Goal: Task Accomplishment & Management: Complete application form

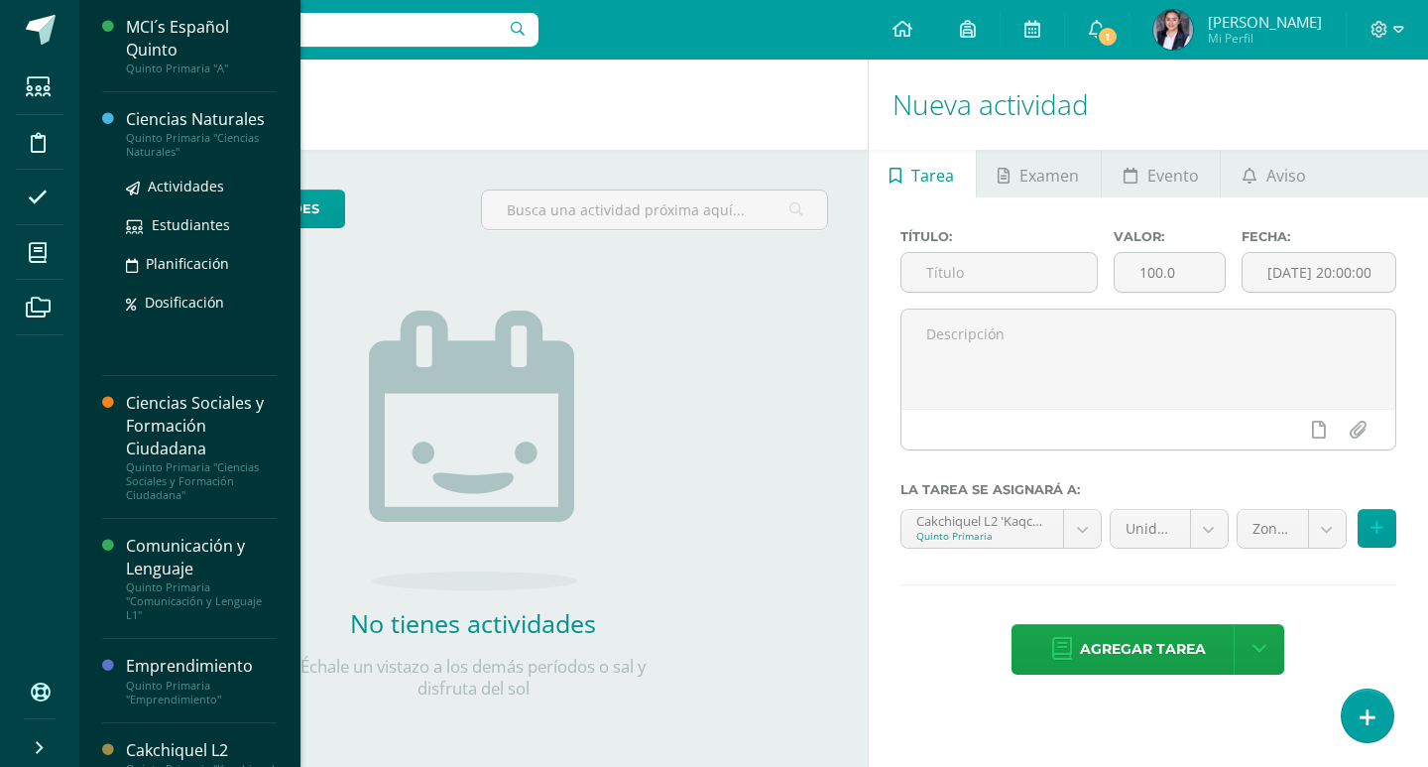
click at [184, 127] on div "Ciencias Naturales" at bounding box center [201, 119] width 151 height 23
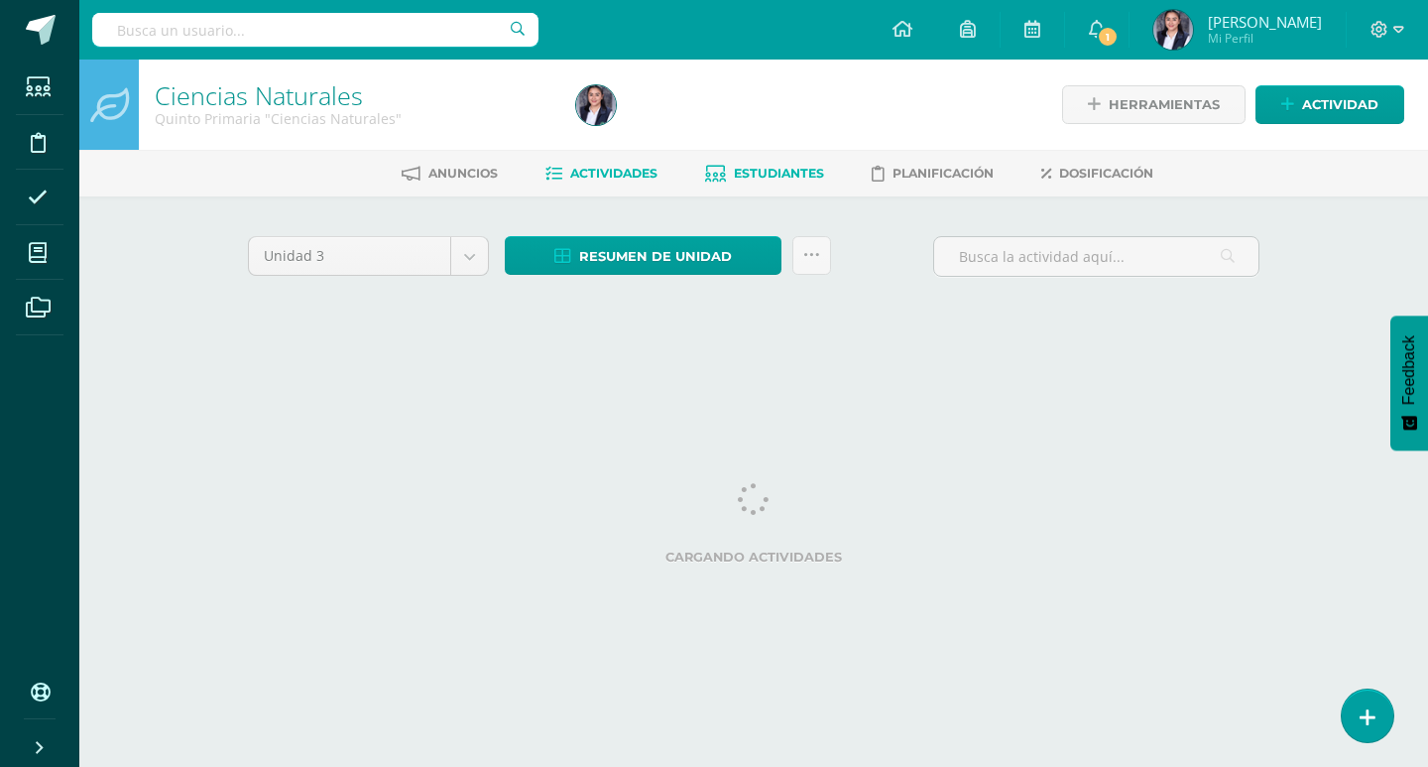
click at [744, 169] on span "Estudiantes" at bounding box center [779, 173] width 90 height 15
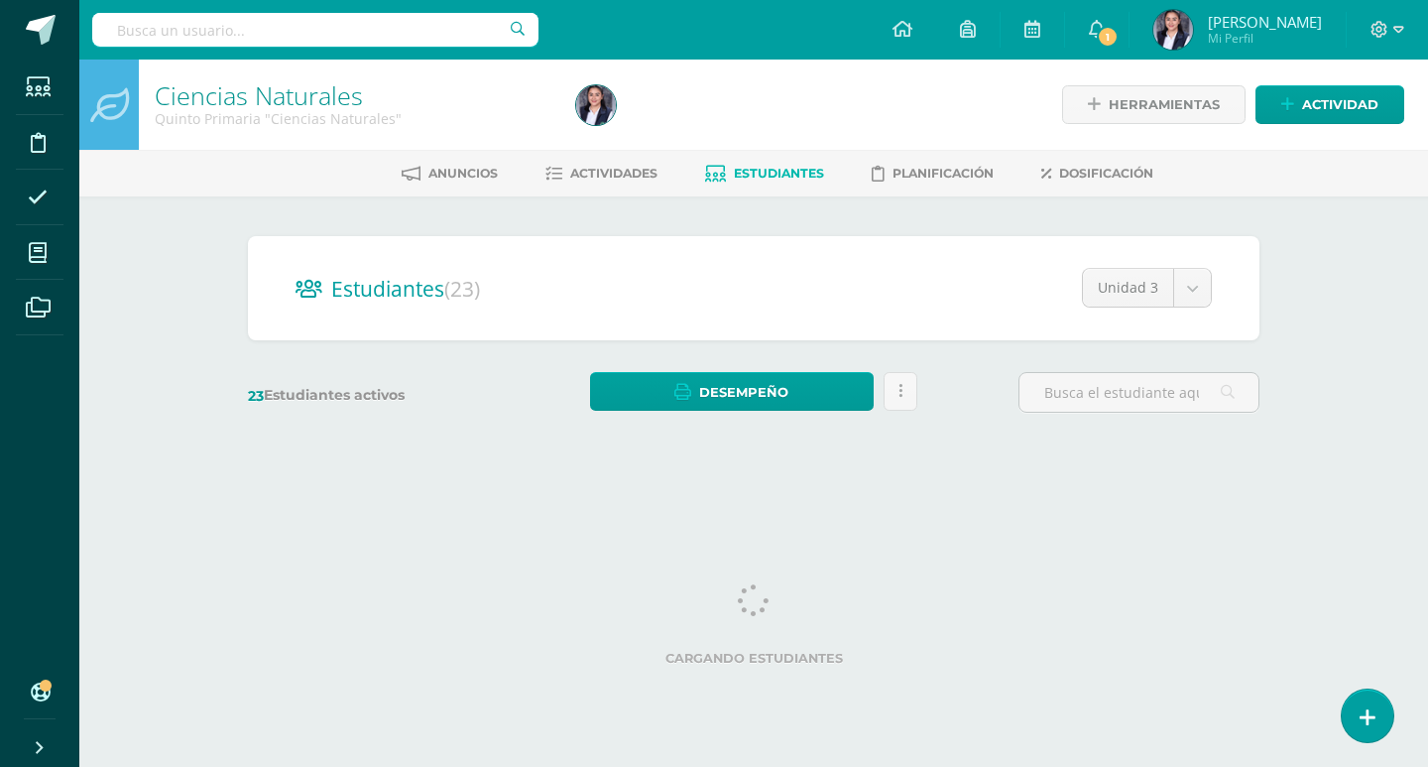
click at [1002, 662] on label "Cargando estudiantes" at bounding box center [754, 658] width 996 height 15
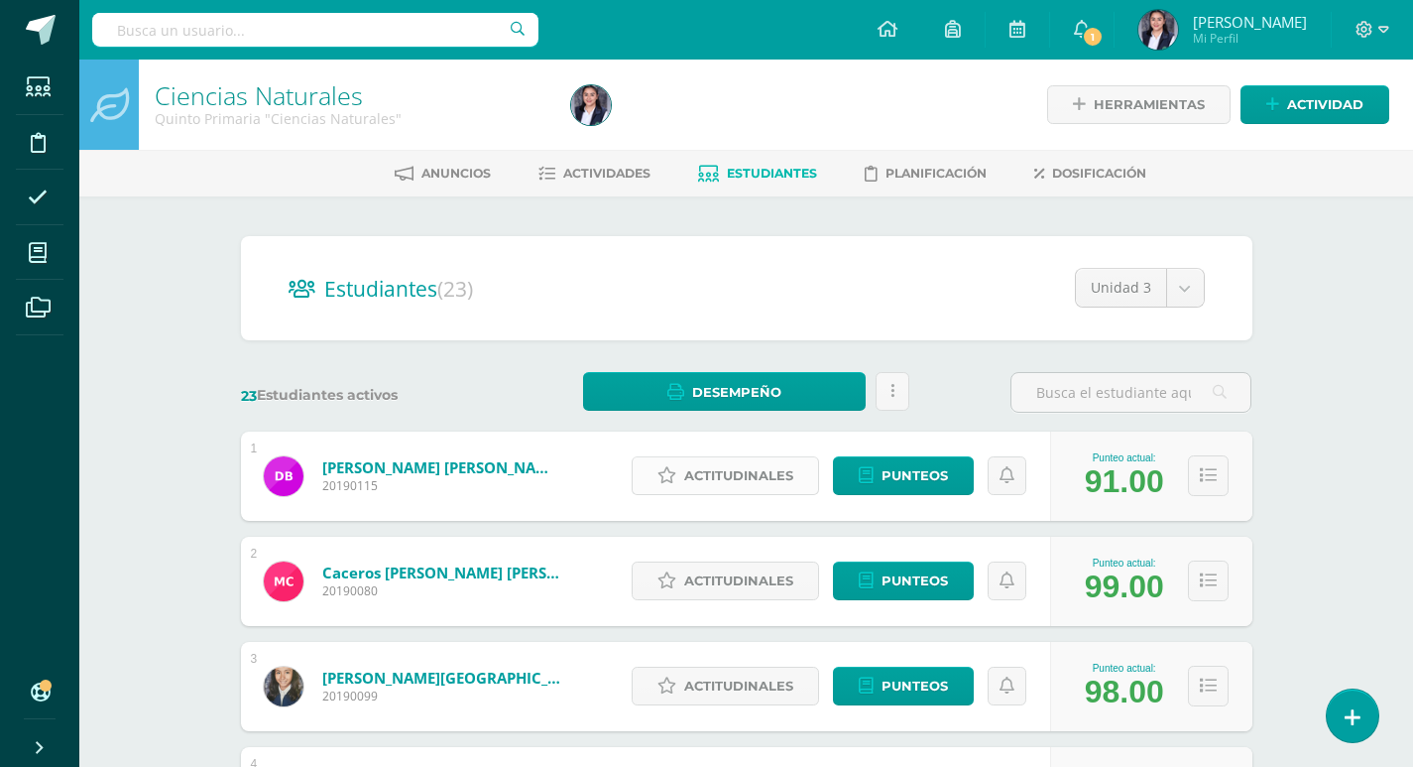
click at [737, 467] on span "Actitudinales" at bounding box center [738, 475] width 109 height 37
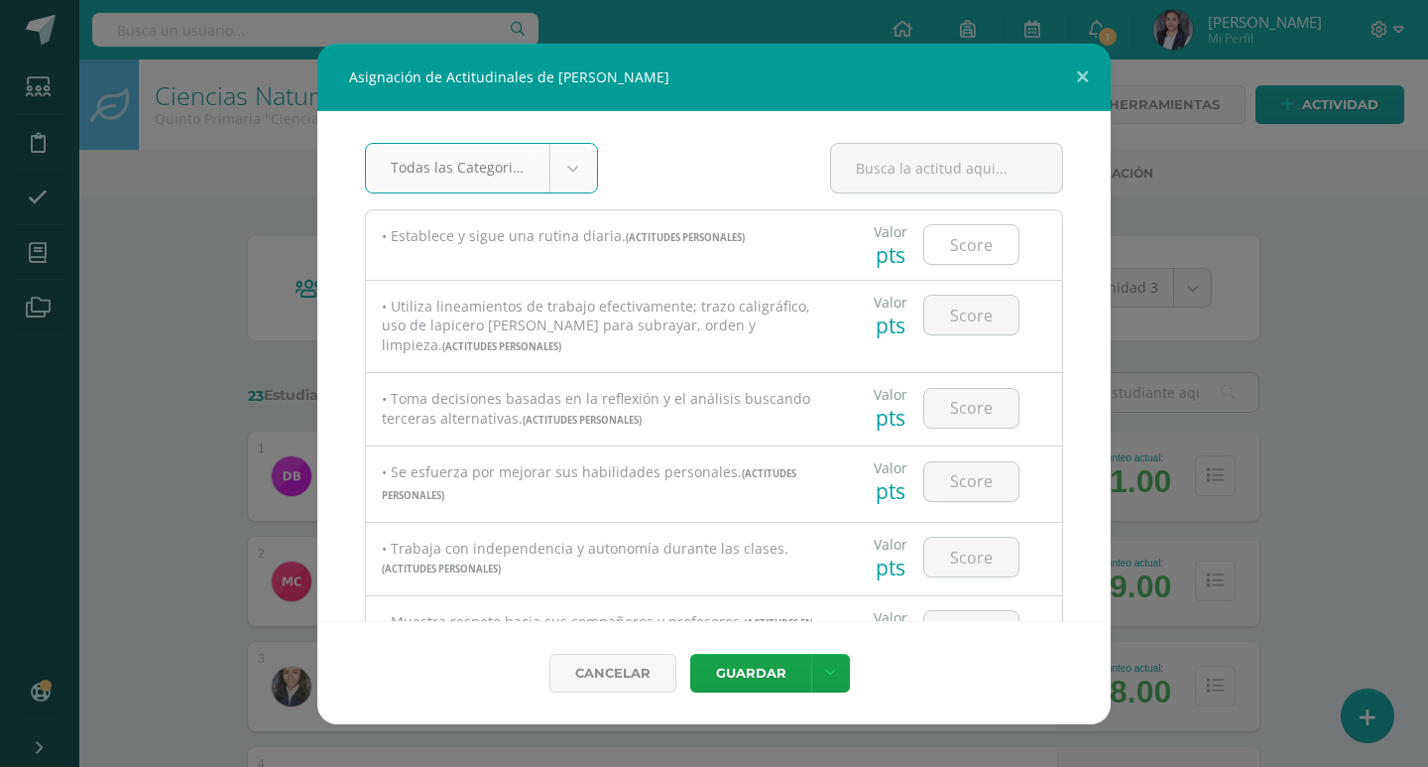
click at [970, 246] on input "number" at bounding box center [971, 244] width 94 height 39
type input "100"
click at [942, 320] on input "number" at bounding box center [971, 315] width 94 height 39
type input "90"
click at [690, 653] on button "Guardar" at bounding box center [750, 672] width 121 height 39
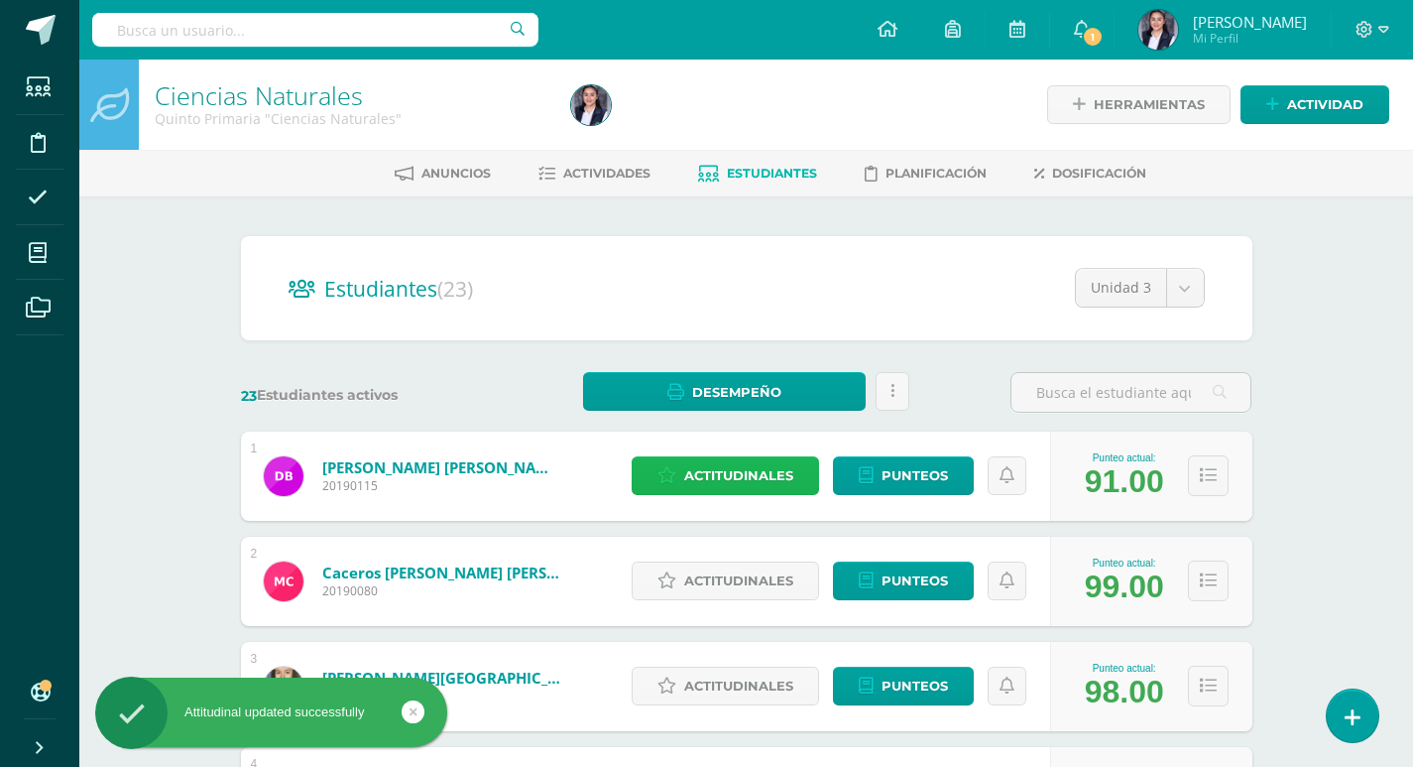
click at [752, 472] on span "Actitudinales" at bounding box center [738, 475] width 109 height 37
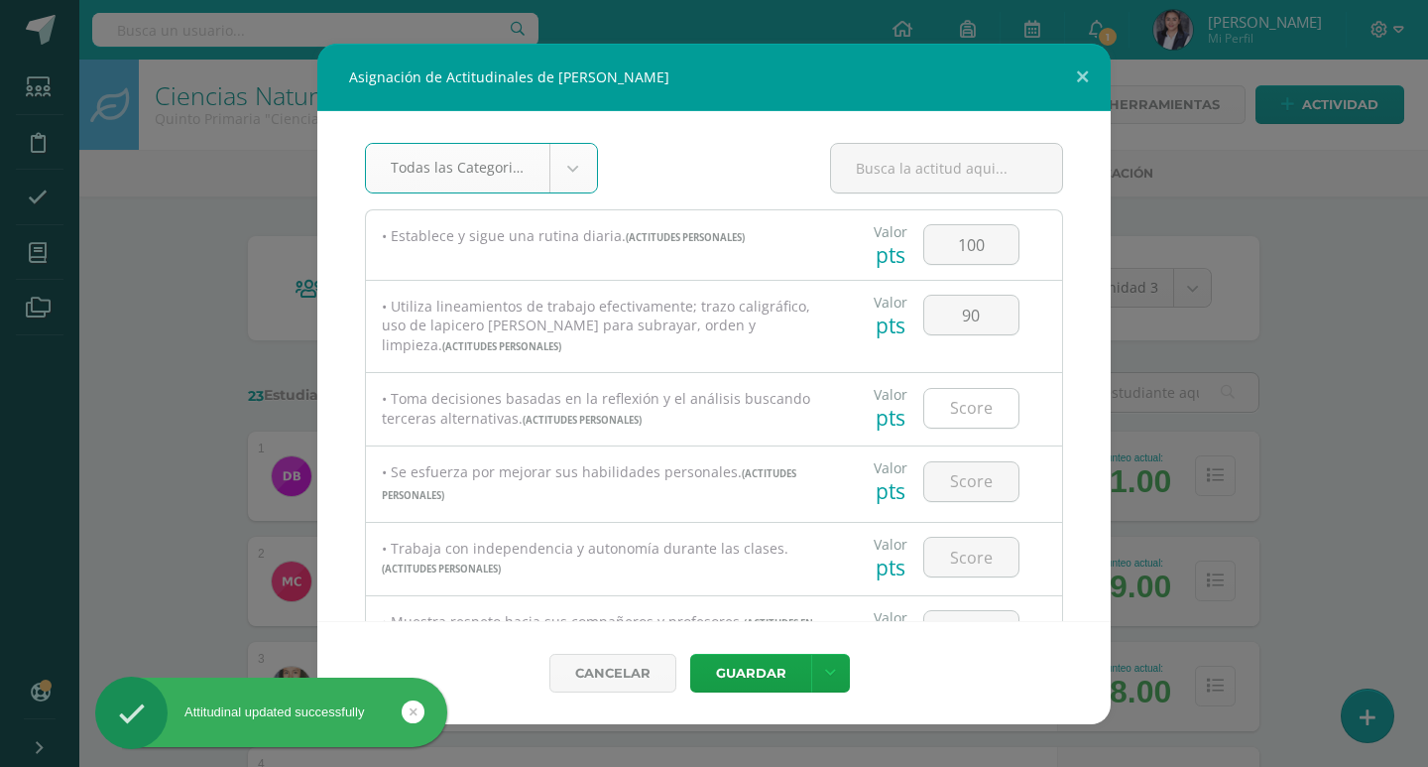
click at [949, 398] on input "number" at bounding box center [971, 408] width 94 height 39
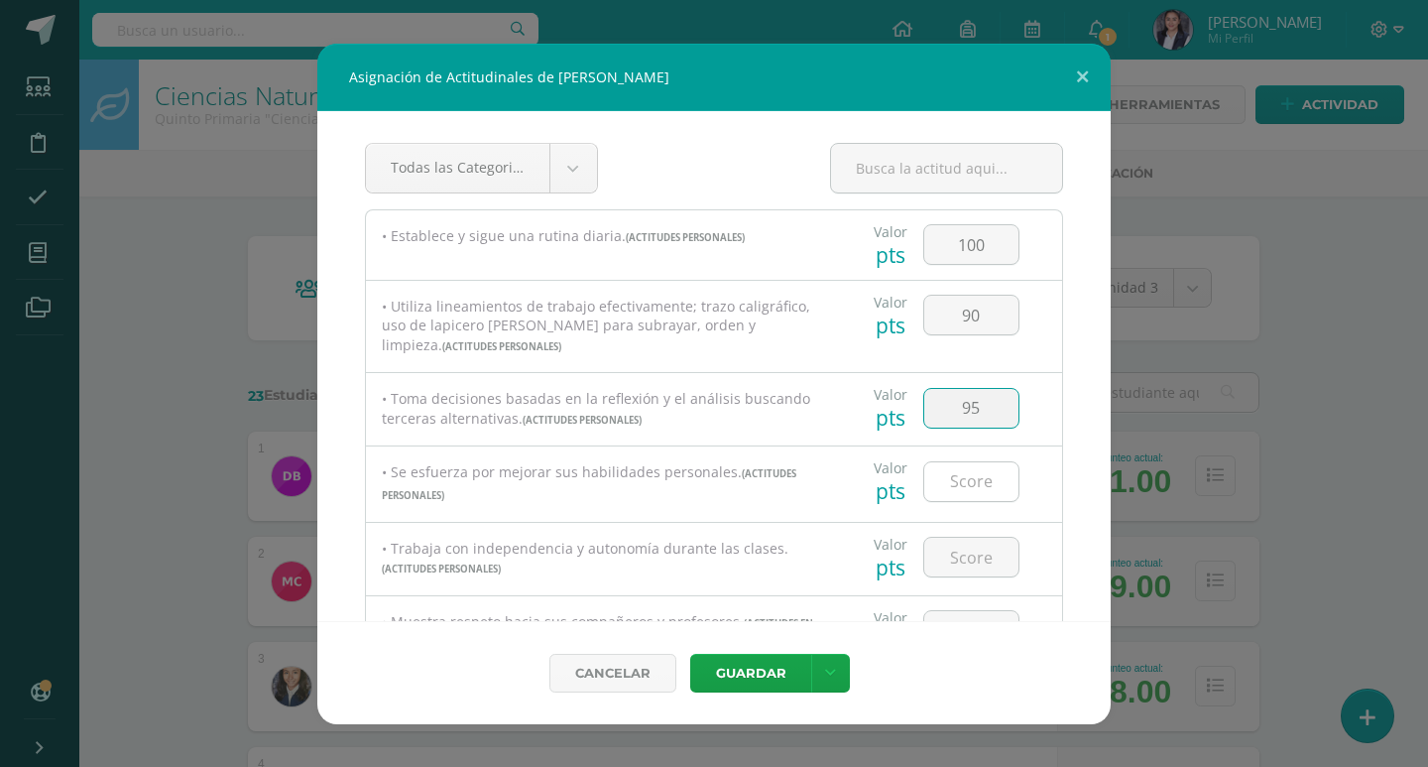
type input "95"
click at [960, 469] on input "number" at bounding box center [971, 481] width 94 height 39
type input "95"
click at [999, 543] on input "number" at bounding box center [971, 556] width 94 height 39
type input "95"
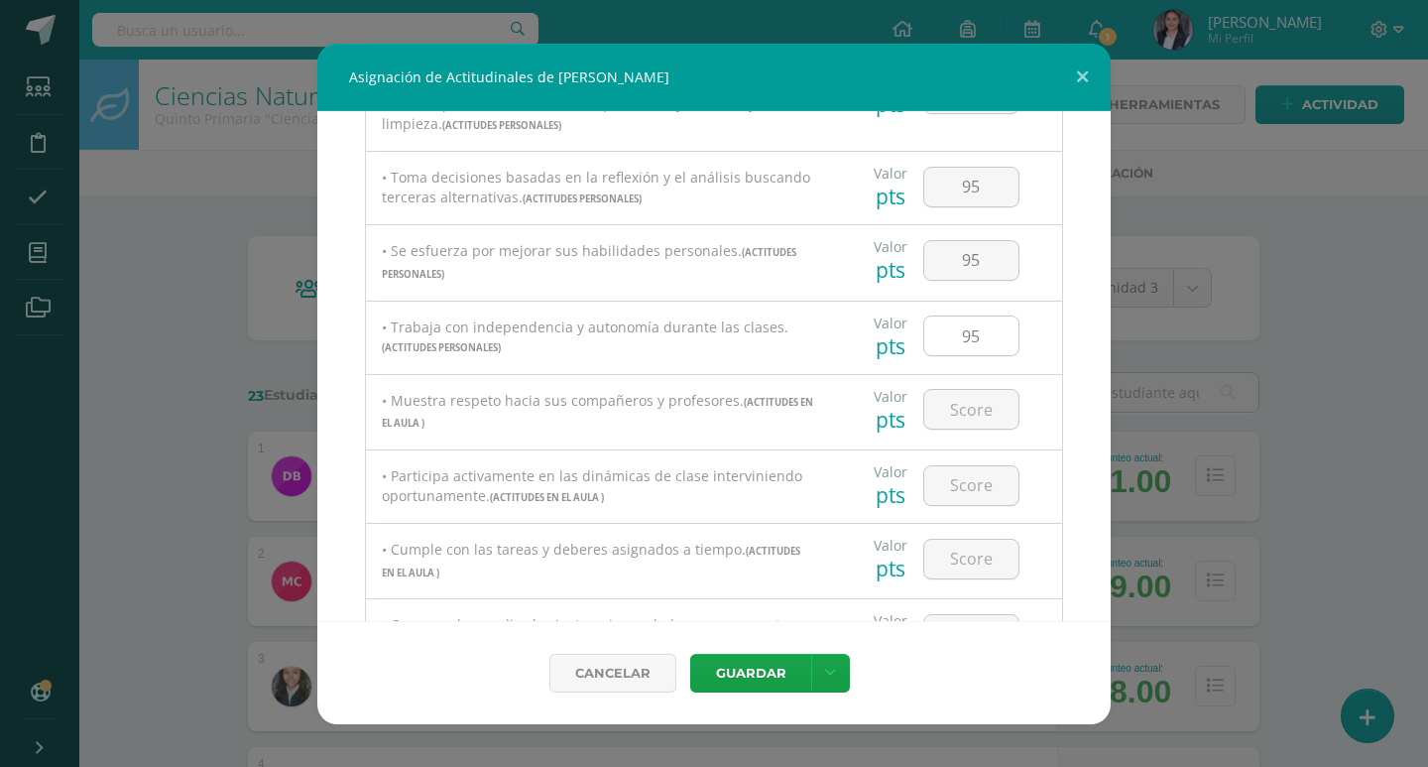
scroll to position [297, 0]
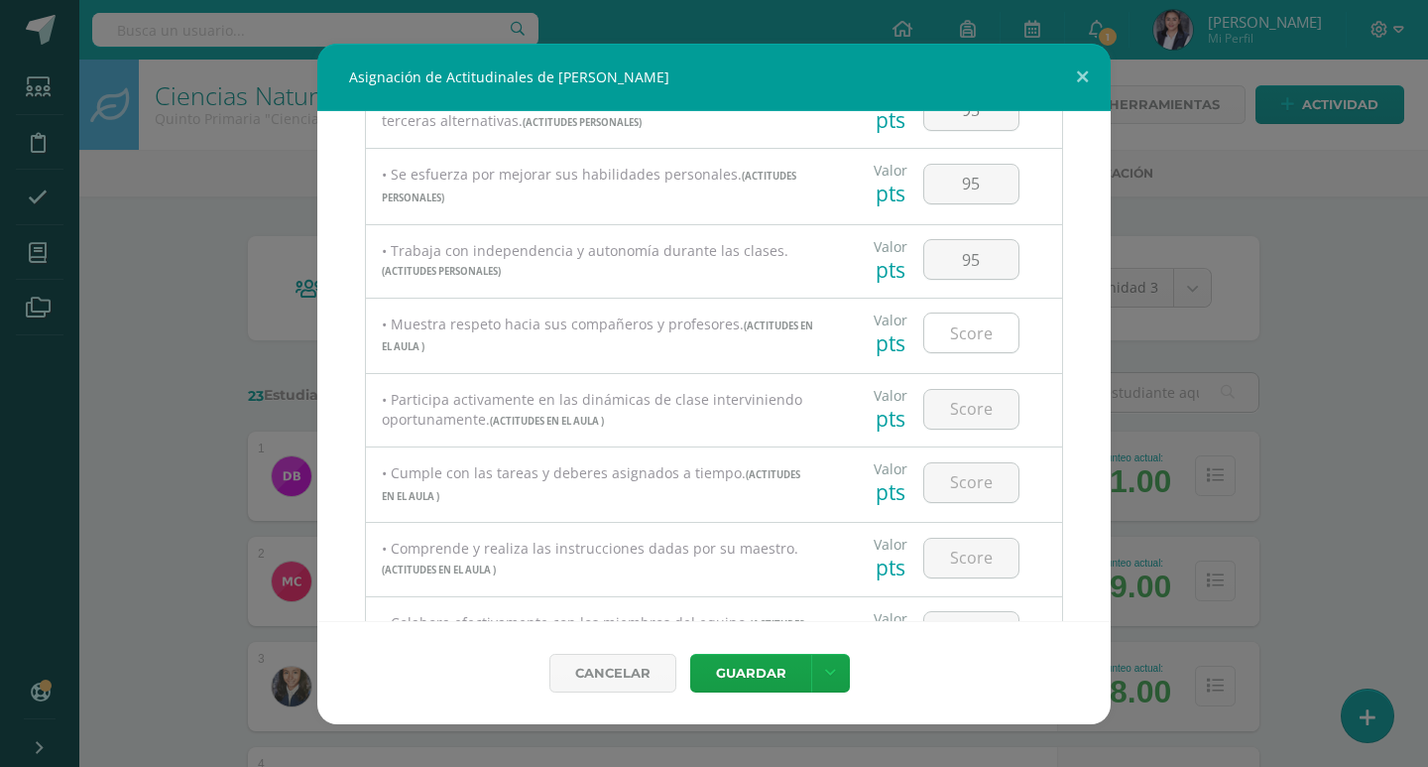
click at [974, 328] on input "number" at bounding box center [971, 332] width 94 height 39
type input "89"
click at [974, 413] on input "number" at bounding box center [971, 409] width 94 height 39
type input "95"
click at [971, 473] on input "number" at bounding box center [971, 482] width 94 height 39
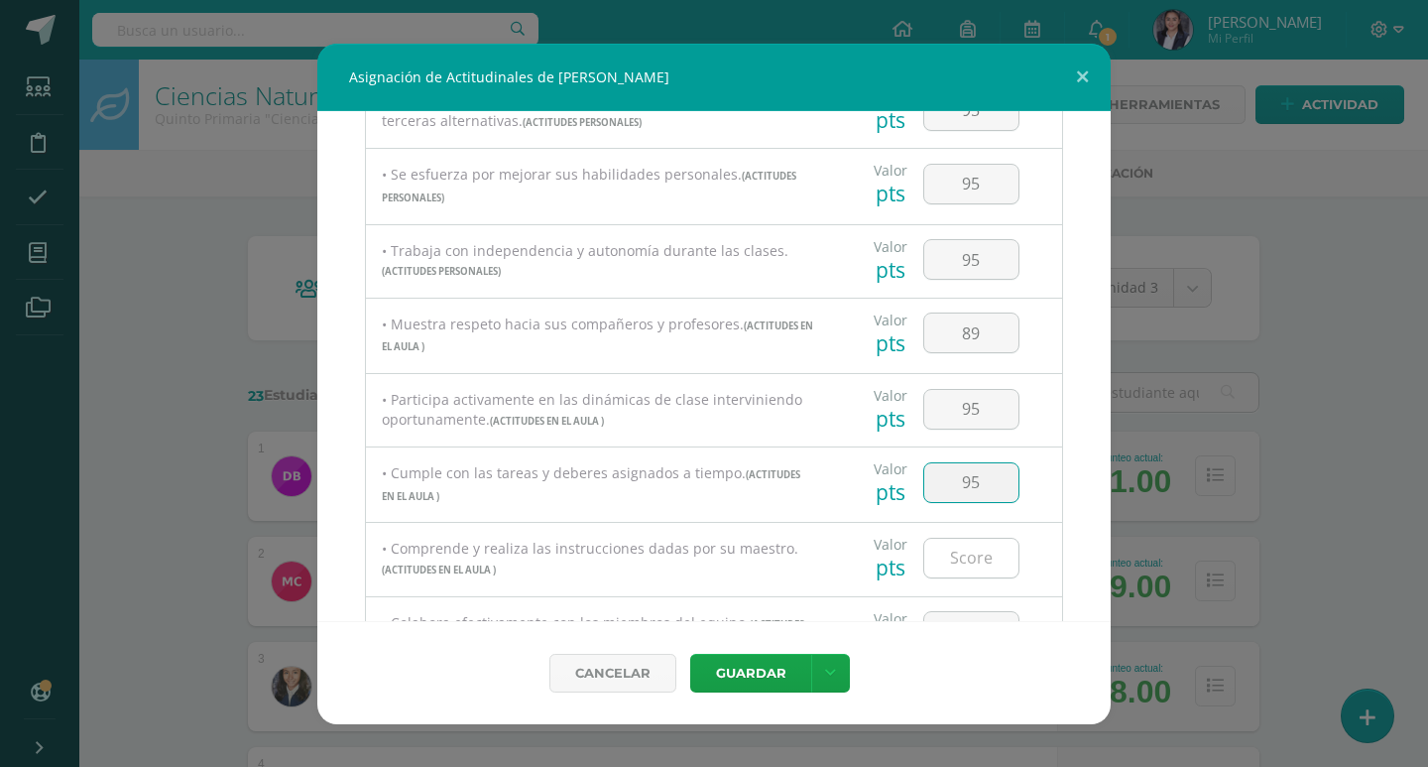
type input "95"
click at [977, 544] on input "number" at bounding box center [971, 557] width 94 height 39
type input "95"
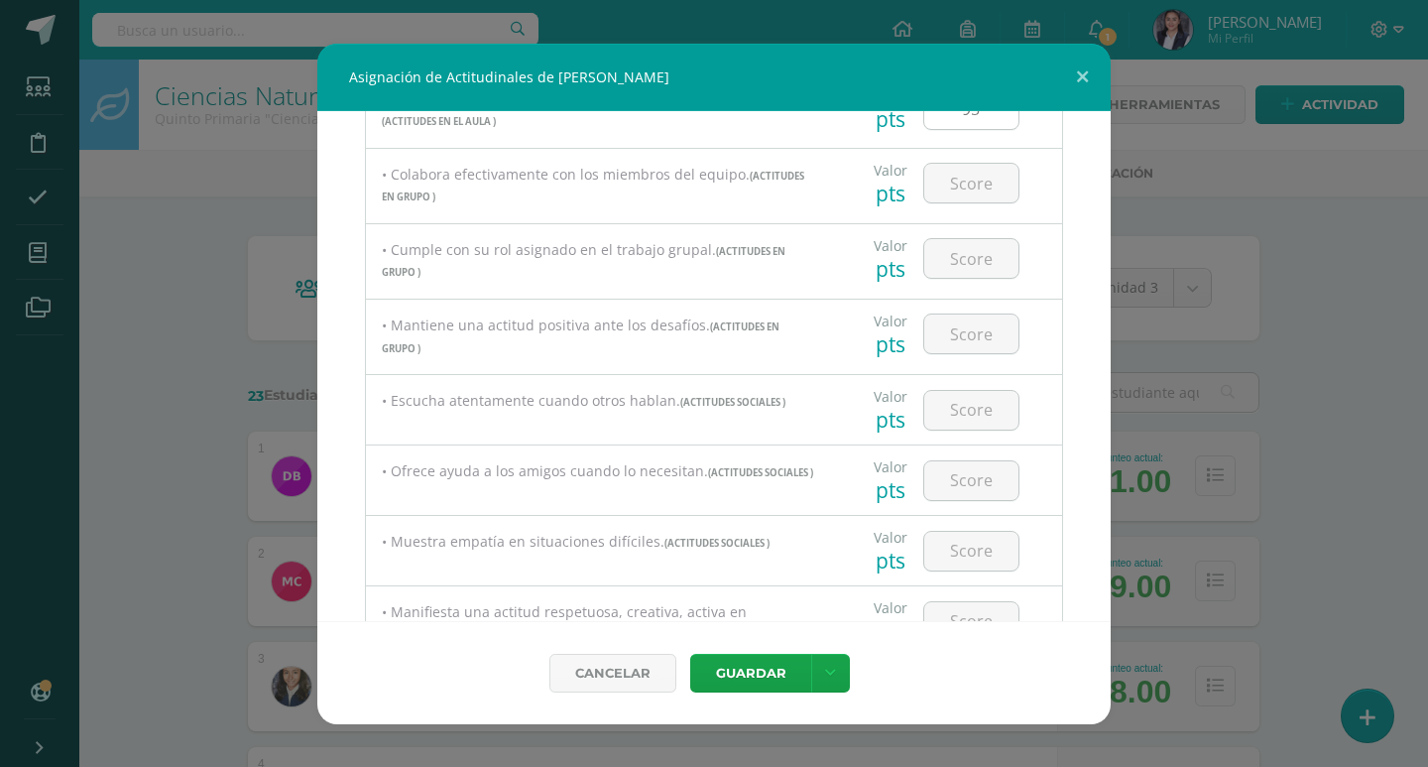
scroll to position [793, 0]
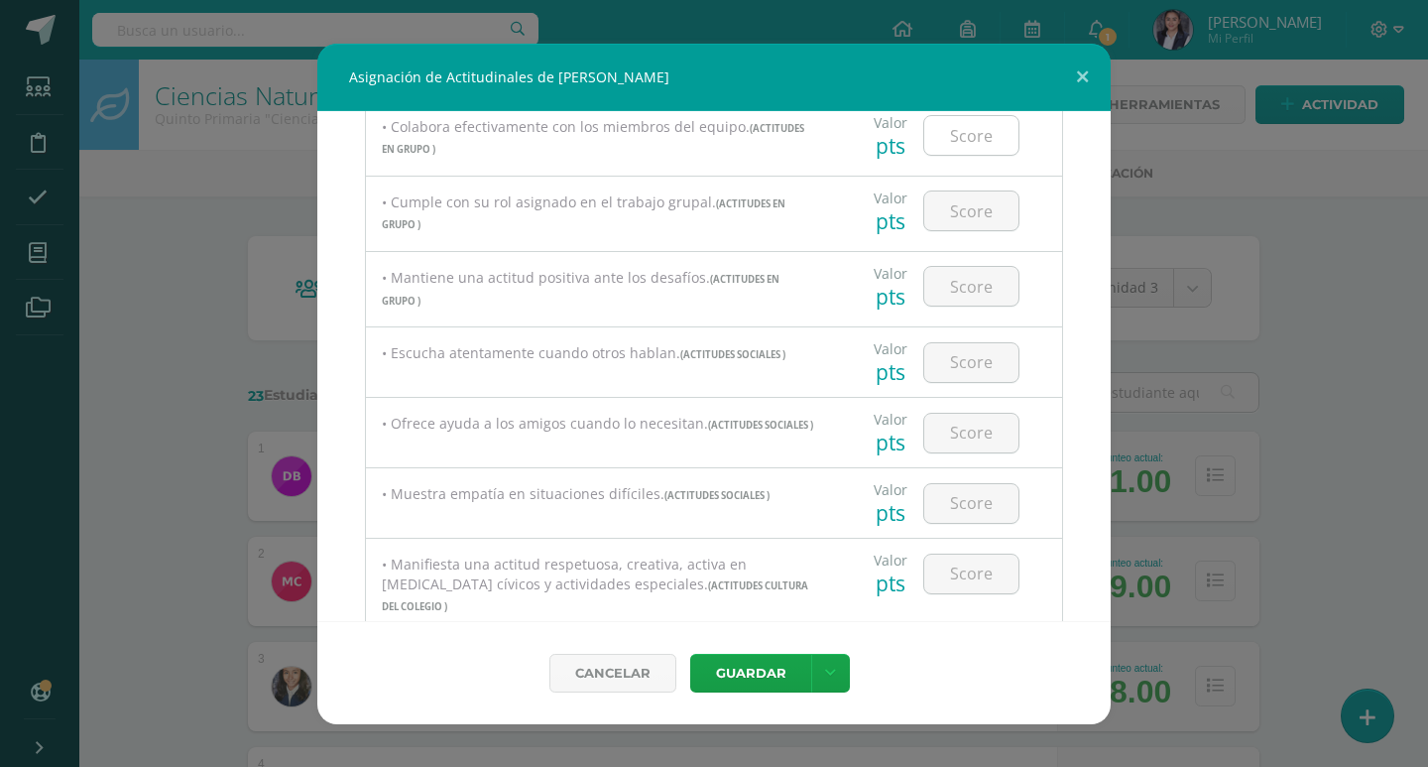
click at [980, 139] on input "number" at bounding box center [971, 135] width 94 height 39
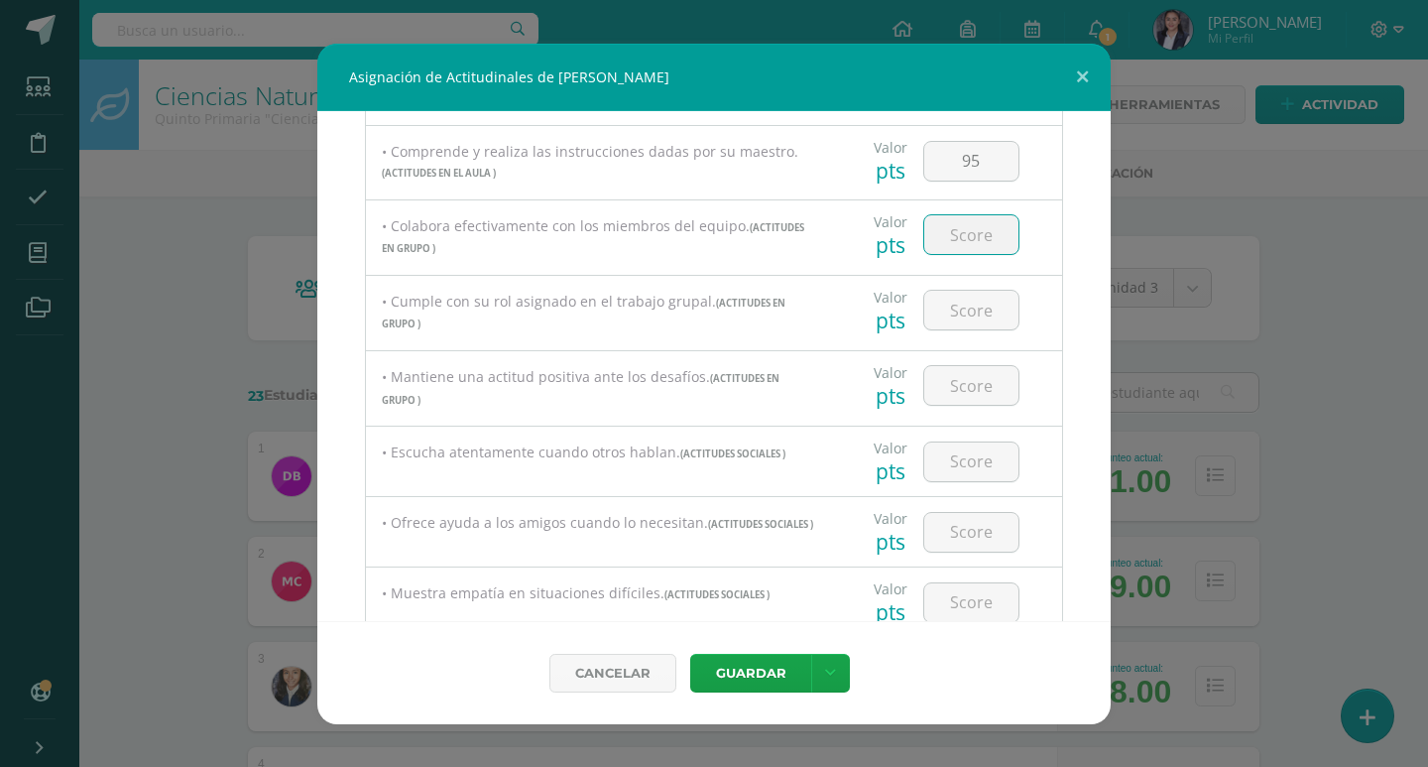
click at [978, 225] on input "number" at bounding box center [971, 234] width 94 height 39
type input "90"
click at [971, 301] on input "number" at bounding box center [971, 310] width 94 height 39
type input "90"
click at [964, 383] on input "number" at bounding box center [971, 385] width 94 height 39
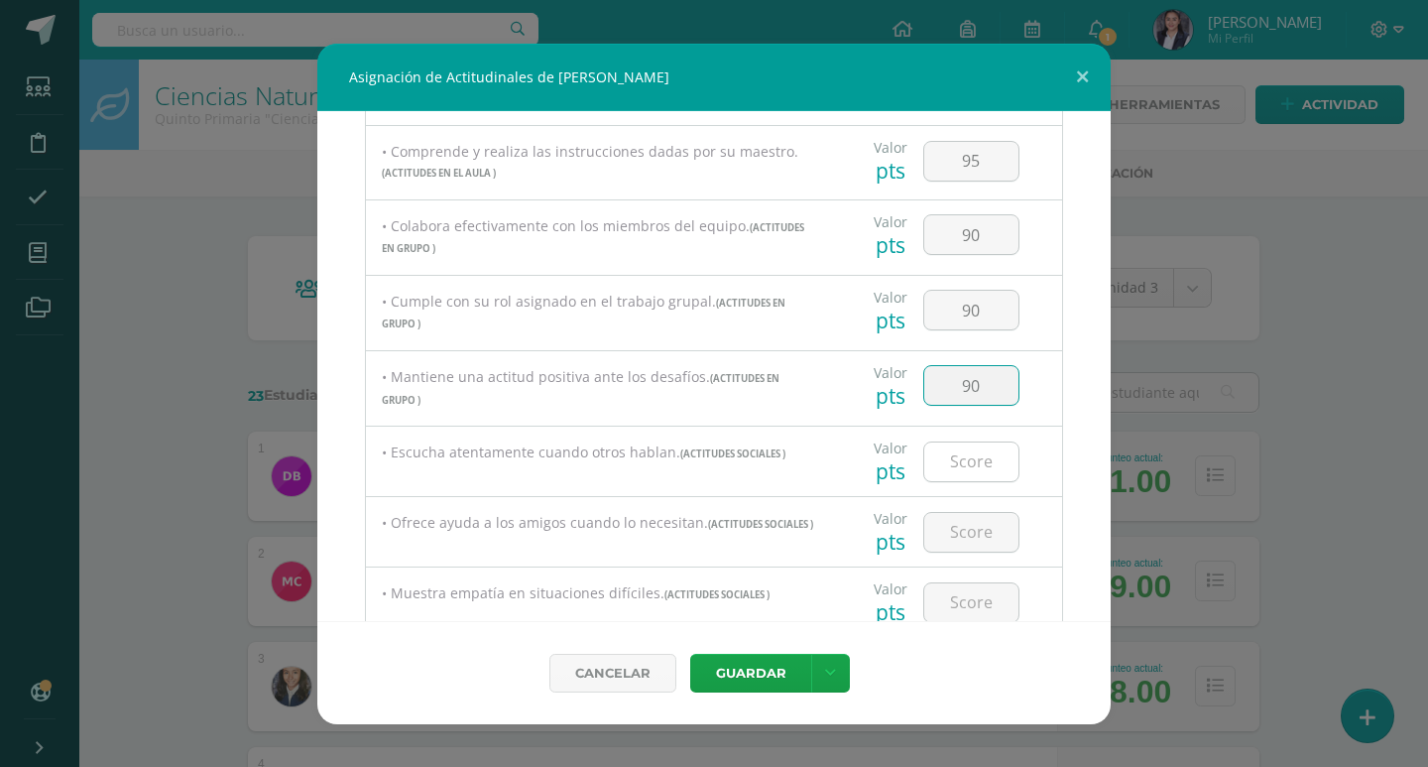
type input "90"
click at [960, 451] on input "number" at bounding box center [971, 461] width 94 height 39
type input "90"
click at [995, 521] on input "number" at bounding box center [971, 532] width 94 height 39
type input "95"
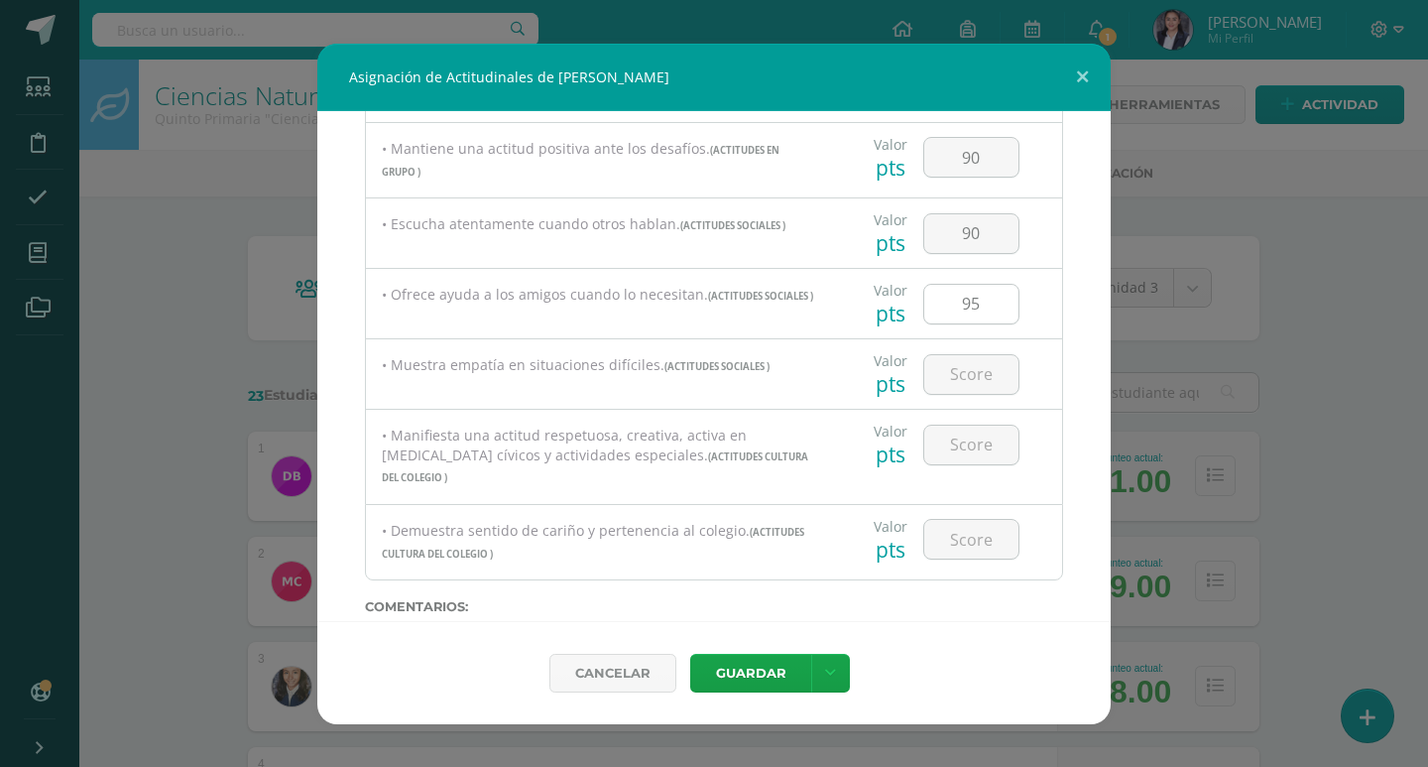
scroll to position [992, 0]
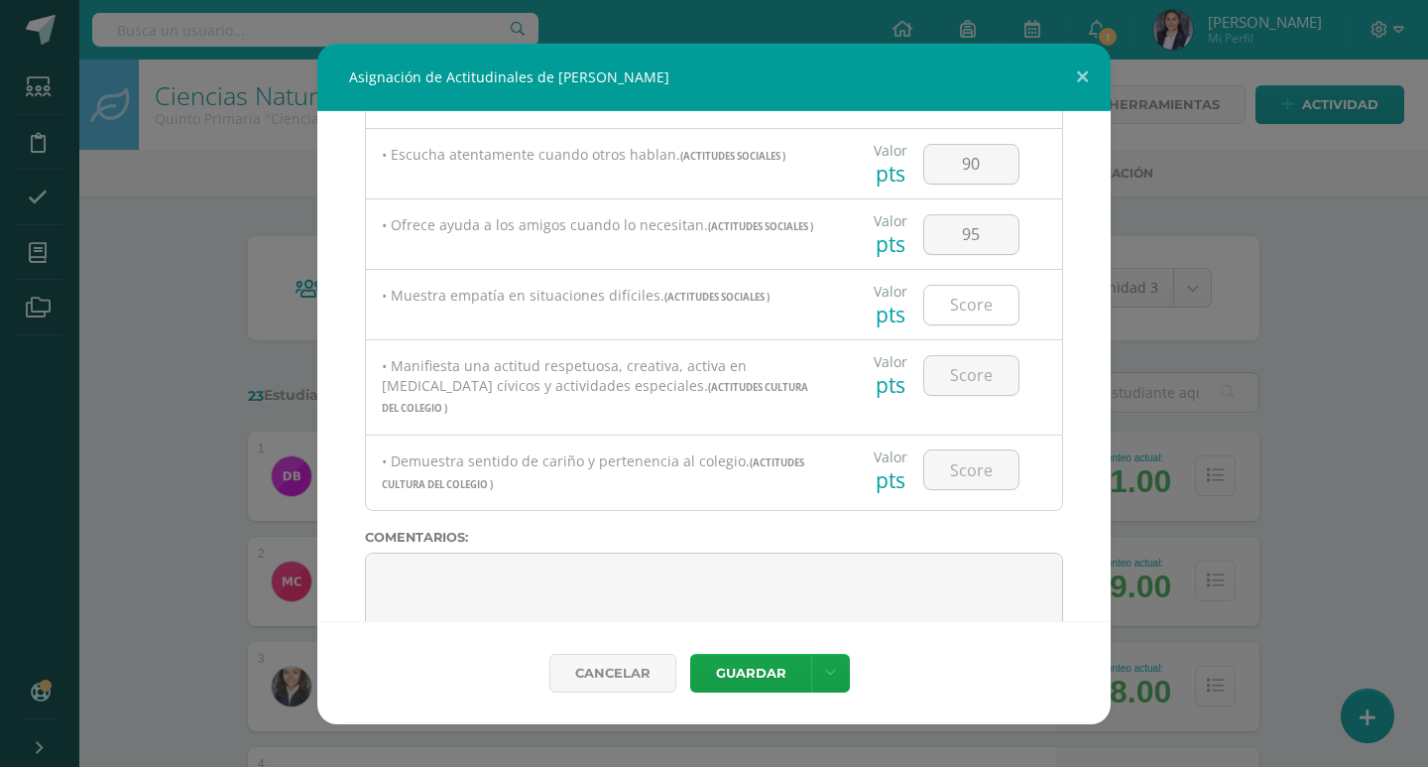
click at [978, 318] on input "number" at bounding box center [971, 305] width 94 height 39
type input "90"
click at [968, 367] on input "number" at bounding box center [971, 375] width 94 height 39
type input "95"
click at [973, 464] on input "number" at bounding box center [971, 469] width 94 height 39
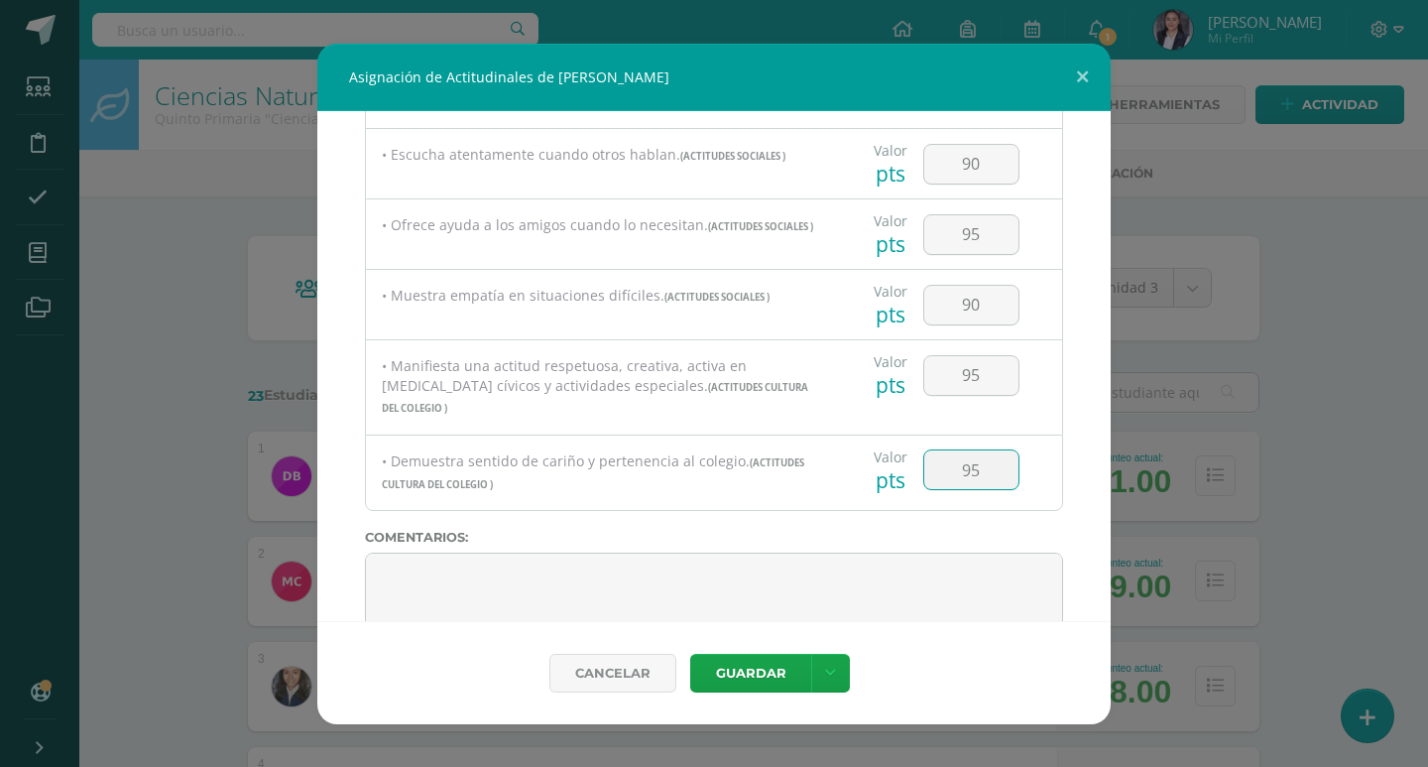
type input "95"
click at [608, 584] on textarea at bounding box center [714, 601] width 698 height 99
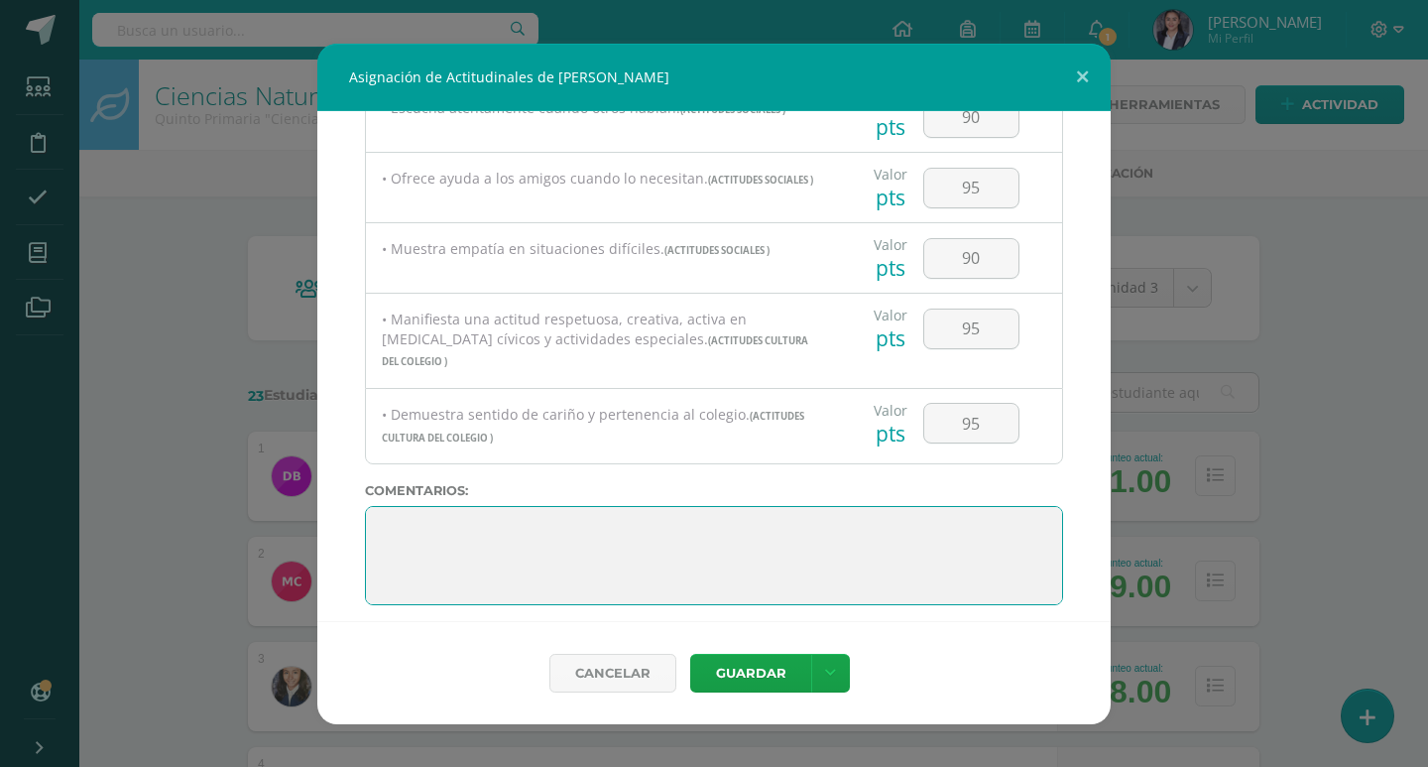
scroll to position [0, 0]
drag, startPoint x: 658, startPoint y: 580, endPoint x: 339, endPoint y: 442, distance: 347.8
click at [339, 442] on div "Todas las Categorias Todas las Categorias ACTITUDES PERSONALES ACTITUDES EN EL …" at bounding box center [713, 366] width 793 height 510
paste textarea "¡Excelente trabajo! Tu esfuerzo te ha llevado muy lejos. ¡Sigue brillando!"
type textarea "¡Excelente trabajo! Tu esfuerzo te ha llevado muy lejos. ¡Sigue brillando!"
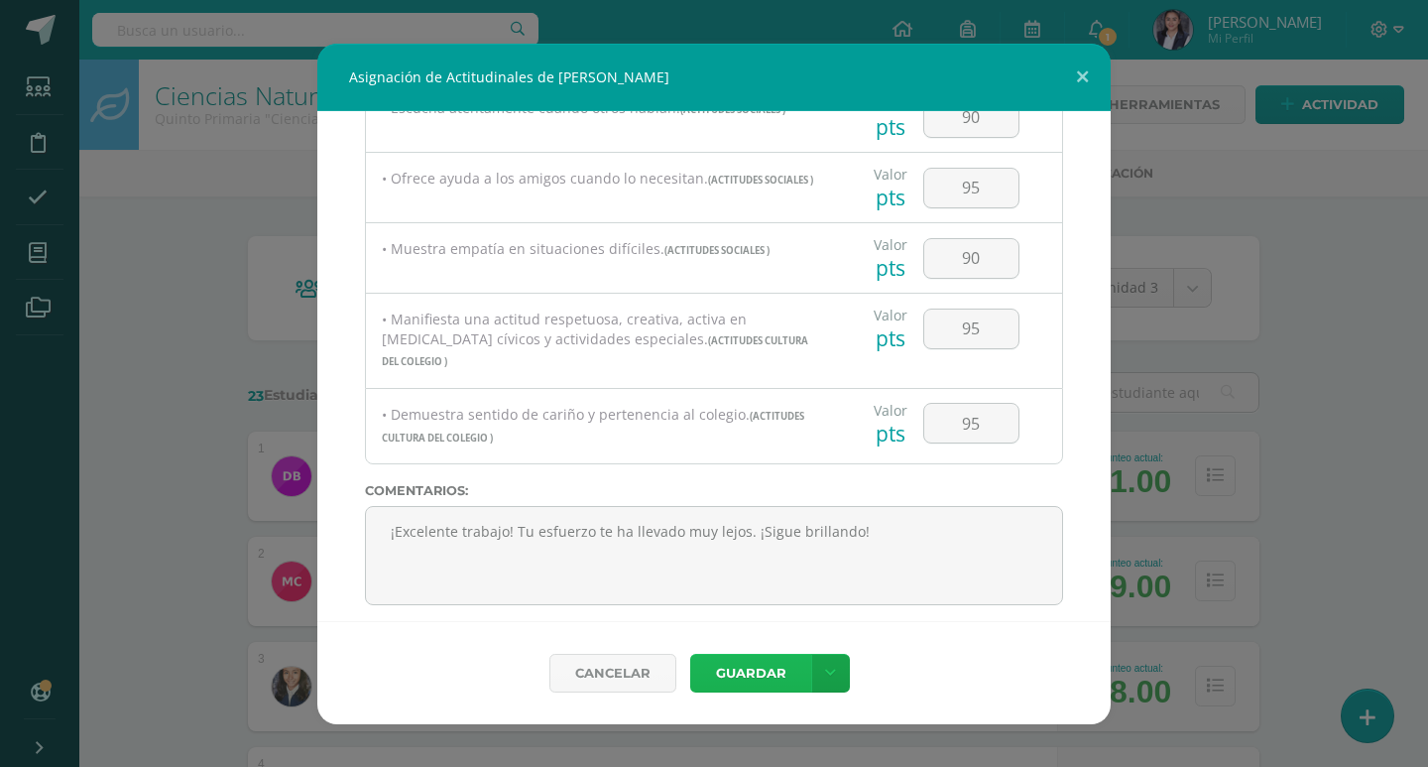
click at [753, 672] on button "Guardar" at bounding box center [750, 672] width 121 height 39
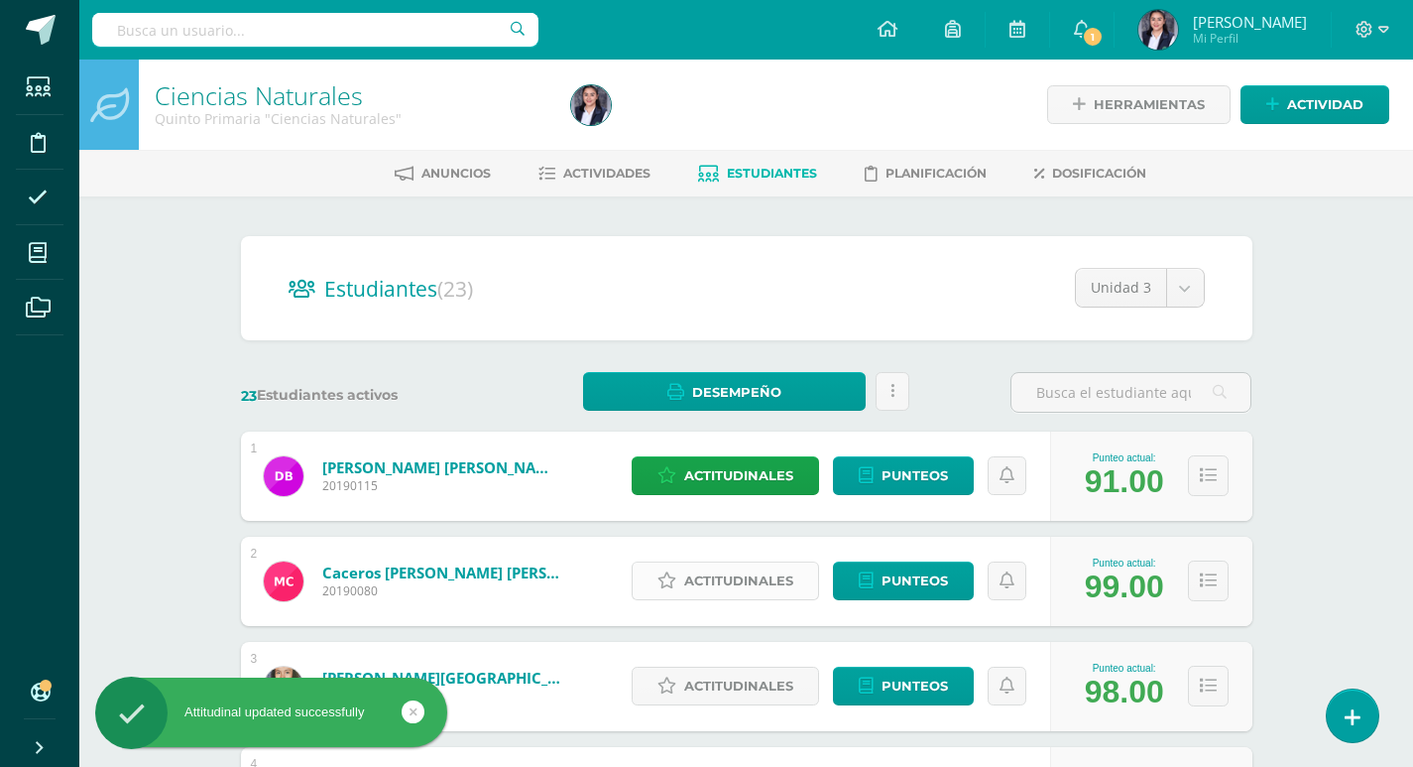
click at [774, 583] on span "Actitudinales" at bounding box center [738, 580] width 109 height 37
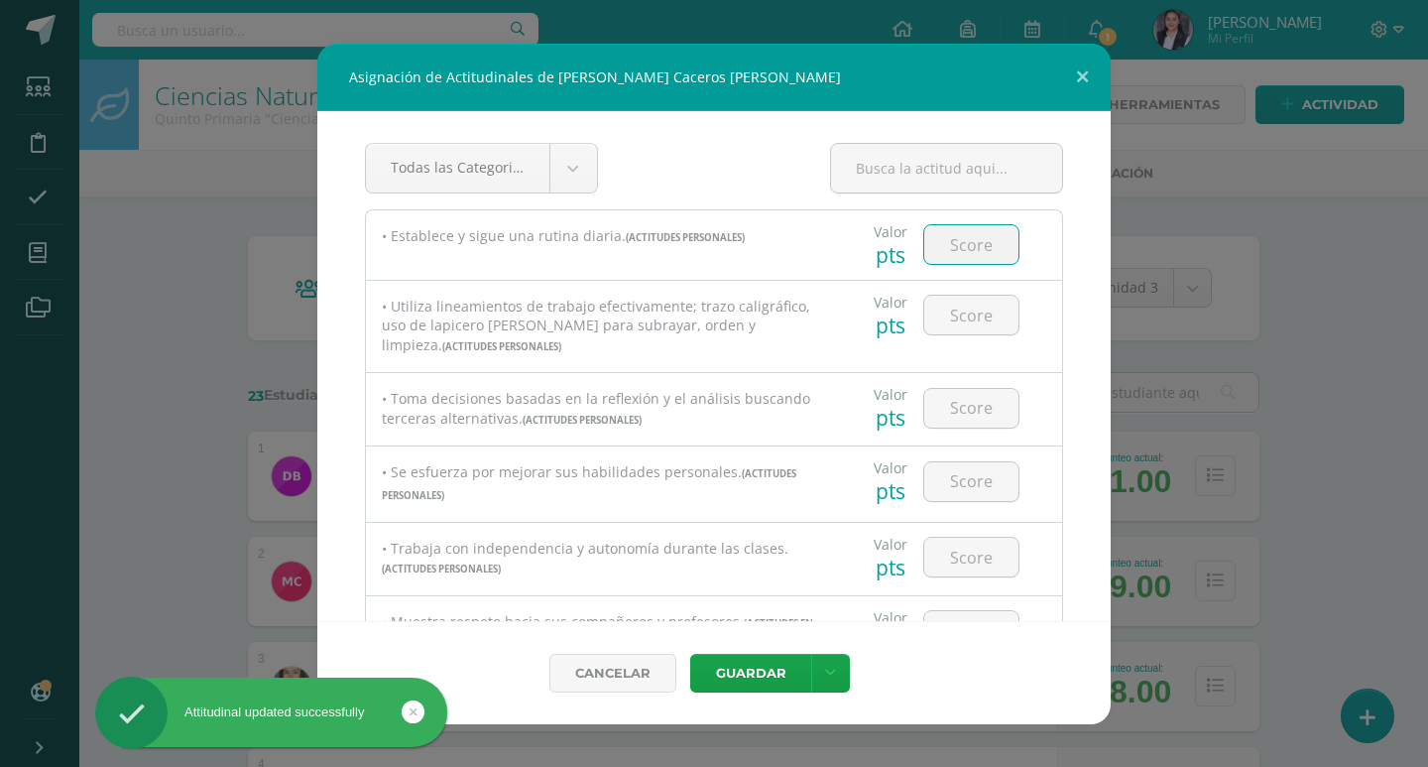
click at [978, 250] on input "number" at bounding box center [971, 244] width 94 height 39
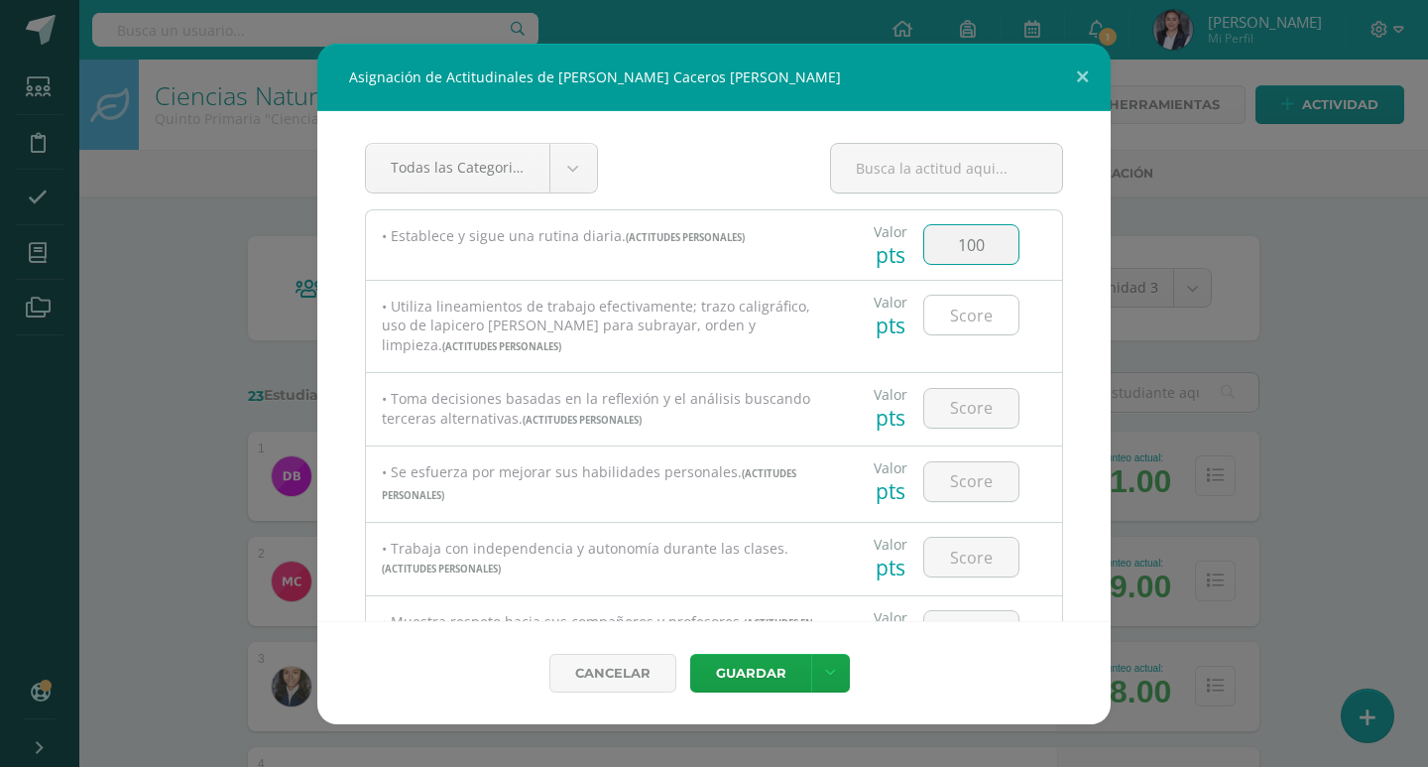
type input "100"
click at [973, 301] on input "number" at bounding box center [971, 315] width 94 height 39
type input "90"
click at [991, 393] on input "number" at bounding box center [971, 408] width 94 height 39
type input "100"
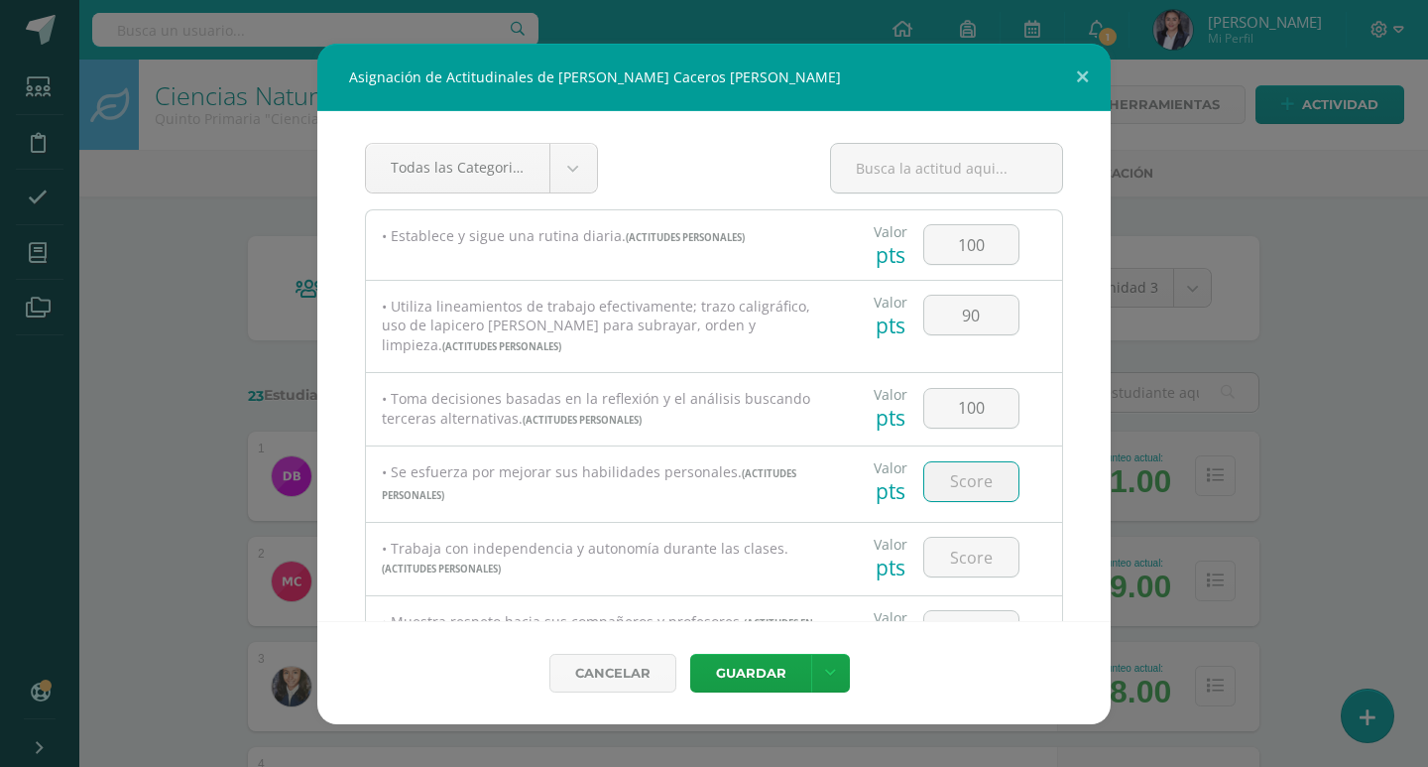
click at [988, 470] on input "number" at bounding box center [971, 481] width 94 height 39
type input "100"
click at [971, 544] on input "number" at bounding box center [971, 556] width 94 height 39
type input "100"
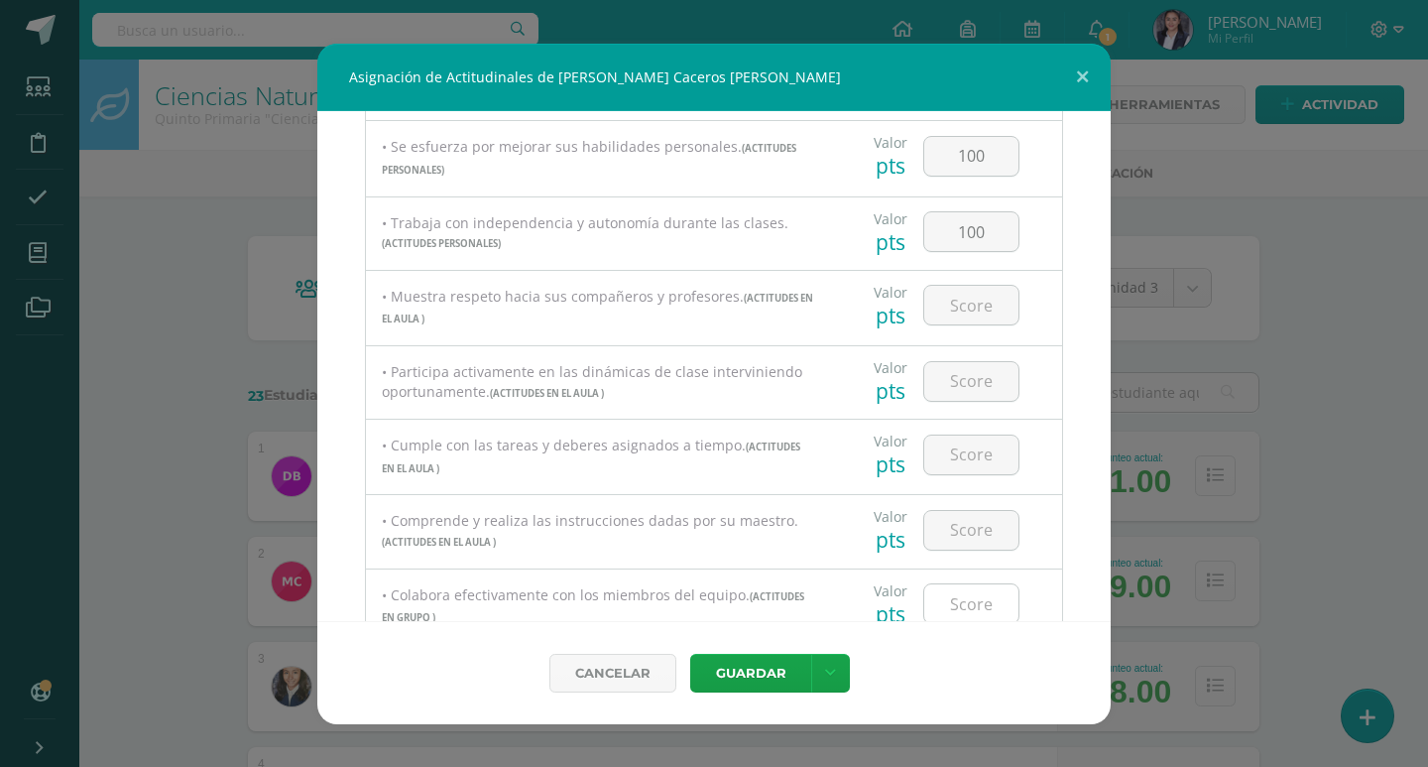
scroll to position [397, 0]
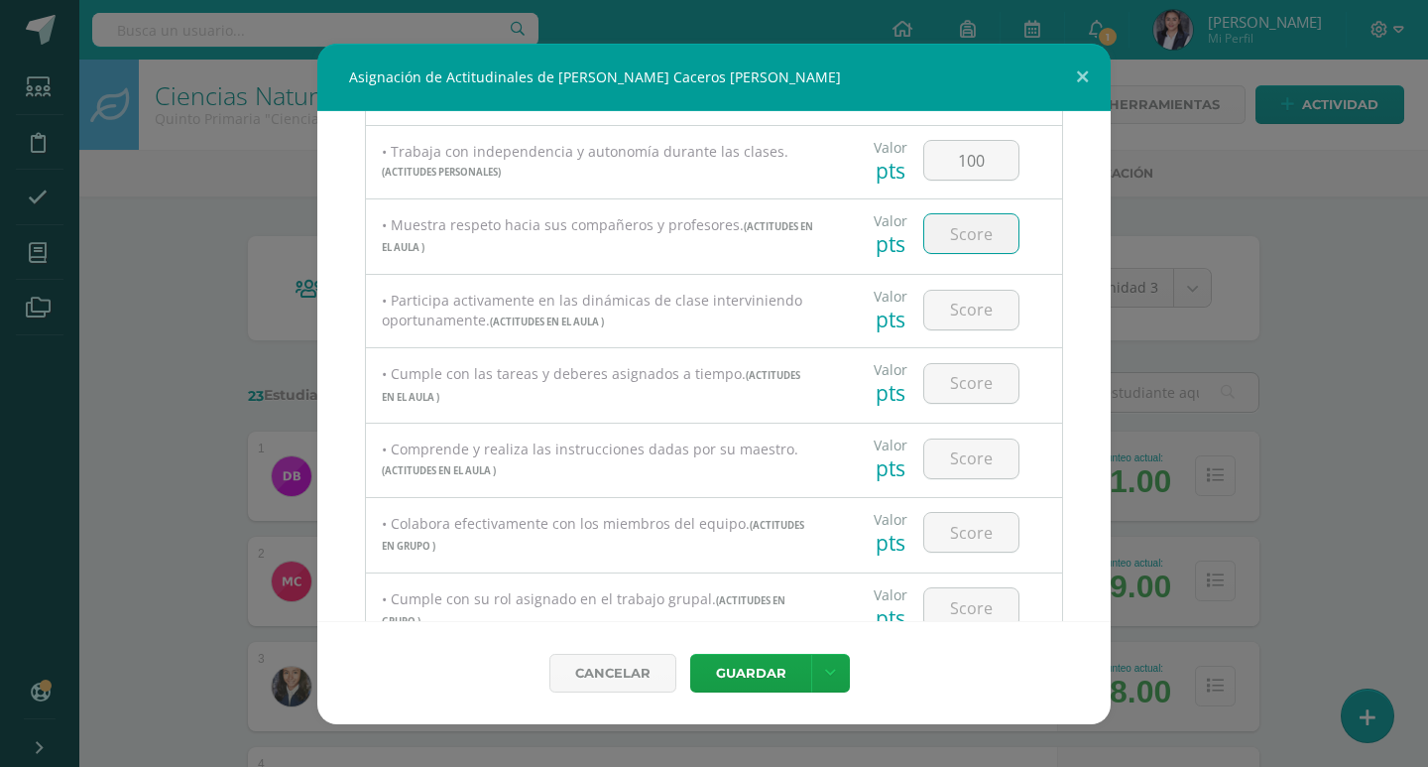
click at [951, 240] on input "number" at bounding box center [971, 233] width 94 height 39
type input "100"
click at [959, 320] on input "number" at bounding box center [971, 310] width 94 height 39
type input "100"
click at [976, 385] on input "number" at bounding box center [971, 383] width 94 height 39
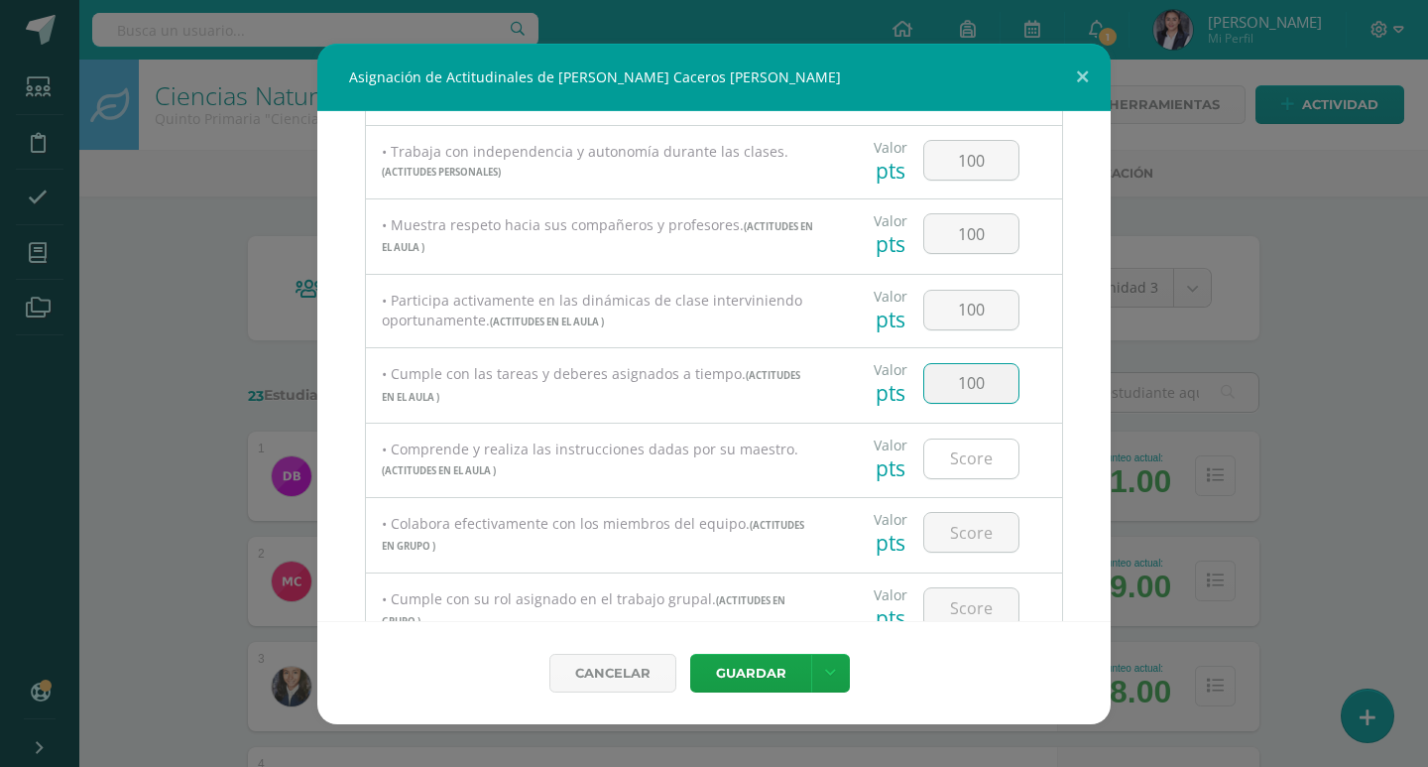
type input "100"
click at [966, 446] on input "number" at bounding box center [971, 458] width 94 height 39
type input "100"
click at [988, 536] on input "number" at bounding box center [971, 532] width 94 height 39
type input "100"
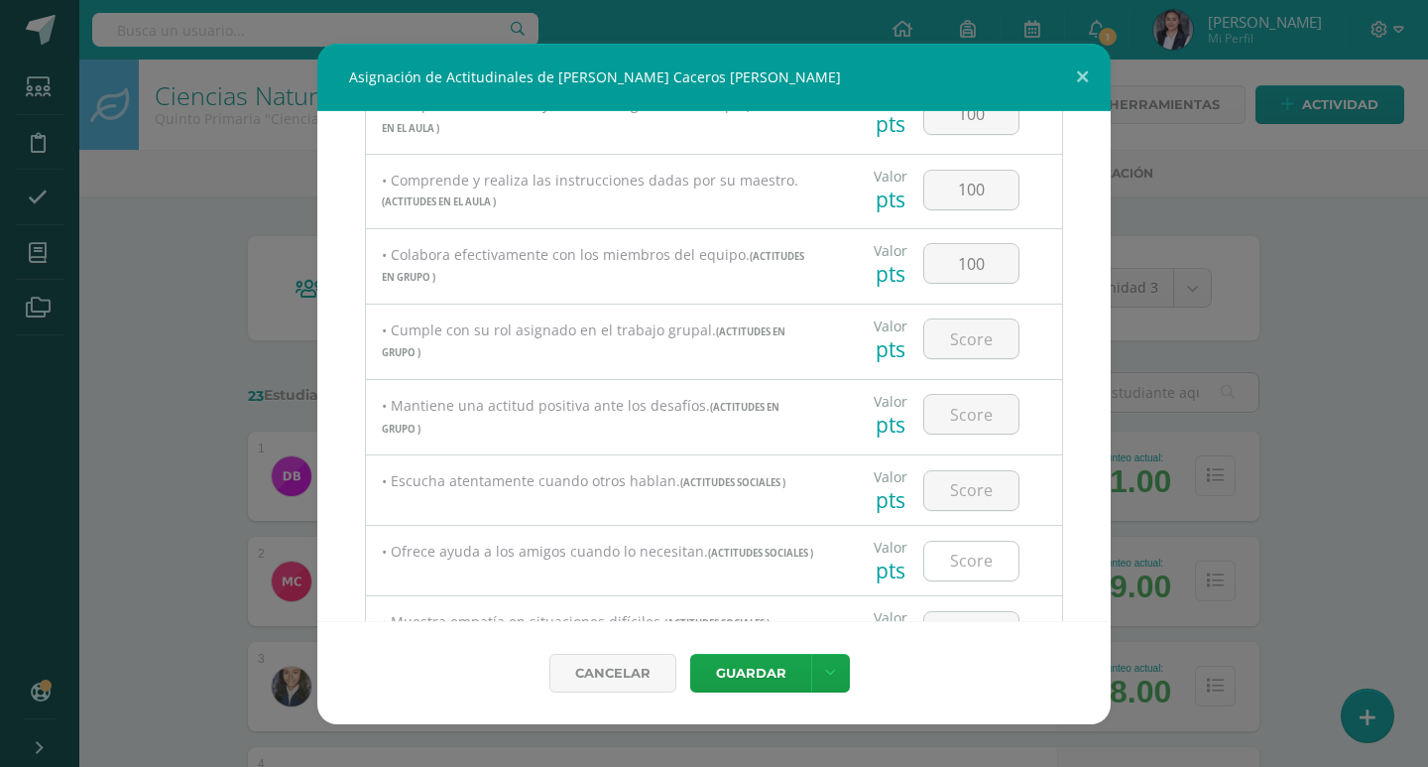
scroll to position [694, 0]
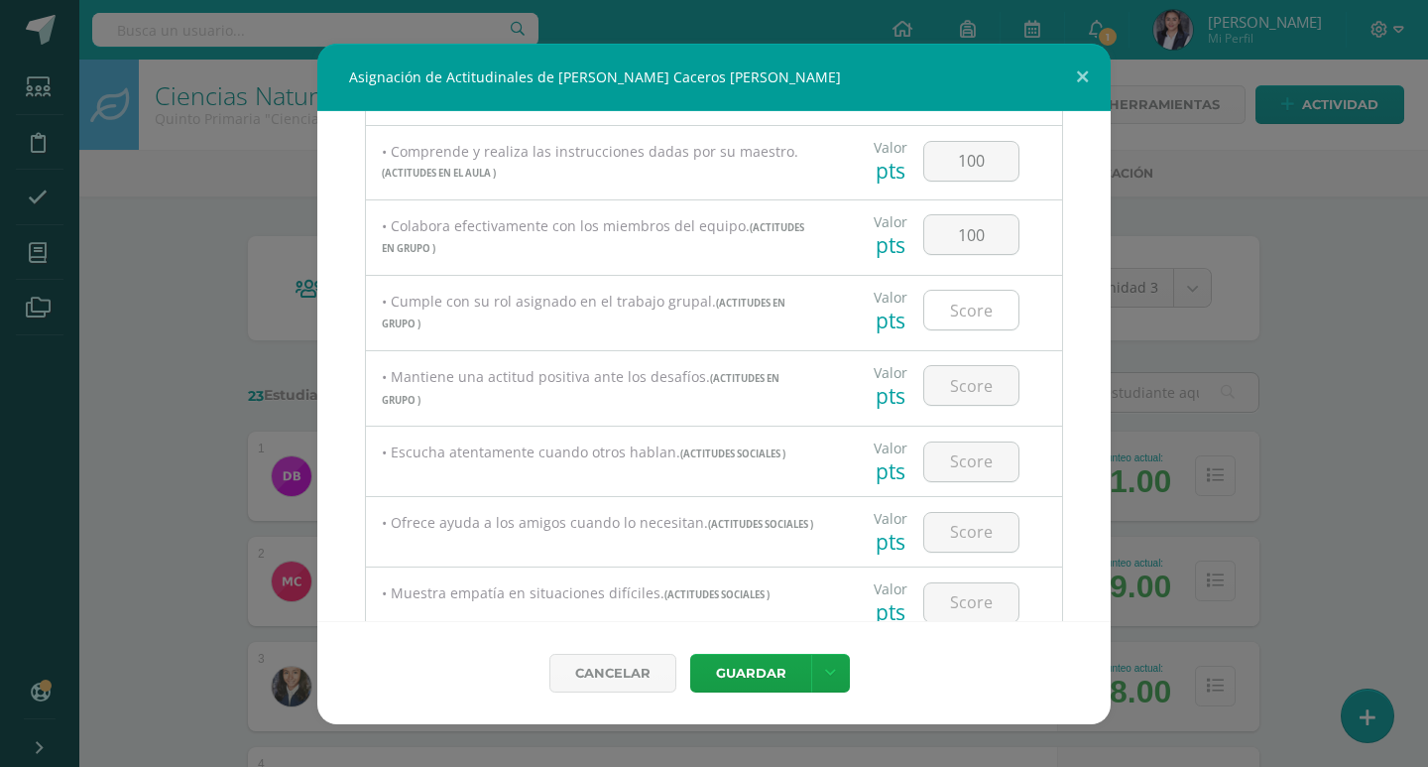
click at [964, 321] on input "number" at bounding box center [971, 310] width 94 height 39
type input "100"
click at [965, 393] on input "number" at bounding box center [971, 385] width 94 height 39
type input "100"
click at [966, 462] on input "number" at bounding box center [971, 461] width 94 height 39
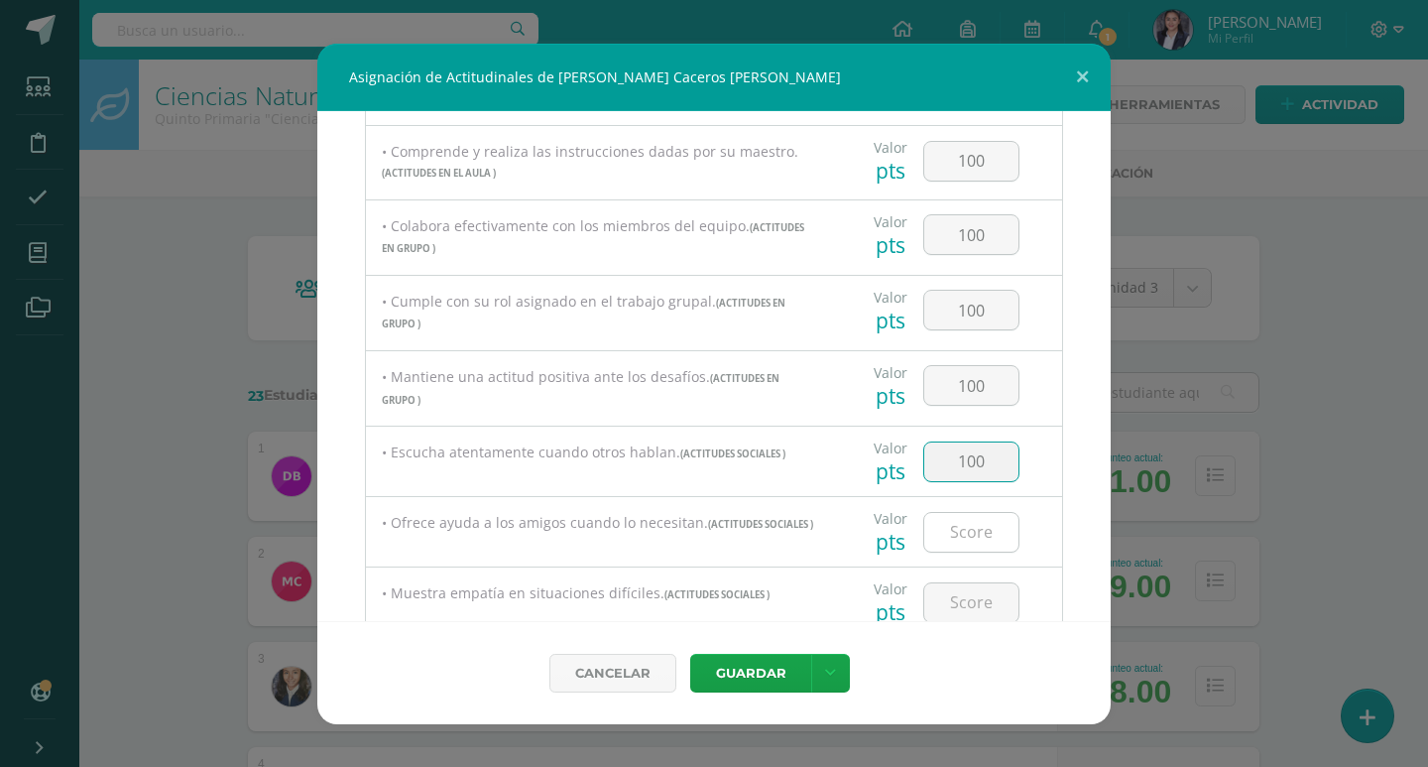
type input "100"
click at [972, 538] on input "number" at bounding box center [971, 532] width 94 height 39
type input "100"
click at [973, 603] on input "number" at bounding box center [971, 602] width 94 height 39
type input "100"
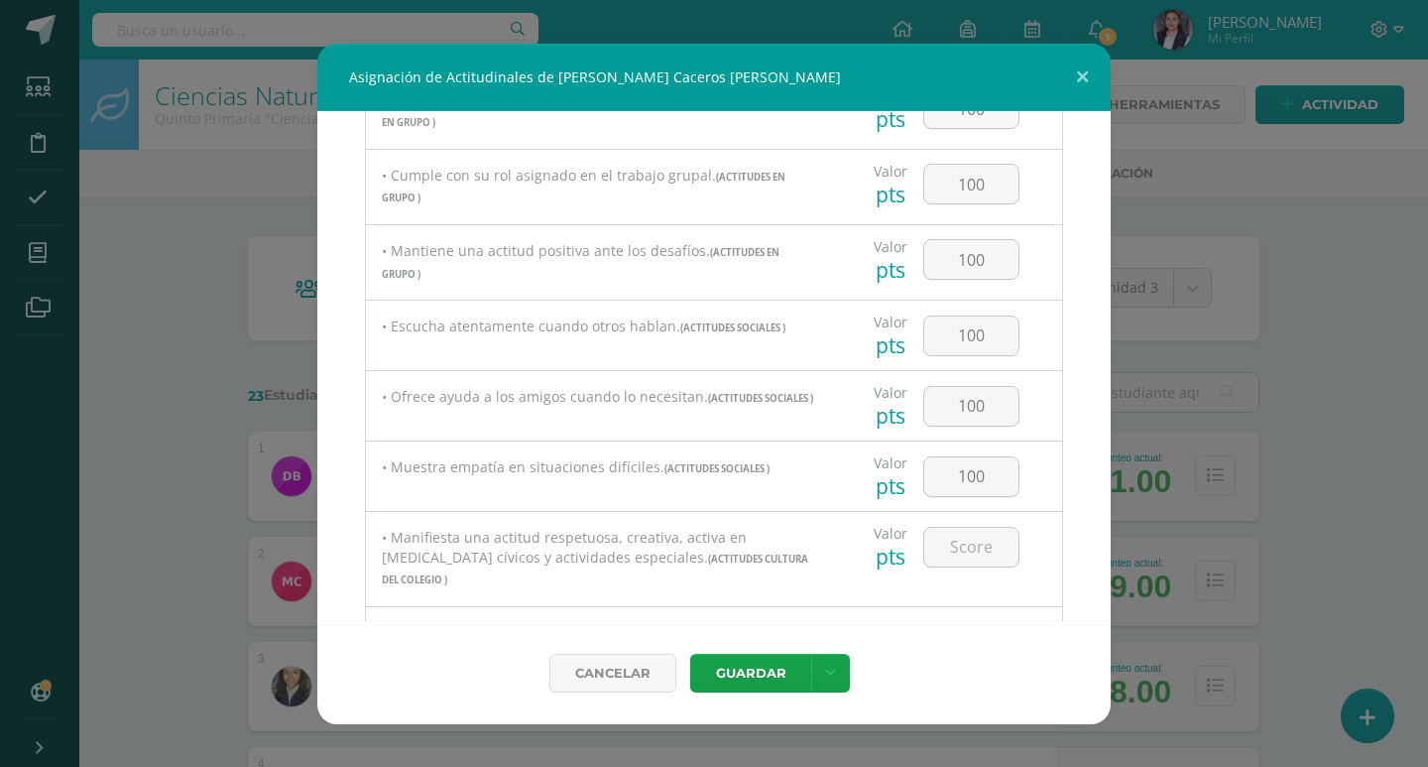
scroll to position [1038, 0]
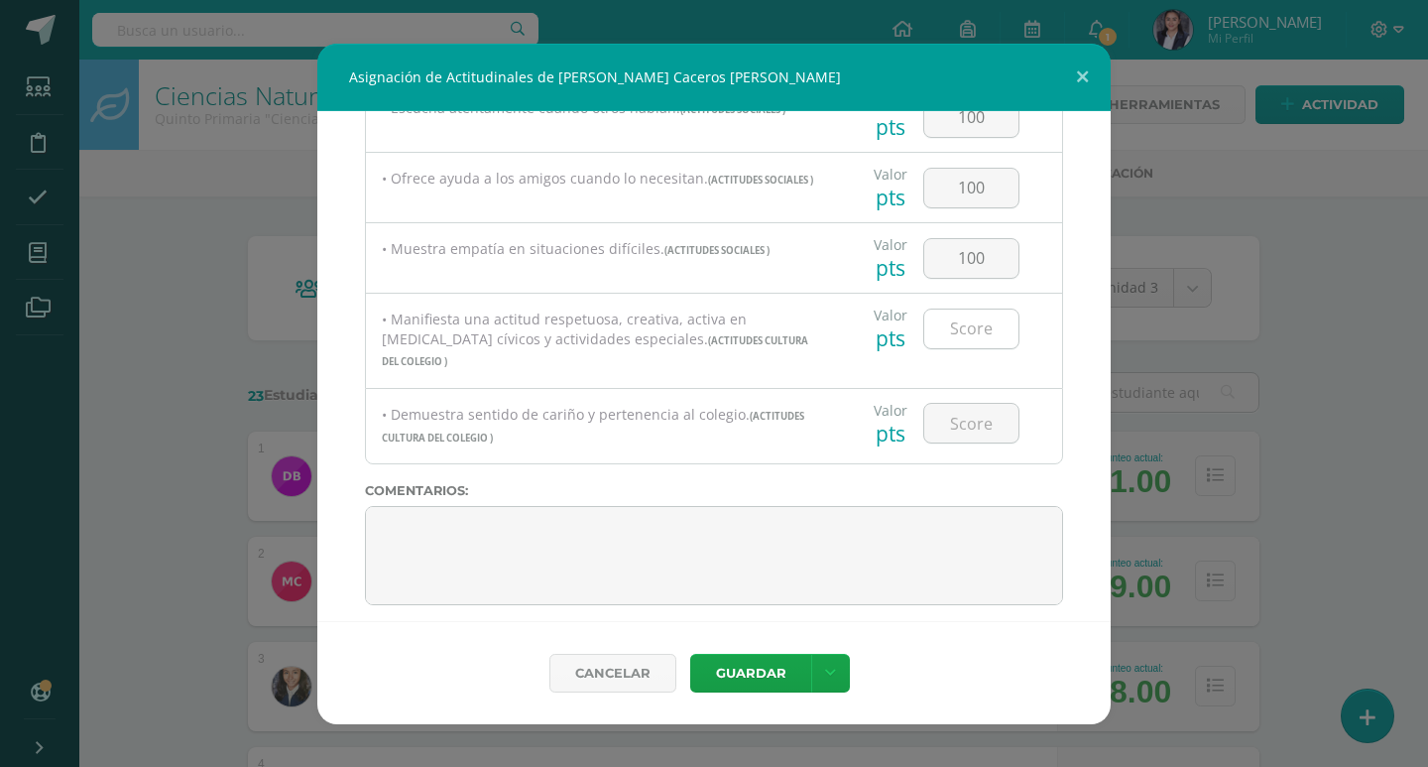
click at [969, 339] on input "number" at bounding box center [971, 328] width 94 height 39
type input "100"
click at [947, 413] on input "number" at bounding box center [971, 423] width 94 height 39
type input "100"
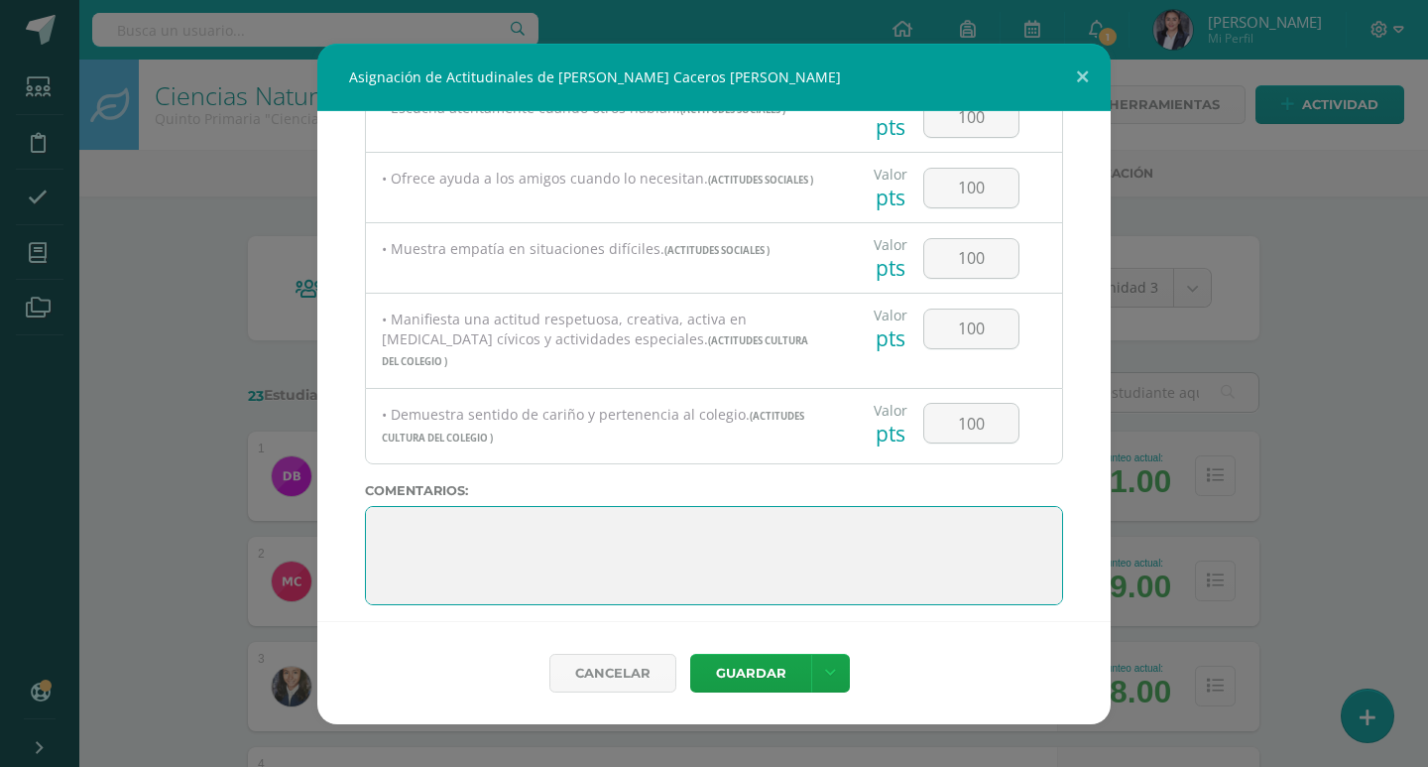
click at [722, 567] on textarea at bounding box center [714, 555] width 698 height 99
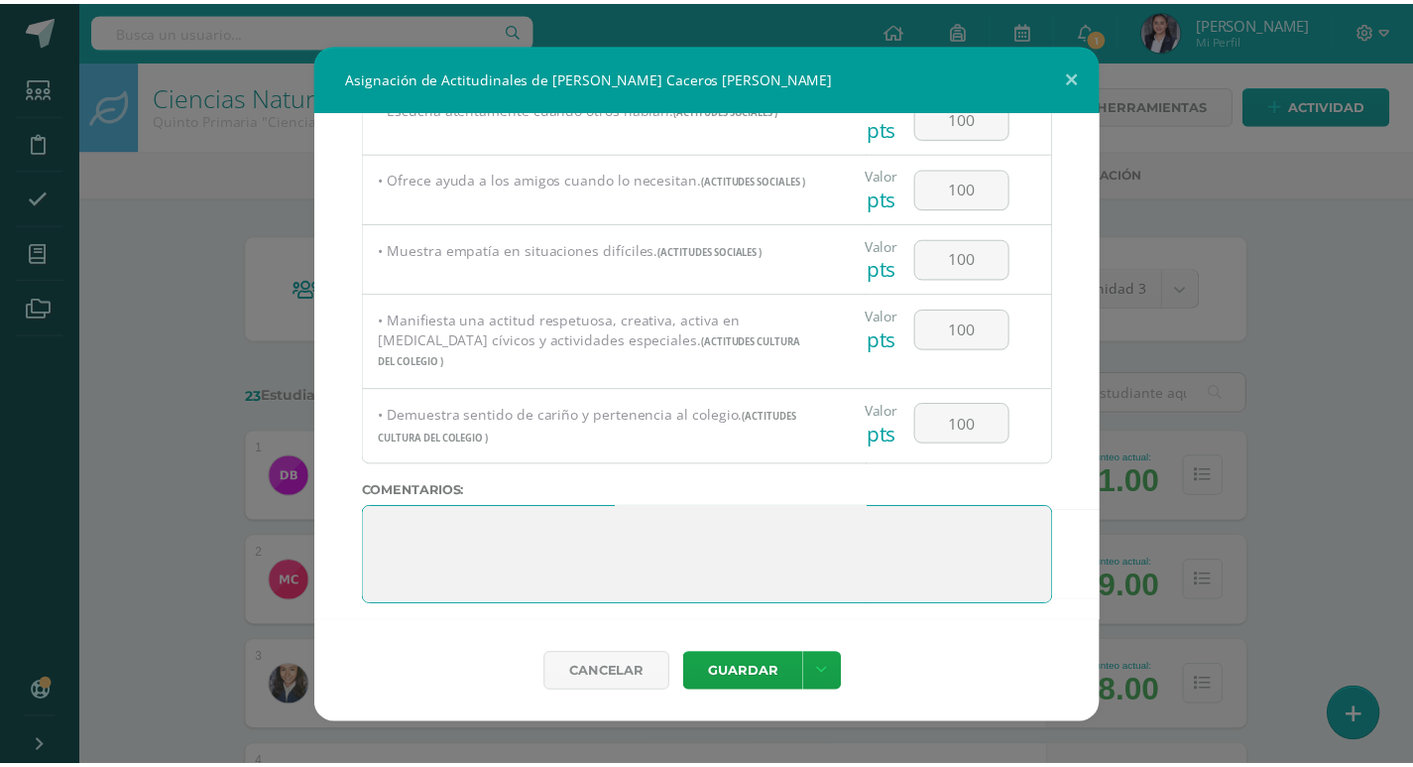
scroll to position [0, 0]
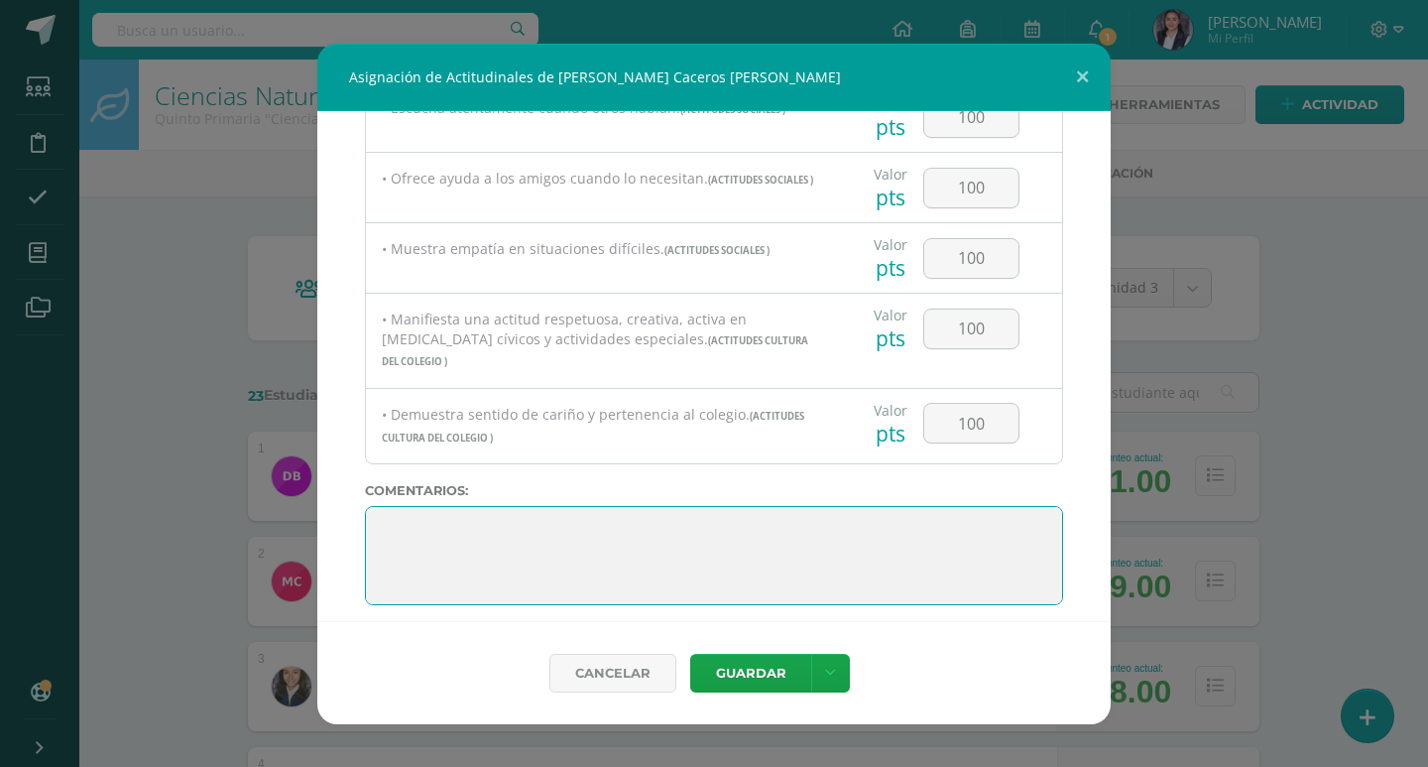
drag, startPoint x: 681, startPoint y: 578, endPoint x: 351, endPoint y: 443, distance: 356.7
click at [352, 443] on div "Todas las Categorias Todas las Categorias ACTITUDES PERSONALES ACTITUDES EN EL …" at bounding box center [713, 366] width 793 height 510
paste textarea "¡Felicitaciones! Has demostrado que todo lo que te propones, lo logras."
type textarea "¡Felicitaciones! Has demostrado que todo lo que te propones, lo logras."
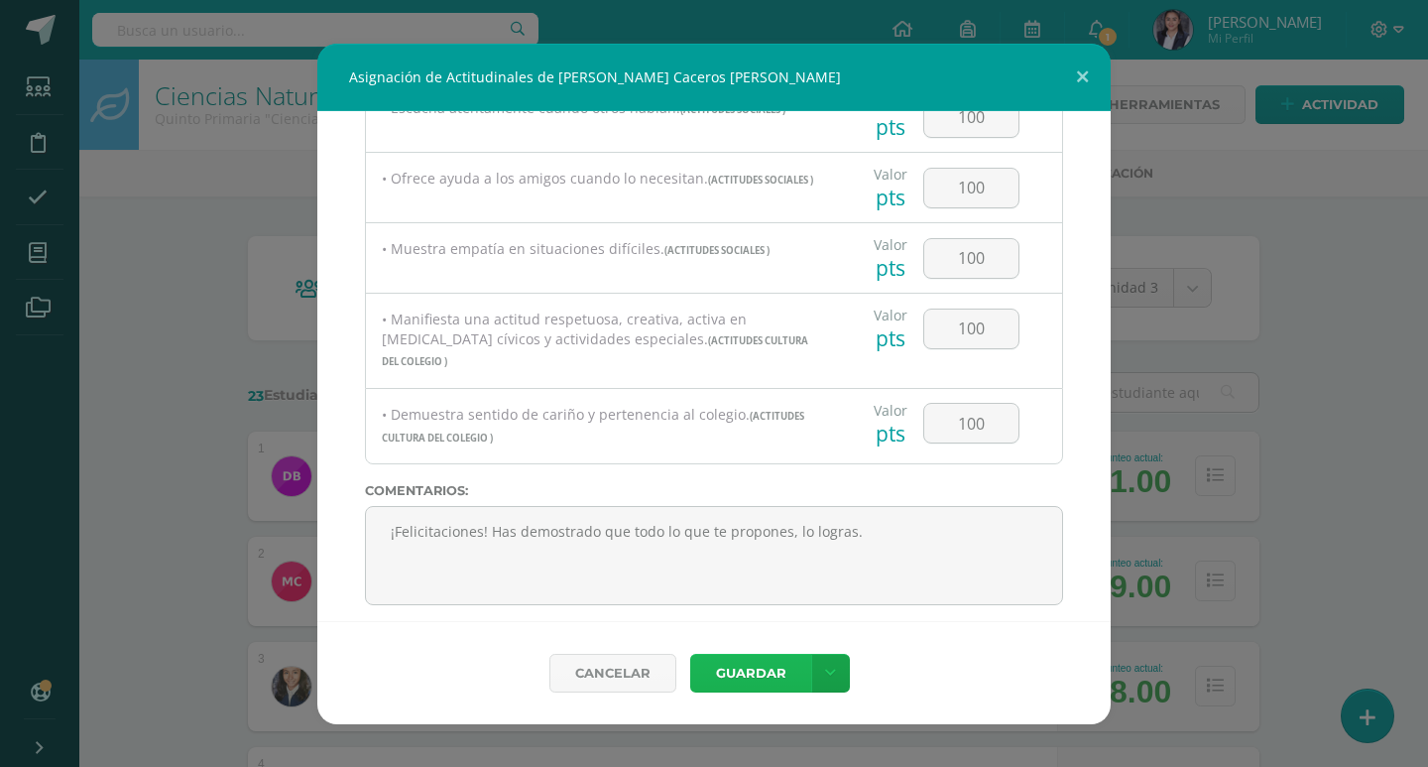
click at [761, 665] on button "Guardar" at bounding box center [750, 672] width 121 height 39
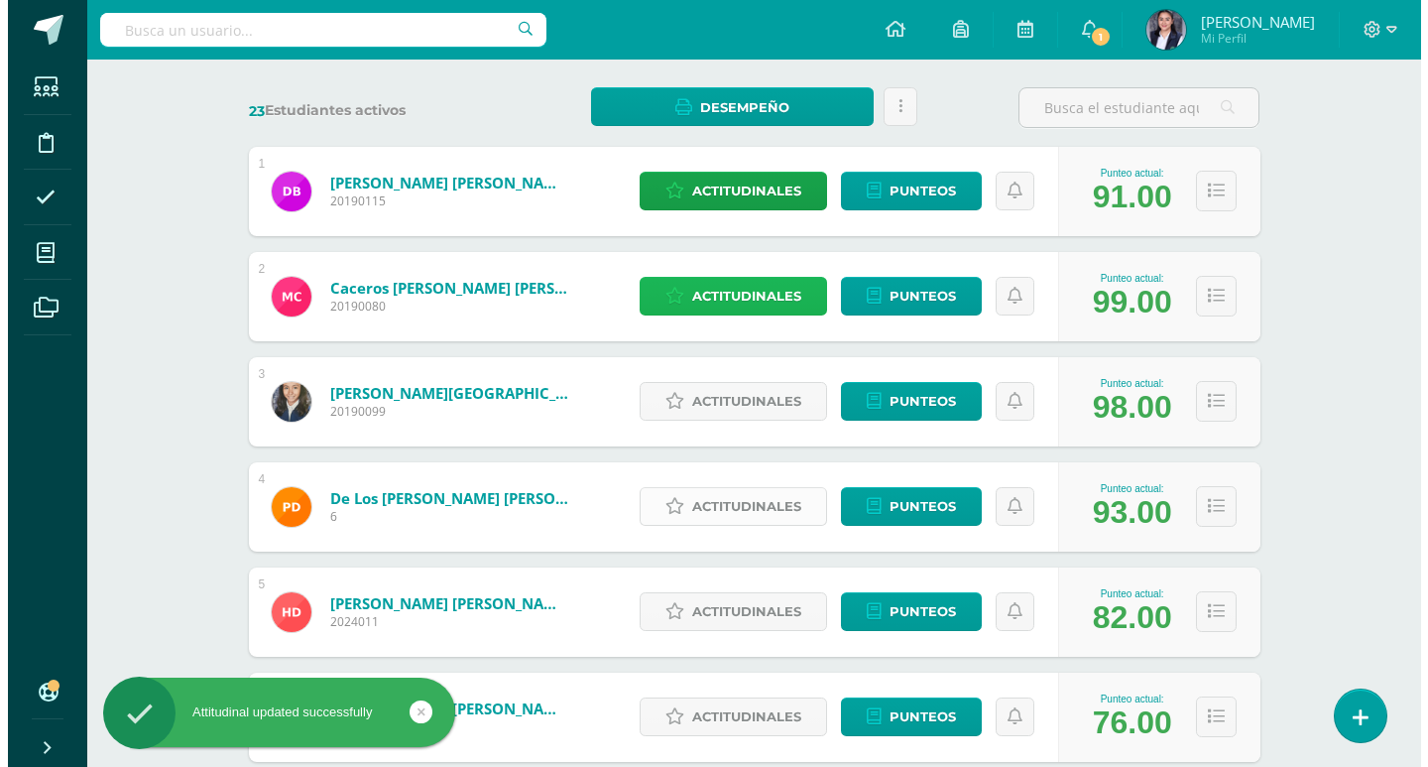
scroll to position [397, 0]
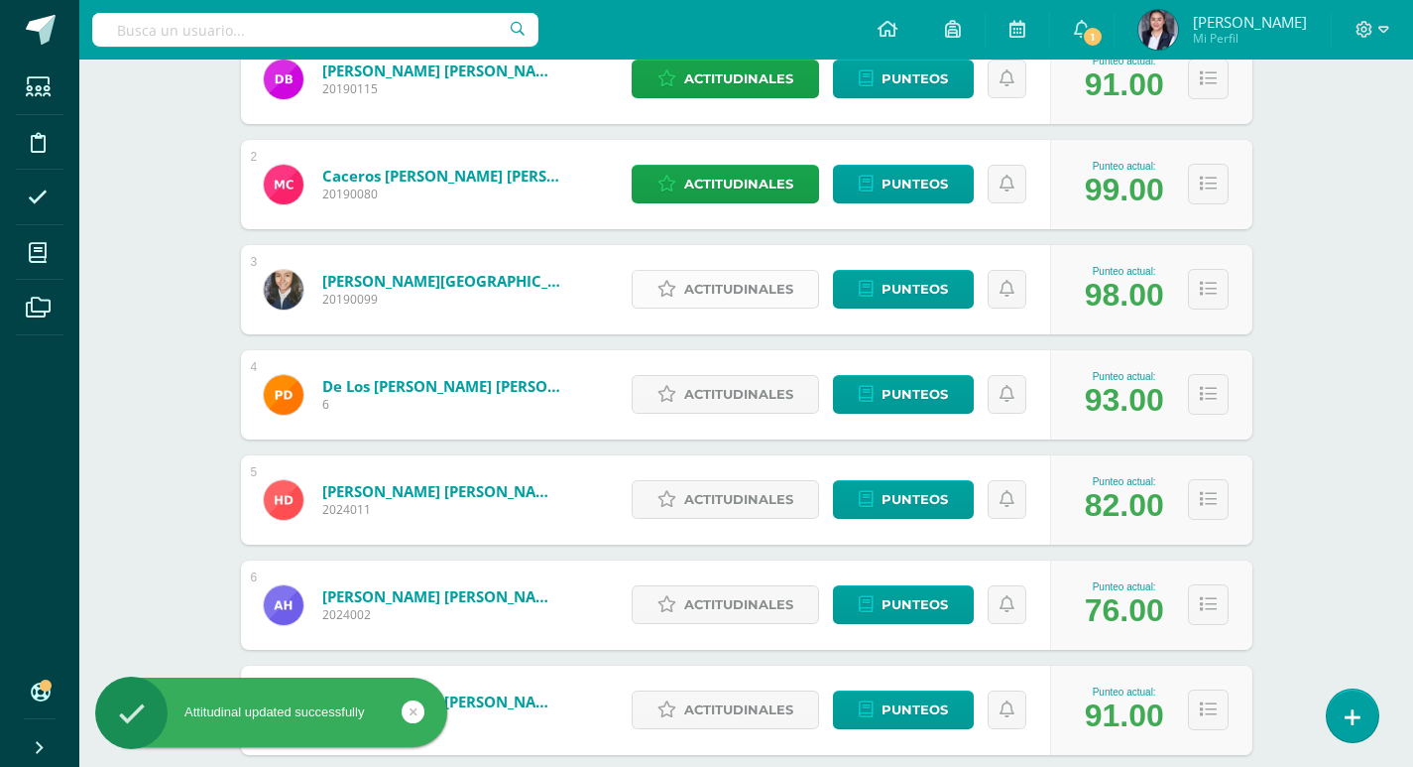
click at [714, 297] on span "Actitudinales" at bounding box center [738, 289] width 109 height 37
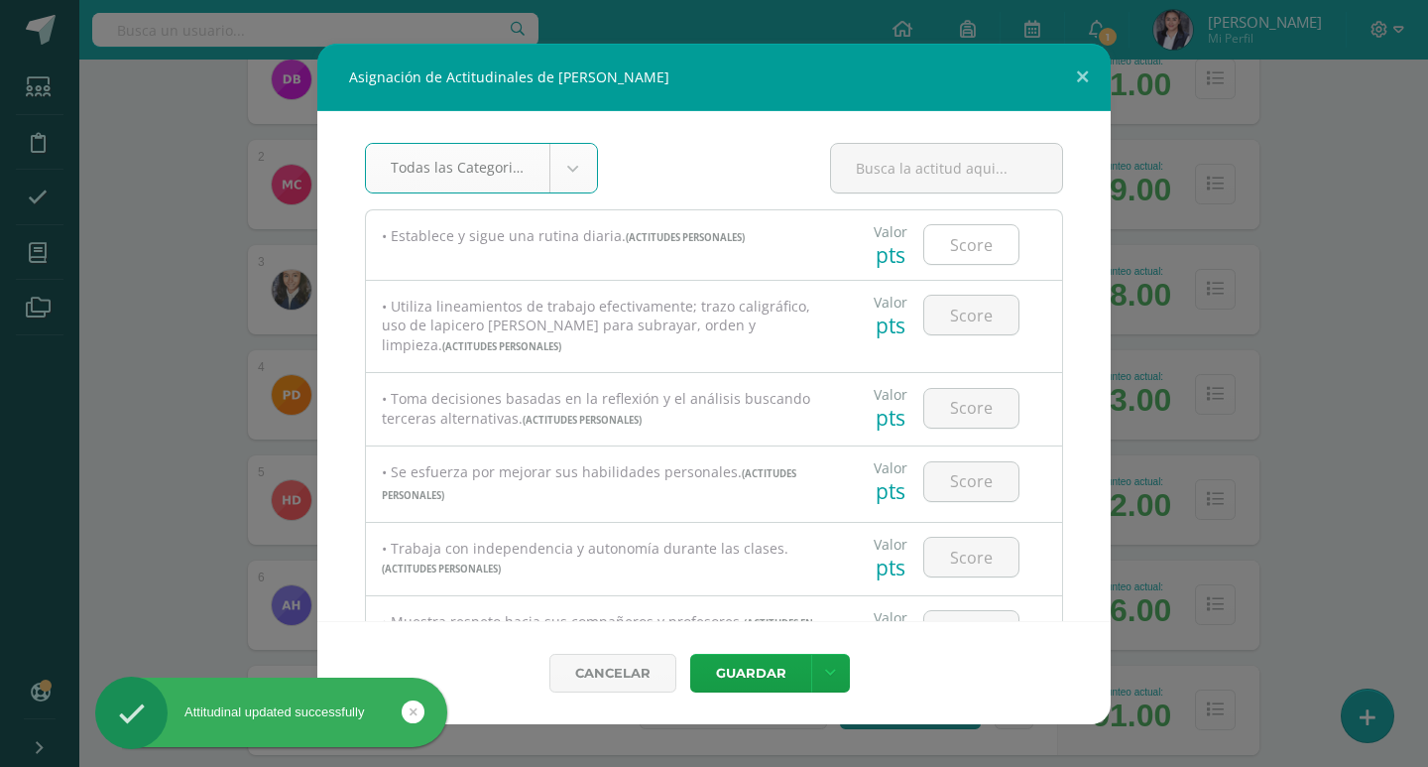
click at [957, 247] on input "number" at bounding box center [971, 244] width 94 height 39
click at [982, 245] on input "100" at bounding box center [971, 244] width 94 height 39
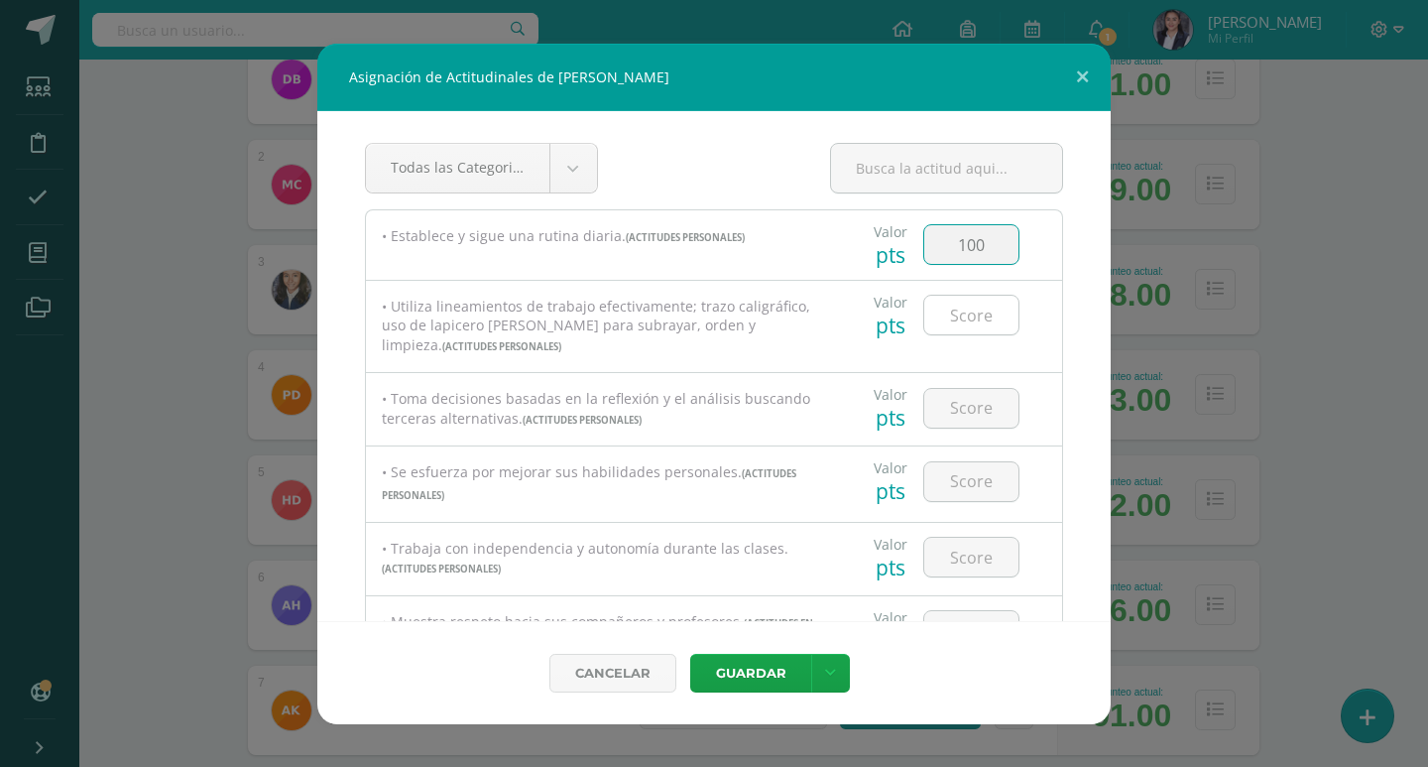
type input "100"
click at [953, 309] on input "number" at bounding box center [971, 315] width 94 height 39
type input "100"
click at [961, 405] on input "number" at bounding box center [971, 408] width 94 height 39
type input "100"
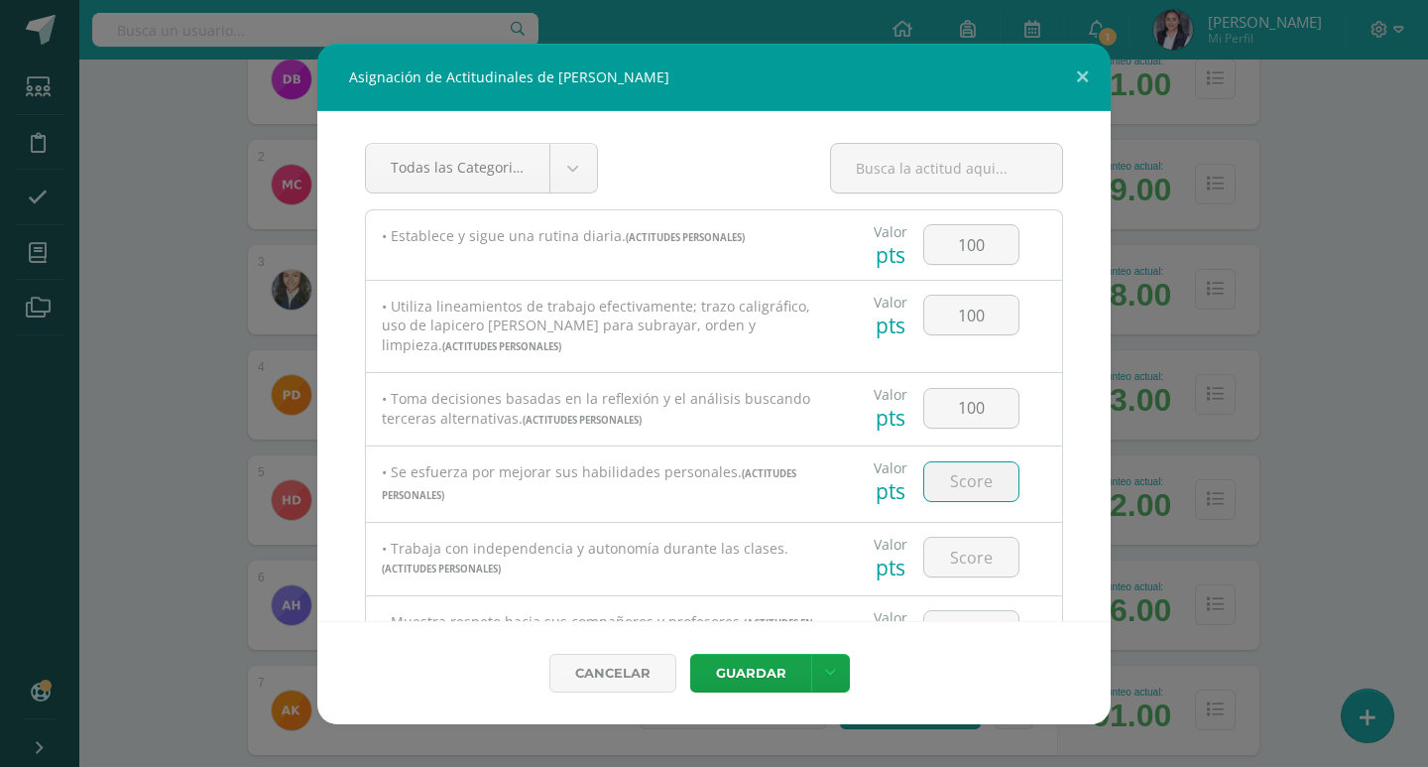
click at [970, 475] on input "number" at bounding box center [971, 481] width 94 height 39
type input "100"
click at [973, 553] on input "number" at bounding box center [971, 556] width 94 height 39
type input "100"
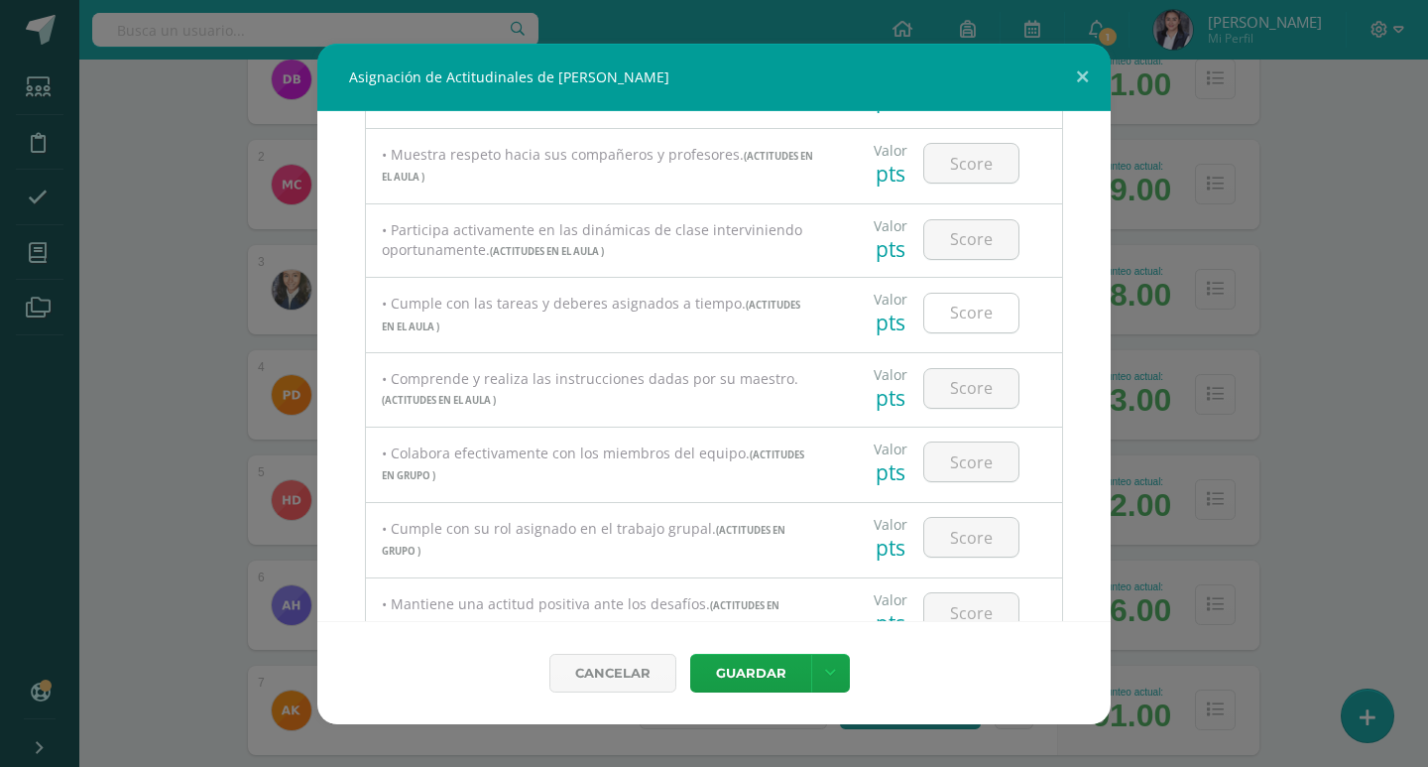
scroll to position [496, 0]
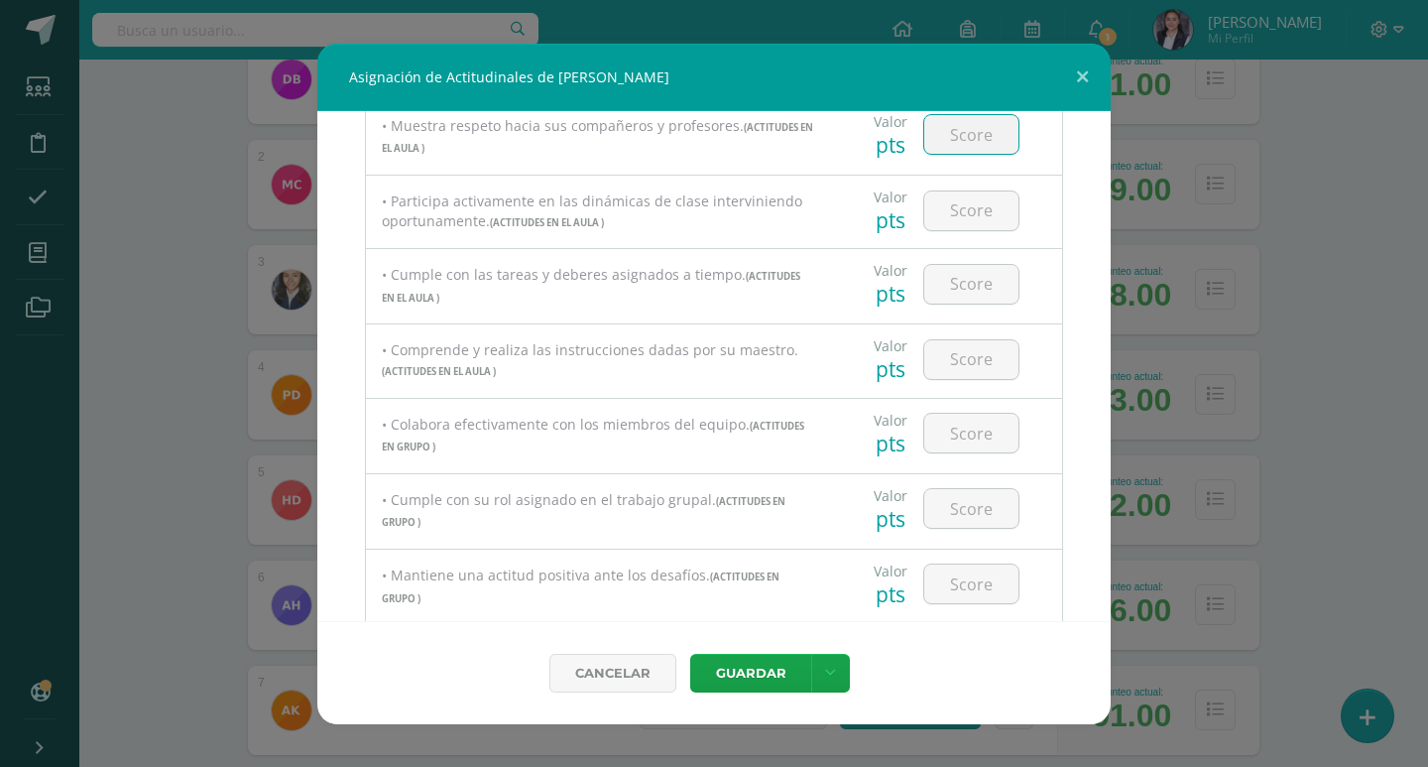
click at [959, 140] on input "number" at bounding box center [971, 134] width 94 height 39
type input "100"
click at [958, 212] on input "number" at bounding box center [971, 210] width 94 height 39
type input "100"
click at [956, 289] on input "number" at bounding box center [971, 284] width 94 height 39
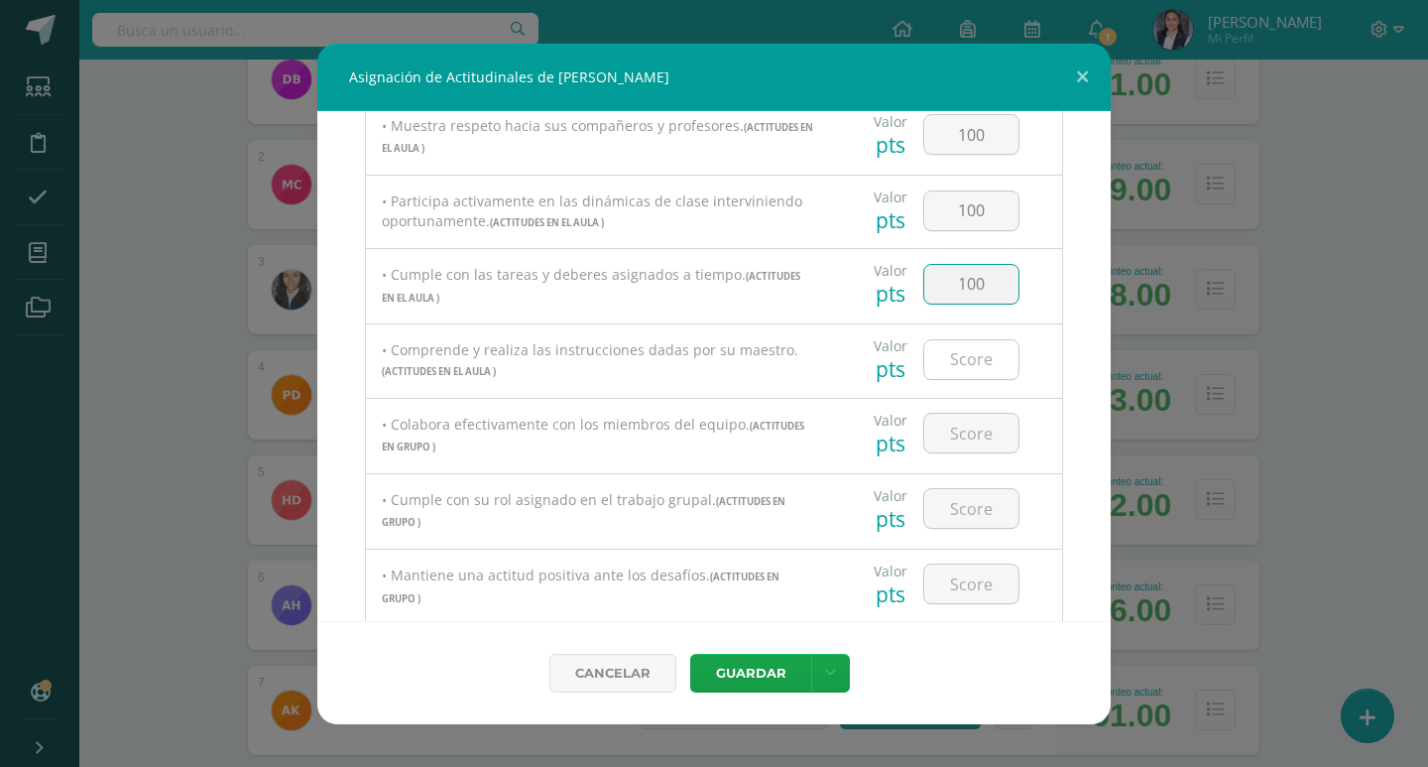
type input "100"
click at [965, 344] on input "number" at bounding box center [971, 359] width 94 height 39
type input "100"
click at [970, 424] on input "number" at bounding box center [971, 433] width 94 height 39
type input "100"
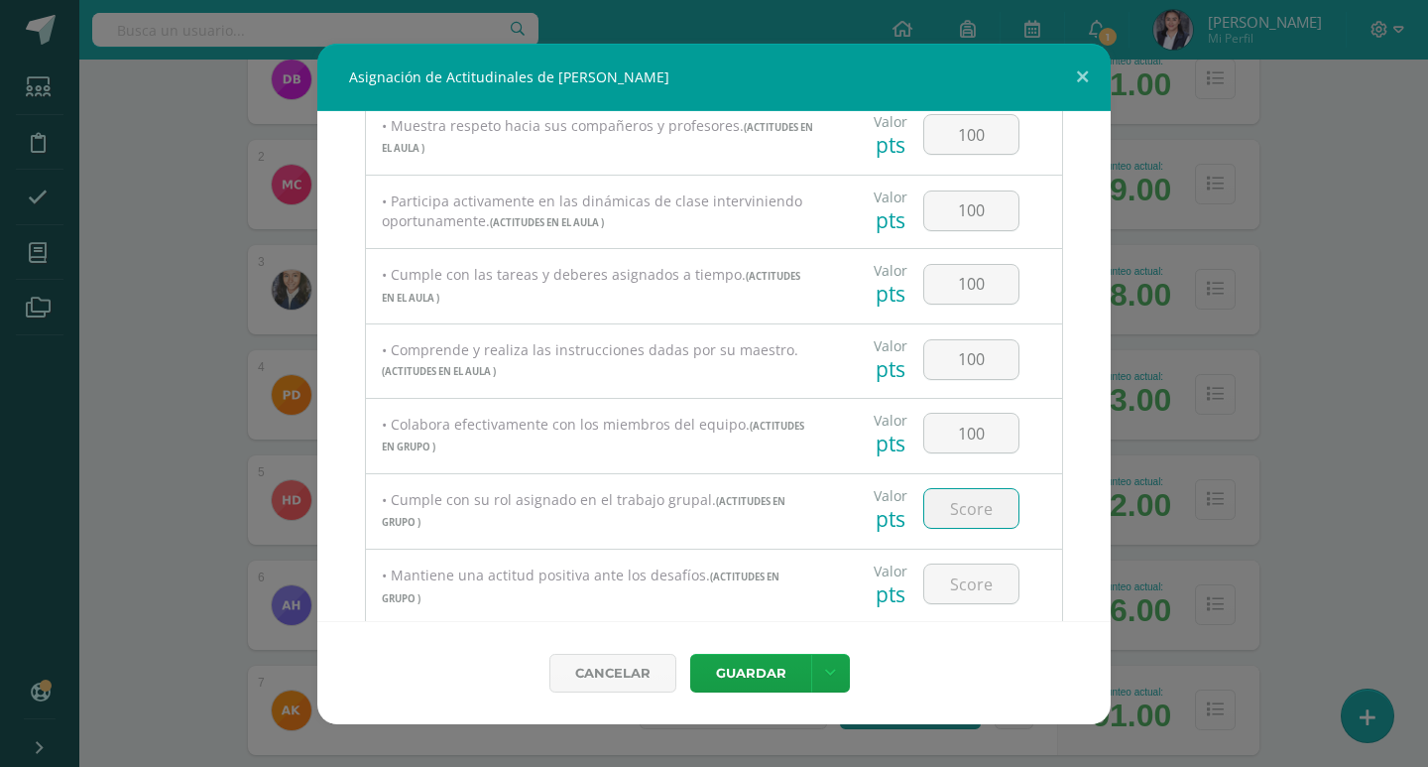
click at [977, 493] on input "number" at bounding box center [971, 508] width 94 height 39
type input "100"
click at [973, 586] on input "number" at bounding box center [971, 583] width 94 height 39
type input "100"
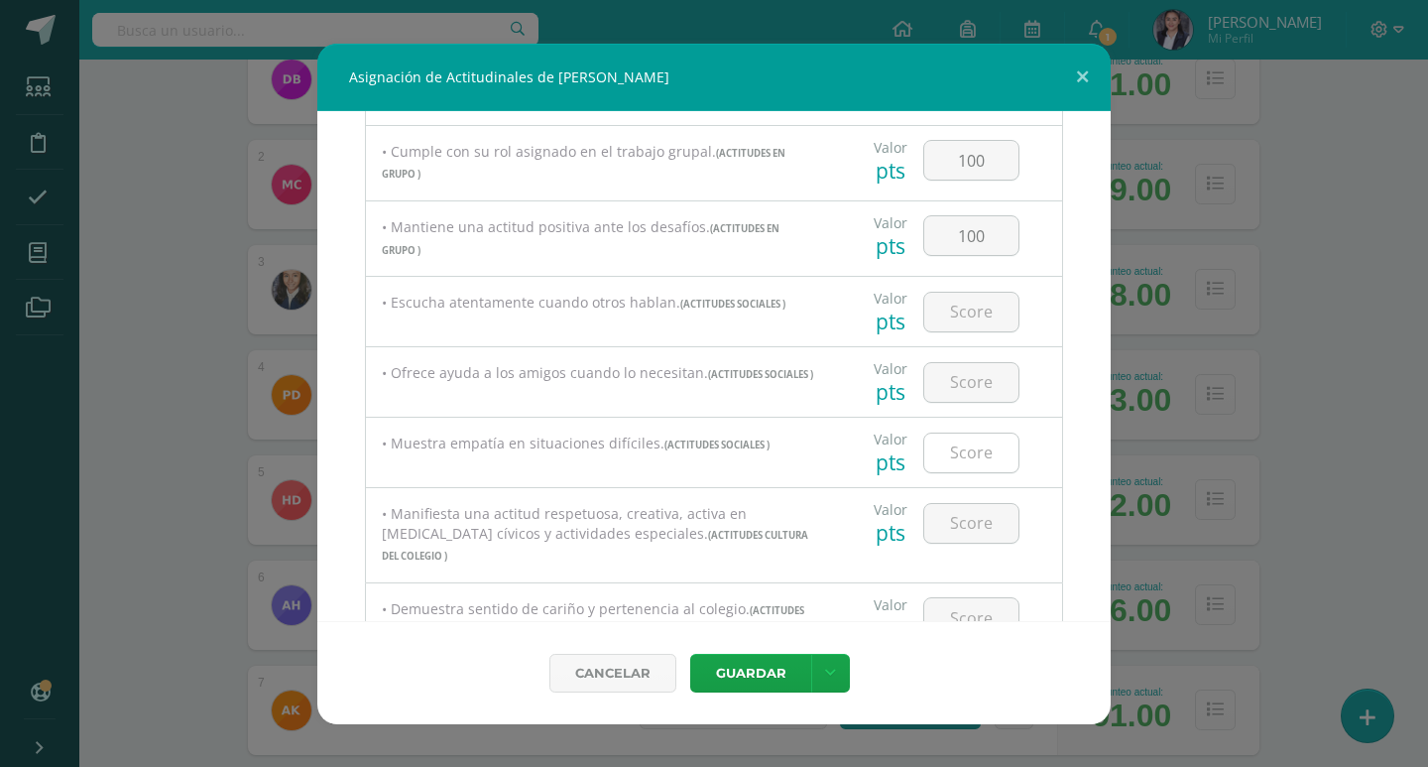
scroll to position [892, 0]
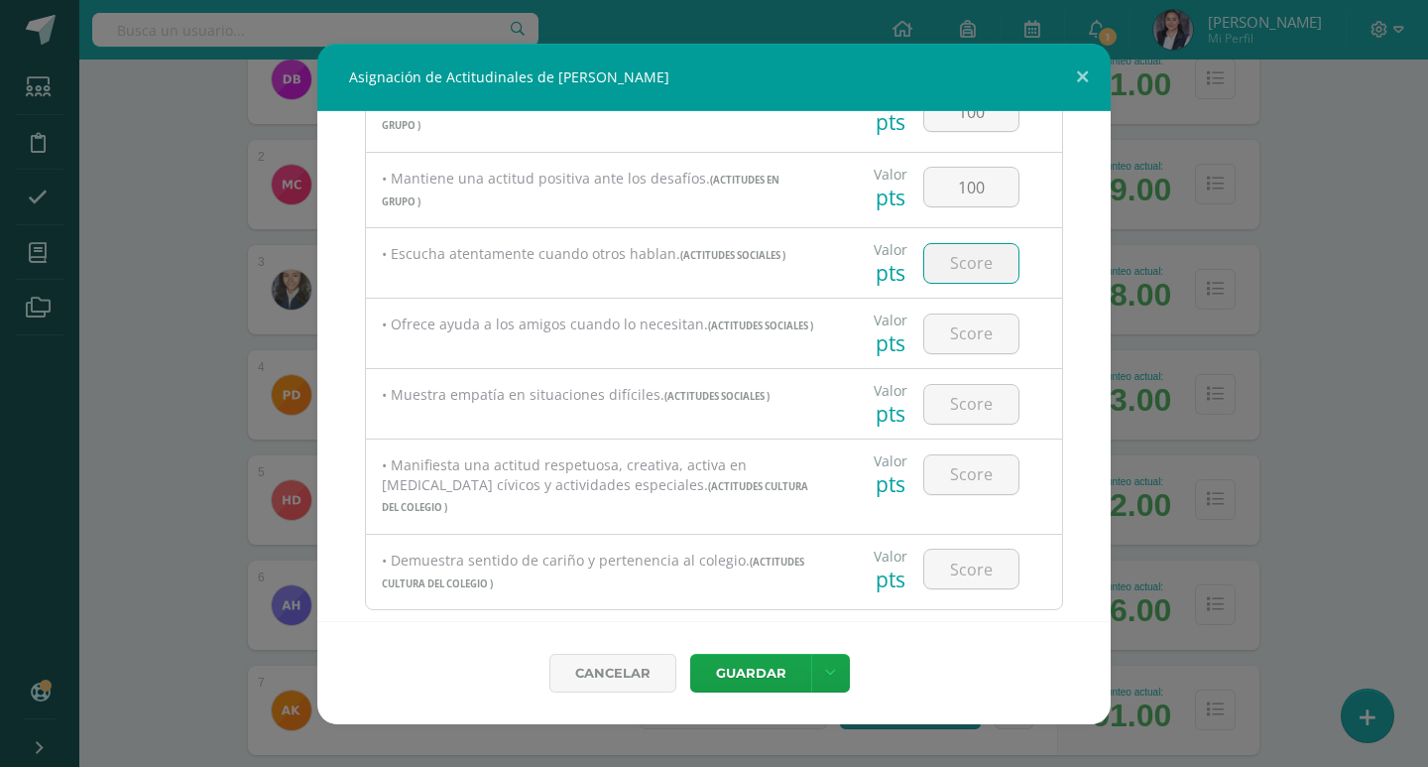
click at [977, 261] on input "number" at bounding box center [971, 263] width 94 height 39
type input "100"
click at [953, 340] on input "number" at bounding box center [971, 333] width 94 height 39
type input "100"
click at [968, 418] on input "number" at bounding box center [971, 404] width 94 height 39
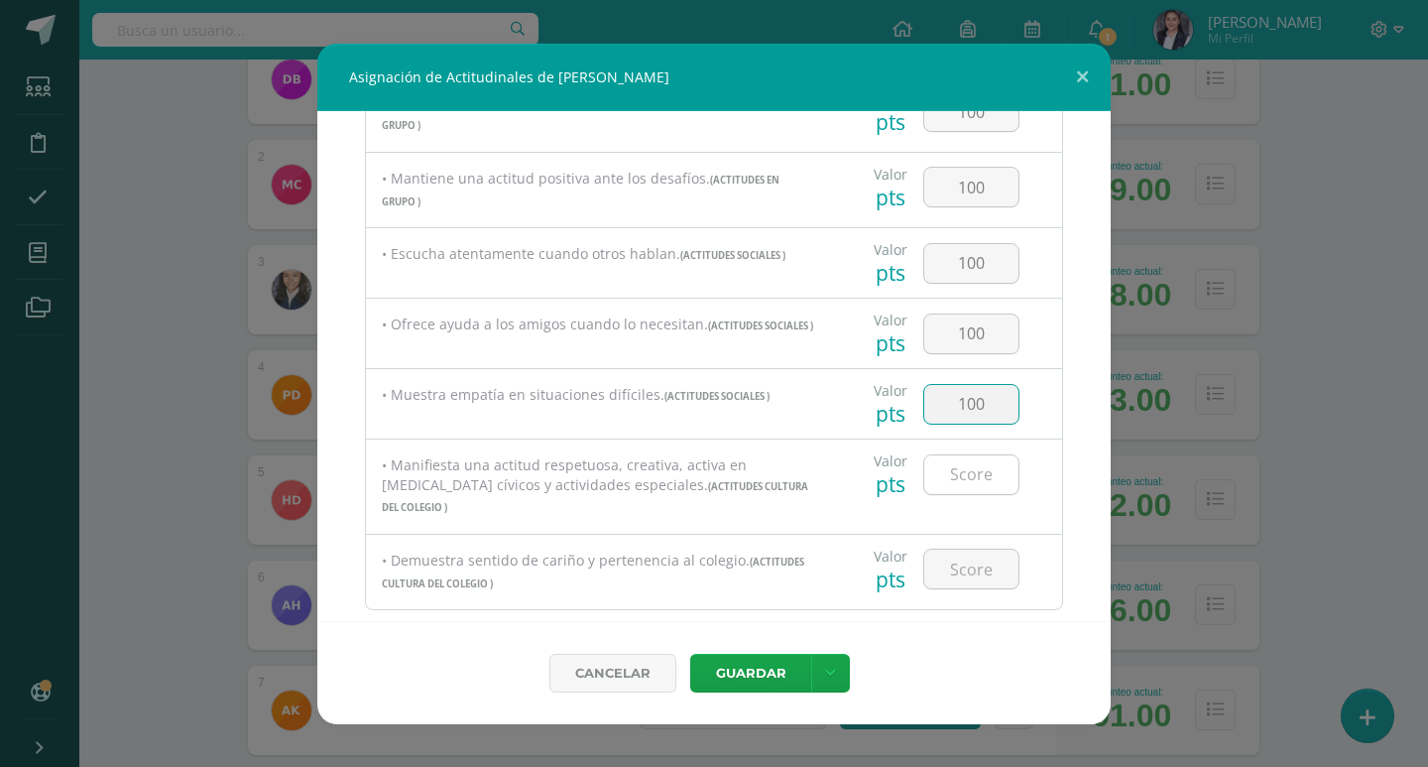
type input "100"
click at [979, 479] on input "number" at bounding box center [971, 474] width 94 height 39
type input "100"
click at [986, 549] on input "number" at bounding box center [971, 568] width 94 height 39
type input "100"
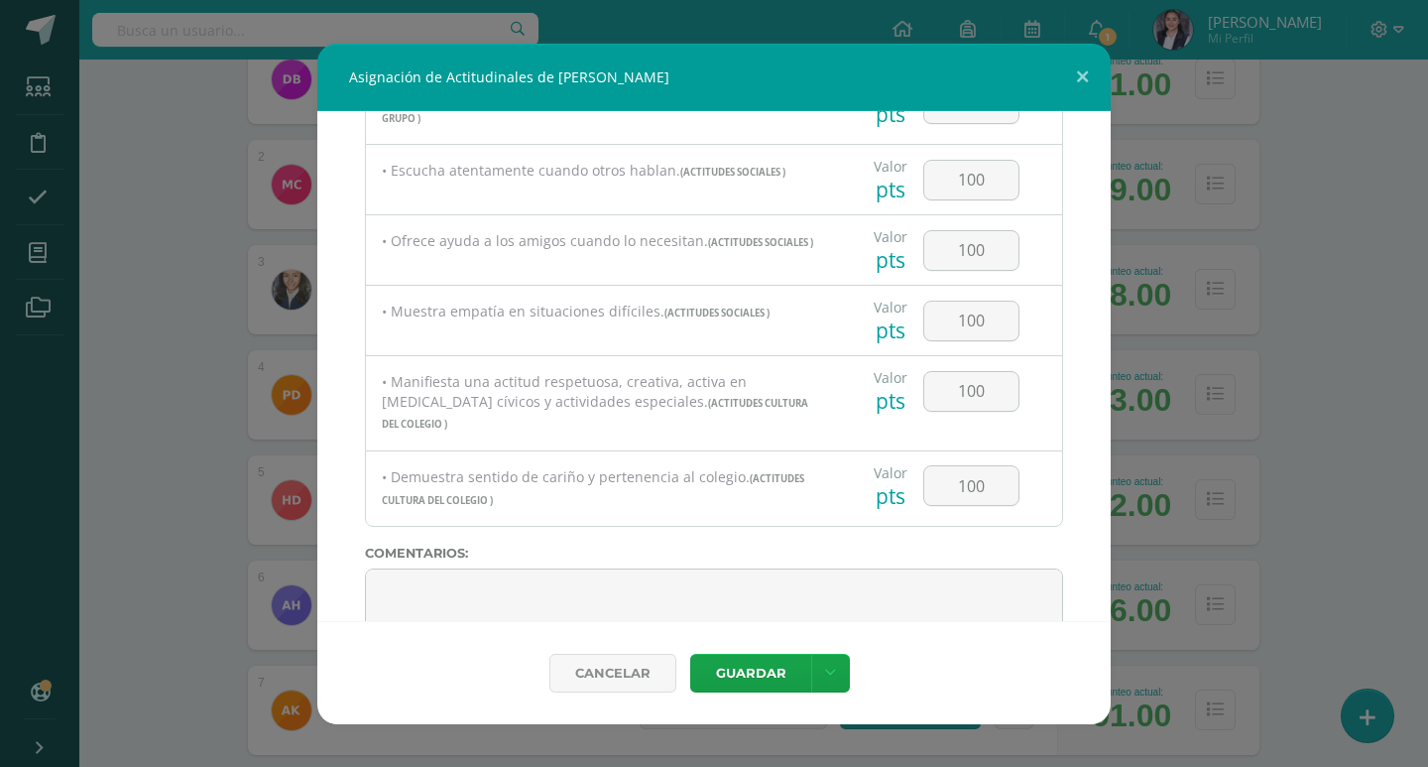
scroll to position [1038, 0]
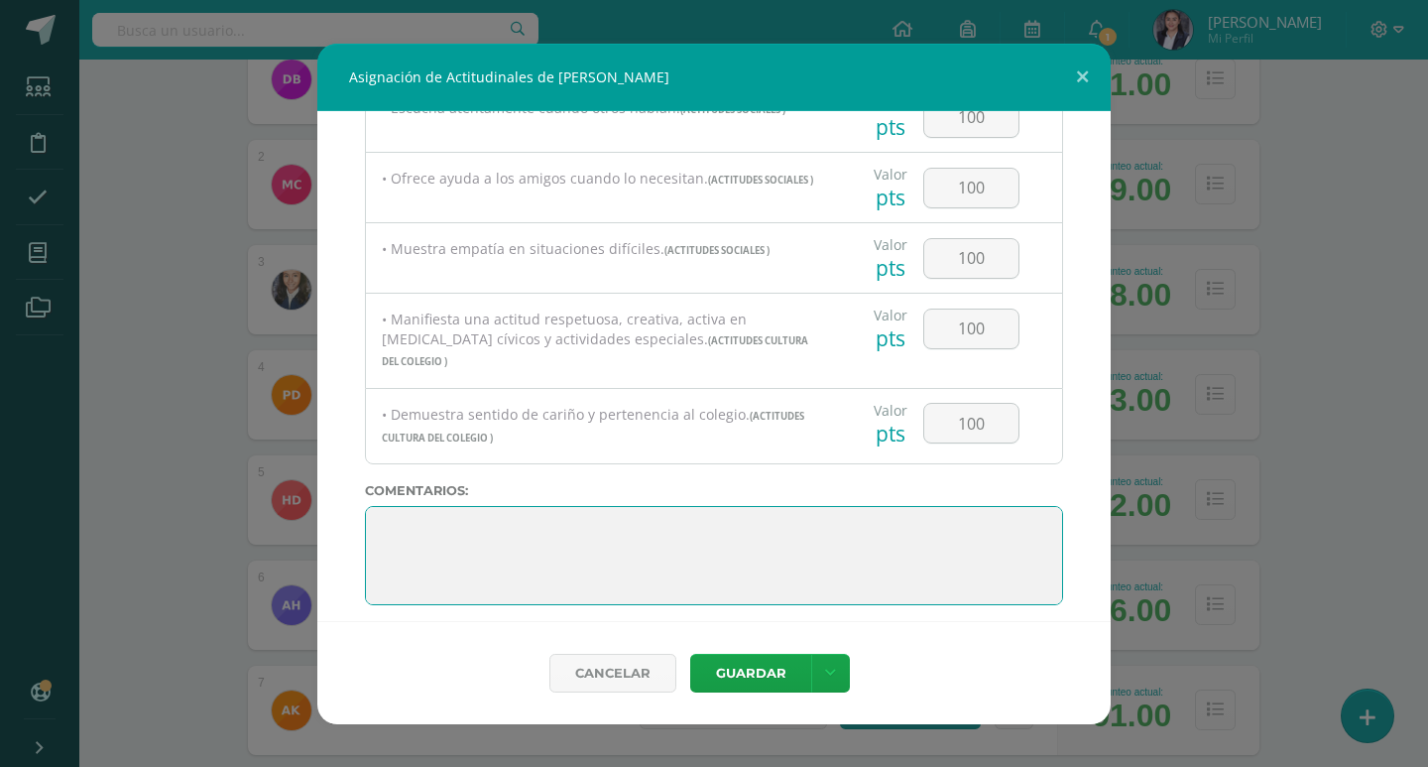
click at [806, 567] on textarea at bounding box center [714, 555] width 698 height 99
drag, startPoint x: 550, startPoint y: 586, endPoint x: 371, endPoint y: 410, distance: 251.7
click at [372, 411] on div "Todas las Categorias Todas las Categorias ACTITUDES PERSONALES ACTITUDES EN EL …" at bounding box center [713, 366] width 793 height 510
click at [644, 507] on textarea at bounding box center [714, 555] width 698 height 99
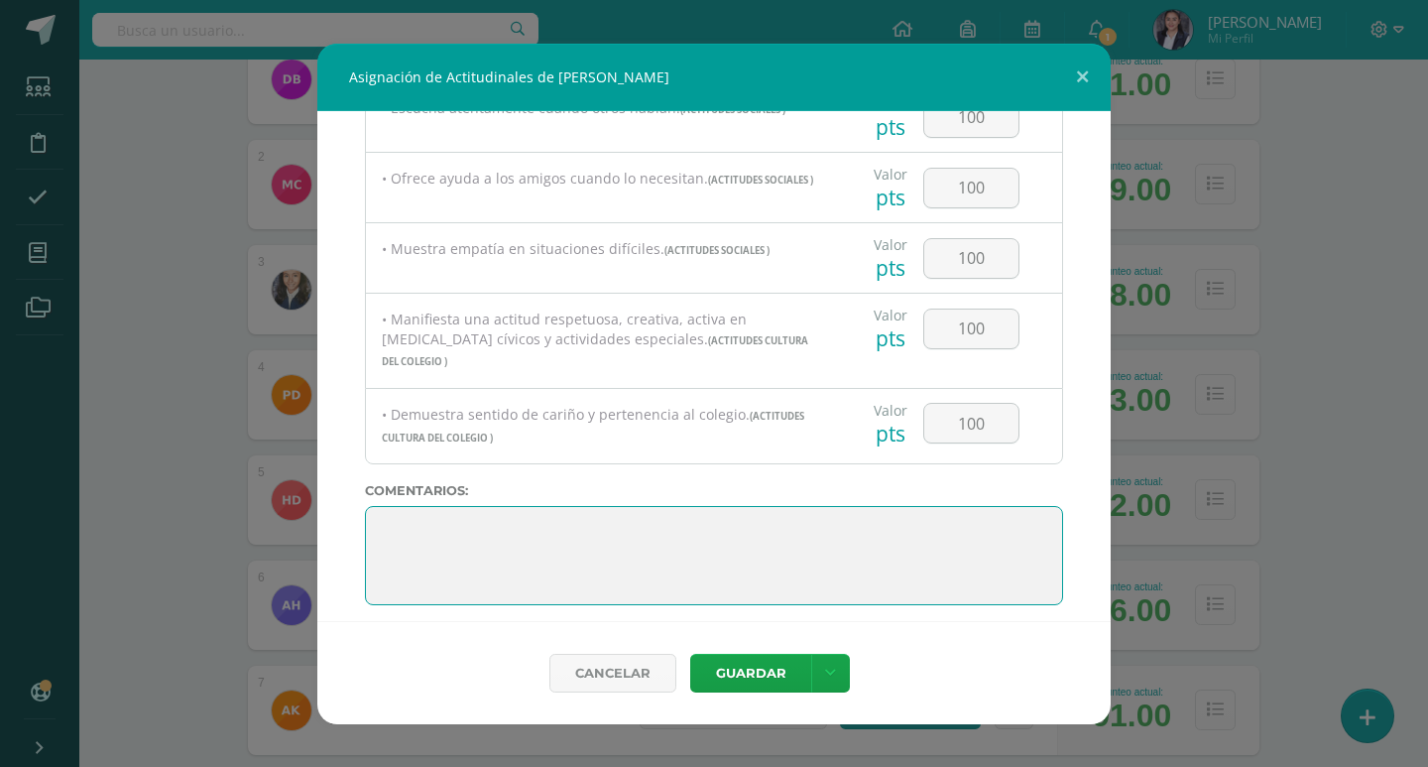
paste textarea "¡Muy bien hecho! Cada esfuerzo cuenta y tú estás dando lo mejor de ti."
type textarea "¡Muy bien hecho! Cada esfuerzo cuenta y tú estás dando lo mejor de ti."
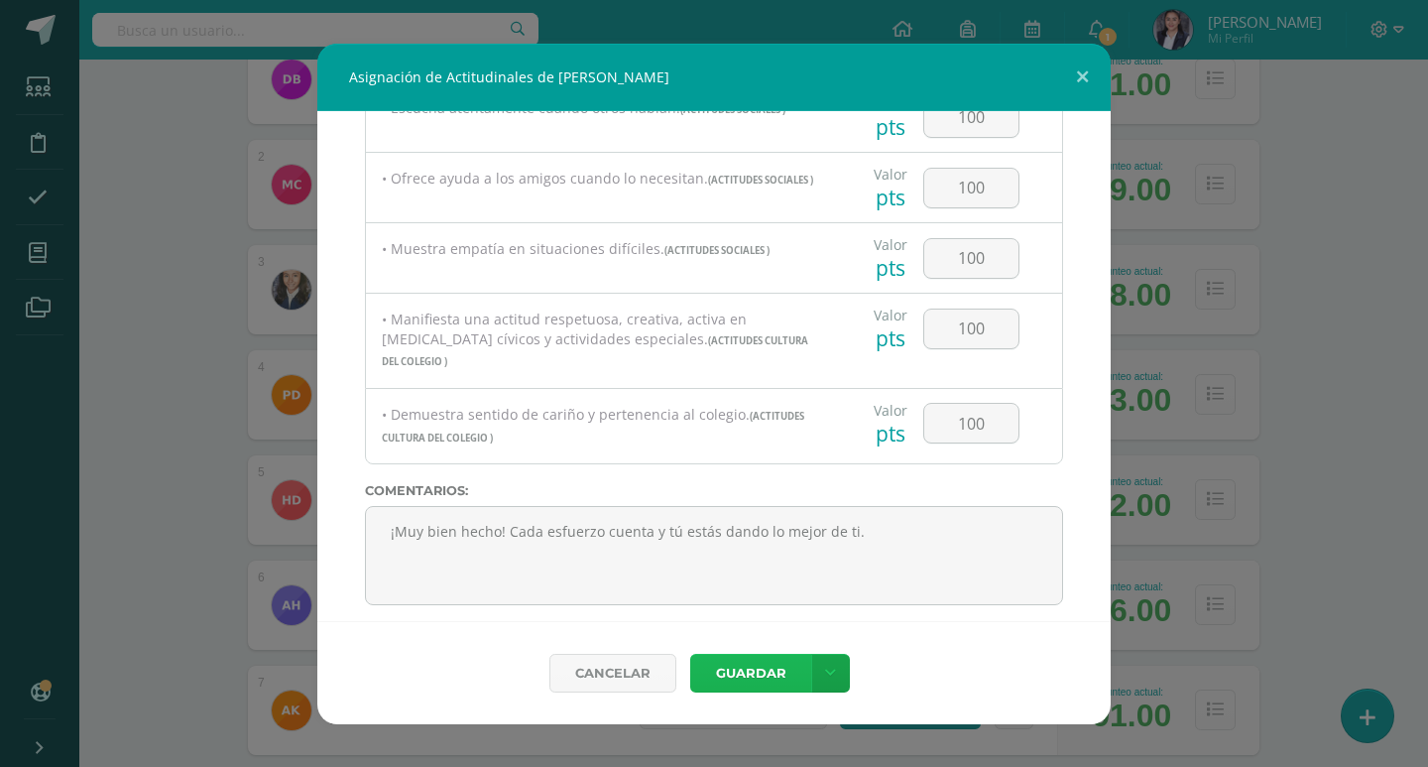
click at [779, 663] on button "Guardar" at bounding box center [750, 672] width 121 height 39
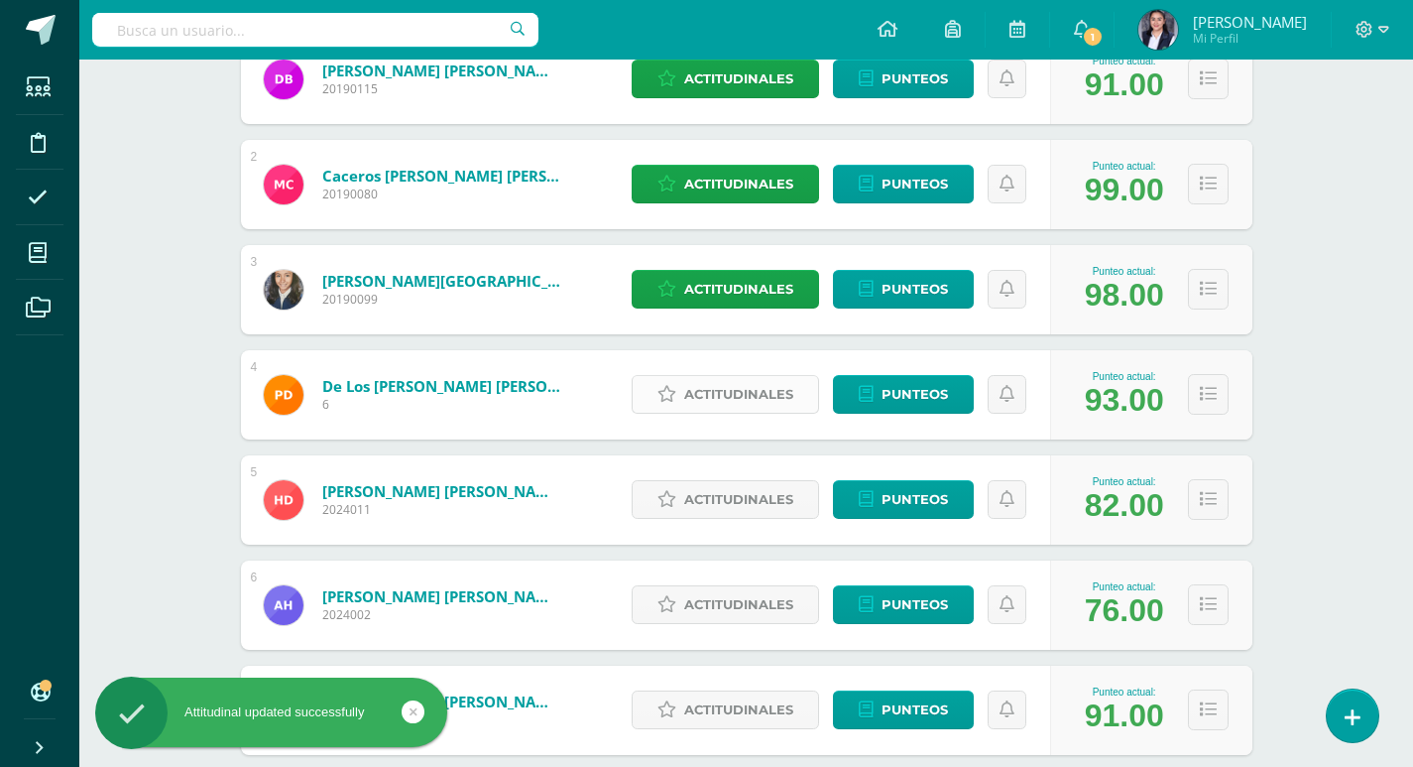
click at [731, 382] on span "Actitudinales" at bounding box center [738, 394] width 109 height 37
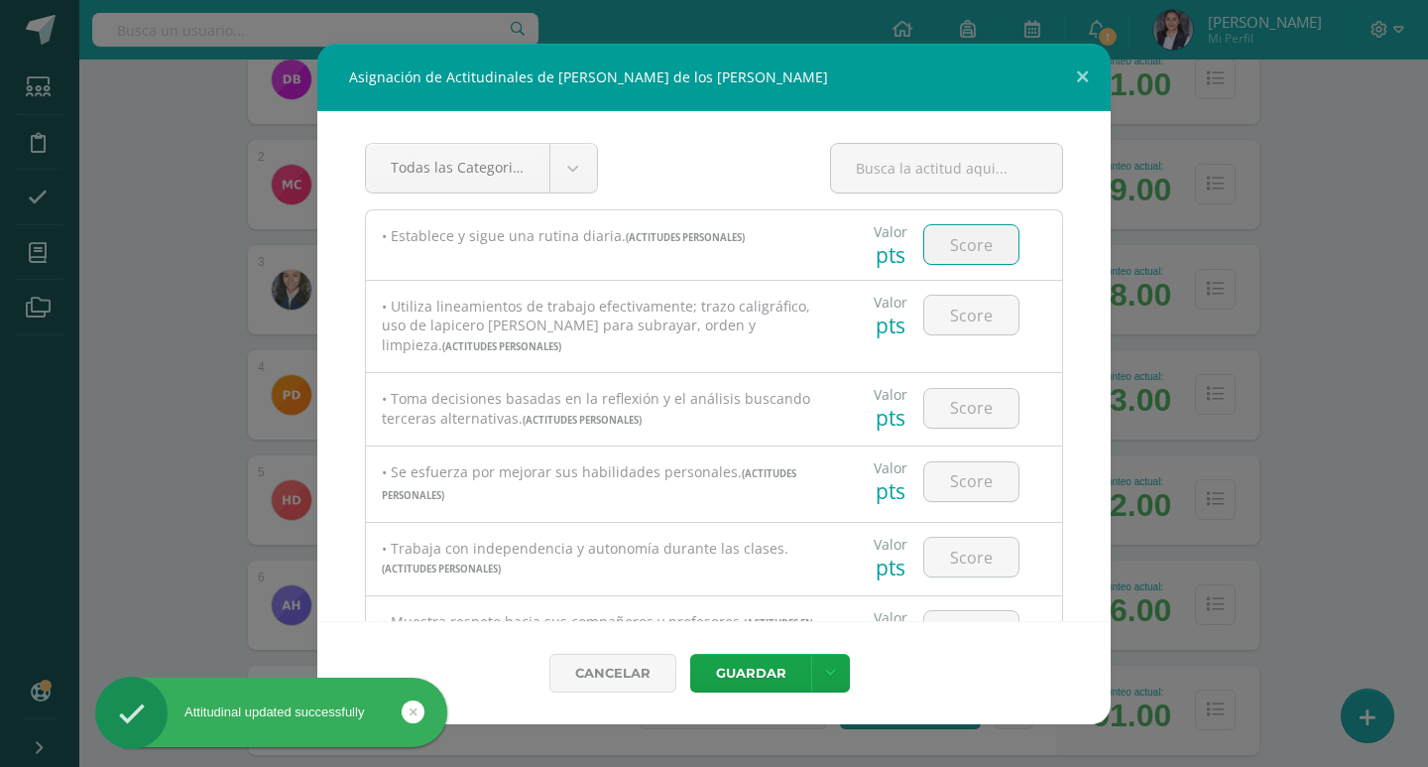
click at [974, 242] on input "number" at bounding box center [971, 244] width 94 height 39
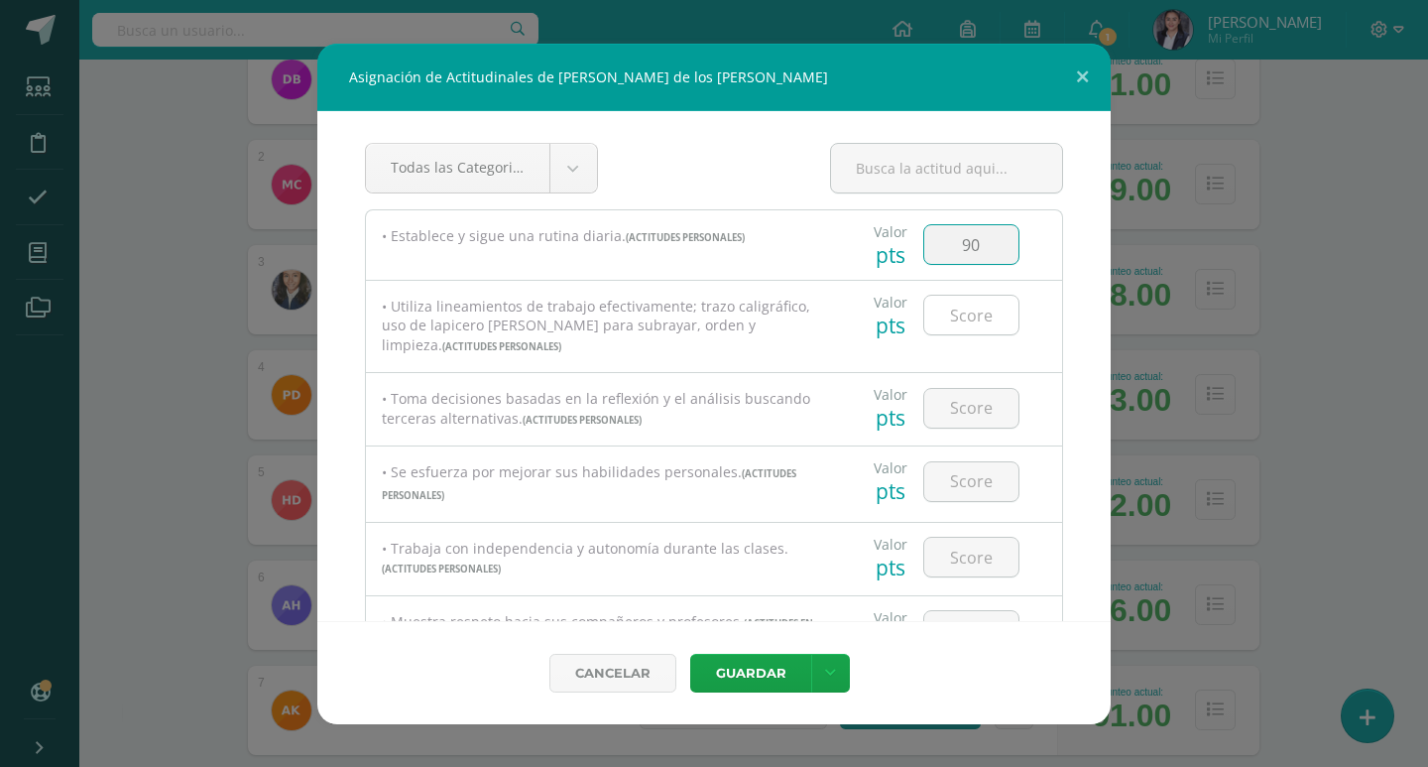
type input "90"
click at [971, 320] on input "number" at bounding box center [971, 315] width 94 height 39
type input "90"
click at [980, 410] on input "number" at bounding box center [971, 408] width 94 height 39
type input "90"
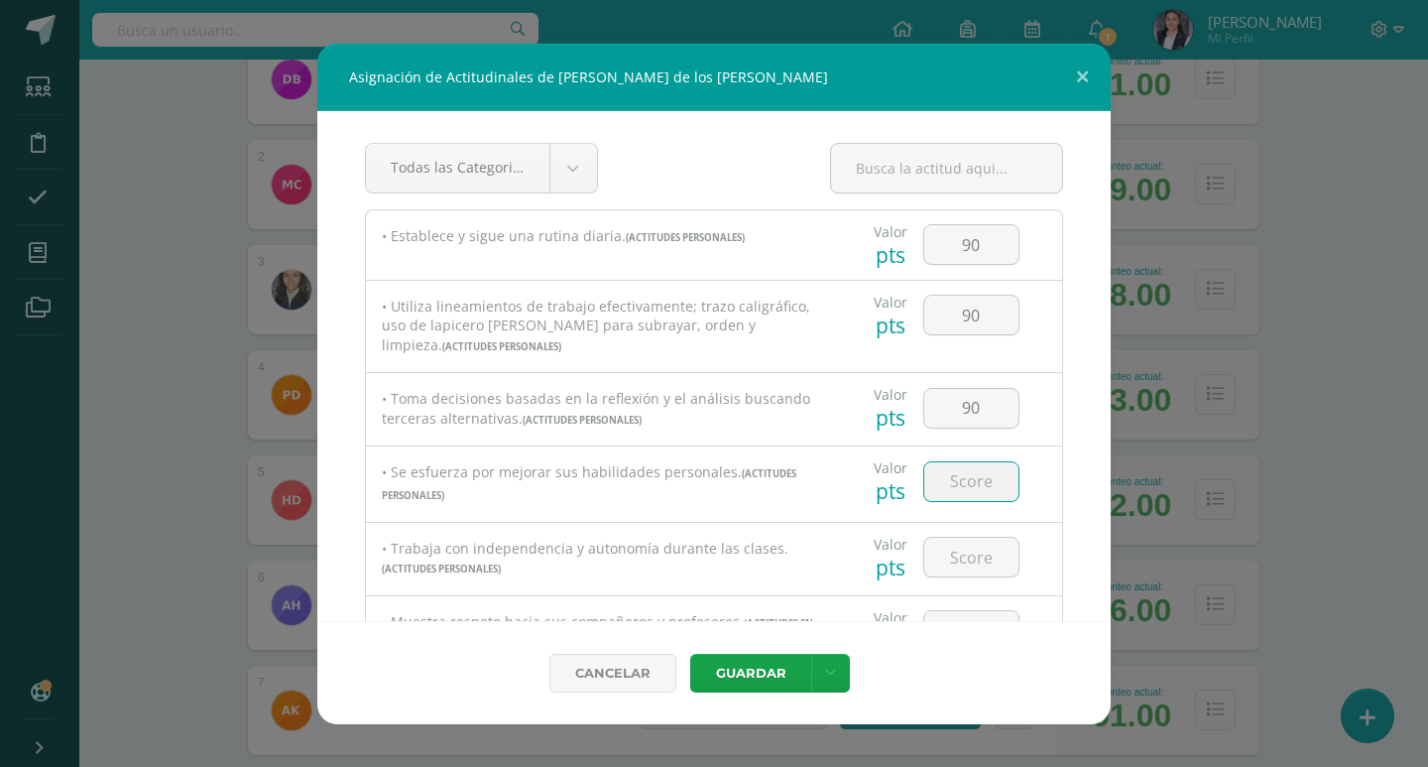
click at [945, 469] on input "number" at bounding box center [971, 481] width 94 height 39
type input "90"
click at [960, 554] on input "number" at bounding box center [971, 556] width 94 height 39
type input "90"
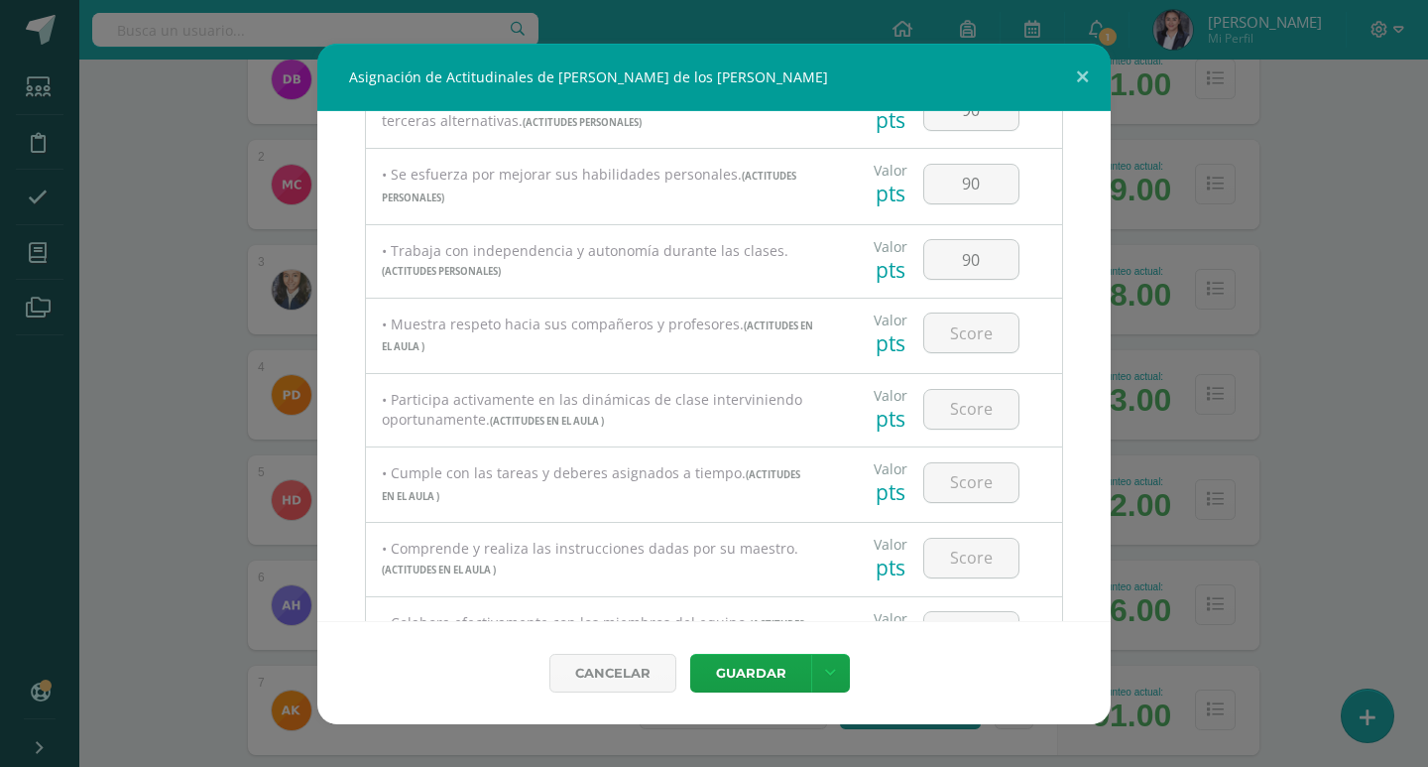
scroll to position [397, 0]
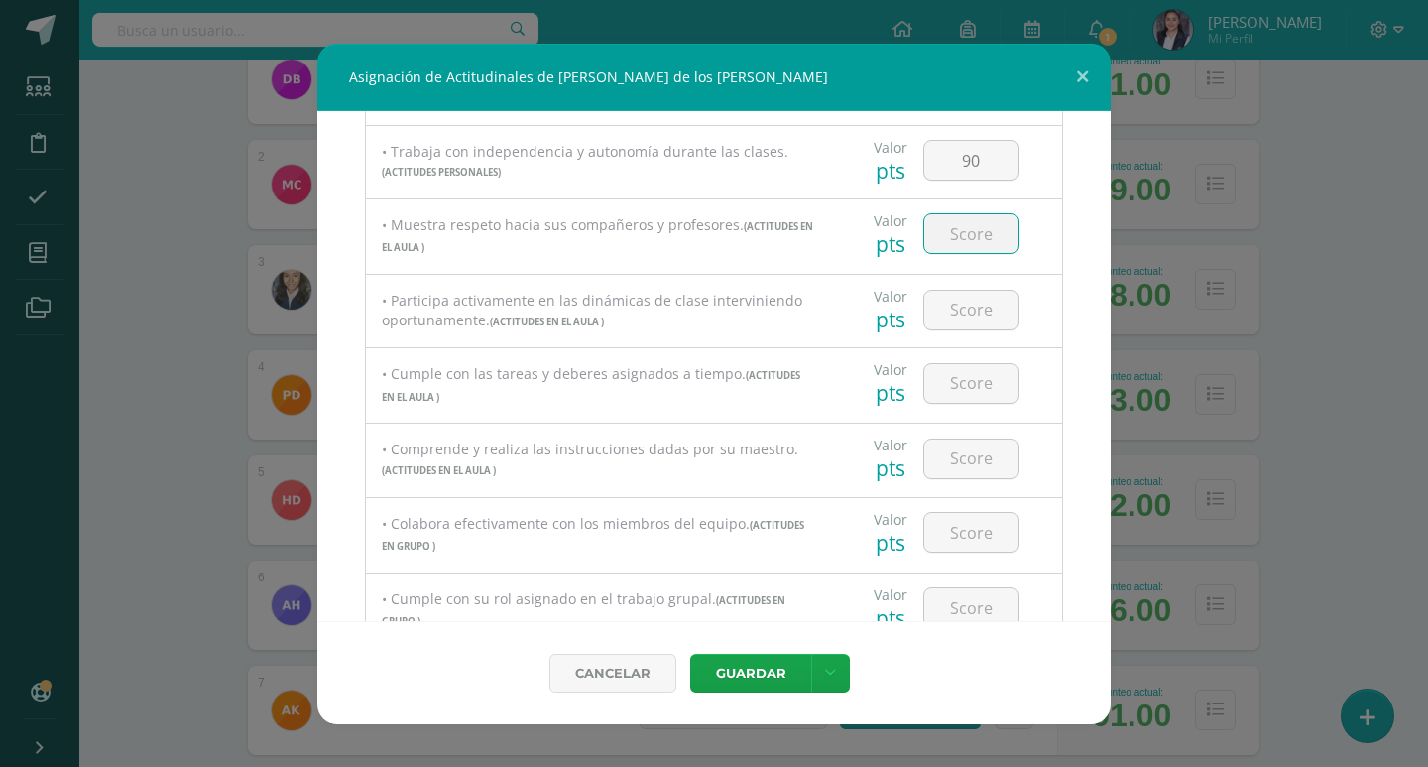
click at [971, 245] on input "number" at bounding box center [971, 233] width 94 height 39
type input "89"
click at [946, 319] on input "number" at bounding box center [971, 310] width 94 height 39
type input "90"
click at [953, 380] on input "number" at bounding box center [971, 383] width 94 height 39
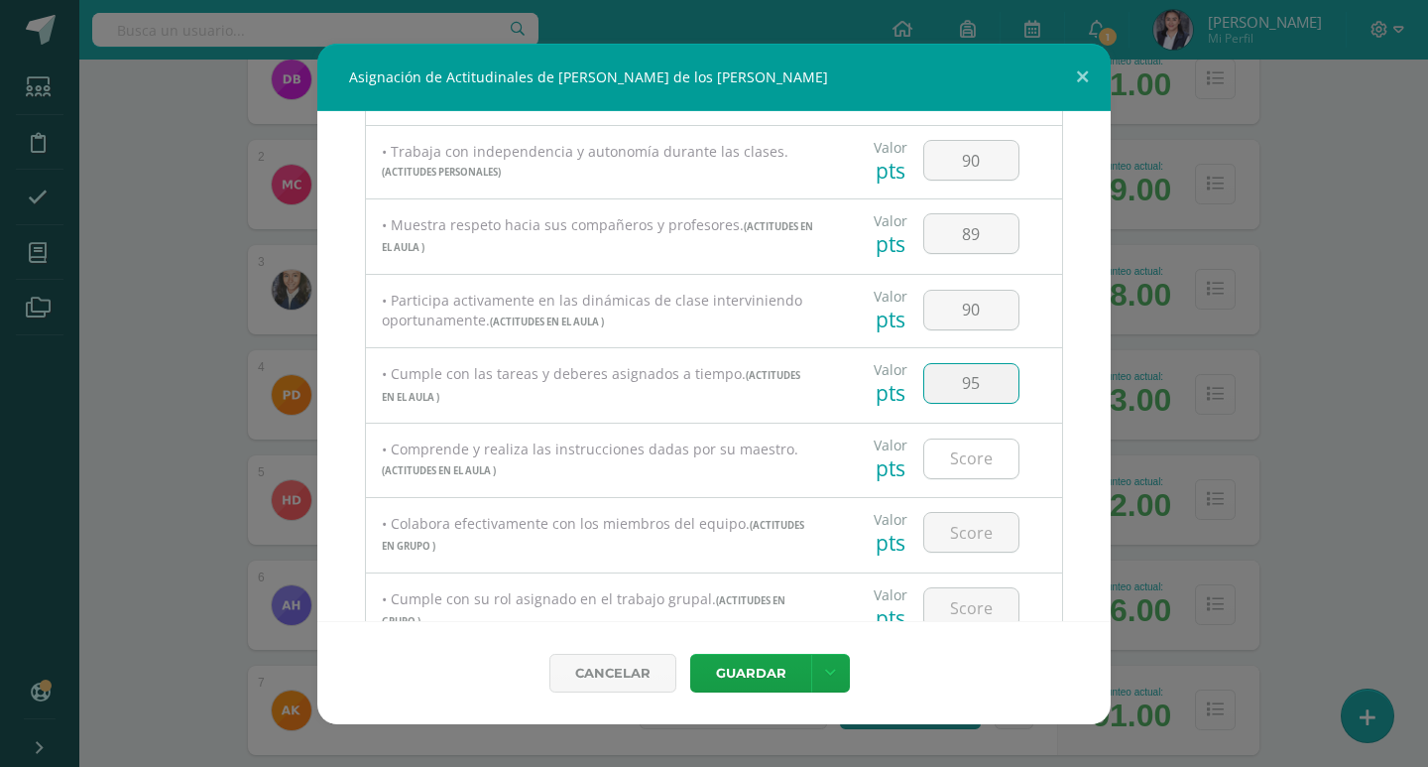
type input "95"
click at [970, 461] on input "number" at bounding box center [971, 458] width 94 height 39
type input "90"
click at [959, 535] on input "number" at bounding box center [971, 532] width 94 height 39
type input "90"
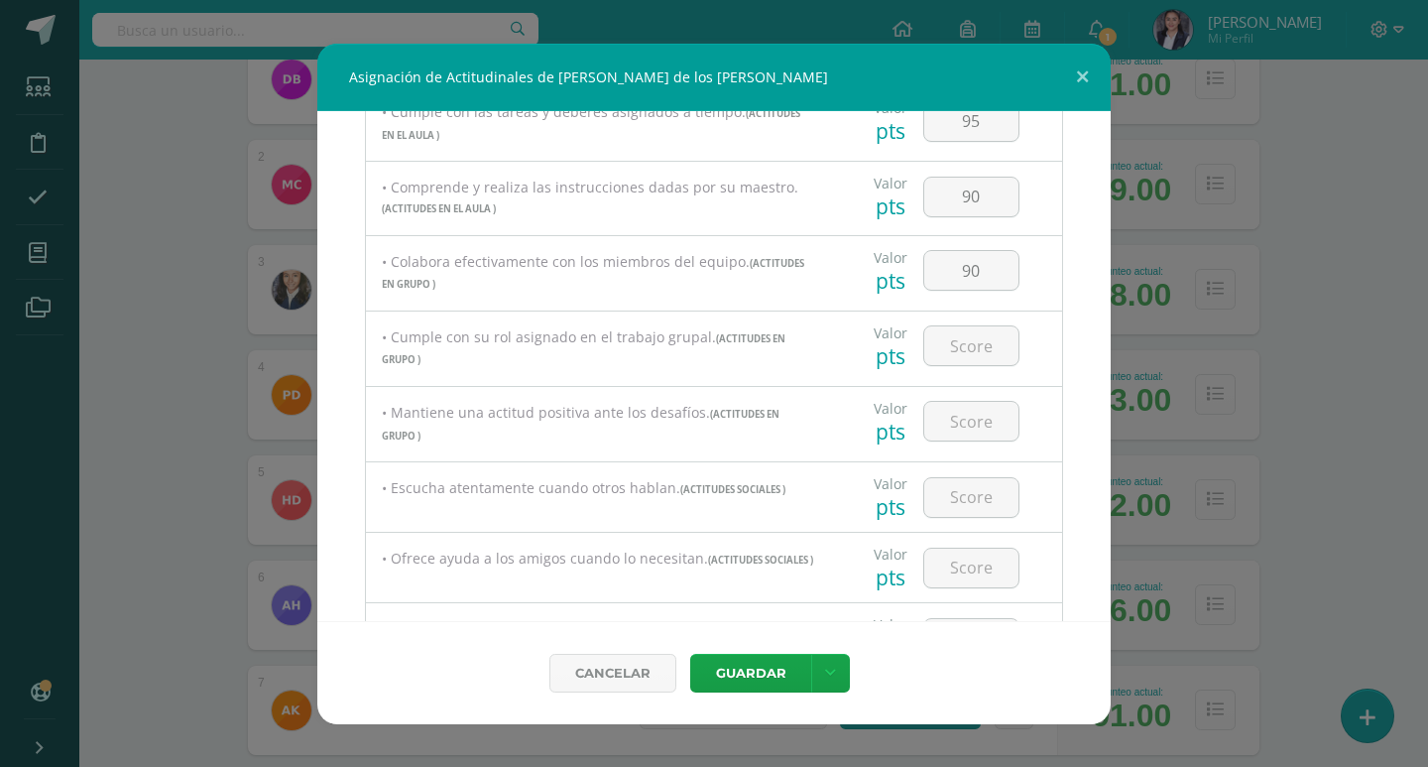
scroll to position [793, 0]
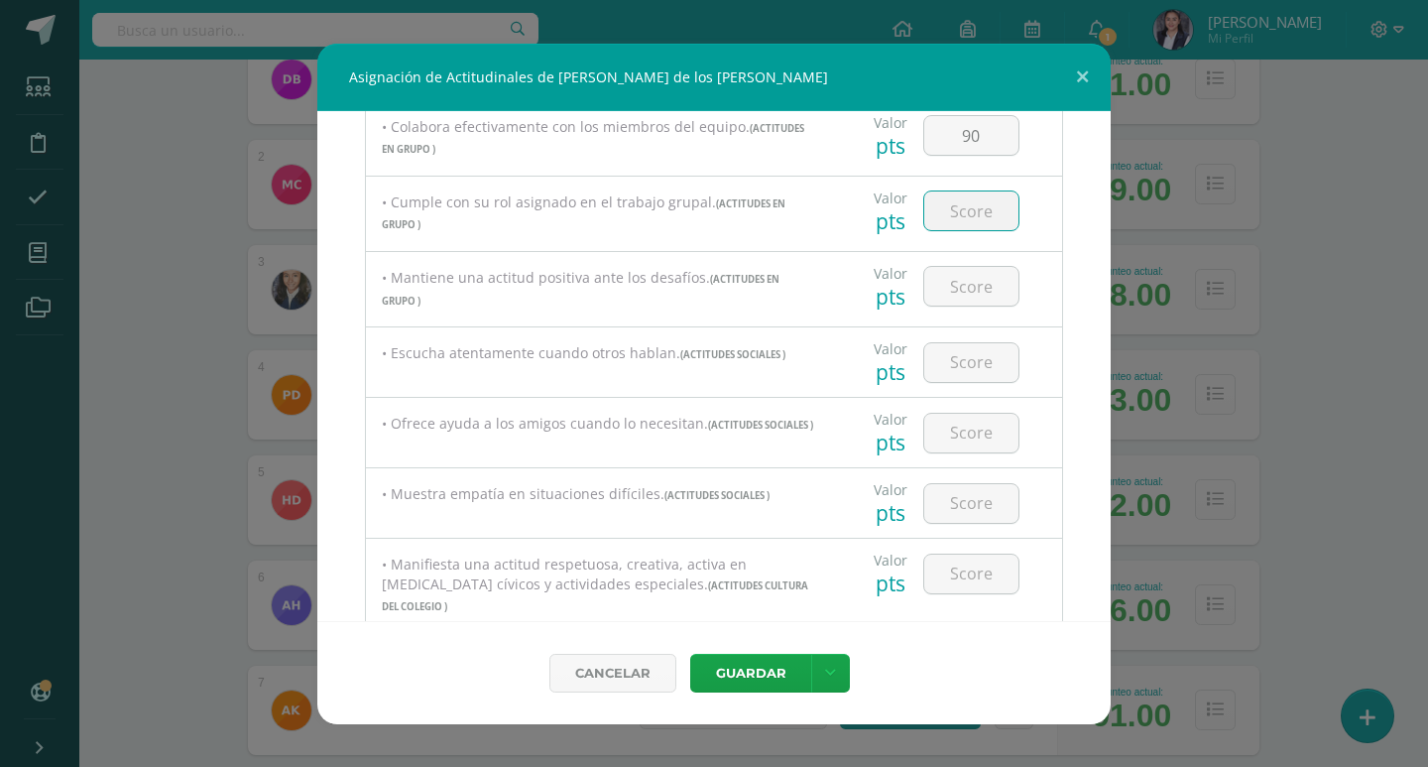
click at [975, 213] on input "number" at bounding box center [971, 210] width 94 height 39
type input "90"
click at [966, 291] on input "number" at bounding box center [971, 286] width 94 height 39
type input "100"
click at [953, 370] on input "number" at bounding box center [971, 362] width 94 height 39
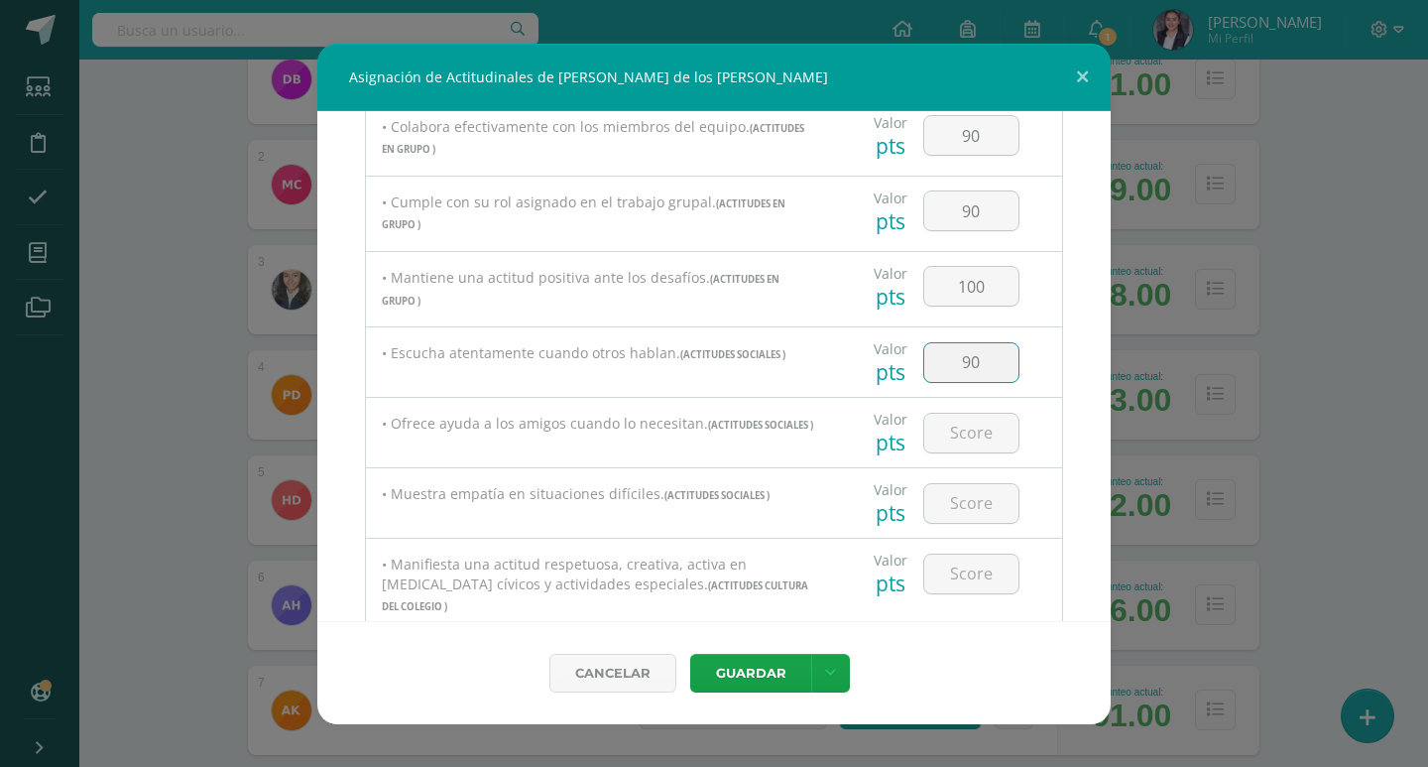
type input "9"
type input "89"
click at [969, 430] on input "number" at bounding box center [971, 433] width 94 height 39
type input "100"
click at [962, 511] on input "number" at bounding box center [971, 503] width 94 height 39
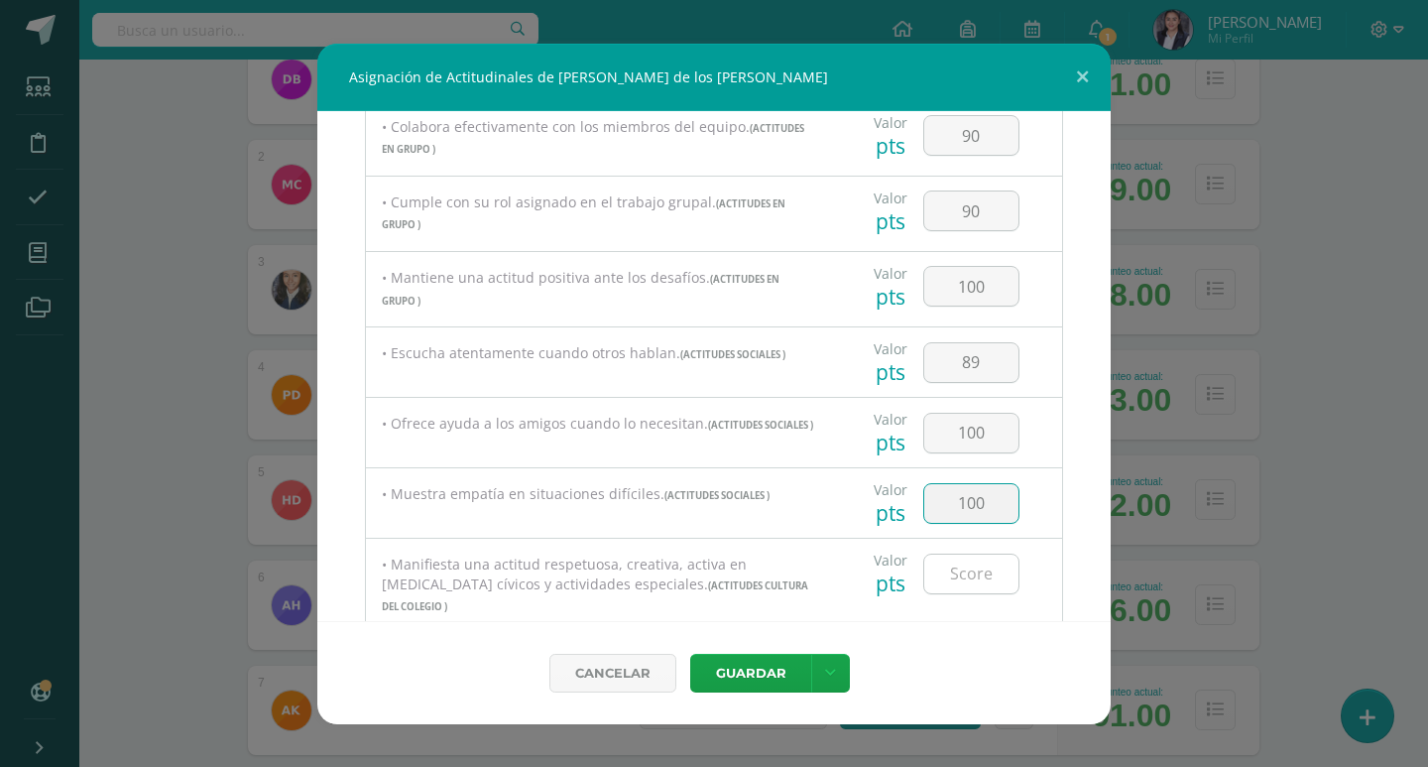
type input "100"
click at [962, 572] on input "number" at bounding box center [971, 573] width 94 height 39
type input "100"
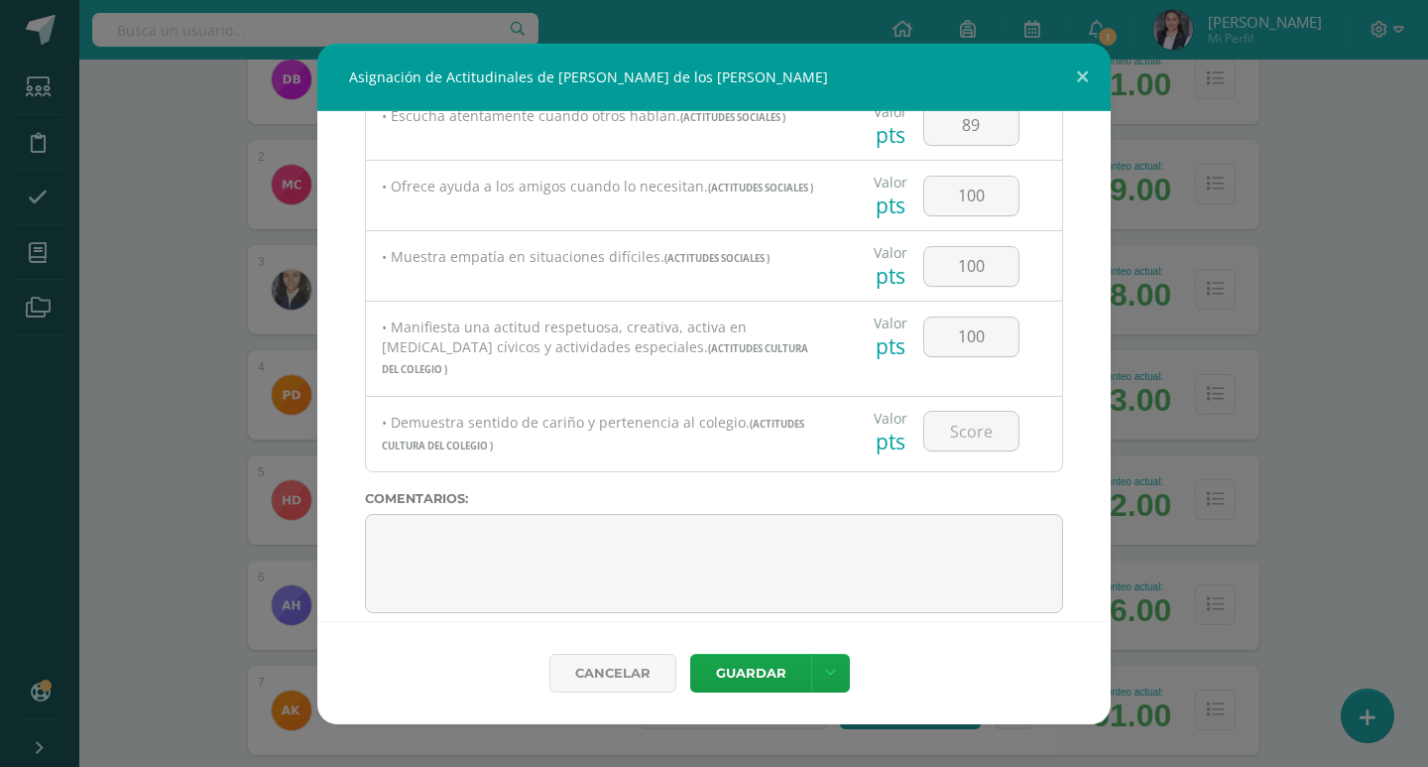
scroll to position [1038, 0]
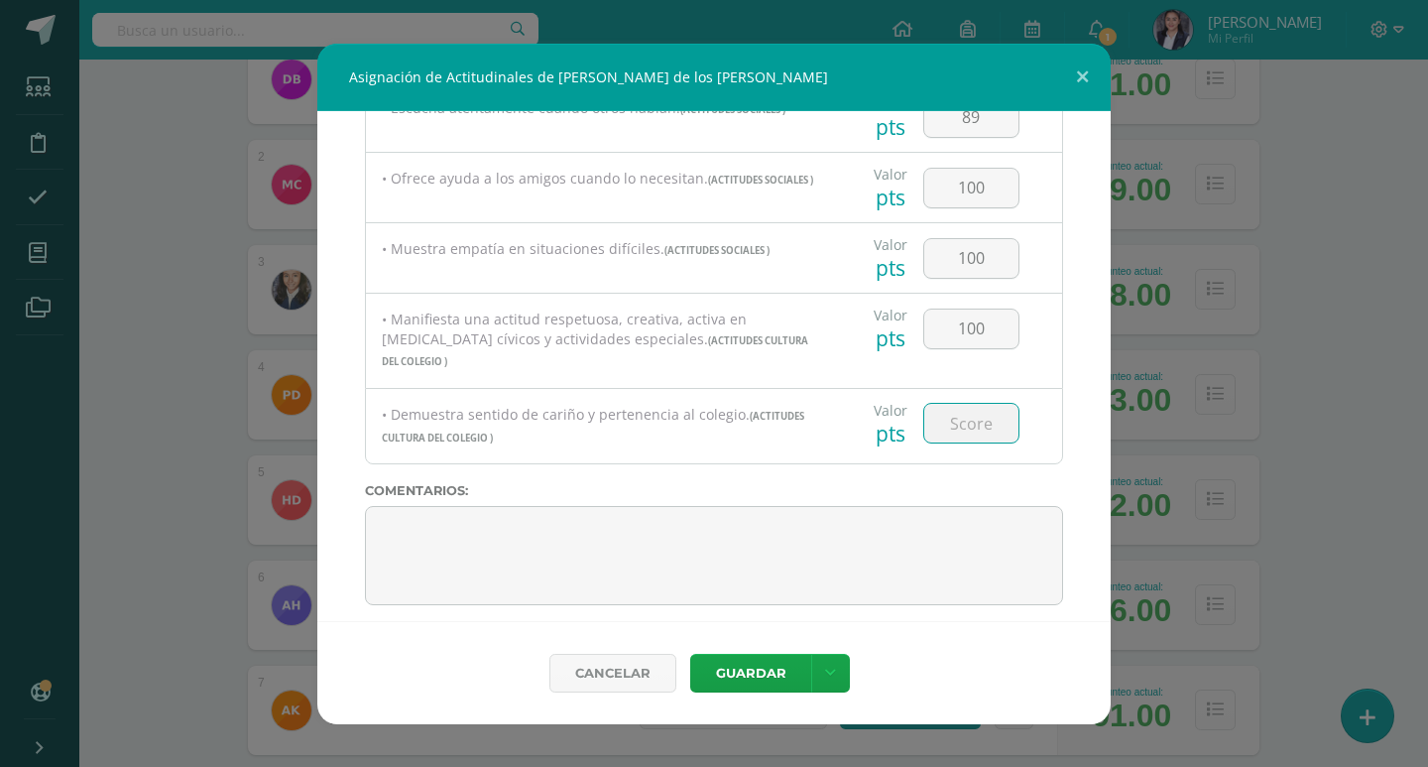
click at [980, 406] on input "number" at bounding box center [971, 423] width 94 height 39
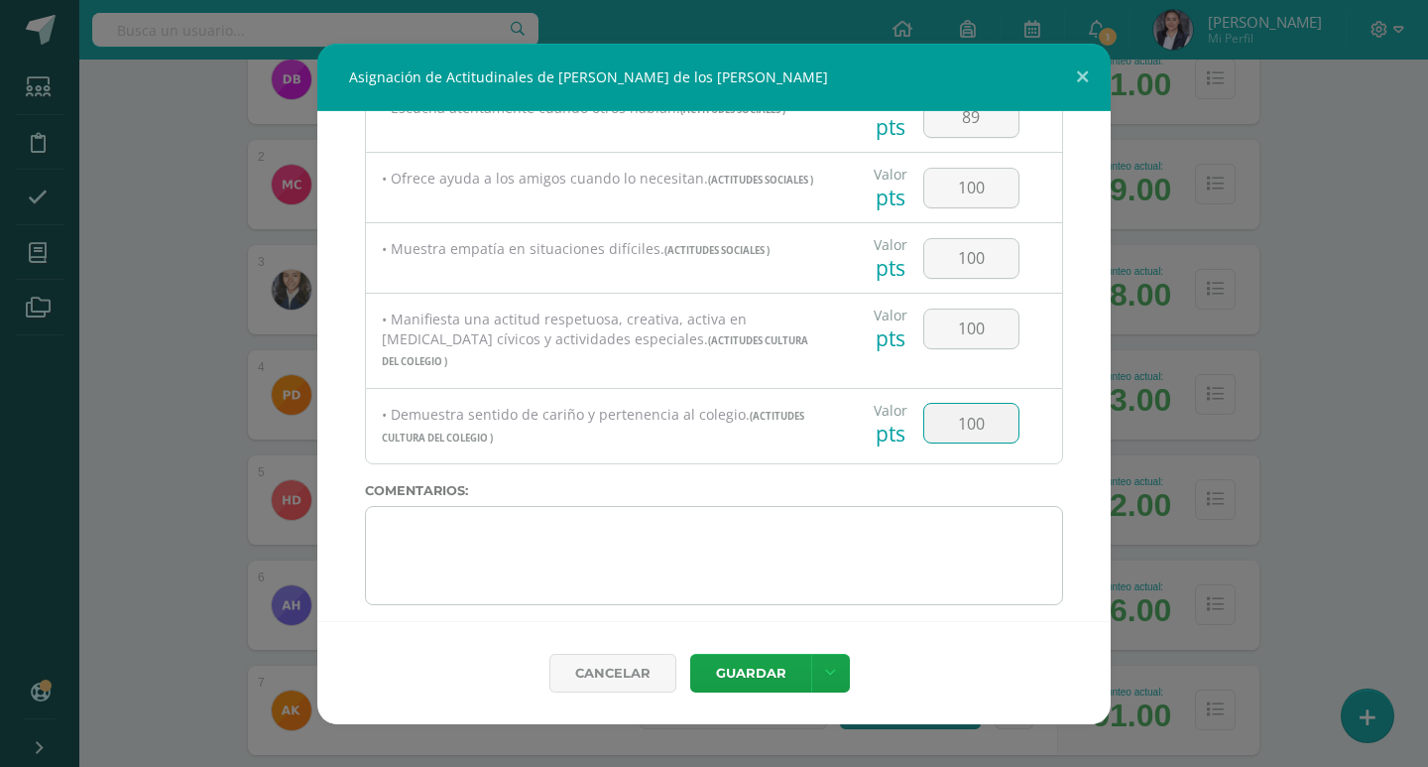
type input "100"
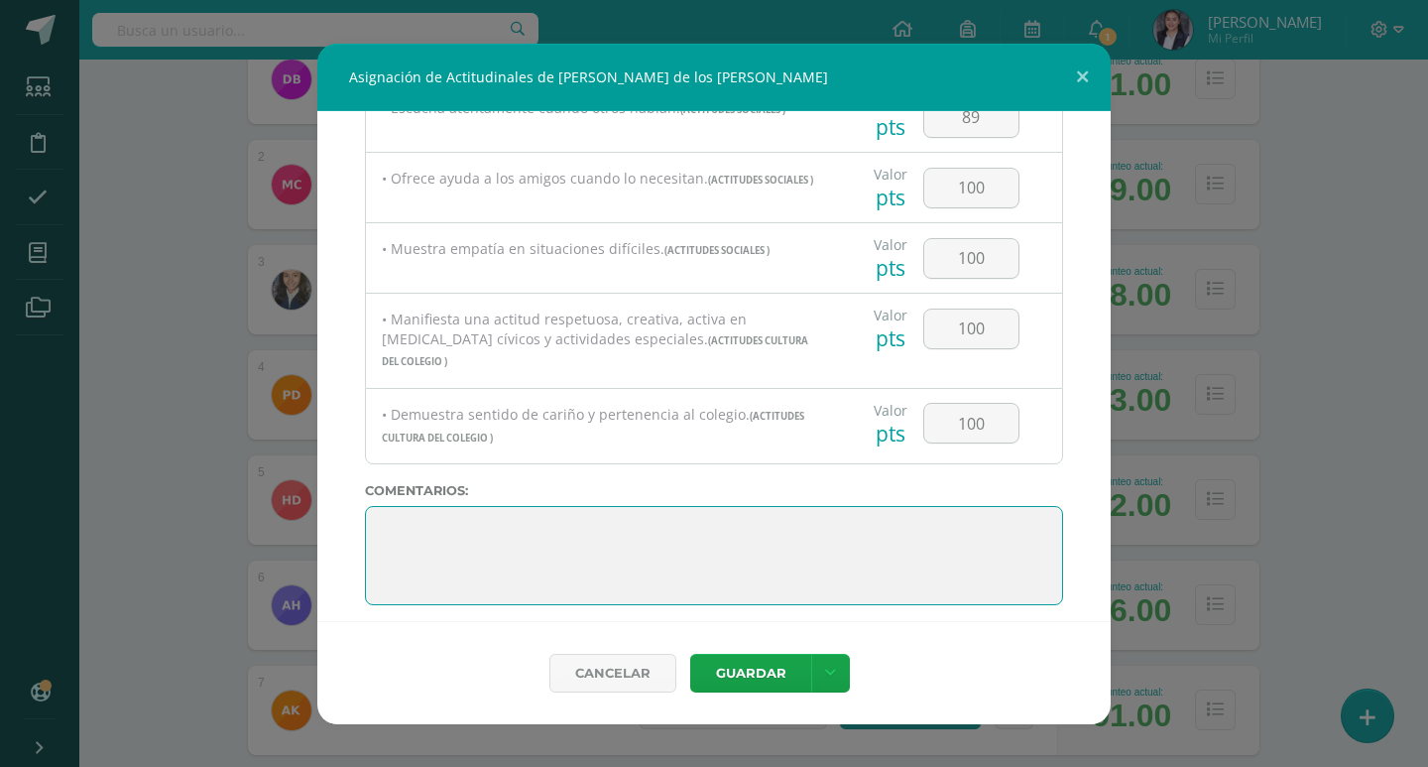
click at [806, 566] on textarea at bounding box center [714, 555] width 698 height 99
drag, startPoint x: 620, startPoint y: 581, endPoint x: 362, endPoint y: 403, distance: 313.6
click at [362, 403] on div "Todas las Categorias Todas las Categorias ACTITUDES PERSONALES ACTITUDES EN EL …" at bounding box center [713, 366] width 793 height 510
click at [511, 511] on textarea at bounding box center [714, 555] width 698 height 99
paste textarea "¡Qué bien lo hiciste! Recuerda que el esfuerzo siempre trae grandes resultados."
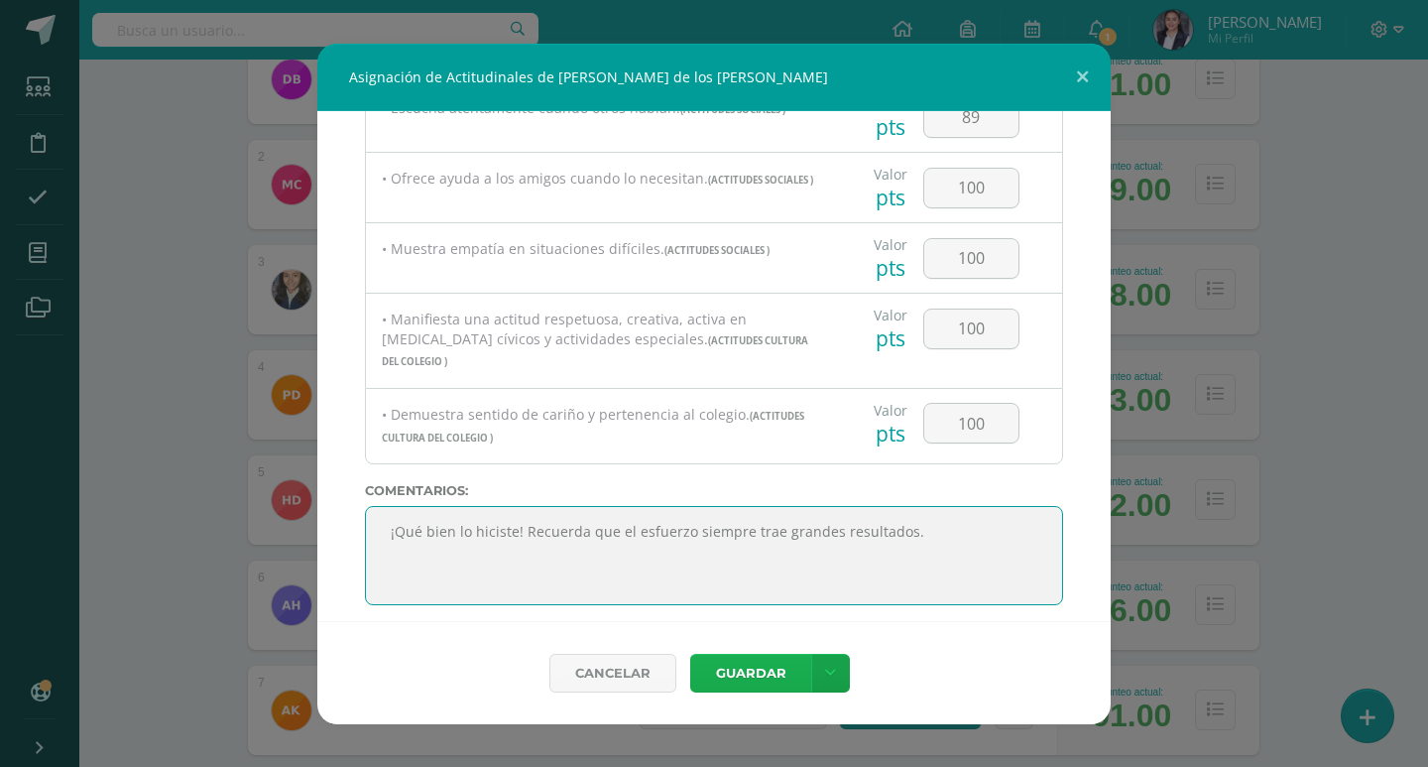
type textarea "¡Qué bien lo hiciste! Recuerda que el esfuerzo siempre trae grandes resultados."
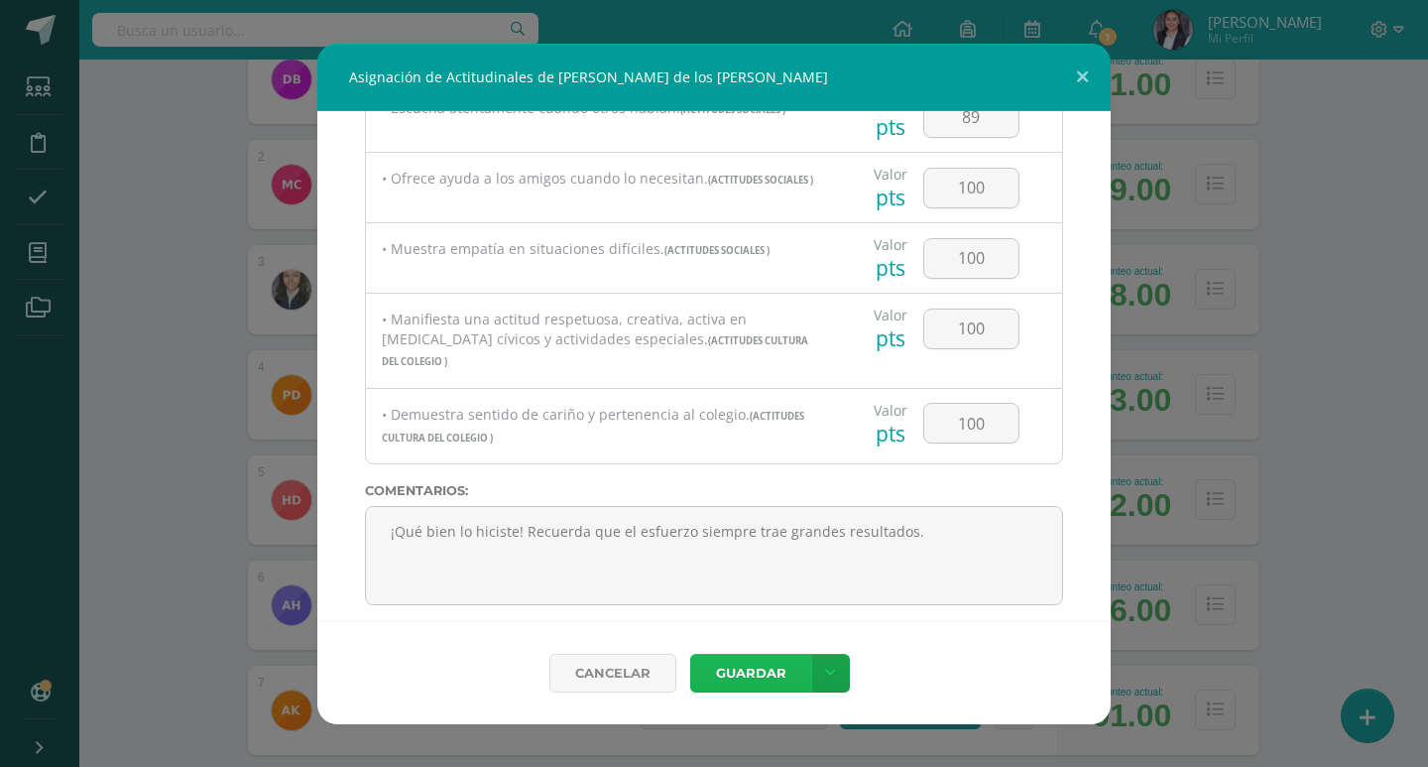
click at [766, 676] on button "Guardar" at bounding box center [750, 672] width 121 height 39
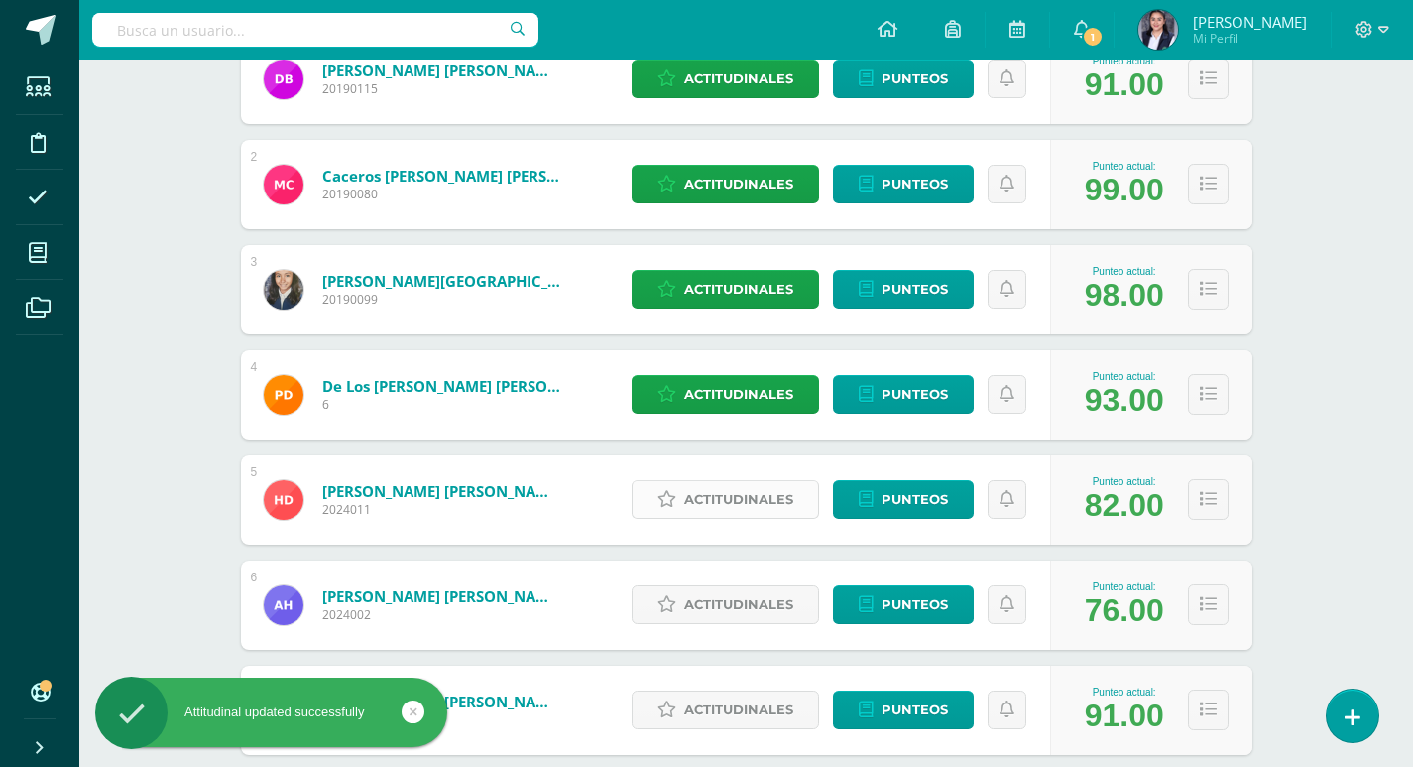
click at [780, 494] on span "Actitudinales" at bounding box center [738, 499] width 109 height 37
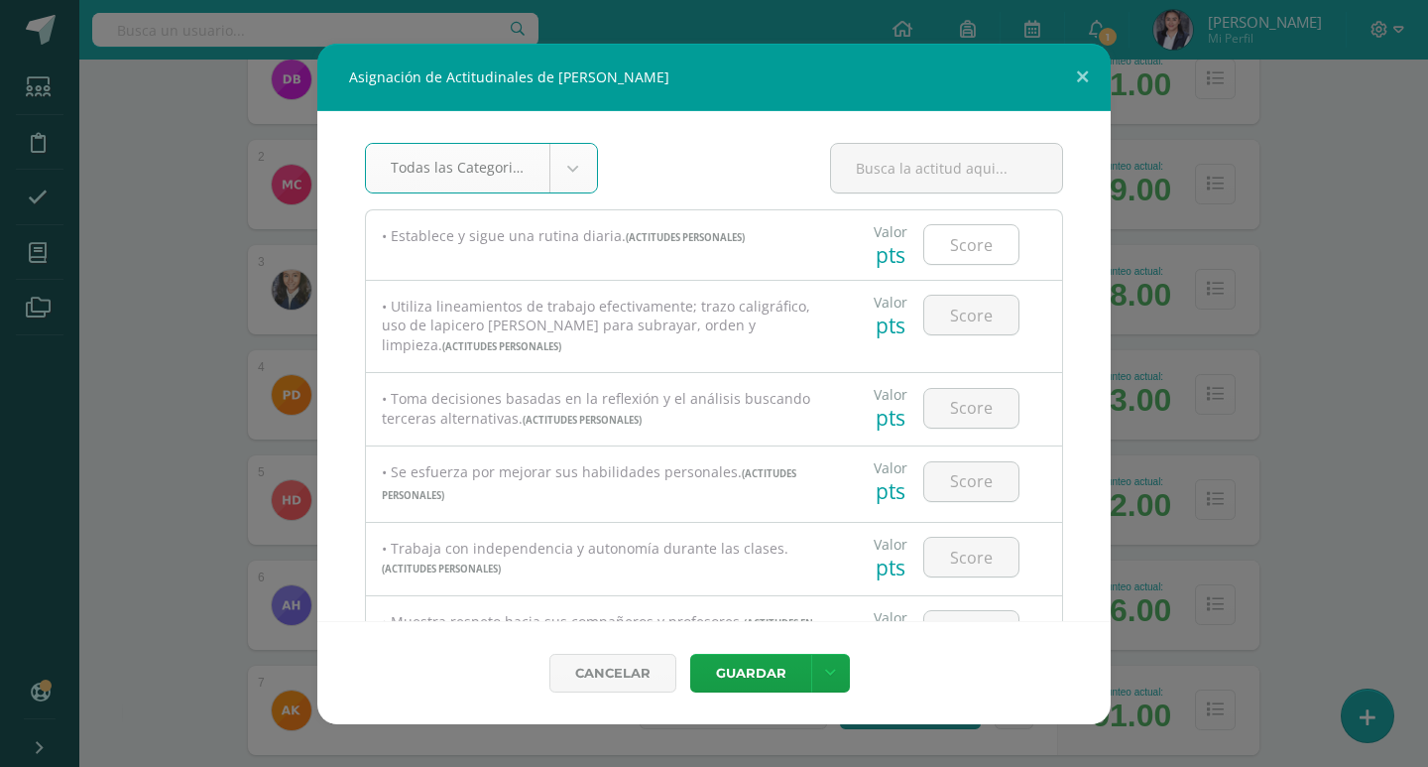
click at [983, 251] on input "number" at bounding box center [971, 244] width 94 height 39
type input "88"
click at [990, 314] on input "number" at bounding box center [971, 315] width 94 height 39
type input "8"
type input "80"
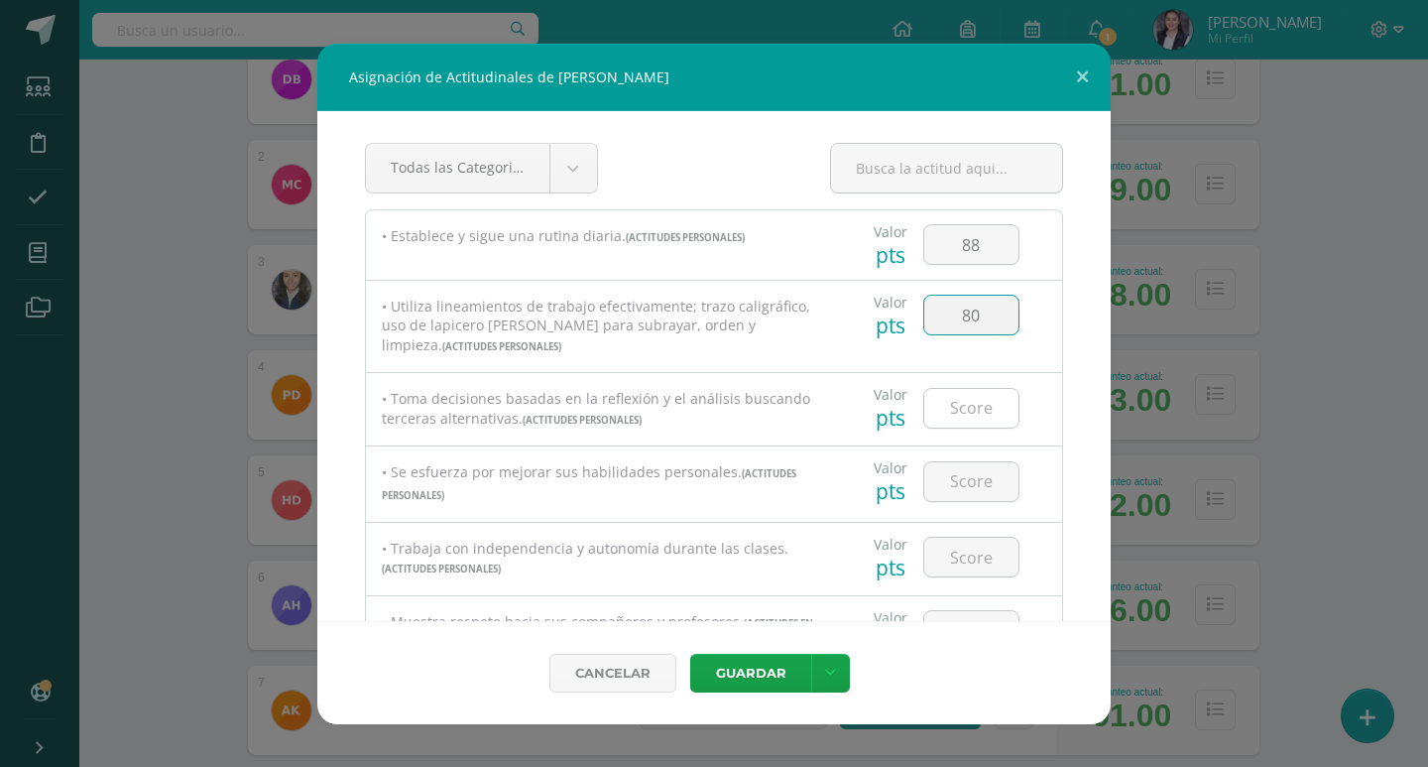
click at [982, 408] on input "number" at bounding box center [971, 408] width 94 height 39
type input "89"
click at [968, 477] on input "number" at bounding box center [971, 481] width 94 height 39
type input "89"
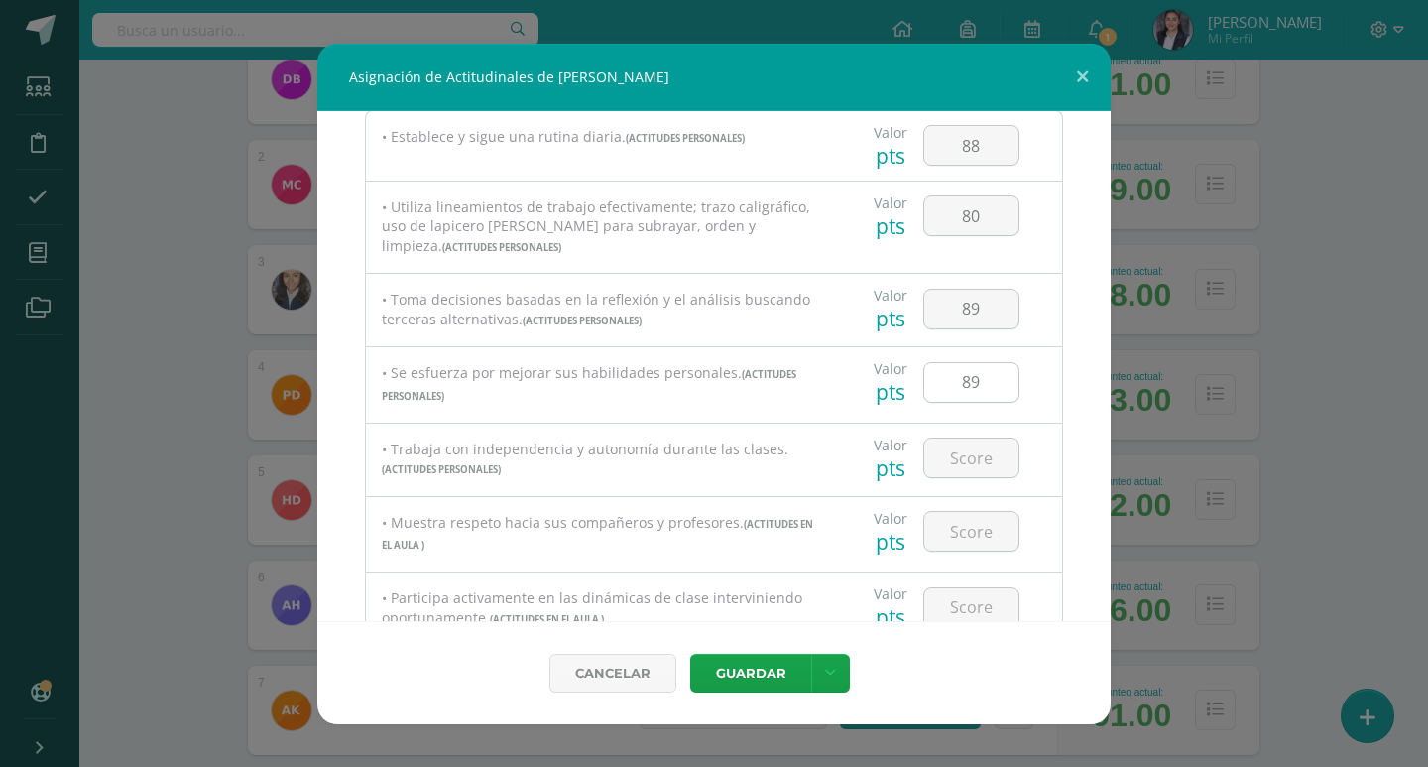
scroll to position [198, 0]
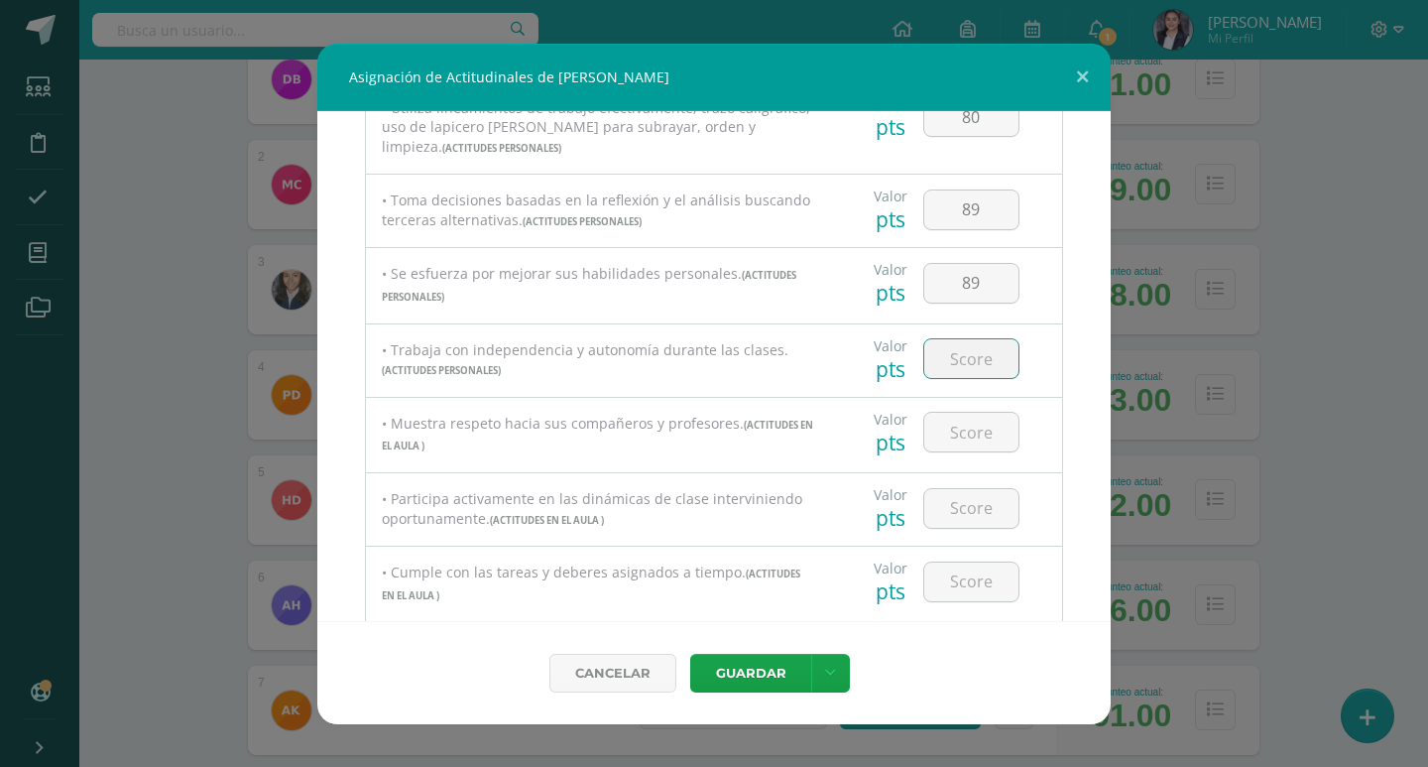
click at [969, 363] on input "number" at bounding box center [971, 358] width 94 height 39
type input "9"
type input "89"
click at [980, 435] on input "number" at bounding box center [971, 432] width 94 height 39
type input "79"
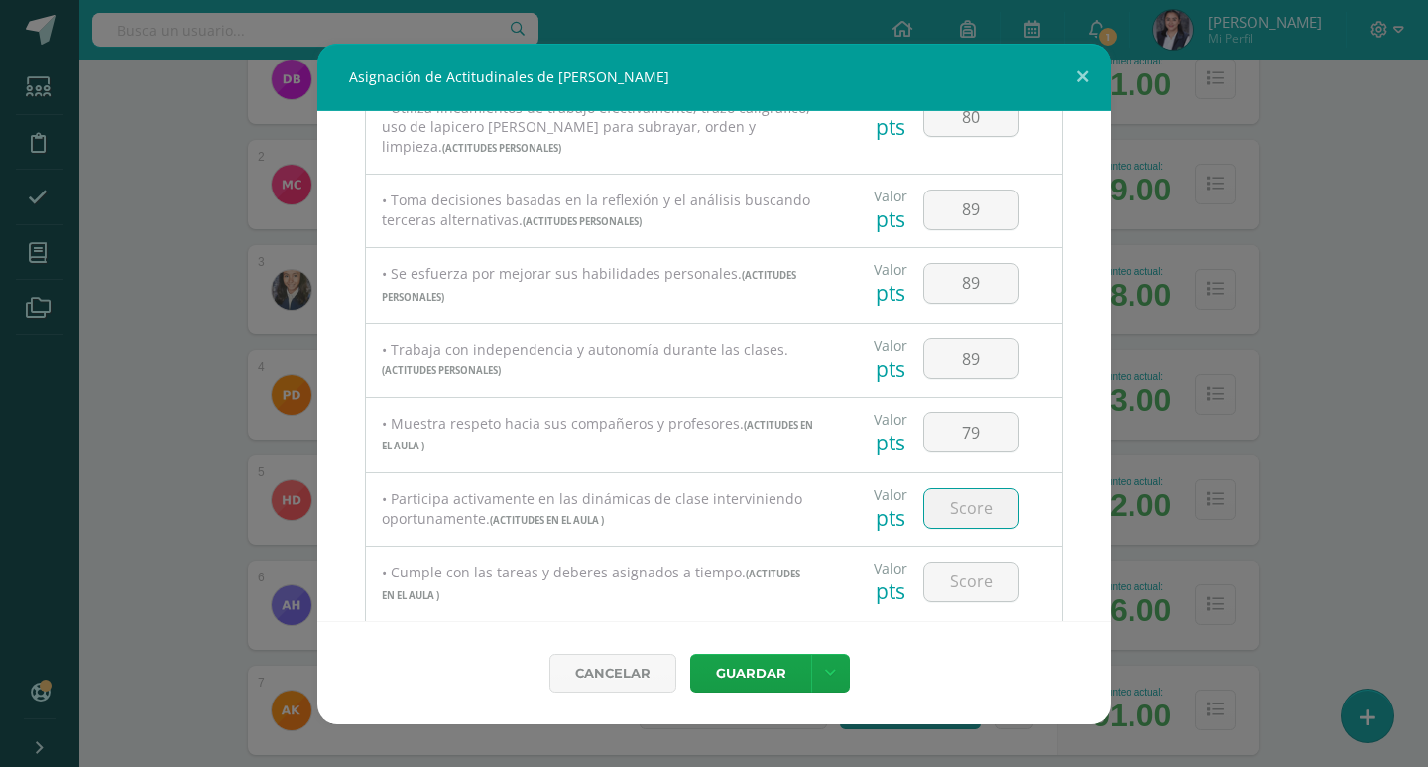
click at [979, 507] on input "number" at bounding box center [971, 508] width 94 height 39
type input "89"
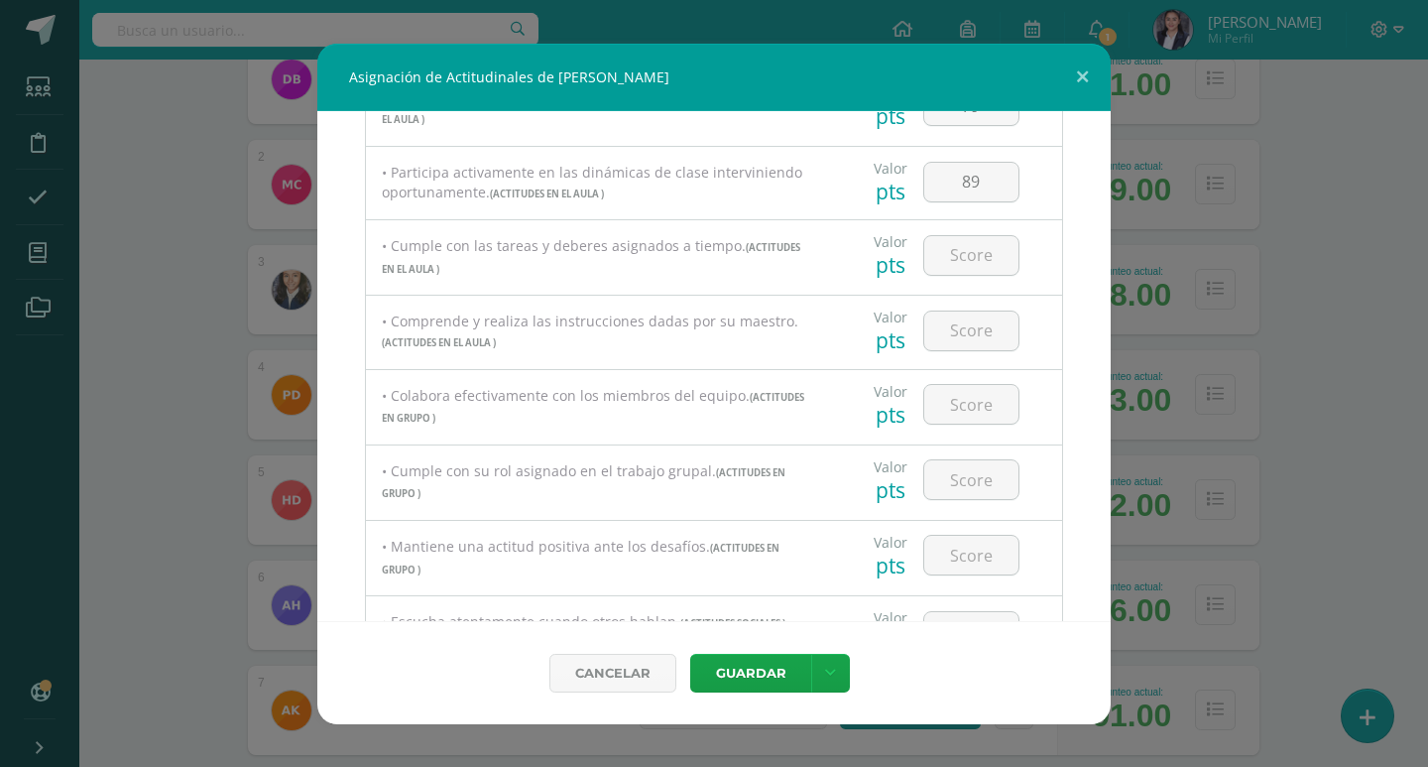
scroll to position [496, 0]
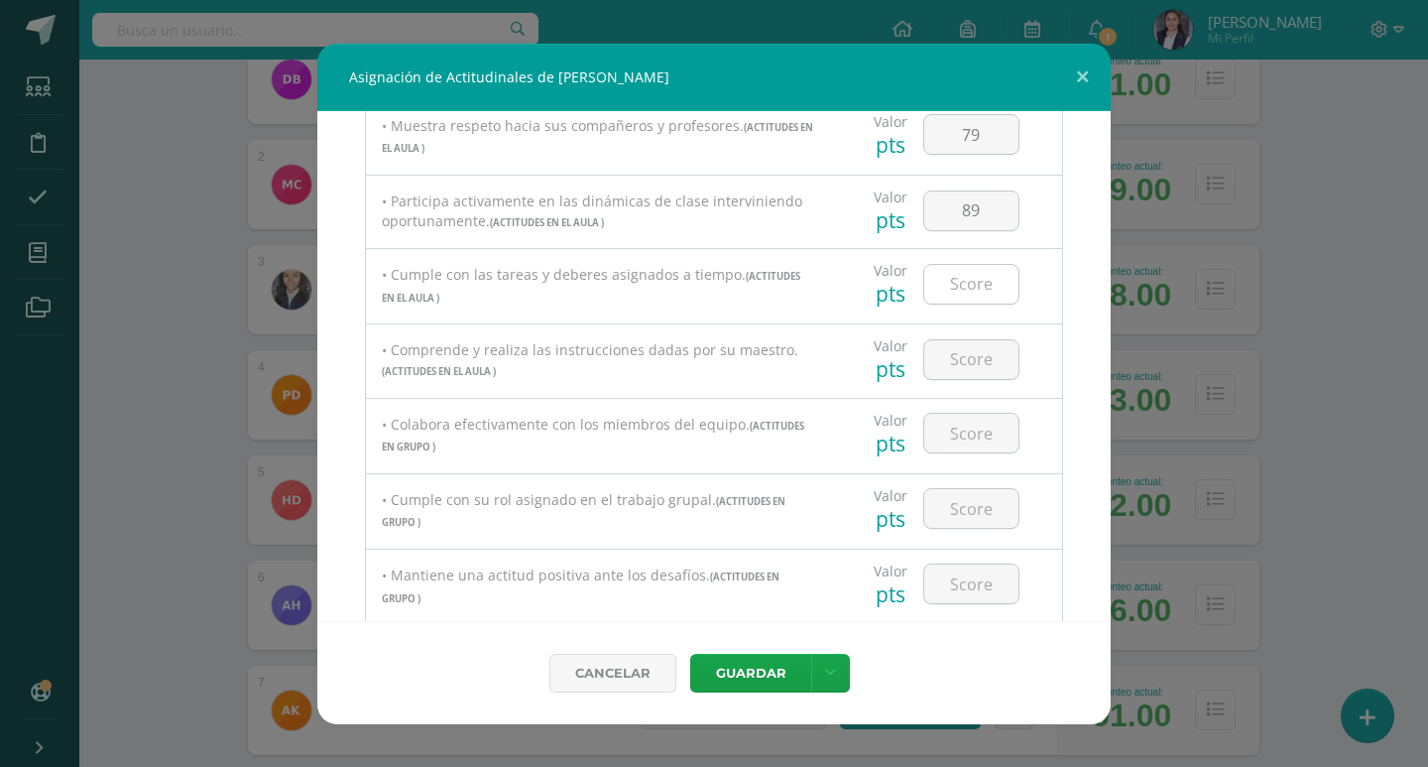
click at [975, 289] on input "number" at bounding box center [971, 284] width 94 height 39
type input "85"
click at [992, 362] on input "number" at bounding box center [971, 359] width 94 height 39
type input "8"
type input "90"
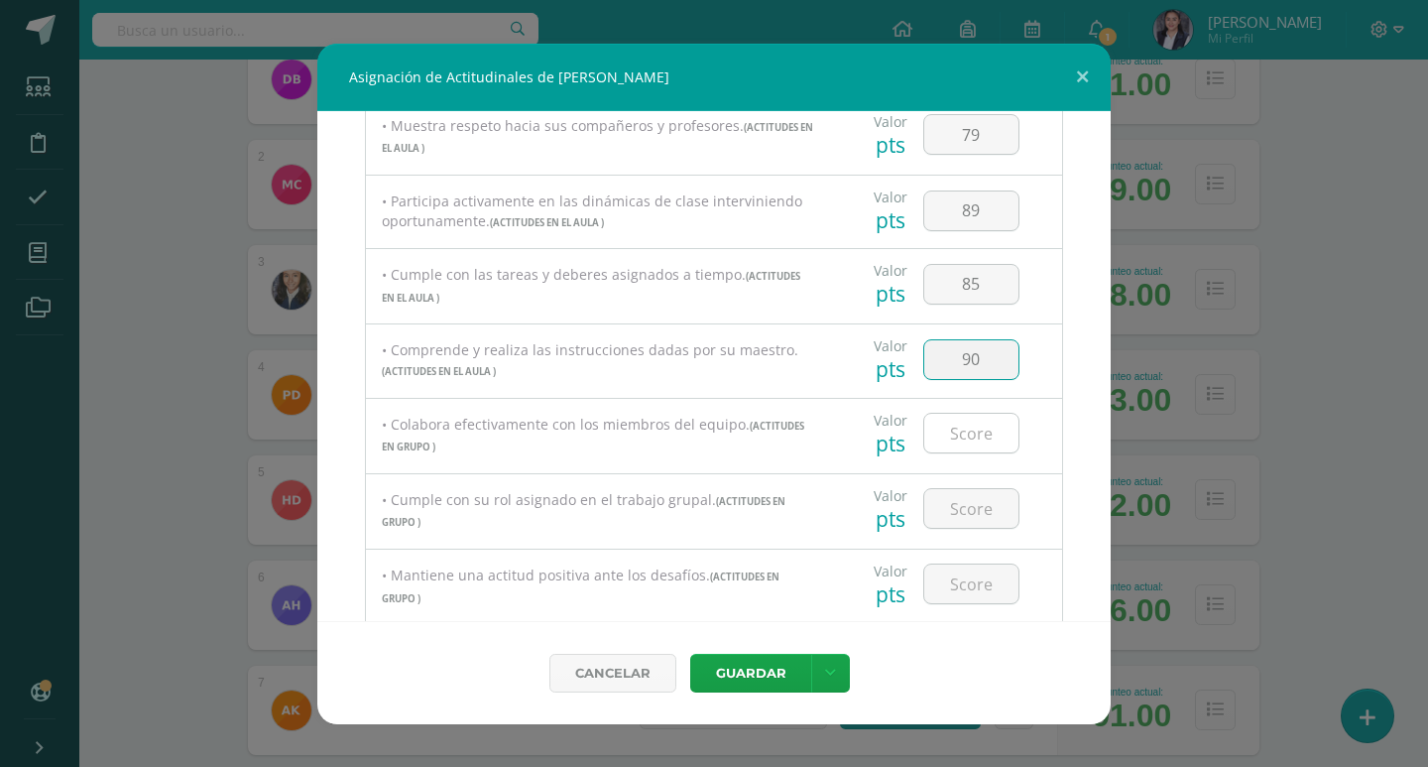
click at [978, 427] on input "number" at bounding box center [971, 433] width 94 height 39
type input "89"
click at [964, 505] on input "number" at bounding box center [971, 508] width 94 height 39
type input "89"
click at [964, 587] on input "number" at bounding box center [971, 583] width 94 height 39
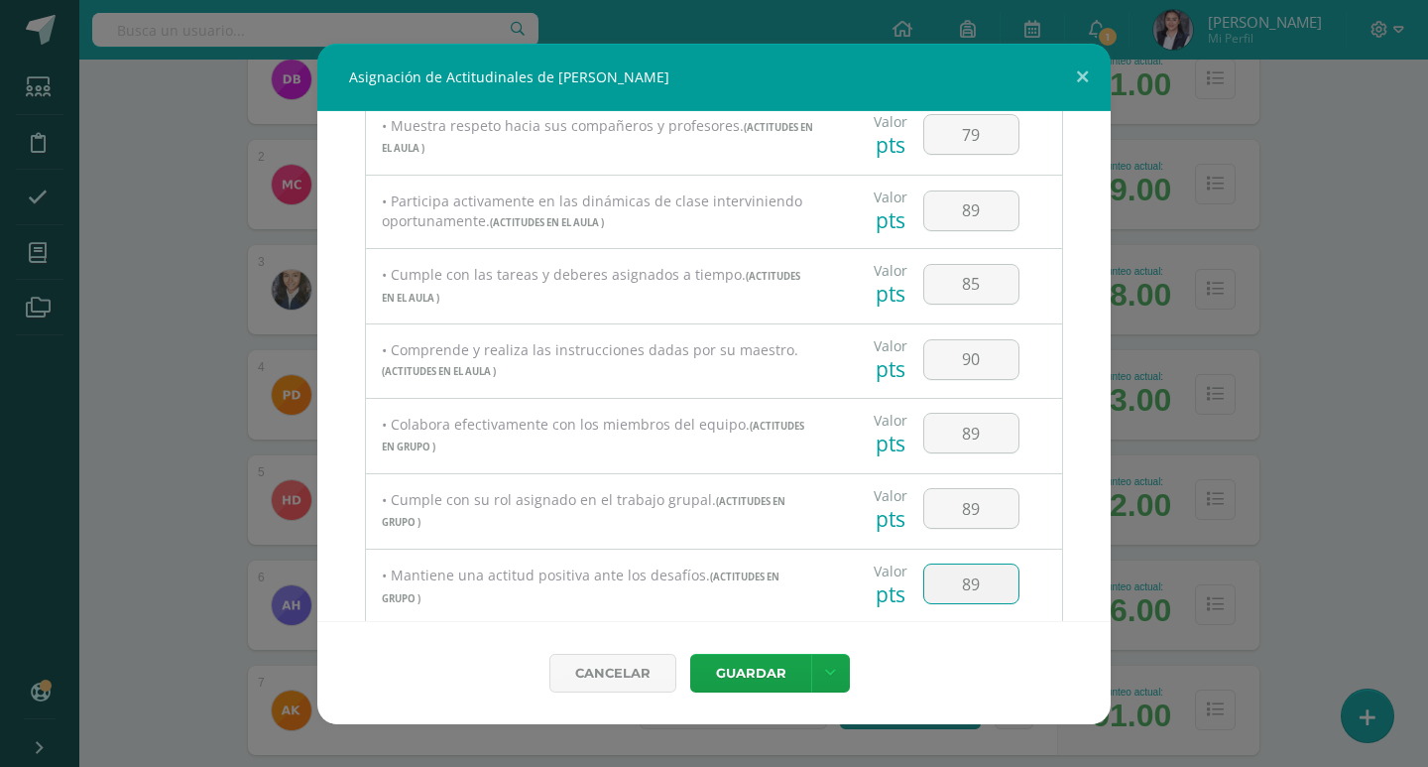
type input "89"
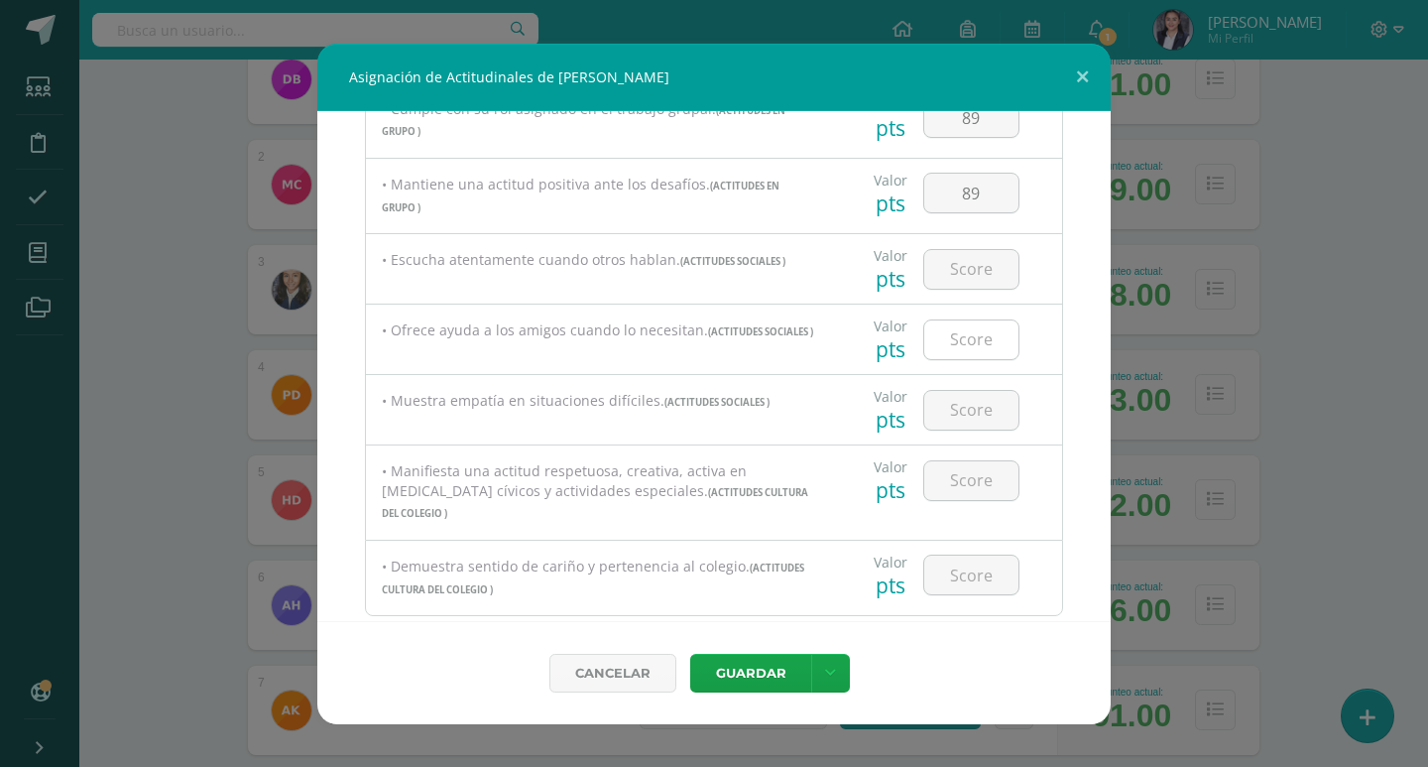
scroll to position [892, 0]
click at [991, 272] on input "number" at bounding box center [971, 263] width 94 height 39
type input "85"
click at [973, 329] on input "number" at bounding box center [971, 333] width 94 height 39
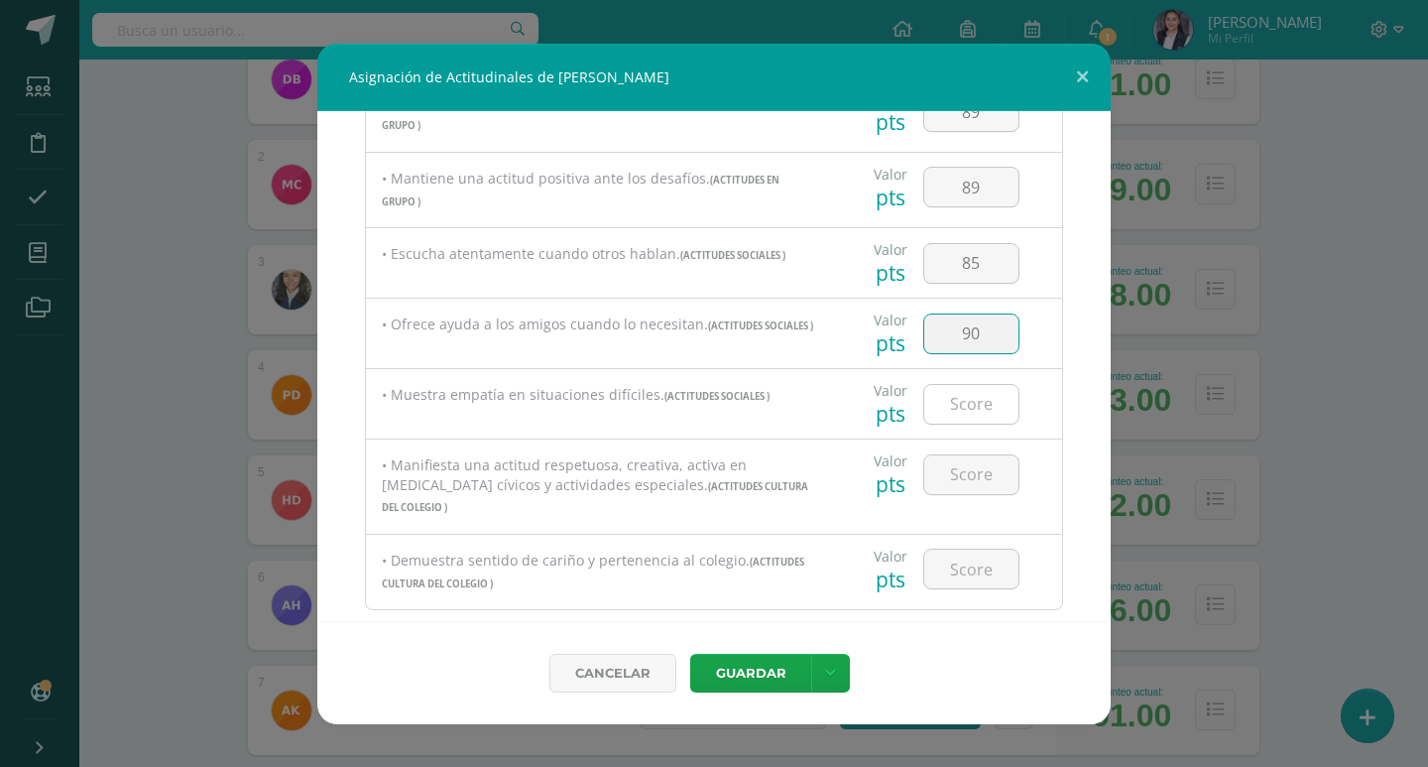
type input "90"
click at [971, 408] on input "number" at bounding box center [971, 404] width 94 height 39
type input "89"
click at [961, 468] on input "number" at bounding box center [971, 474] width 94 height 39
type input "80"
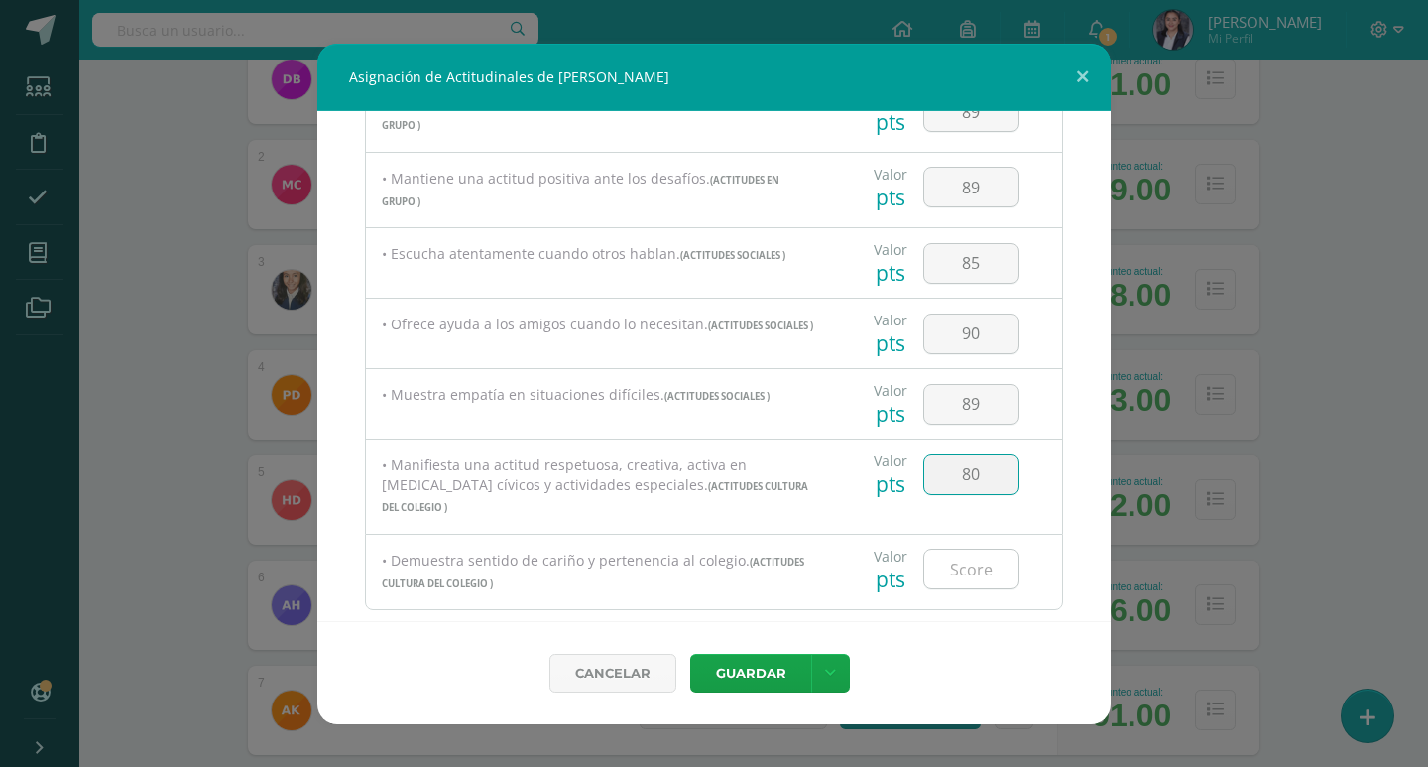
click at [966, 557] on input "number" at bounding box center [971, 568] width 94 height 39
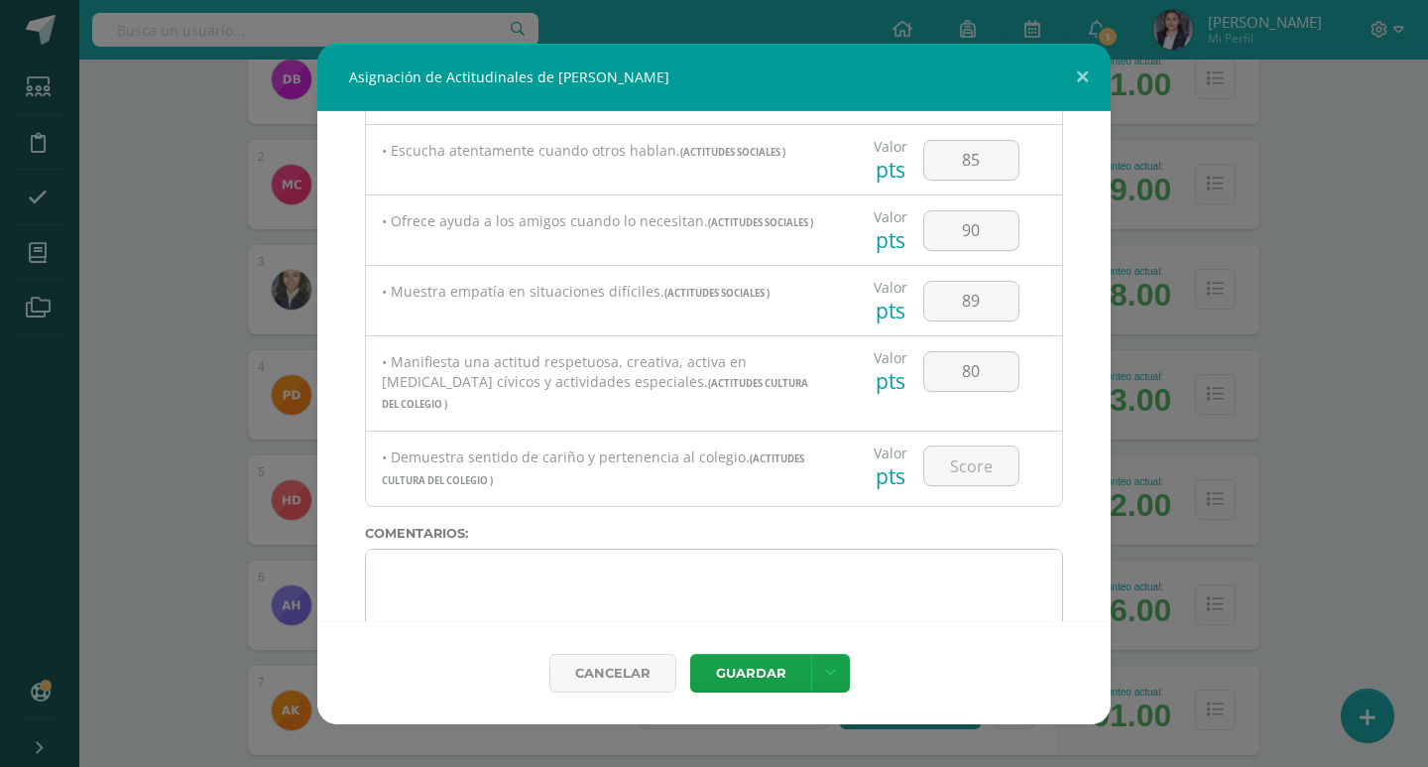
scroll to position [1038, 0]
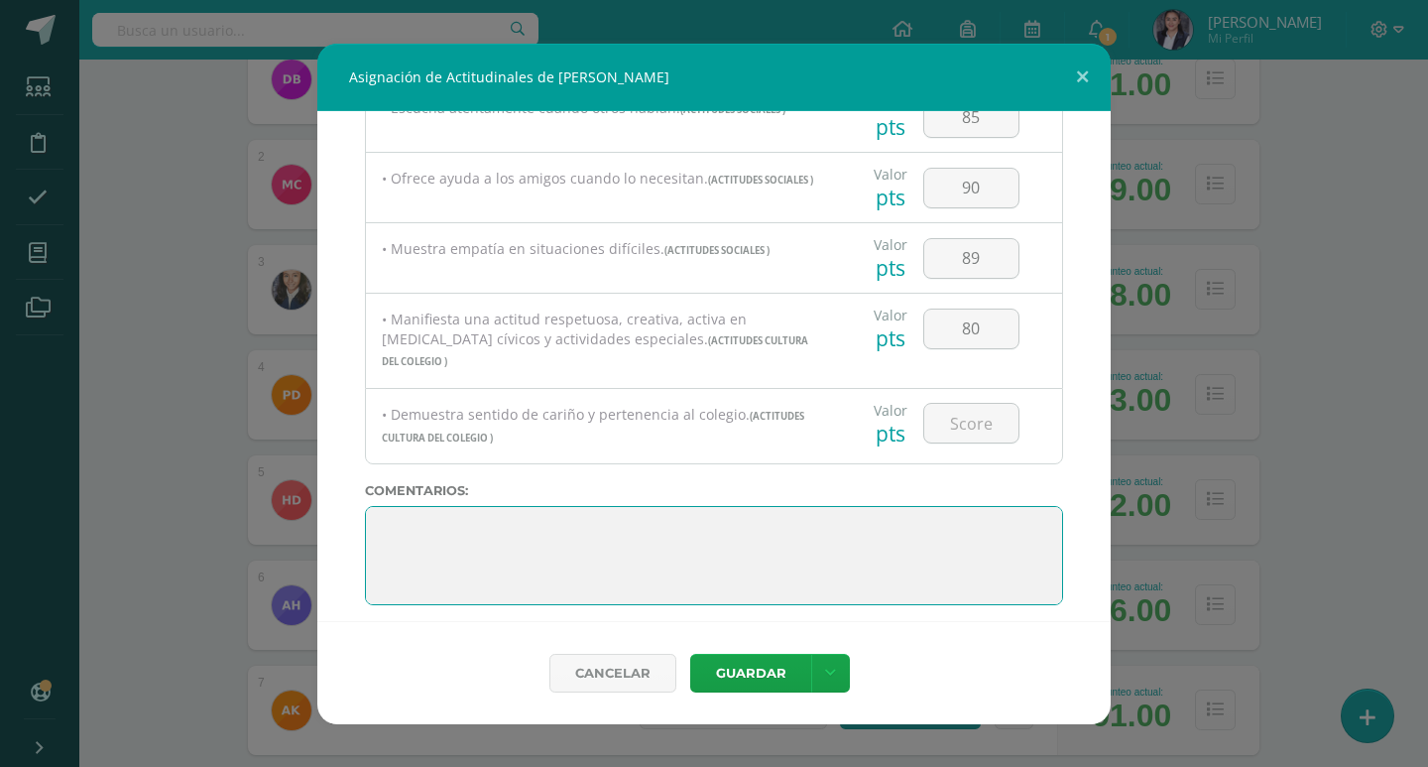
click at [841, 557] on textarea at bounding box center [714, 555] width 698 height 99
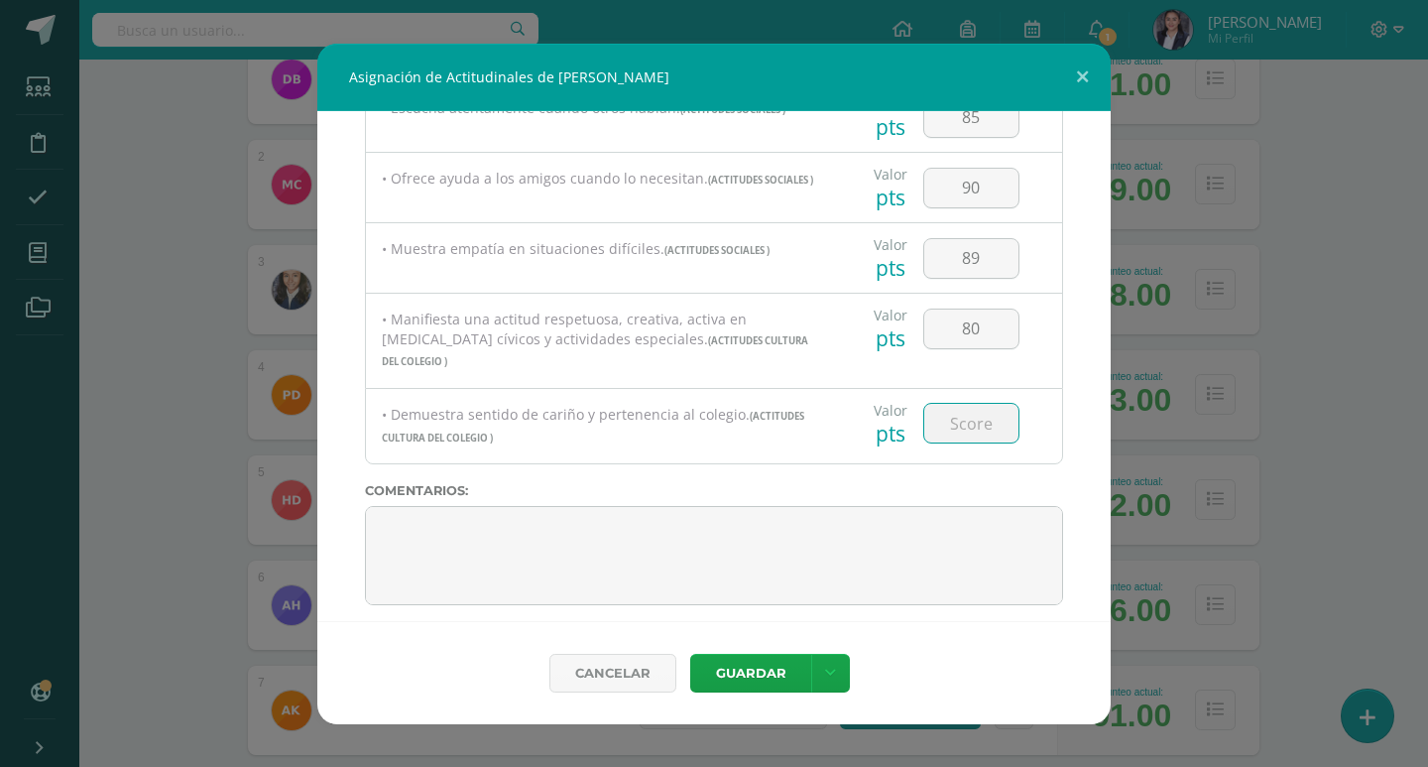
click at [955, 404] on input "number" at bounding box center [971, 423] width 94 height 39
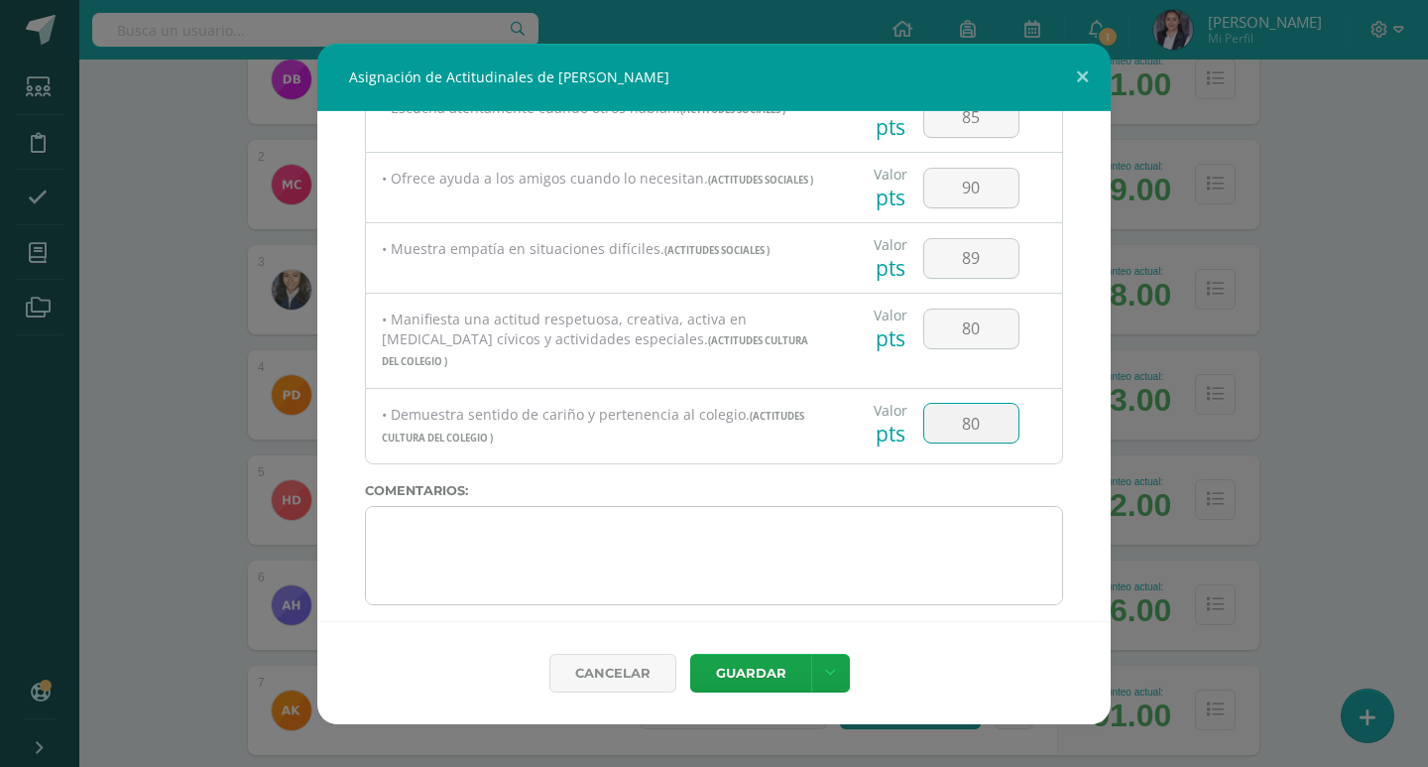
type input "80"
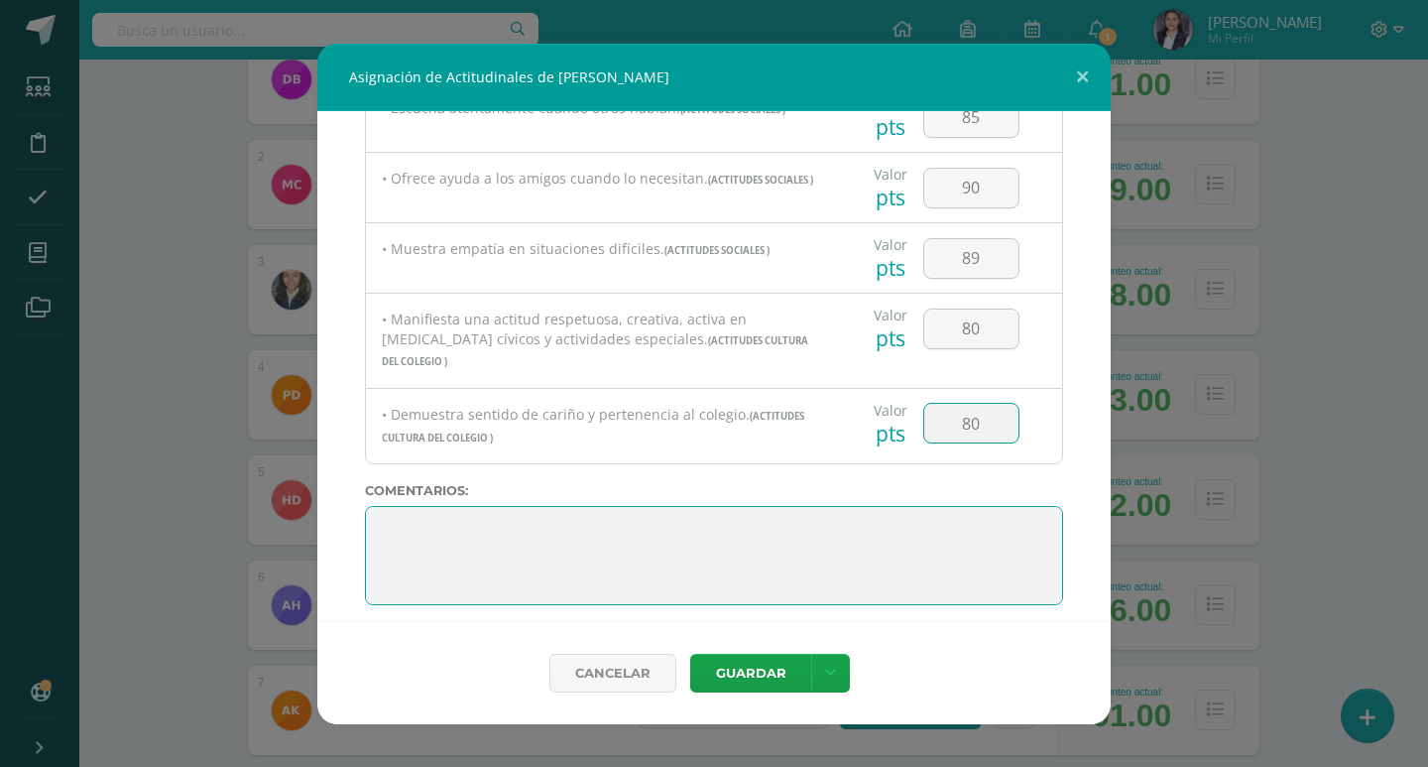
click at [797, 558] on textarea at bounding box center [714, 555] width 698 height 99
drag, startPoint x: 772, startPoint y: 575, endPoint x: 391, endPoint y: 448, distance: 402.3
click at [391, 448] on div "Todas las Categorias Todas las Categorias ACTITUDES PERSONALES ACTITUDES EN EL …" at bounding box center [713, 366] width 793 height 510
click at [515, 515] on textarea at bounding box center [714, 555] width 698 height 99
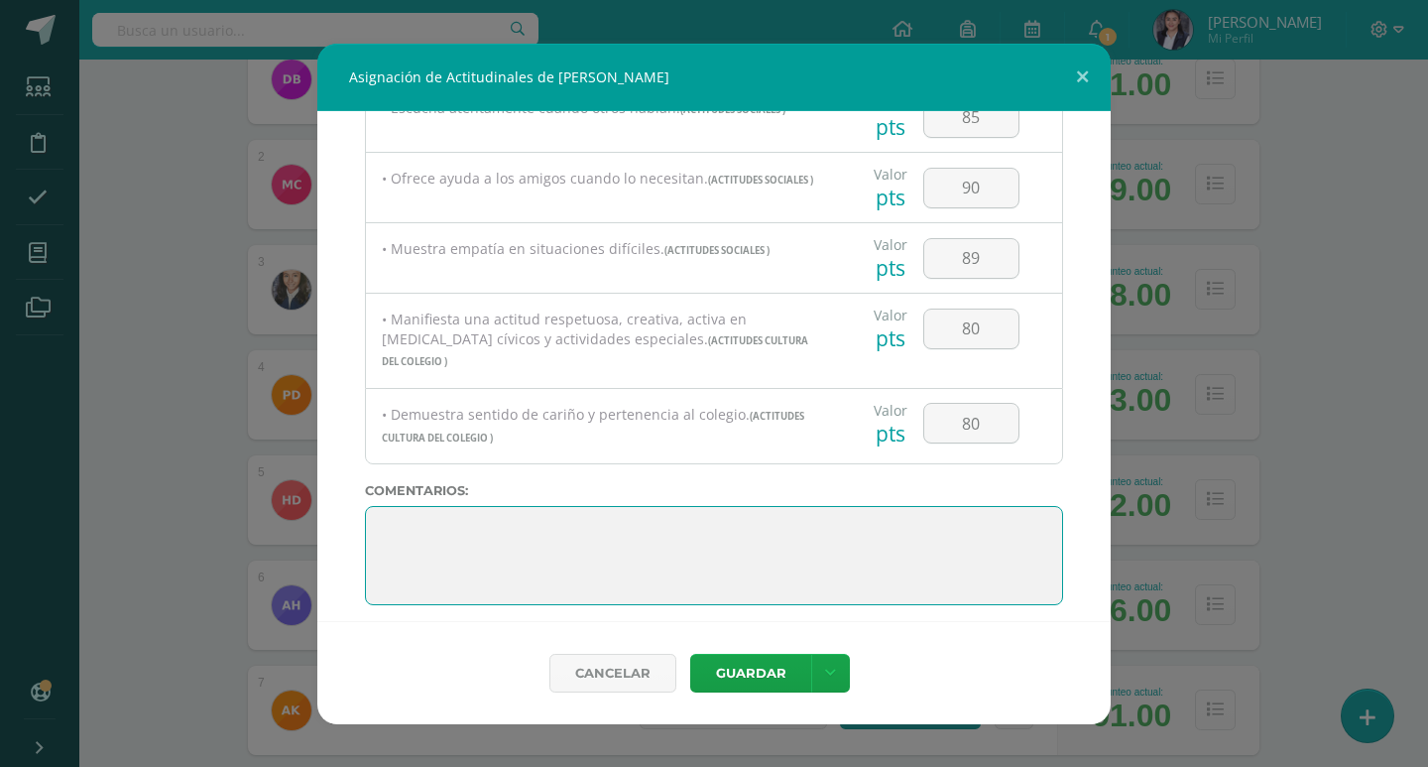
paste textarea "Vamos por más! Con tu esfuerzo y dedicación no hay límites."
type textarea "Vamos por más! Con tu esfuerzo y dedicación no hay límites."
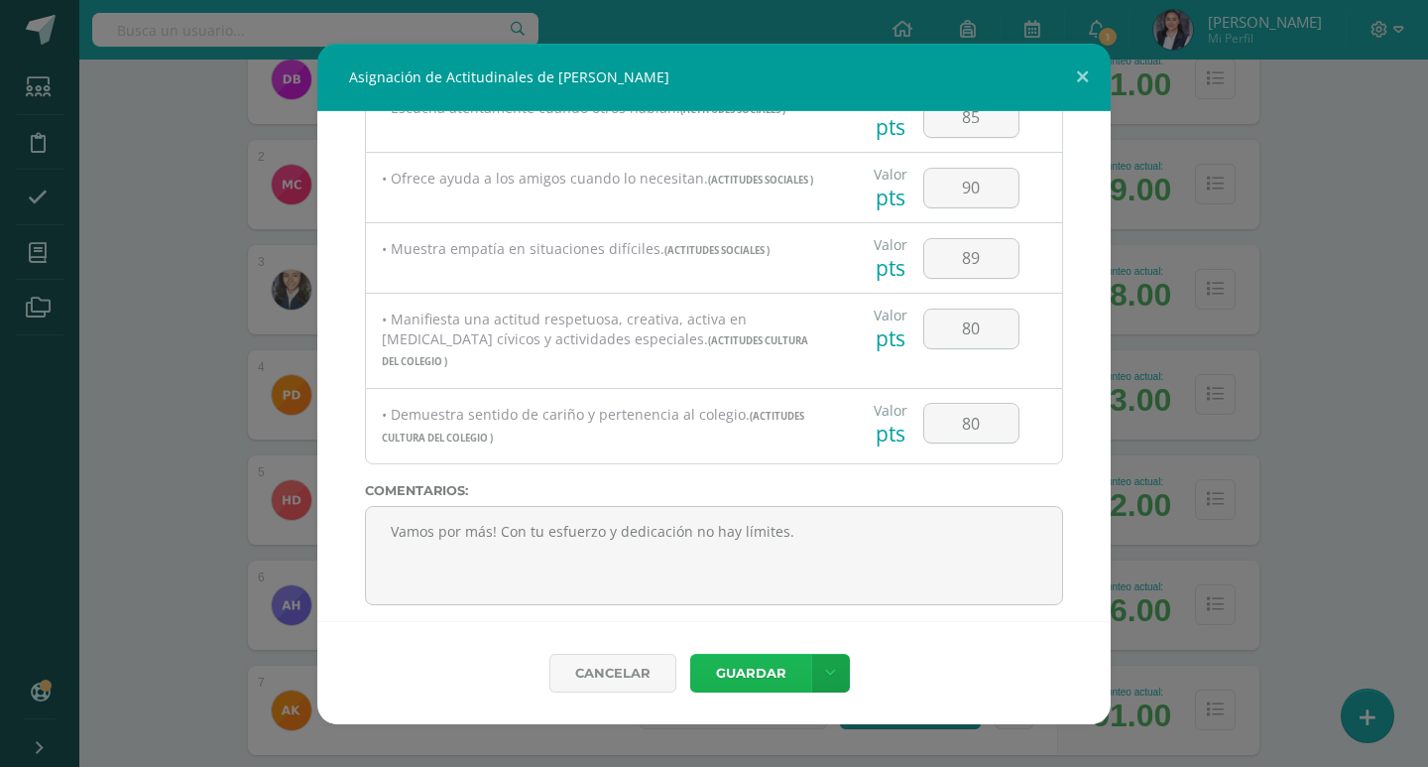
click at [773, 661] on button "Guardar" at bounding box center [750, 672] width 121 height 39
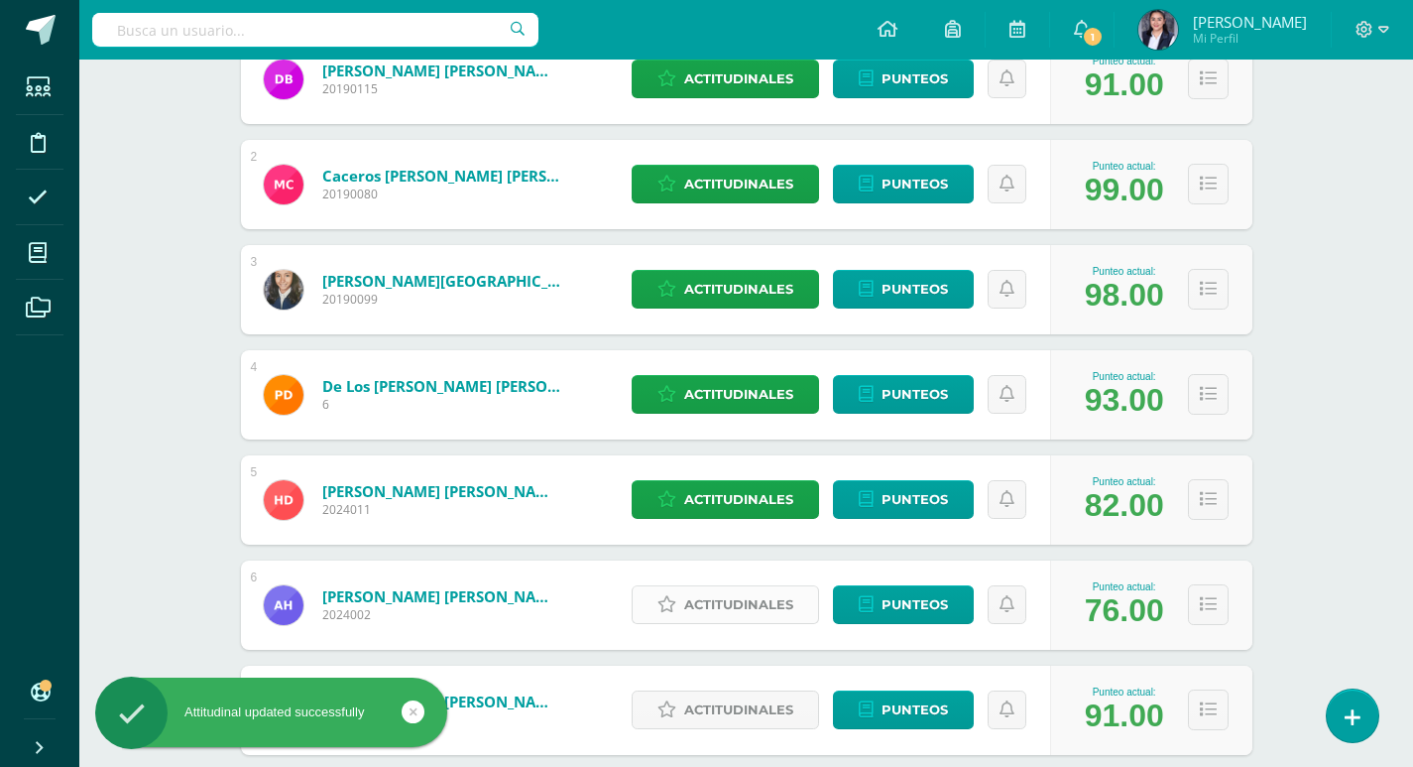
click at [742, 602] on span "Actitudinales" at bounding box center [738, 604] width 109 height 37
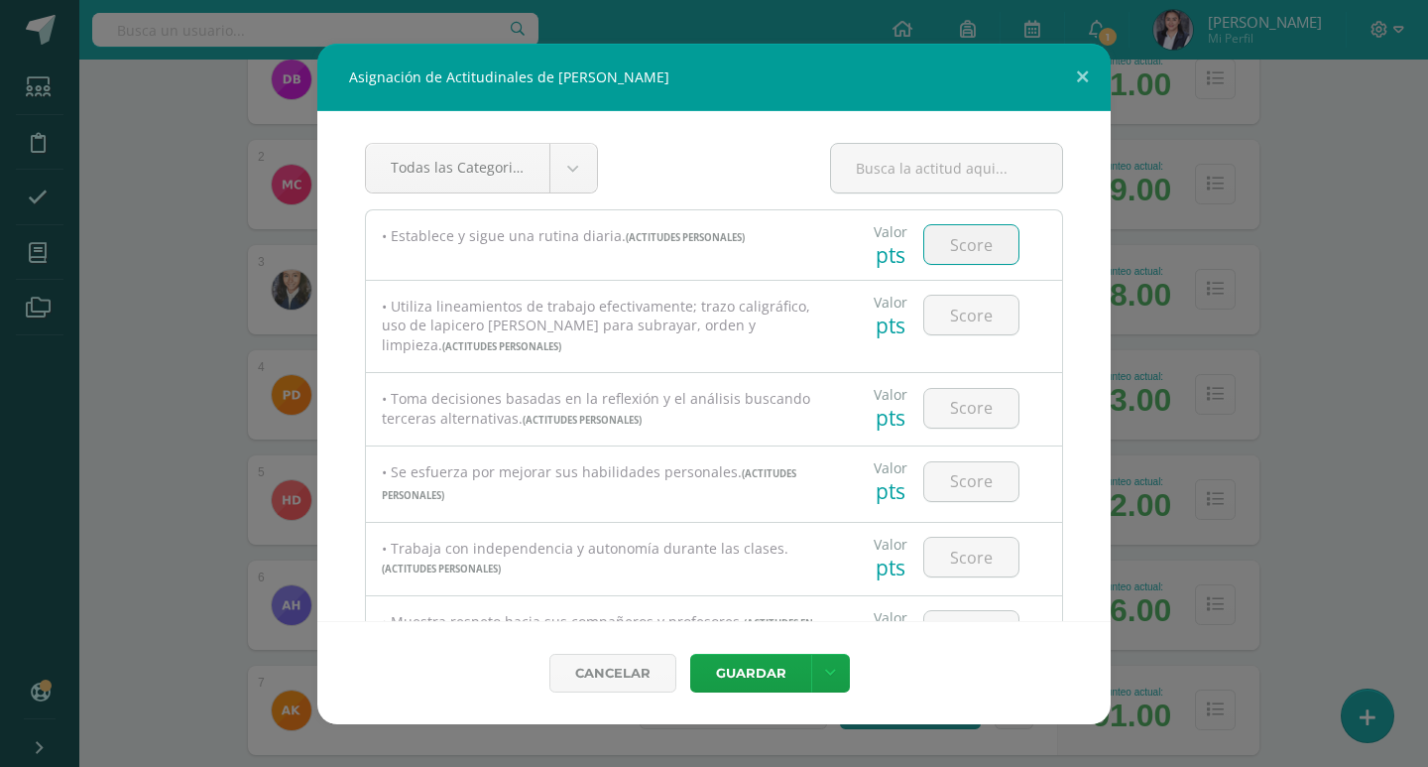
click at [977, 247] on input "number" at bounding box center [971, 244] width 94 height 39
type input "89"
click at [977, 319] on input "number" at bounding box center [971, 315] width 94 height 39
type input "90"
click at [972, 410] on input "number" at bounding box center [971, 408] width 94 height 39
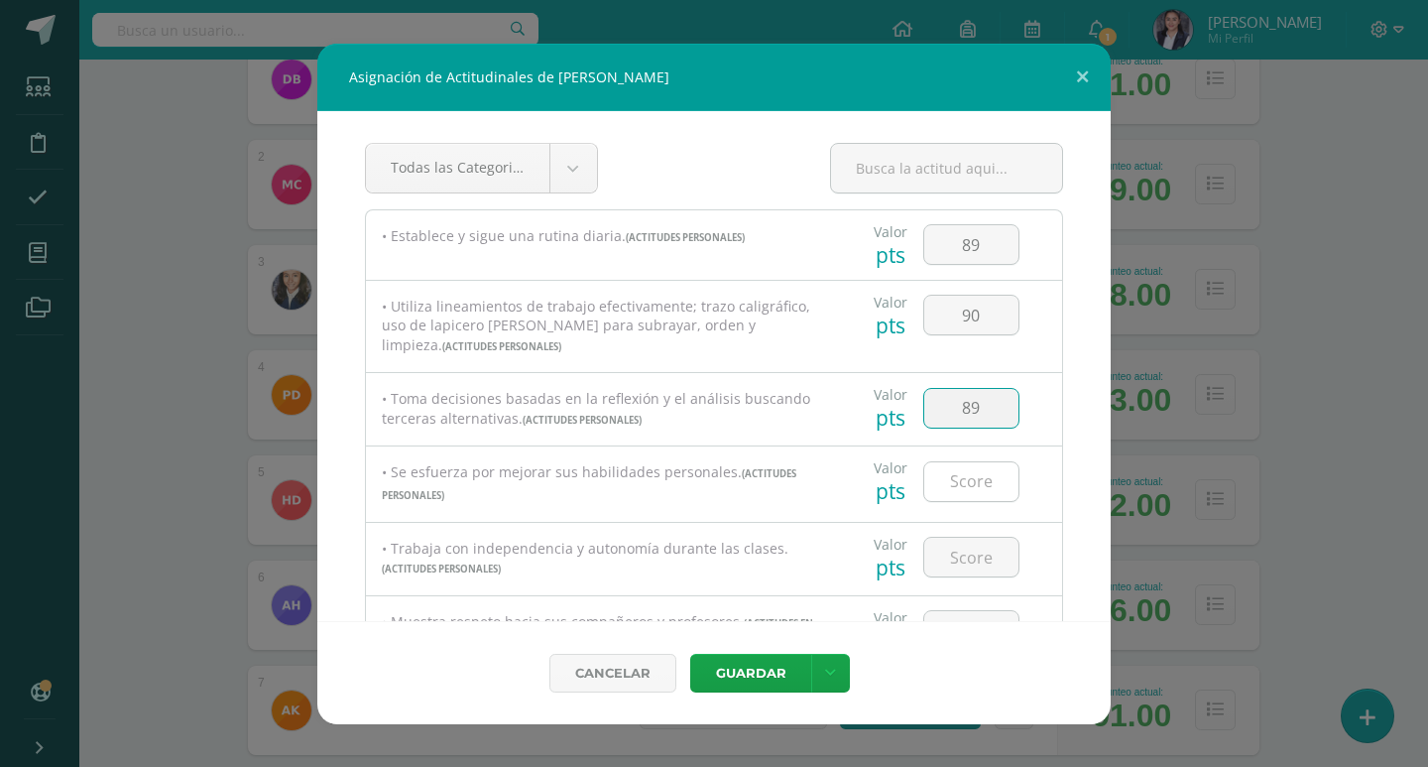
type input "89"
click at [961, 484] on input "number" at bounding box center [971, 481] width 94 height 39
type input "89"
click at [967, 554] on input "number" at bounding box center [971, 556] width 94 height 39
type input "89"
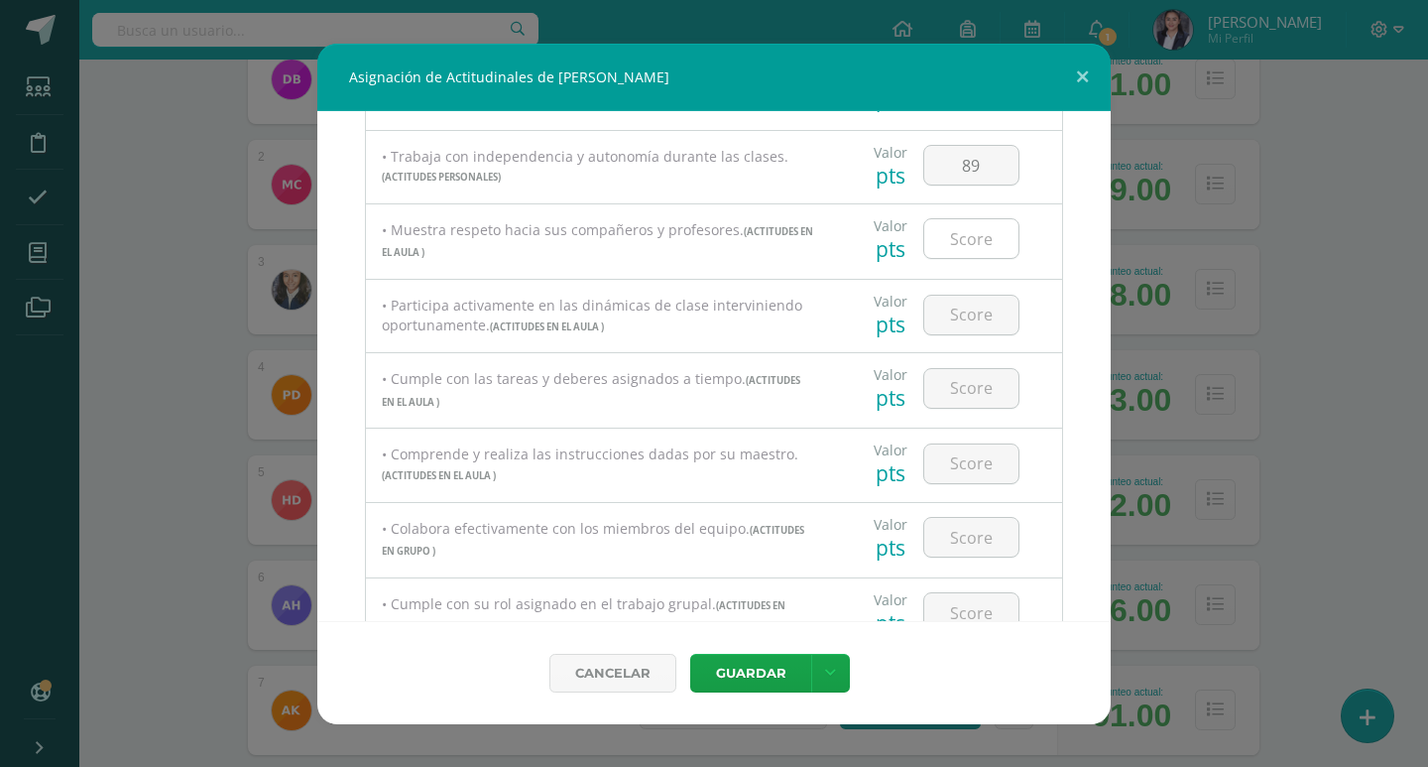
scroll to position [397, 0]
click at [975, 238] on input "number" at bounding box center [971, 233] width 94 height 39
type input "90"
click at [986, 312] on input "number" at bounding box center [971, 310] width 94 height 39
type input "89"
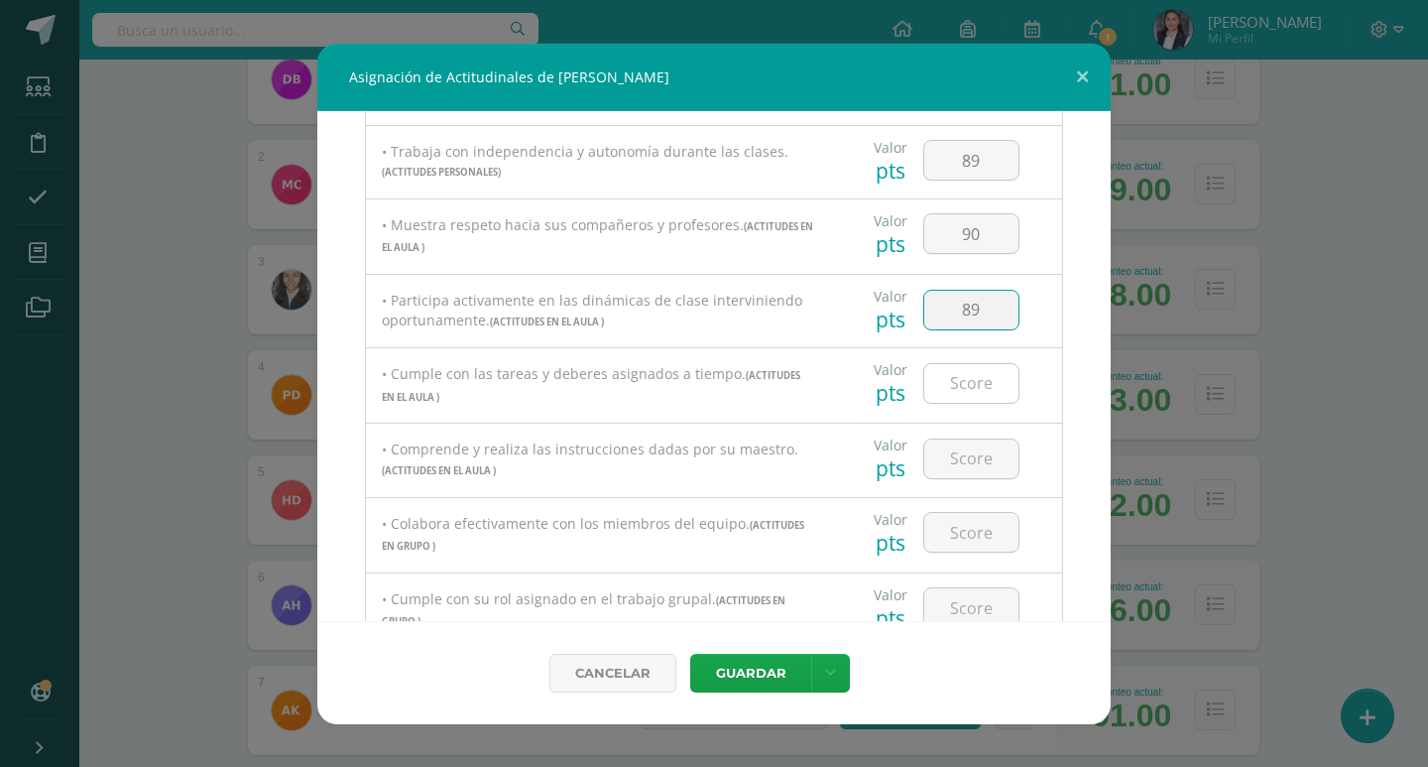
click at [963, 381] on input "number" at bounding box center [971, 383] width 94 height 39
type input "89"
click at [982, 464] on input "number" at bounding box center [971, 458] width 94 height 39
type input "89"
click at [975, 529] on input "number" at bounding box center [971, 532] width 94 height 39
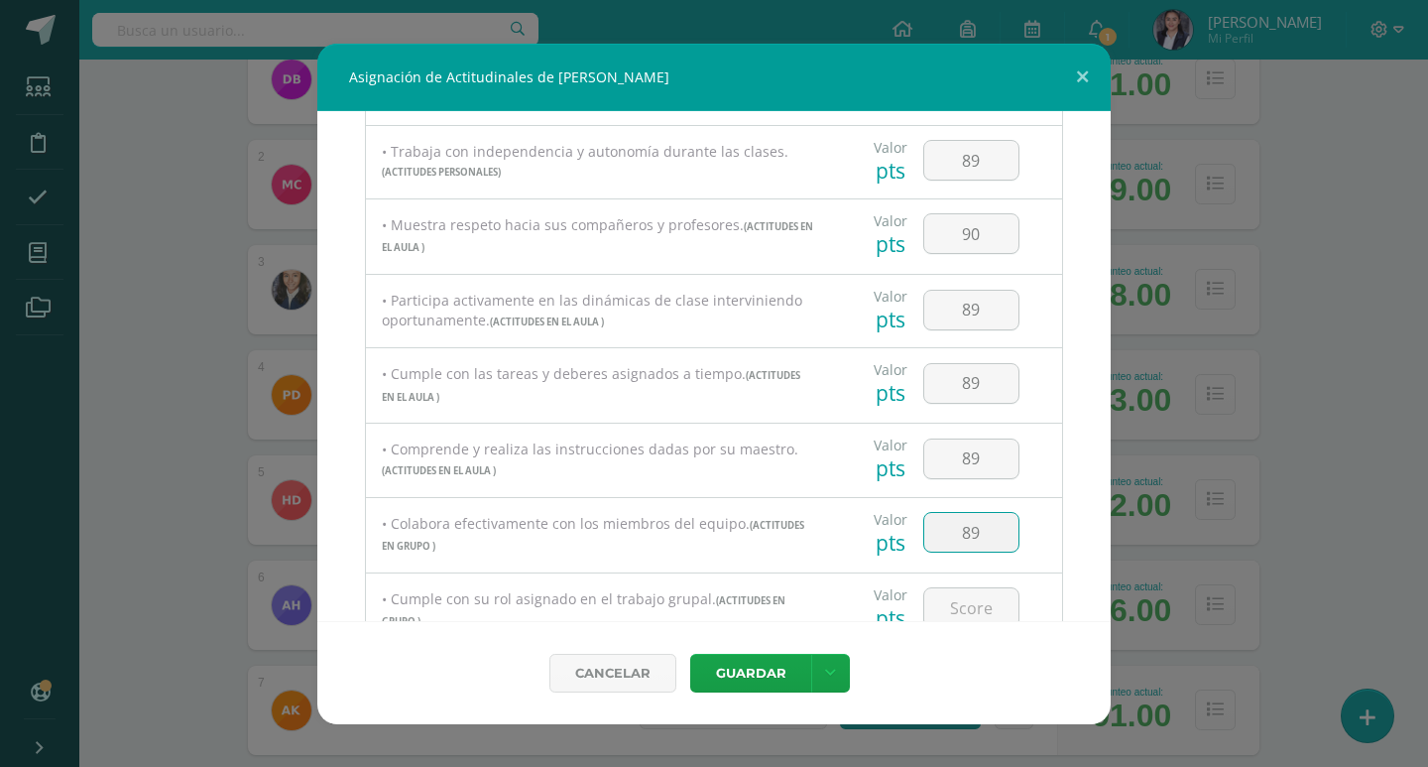
type input "89"
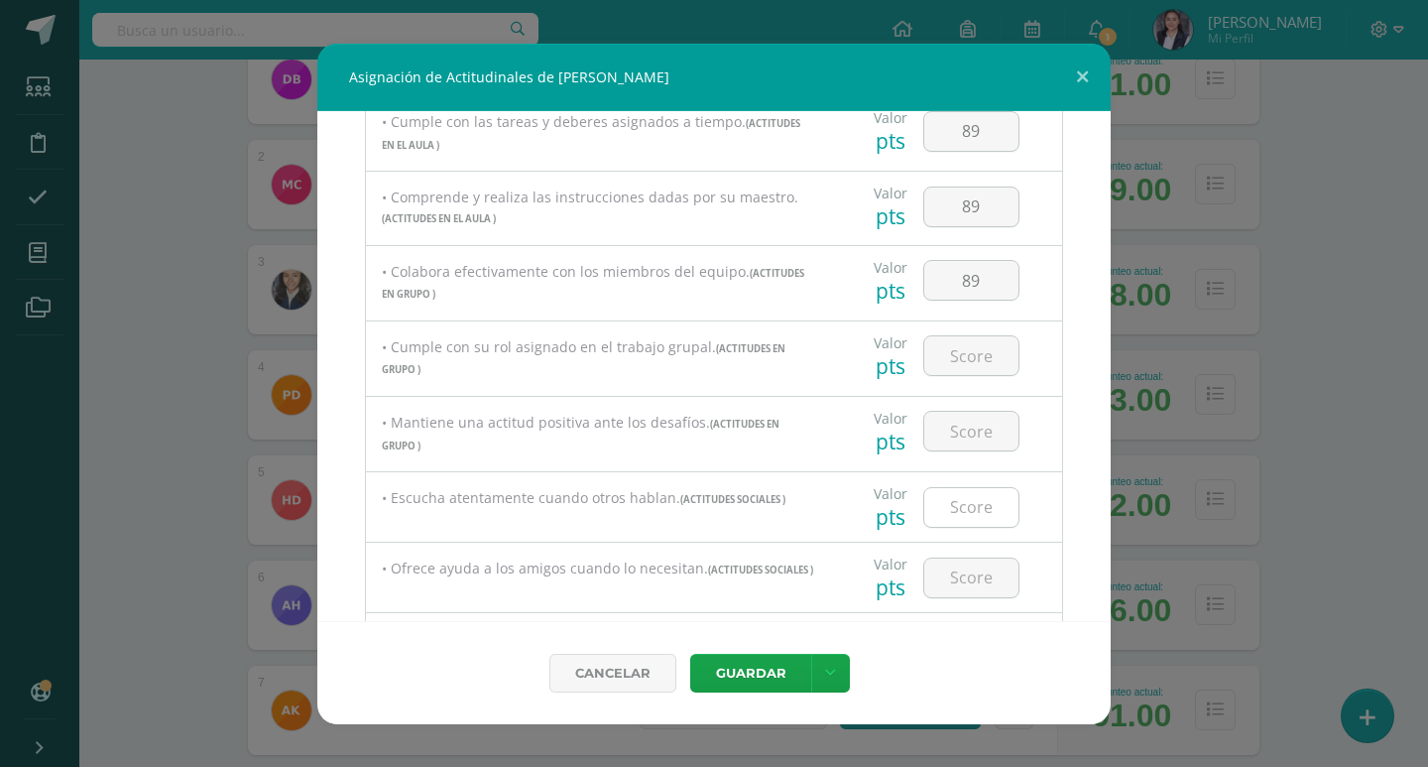
scroll to position [793, 0]
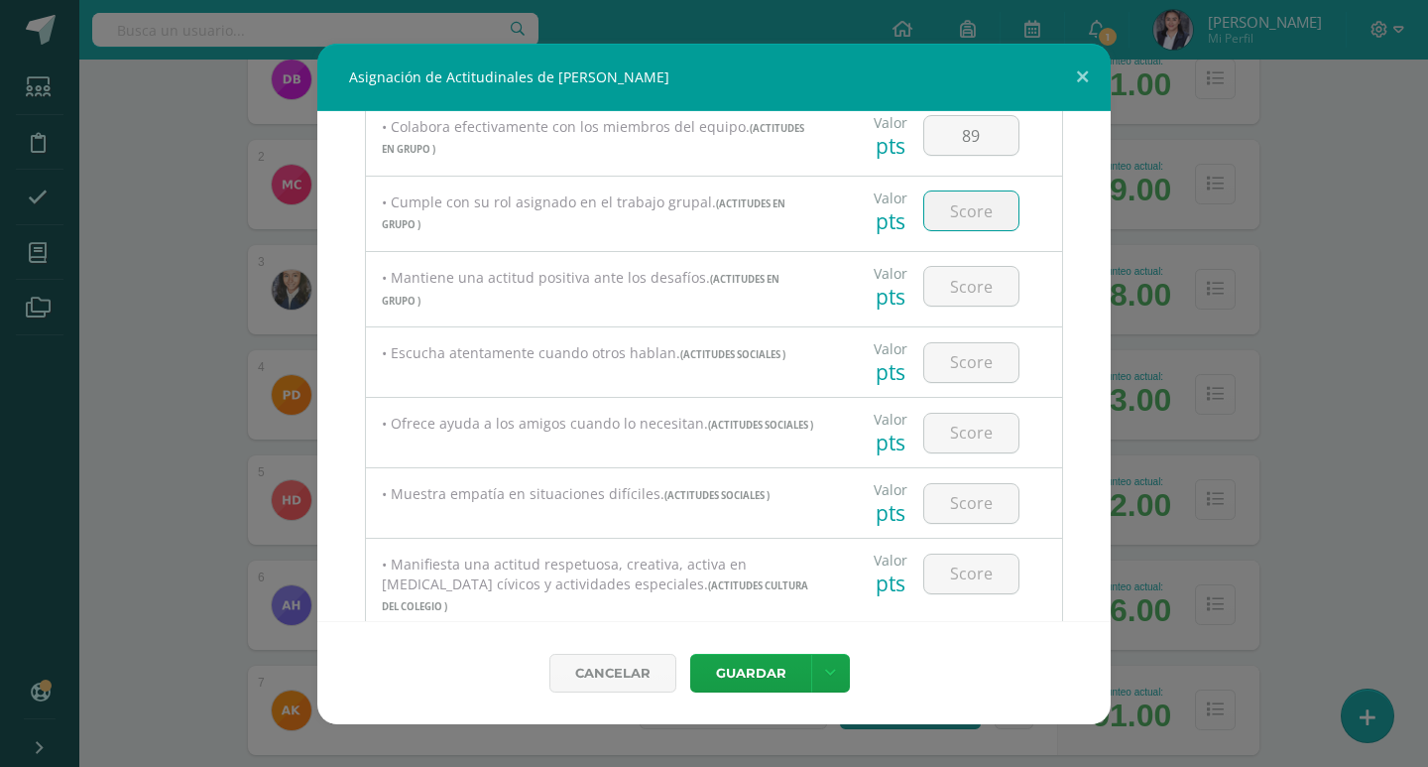
click at [979, 217] on input "number" at bounding box center [971, 210] width 94 height 39
type input "90"
click at [979, 286] on input "number" at bounding box center [971, 286] width 94 height 39
click at [982, 367] on input "number" at bounding box center [971, 362] width 94 height 39
click at [957, 282] on input "number" at bounding box center [971, 286] width 94 height 39
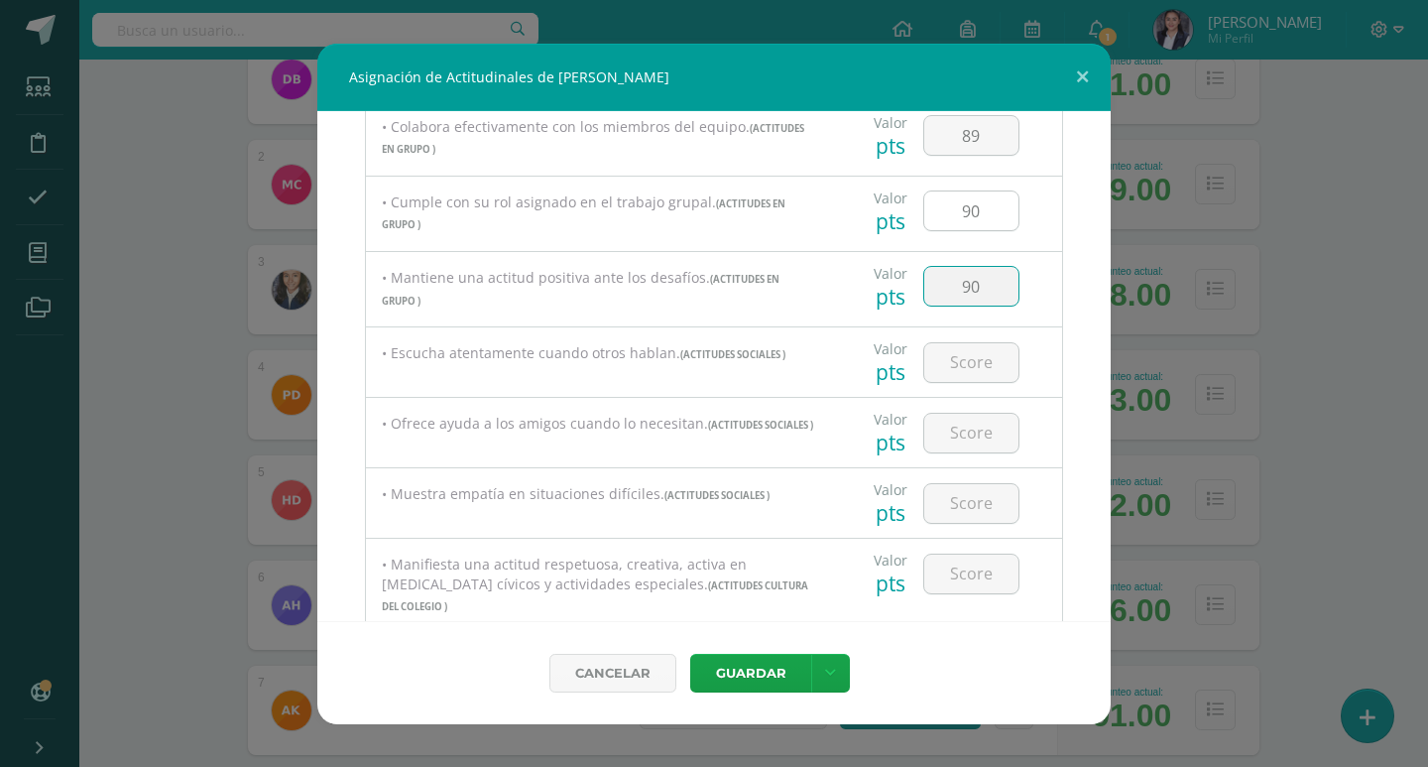
type input "90"
drag, startPoint x: 976, startPoint y: 217, endPoint x: 945, endPoint y: 226, distance: 32.0
click at [945, 226] on input "90" at bounding box center [971, 210] width 94 height 39
type input "89"
click at [960, 352] on input "number" at bounding box center [971, 362] width 94 height 39
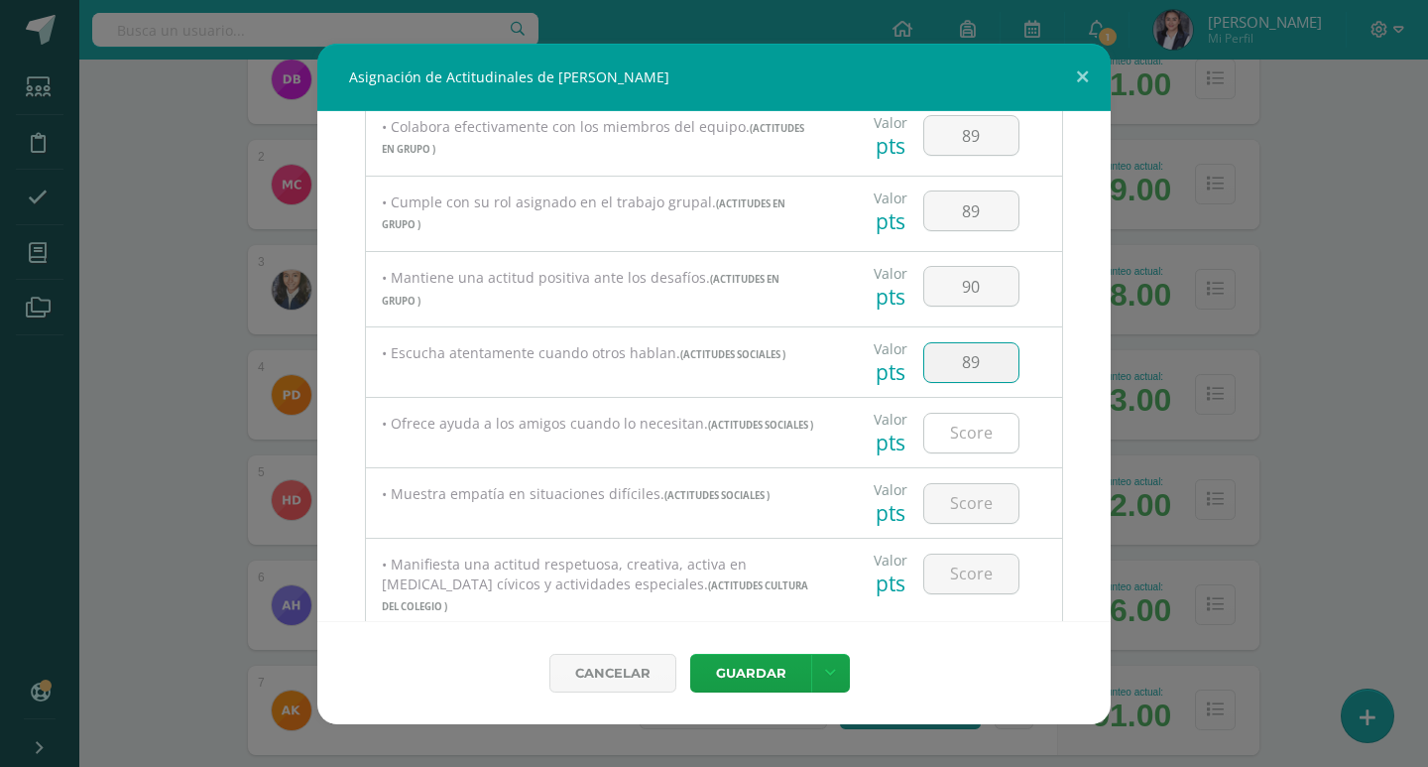
type input "89"
click at [973, 431] on input "number" at bounding box center [971, 433] width 94 height 39
type input "90"
click at [954, 517] on input "number" at bounding box center [971, 503] width 94 height 39
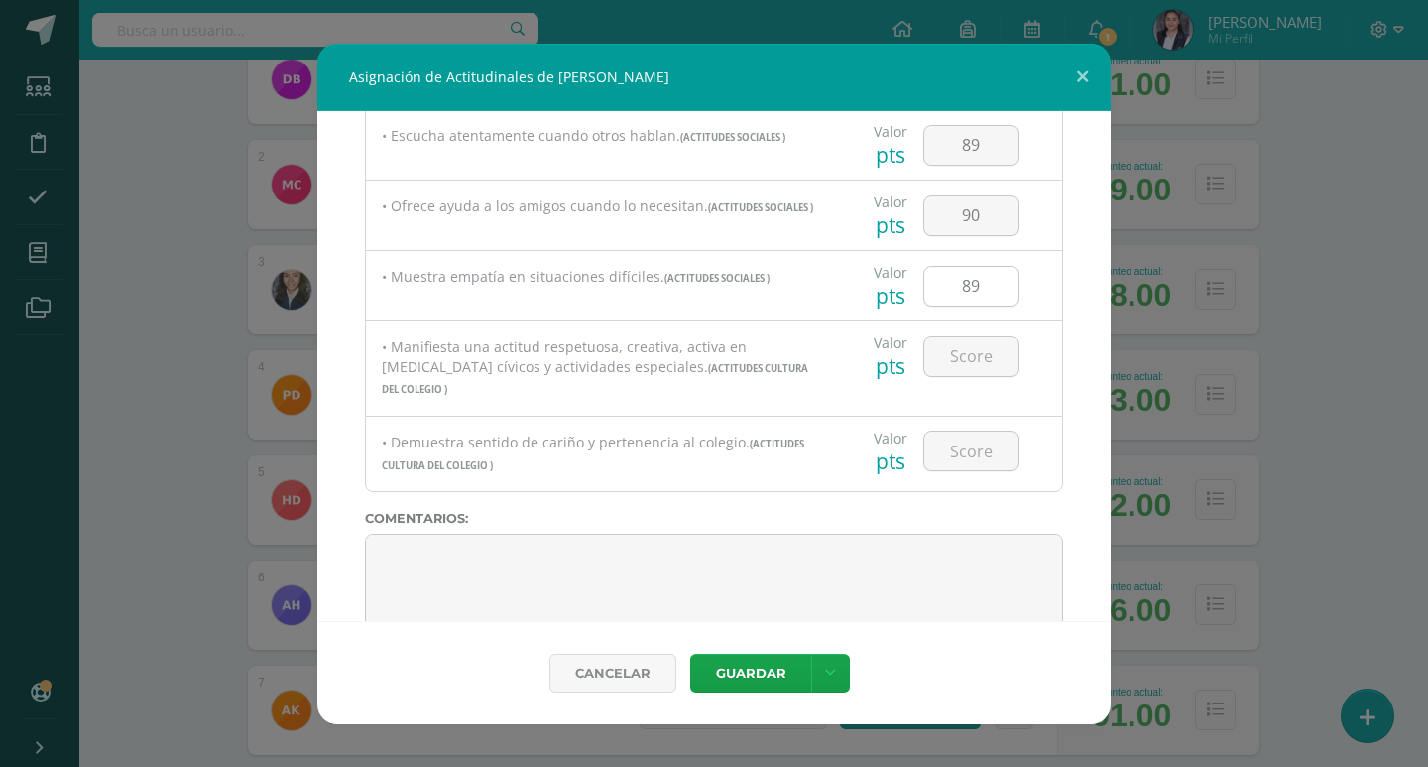
scroll to position [1038, 0]
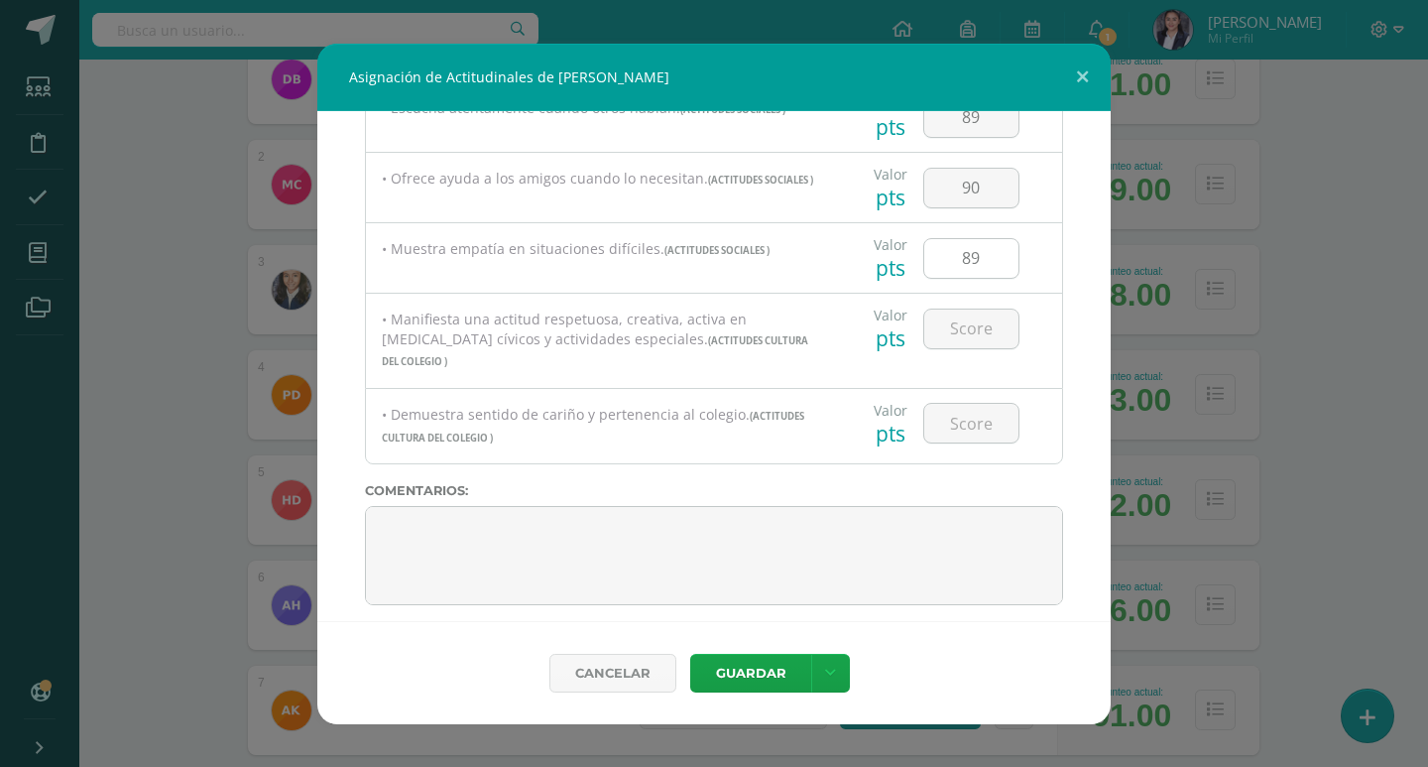
click at [984, 249] on input "89" at bounding box center [971, 258] width 94 height 39
type input "8"
type input "90"
click at [993, 335] on input "number" at bounding box center [971, 328] width 94 height 39
type input "89"
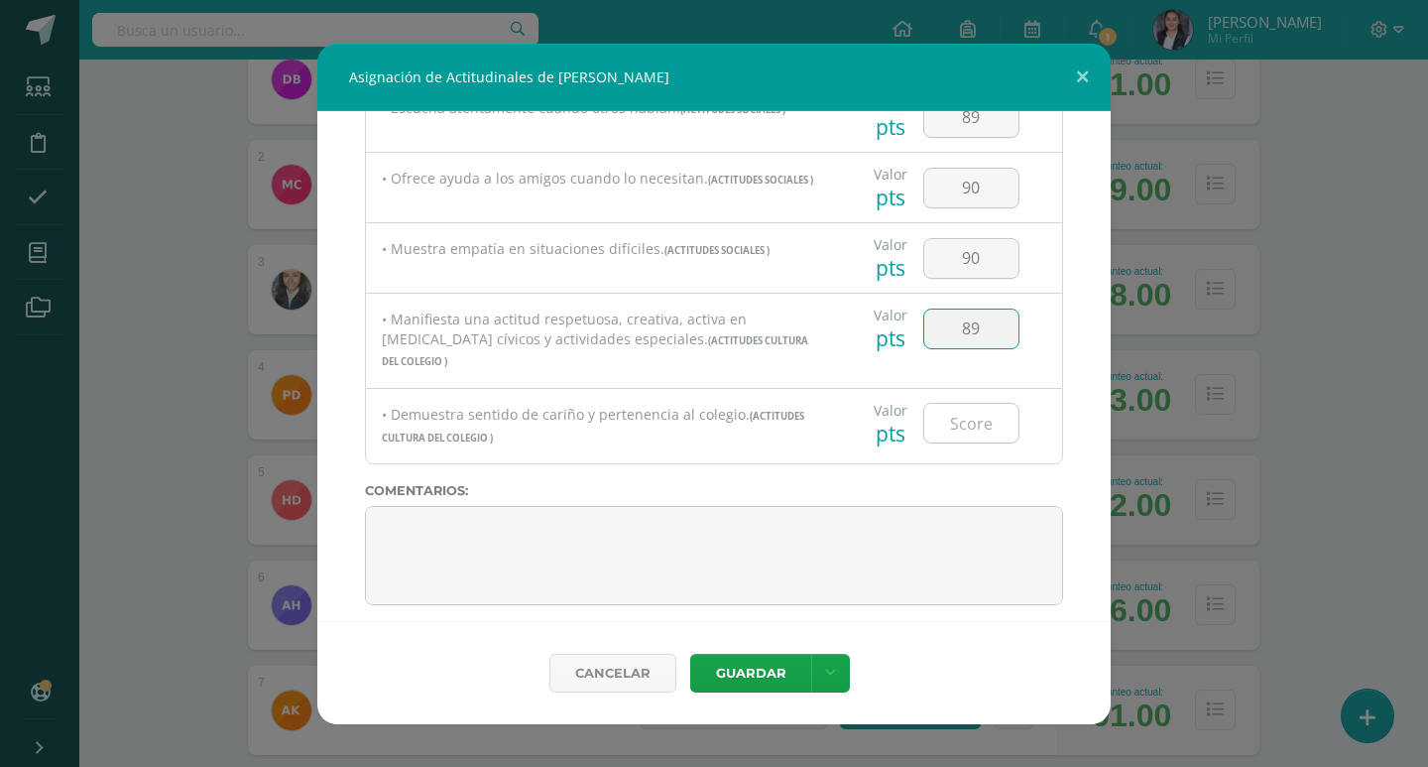
click at [972, 413] on input "number" at bounding box center [971, 423] width 94 height 39
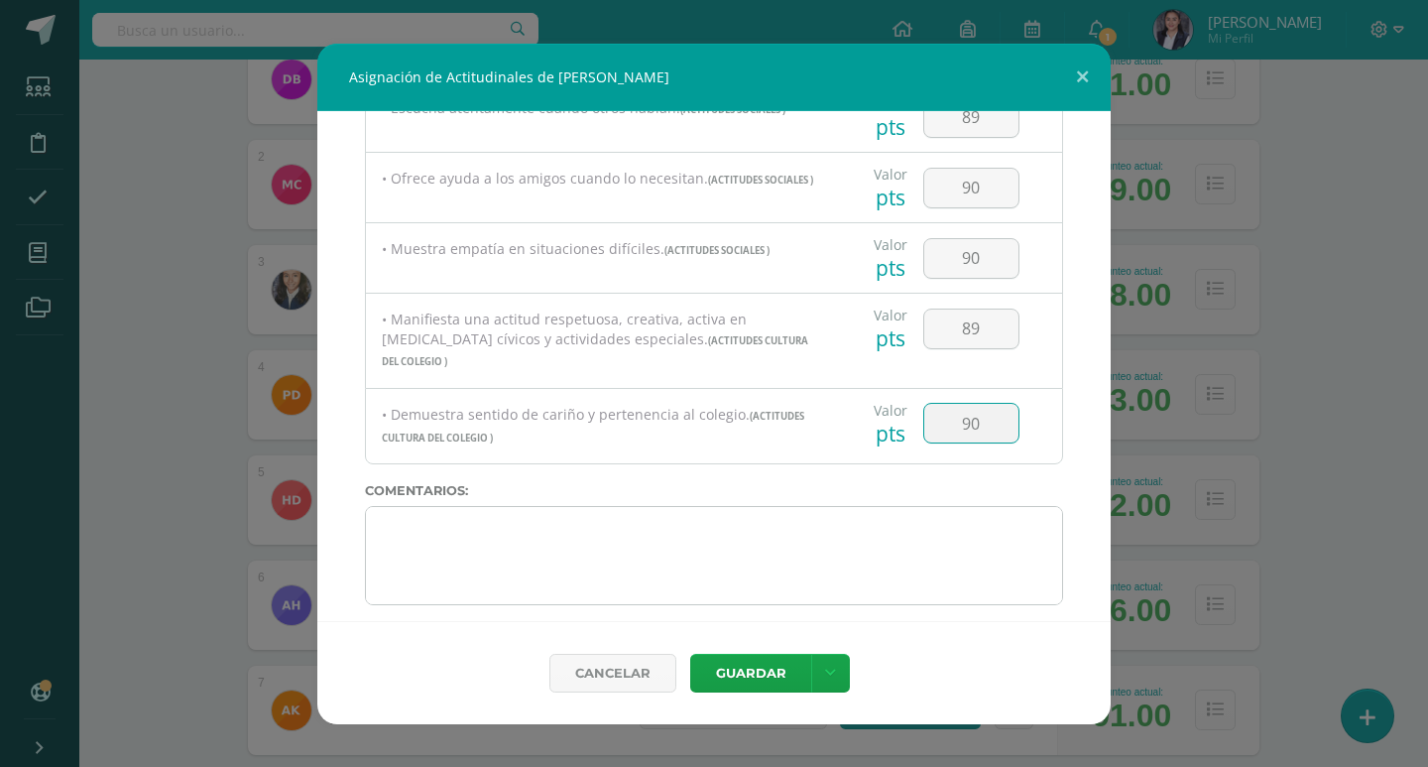
type input "90"
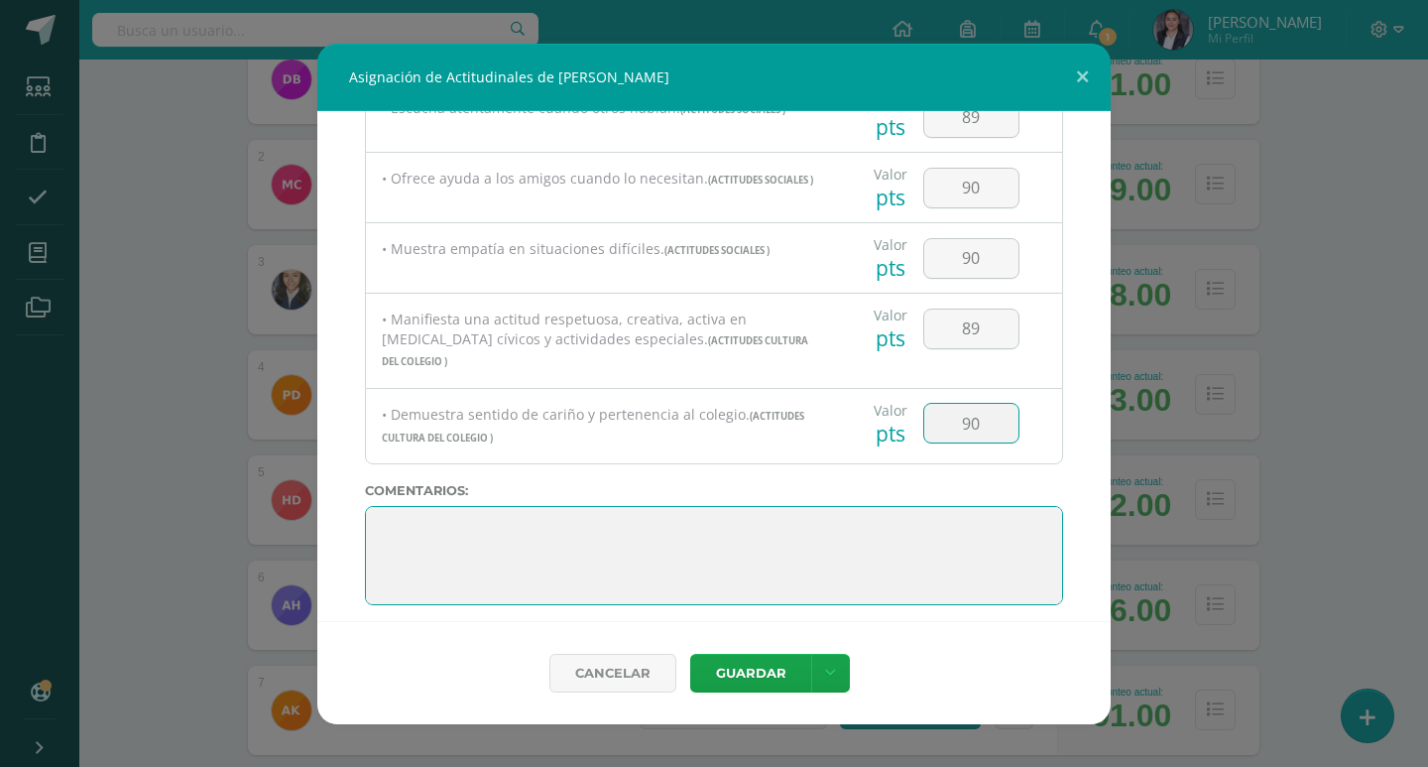
click at [857, 549] on textarea at bounding box center [714, 555] width 698 height 99
click at [500, 582] on textarea at bounding box center [714, 555] width 698 height 99
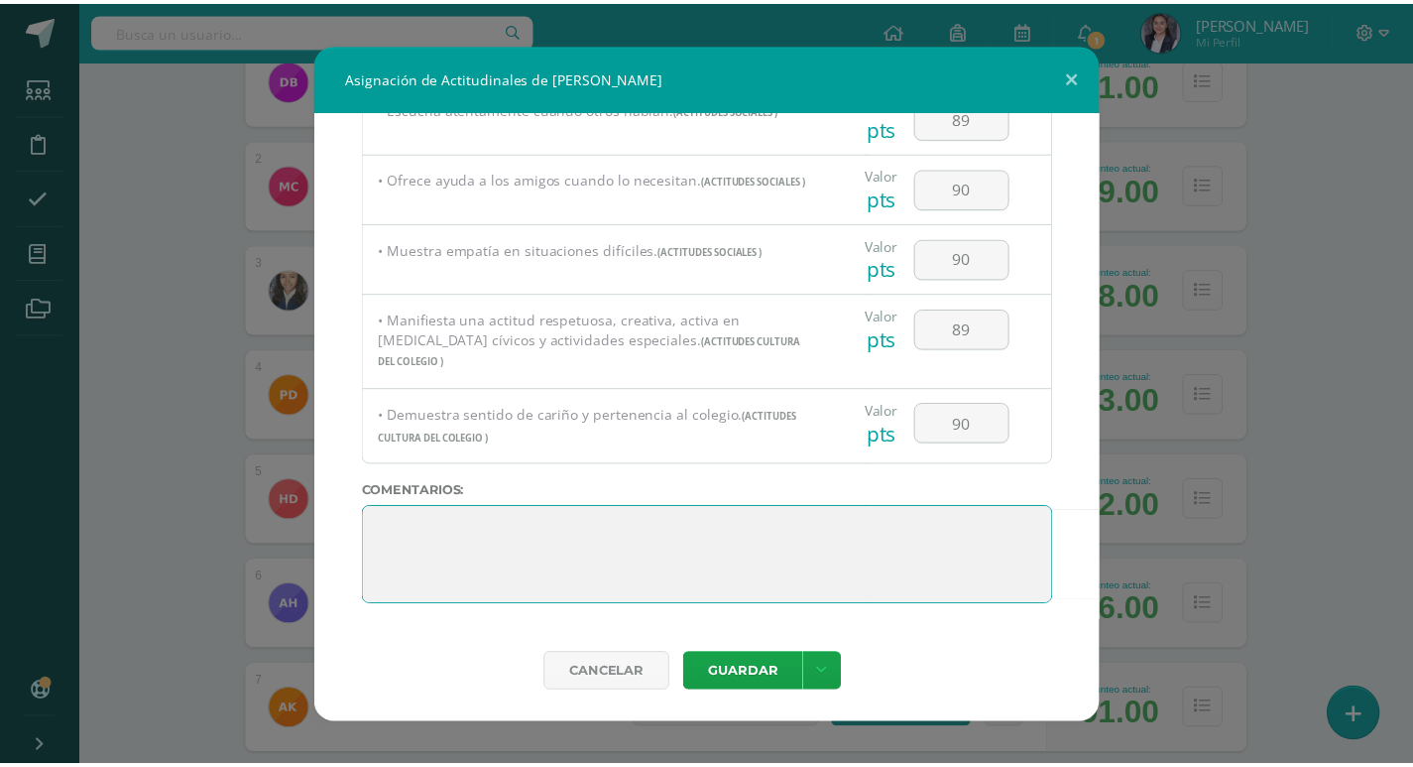
scroll to position [0, 0]
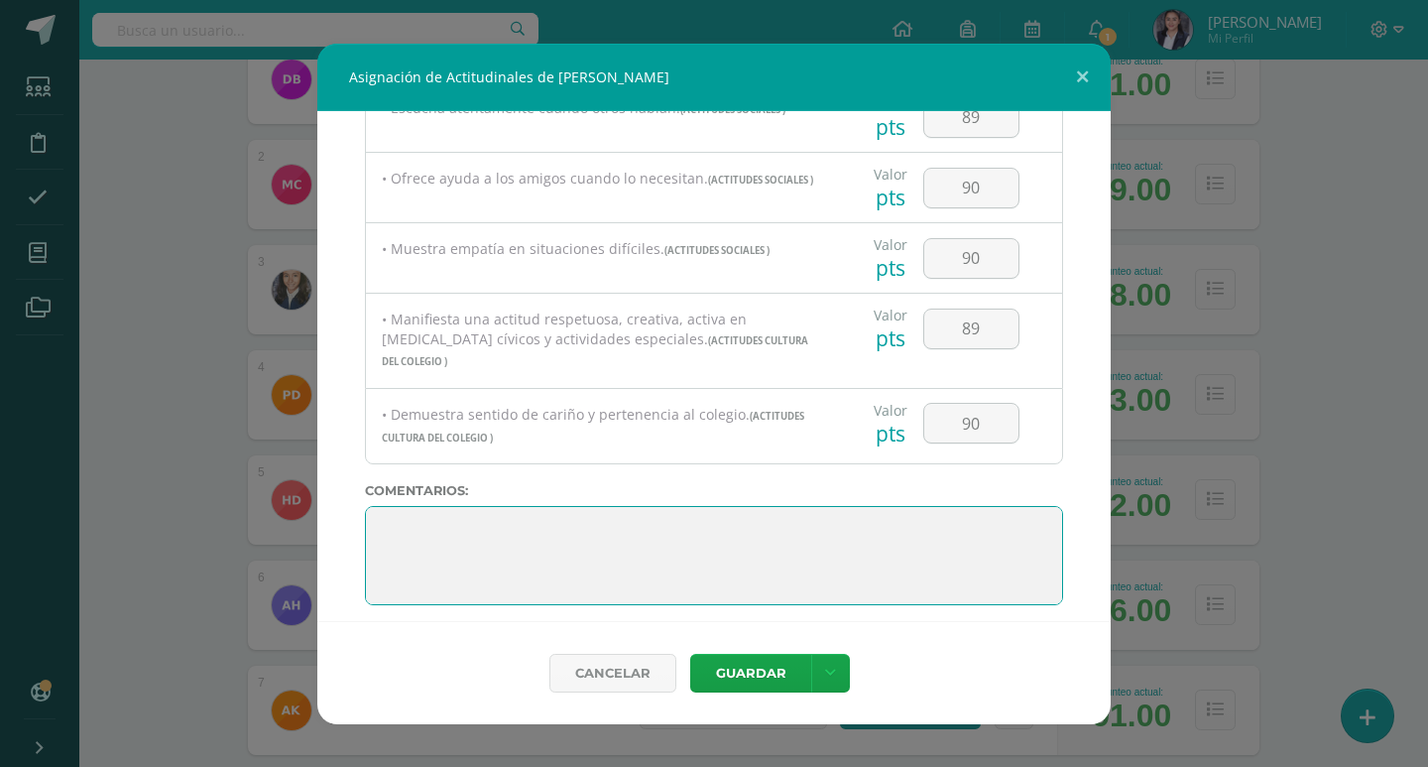
drag, startPoint x: 488, startPoint y: 581, endPoint x: 369, endPoint y: 432, distance: 190.5
click at [369, 432] on div "Todas las Categorias Todas las Categorias ACTITUDES PERSONALES ACTITUDES EN EL …" at bounding box center [713, 366] width 793 height 510
paste textarea "Vamos por más! Con tu esfuerzo y dedicación no hay límites."
click at [385, 521] on textarea at bounding box center [714, 555] width 698 height 99
type textarea "¡Vamos por más! Con tu esfuerzo y dedicación no hay límites."
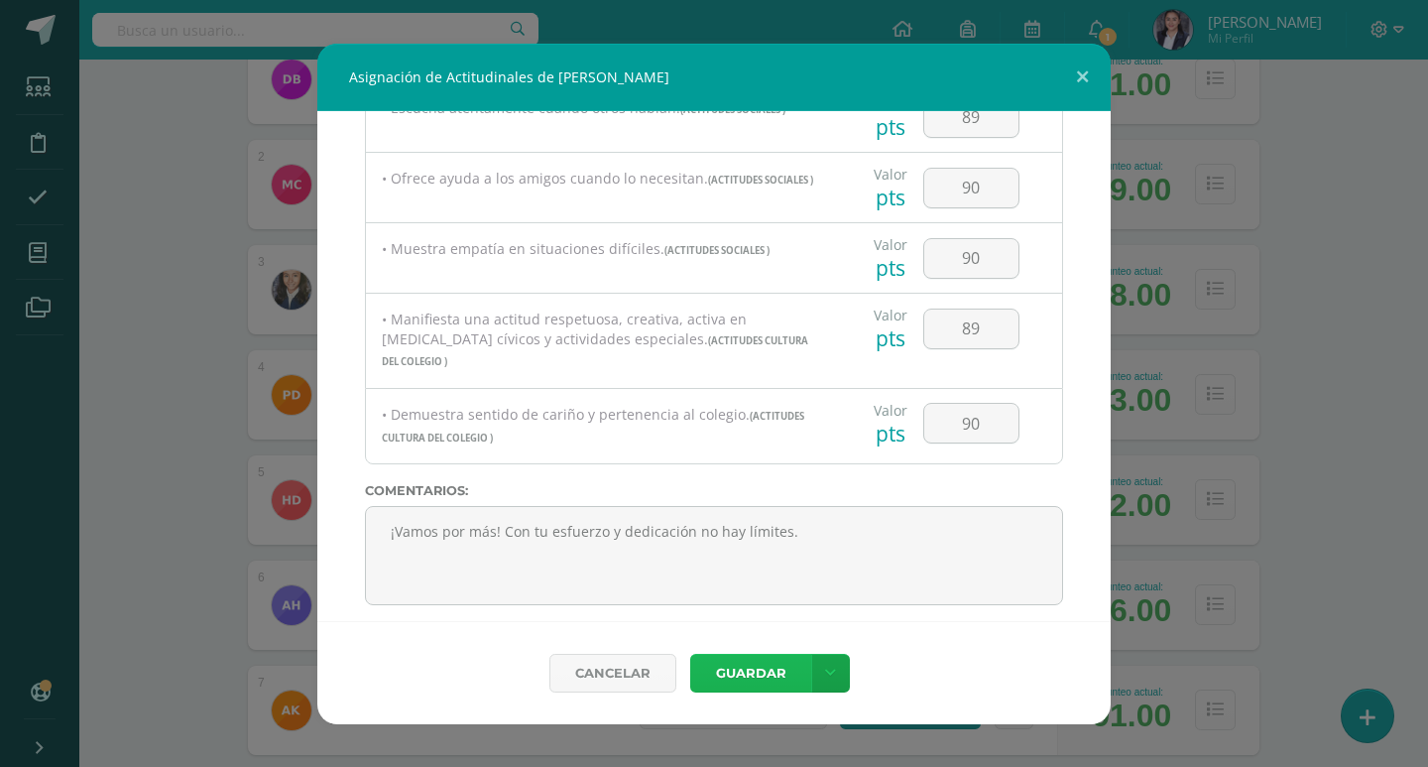
click at [752, 675] on button "Guardar" at bounding box center [750, 672] width 121 height 39
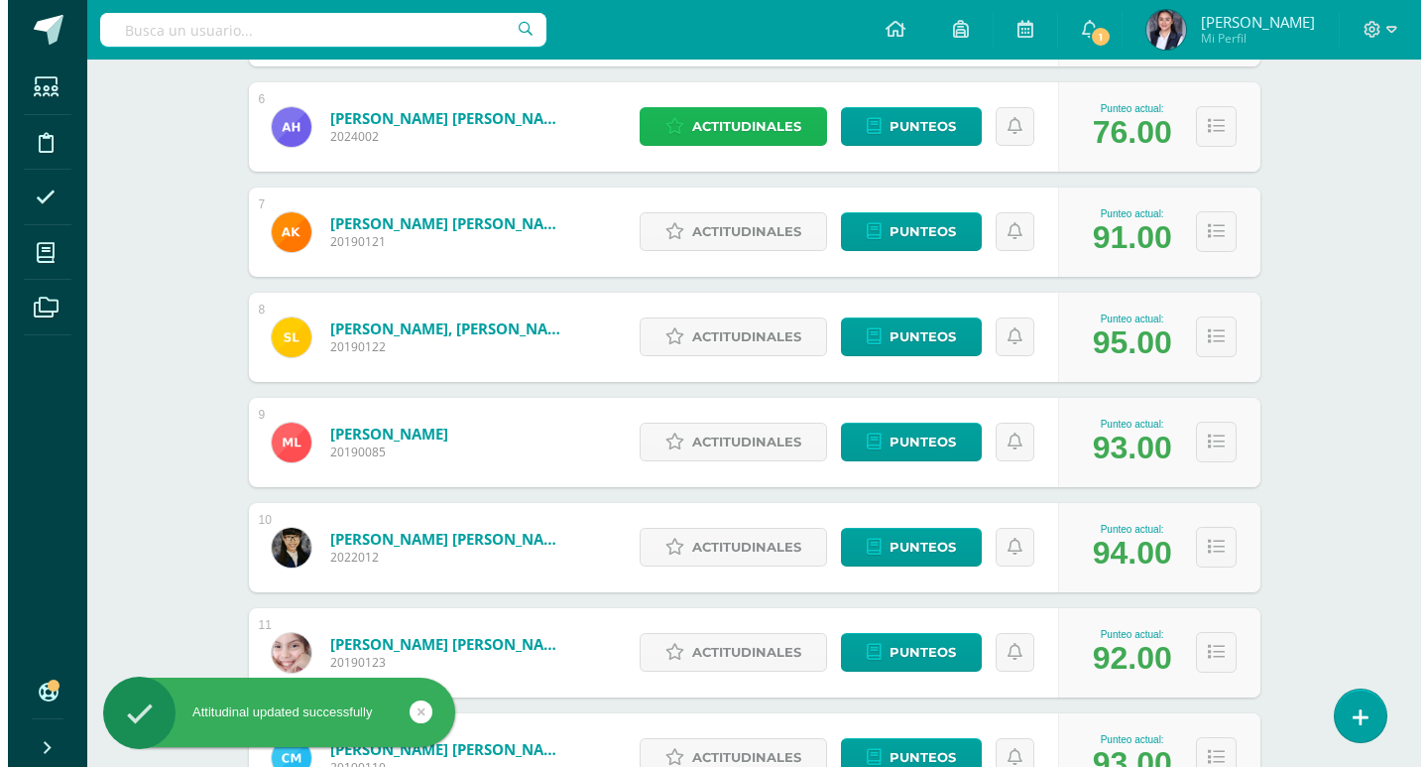
scroll to position [892, 0]
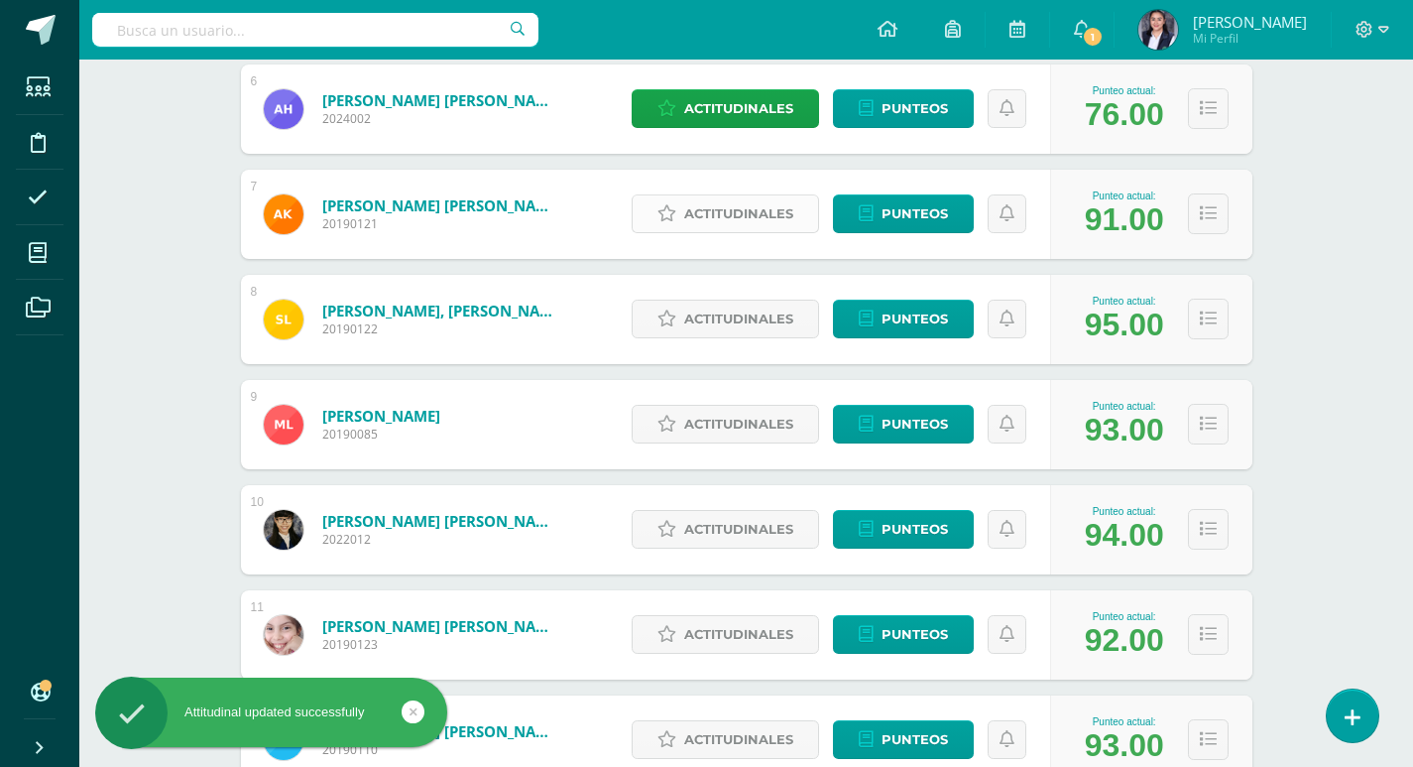
click at [703, 214] on span "Actitudinales" at bounding box center [738, 213] width 109 height 37
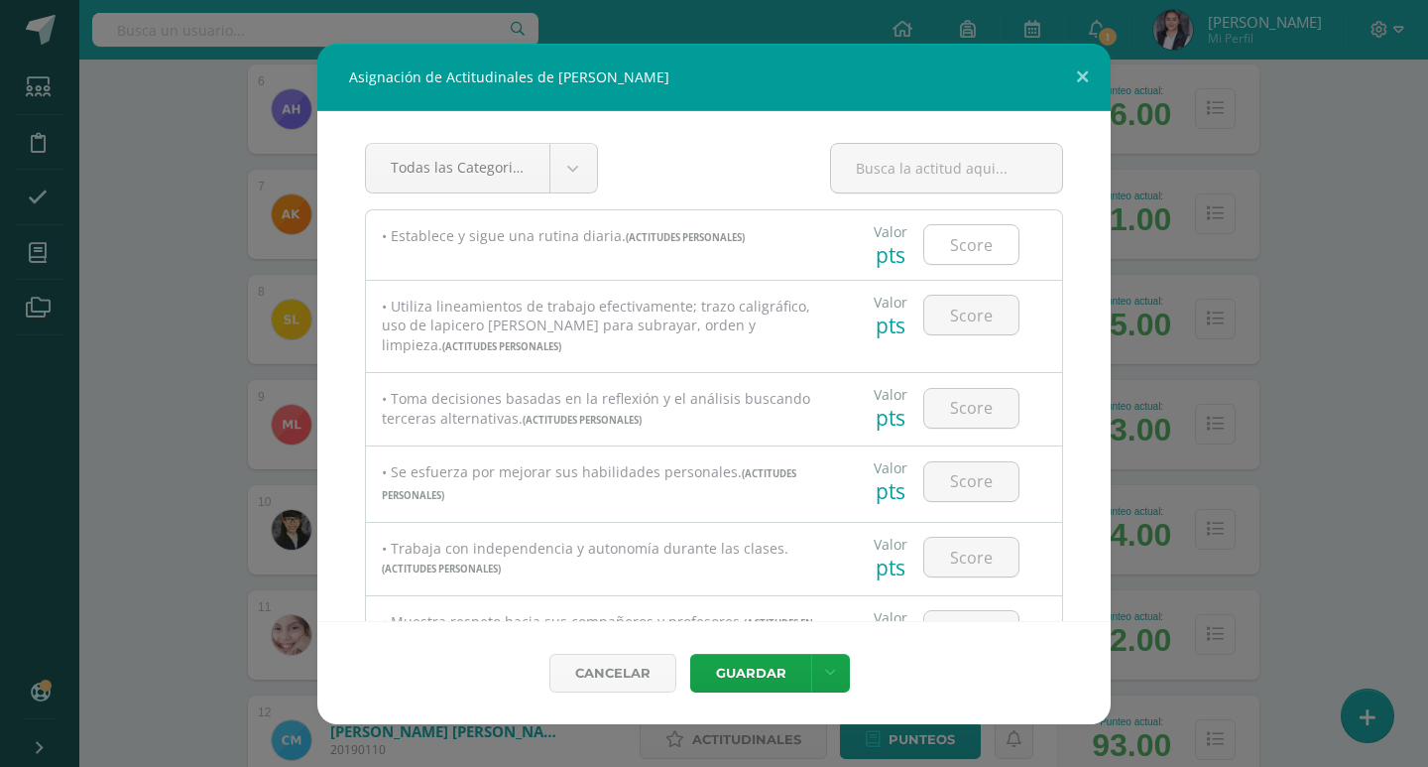
click at [994, 252] on input "number" at bounding box center [971, 244] width 94 height 39
type input "90"
click at [961, 317] on input "number" at bounding box center [971, 315] width 94 height 39
type input "89"
click at [992, 416] on input "number" at bounding box center [971, 408] width 94 height 39
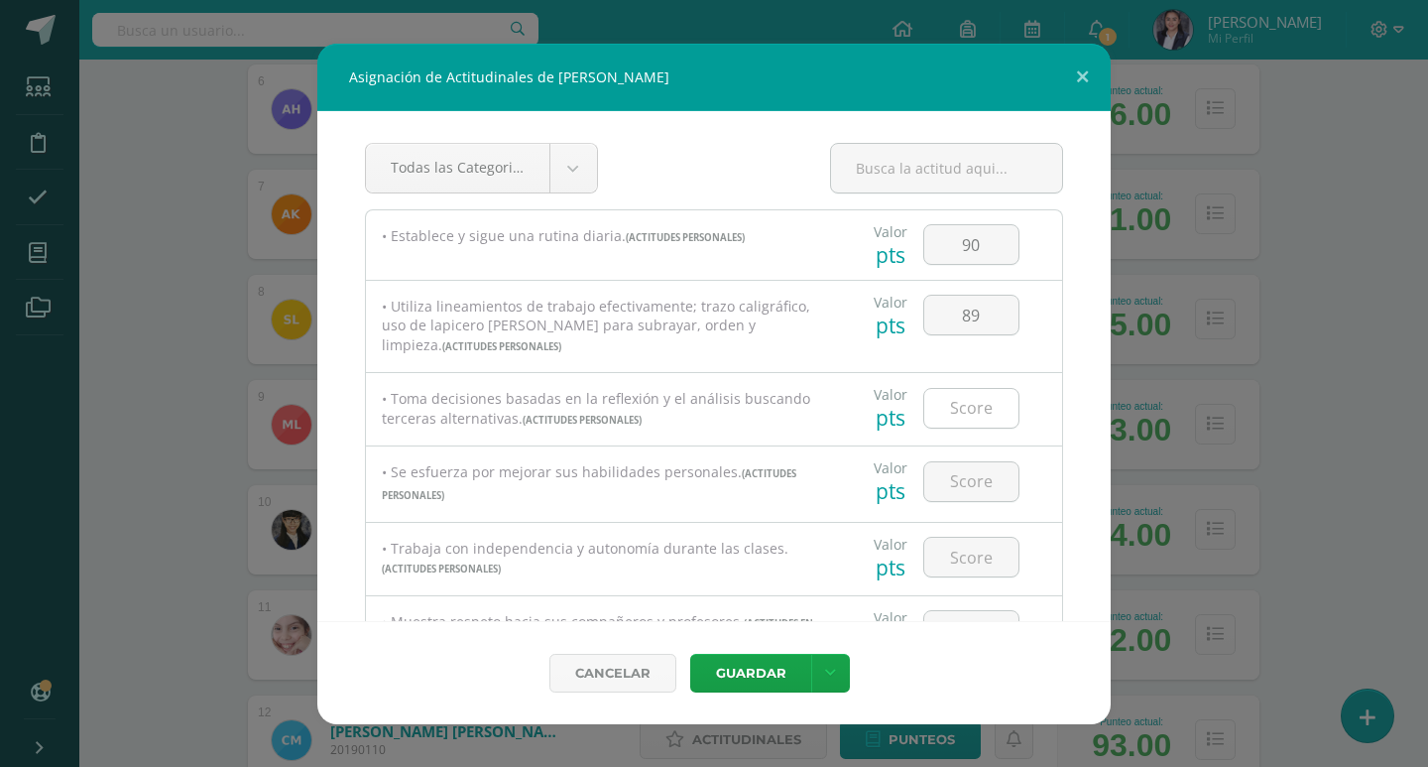
click at [979, 405] on input "number" at bounding box center [971, 408] width 94 height 39
type input "90"
click at [995, 497] on input "number" at bounding box center [971, 481] width 94 height 39
type input "90"
click at [955, 552] on input "number" at bounding box center [971, 556] width 94 height 39
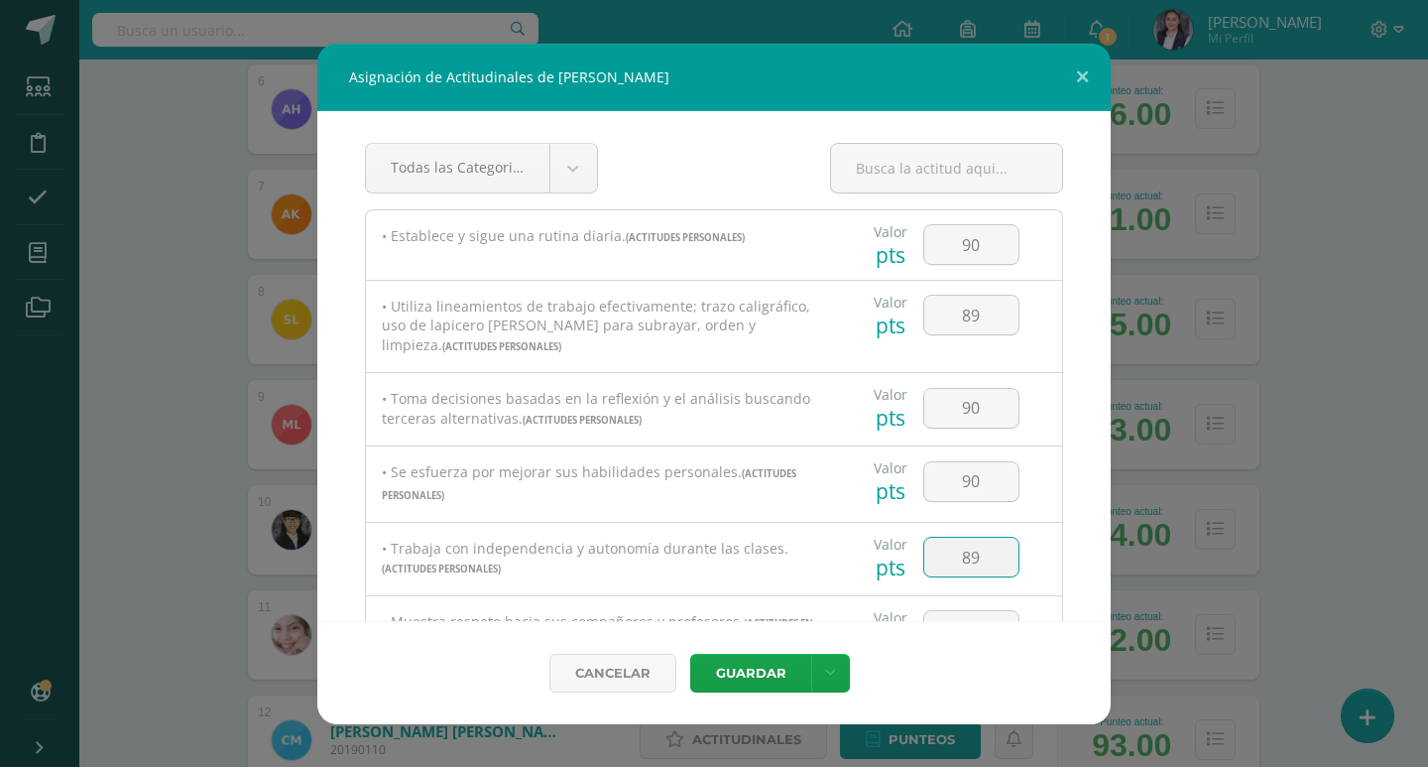
type input "89"
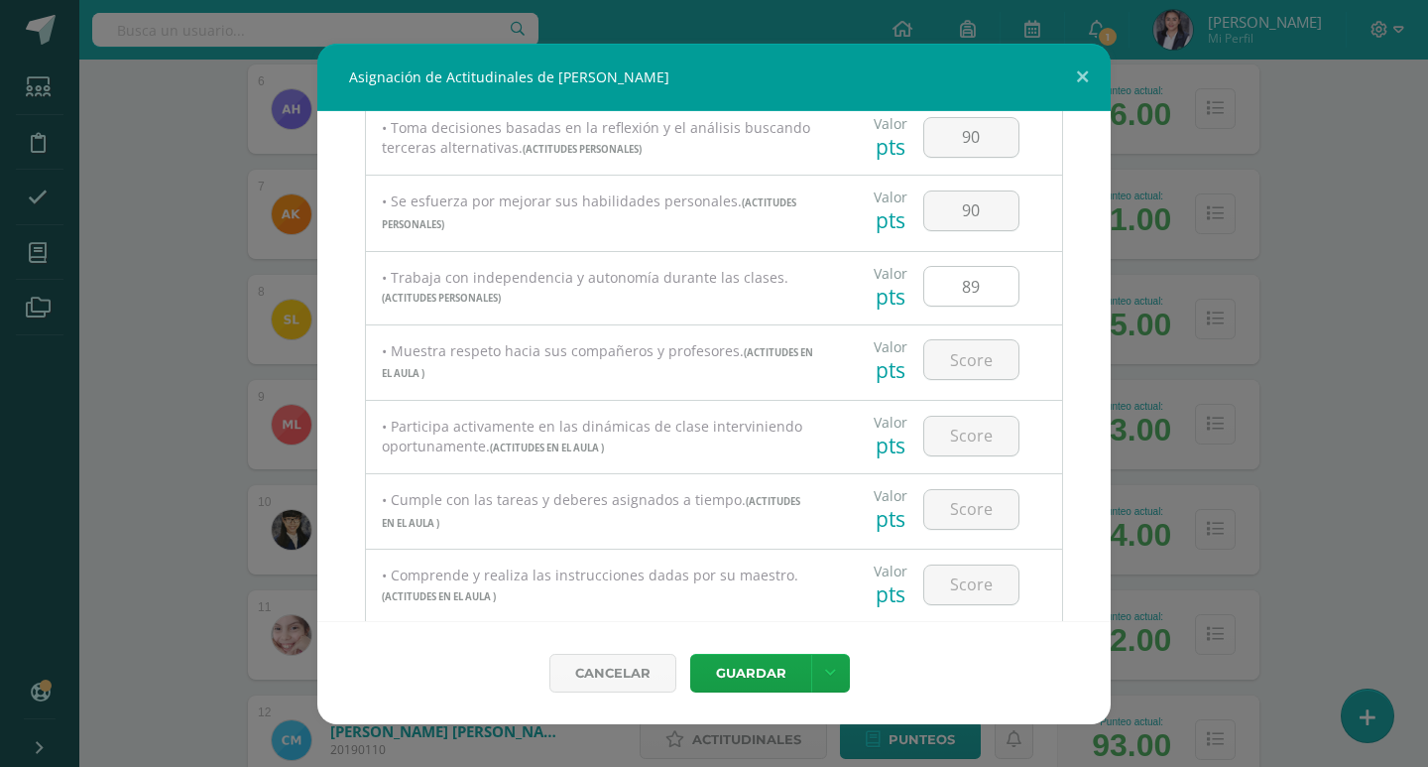
scroll to position [397, 0]
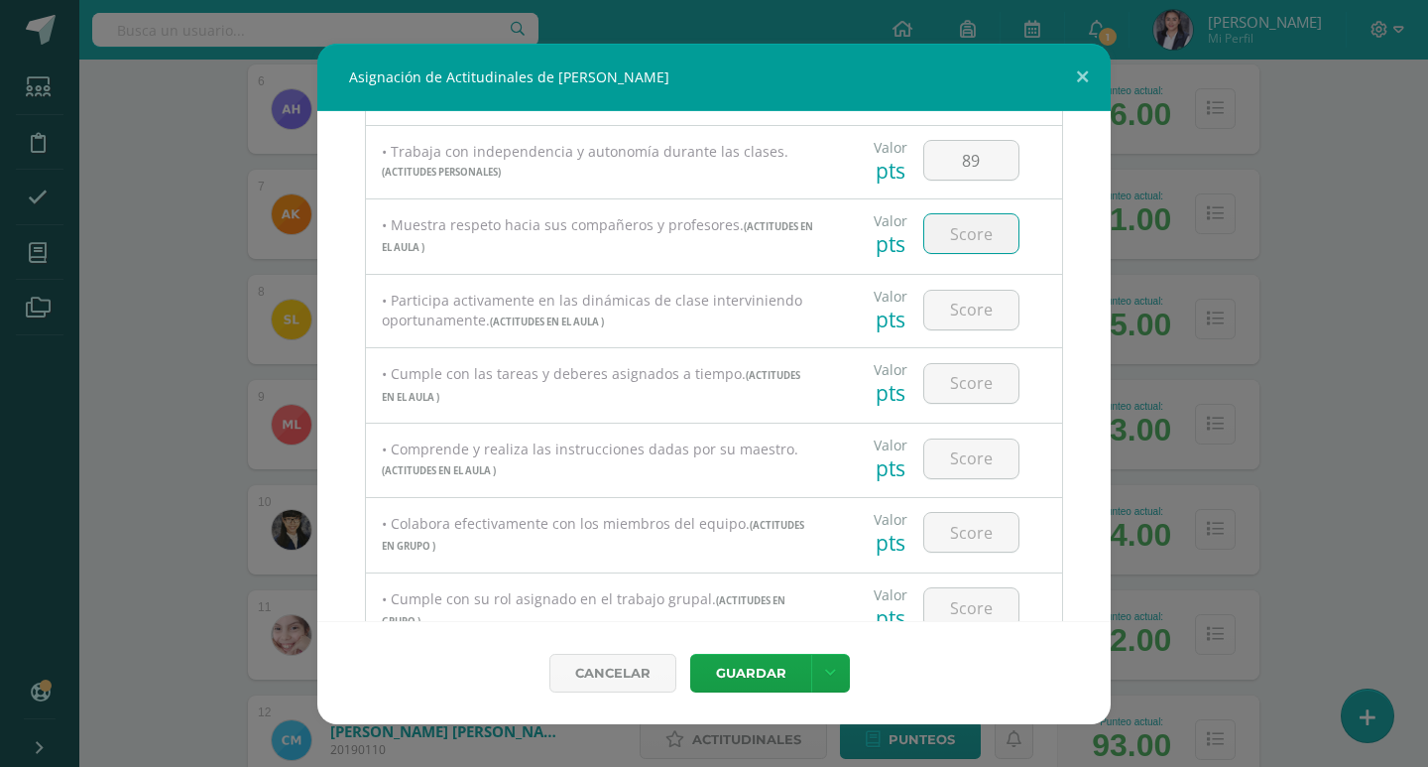
click at [971, 237] on input "number" at bounding box center [971, 233] width 94 height 39
type input "90"
click at [983, 312] on input "number" at bounding box center [971, 310] width 94 height 39
type input "8"
type input "90"
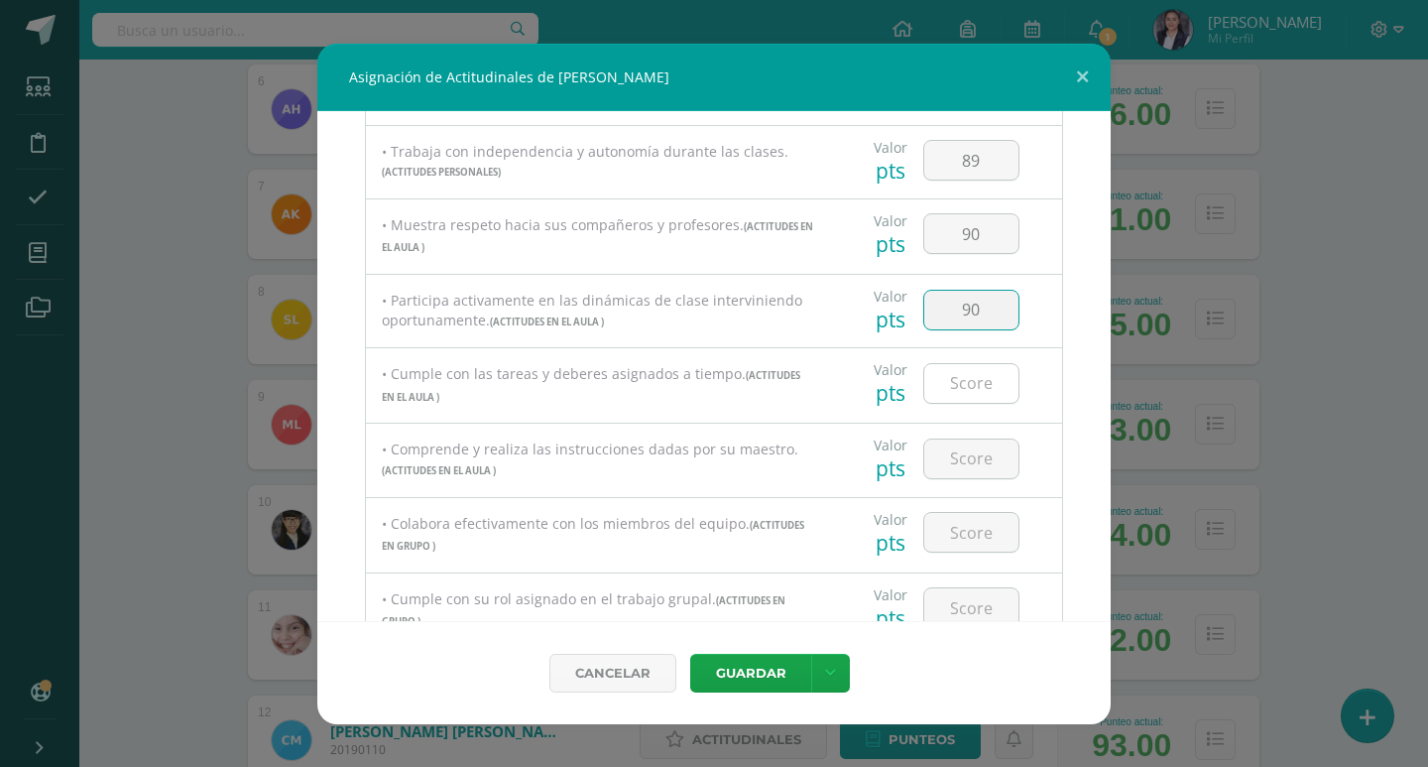
click at [984, 382] on input "number" at bounding box center [971, 383] width 94 height 39
type input "90"
click at [977, 460] on input "number" at bounding box center [971, 458] width 94 height 39
type input "89"
click at [975, 525] on input "number" at bounding box center [971, 532] width 94 height 39
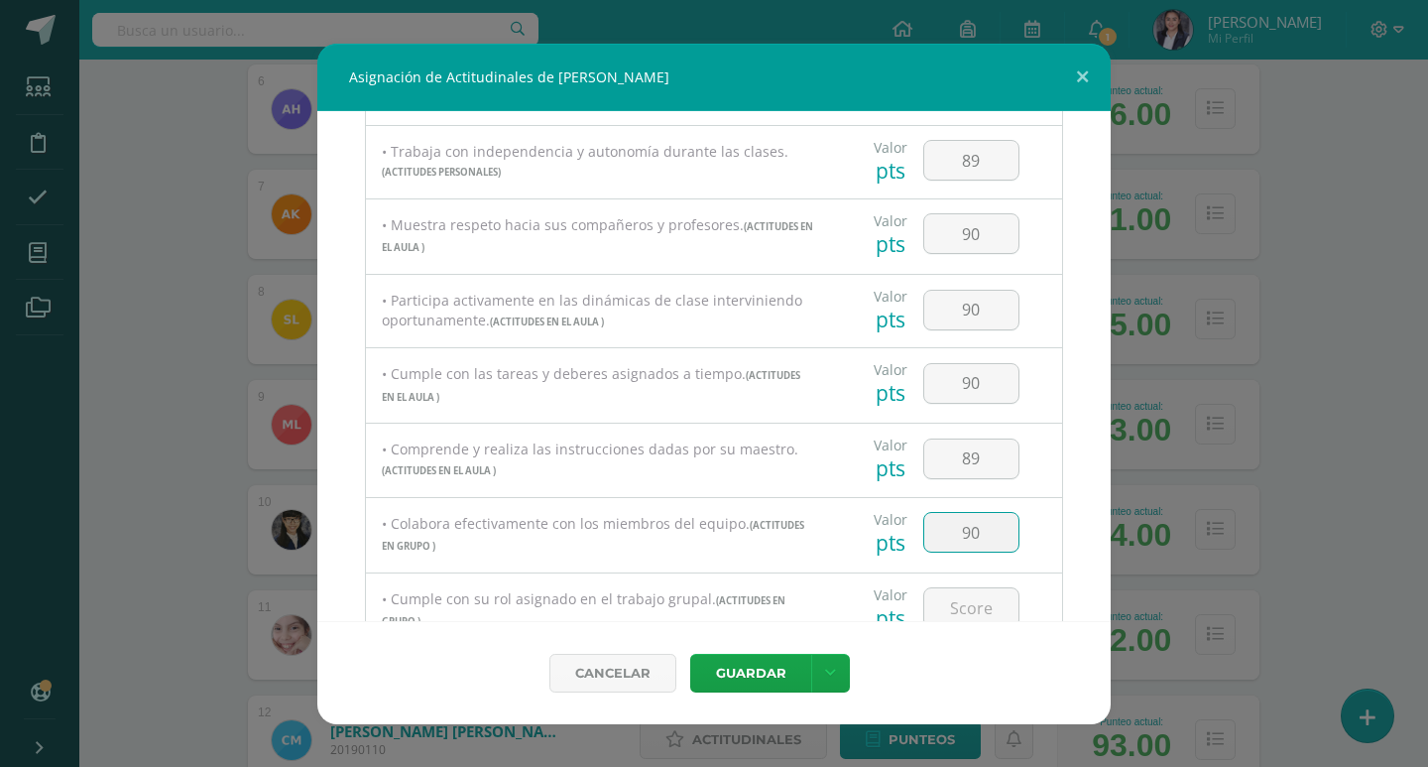
type input "90"
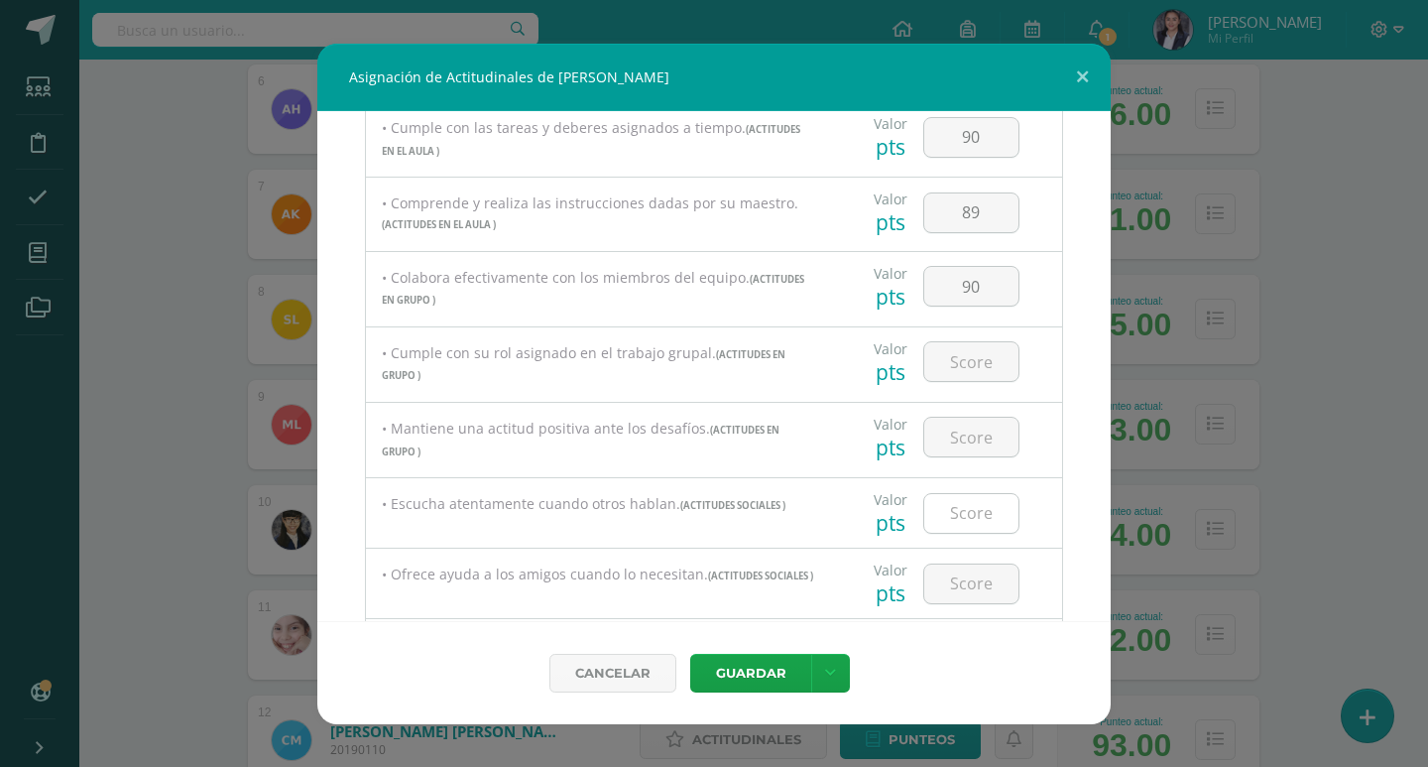
scroll to position [694, 0]
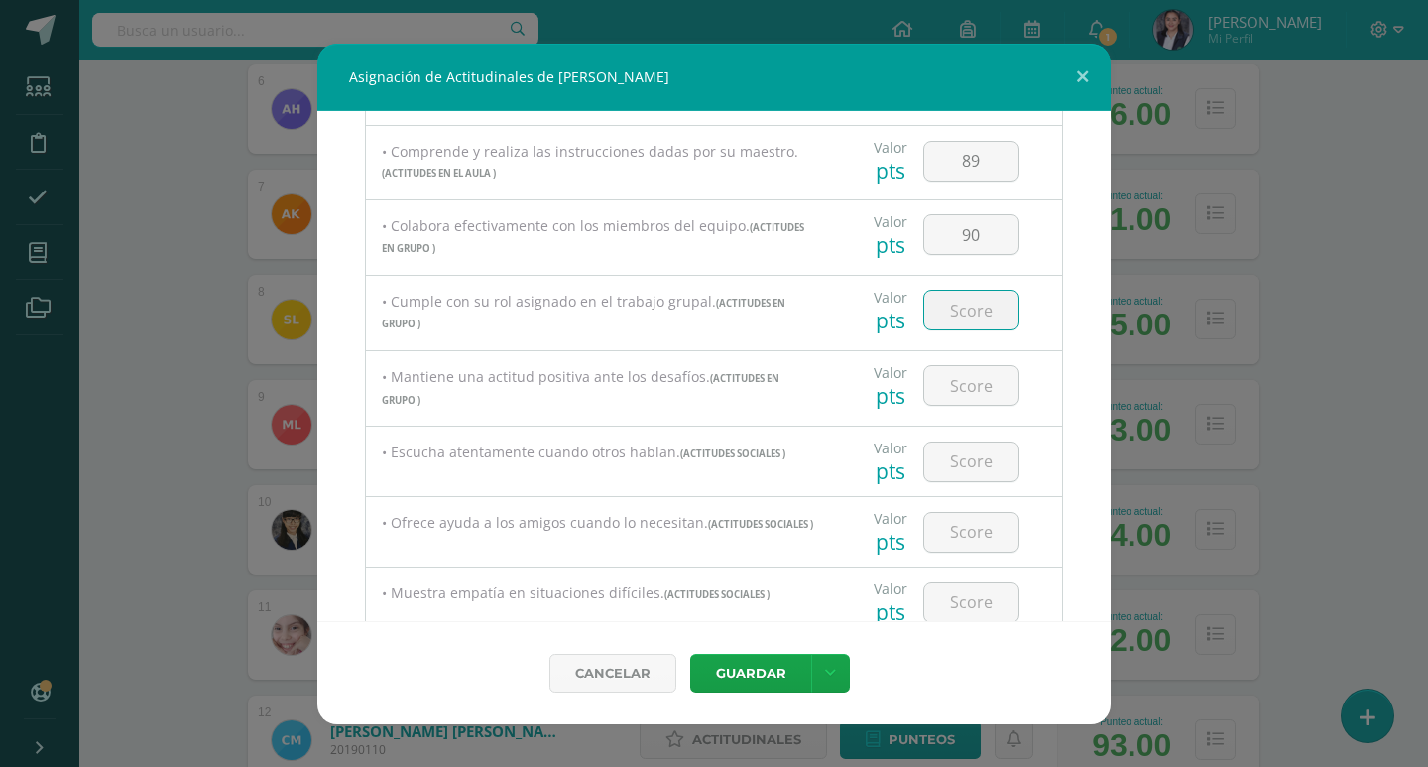
click at [968, 309] on input "number" at bounding box center [971, 310] width 94 height 39
type input "90"
click at [984, 389] on input "number" at bounding box center [971, 385] width 94 height 39
type input "90"
click at [996, 458] on input "number" at bounding box center [971, 461] width 94 height 39
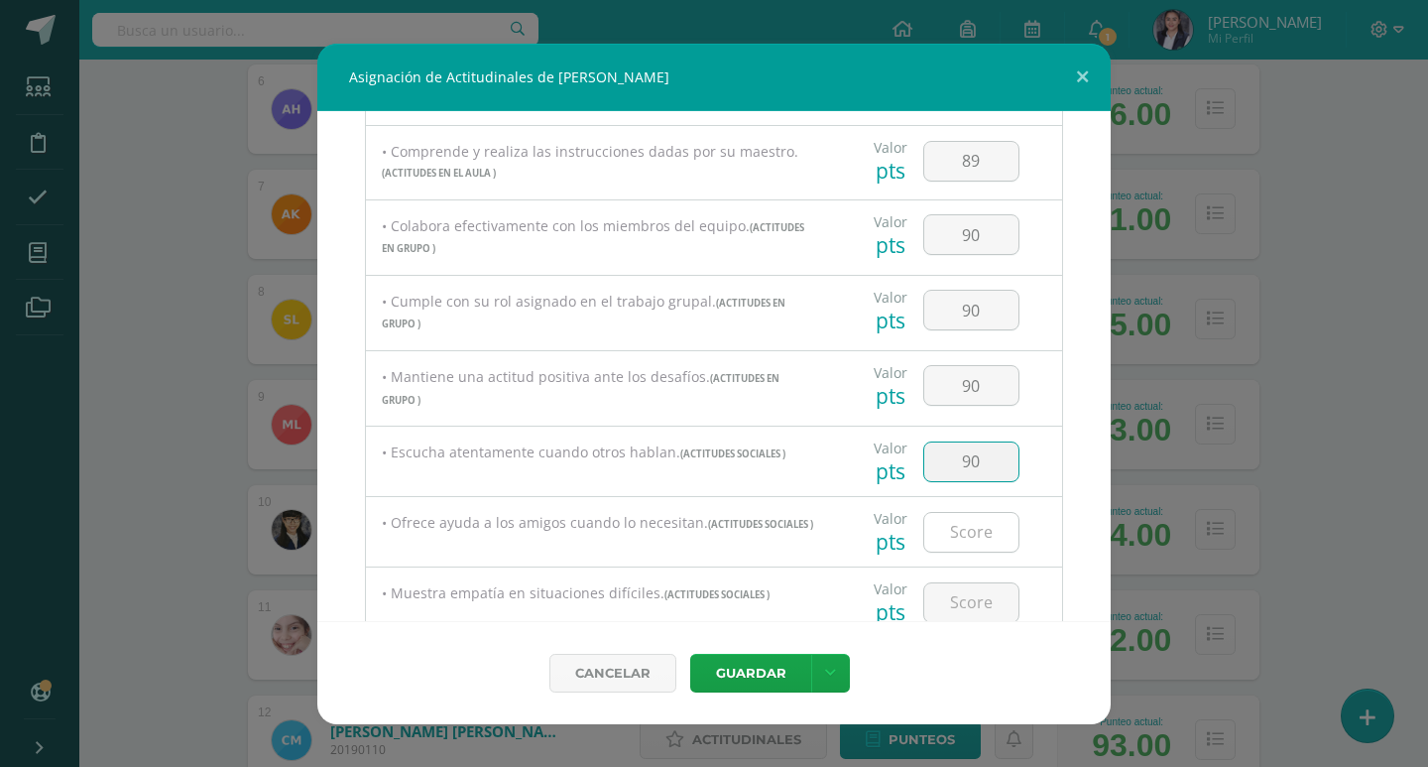
type input "90"
click at [977, 527] on input "number" at bounding box center [971, 532] width 94 height 39
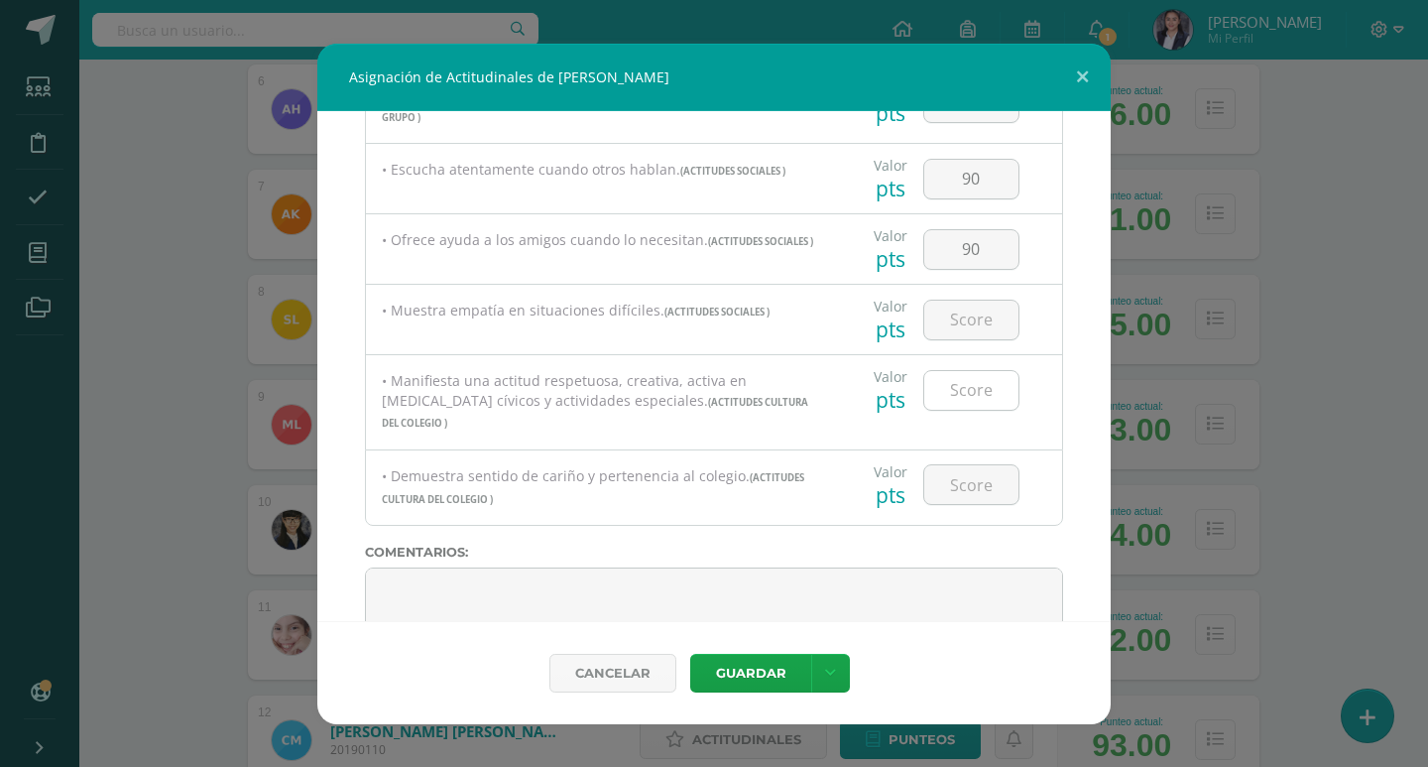
scroll to position [992, 0]
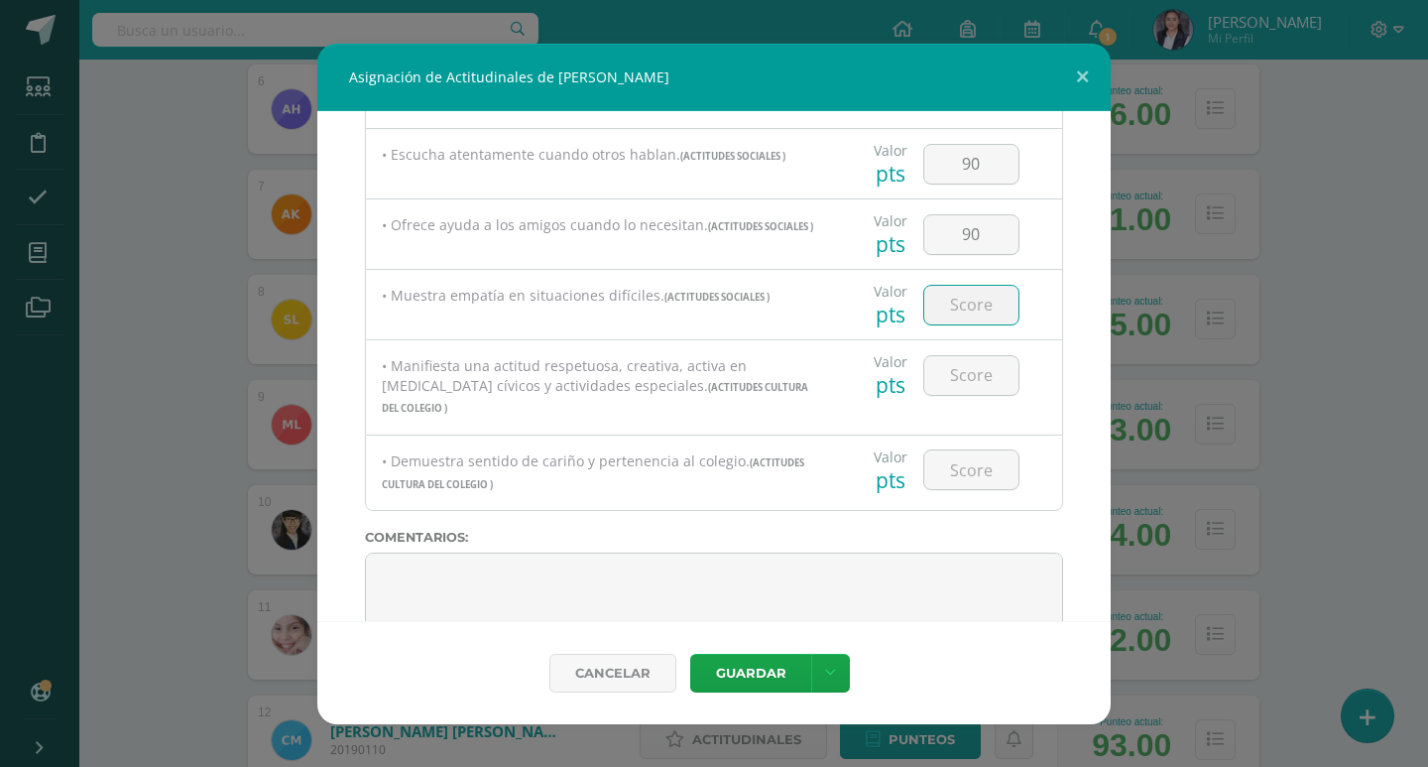
click at [973, 309] on input "number" at bounding box center [971, 305] width 94 height 39
drag, startPoint x: 983, startPoint y: 233, endPoint x: 883, endPoint y: 245, distance: 100.9
click at [883, 245] on div "Valor pts 90" at bounding box center [946, 233] width 216 height 69
type input "100"
click at [996, 315] on input "number" at bounding box center [971, 305] width 94 height 39
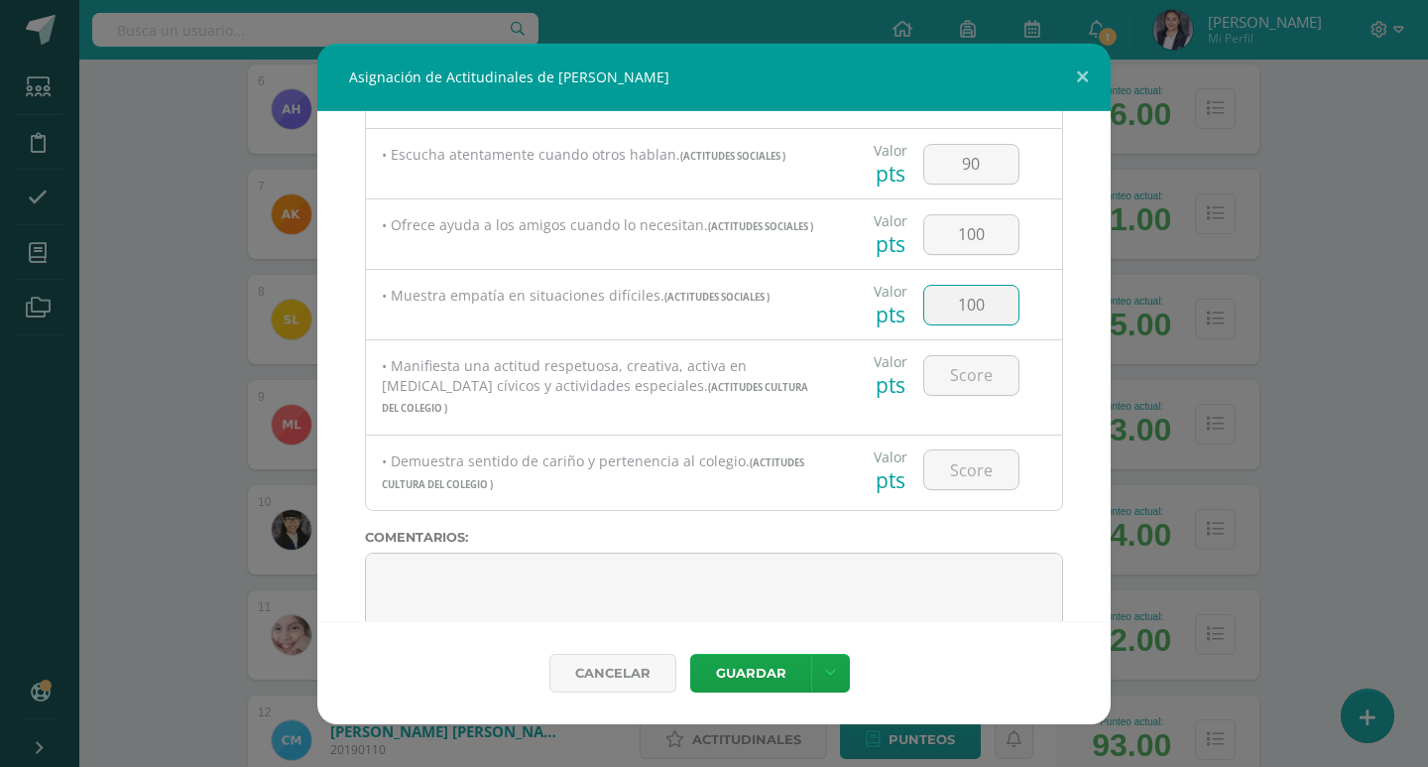
type input "100"
click at [967, 357] on div at bounding box center [971, 374] width 112 height 69
click at [974, 368] on input "number" at bounding box center [971, 375] width 94 height 39
type input "100"
click at [971, 455] on input "number" at bounding box center [971, 469] width 94 height 39
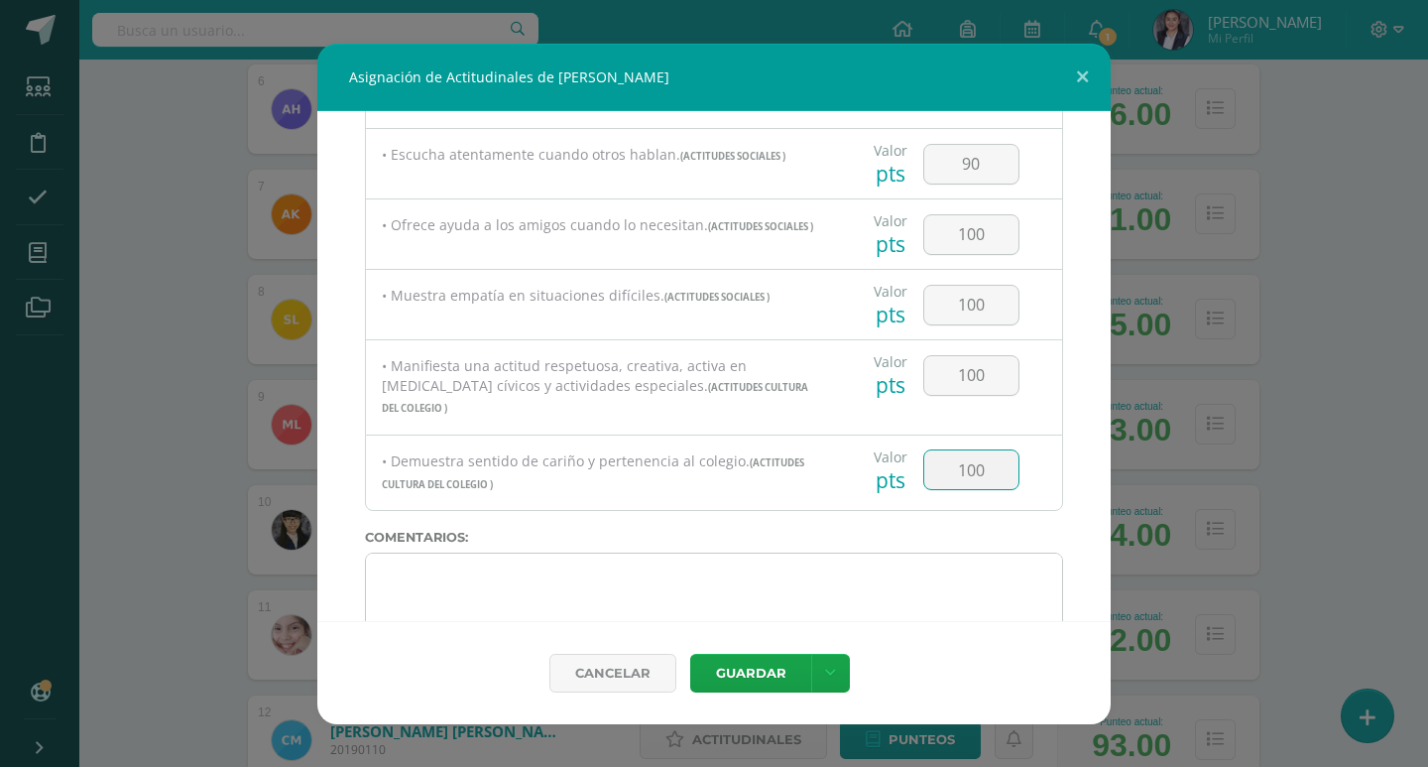
type input "100"
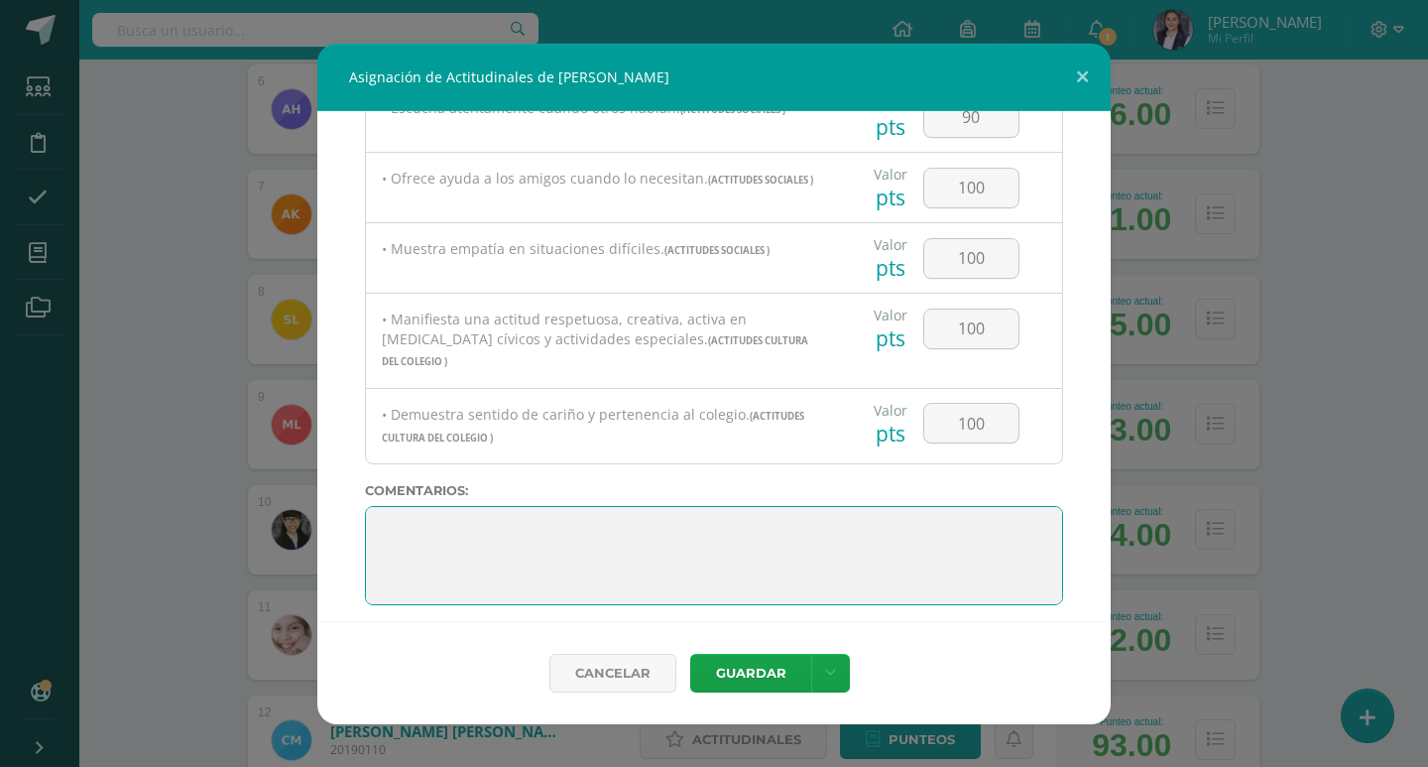
scroll to position [0, 0]
drag, startPoint x: 554, startPoint y: 569, endPoint x: 370, endPoint y: 432, distance: 229.7
click at [370, 432] on div "Todas las Categorias Todas las Categorias ACTITUDES PERSONALES ACTITUDES EN EL …" at bounding box center [713, 366] width 793 height 510
click at [448, 515] on textarea at bounding box center [714, 555] width 698 height 99
paste textarea "¡Estás haciendo un trabajo increíble! Continúa con esa actitud positiva."
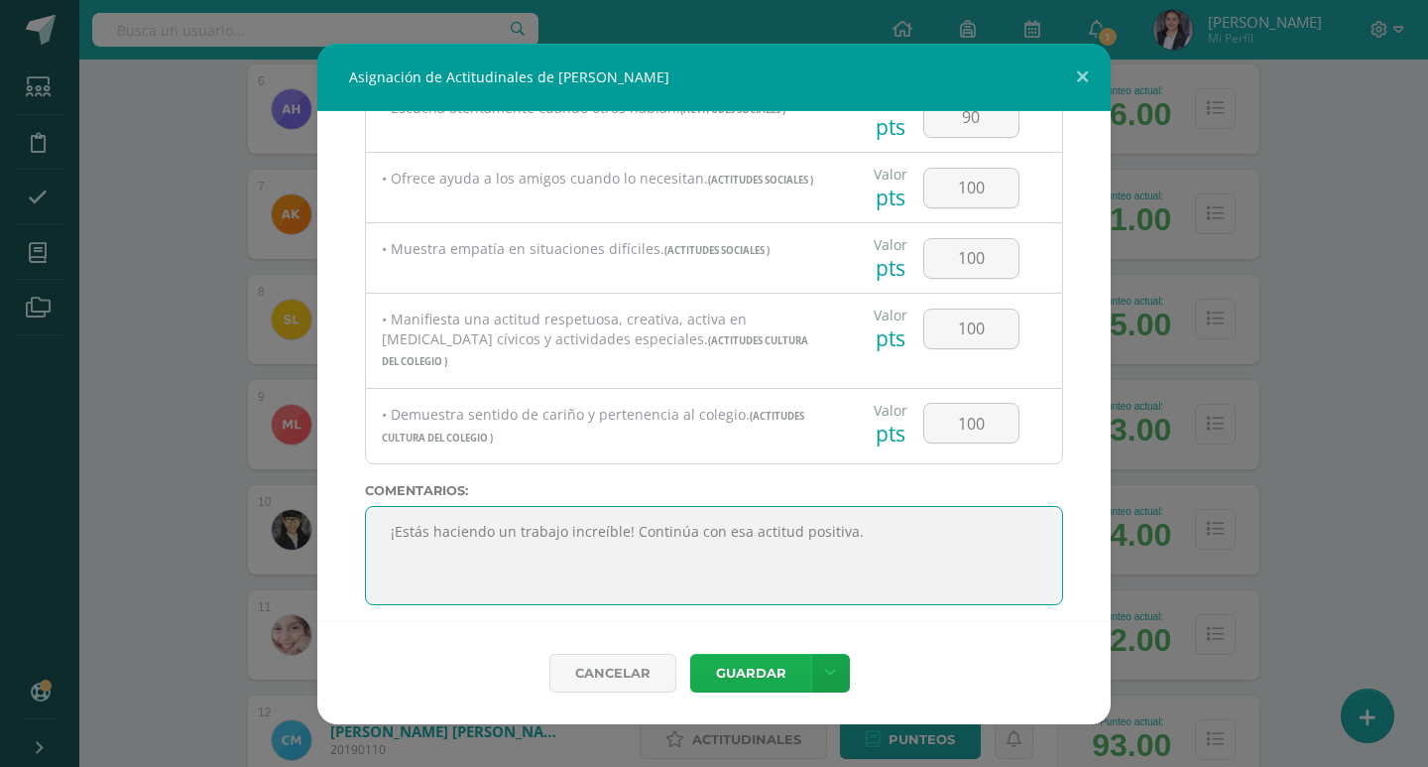
type textarea "¡Estás haciendo un trabajo increíble! Continúa con esa actitud positiva."
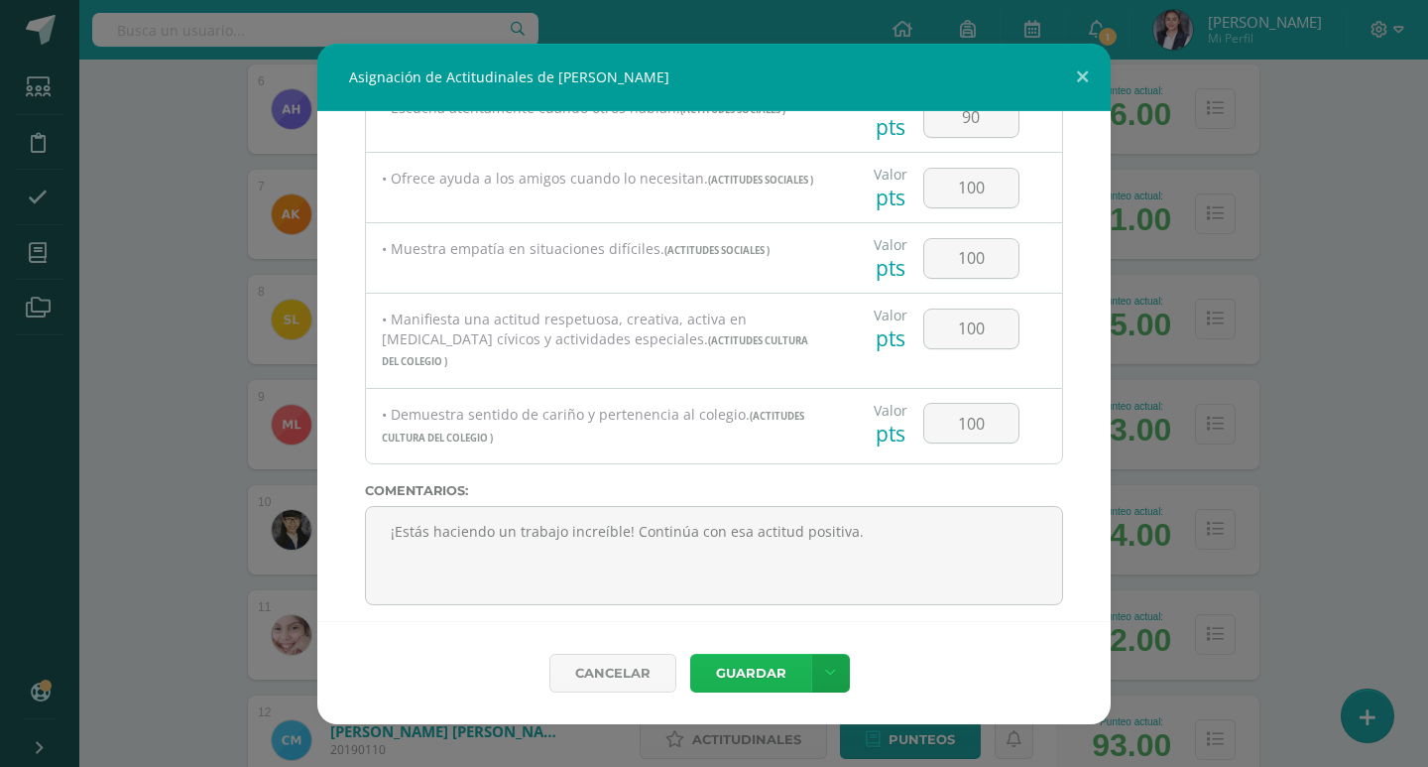
click at [768, 668] on button "Guardar" at bounding box center [750, 672] width 121 height 39
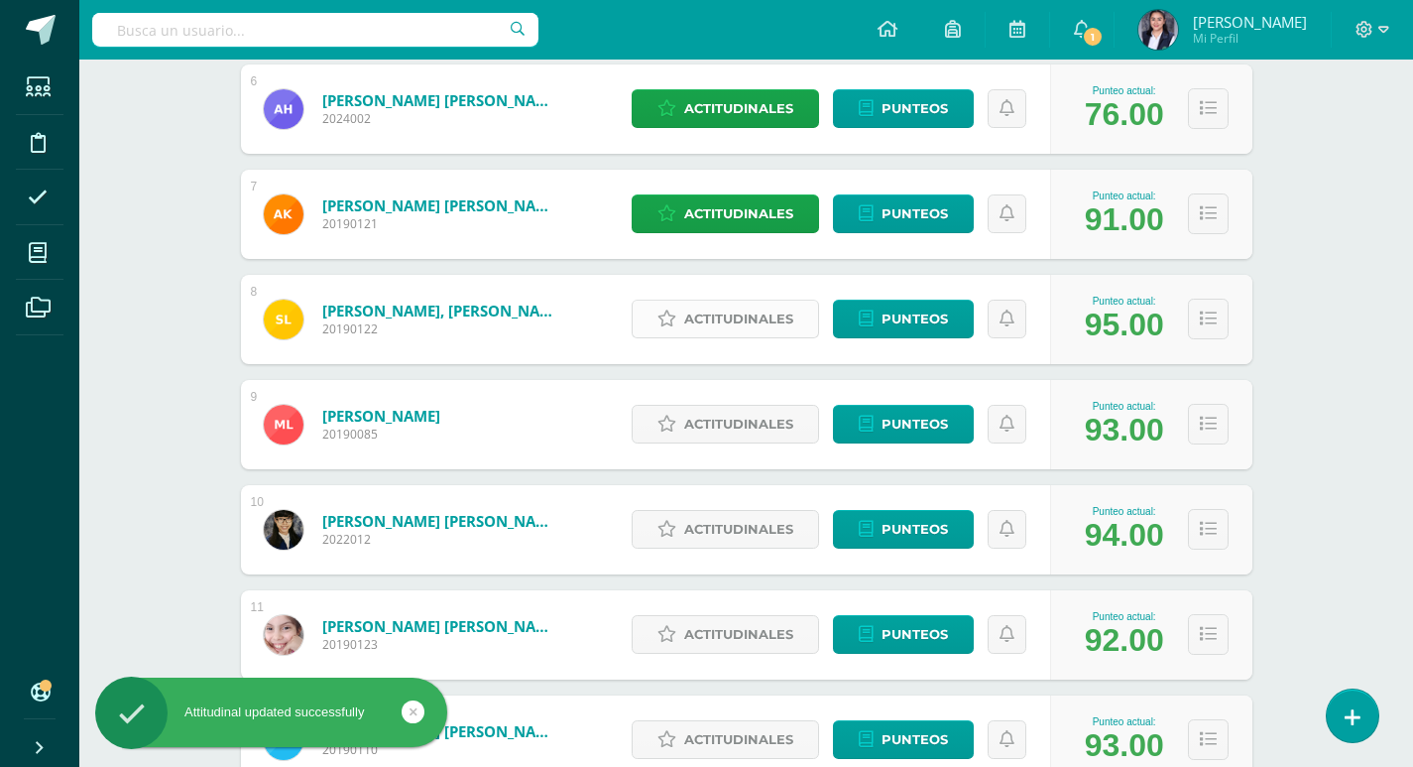
click at [727, 313] on span "Actitudinales" at bounding box center [738, 318] width 109 height 37
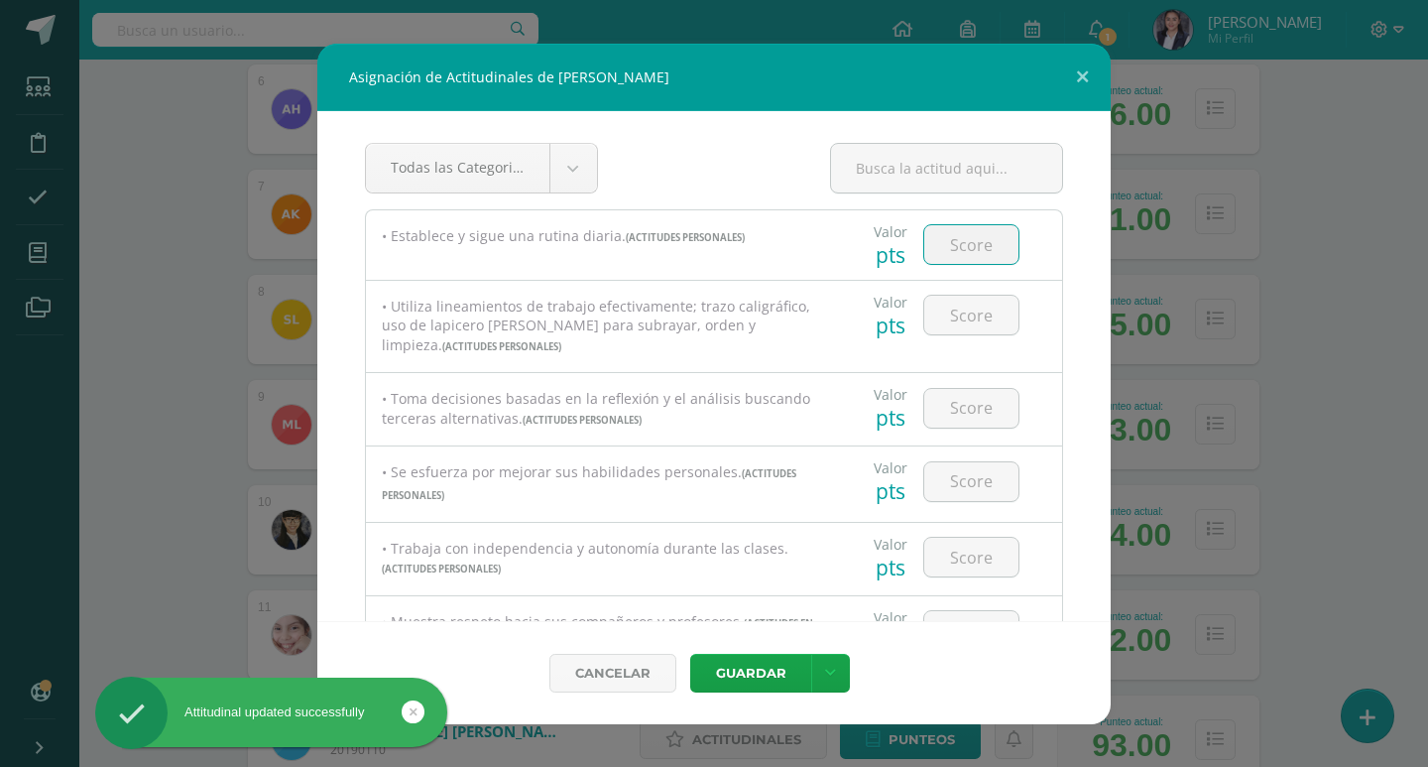
click at [969, 249] on input "number" at bounding box center [971, 244] width 94 height 39
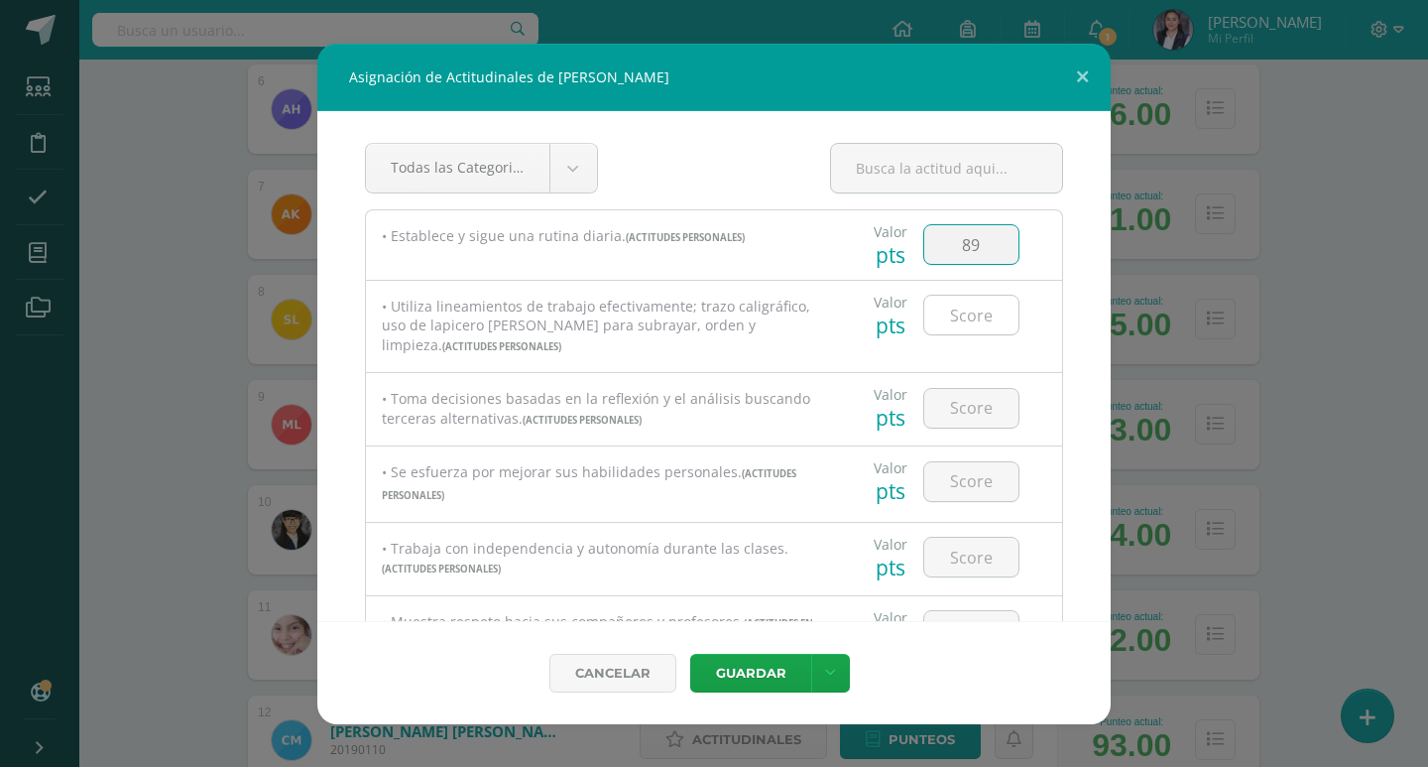
type input "89"
click at [980, 306] on input "number" at bounding box center [971, 315] width 94 height 39
type input "90"
click at [982, 415] on input "number" at bounding box center [971, 408] width 94 height 39
type input "95"
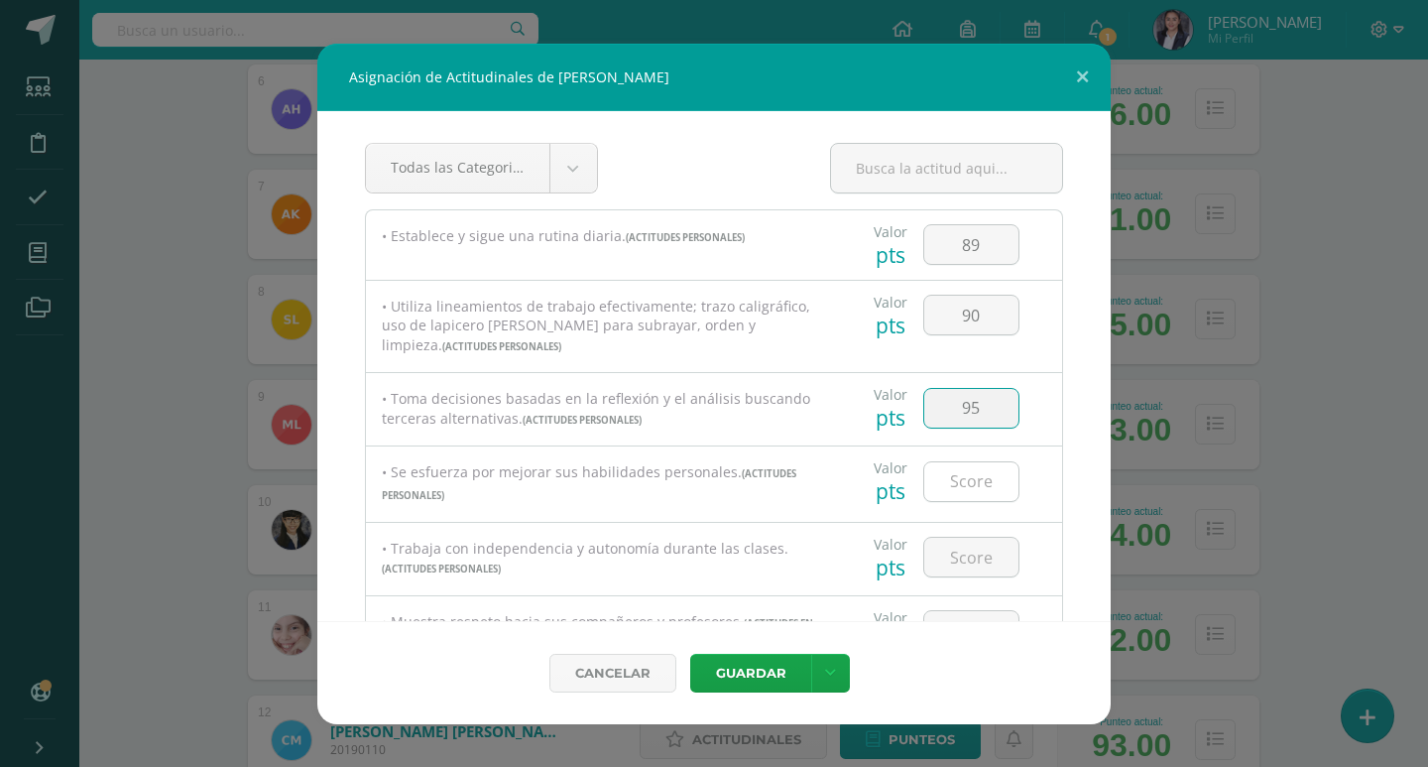
click at [999, 481] on input "number" at bounding box center [971, 481] width 94 height 39
type input "95"
click at [989, 557] on input "number" at bounding box center [971, 556] width 94 height 39
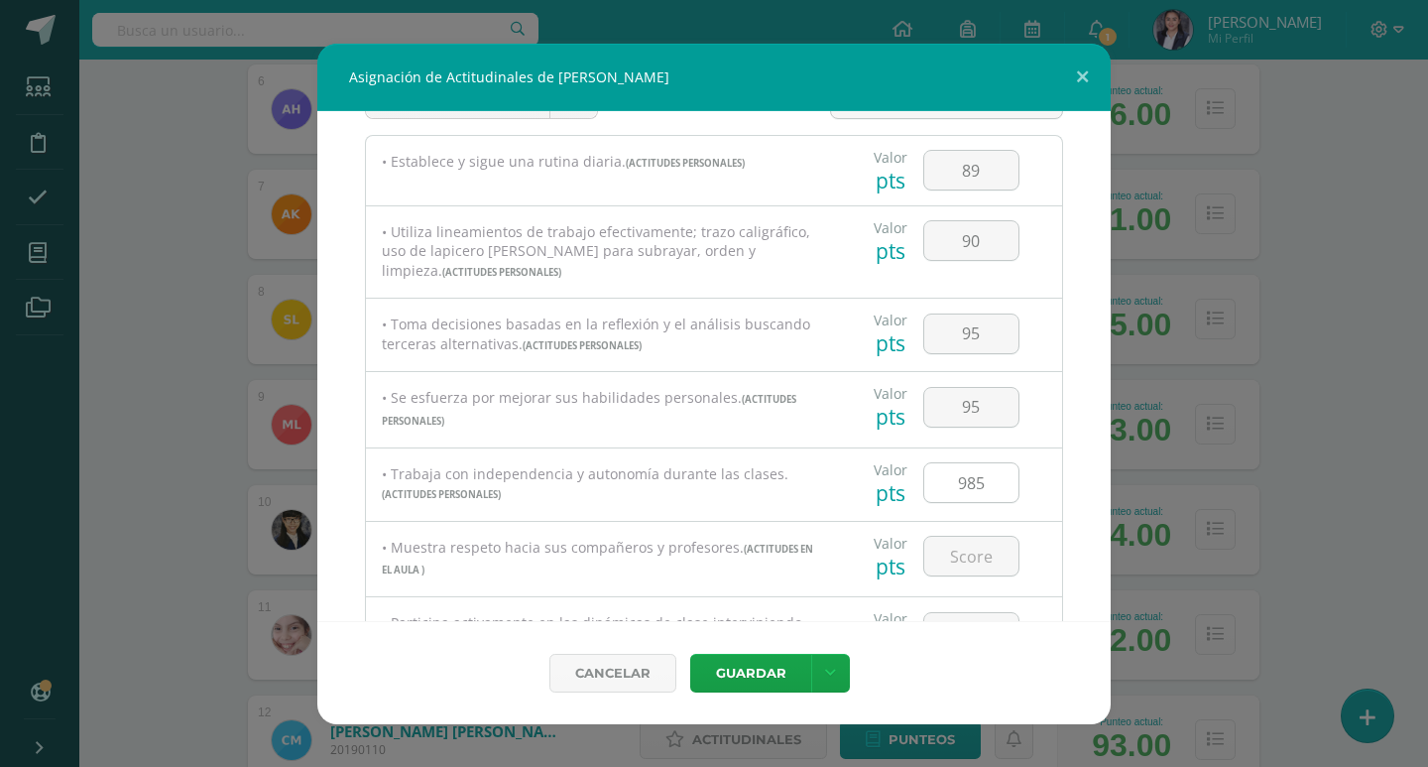
scroll to position [99, 0]
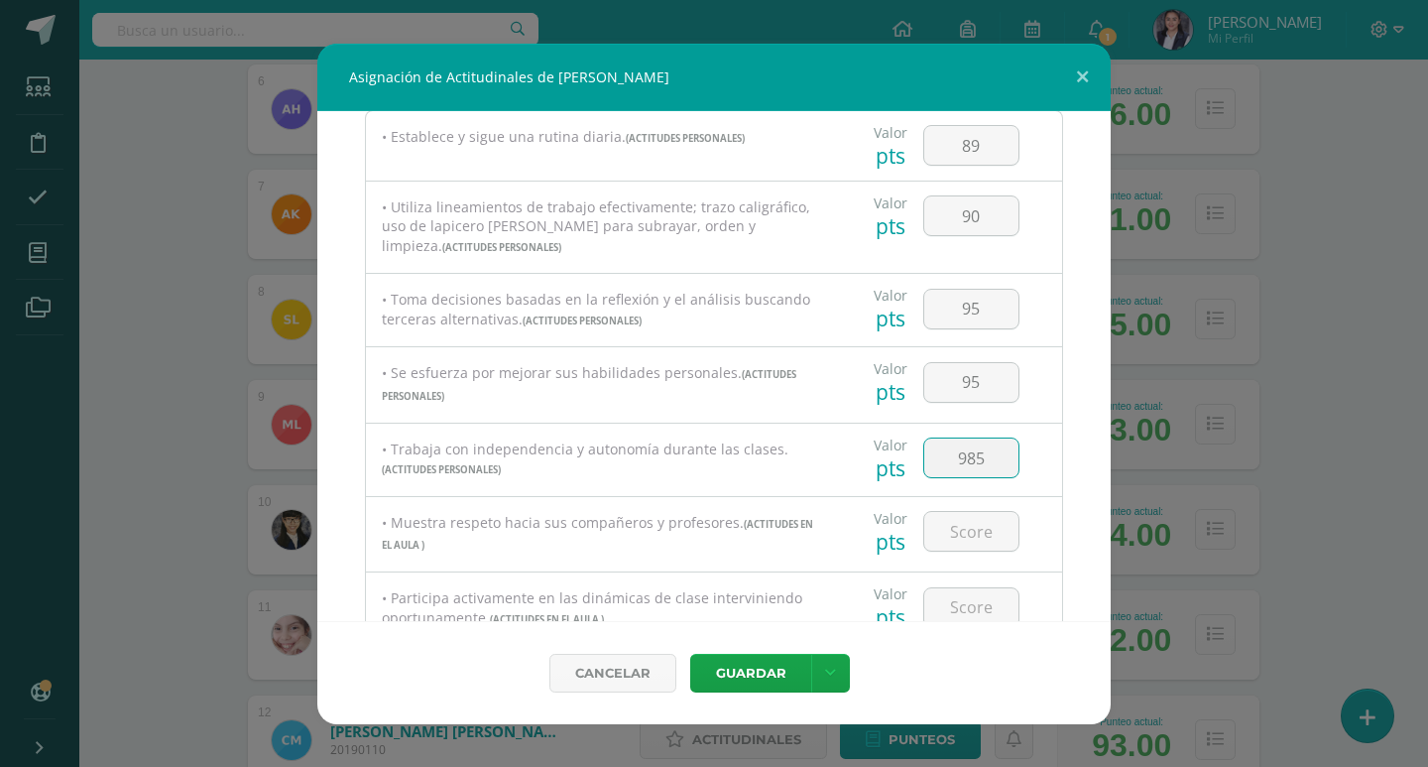
click at [993, 456] on input "985" at bounding box center [971, 457] width 94 height 39
type input "95"
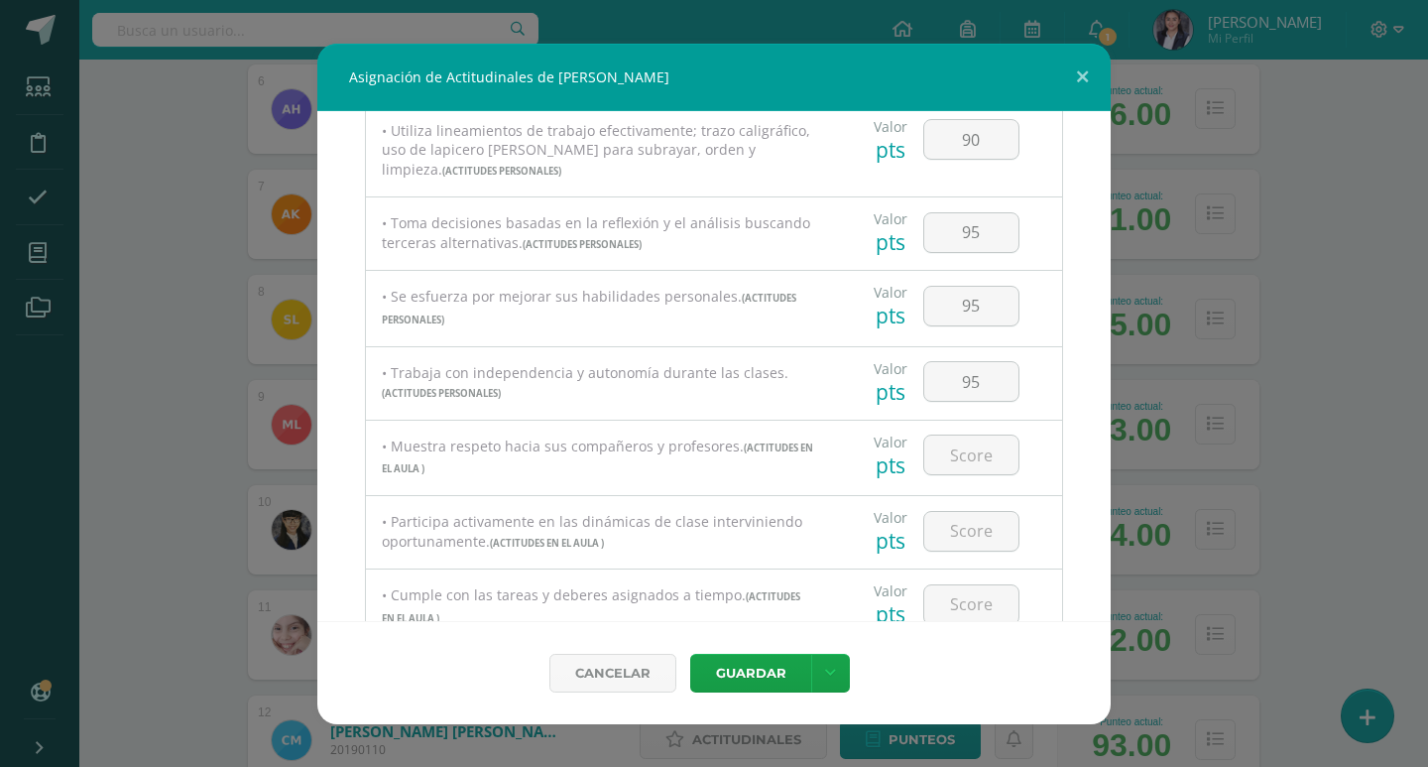
scroll to position [198, 0]
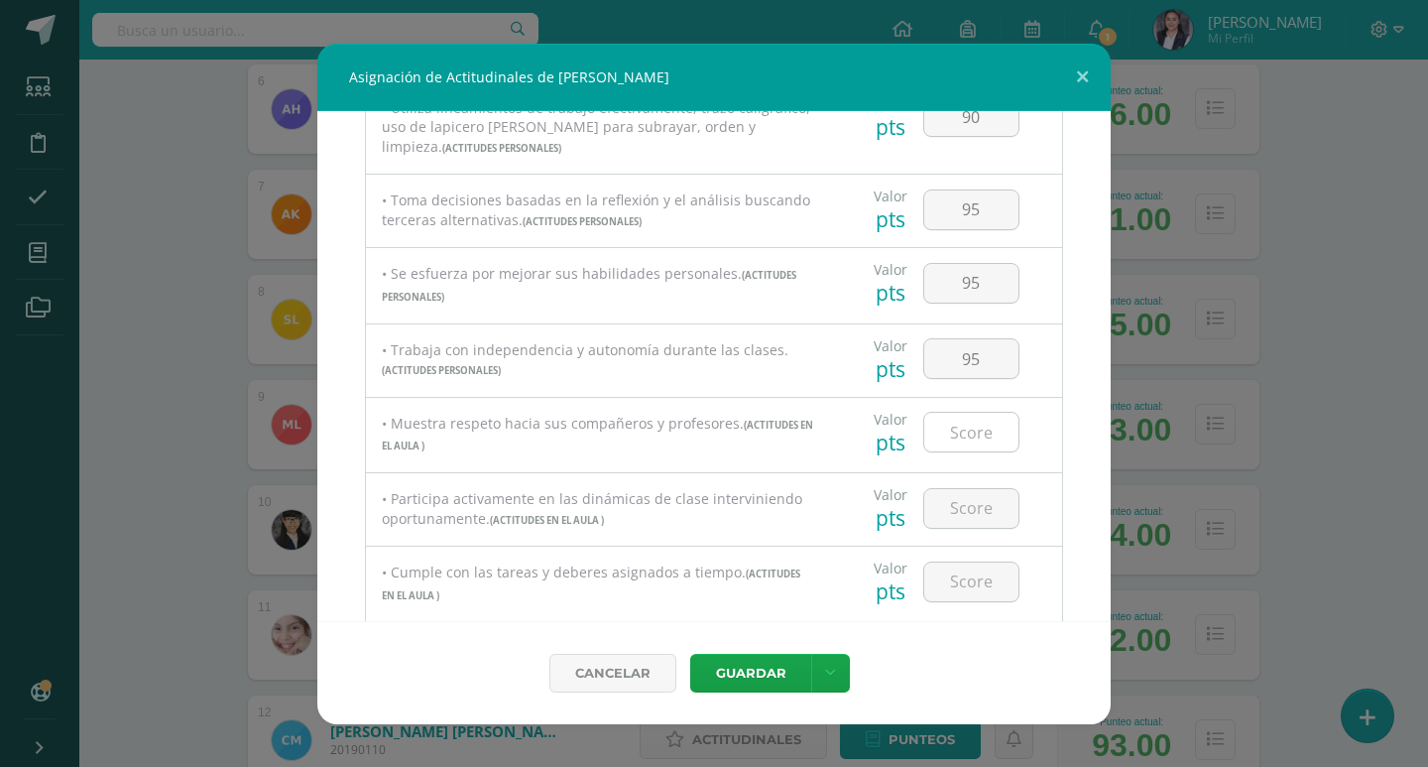
click at [986, 441] on input "number" at bounding box center [971, 432] width 94 height 39
type input "100"
click at [989, 503] on input "number" at bounding box center [971, 508] width 94 height 39
type input "90"
click at [974, 575] on input "number" at bounding box center [971, 581] width 94 height 39
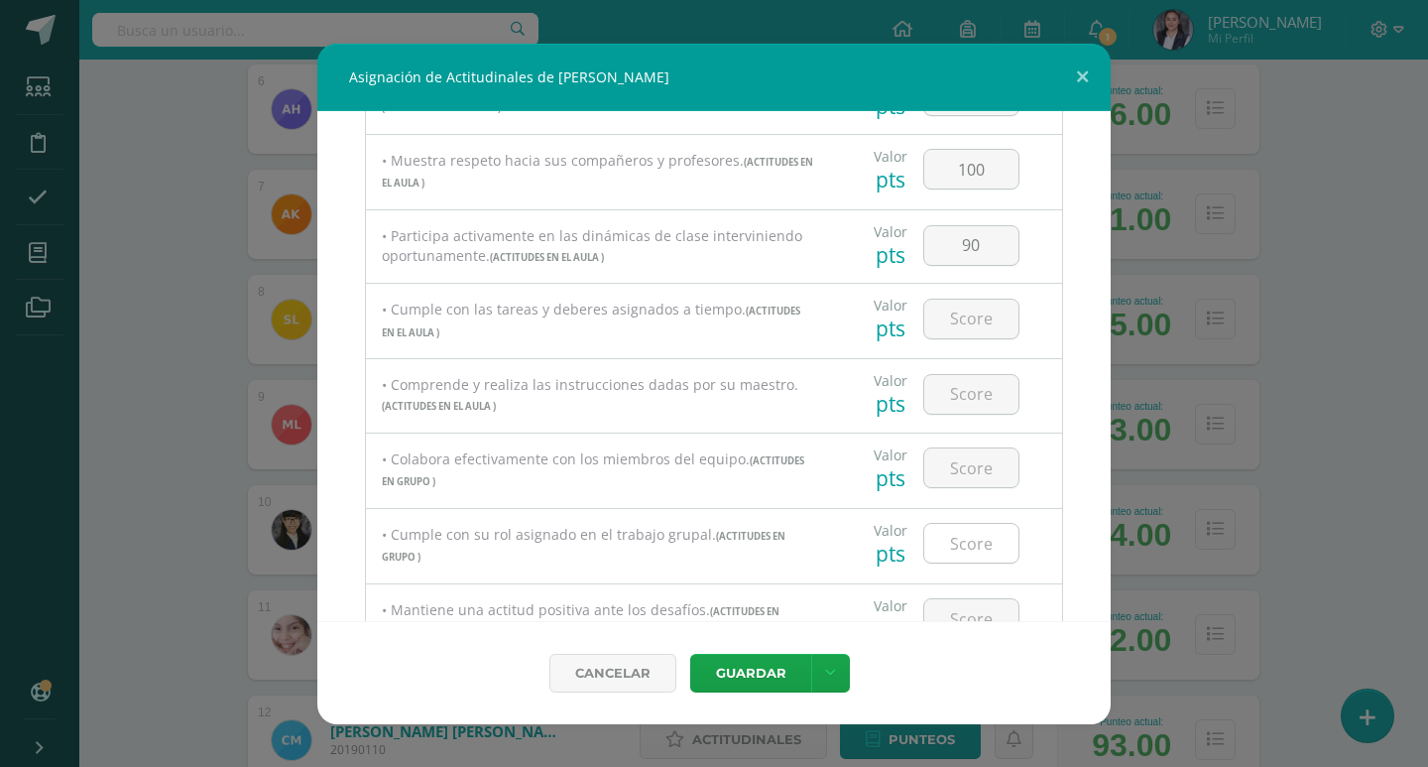
scroll to position [496, 0]
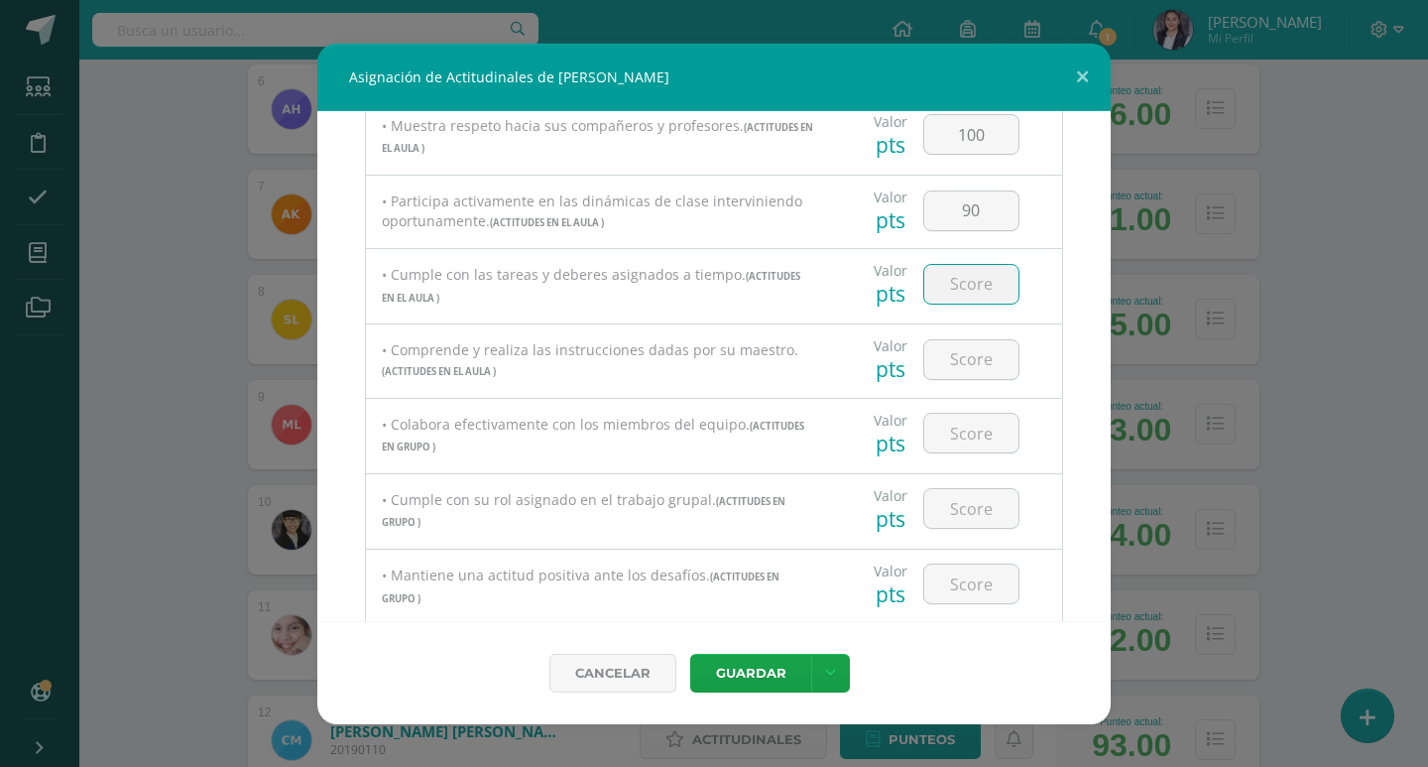
click at [964, 294] on input "number" at bounding box center [971, 284] width 94 height 39
type input "100"
click at [964, 366] on input "number" at bounding box center [971, 359] width 94 height 39
type input "100"
click at [975, 420] on input "number" at bounding box center [971, 433] width 94 height 39
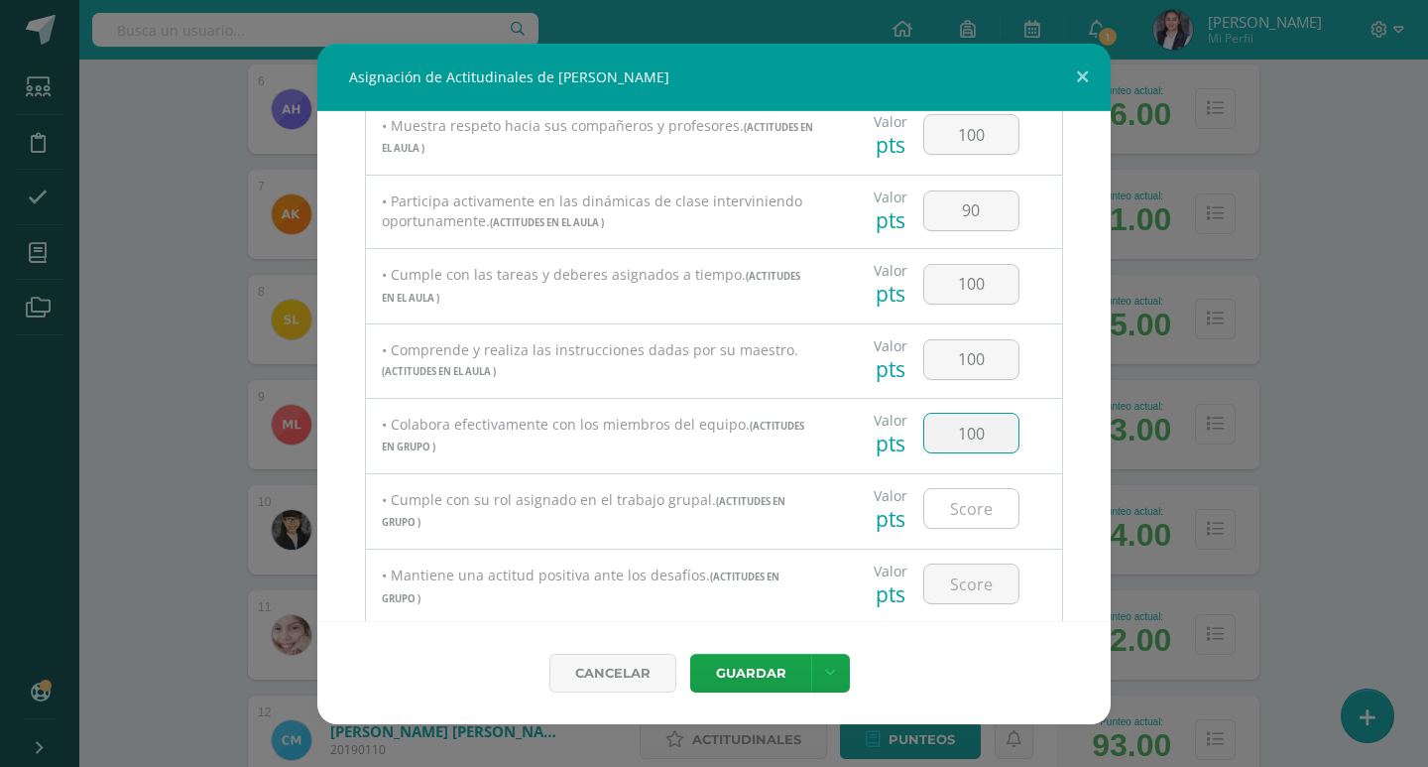
type input "100"
click at [980, 517] on input "number" at bounding box center [971, 508] width 94 height 39
type input "100"
click at [988, 582] on input "number" at bounding box center [971, 583] width 94 height 39
type input "100"
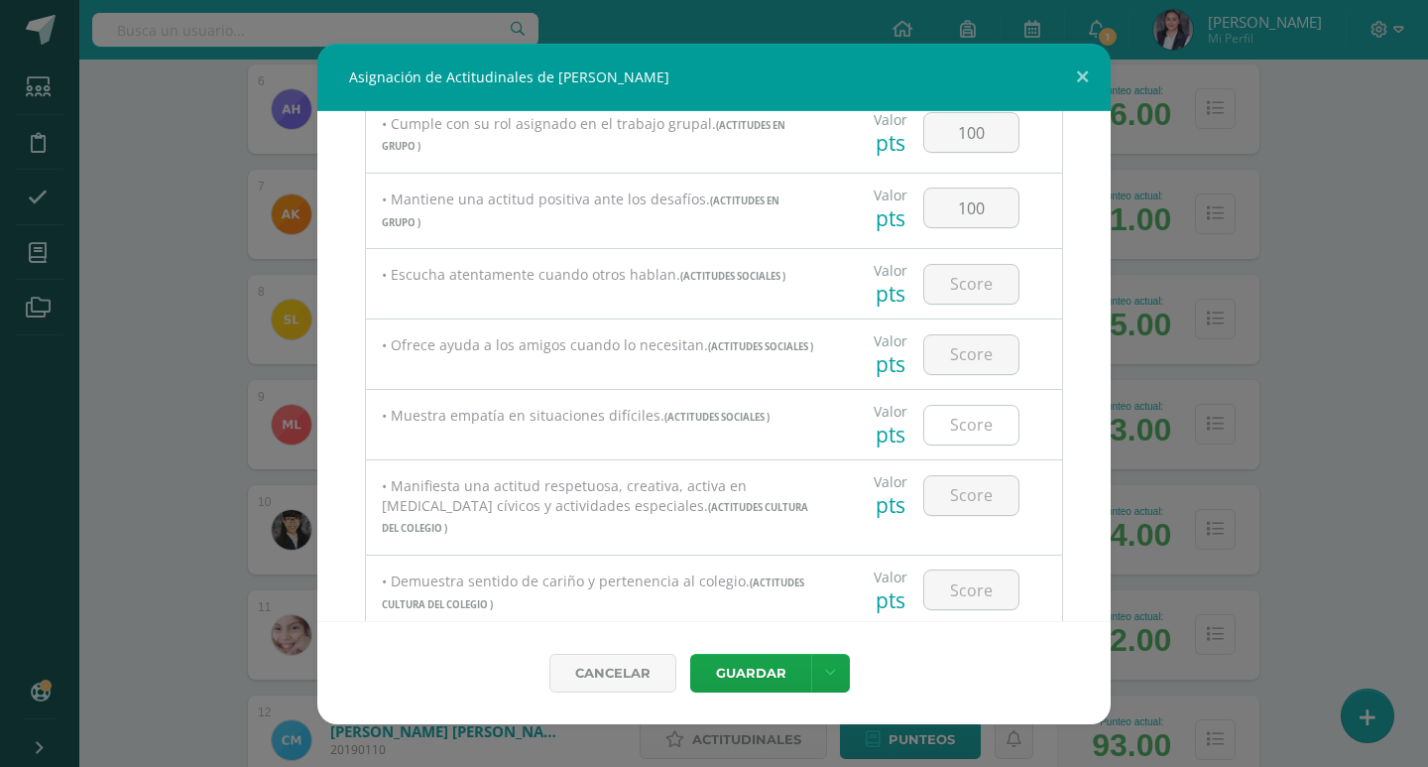
scroll to position [892, 0]
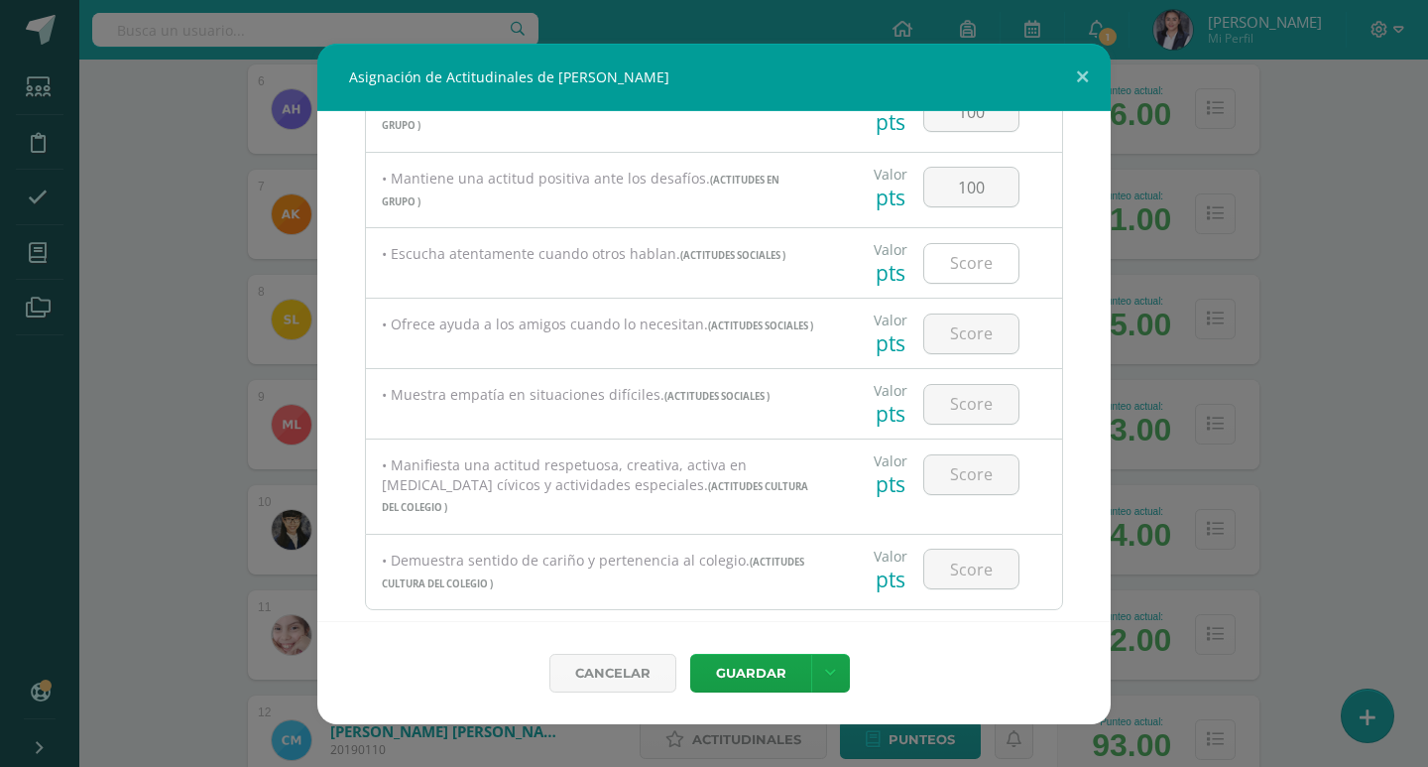
click at [981, 275] on input "number" at bounding box center [971, 263] width 94 height 39
type input "100"
click at [980, 329] on input "number" at bounding box center [971, 333] width 94 height 39
type input "100"
click at [972, 410] on input "number" at bounding box center [971, 404] width 94 height 39
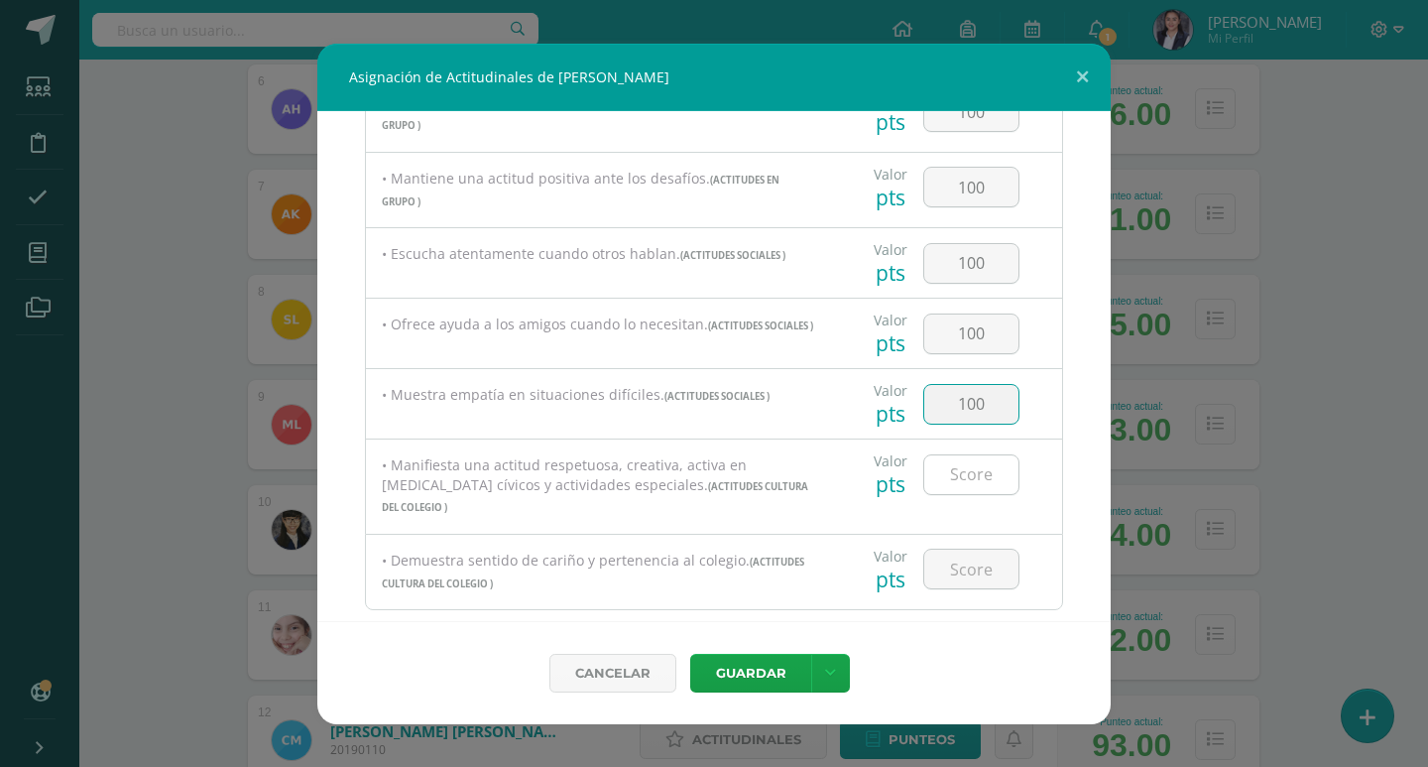
type input "100"
click at [969, 470] on input "number" at bounding box center [971, 474] width 94 height 39
type input "100"
click at [976, 549] on input "number" at bounding box center [971, 568] width 94 height 39
type input "100"
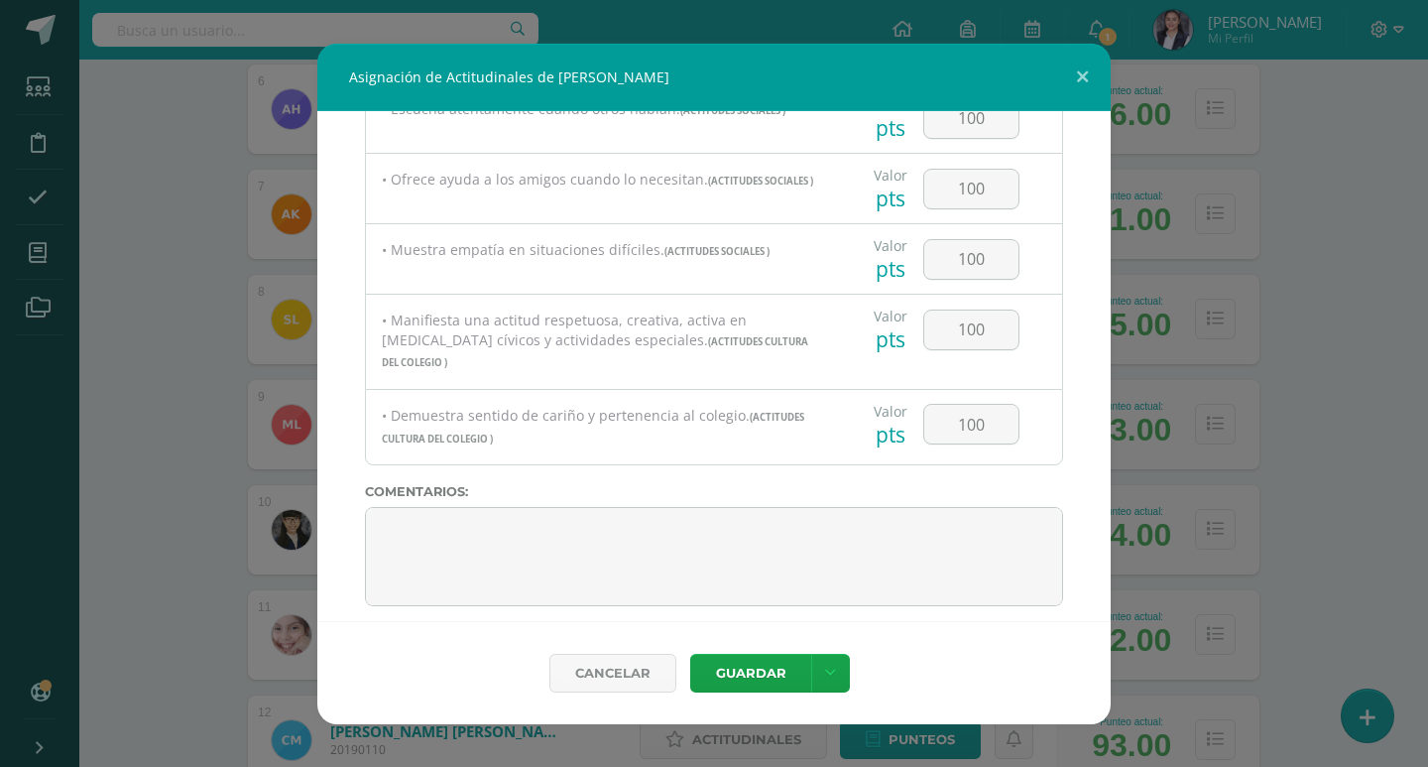
scroll to position [1038, 0]
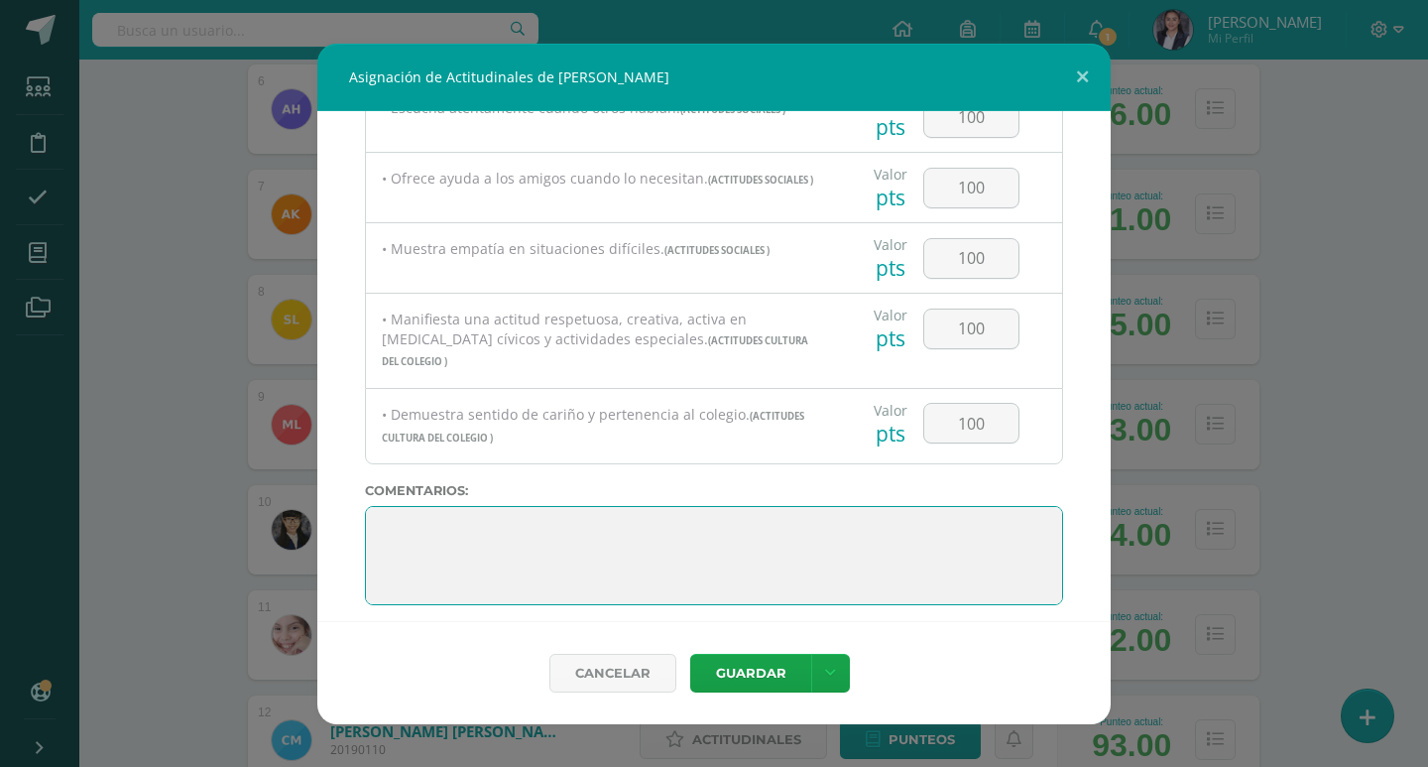
click at [631, 578] on textarea at bounding box center [714, 555] width 698 height 99
drag, startPoint x: 528, startPoint y: 576, endPoint x: 387, endPoint y: 422, distance: 208.5
click at [387, 422] on div "Todas las Categorias Todas las Categorias ACTITUDES PERSONALES ACTITUDES EN EL …" at bounding box center [713, 366] width 793 height 510
click at [463, 514] on textarea at bounding box center [714, 555] width 698 height 99
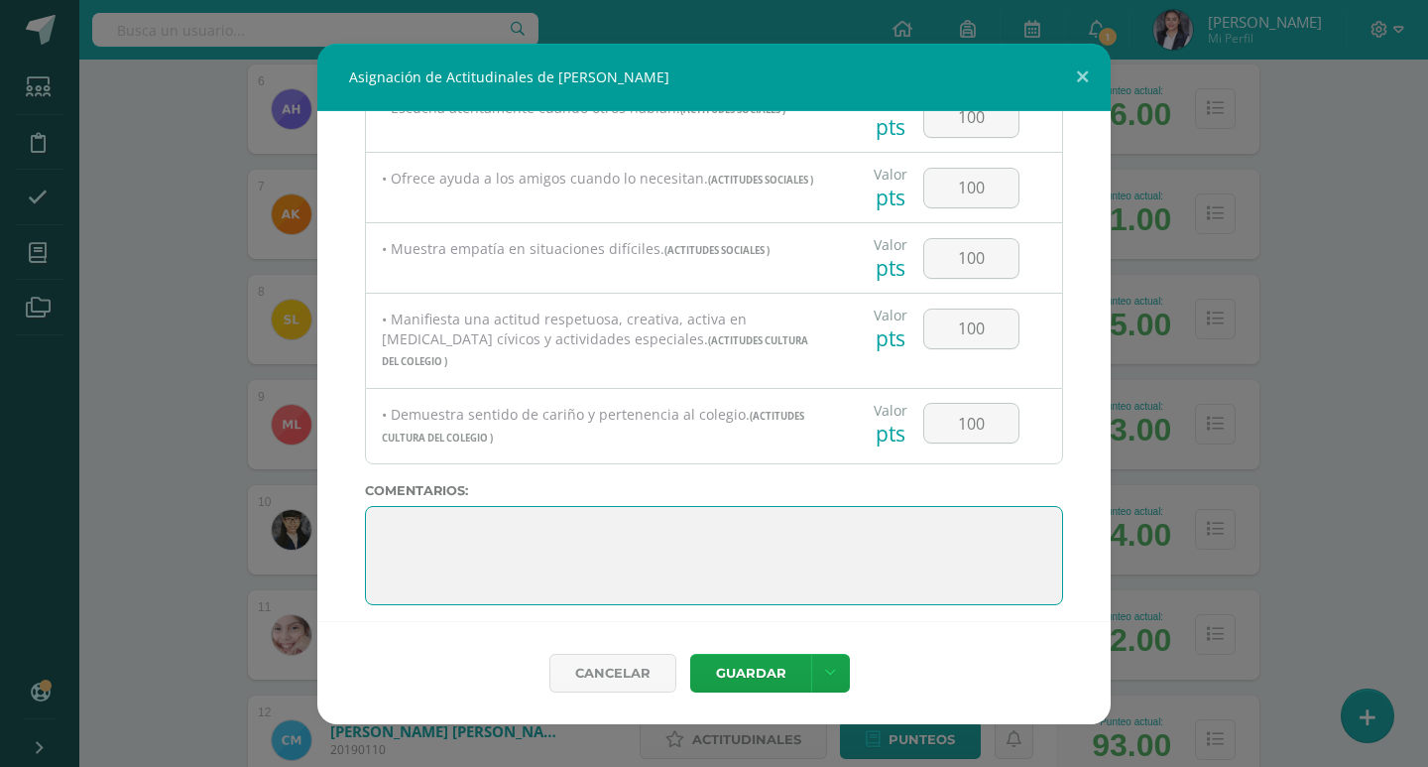
paste textarea "¡Excelente trabajo! Sigue aprendiendo y creciendo. ¡Te estamos viendo brillar!"
type textarea "¡Excelente trabajo! Sigue aprendiendo y creciendo. ¡Te estamos viendo brillar!"
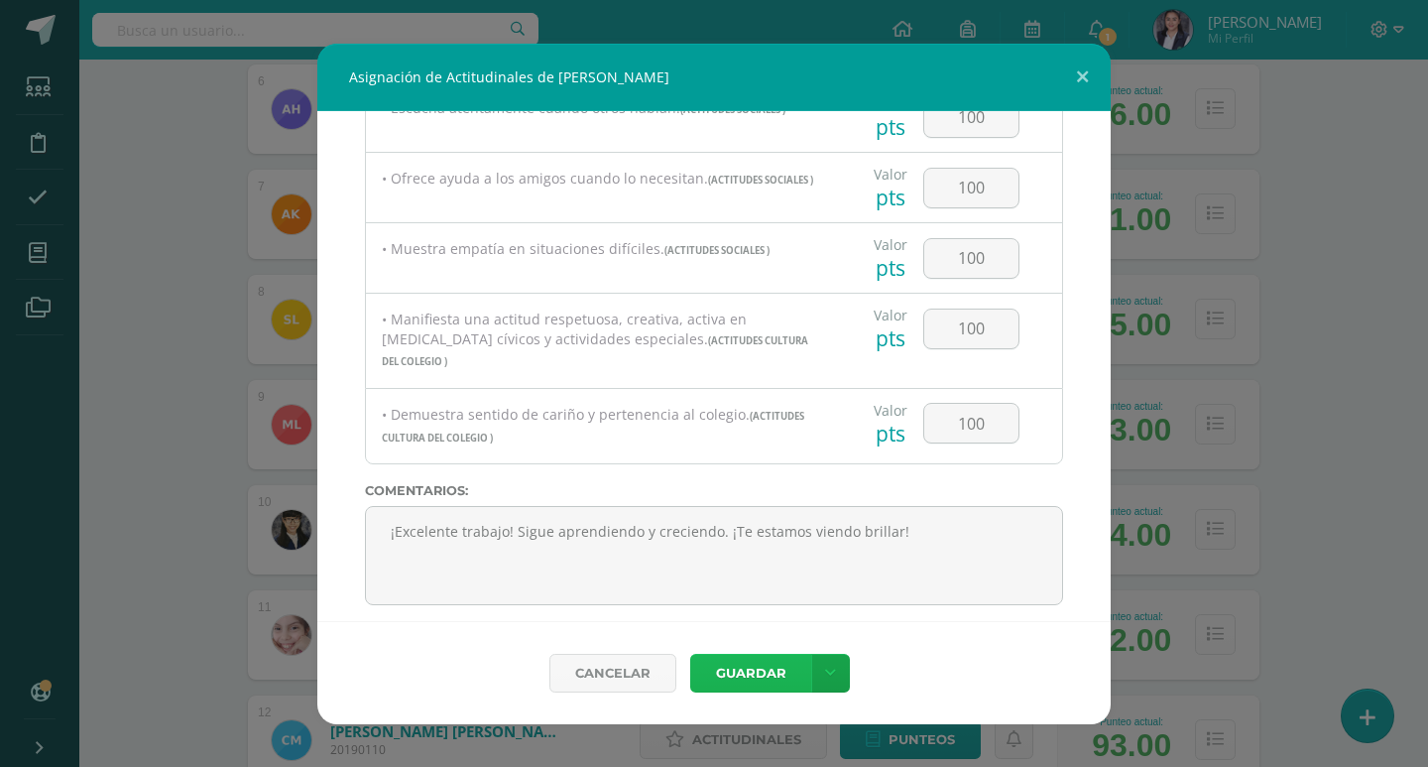
click at [758, 667] on button "Guardar" at bounding box center [750, 672] width 121 height 39
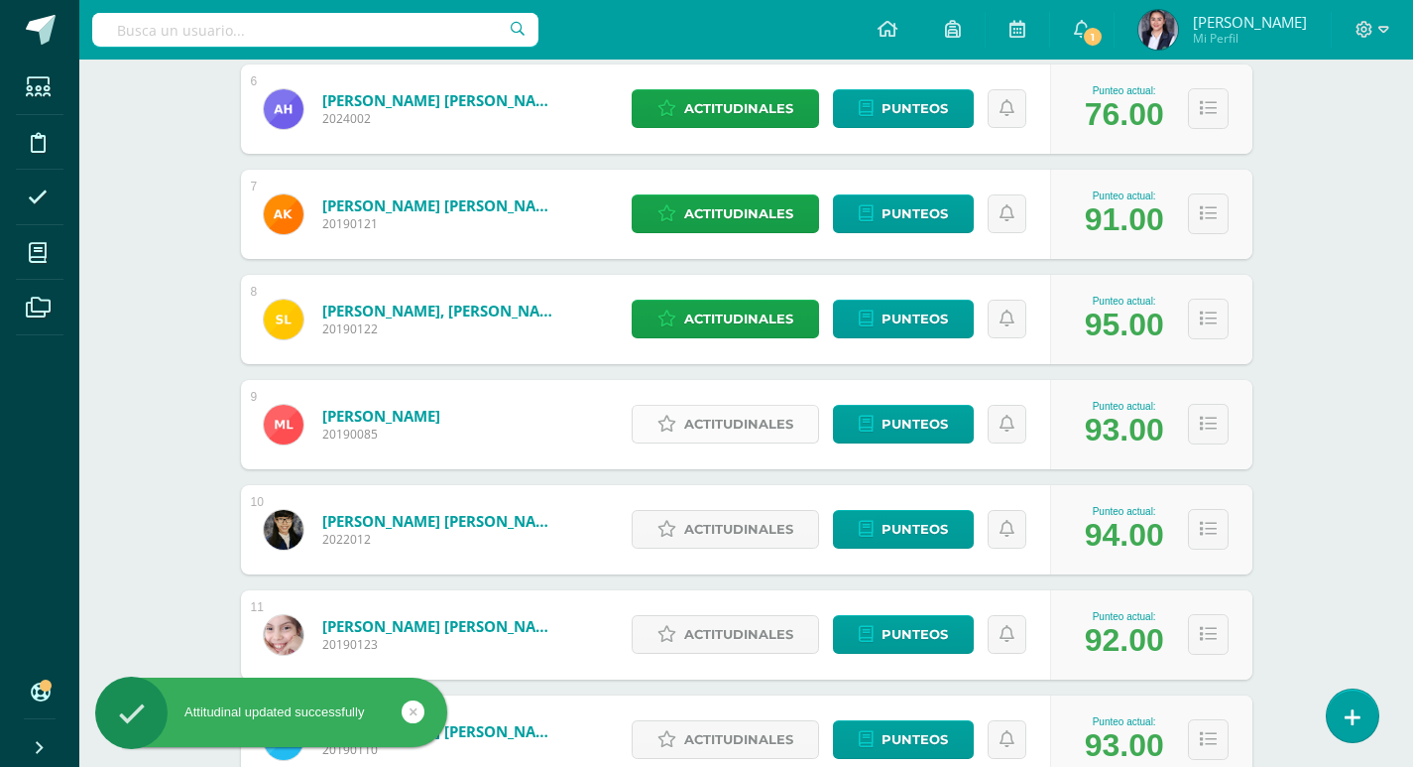
click at [745, 427] on span "Actitudinales" at bounding box center [738, 424] width 109 height 37
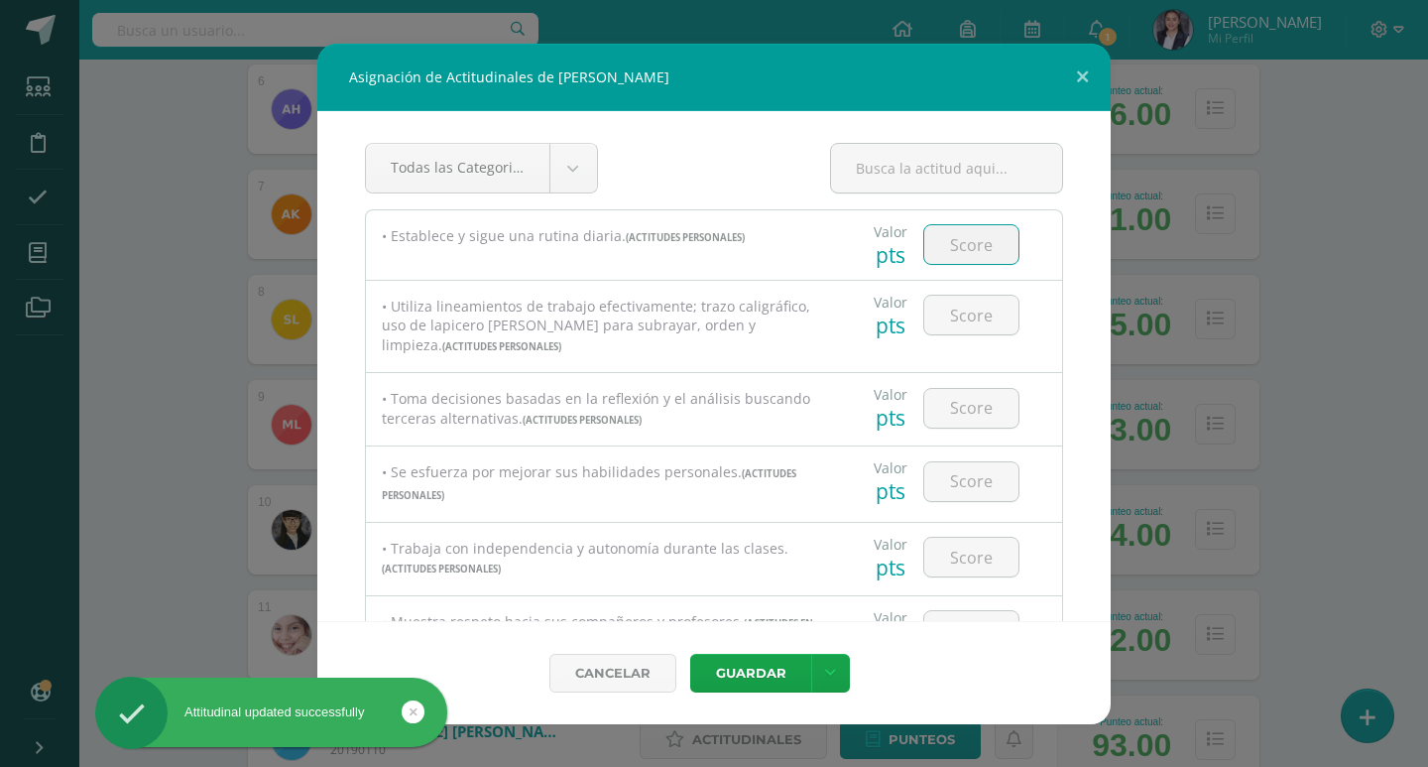
click at [966, 249] on input "number" at bounding box center [971, 244] width 94 height 39
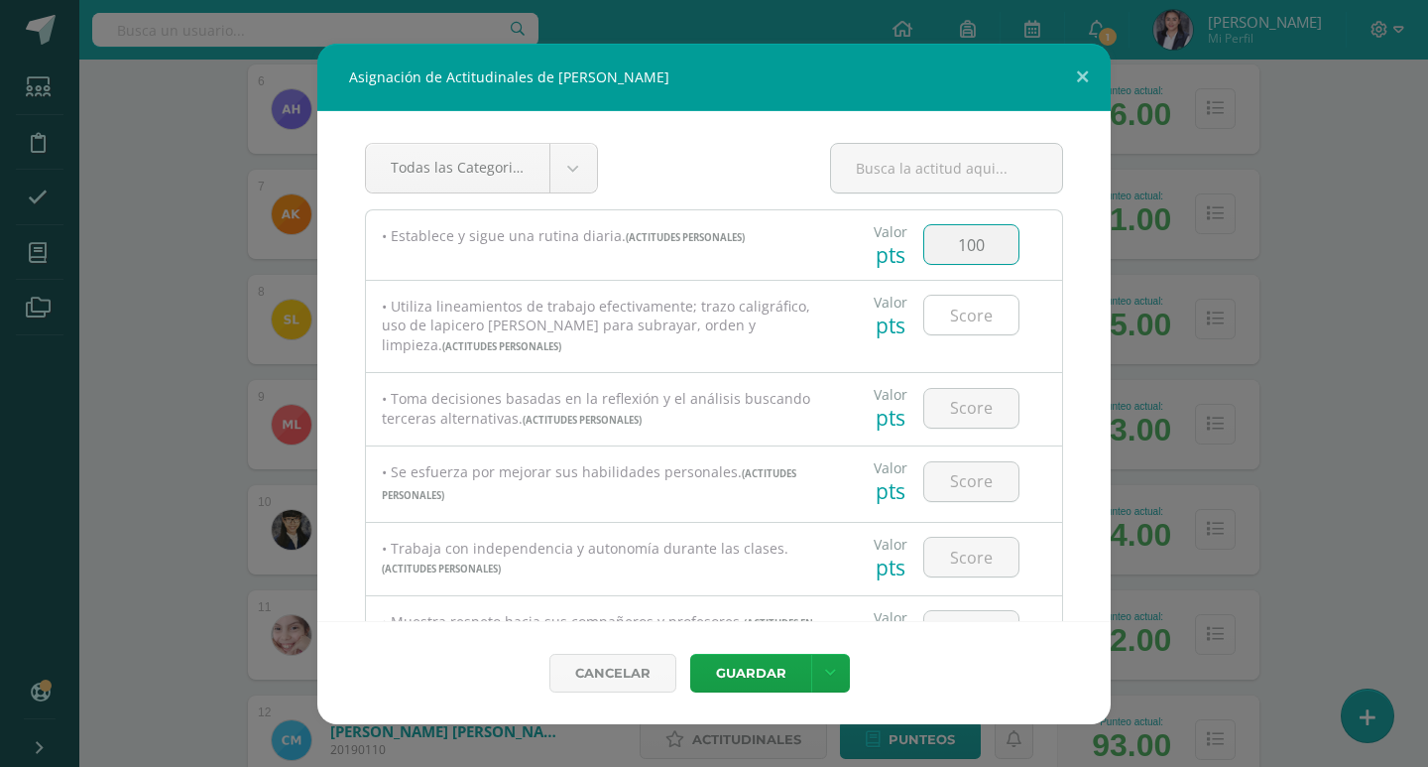
type input "100"
click at [964, 312] on input "number" at bounding box center [971, 315] width 94 height 39
type input "90"
click at [954, 409] on input "number" at bounding box center [971, 408] width 94 height 39
type input "95"
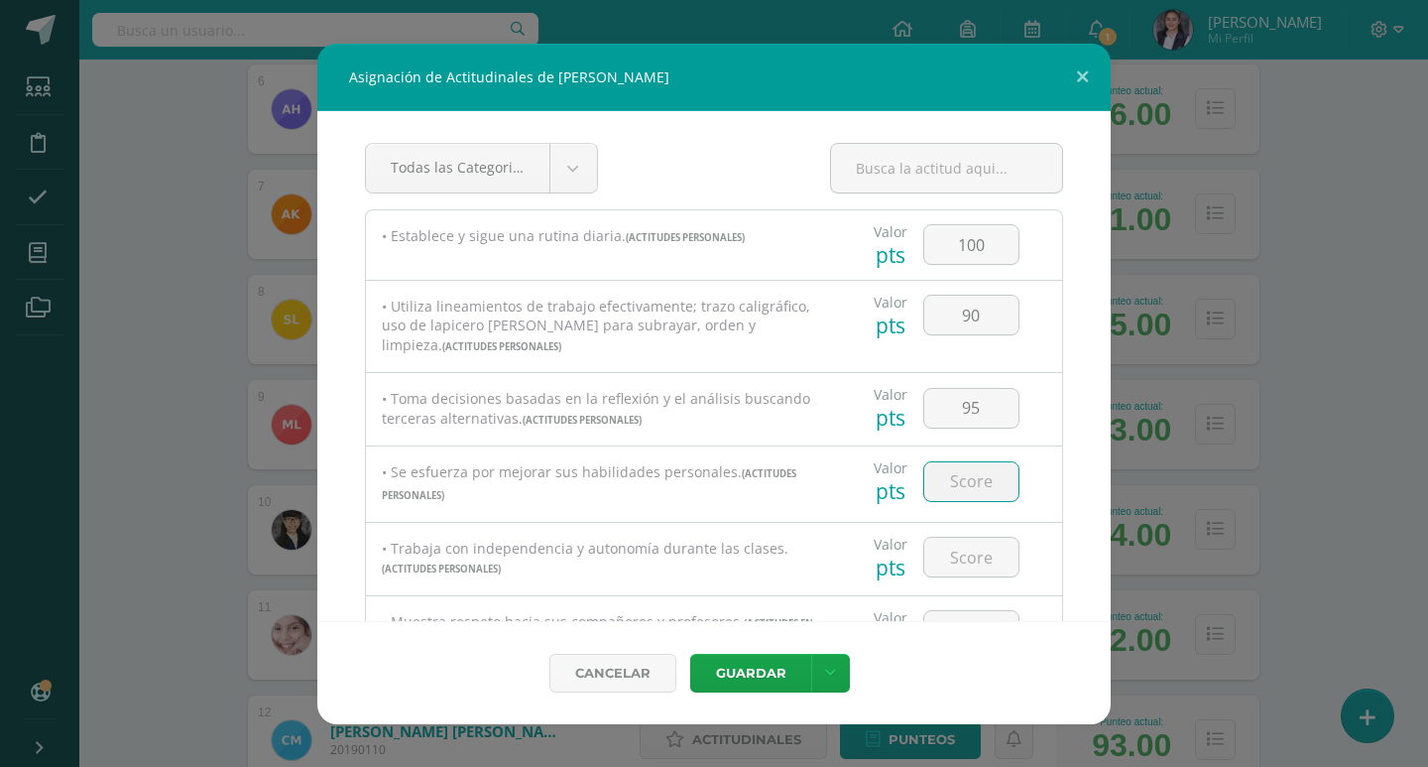
click at [964, 484] on input "number" at bounding box center [971, 481] width 94 height 39
type input "95"
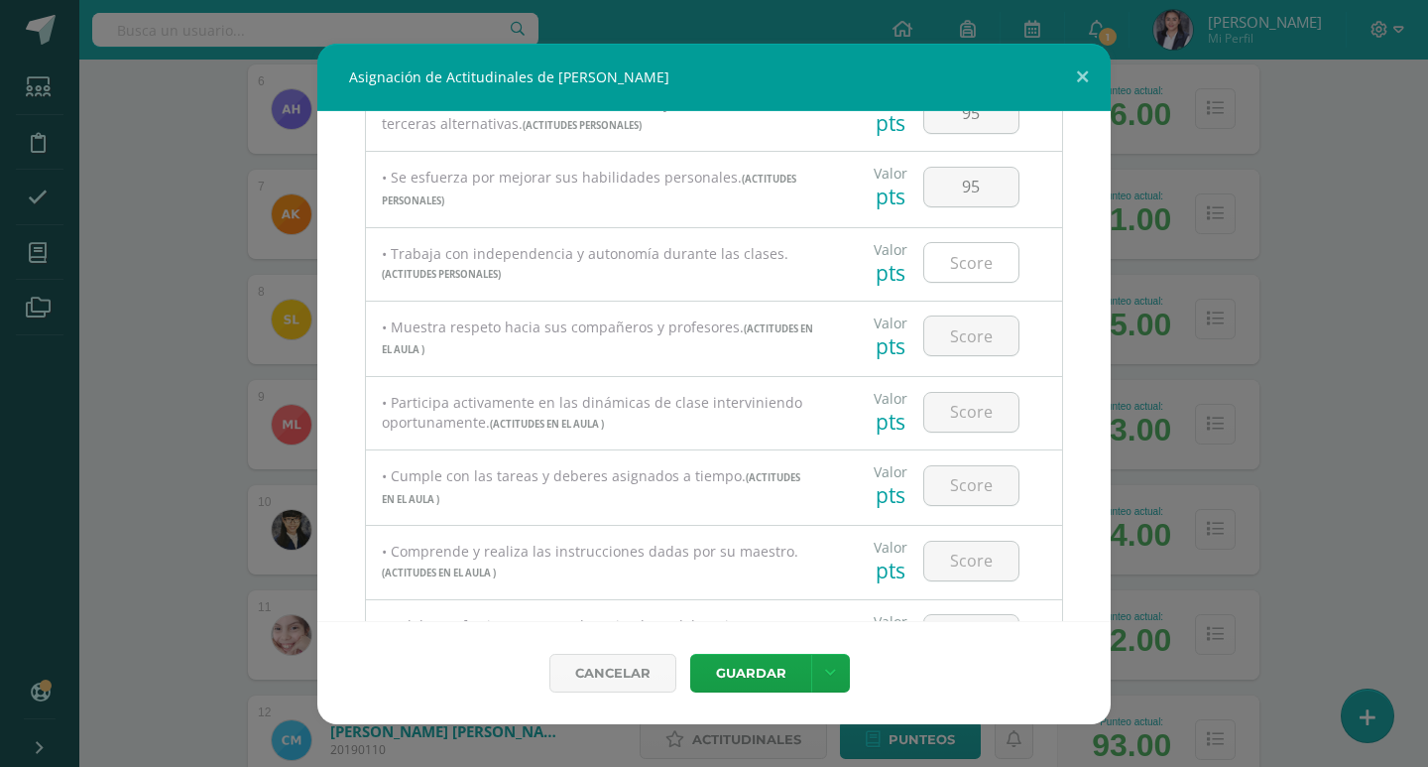
scroll to position [297, 0]
click at [964, 259] on input "number" at bounding box center [971, 259] width 94 height 39
type input "95"
click at [967, 332] on input "number" at bounding box center [971, 332] width 94 height 39
type input "95"
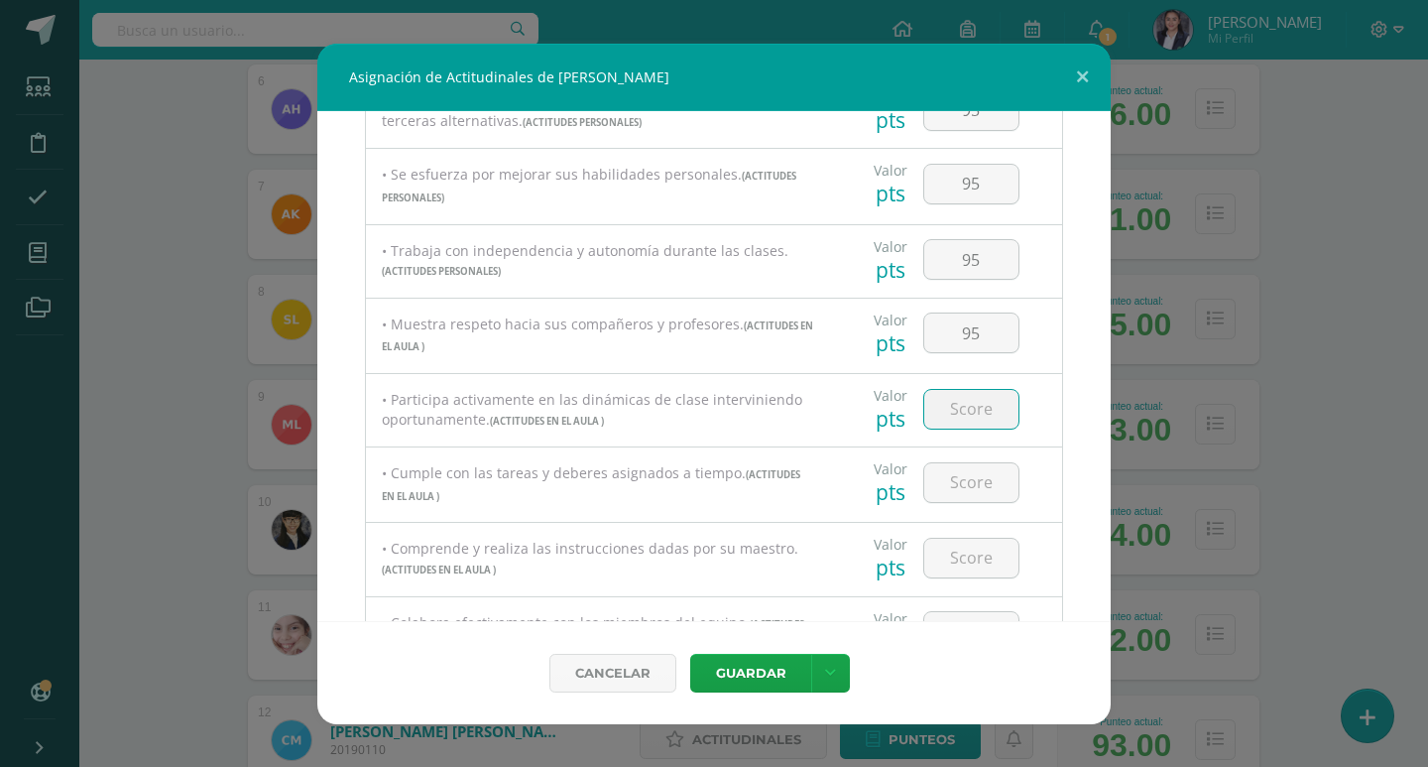
click at [972, 404] on input "number" at bounding box center [971, 409] width 94 height 39
type input "95"
click at [980, 476] on input "number" at bounding box center [971, 482] width 94 height 39
type input "95"
click at [979, 549] on input "number" at bounding box center [971, 557] width 94 height 39
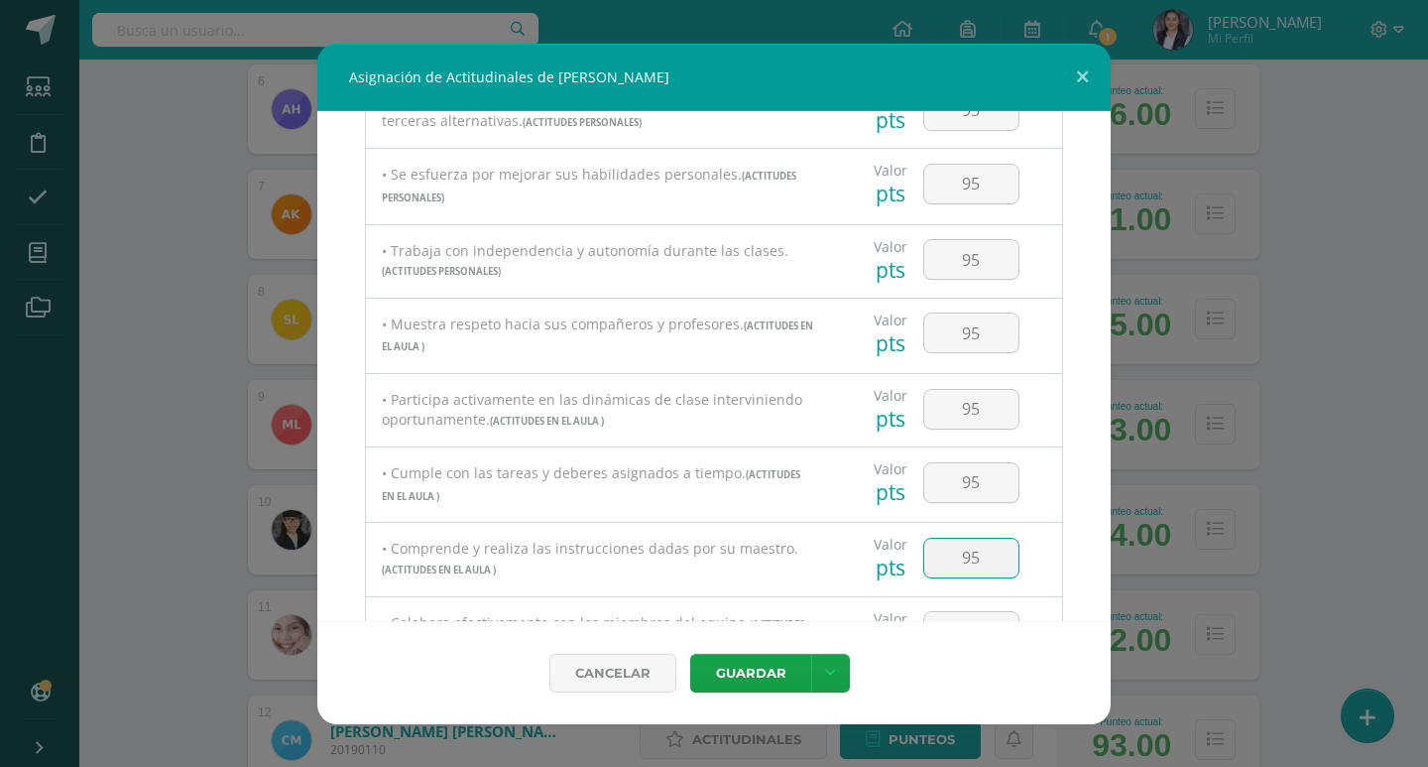
type input "95"
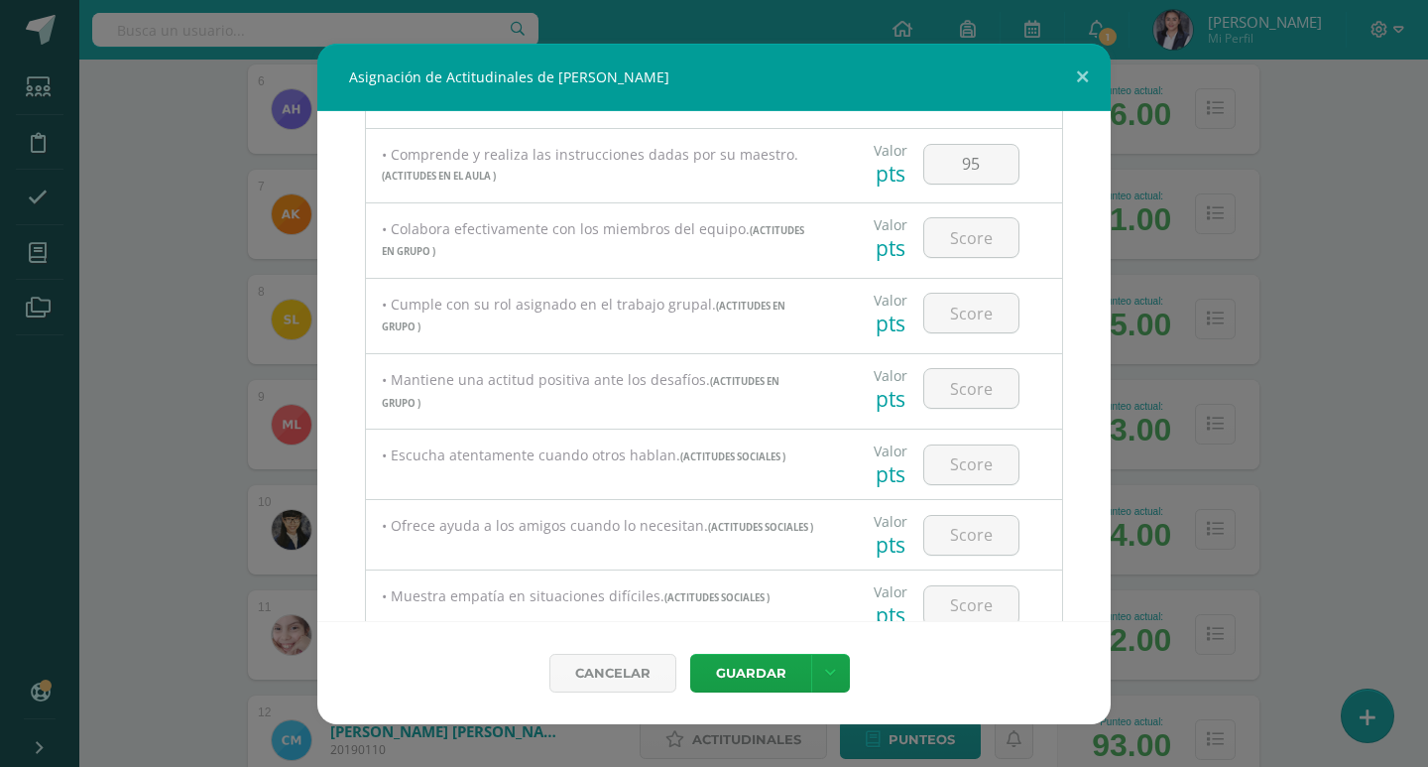
scroll to position [694, 0]
click at [982, 247] on input "number" at bounding box center [971, 234] width 94 height 39
type input "95"
click at [967, 320] on input "number" at bounding box center [971, 310] width 94 height 39
type input "95"
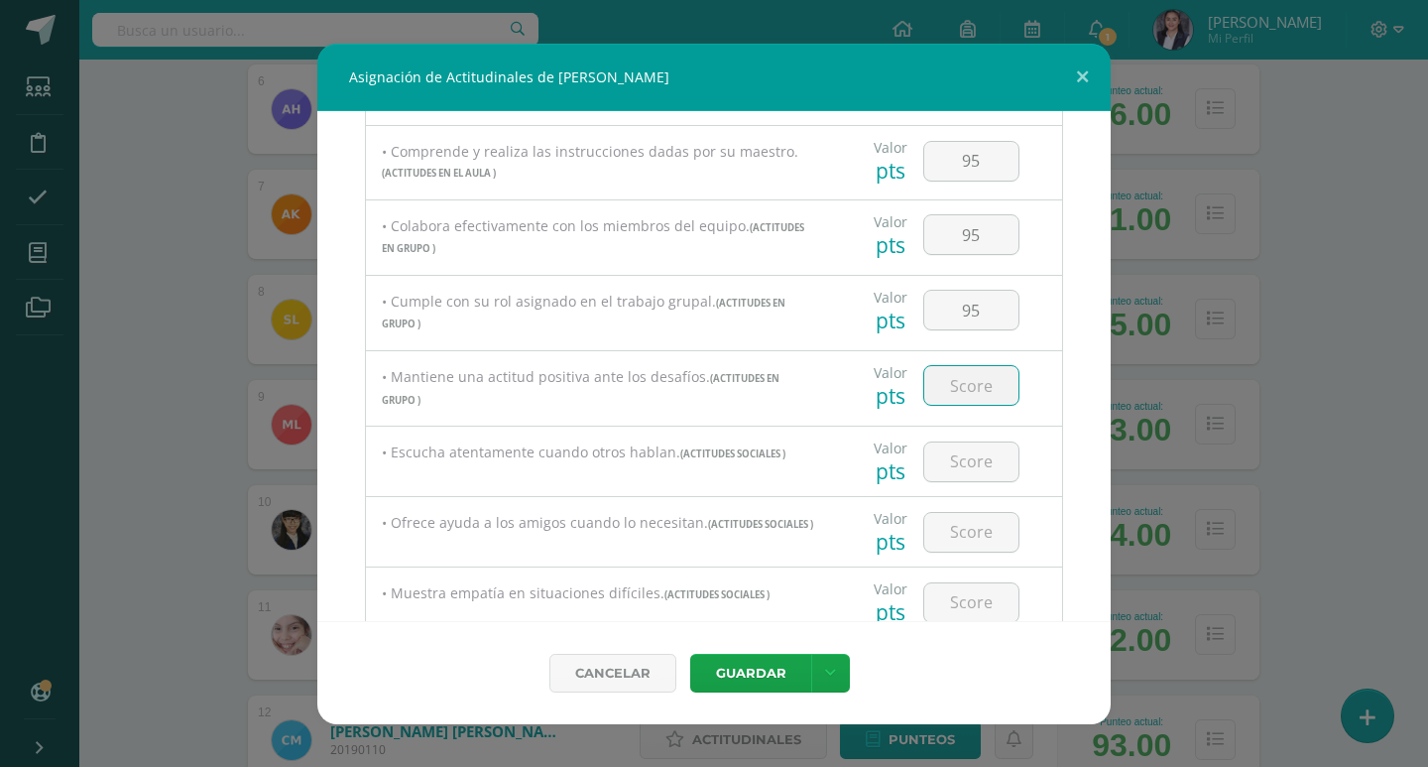
click at [987, 394] on input "number" at bounding box center [971, 385] width 94 height 39
type input "95"
click at [970, 458] on input "number" at bounding box center [971, 461] width 94 height 39
type input "95"
click at [969, 524] on input "number" at bounding box center [971, 532] width 94 height 39
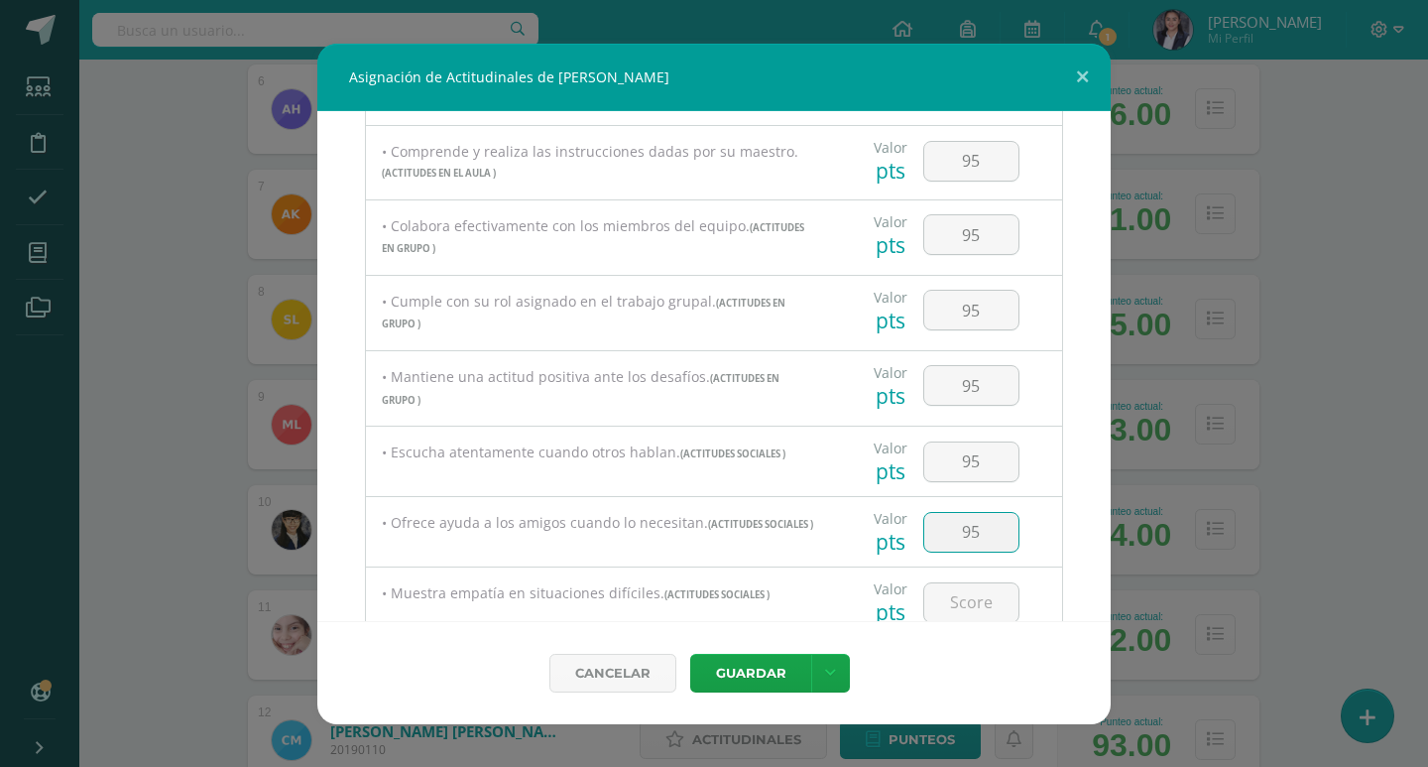
type input "95"
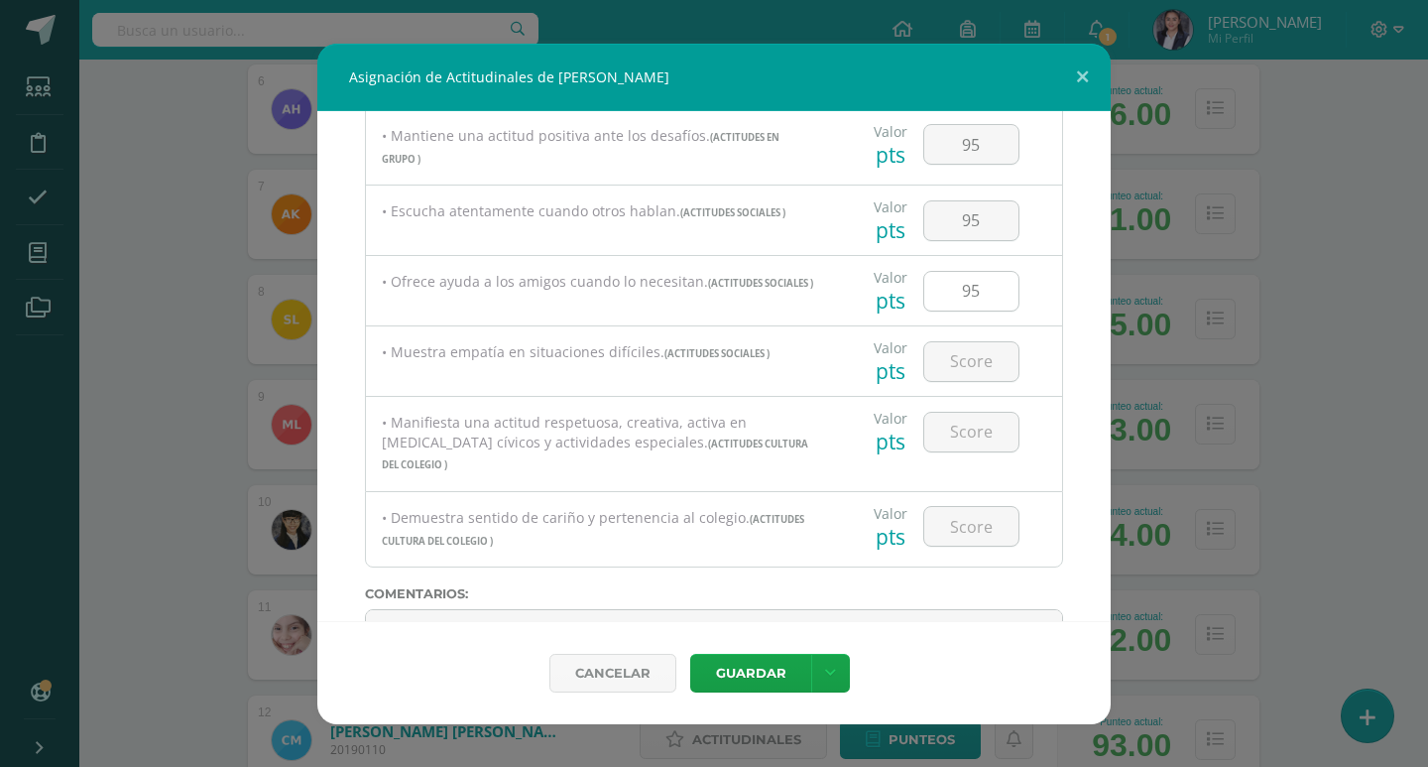
scroll to position [992, 0]
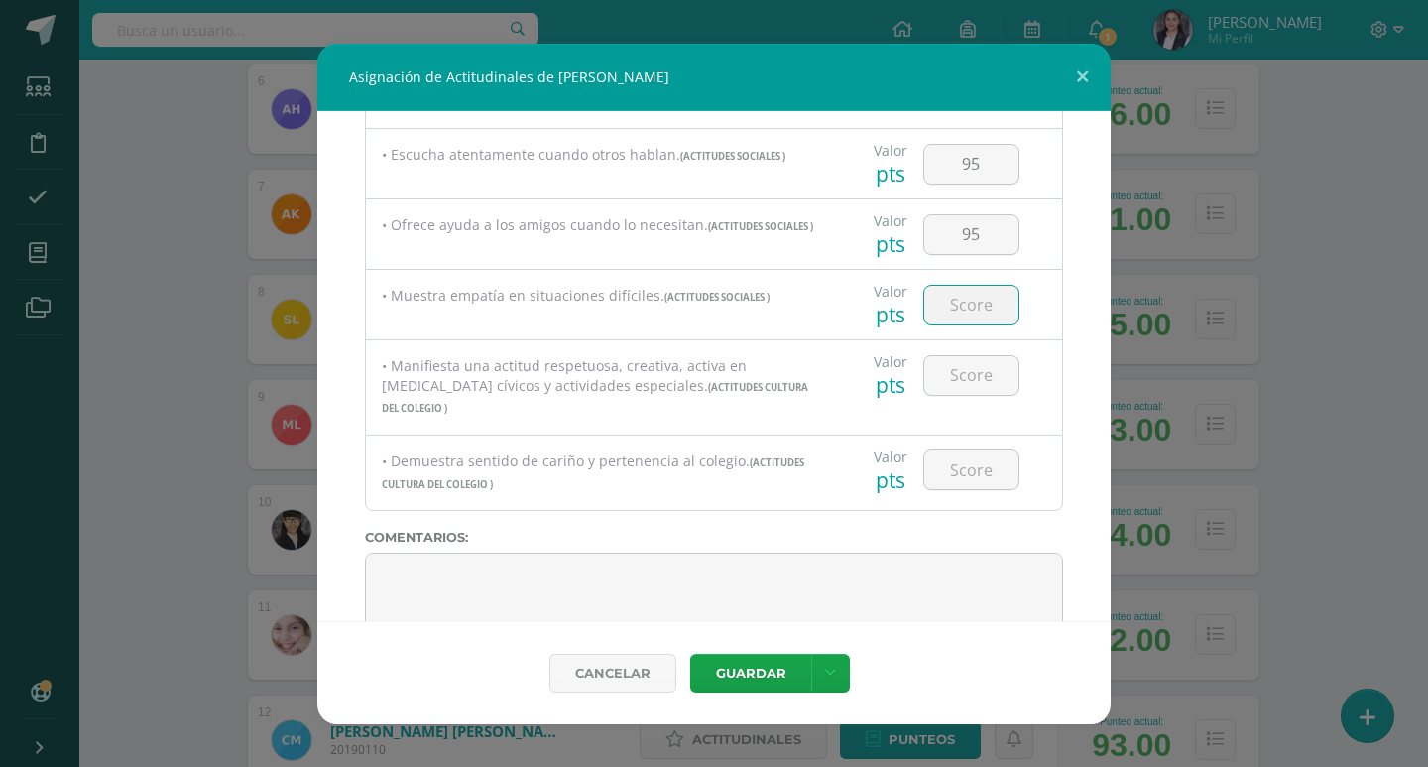
click at [980, 312] on input "number" at bounding box center [971, 305] width 94 height 39
type input "95"
click at [971, 391] on input "number" at bounding box center [971, 375] width 94 height 39
type input "95"
click at [975, 450] on input "number" at bounding box center [971, 469] width 94 height 39
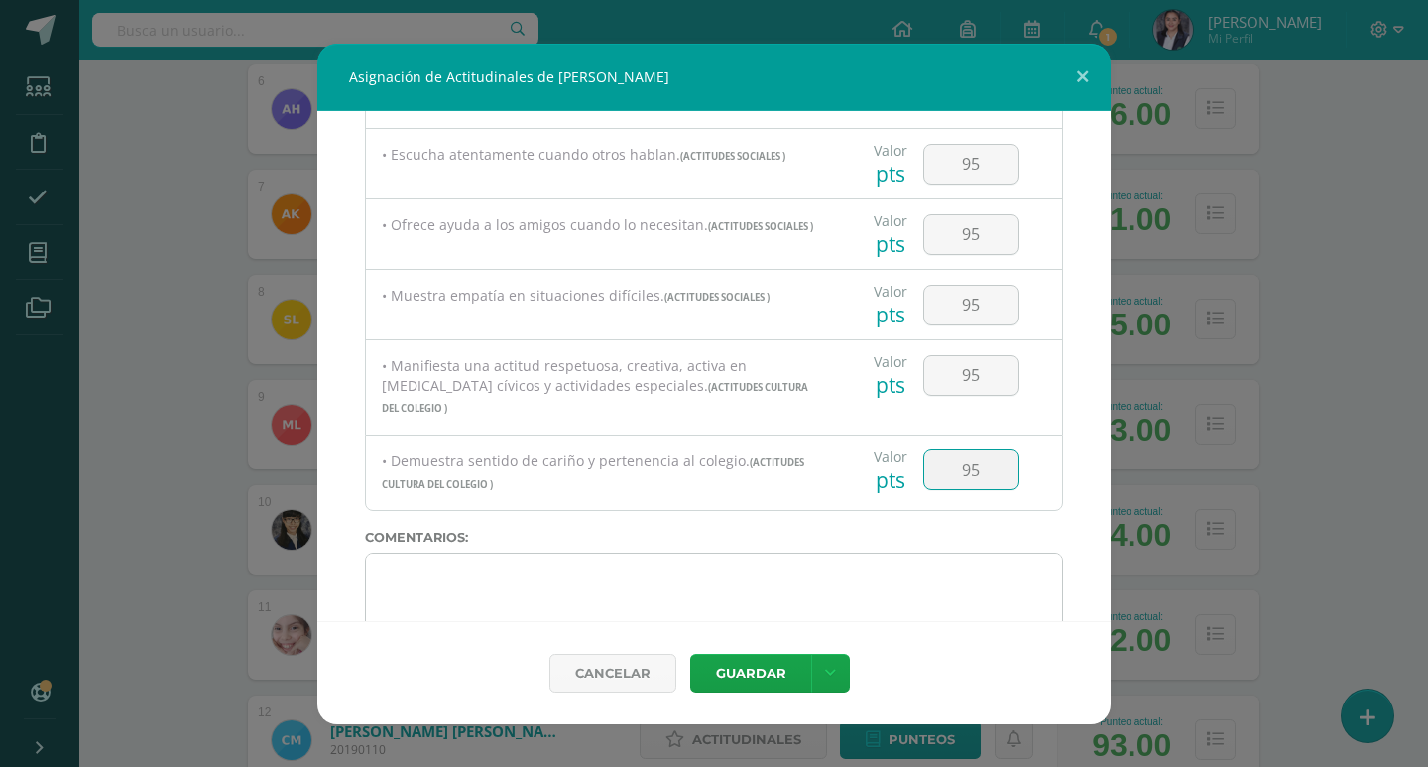
type input "95"
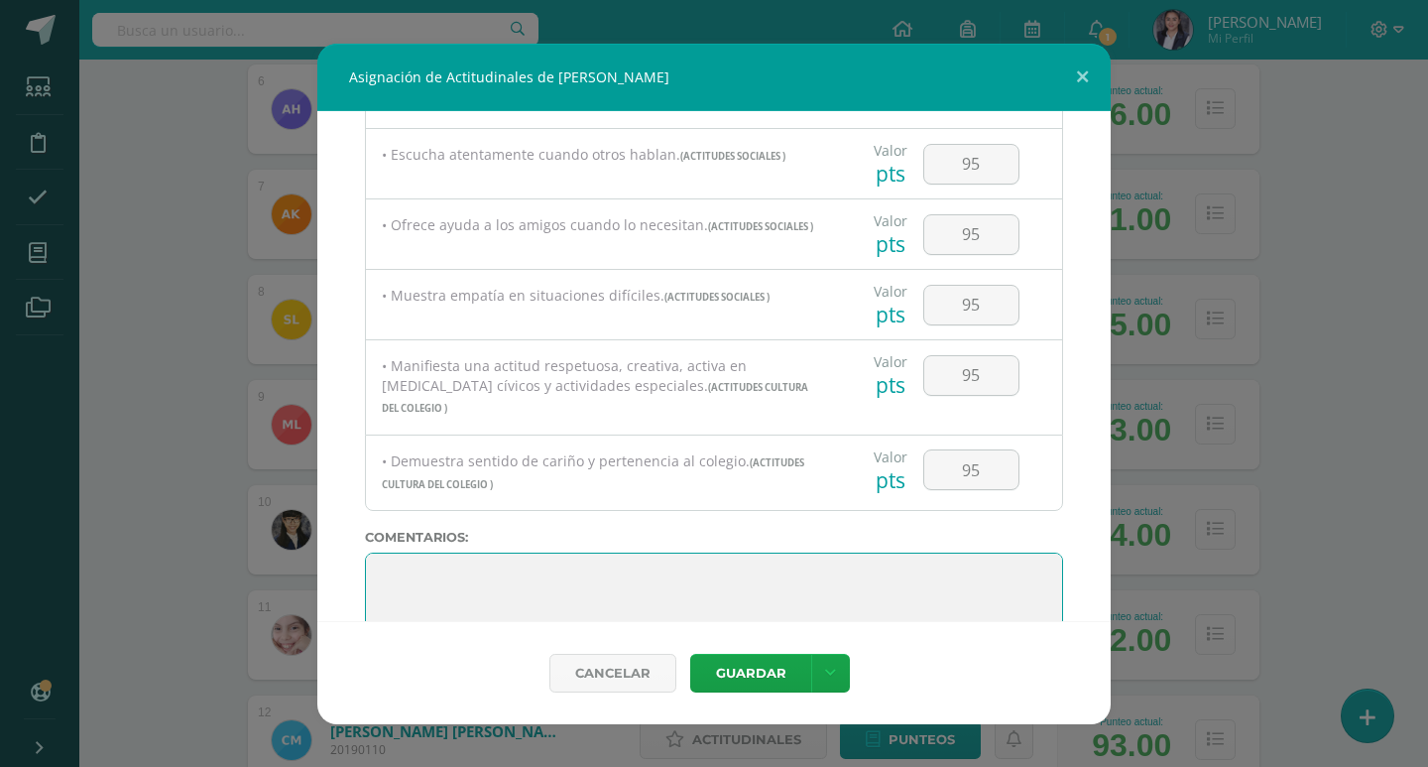
click at [705, 561] on textarea at bounding box center [714, 601] width 698 height 99
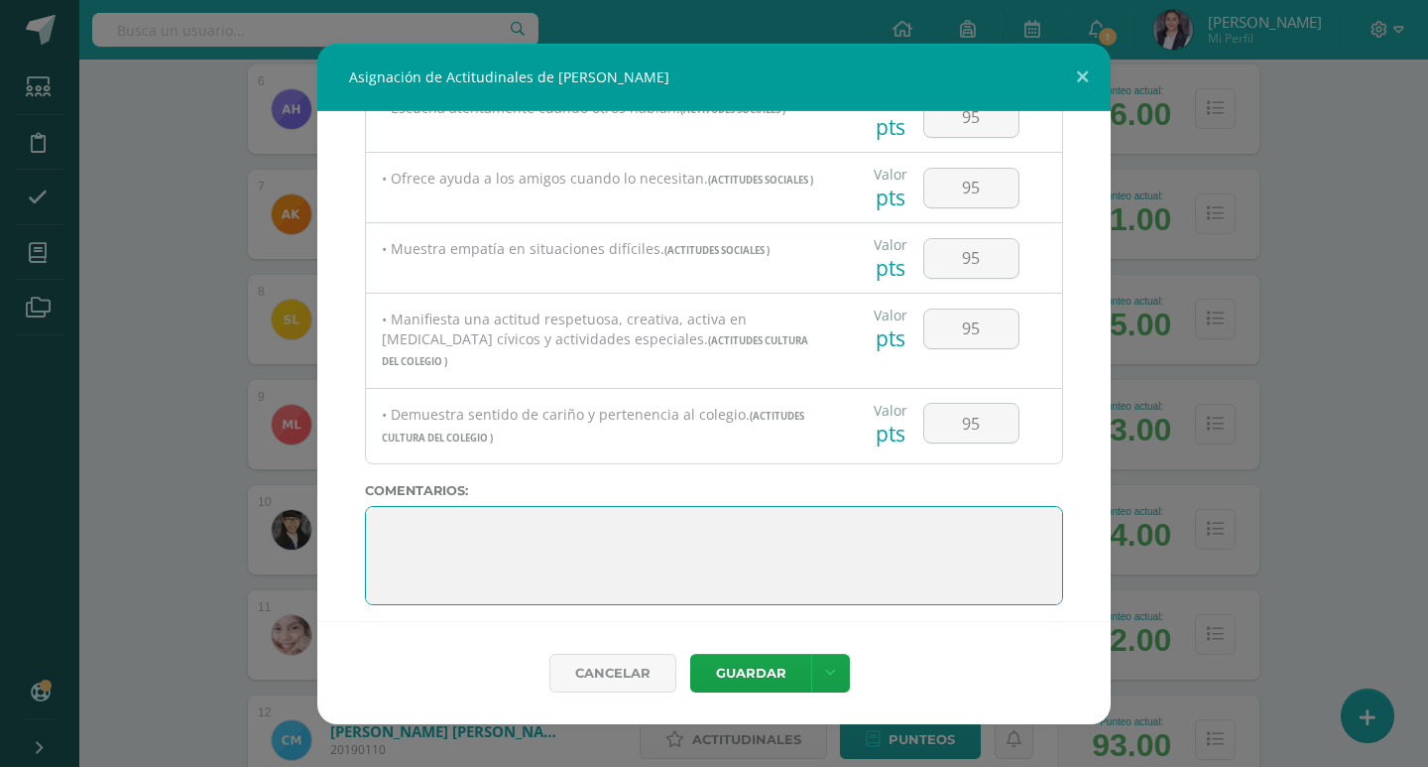
scroll to position [0, 0]
drag, startPoint x: 492, startPoint y: 578, endPoint x: 375, endPoint y: 414, distance: 202.0
click at [372, 414] on div "Todas las Categorias Todas las Categorias ACTITUDES PERSONALES ACTITUDES EN EL …" at bounding box center [713, 366] width 793 height 510
click at [519, 510] on textarea at bounding box center [714, 555] width 698 height 99
paste textarea "¡Qué increíble trabajo! Eres un ejemplo de esfuerzo y dedicación."
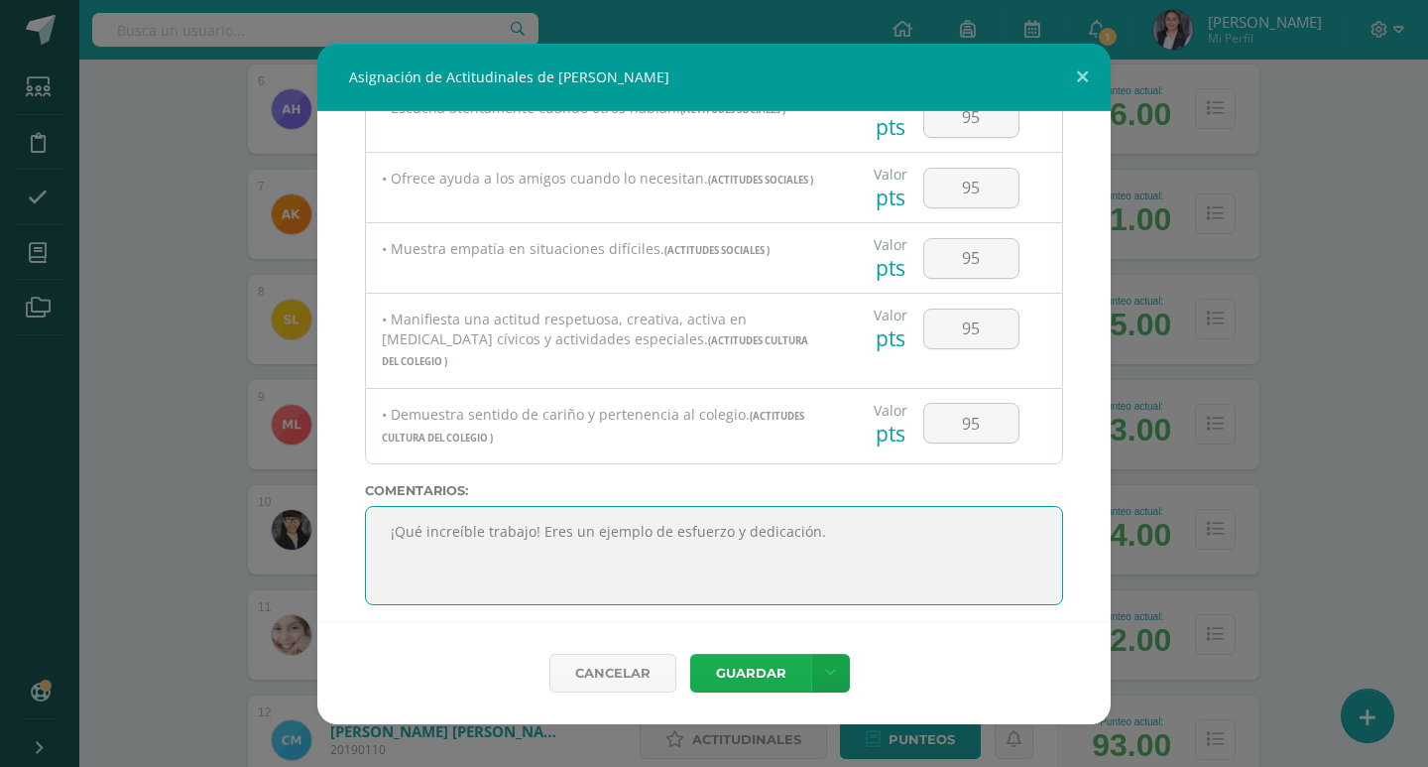
type textarea "¡Qué increíble trabajo! Eres un ejemplo de esfuerzo y dedicación."
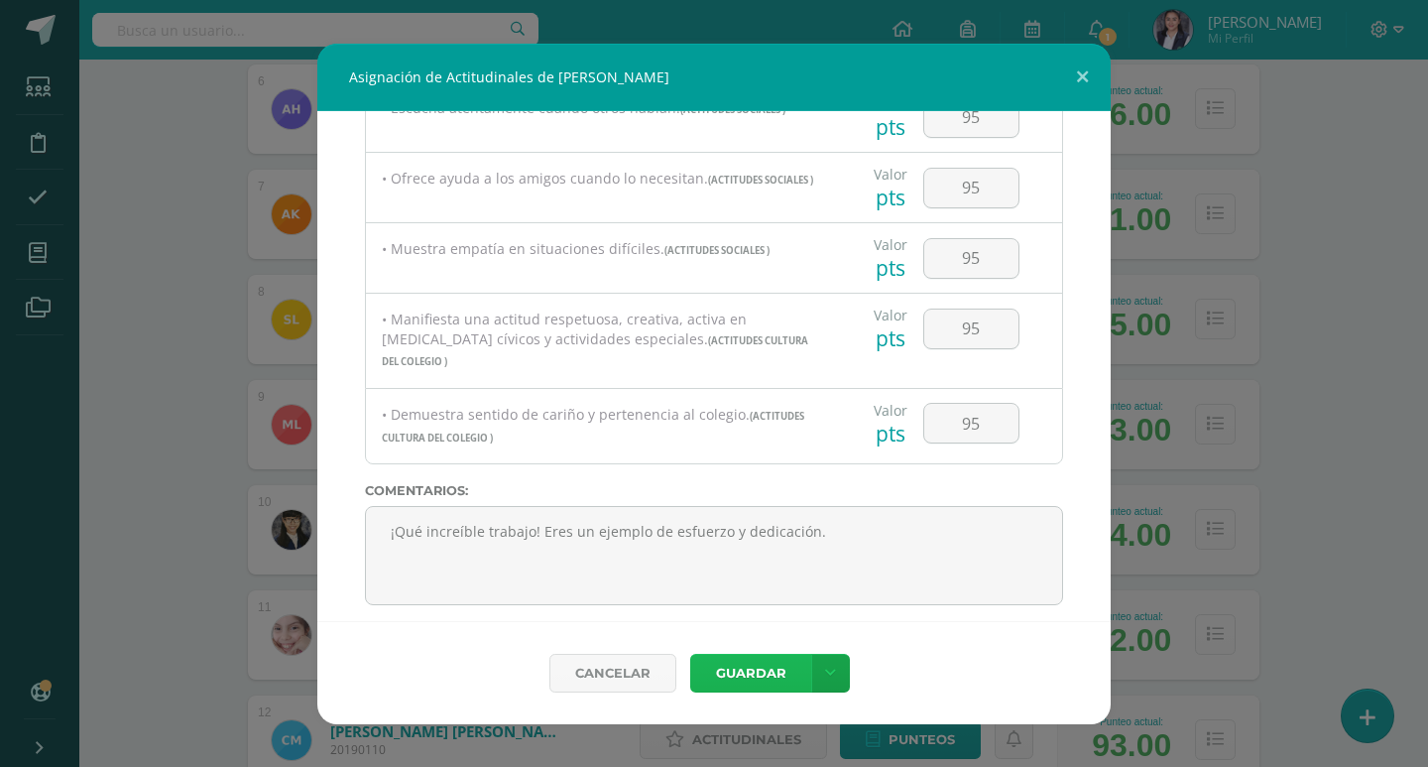
click at [763, 664] on button "Guardar" at bounding box center [750, 672] width 121 height 39
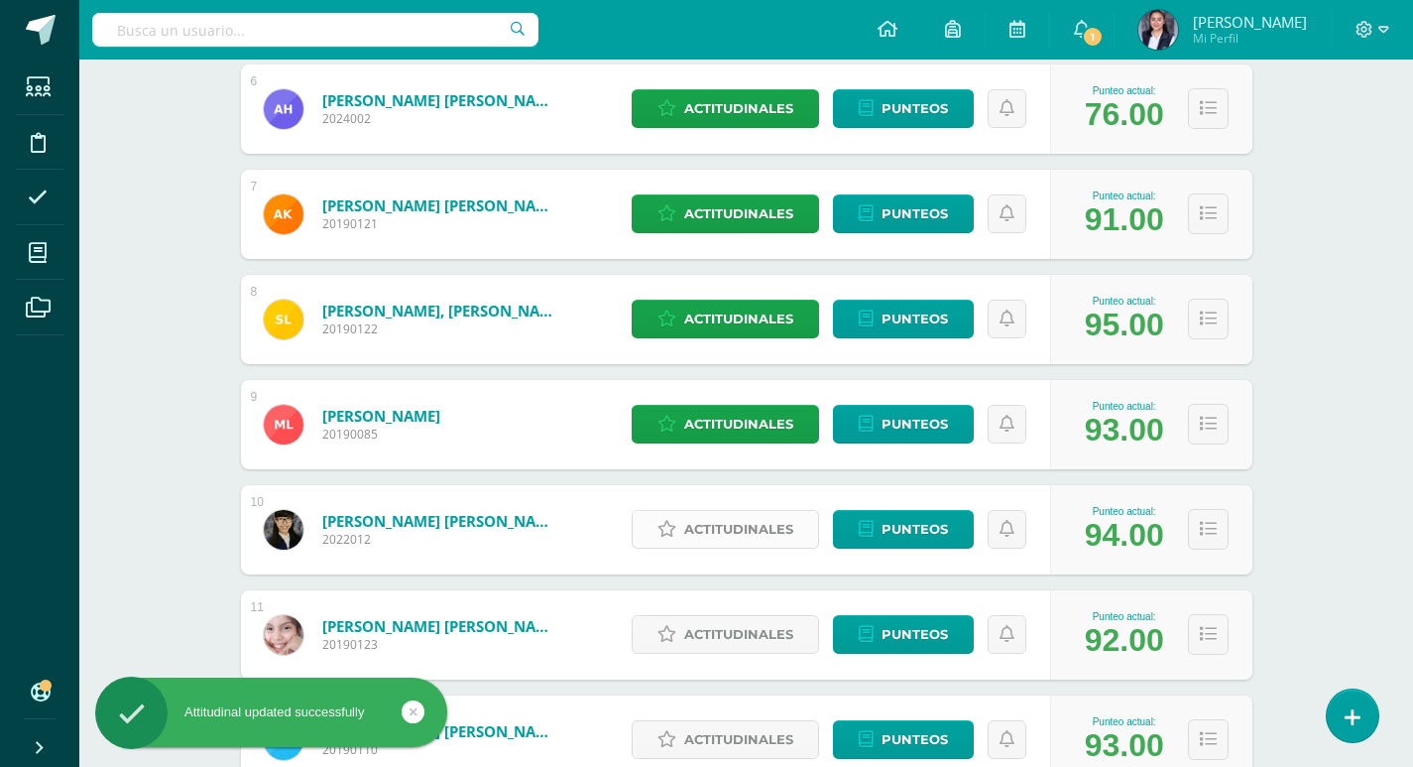
click at [711, 529] on span "Actitudinales" at bounding box center [738, 529] width 109 height 37
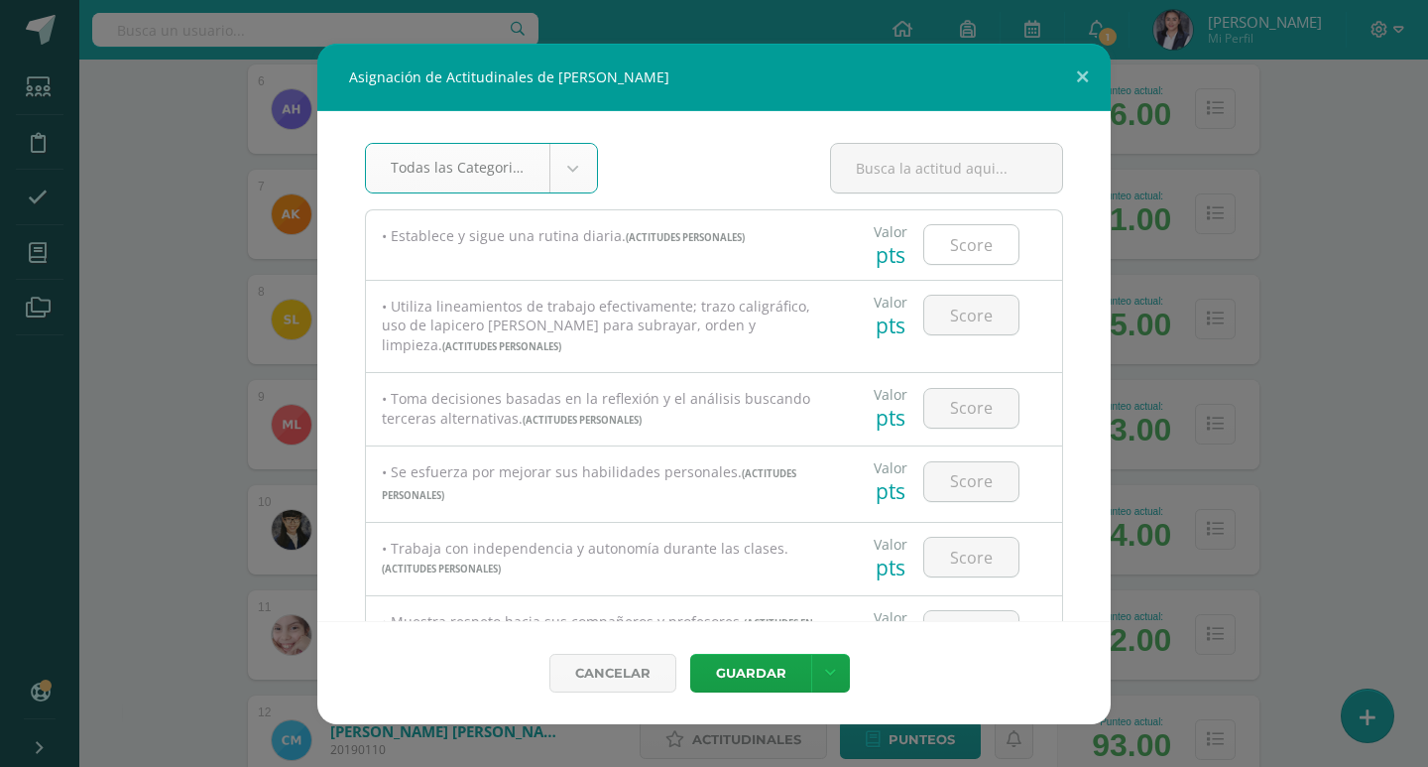
click at [966, 241] on input "number" at bounding box center [971, 244] width 94 height 39
type input "100"
click at [965, 320] on input "number" at bounding box center [971, 315] width 94 height 39
type input "100"
click at [959, 409] on input "number" at bounding box center [971, 408] width 94 height 39
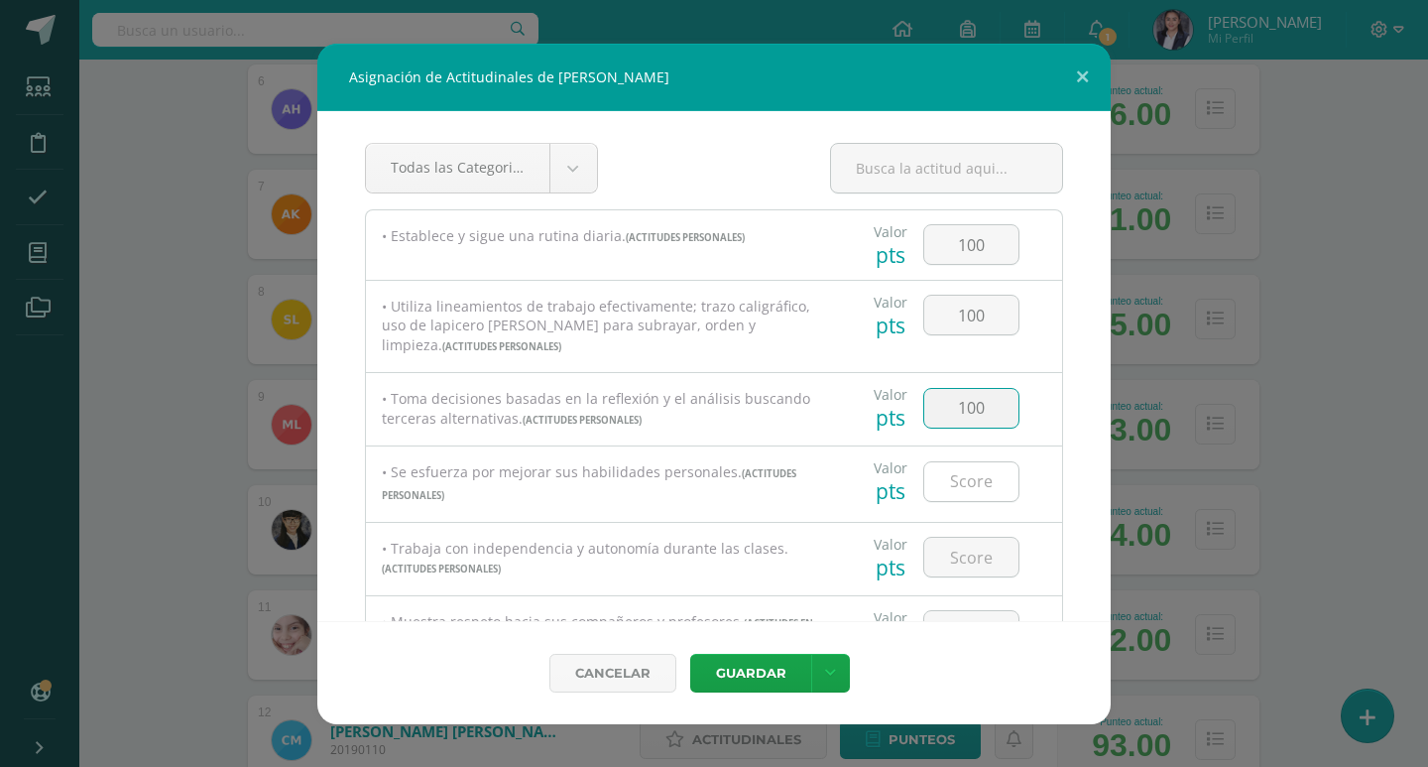
type input "100"
click at [977, 471] on input "number" at bounding box center [971, 481] width 94 height 39
type input "100"
click at [984, 556] on input "number" at bounding box center [971, 556] width 94 height 39
type input "100"
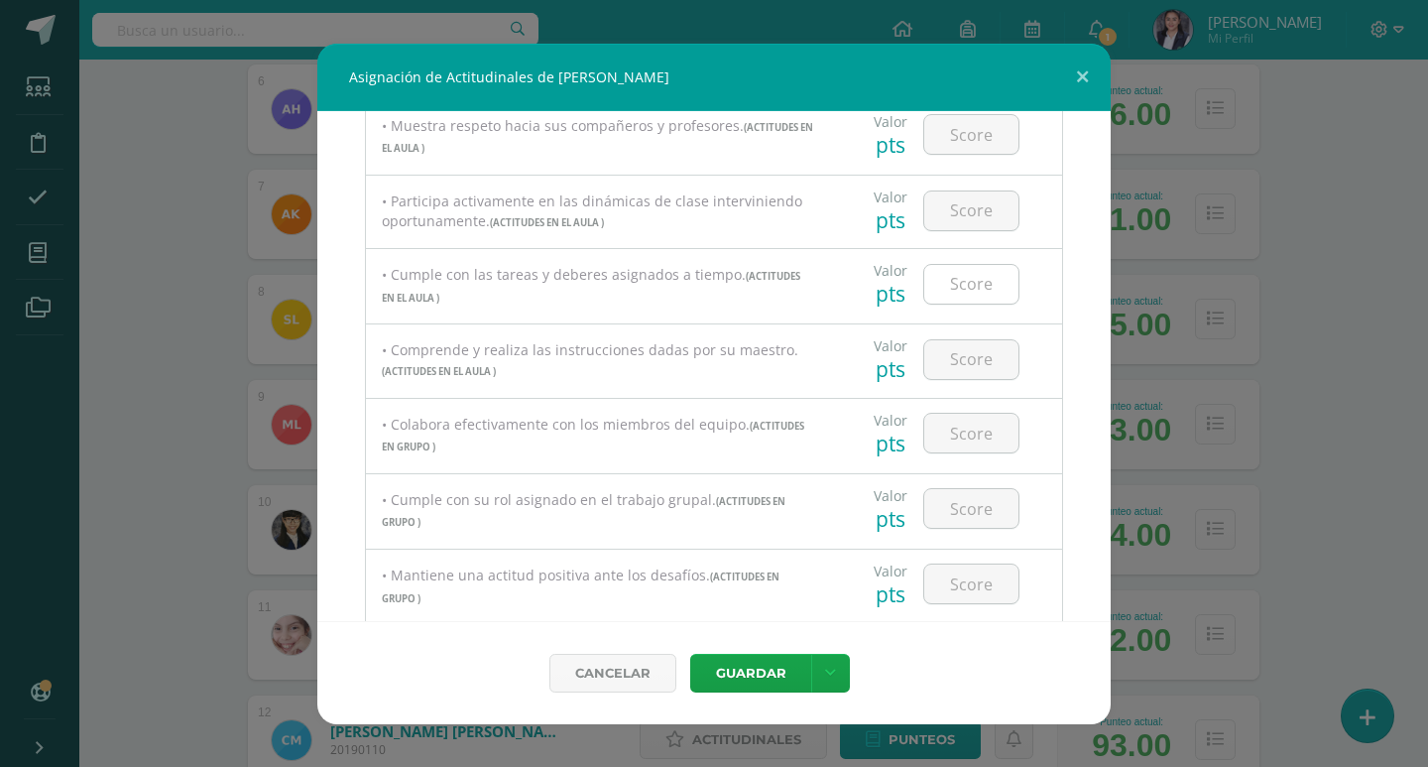
scroll to position [397, 0]
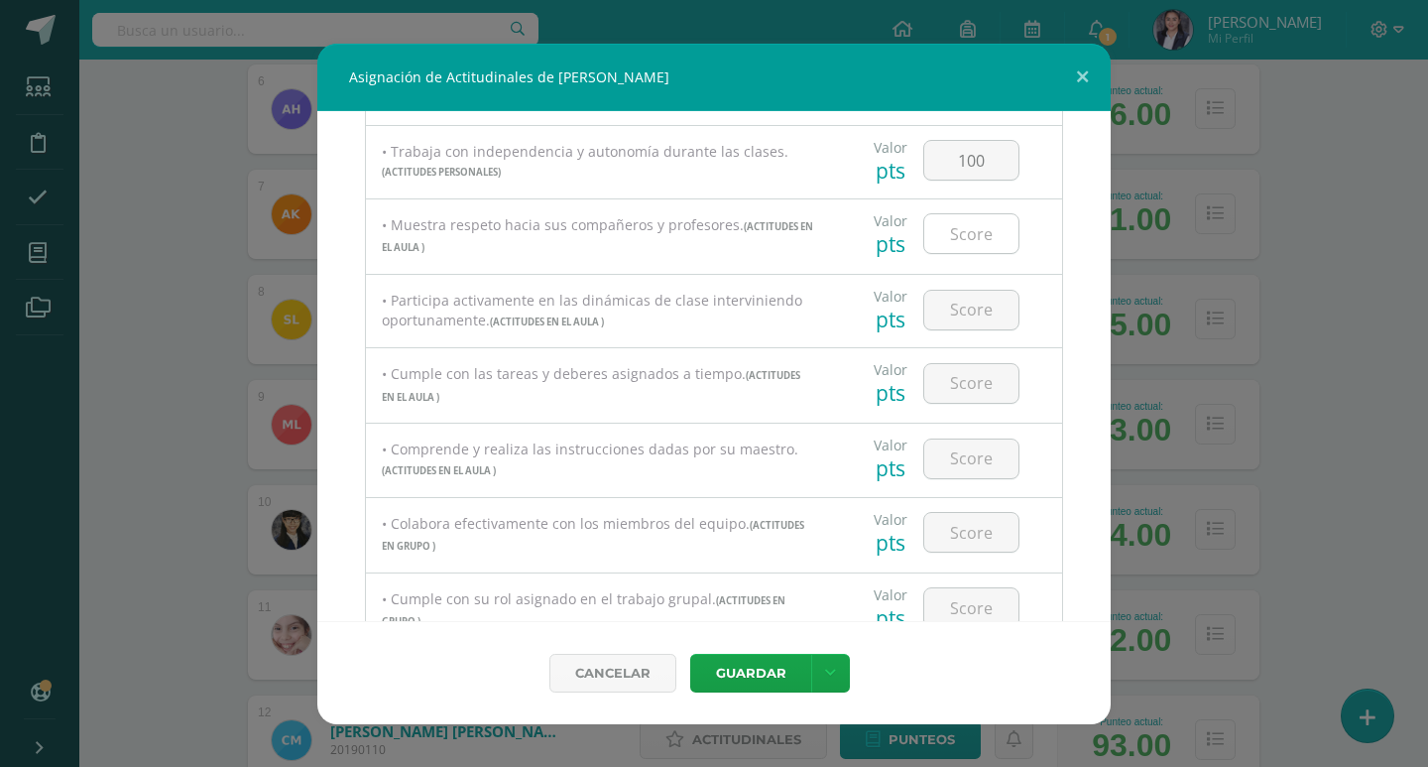
click at [974, 244] on input "number" at bounding box center [971, 233] width 94 height 39
type input "100"
click at [977, 291] on input "number" at bounding box center [971, 310] width 94 height 39
type input "100"
click at [974, 373] on input "number" at bounding box center [971, 383] width 94 height 39
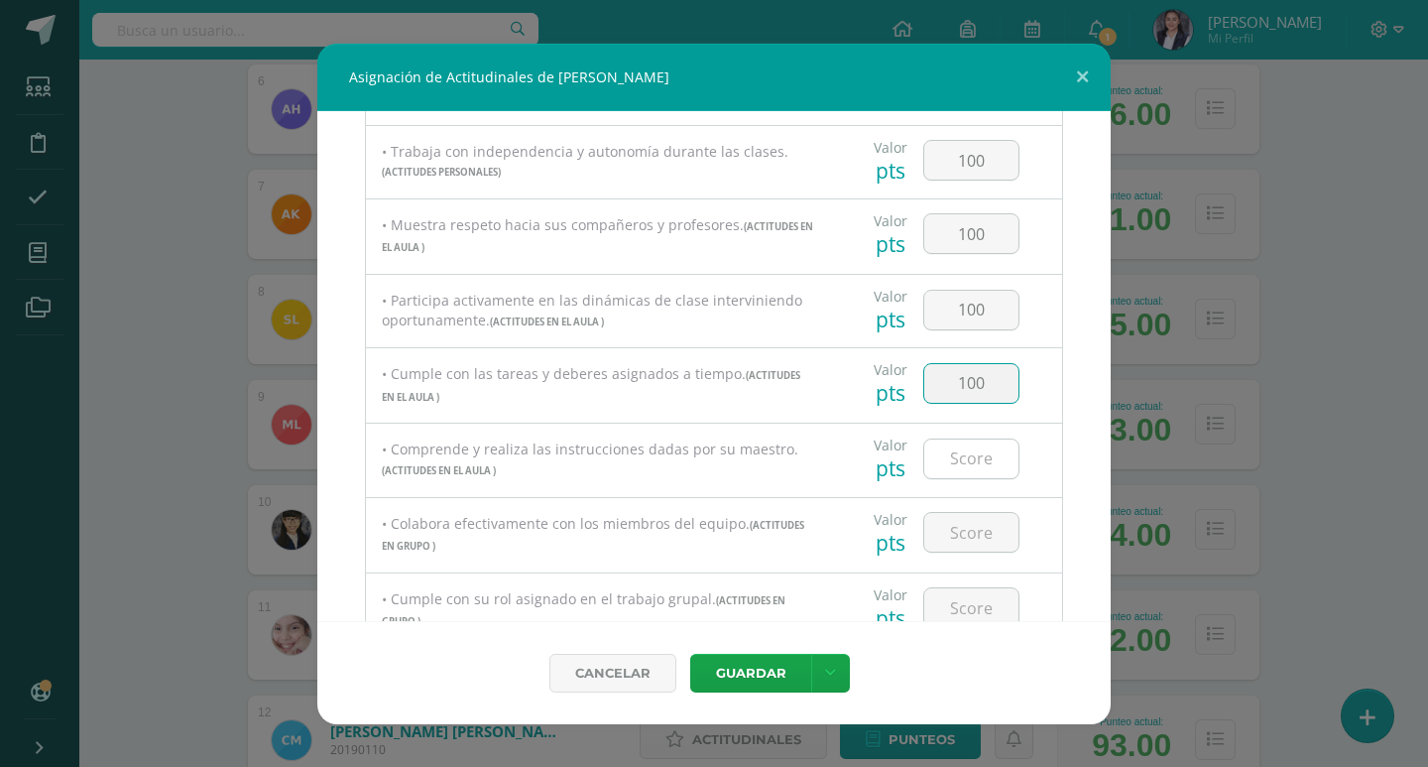
type input "100"
click at [973, 444] on input "number" at bounding box center [971, 458] width 94 height 39
type input "100"
click at [985, 547] on input "number" at bounding box center [971, 532] width 94 height 39
type input "100"
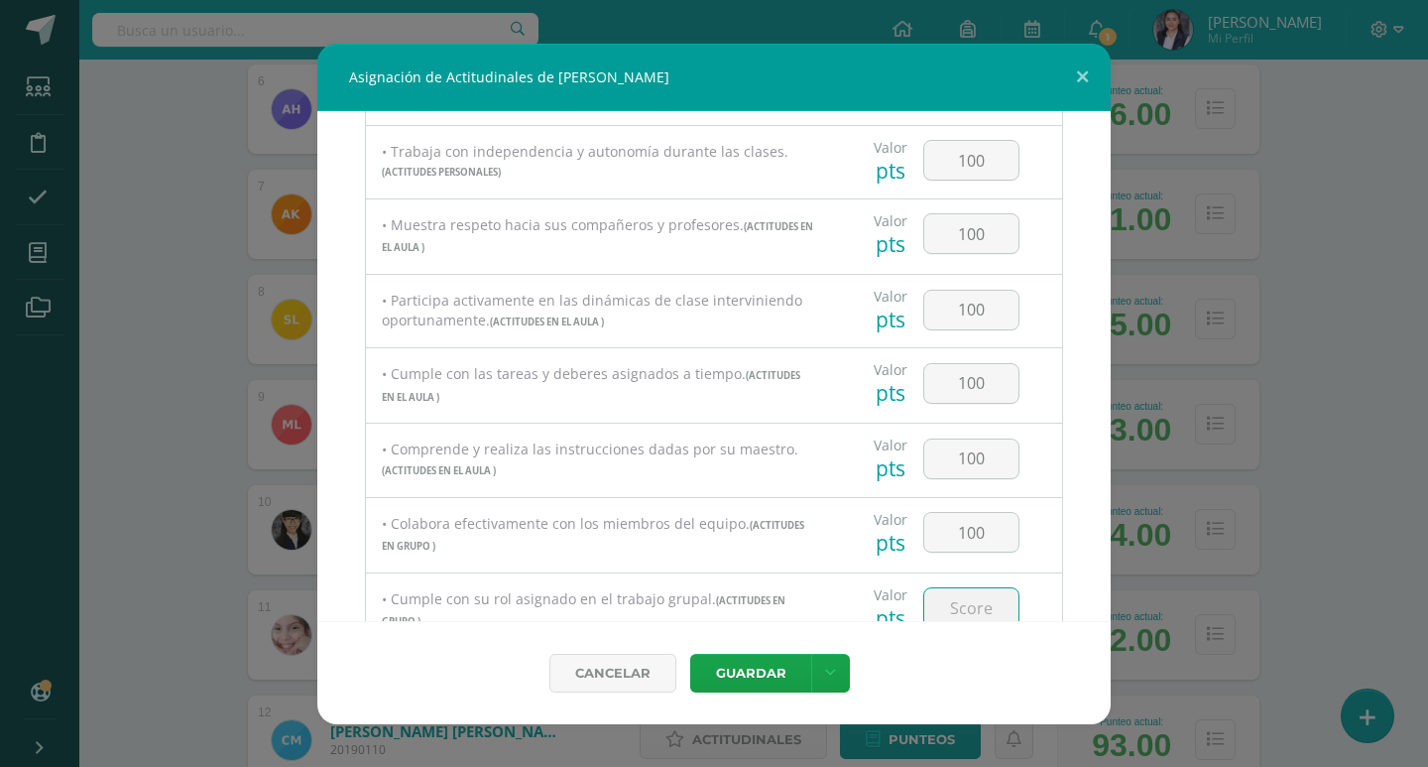
click at [971, 593] on input "number" at bounding box center [971, 607] width 94 height 39
type input "100"
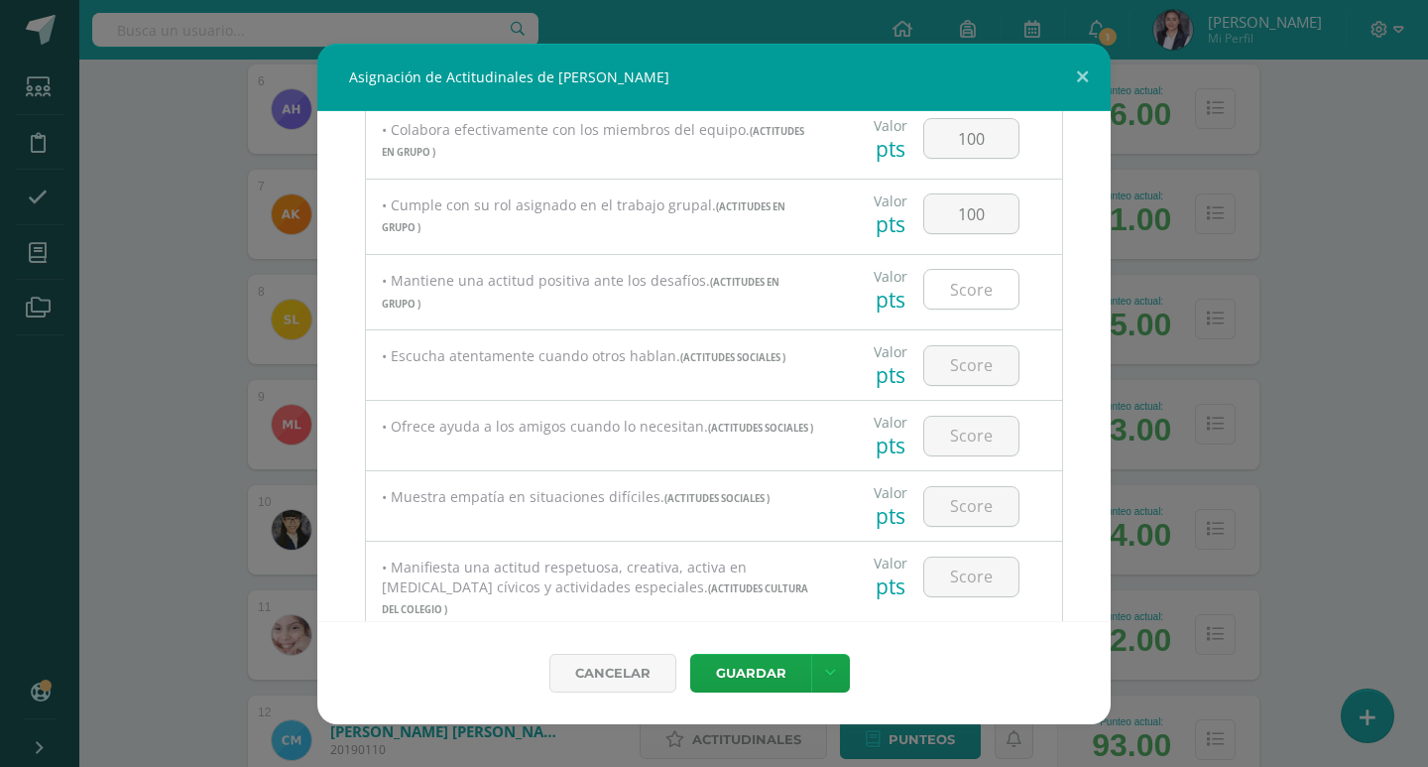
scroll to position [793, 0]
click at [953, 291] on input "number" at bounding box center [971, 286] width 94 height 39
type input "100"
click at [983, 366] on input "number" at bounding box center [971, 362] width 94 height 39
type input "100"
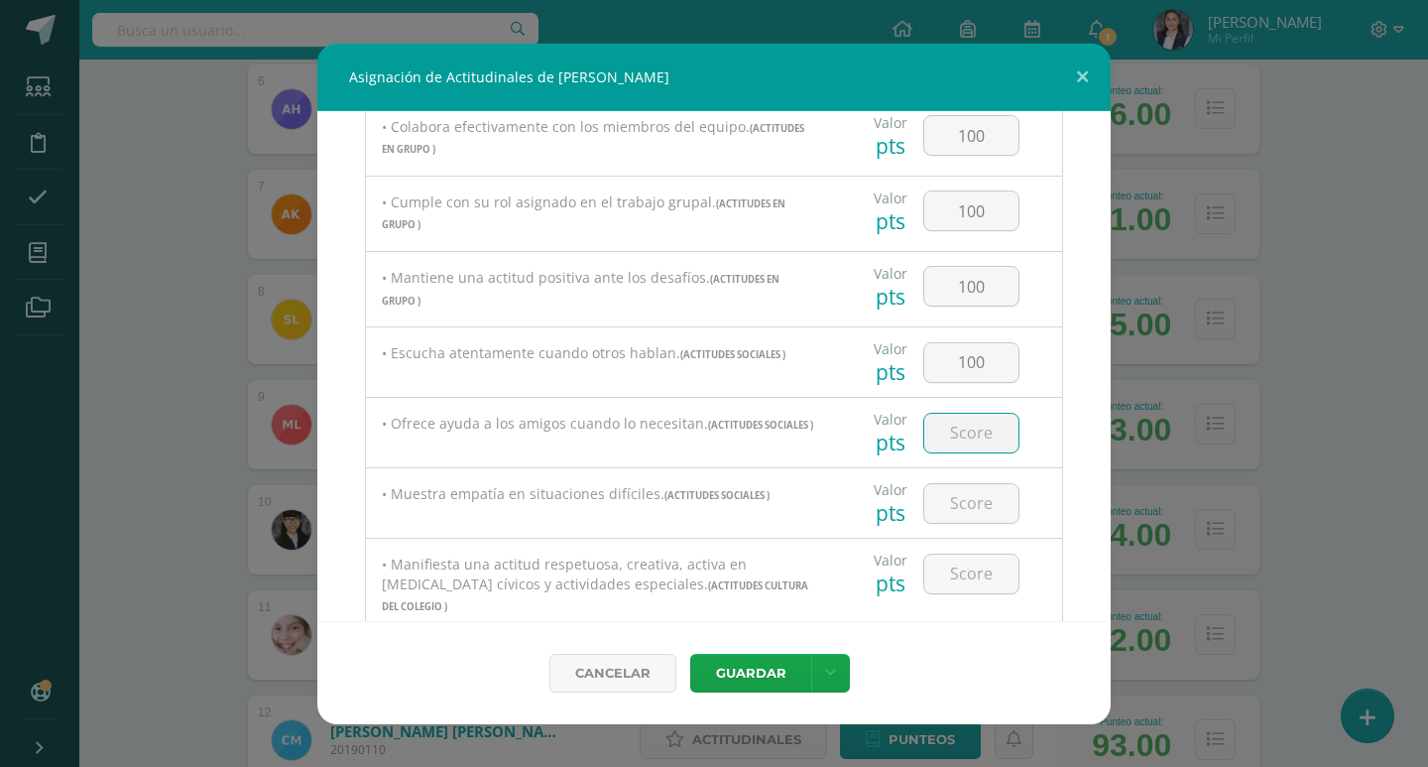
click at [974, 425] on input "number" at bounding box center [971, 433] width 94 height 39
type input "100"
click at [977, 493] on input "number" at bounding box center [971, 503] width 94 height 39
type input "100"
click at [951, 572] on input "number" at bounding box center [971, 573] width 94 height 39
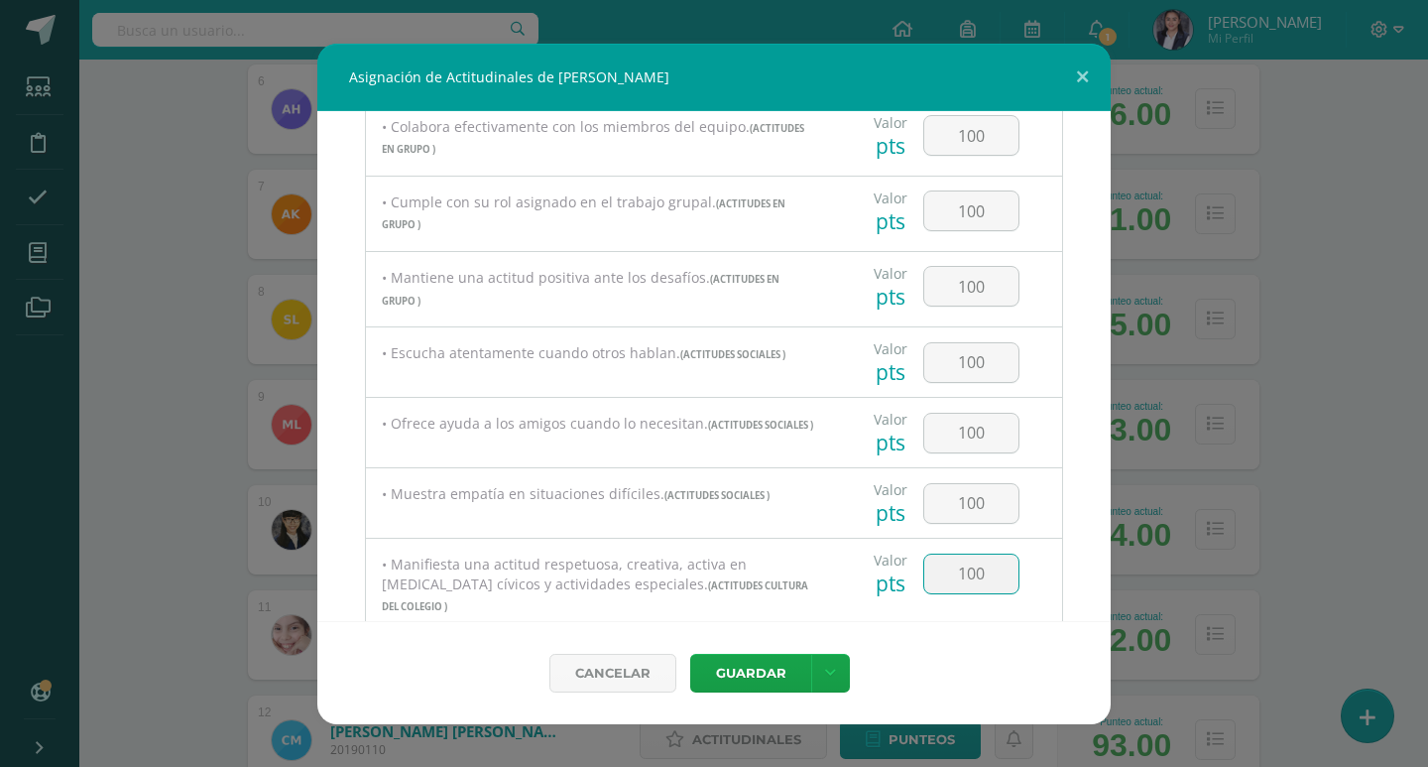
type input "100"
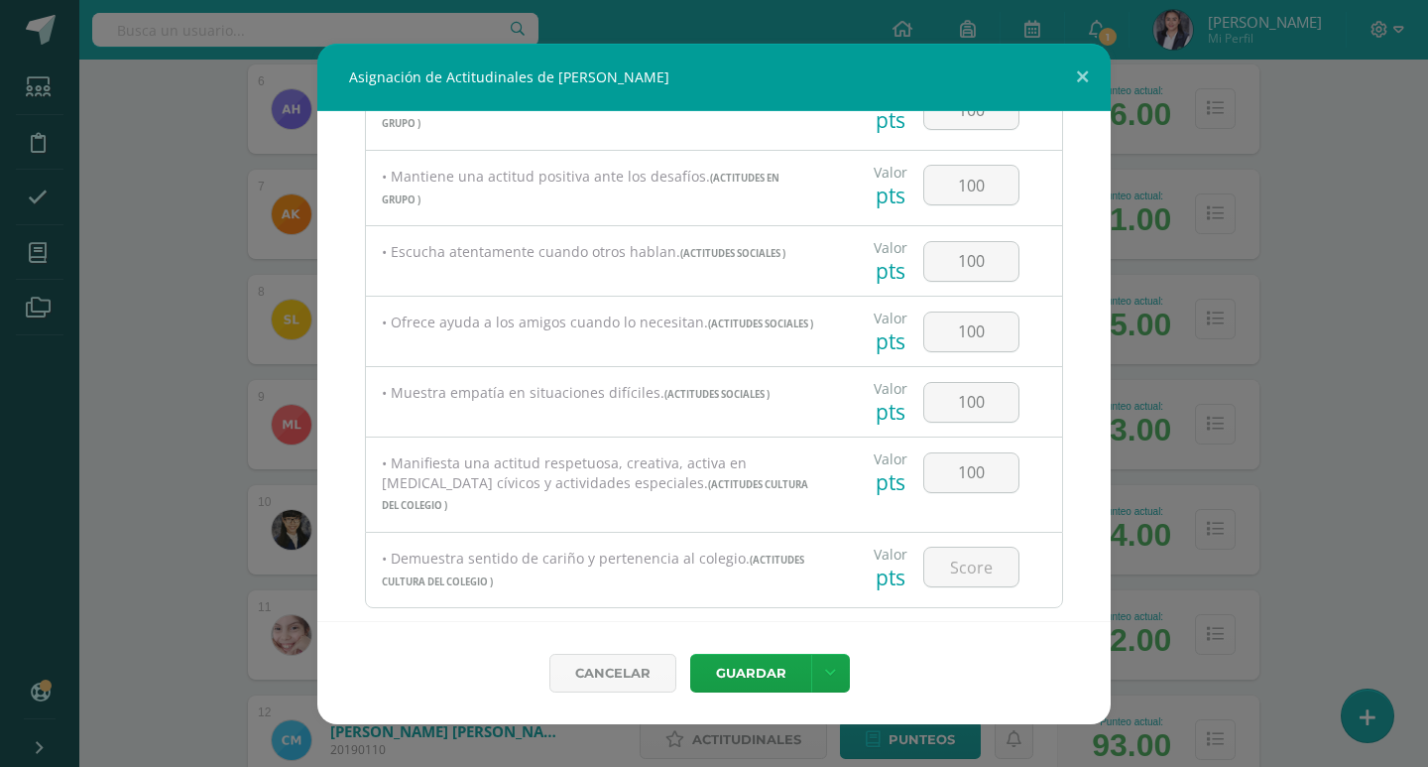
scroll to position [992, 0]
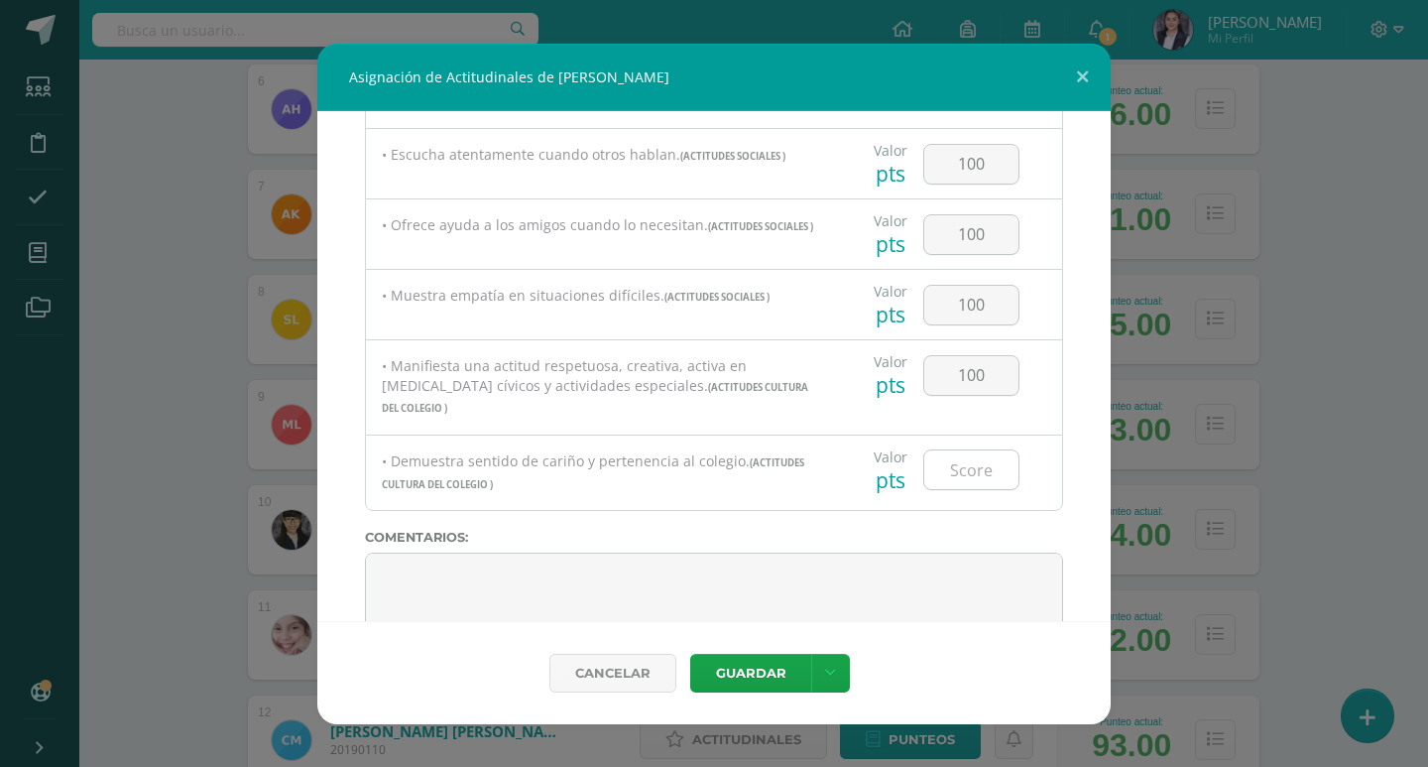
click at [968, 457] on input "number" at bounding box center [971, 469] width 94 height 39
type input "100"
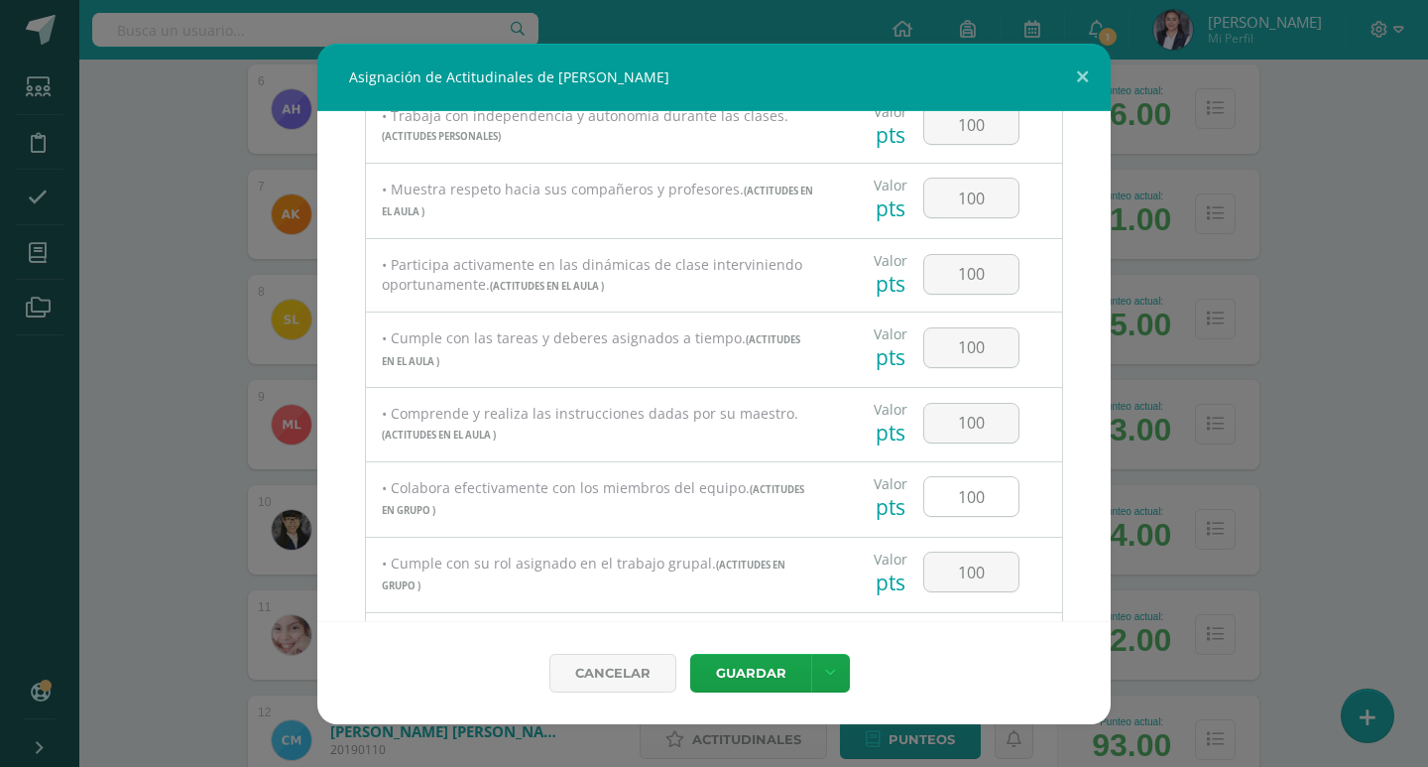
scroll to position [397, 0]
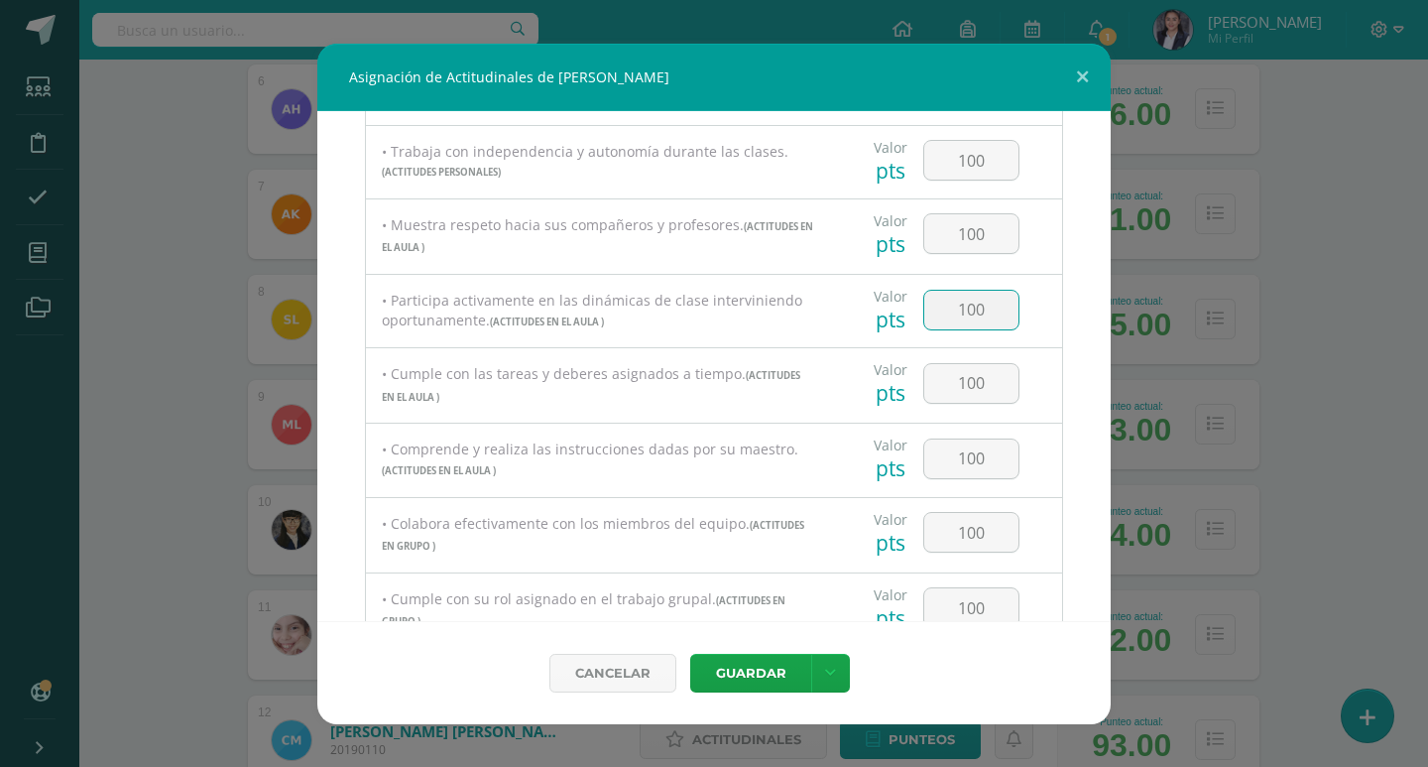
drag, startPoint x: 981, startPoint y: 310, endPoint x: 921, endPoint y: 322, distance: 60.7
click at [924, 321] on input "100" at bounding box center [971, 310] width 94 height 39
type input "89"
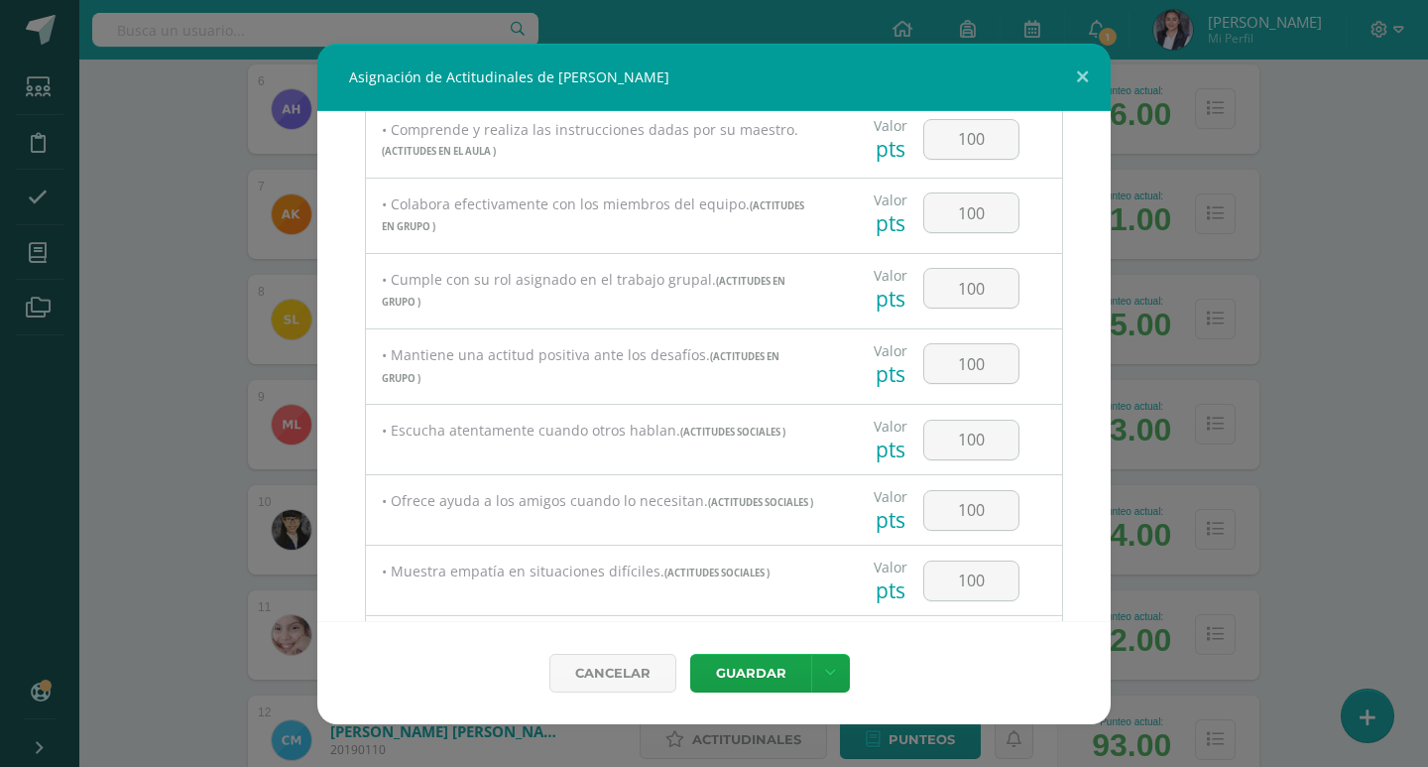
scroll to position [992, 0]
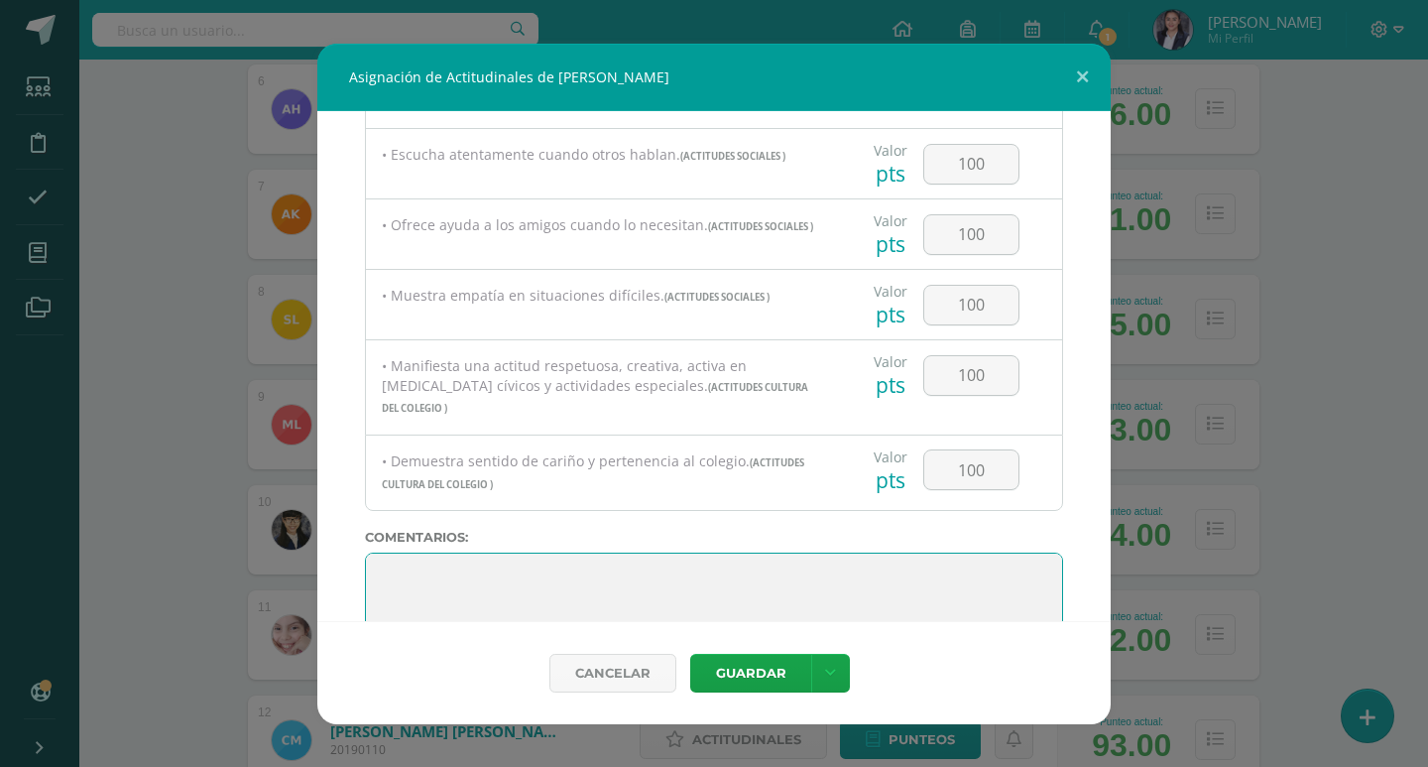
click at [620, 580] on textarea at bounding box center [714, 601] width 698 height 99
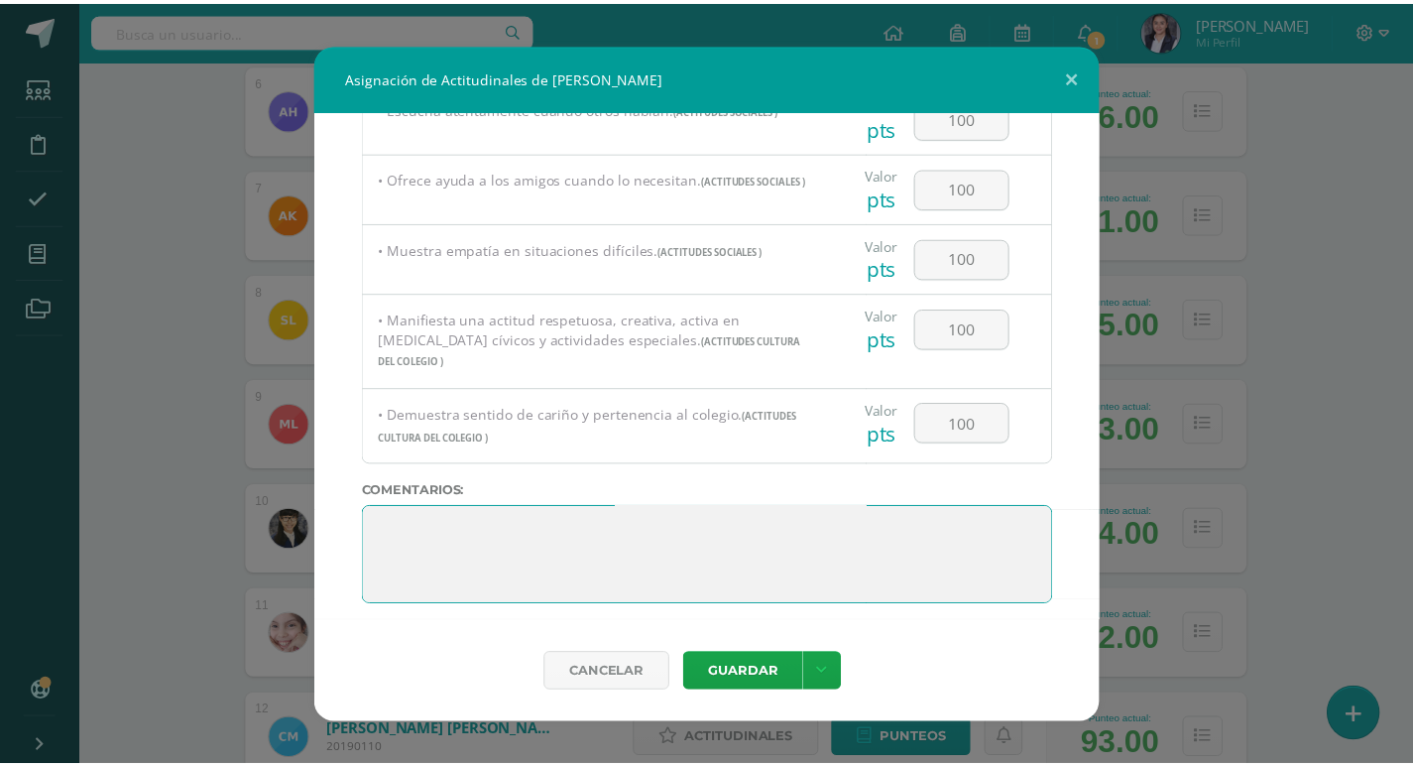
scroll to position [0, 0]
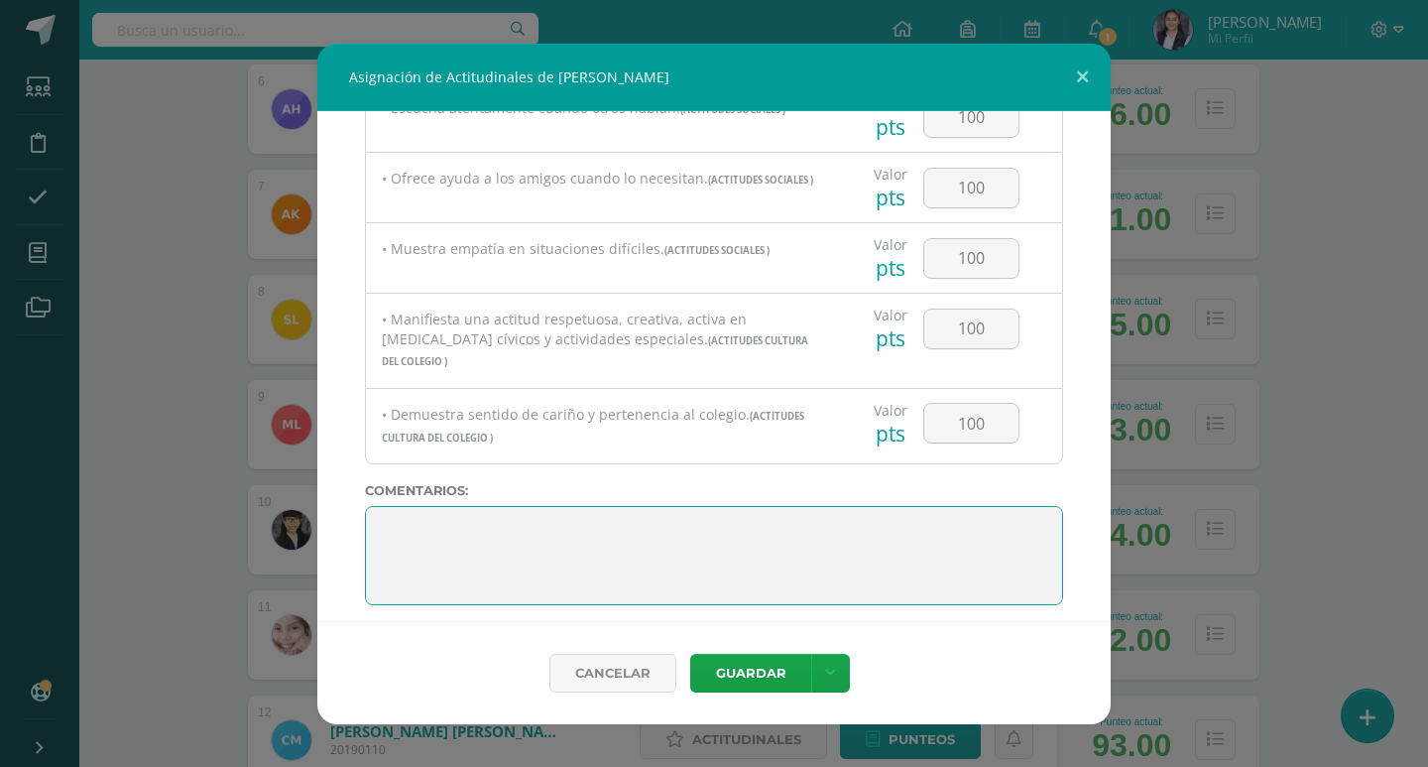
drag, startPoint x: 486, startPoint y: 579, endPoint x: 393, endPoint y: 405, distance: 197.9
click at [393, 405] on div "Todas las Categorias Todas las Categorias ACTITUDES PERSONALES ACTITUDES EN EL …" at bounding box center [713, 366] width 793 height 510
paste textarea "¡Qué bien lo hiciste! Sigue así, ¡estás construyendo un futuro brillante!"
type textarea "¡Qué bien lo hiciste! Sigue así, ¡estás construyendo un futuro brillante!"
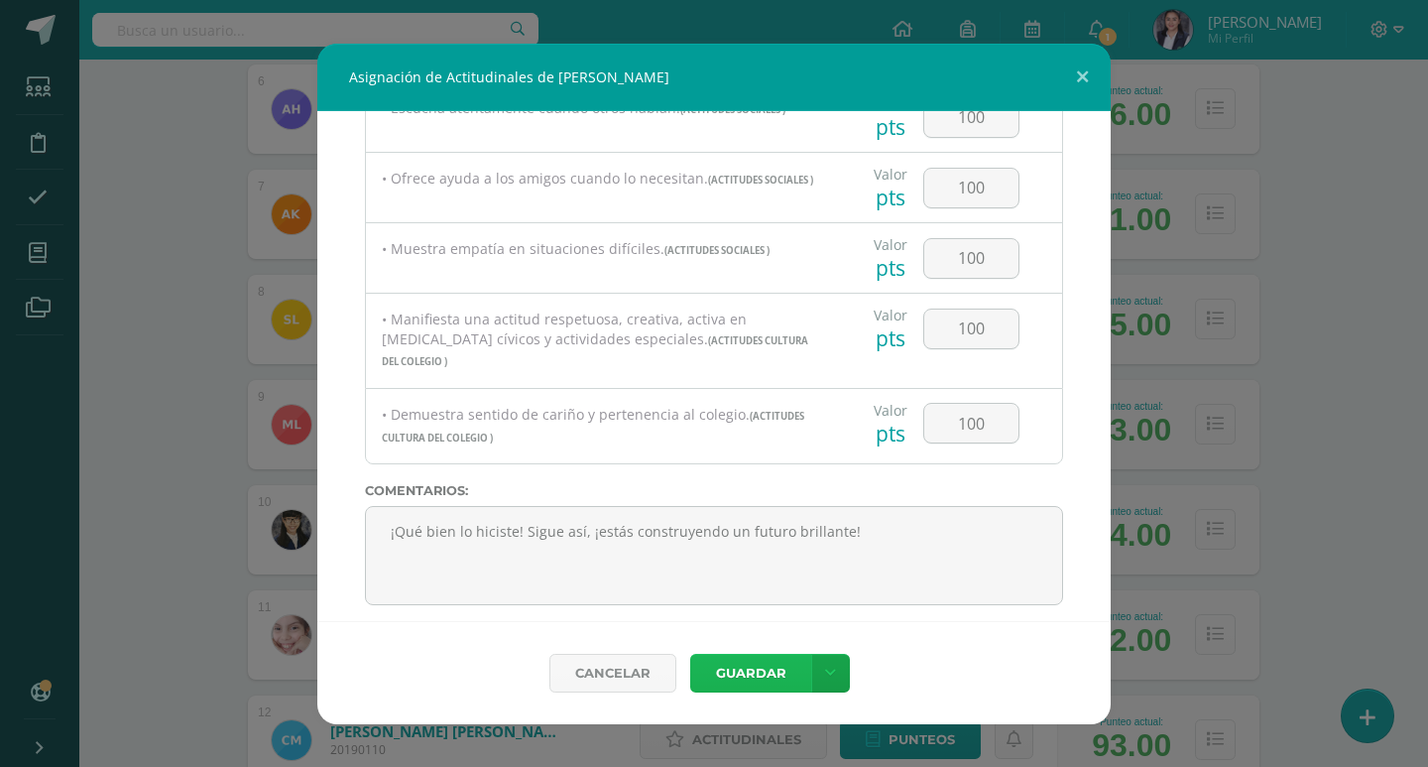
click at [748, 665] on button "Guardar" at bounding box center [750, 672] width 121 height 39
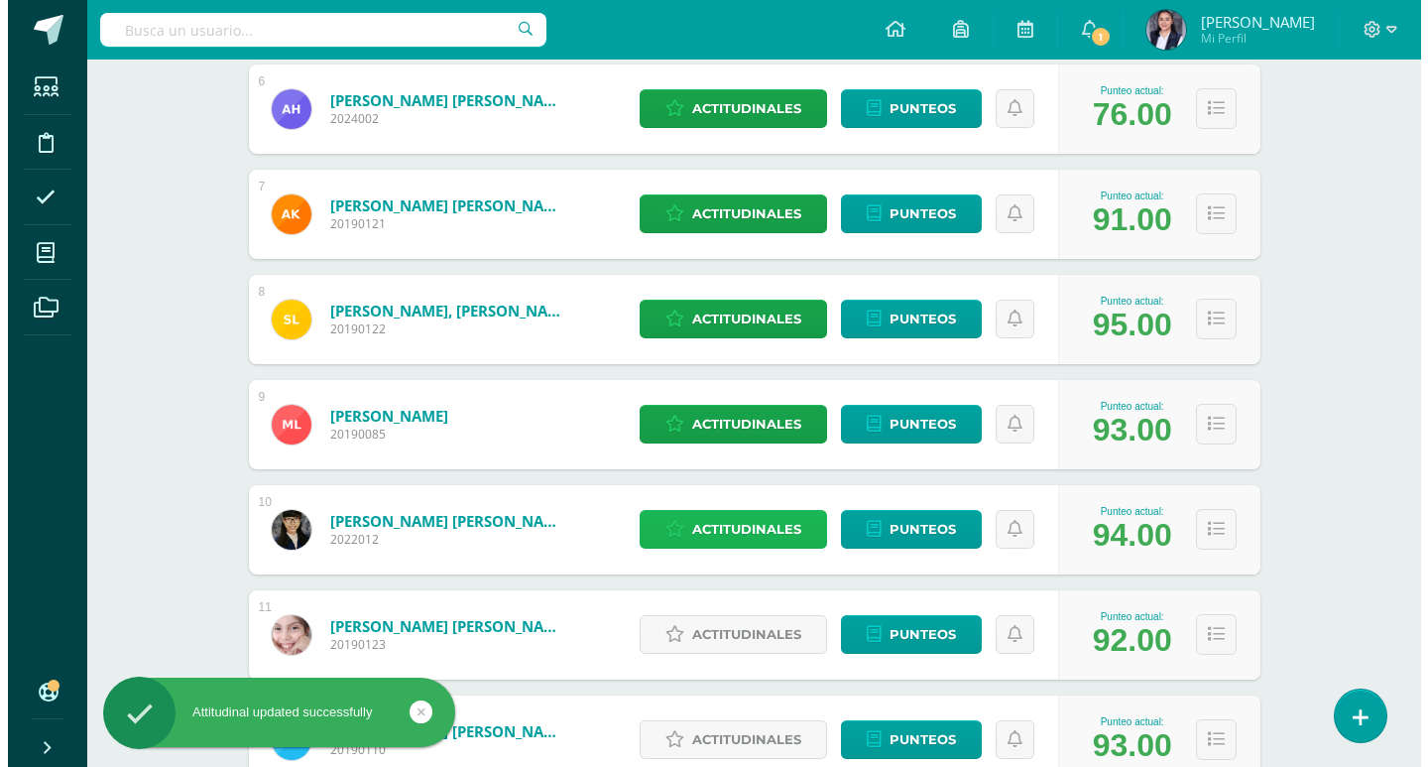
scroll to position [1190, 0]
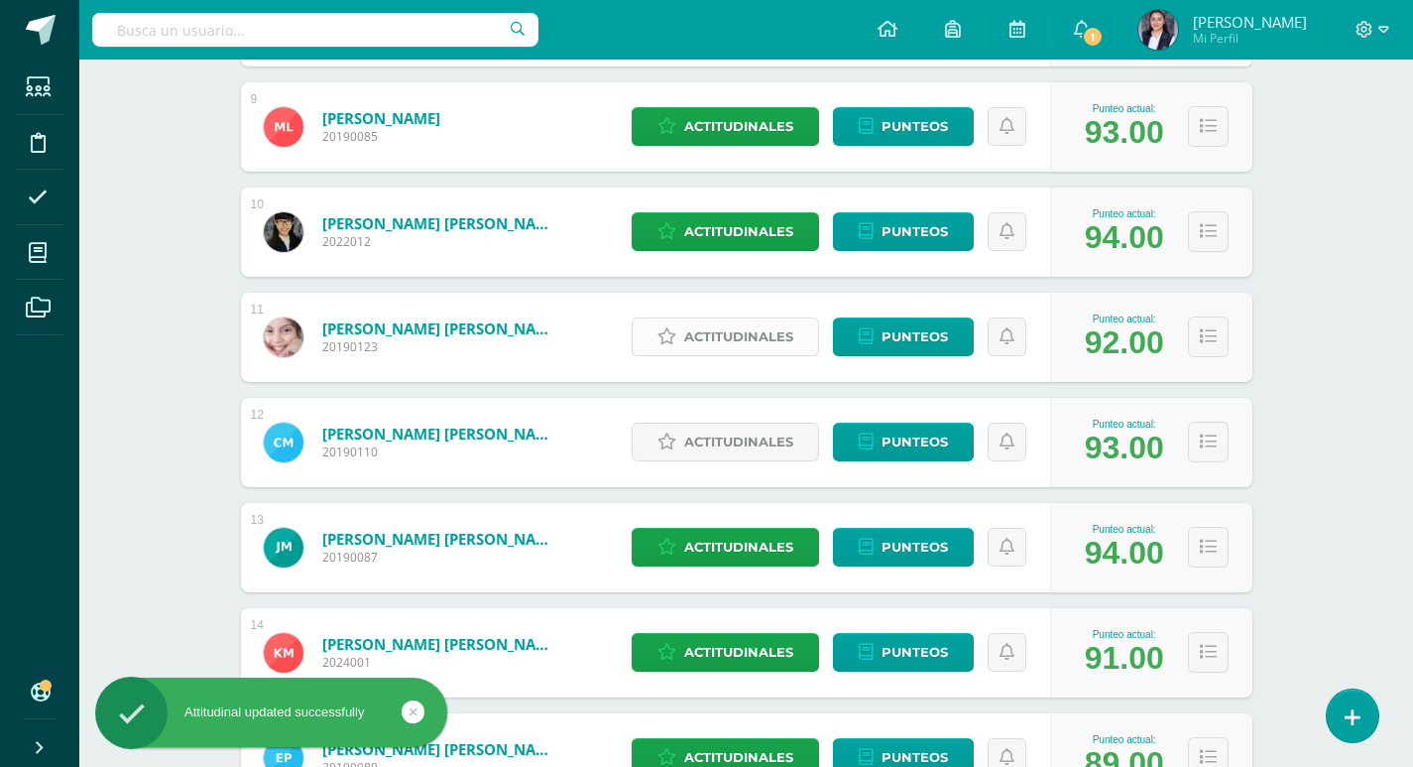
click at [721, 329] on span "Actitudinales" at bounding box center [738, 336] width 109 height 37
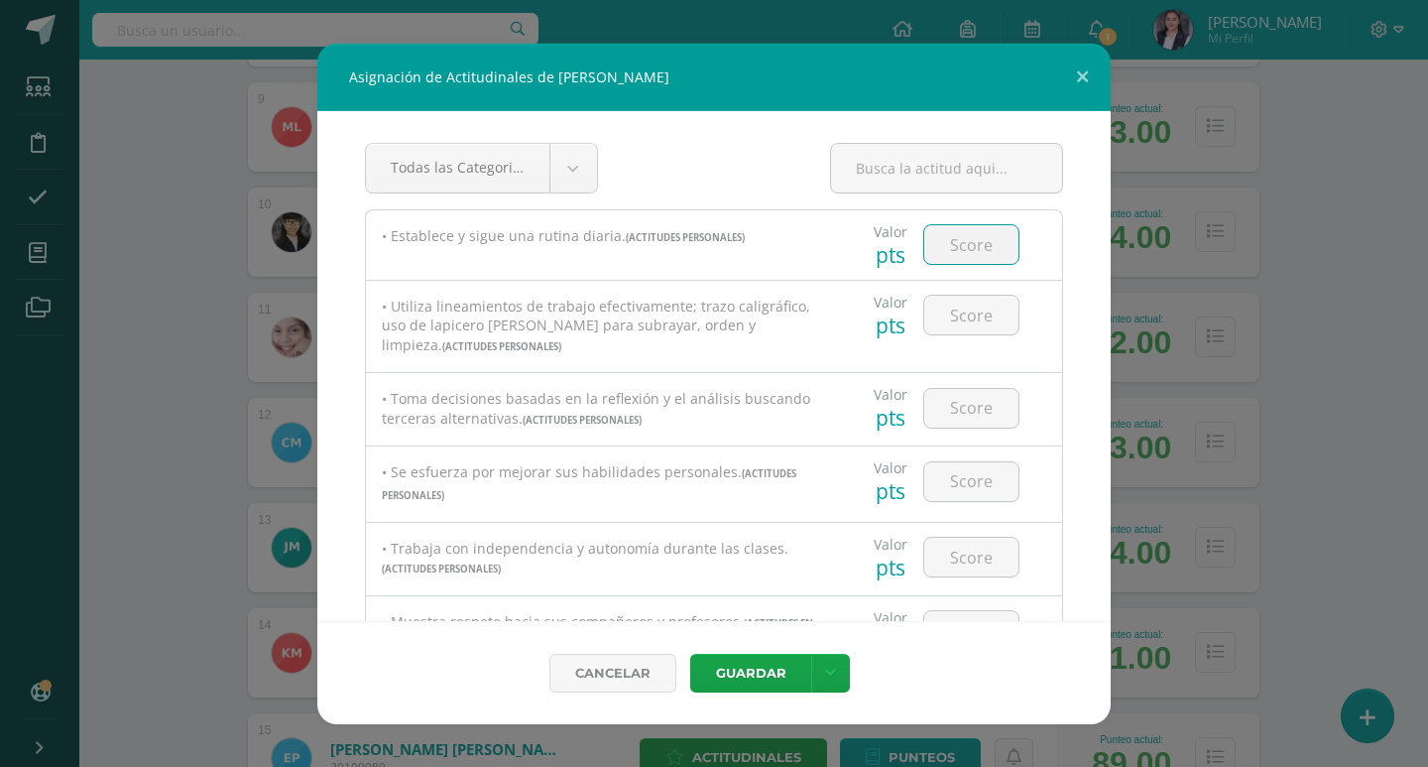
click at [964, 245] on input "number" at bounding box center [971, 244] width 94 height 39
type input "100"
click at [987, 317] on input "number" at bounding box center [971, 315] width 94 height 39
type input "89"
click at [982, 414] on input "number" at bounding box center [971, 408] width 94 height 39
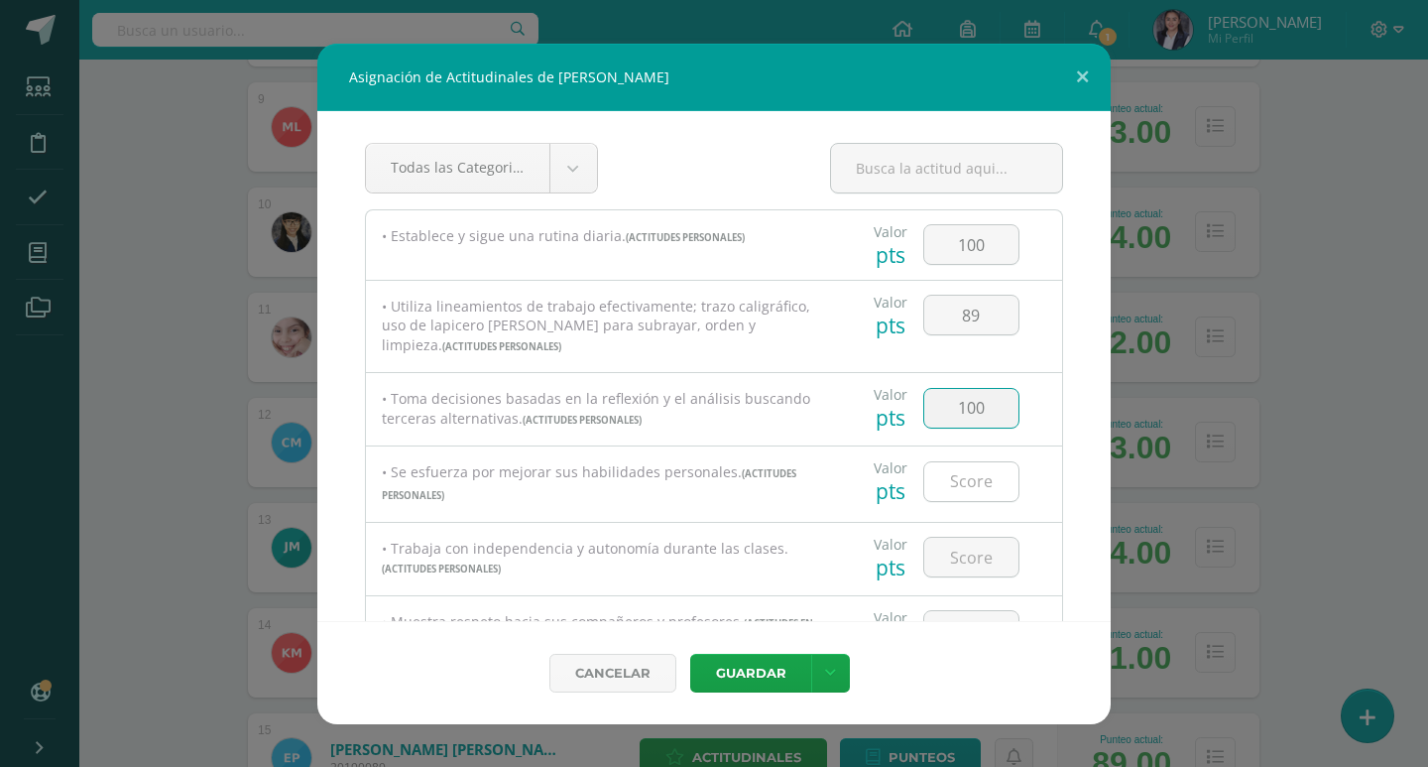
type input "100"
click at [970, 493] on input "number" at bounding box center [971, 481] width 94 height 39
type input "100"
click at [976, 549] on input "number" at bounding box center [971, 556] width 94 height 39
type input "100"
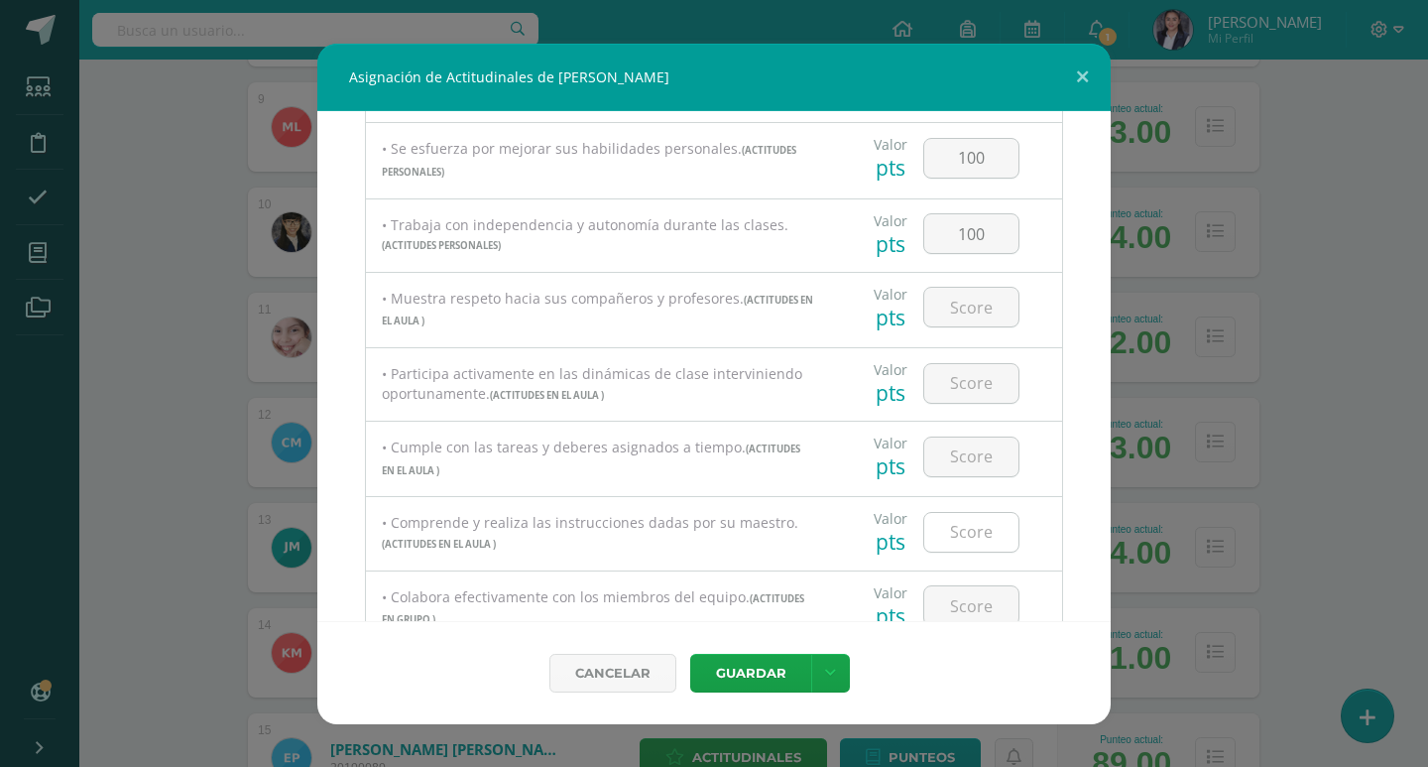
scroll to position [397, 0]
click at [973, 234] on input "number" at bounding box center [971, 233] width 94 height 39
type input "100"
click at [965, 311] on input "number" at bounding box center [971, 310] width 94 height 39
type input "100"
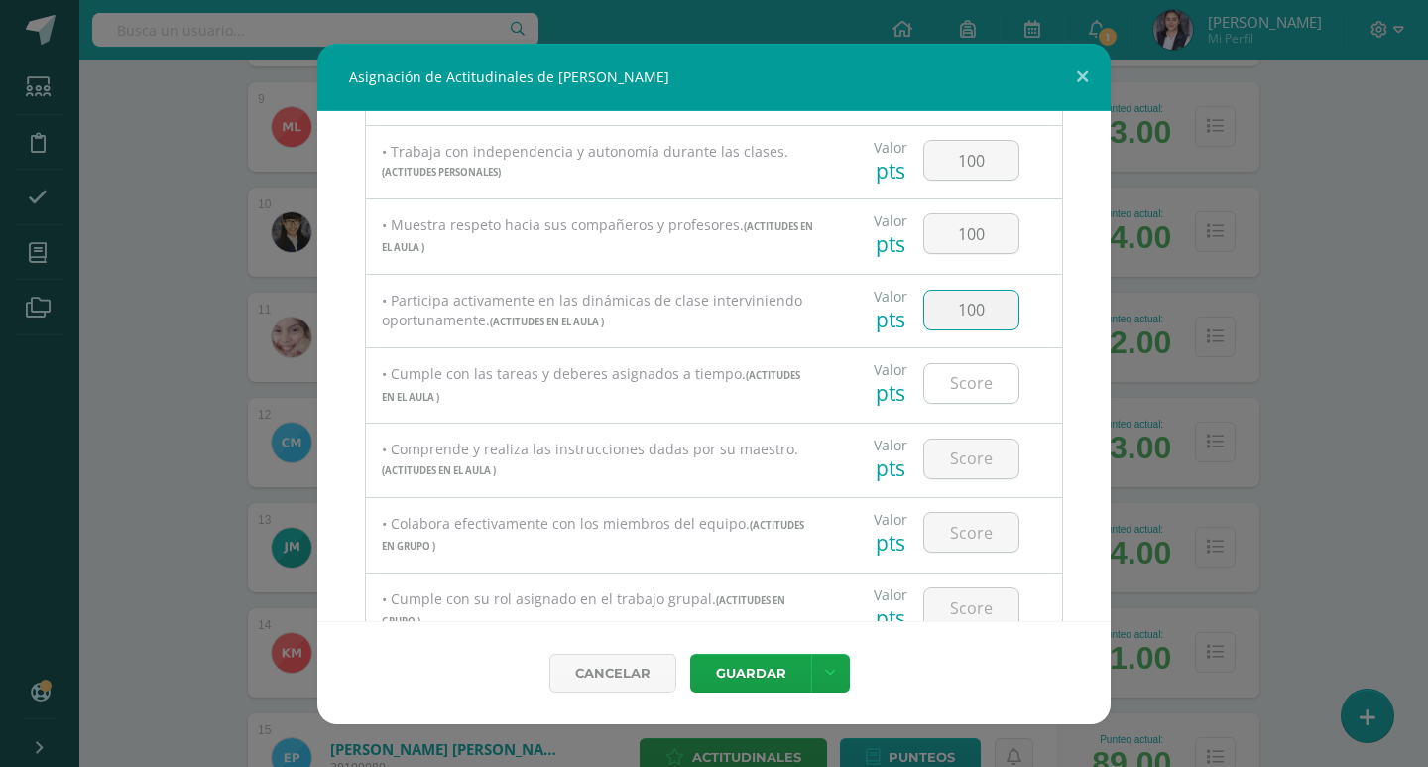
click at [975, 387] on input "number" at bounding box center [971, 383] width 94 height 39
type input "100"
click at [983, 452] on input "number" at bounding box center [971, 458] width 94 height 39
type input "100"
click at [984, 533] on input "number" at bounding box center [971, 532] width 94 height 39
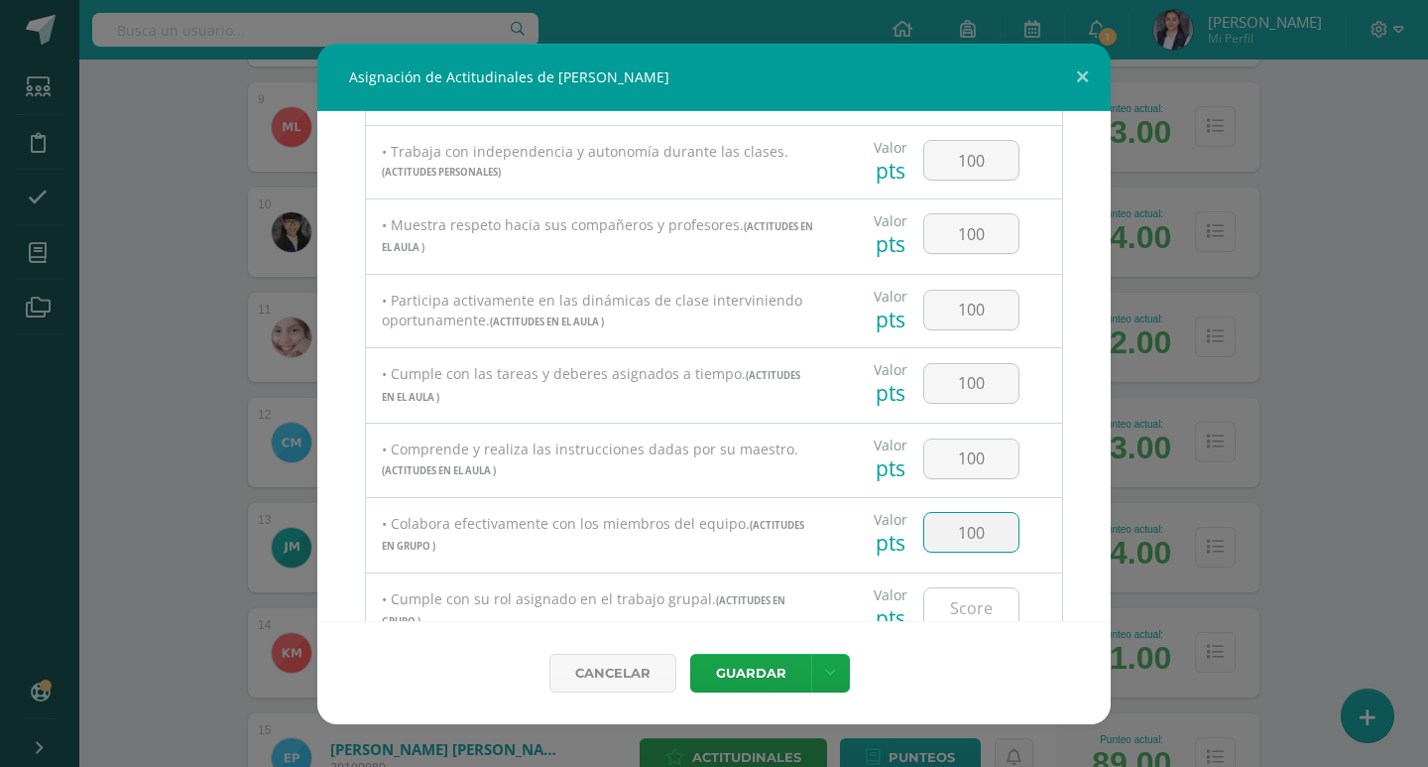
type input "100"
click at [987, 609] on input "number" at bounding box center [971, 607] width 94 height 39
type input "100"
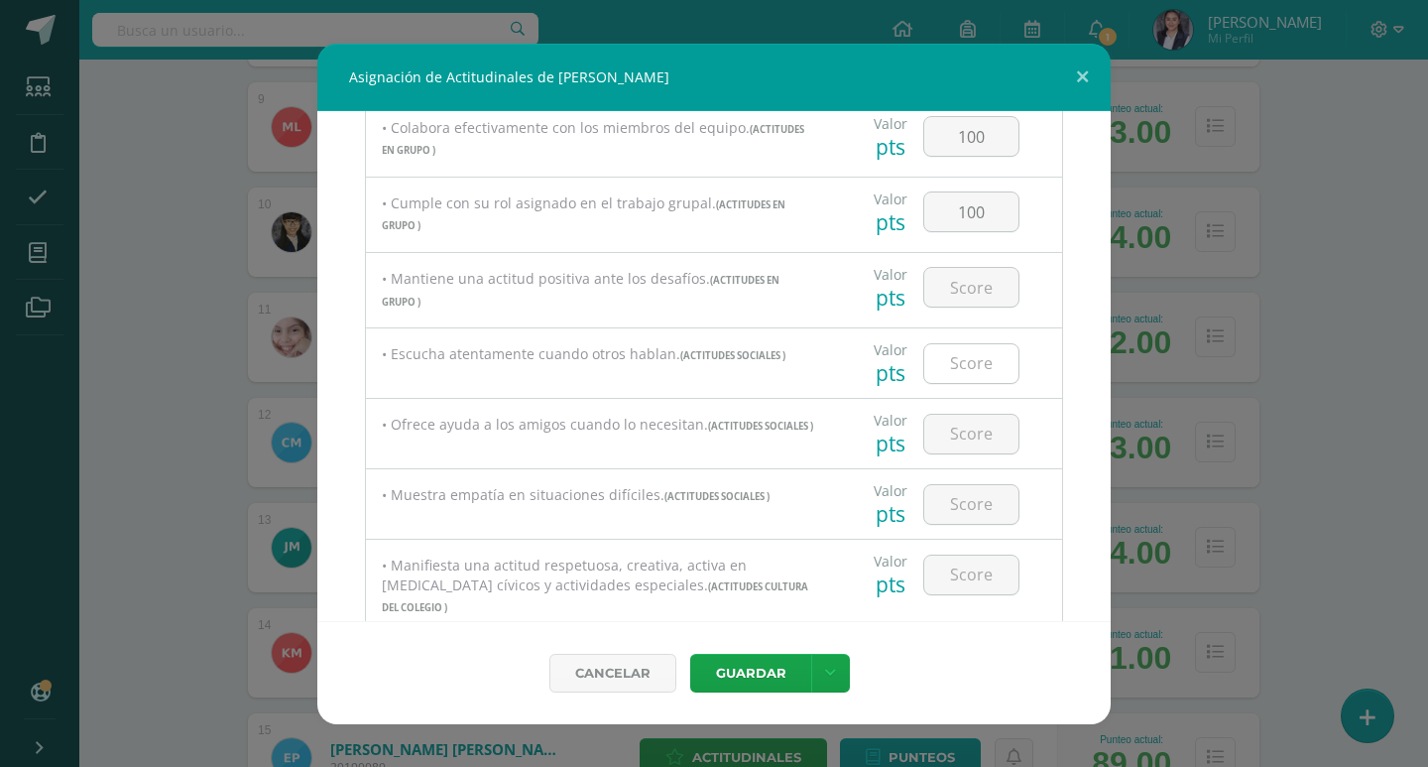
scroll to position [793, 0]
click at [966, 287] on input "number" at bounding box center [971, 286] width 94 height 39
type input "100"
click at [973, 363] on input "number" at bounding box center [971, 362] width 94 height 39
click at [978, 429] on input "number" at bounding box center [971, 433] width 94 height 39
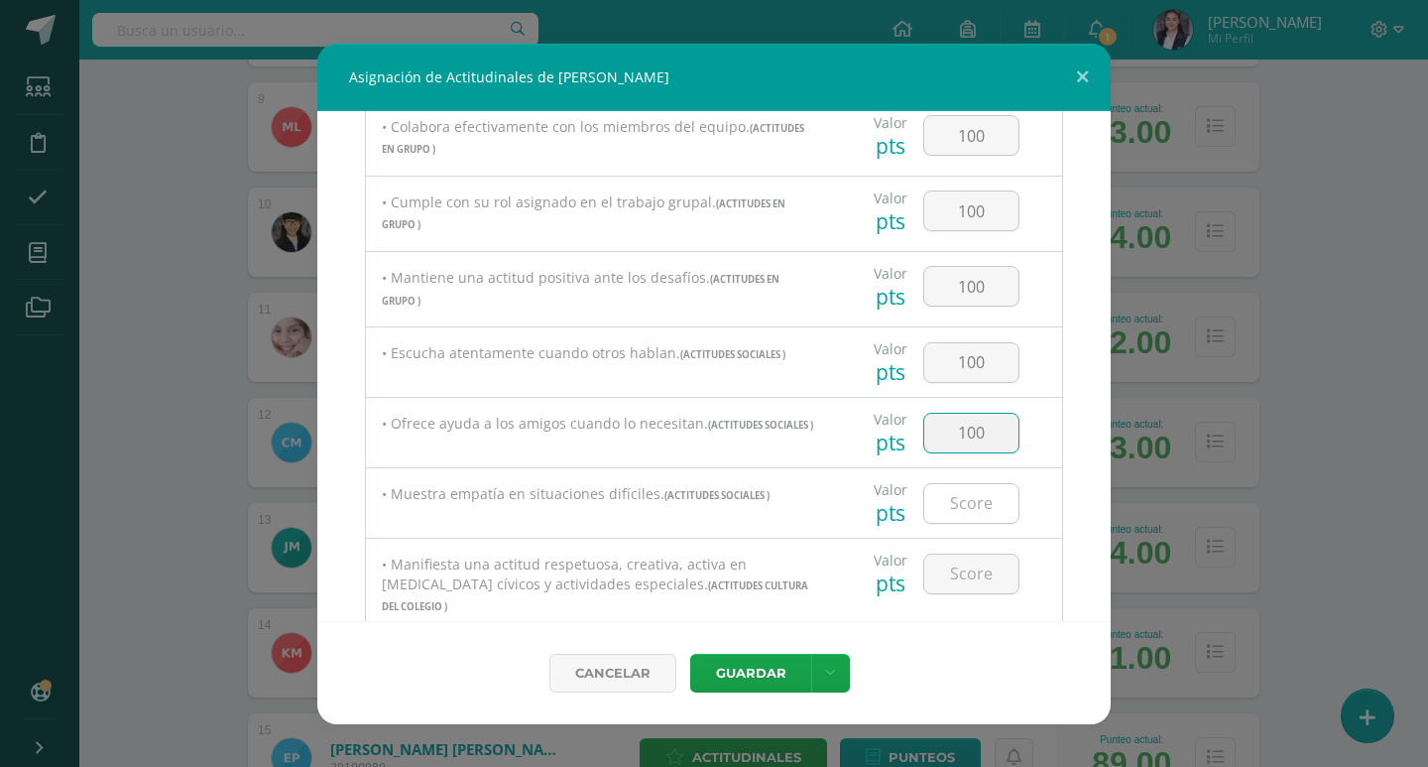
click at [978, 512] on input "number" at bounding box center [971, 503] width 94 height 39
click at [974, 564] on input "number" at bounding box center [971, 573] width 94 height 39
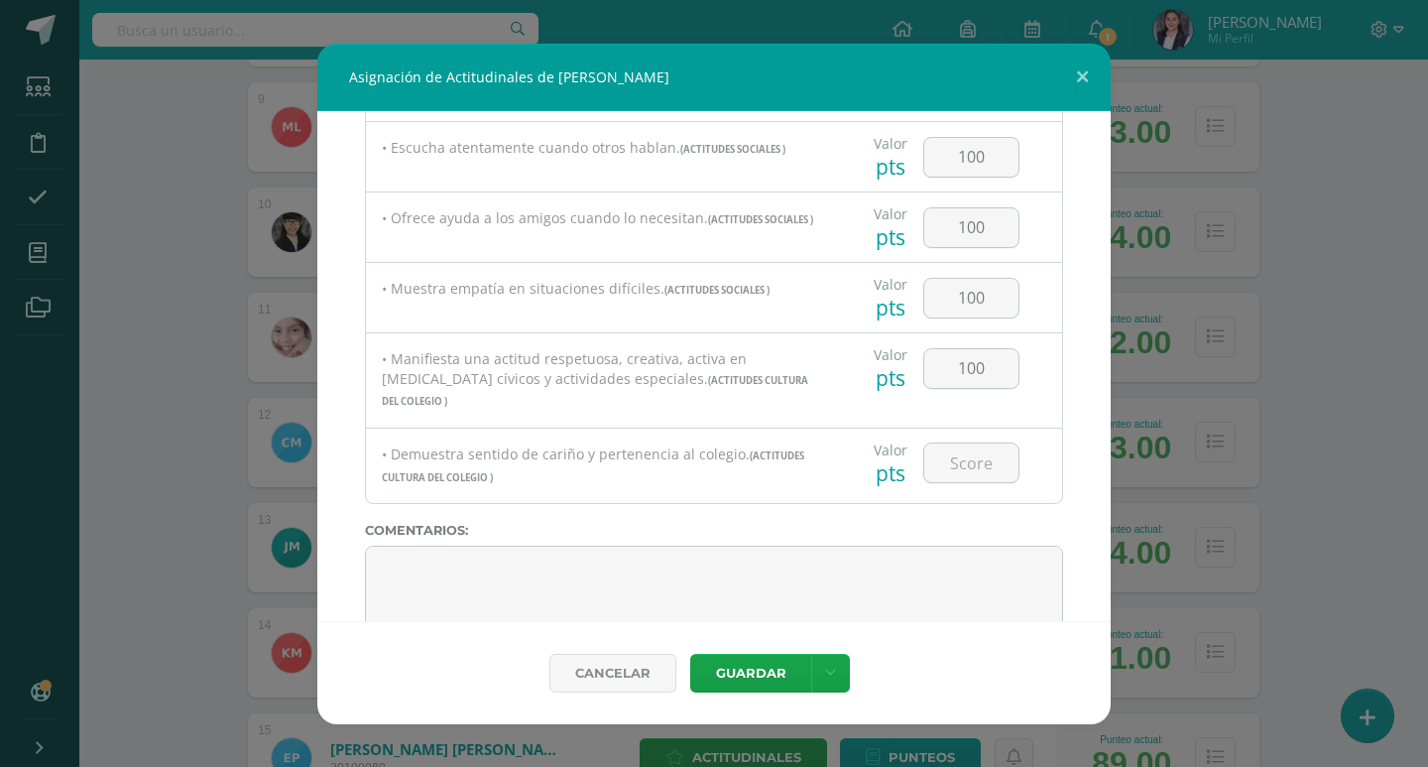
scroll to position [1038, 0]
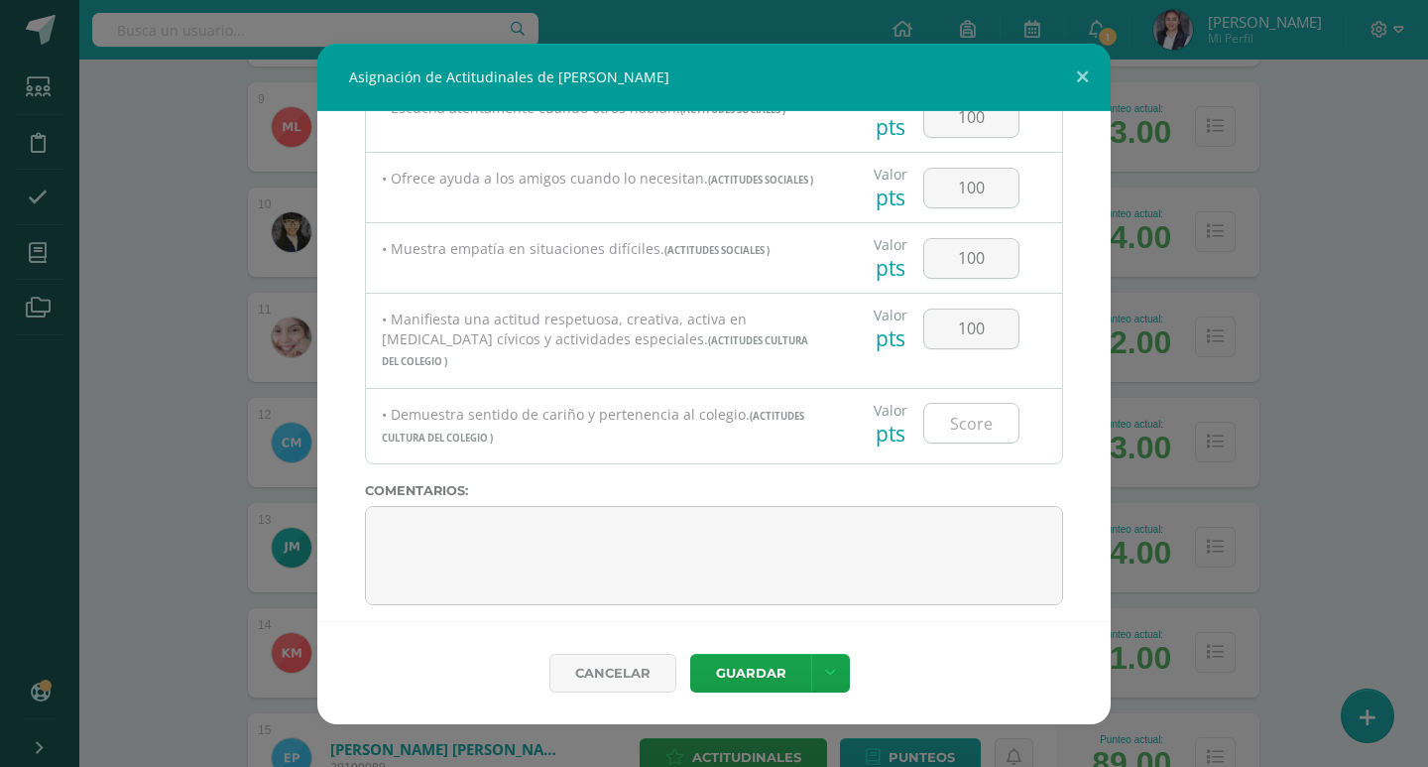
click at [981, 404] on input "number" at bounding box center [971, 423] width 94 height 39
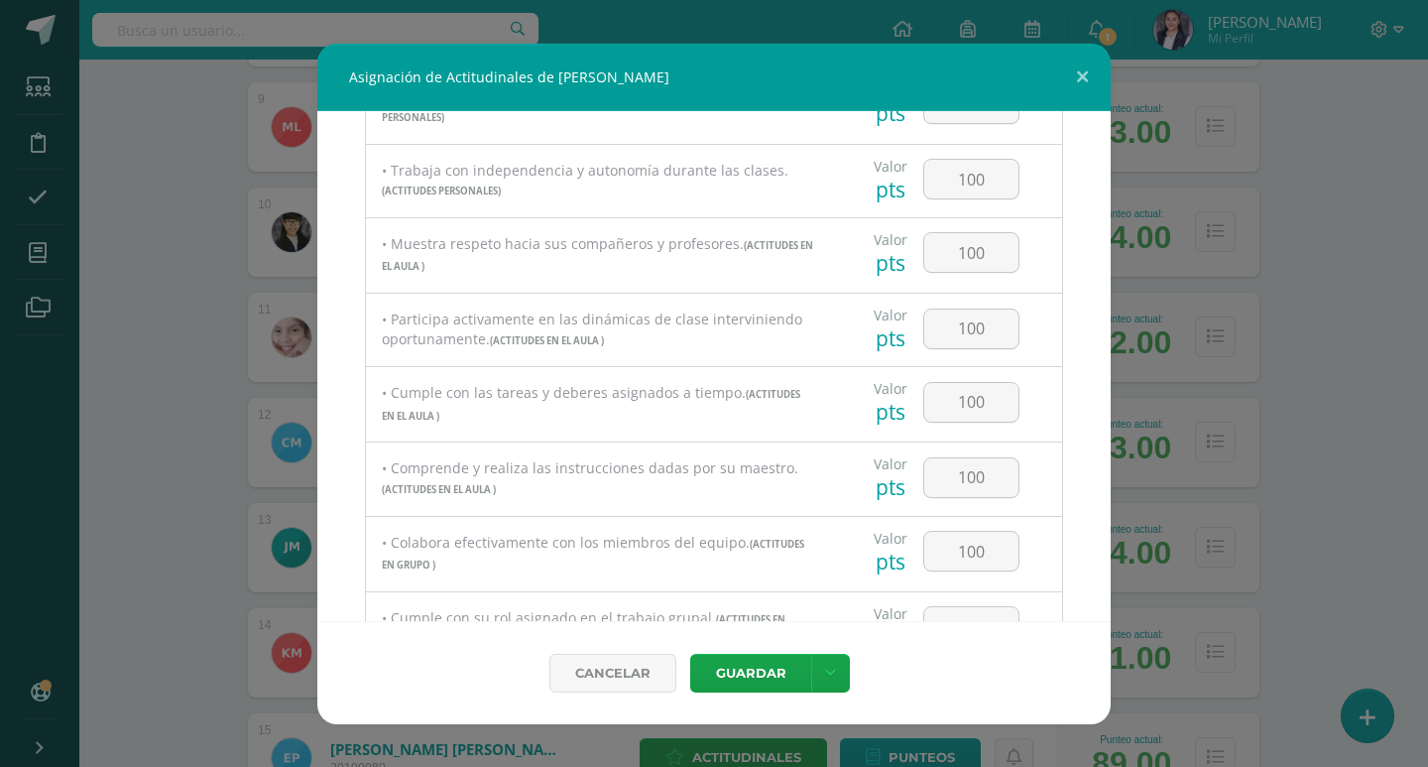
scroll to position [344, 0]
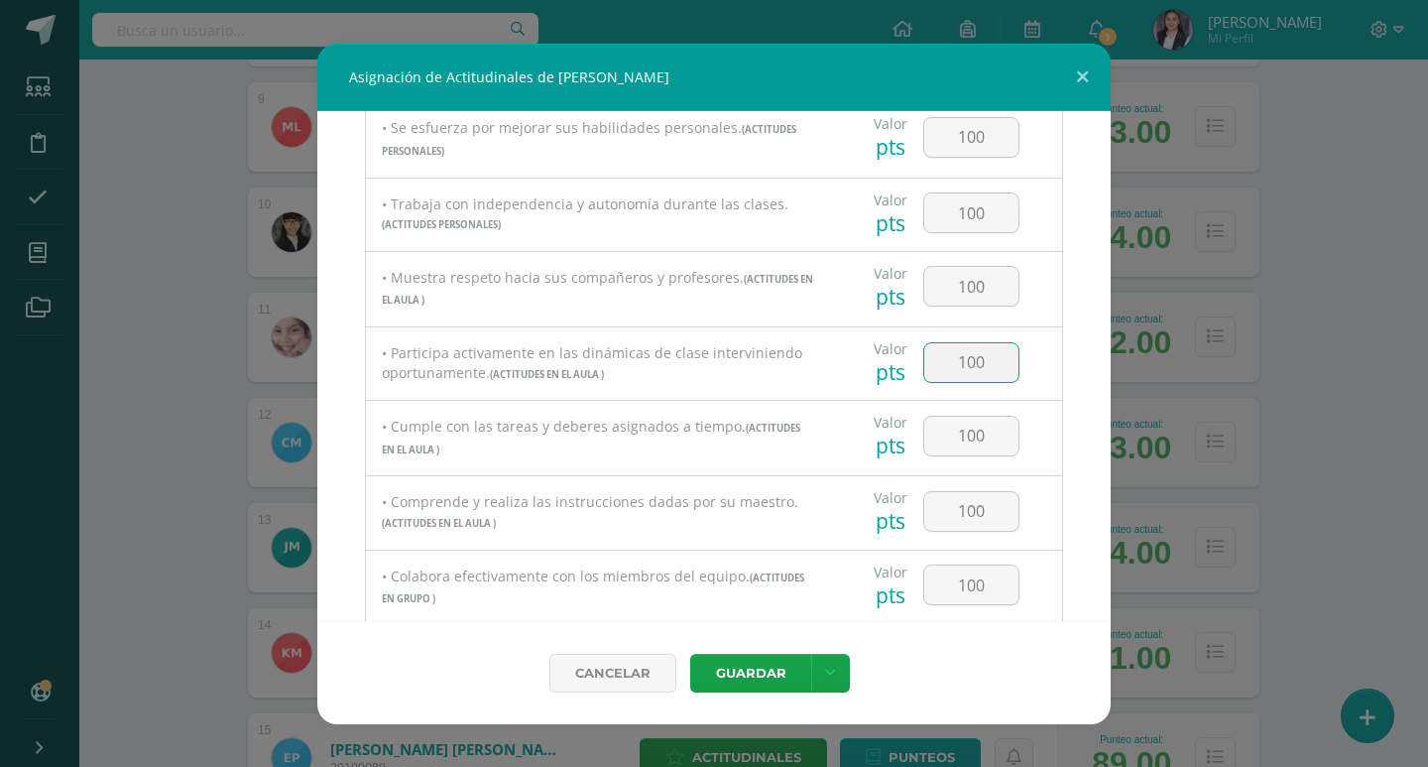
drag, startPoint x: 984, startPoint y: 362, endPoint x: 923, endPoint y: 377, distance: 62.3
click at [924, 377] on input "100" at bounding box center [971, 362] width 94 height 39
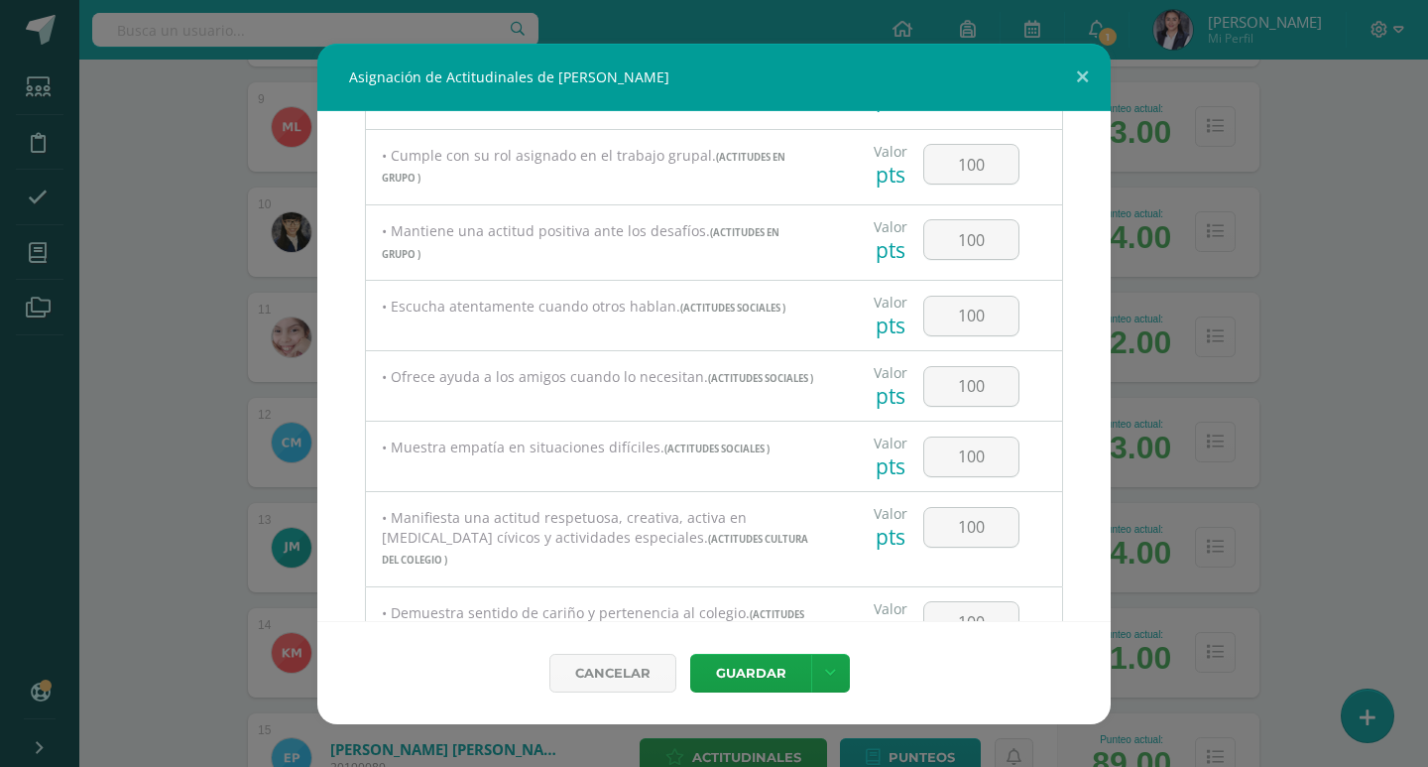
scroll to position [1038, 0]
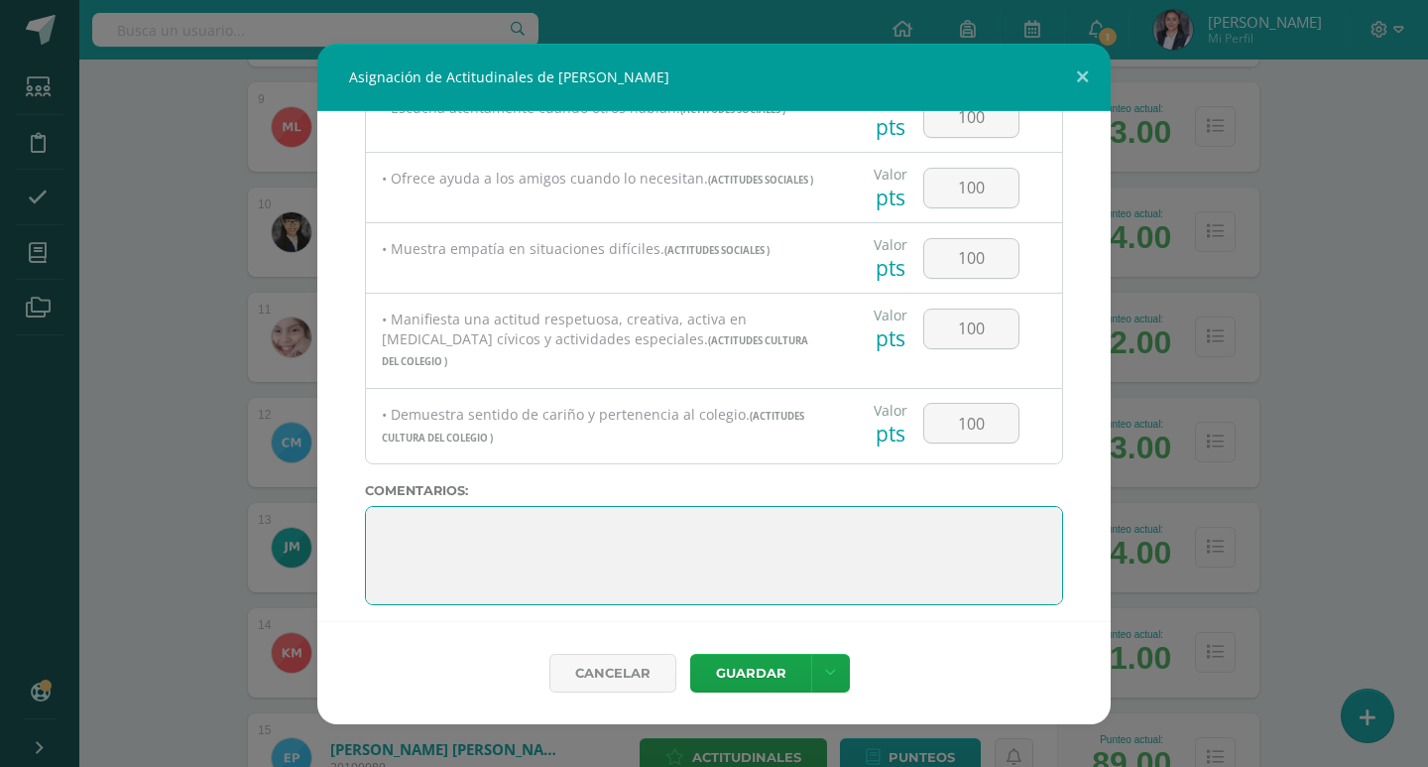
click at [703, 574] on textarea at bounding box center [714, 555] width 698 height 99
drag, startPoint x: 530, startPoint y: 588, endPoint x: 400, endPoint y: 427, distance: 206.6
click at [400, 427] on div "Todas las Categorias Todas las Categorias ACTITUDES PERSONALES ACTITUDES EN EL …" at bounding box center [713, 366] width 793 height 510
click at [451, 518] on textarea at bounding box center [714, 555] width 698 height 99
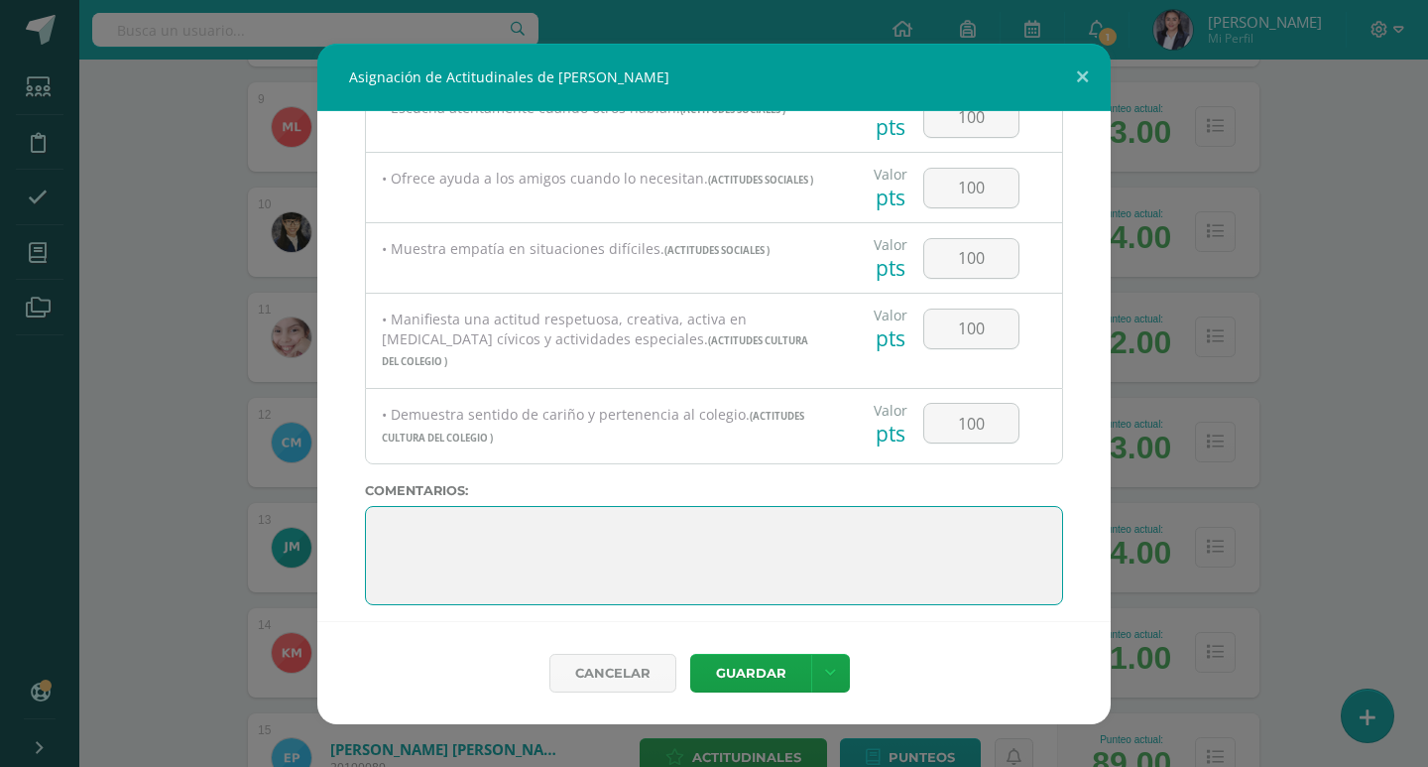
paste textarea "¡Lo hiciste de maravilla! A seguir alcanzando nuevas metas."
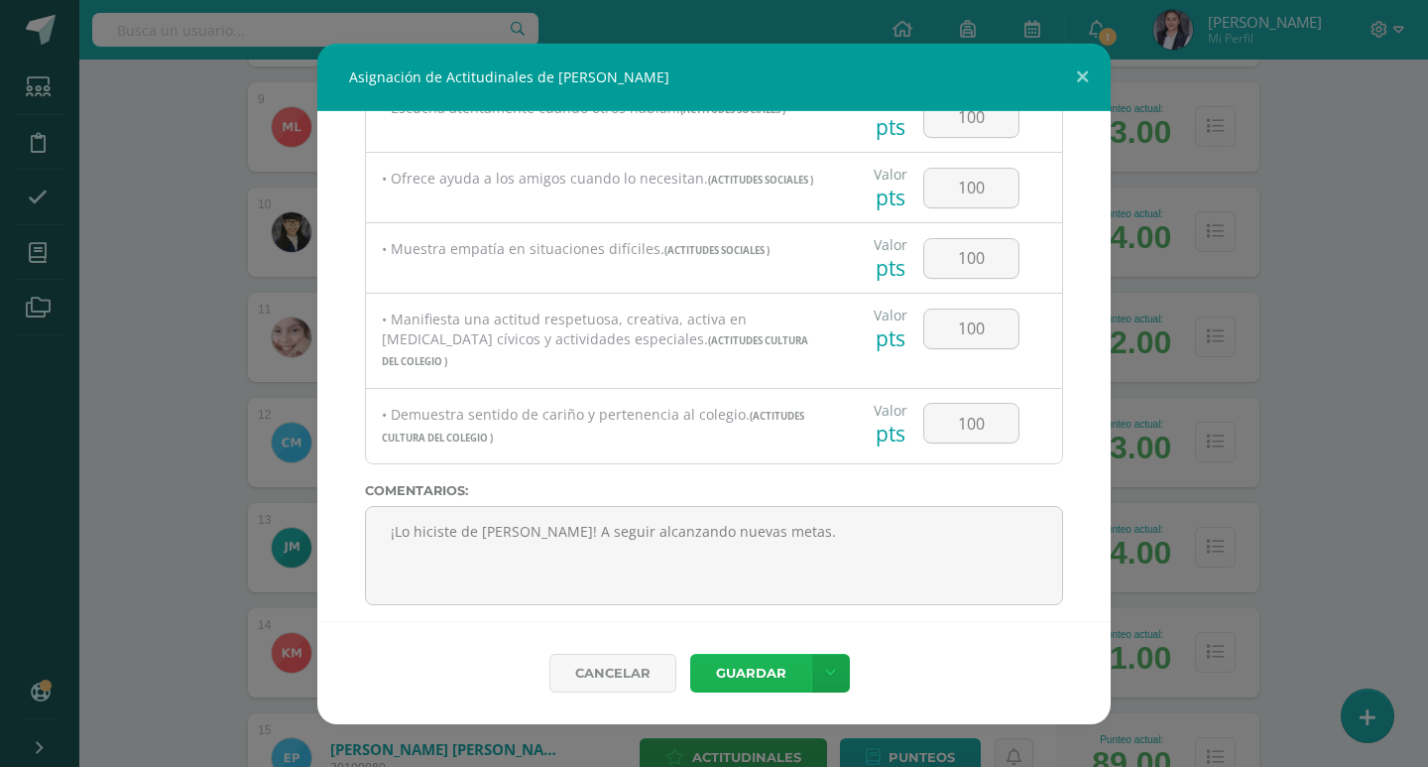
click at [772, 658] on button "Guardar" at bounding box center [750, 672] width 121 height 39
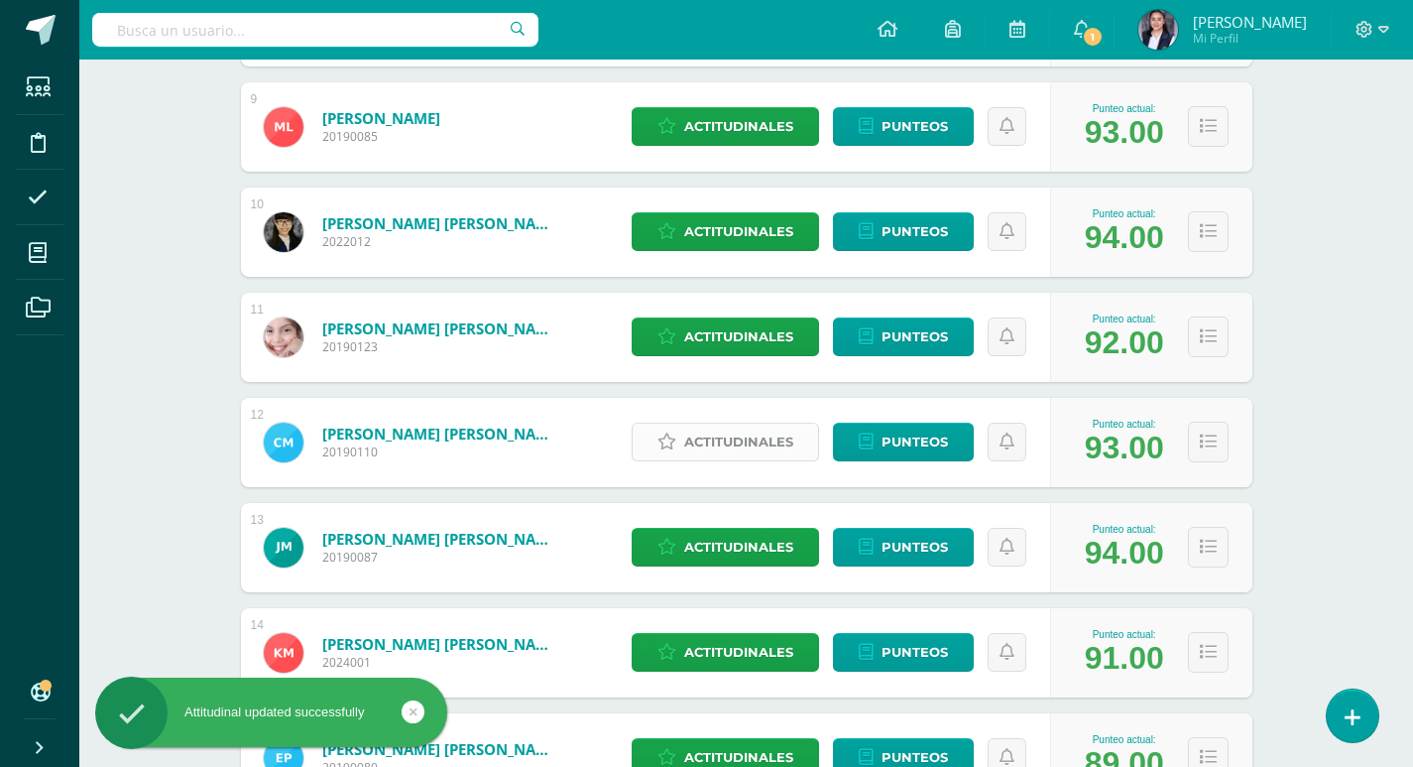
click at [676, 444] on icon at bounding box center [666, 441] width 19 height 17
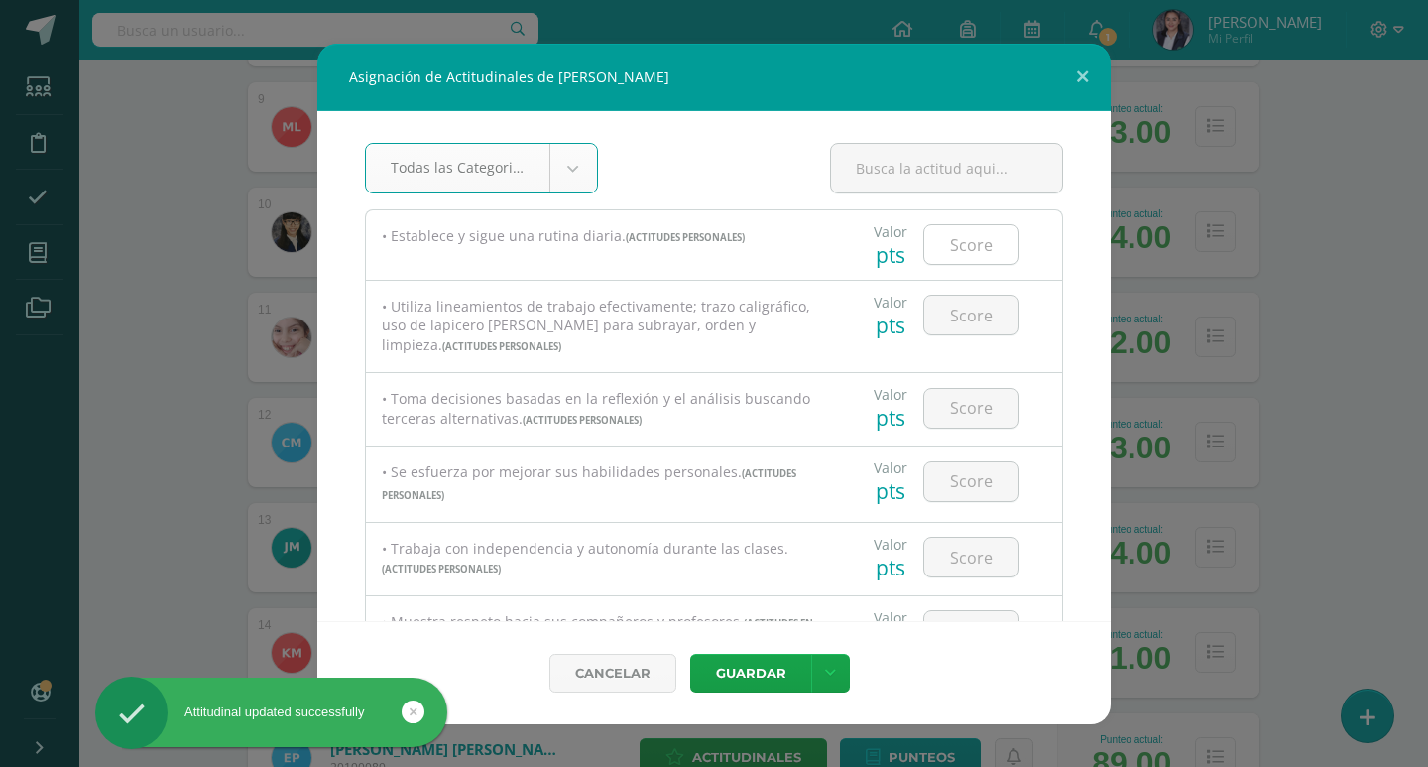
click at [968, 240] on input "number" at bounding box center [971, 244] width 94 height 39
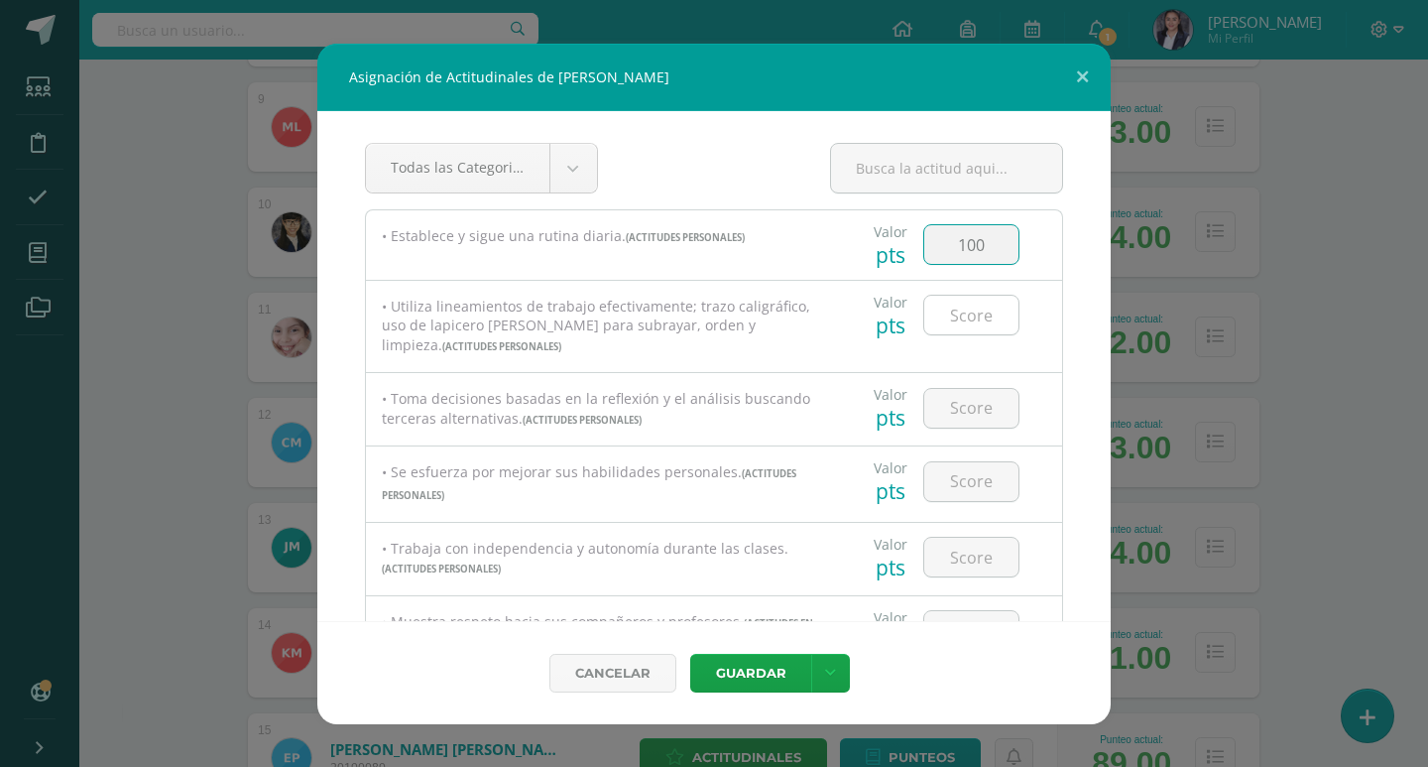
click at [988, 331] on input "number" at bounding box center [971, 315] width 94 height 39
click at [972, 409] on input "number" at bounding box center [971, 408] width 94 height 39
click at [972, 482] on input "number" at bounding box center [971, 481] width 94 height 39
click at [966, 555] on input "number" at bounding box center [971, 556] width 94 height 39
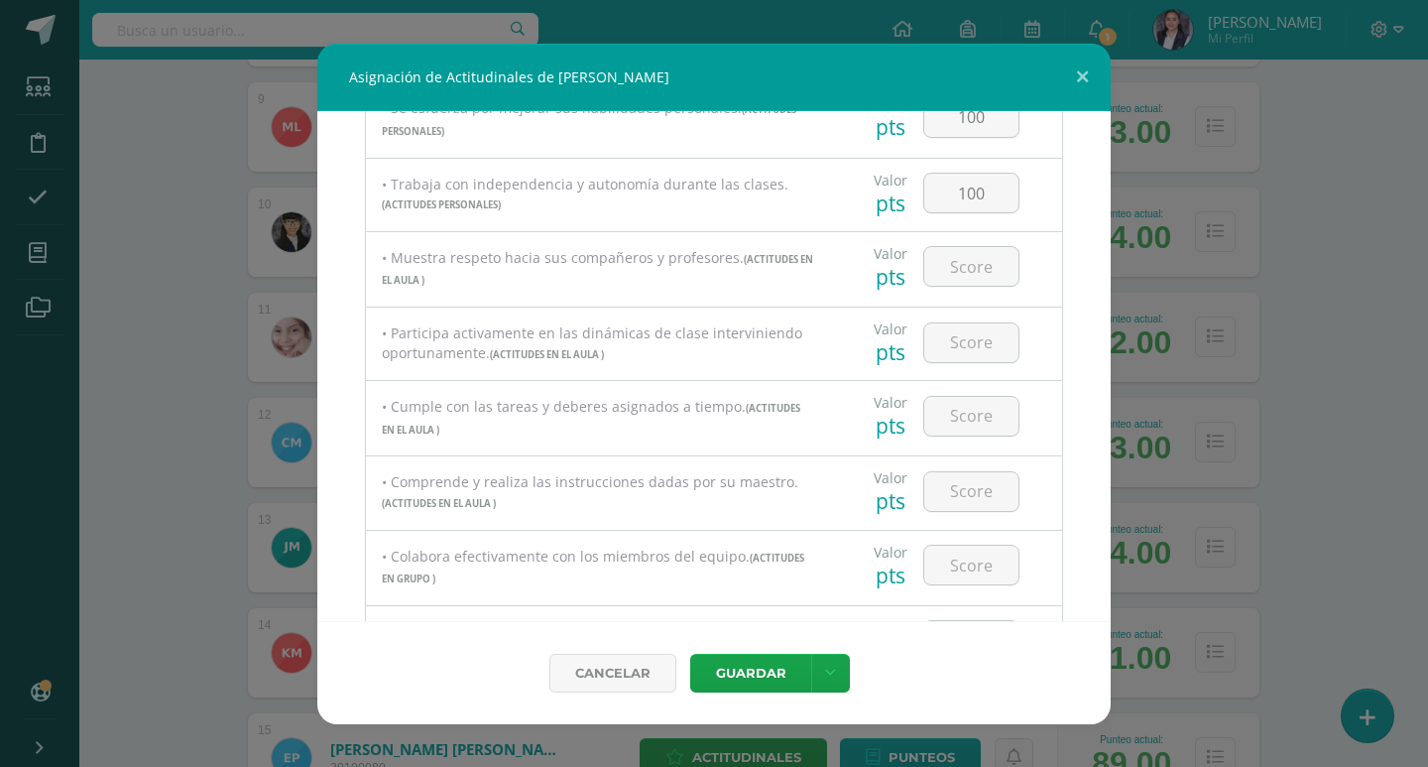
scroll to position [397, 0]
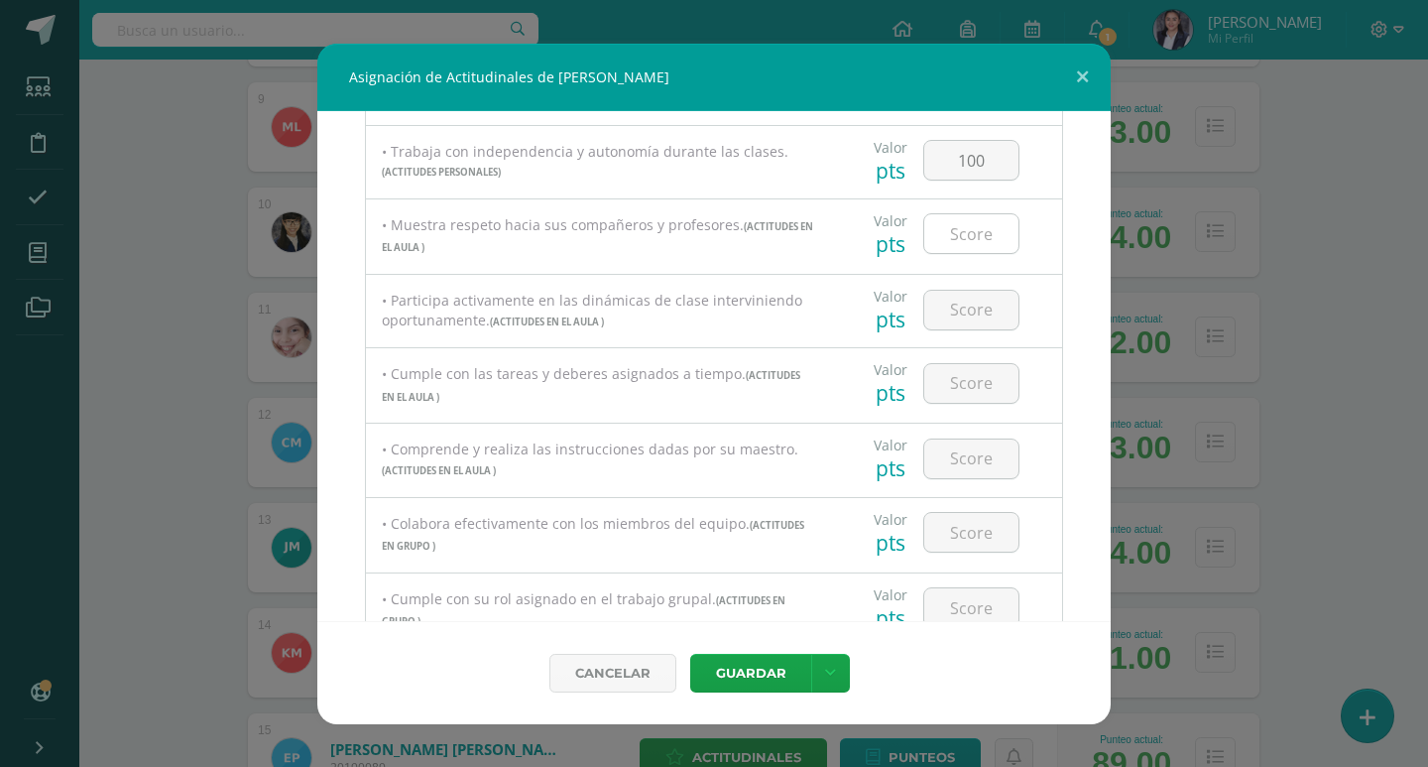
click at [988, 238] on input "number" at bounding box center [971, 233] width 94 height 39
click at [970, 310] on input "number" at bounding box center [971, 310] width 94 height 39
click at [990, 395] on input "number" at bounding box center [971, 383] width 94 height 39
click at [989, 480] on div at bounding box center [971, 457] width 112 height 69
click at [987, 470] on input "number" at bounding box center [971, 458] width 94 height 39
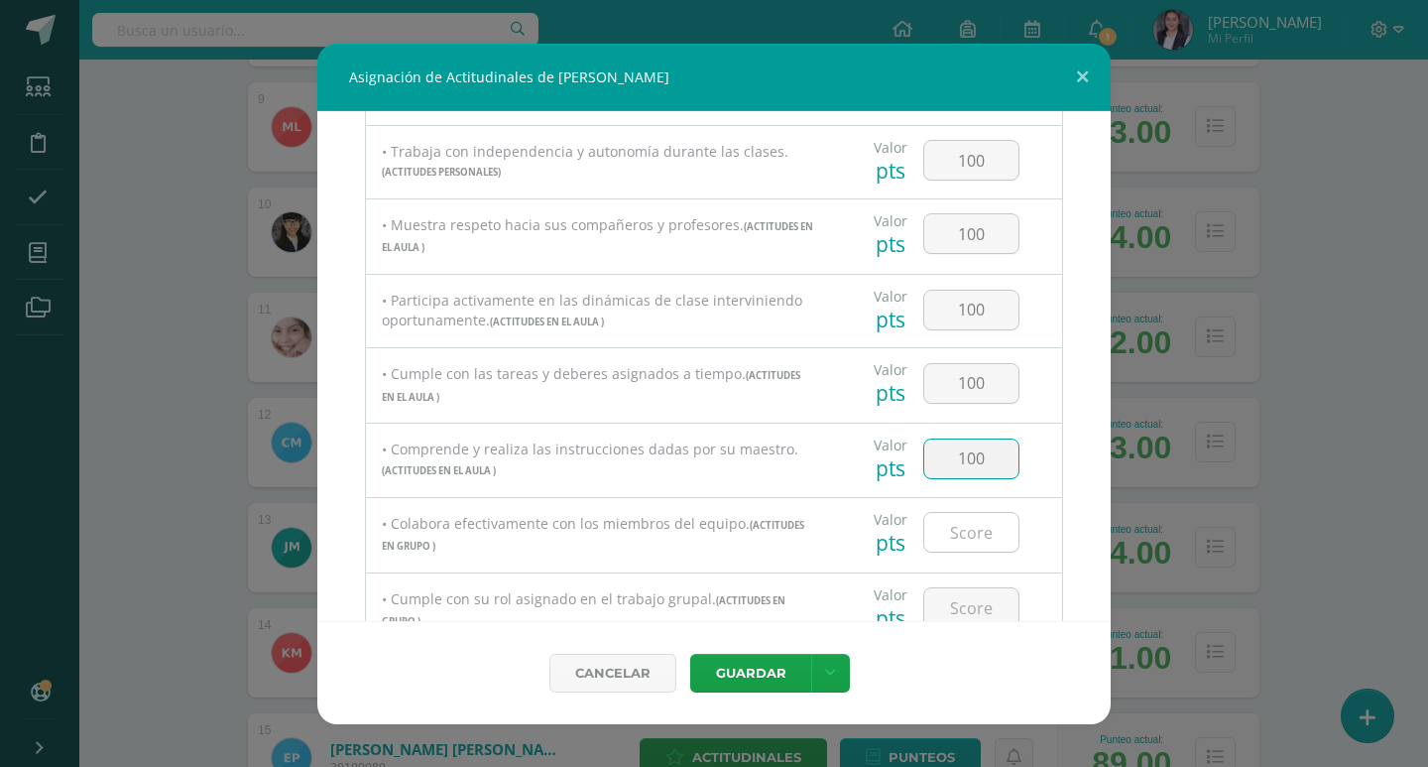
click at [979, 522] on input "number" at bounding box center [971, 532] width 94 height 39
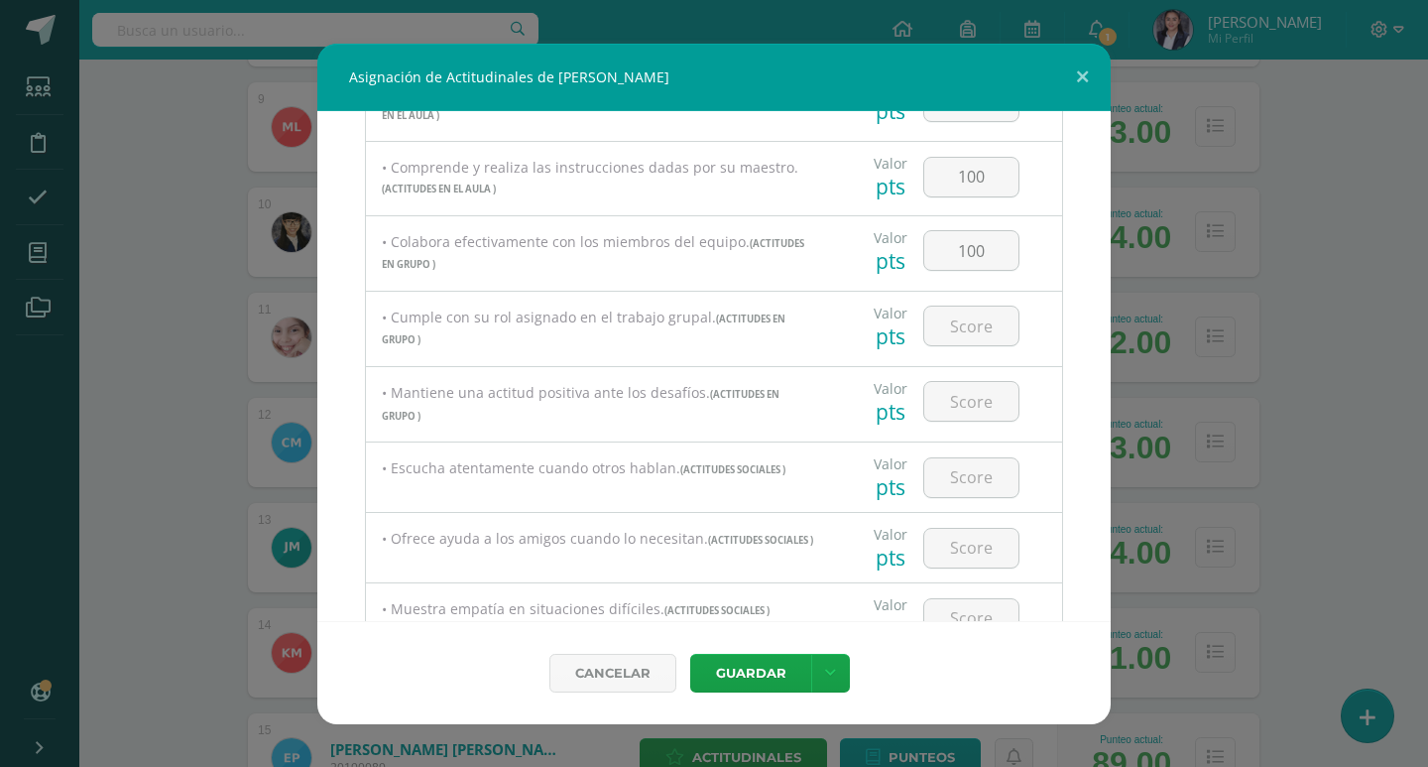
scroll to position [793, 0]
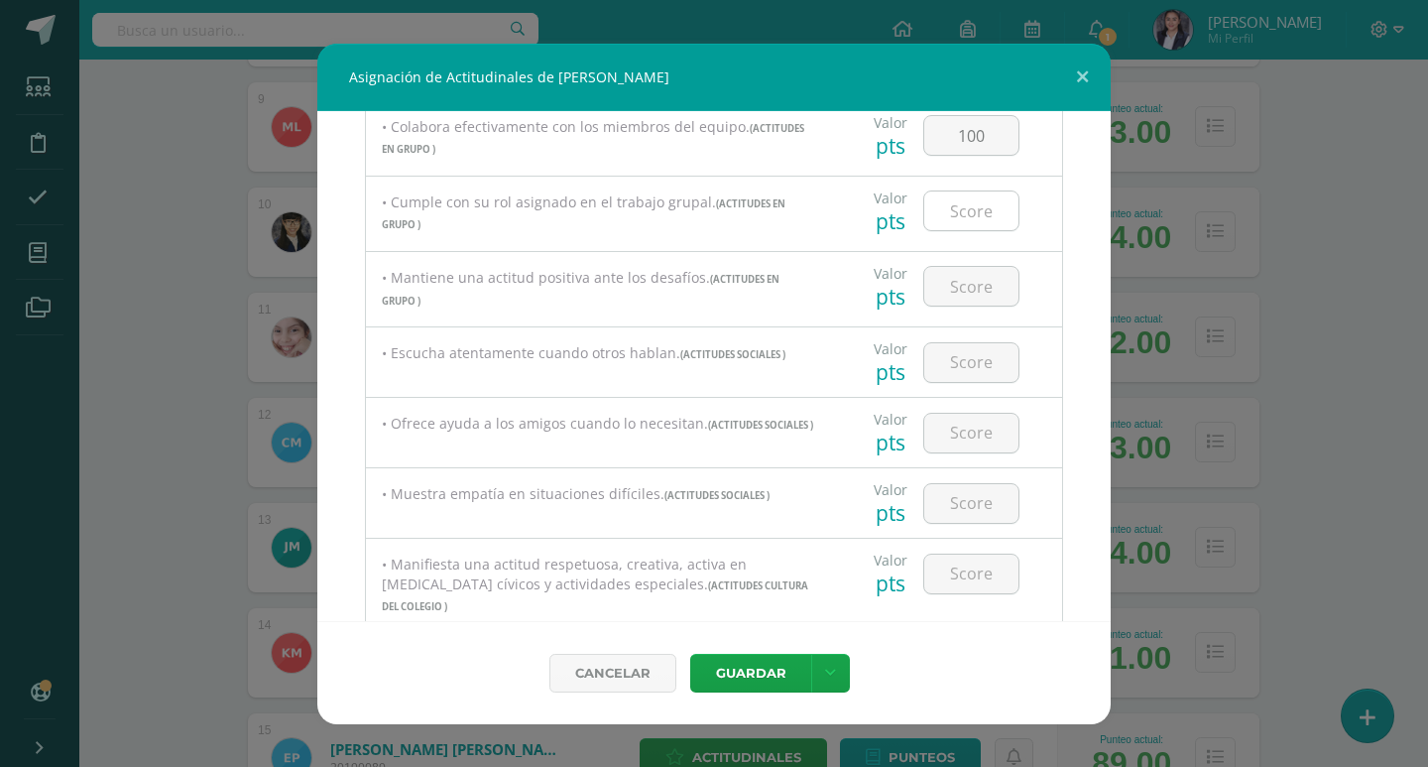
click at [975, 213] on input "number" at bounding box center [971, 210] width 94 height 39
click at [969, 289] on input "number" at bounding box center [971, 286] width 94 height 39
click at [985, 358] on input "number" at bounding box center [971, 362] width 94 height 39
click at [988, 438] on input "number" at bounding box center [971, 433] width 94 height 39
click at [978, 496] on input "number" at bounding box center [971, 503] width 94 height 39
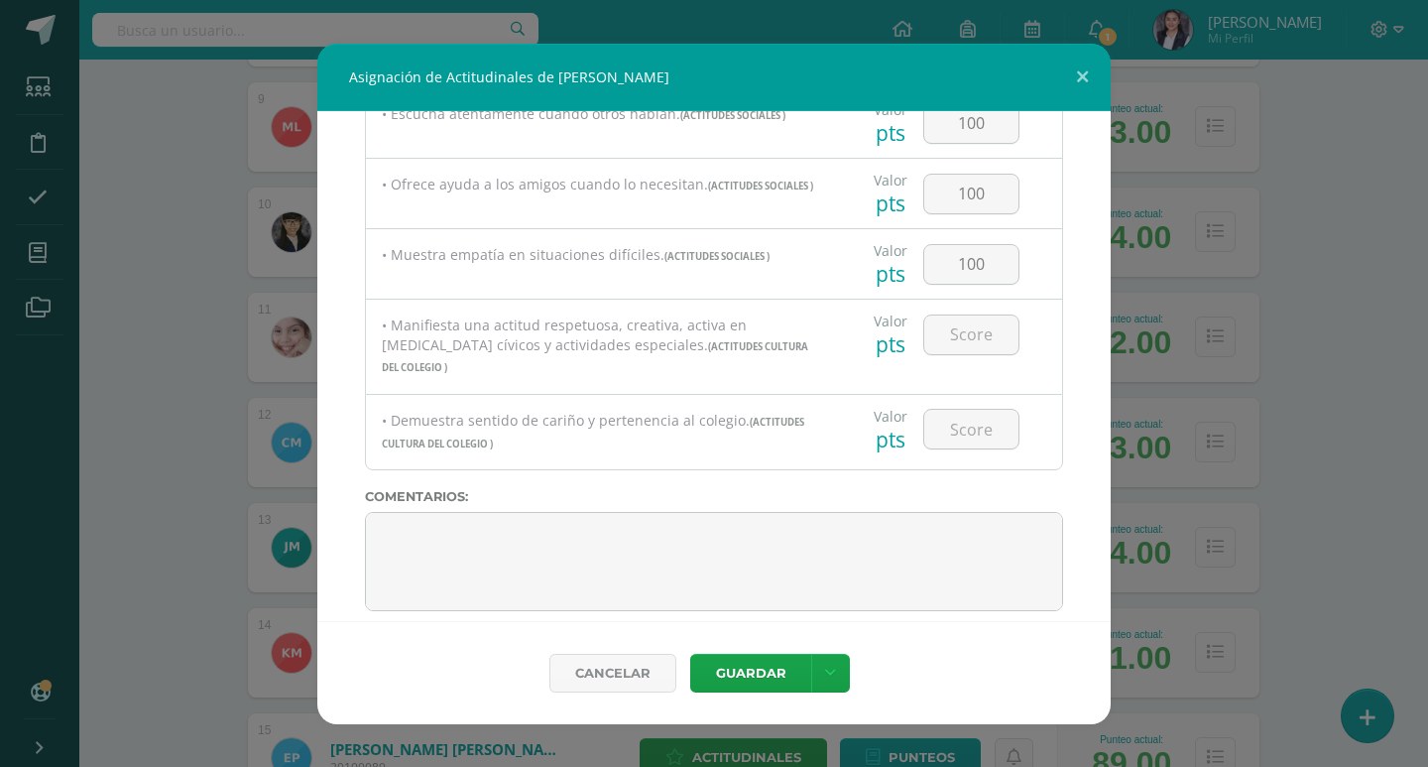
scroll to position [1038, 0]
click at [978, 333] on input "number" at bounding box center [971, 328] width 94 height 39
click at [988, 420] on input "number" at bounding box center [971, 423] width 94 height 39
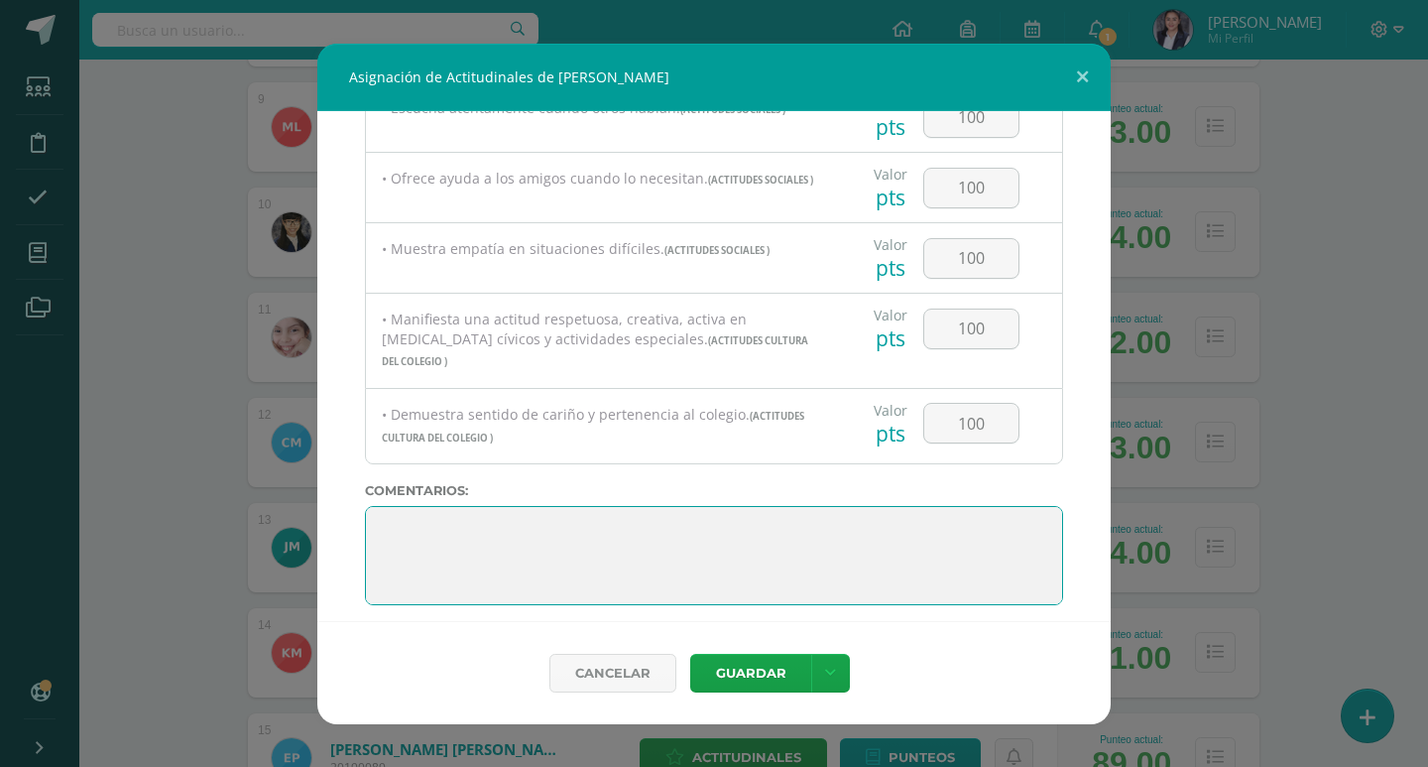
click at [595, 509] on textarea at bounding box center [714, 555] width 698 height 99
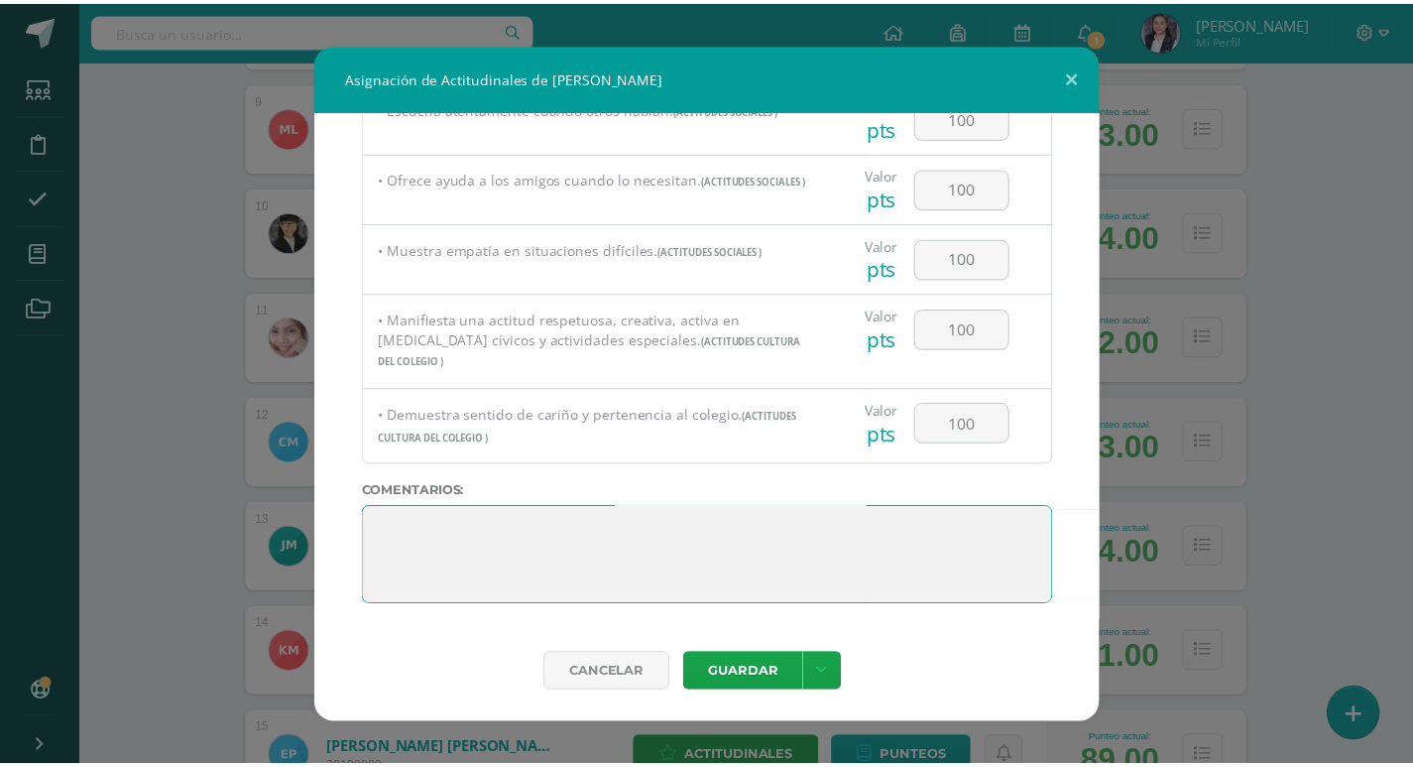
scroll to position [0, 0]
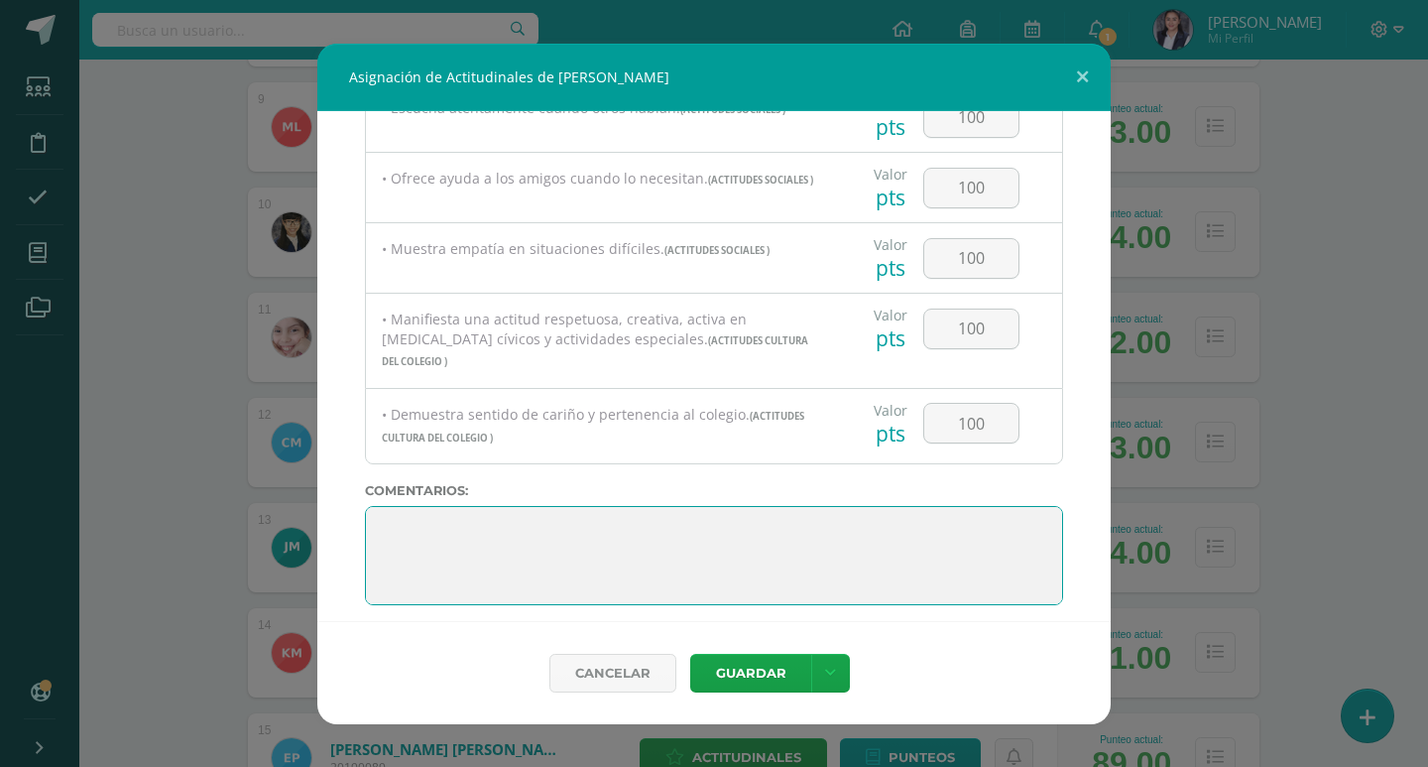
drag, startPoint x: 508, startPoint y: 580, endPoint x: 379, endPoint y: 387, distance: 232.4
click at [379, 387] on div "Todas las Categorias Todas las Categorias ACTITUDES PERSONALES ACTITUDES EN EL …" at bounding box center [713, 366] width 793 height 510
paste textarea "¡Estás avanzando mucho! Sigue así, ¡los logros vienen con trabajo constante!"
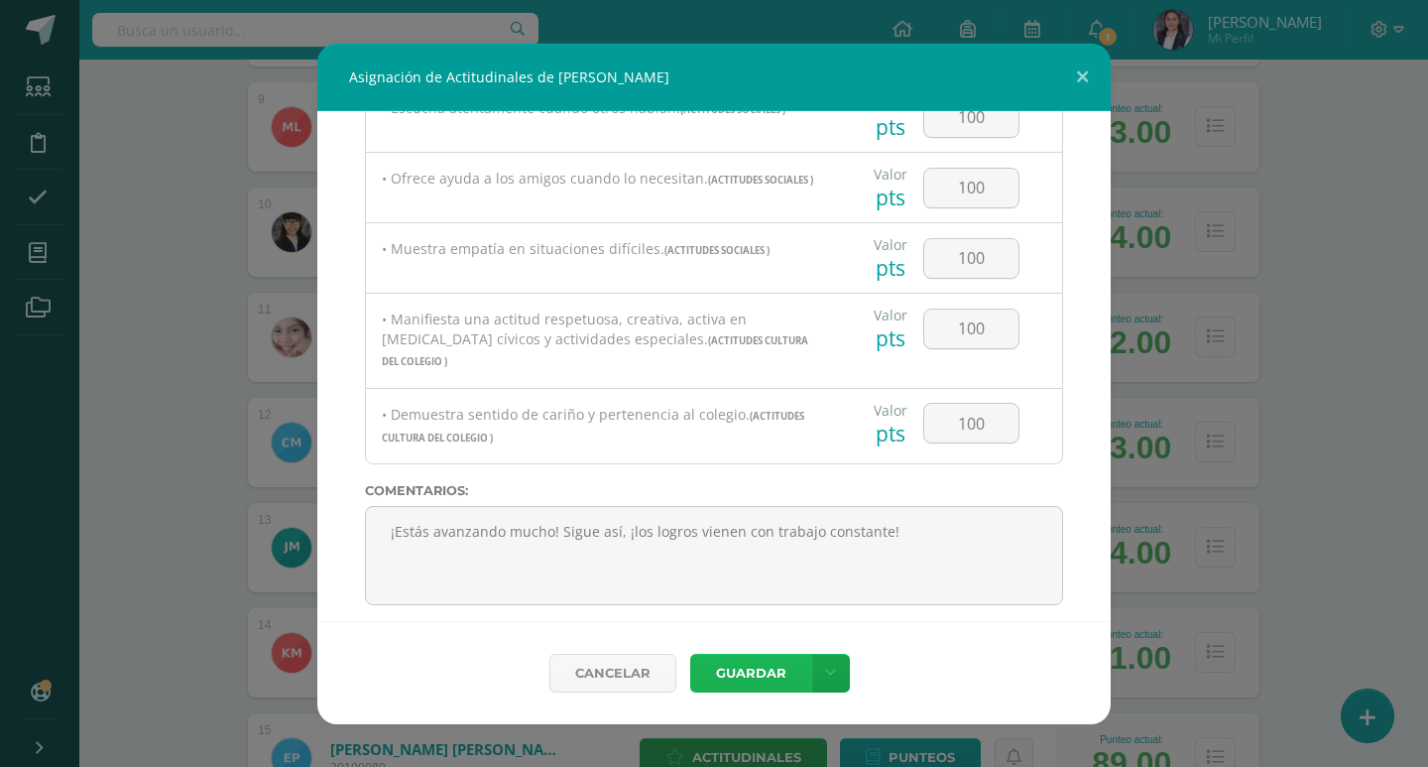
click at [761, 666] on button "Guardar" at bounding box center [750, 672] width 121 height 39
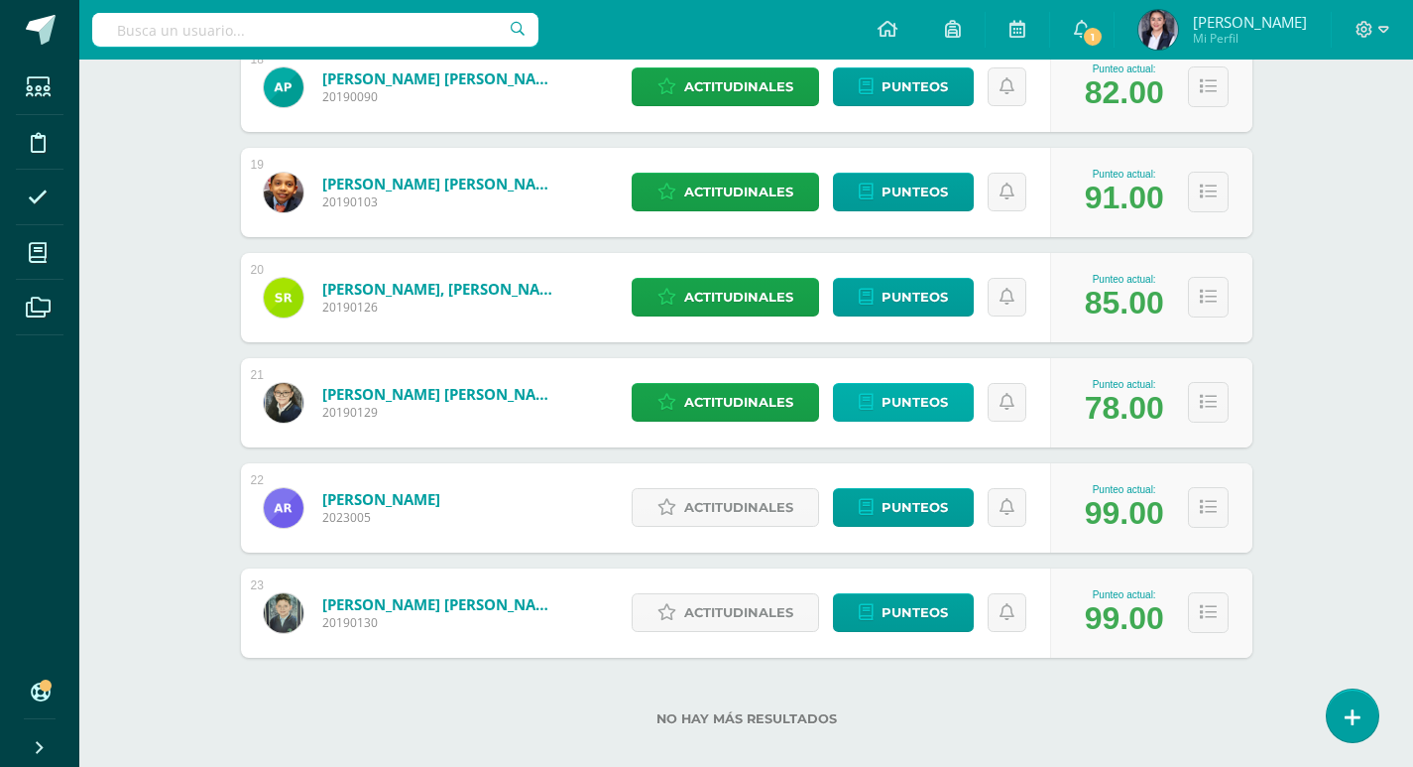
scroll to position [2198, 0]
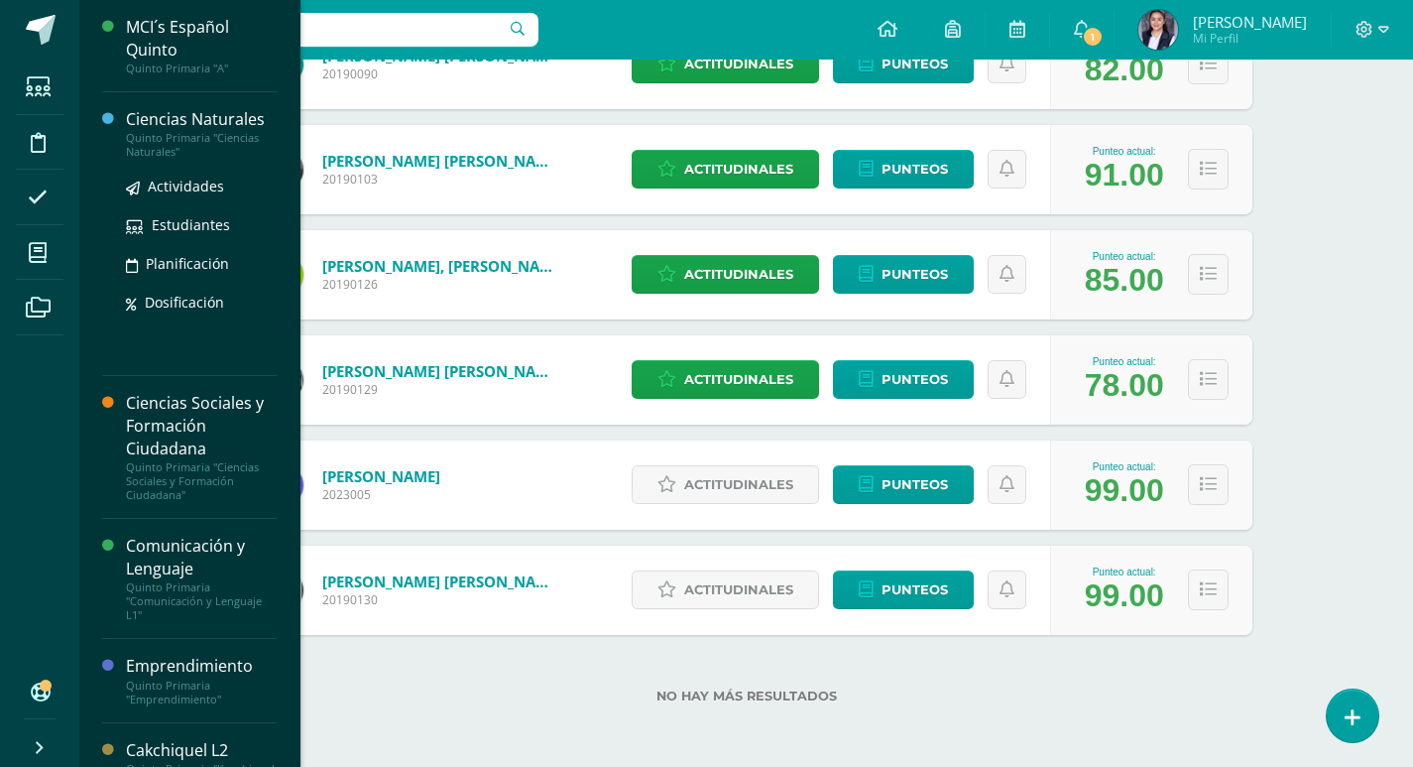
click at [192, 126] on div "Ciencias Naturales" at bounding box center [201, 119] width 151 height 23
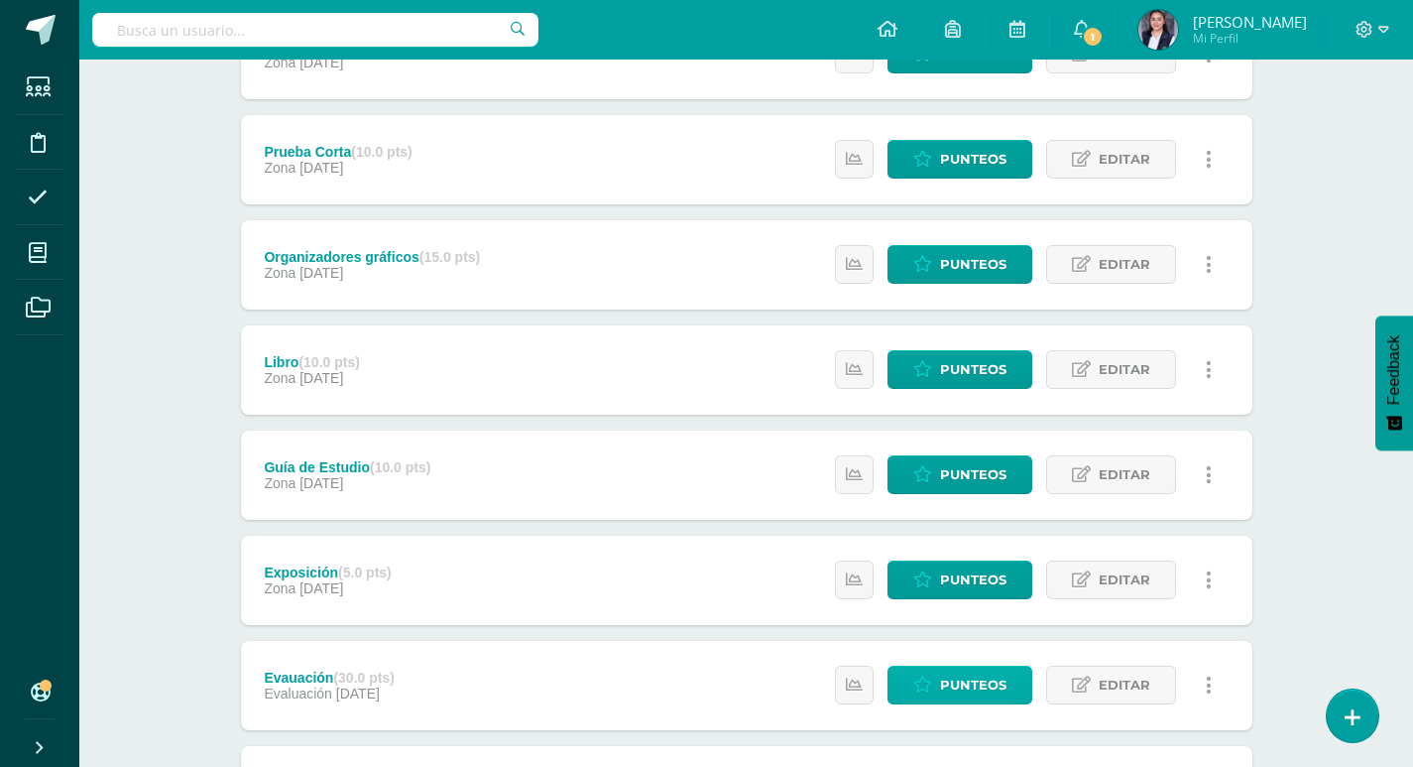
scroll to position [25, 0]
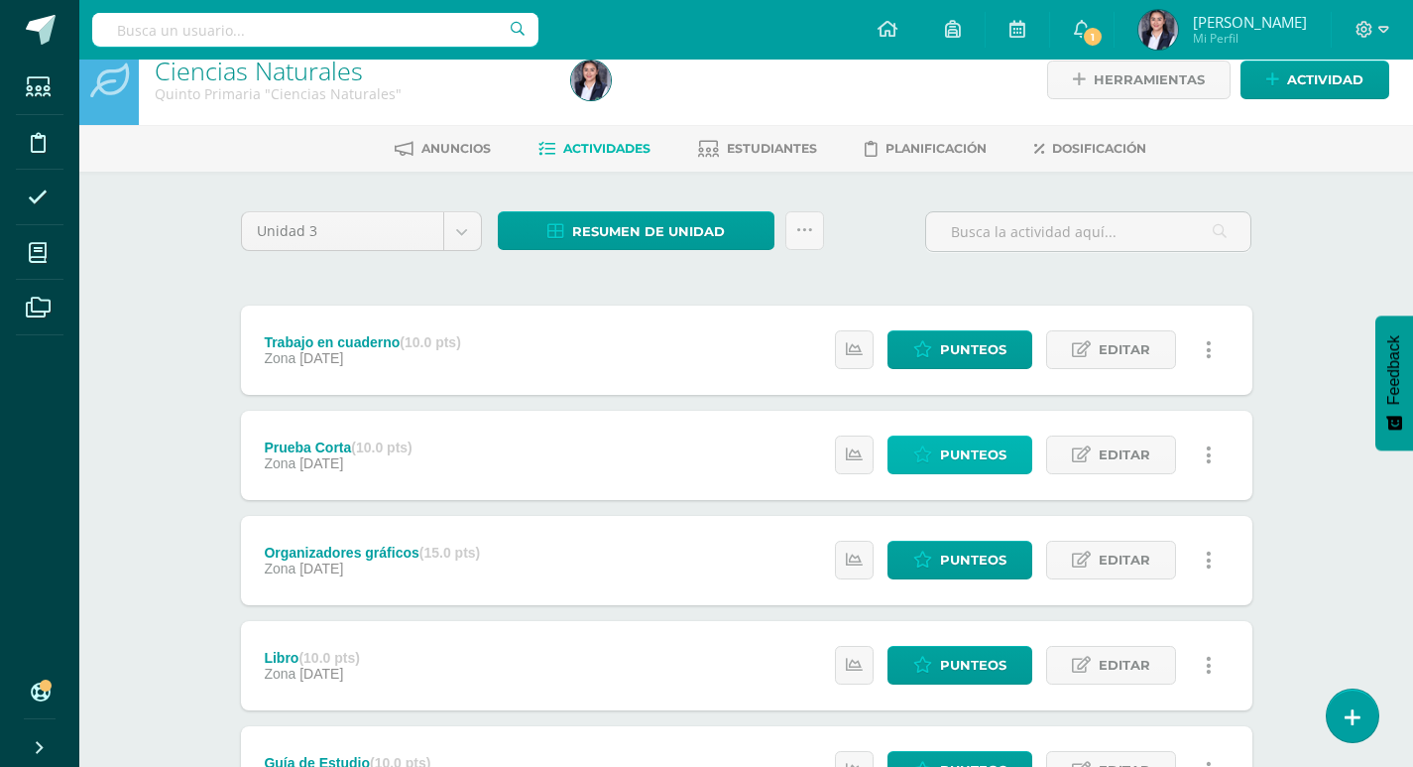
click at [978, 446] on span "Punteos" at bounding box center [973, 454] width 66 height 37
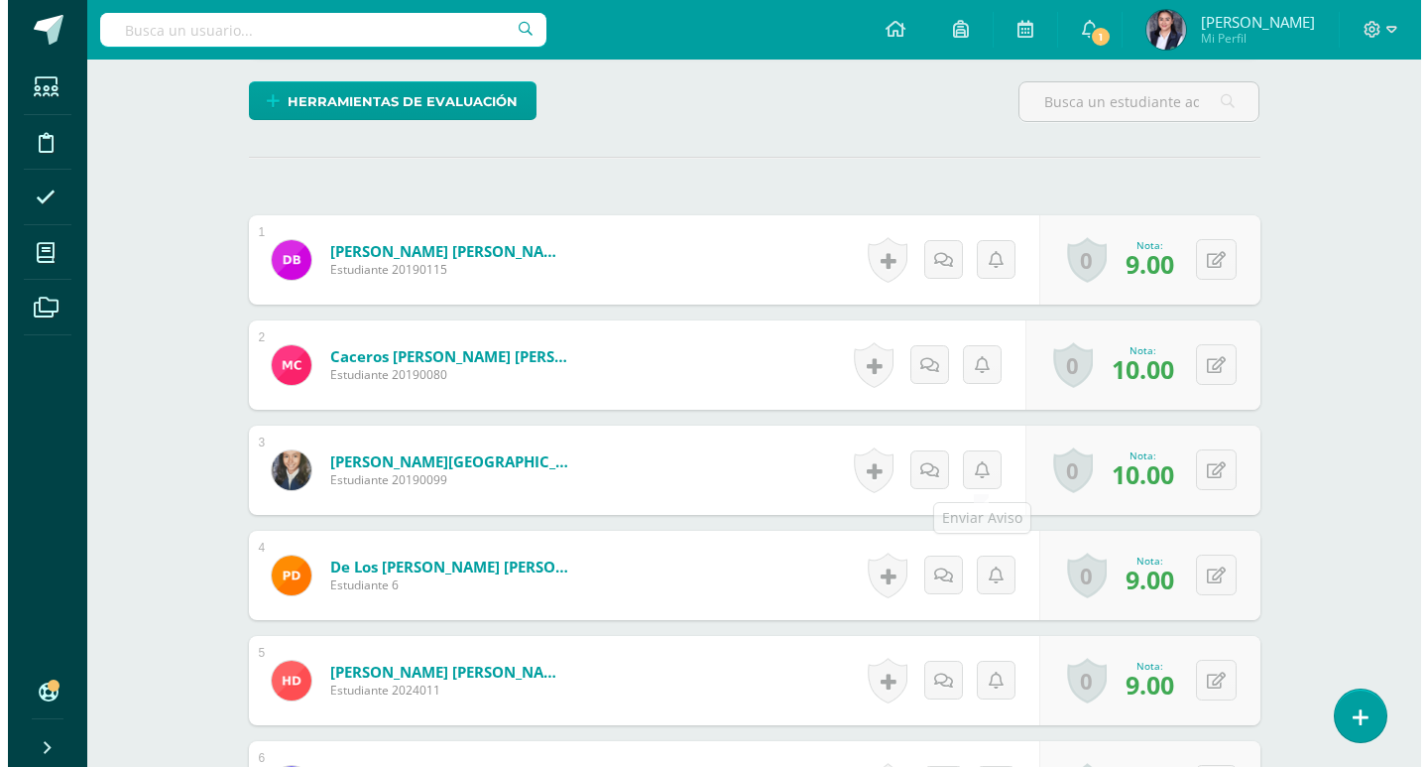
scroll to position [562, 0]
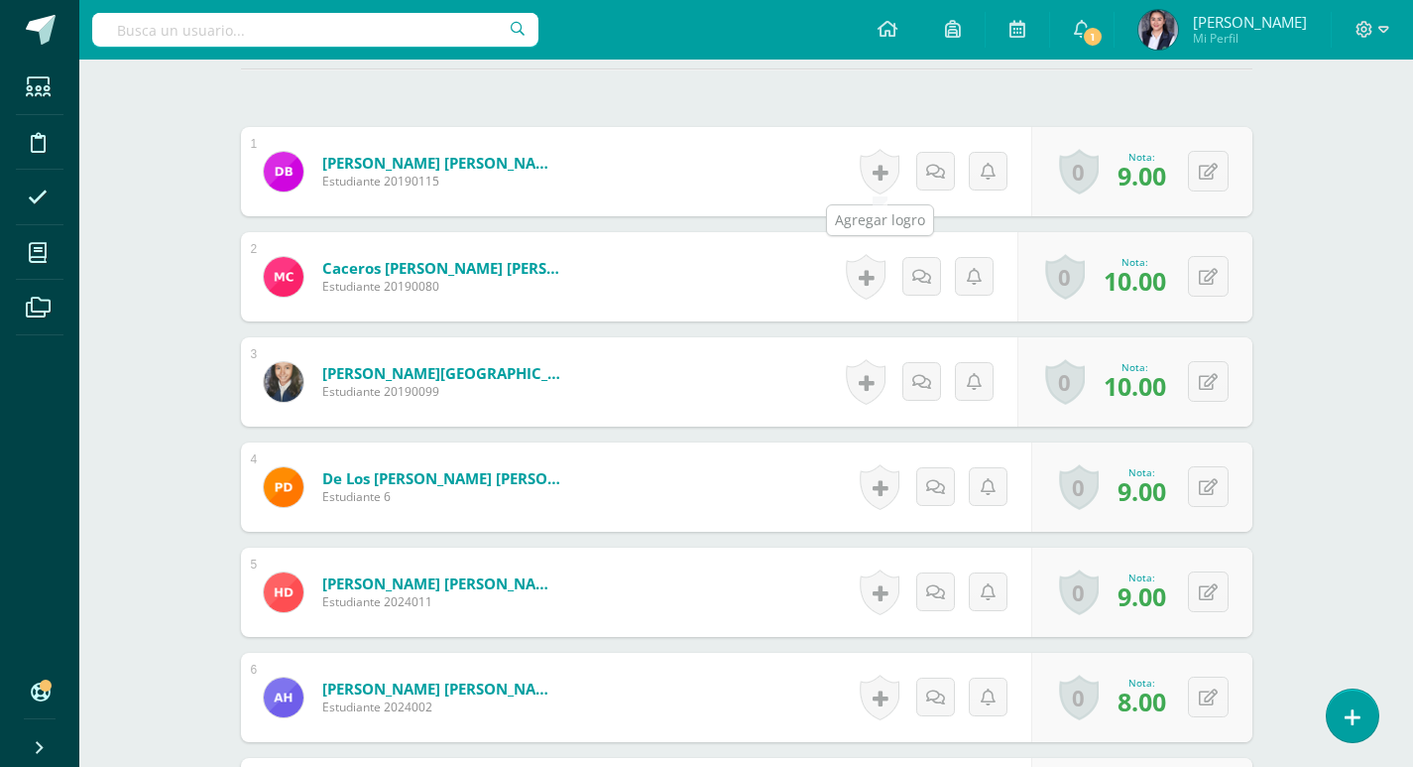
click at [874, 177] on link at bounding box center [880, 172] width 40 height 46
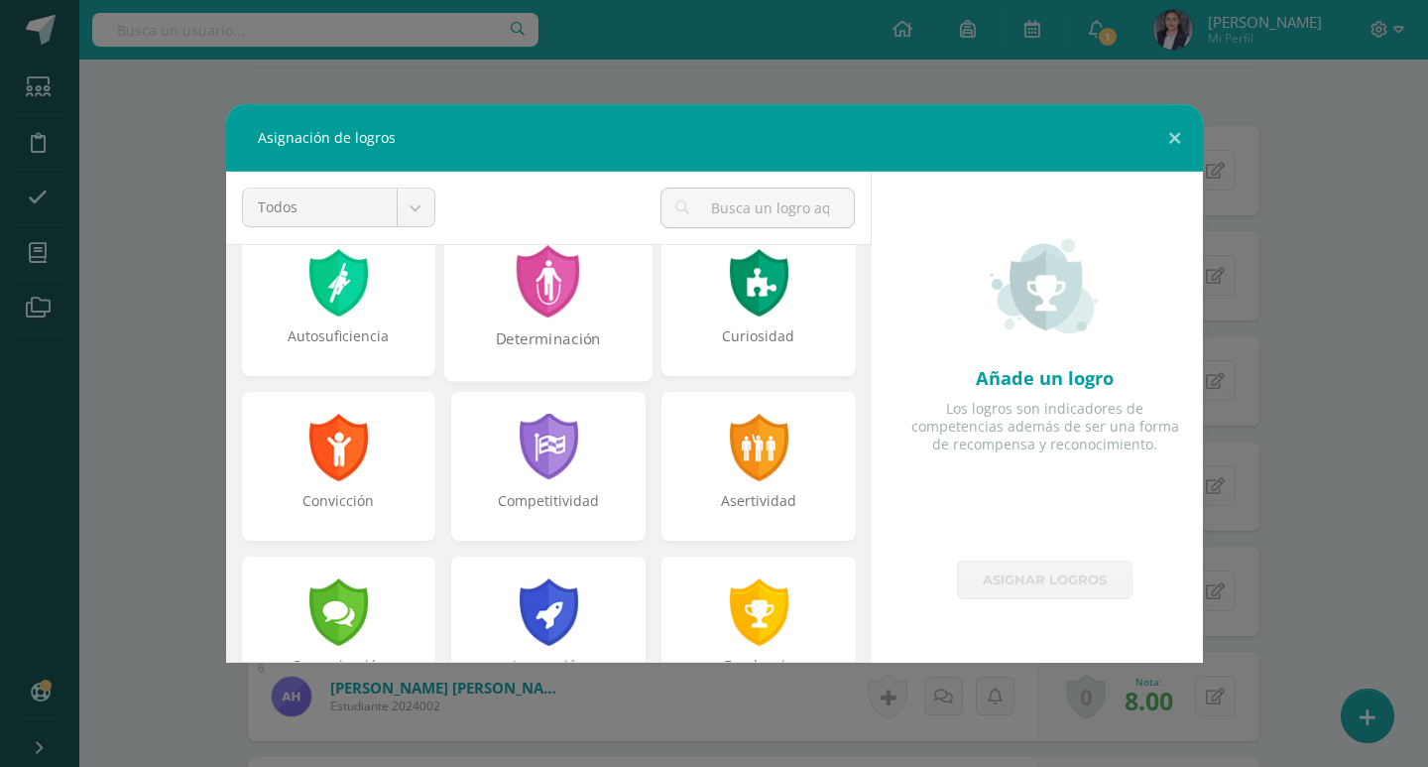
scroll to position [564, 0]
click at [561, 301] on div at bounding box center [549, 281] width 68 height 72
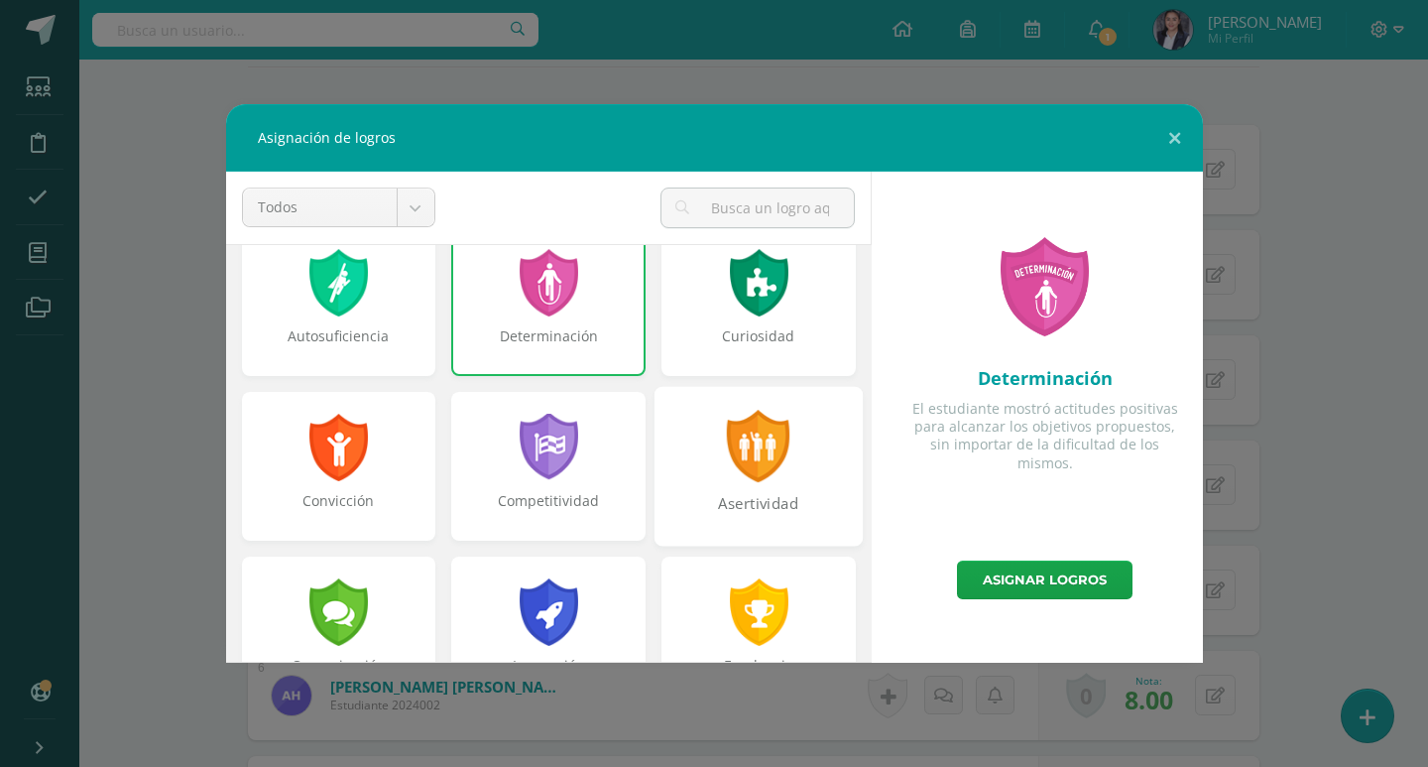
click at [763, 476] on div at bounding box center [759, 446] width 68 height 72
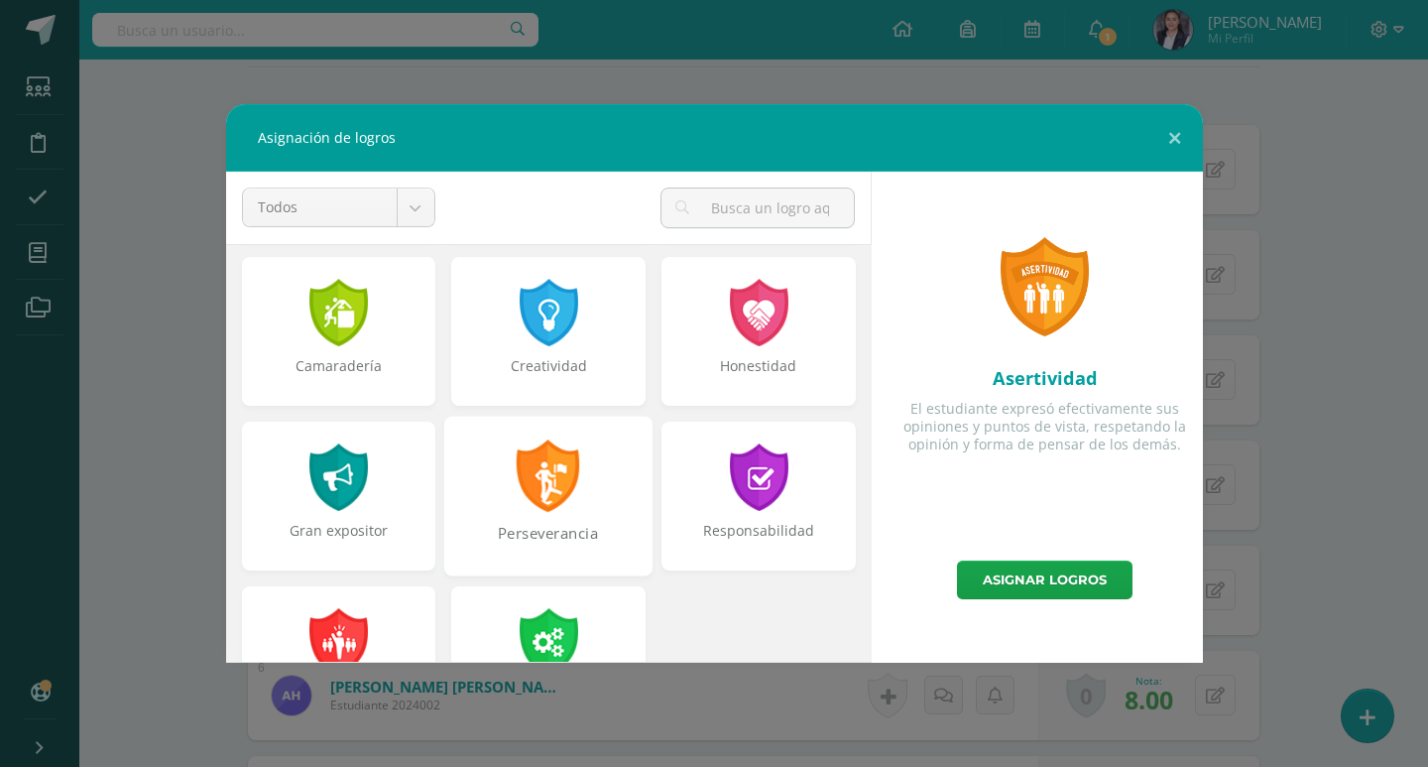
scroll to position [694, 0]
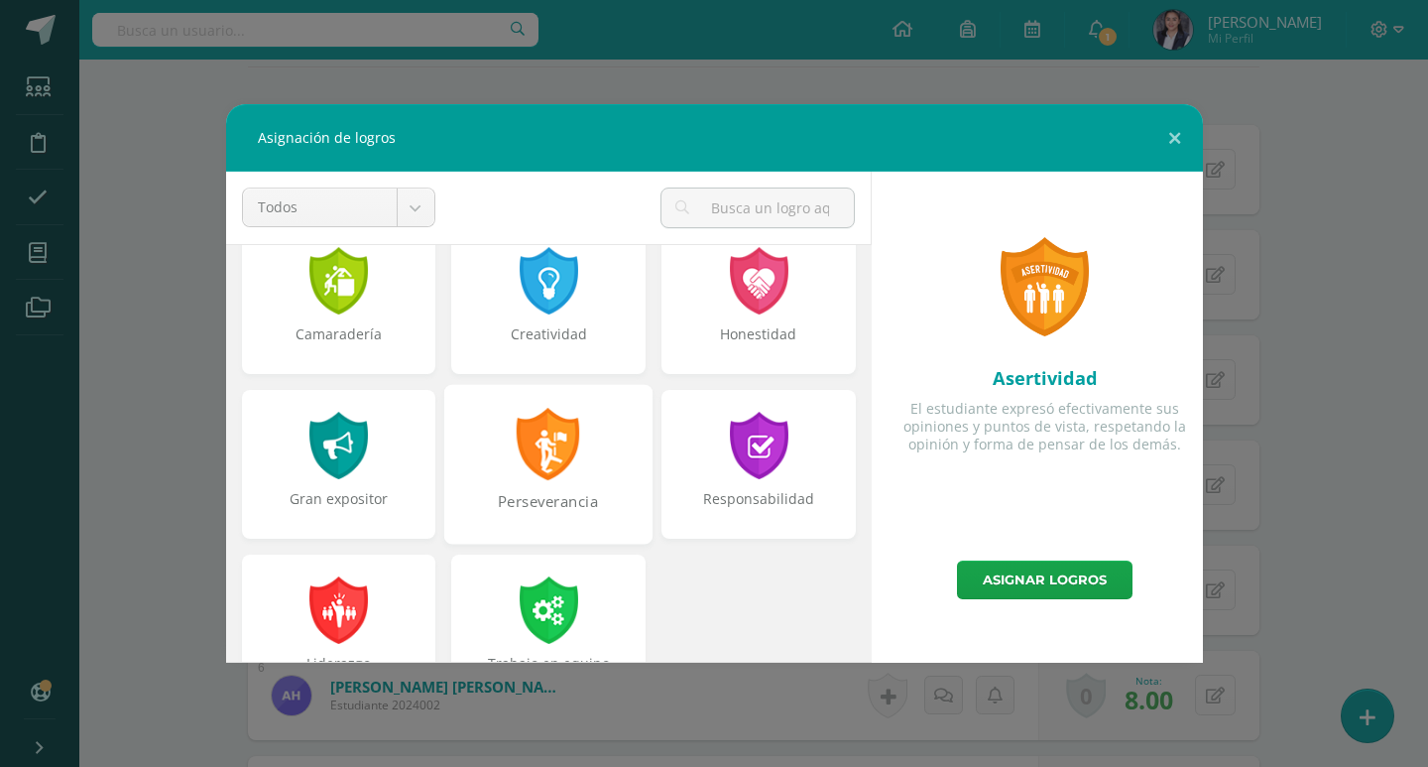
click at [604, 462] on div "Perseverancia" at bounding box center [548, 464] width 208 height 160
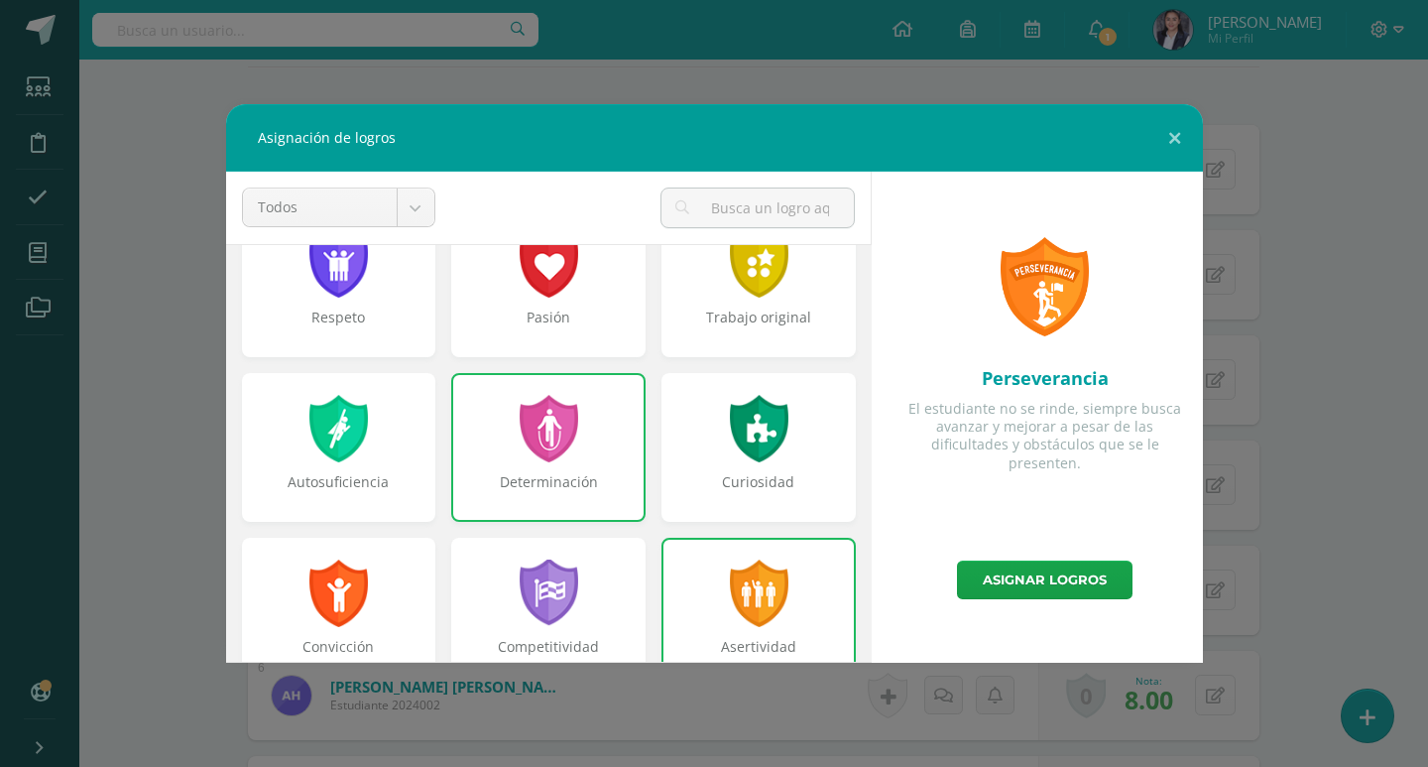
scroll to position [0, 0]
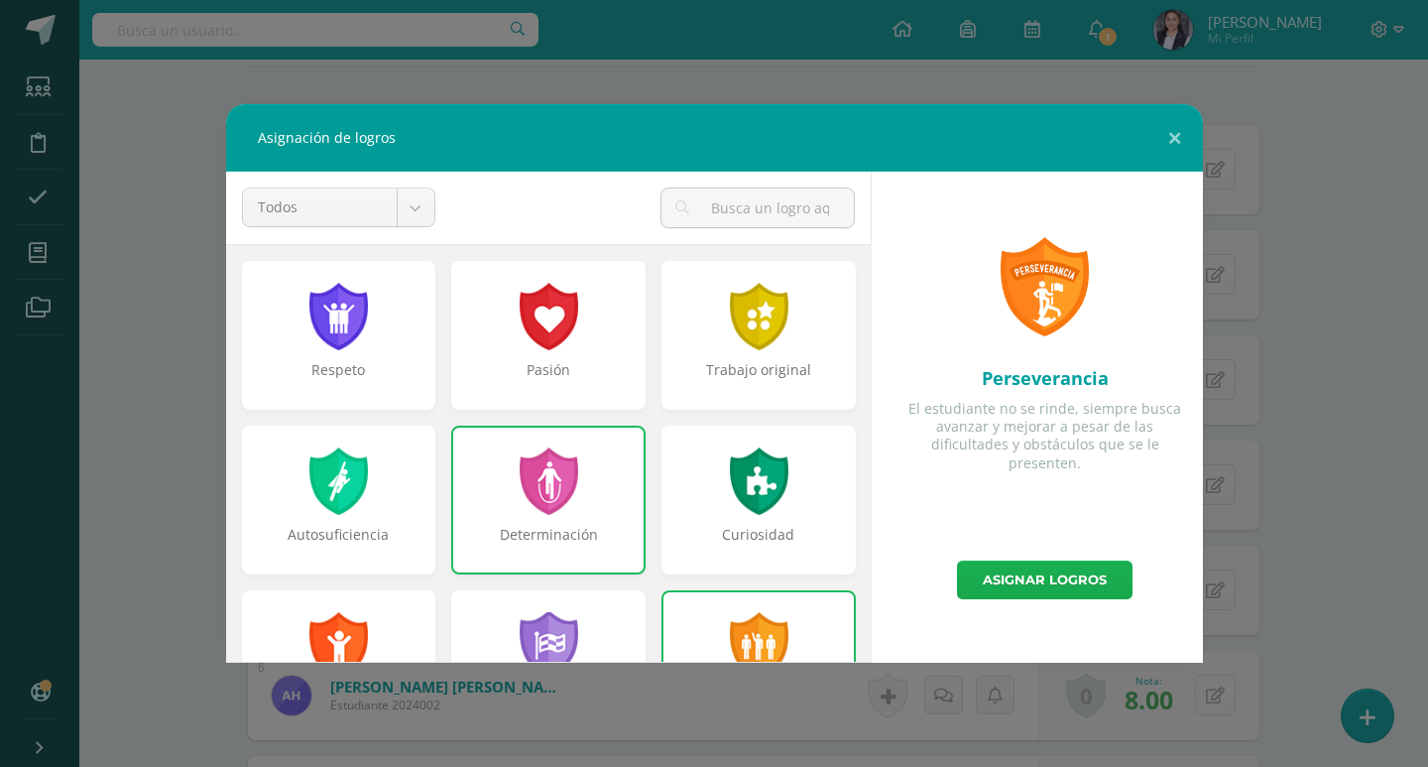
click at [1020, 572] on link "Asignar logros" at bounding box center [1045, 579] width 176 height 39
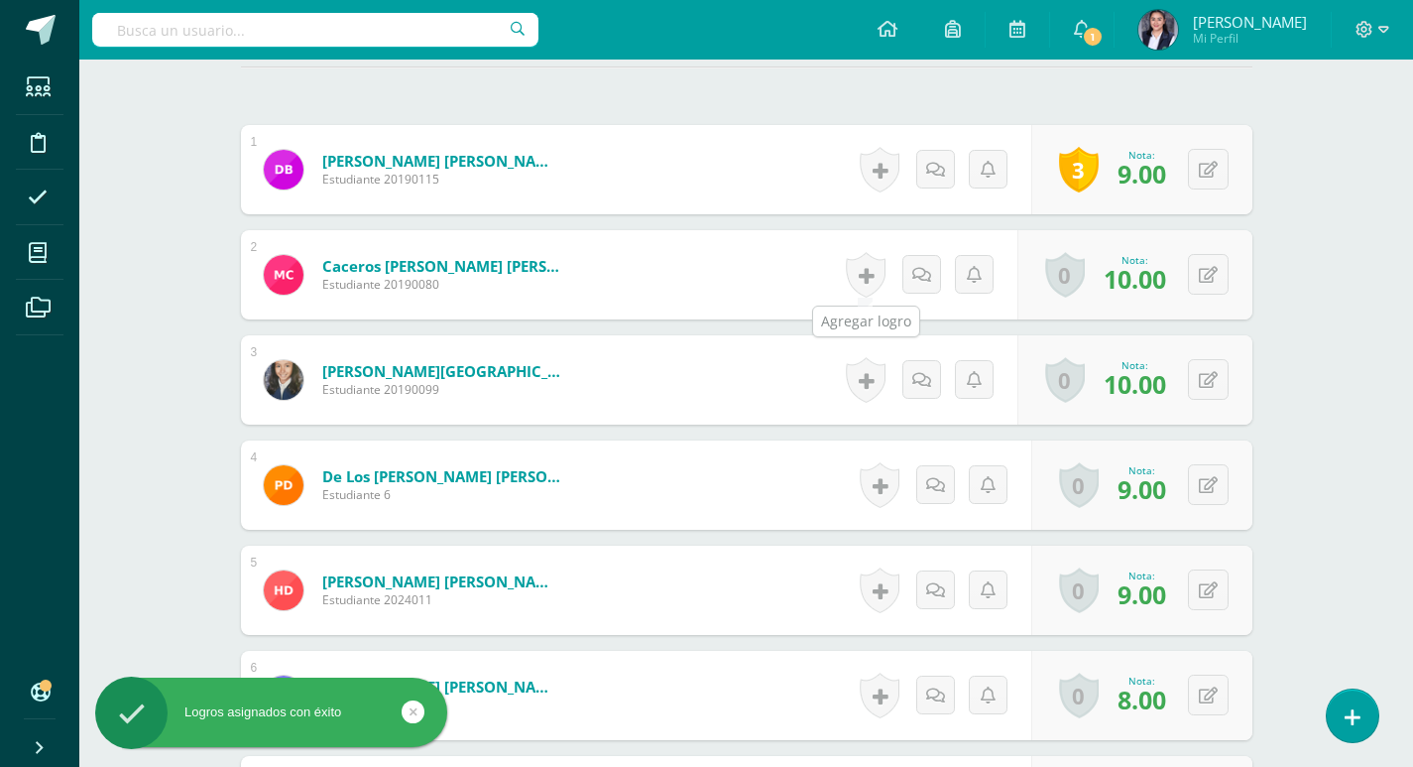
click at [861, 265] on link at bounding box center [866, 275] width 40 height 46
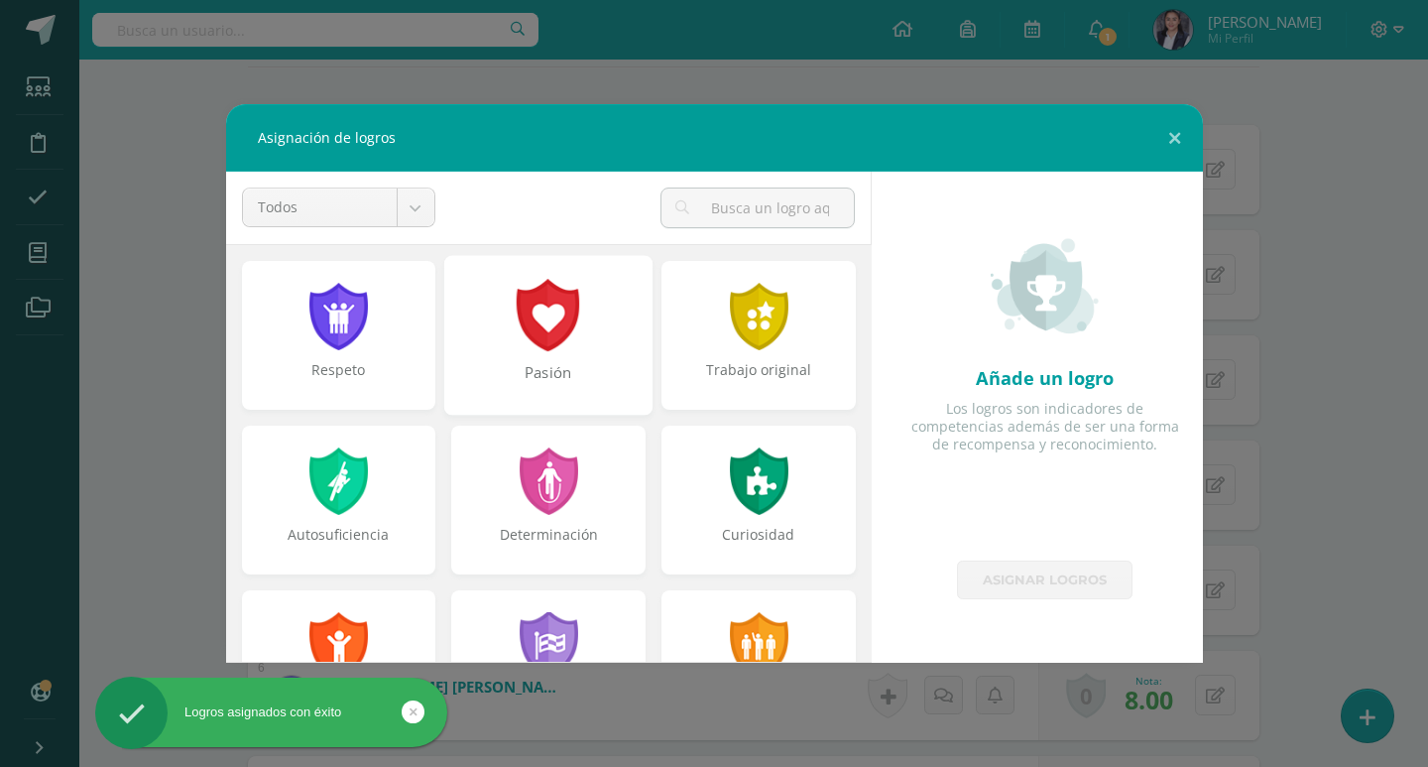
click at [577, 341] on div "Pasión" at bounding box center [548, 335] width 208 height 160
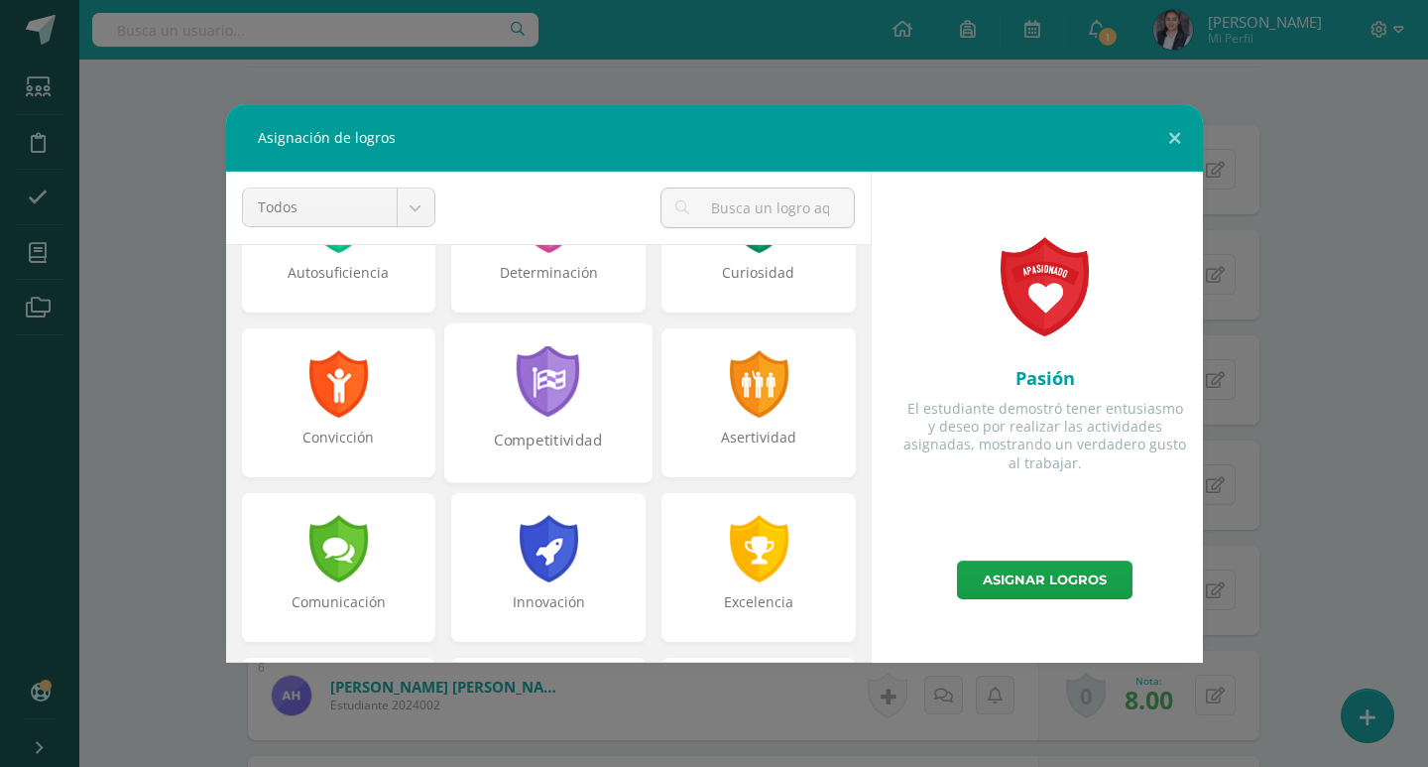
scroll to position [297, 0]
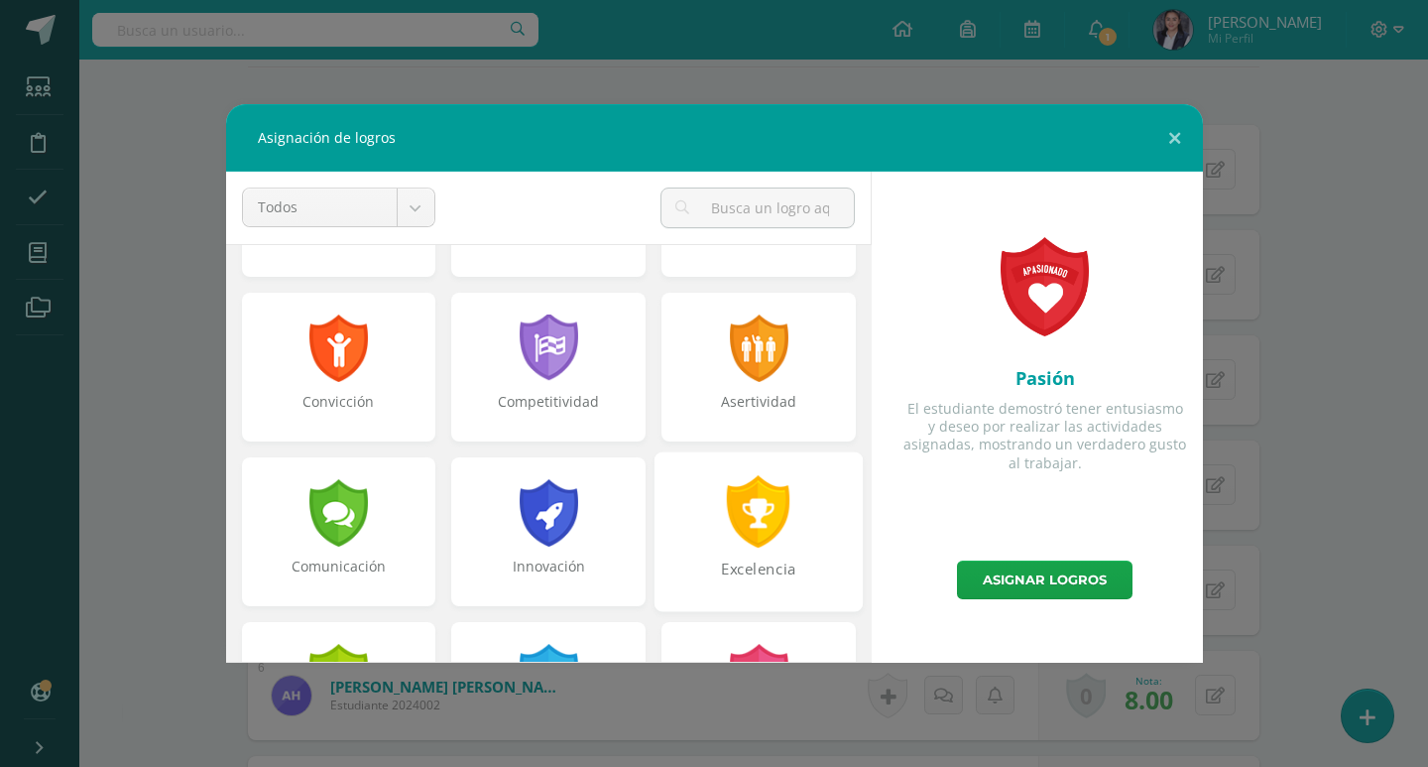
click at [742, 504] on div at bounding box center [759, 511] width 68 height 72
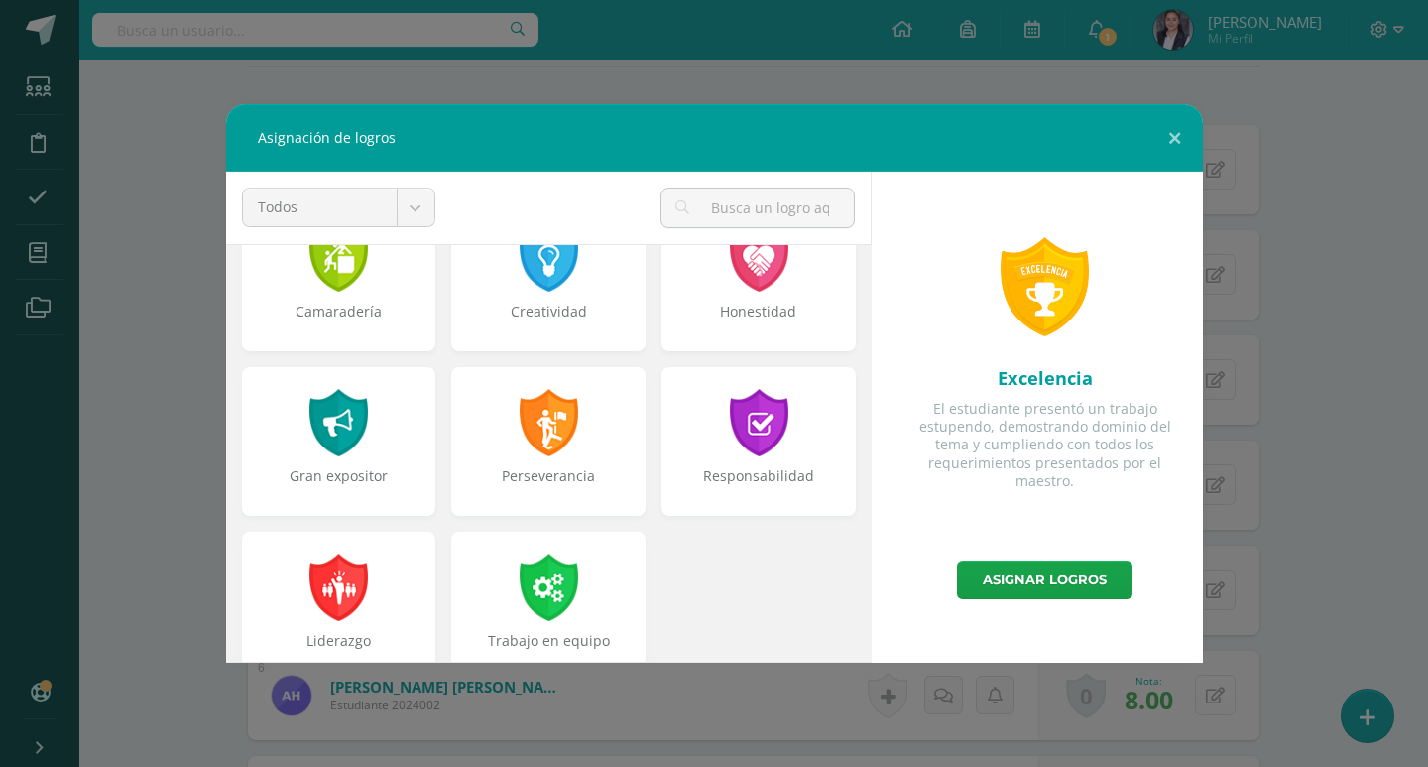
scroll to position [752, 0]
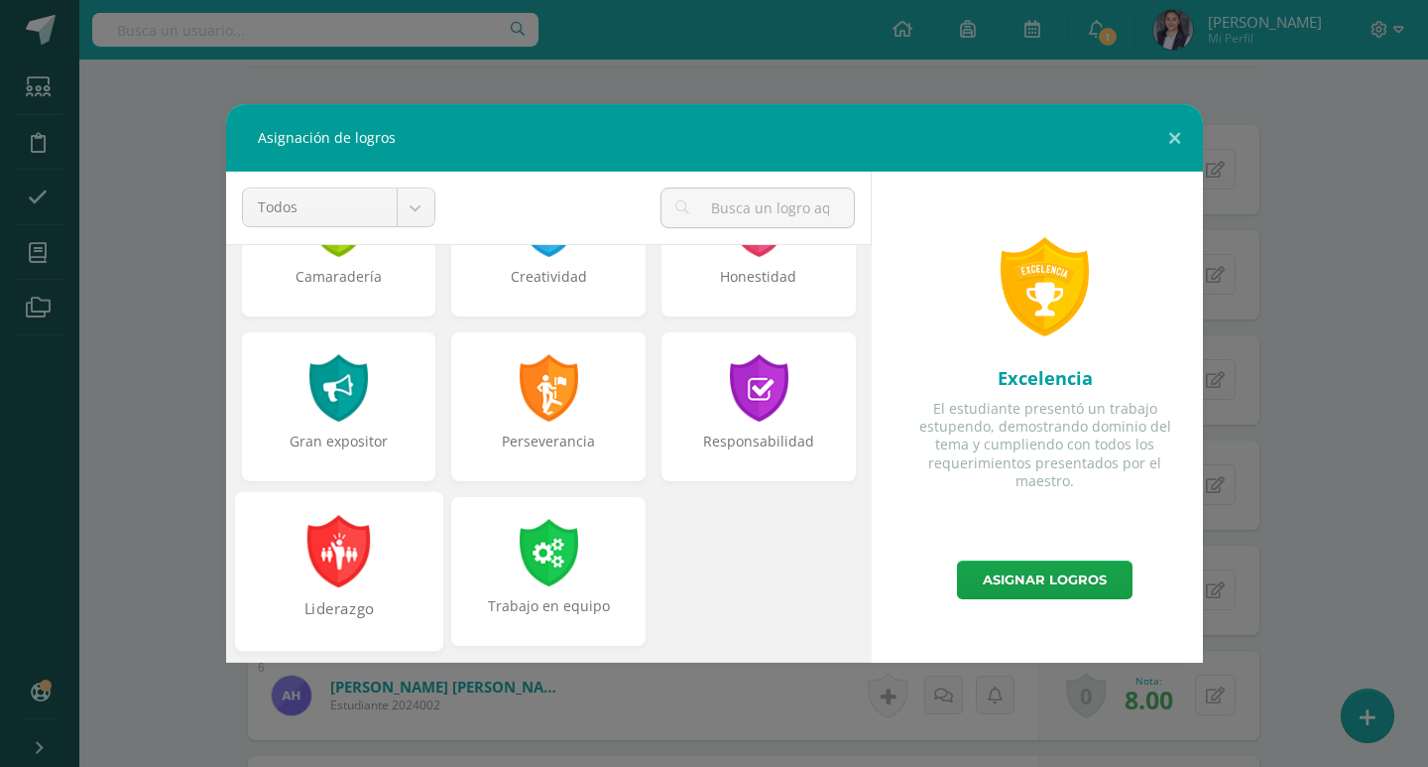
click at [377, 551] on div "Liderazgo" at bounding box center [338, 571] width 208 height 160
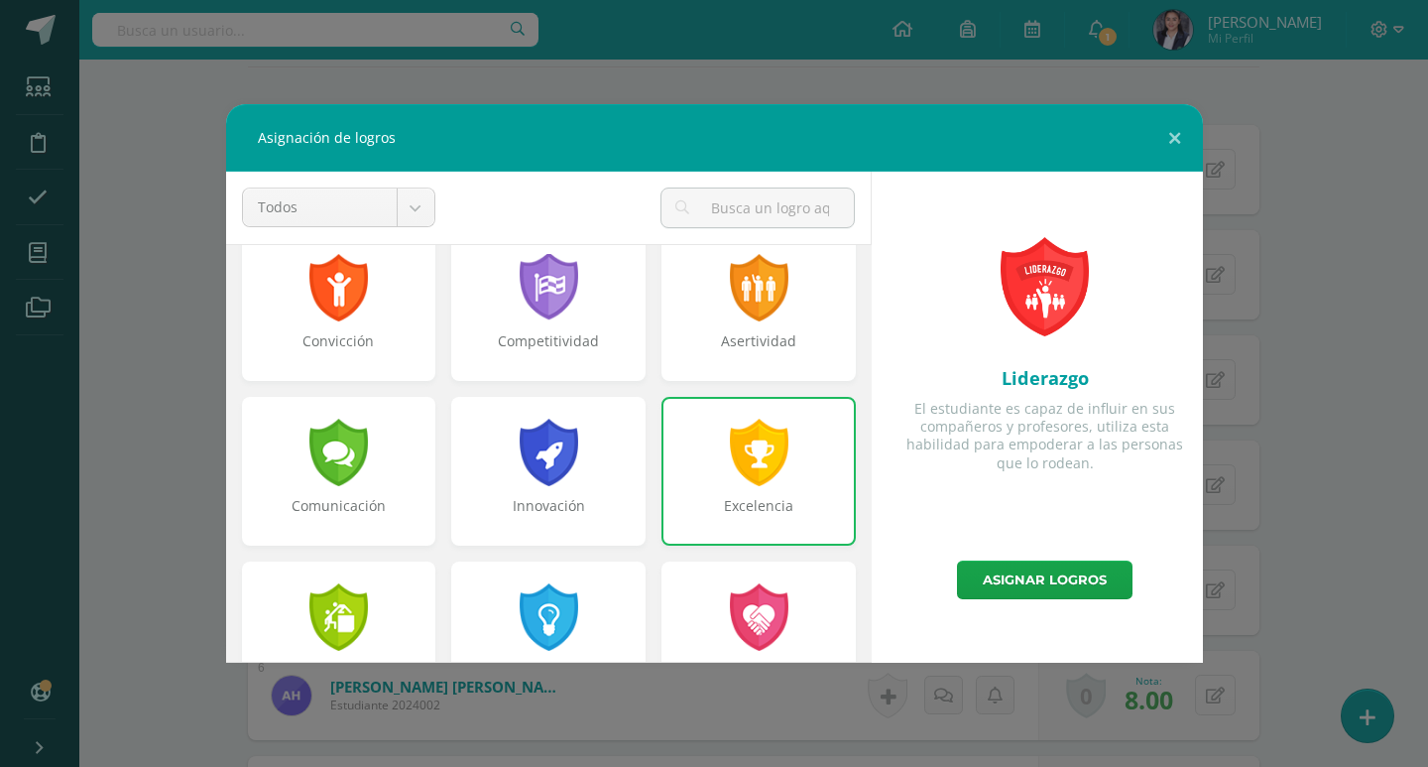
scroll to position [355, 0]
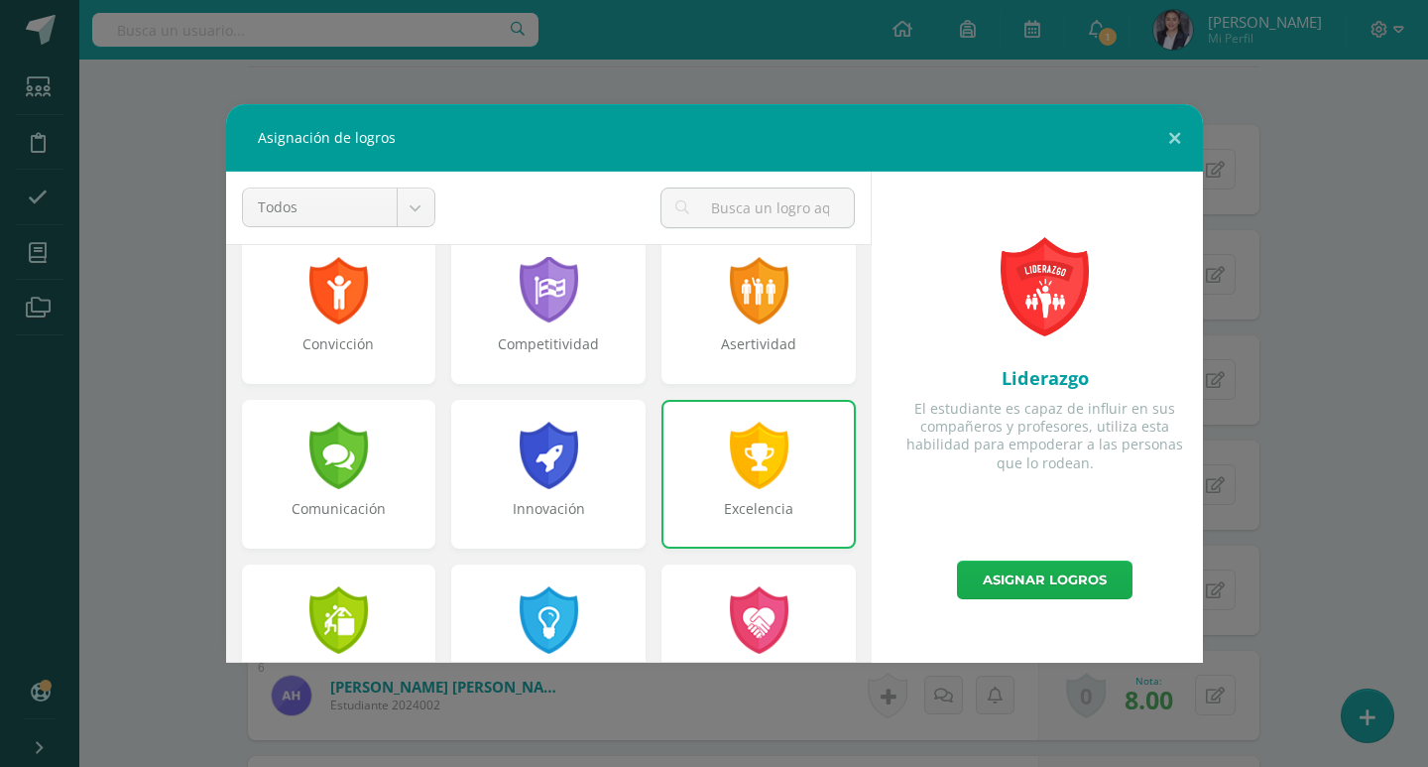
click at [988, 561] on link "Asignar logros" at bounding box center [1045, 579] width 176 height 39
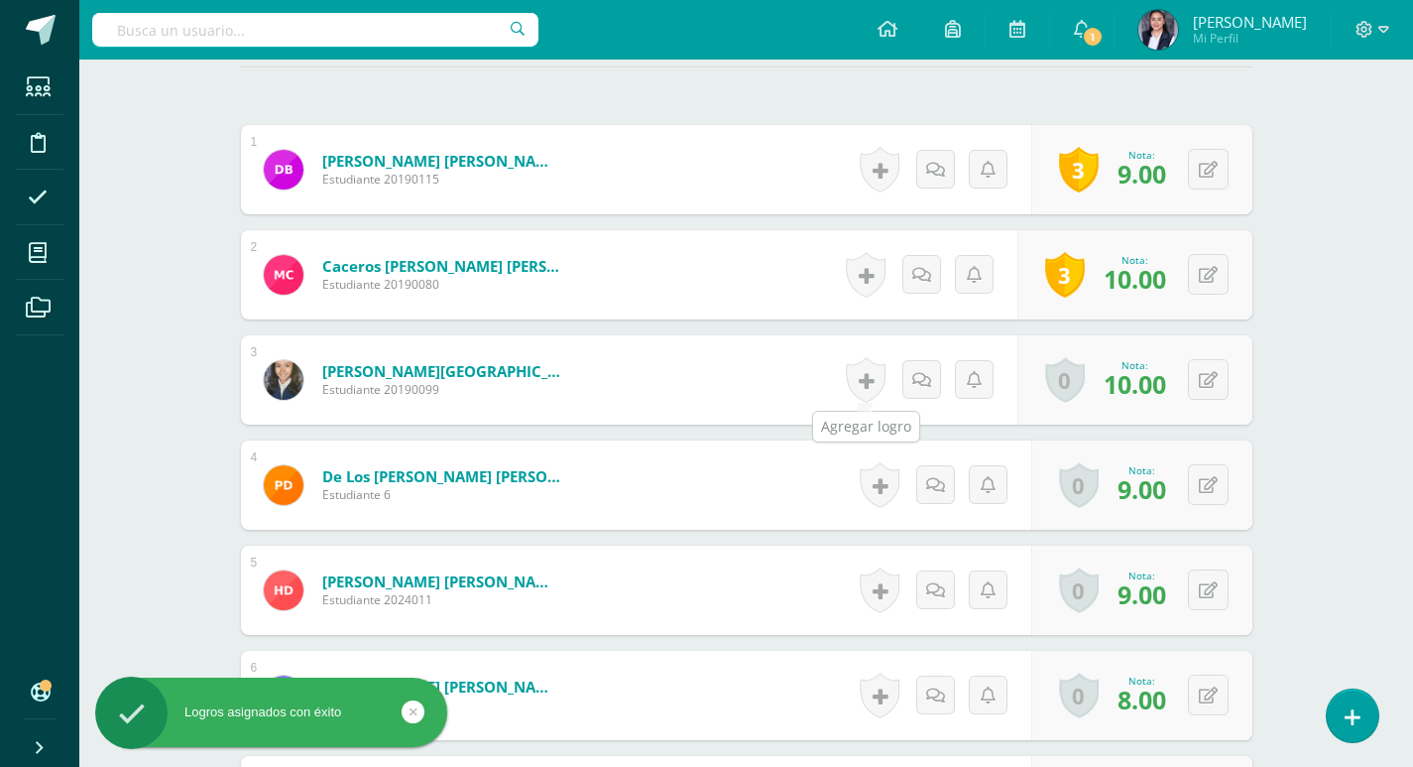
click at [859, 383] on link at bounding box center [866, 380] width 40 height 46
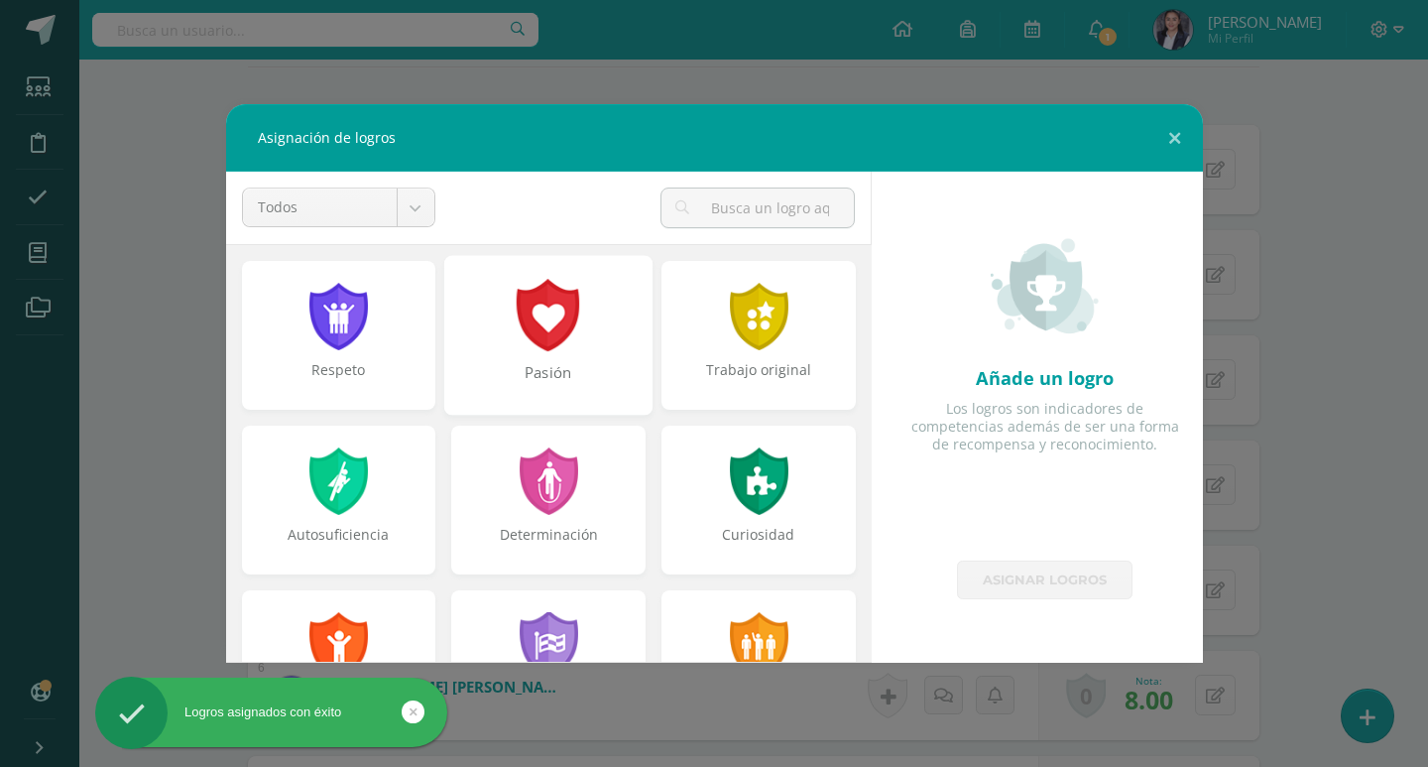
click at [546, 339] on div at bounding box center [549, 315] width 68 height 72
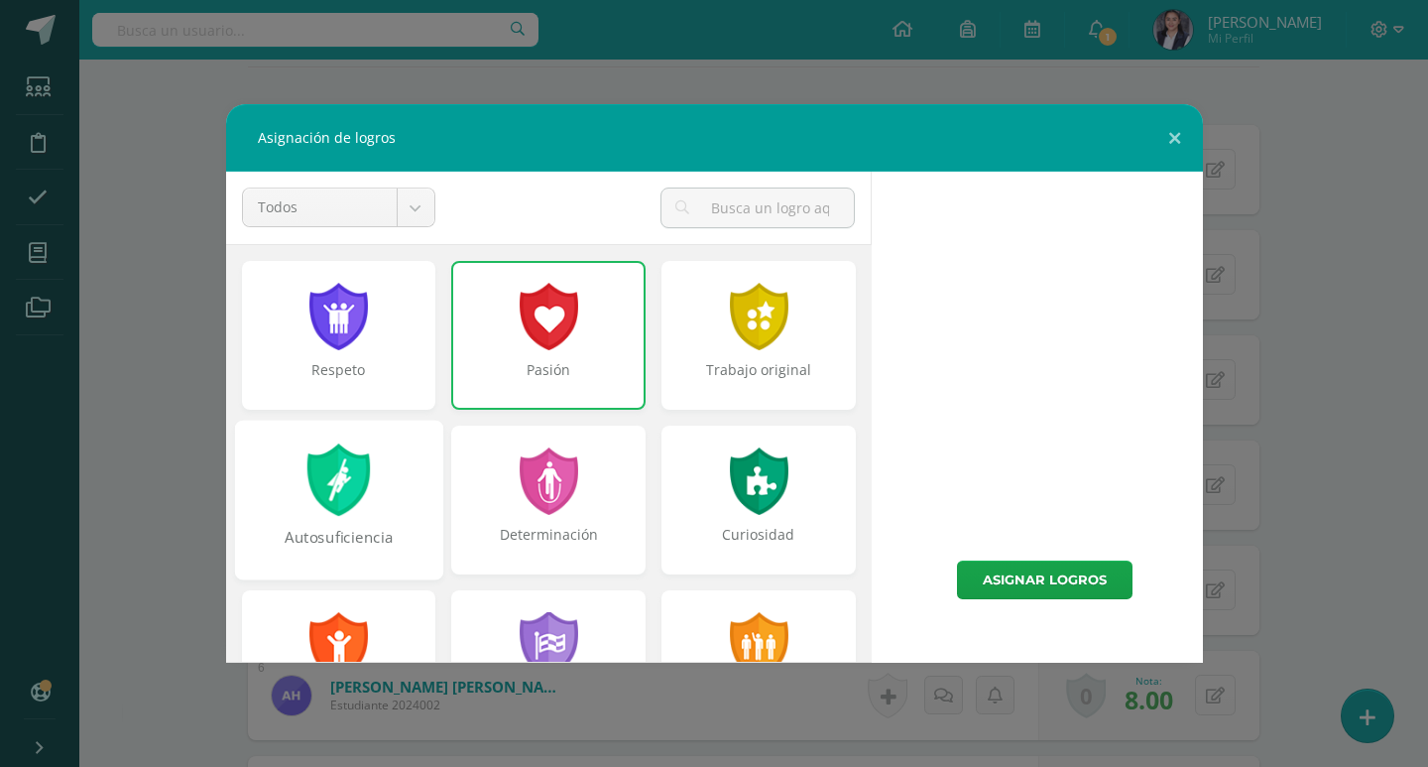
drag, startPoint x: 363, startPoint y: 478, endPoint x: 394, endPoint y: 484, distance: 31.3
click at [364, 478] on div at bounding box center [338, 479] width 68 height 72
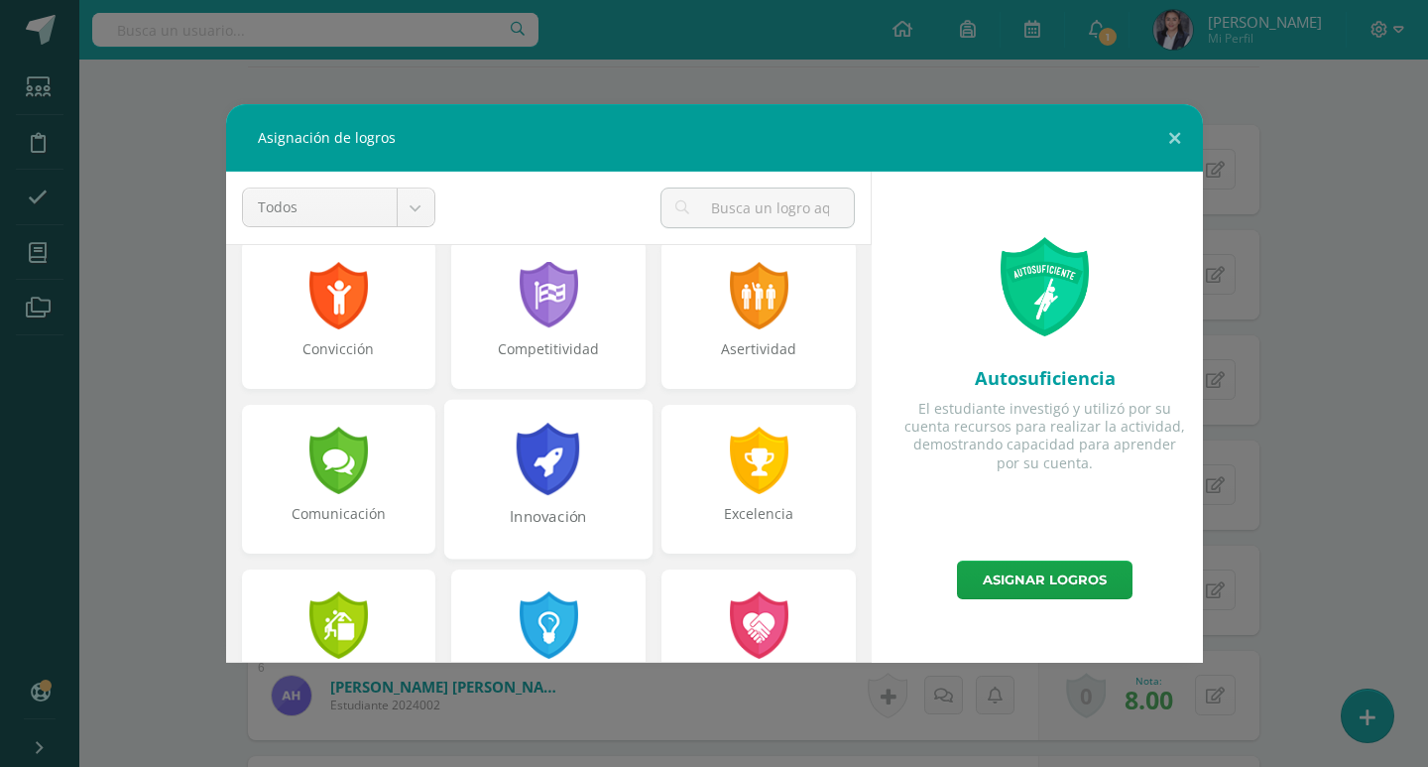
scroll to position [397, 0]
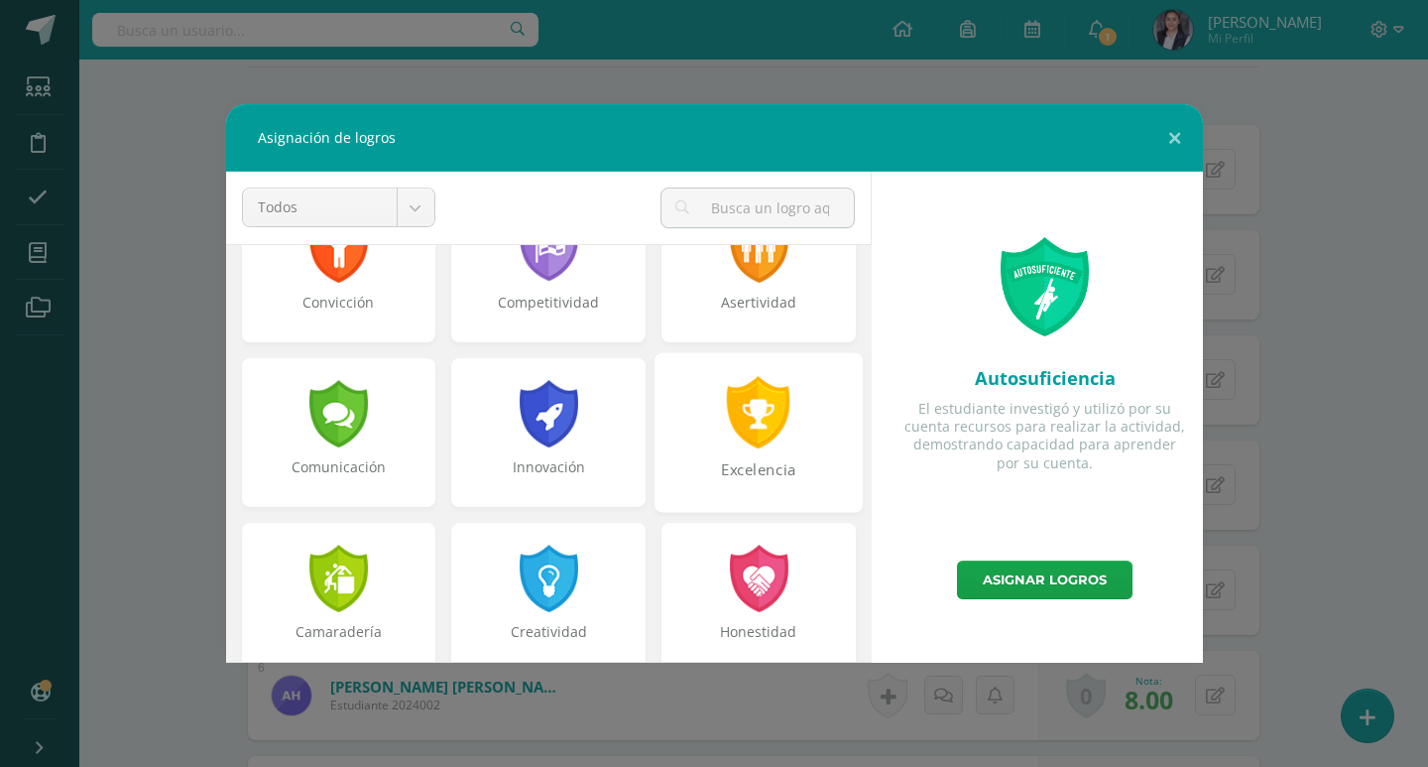
click at [723, 449] on div "Excelencia" at bounding box center [758, 432] width 208 height 160
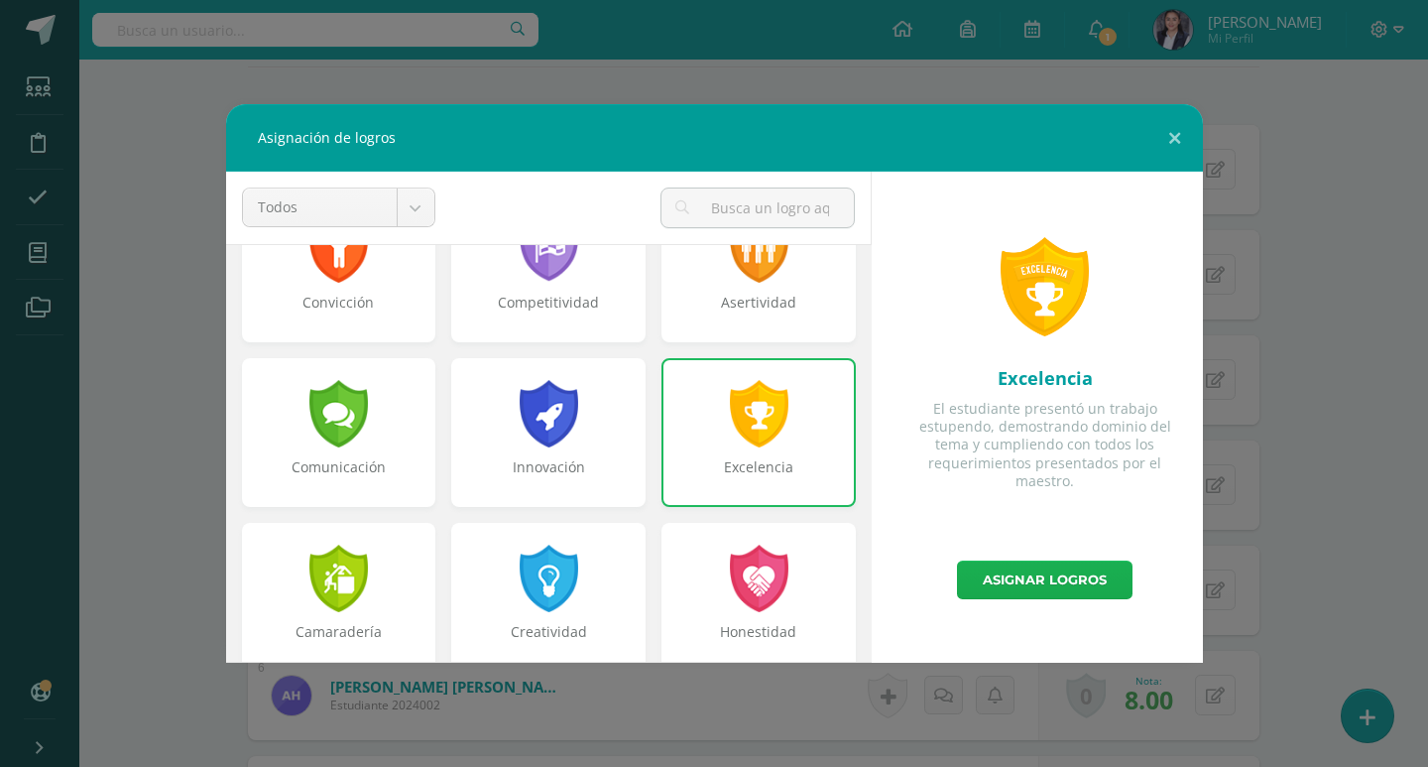
click at [1006, 572] on link "Asignar logros" at bounding box center [1045, 579] width 176 height 39
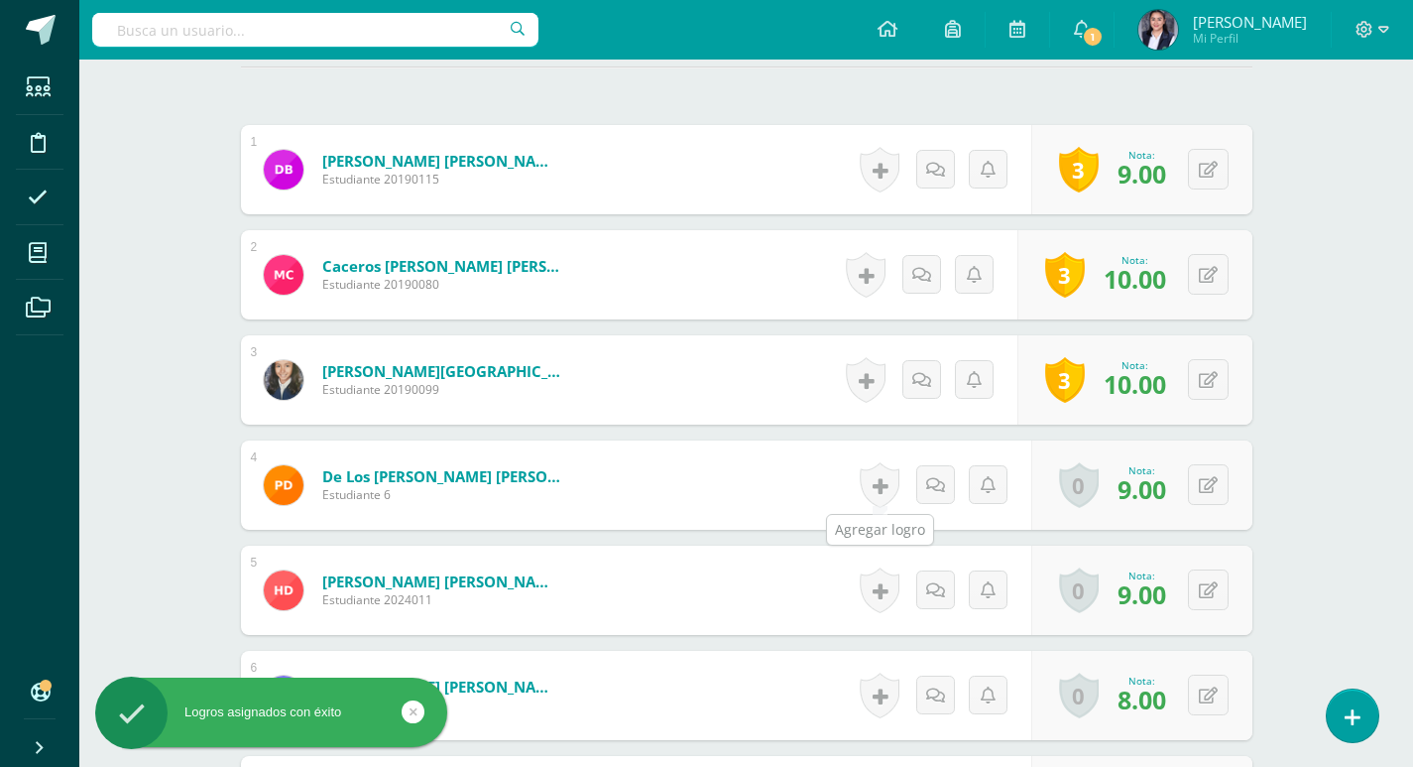
click at [869, 483] on link at bounding box center [880, 485] width 40 height 46
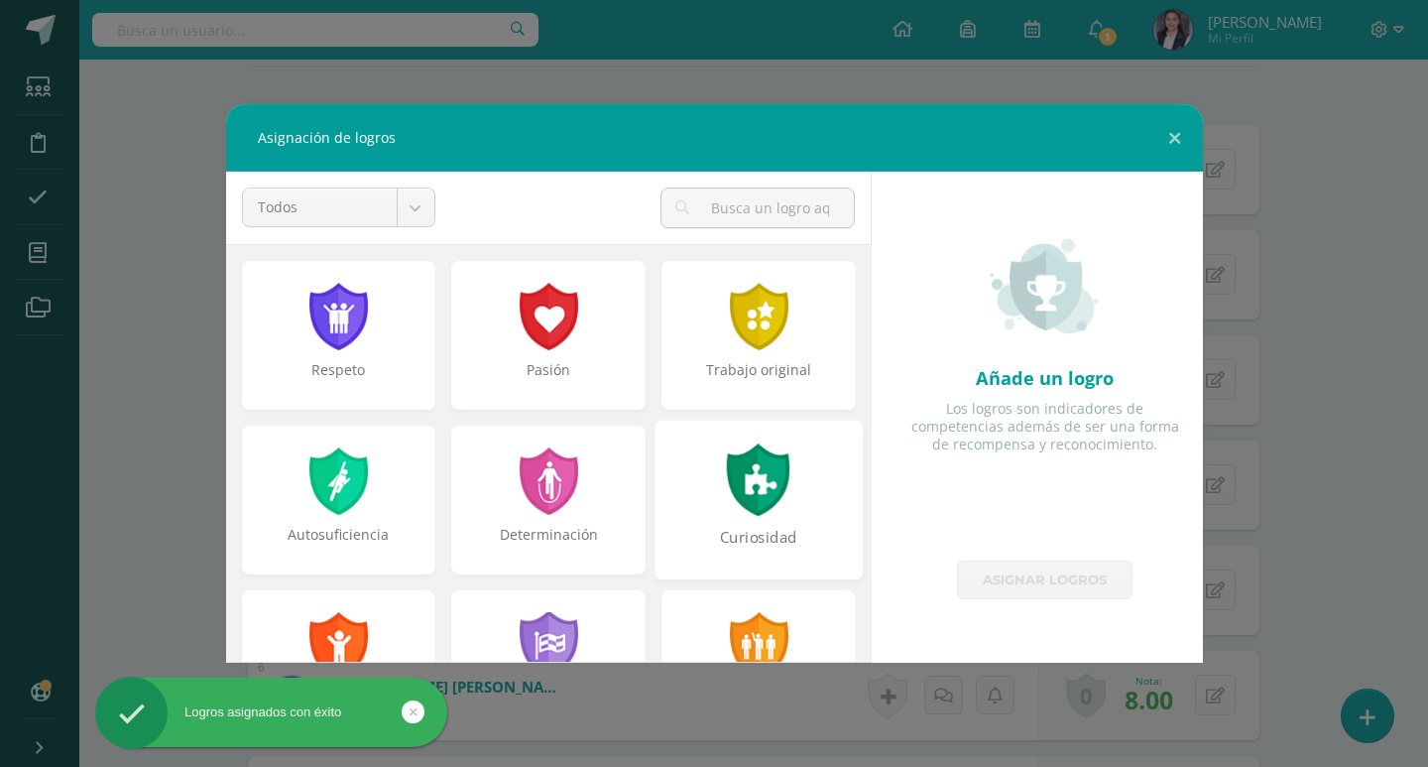
click at [732, 503] on div at bounding box center [759, 479] width 68 height 72
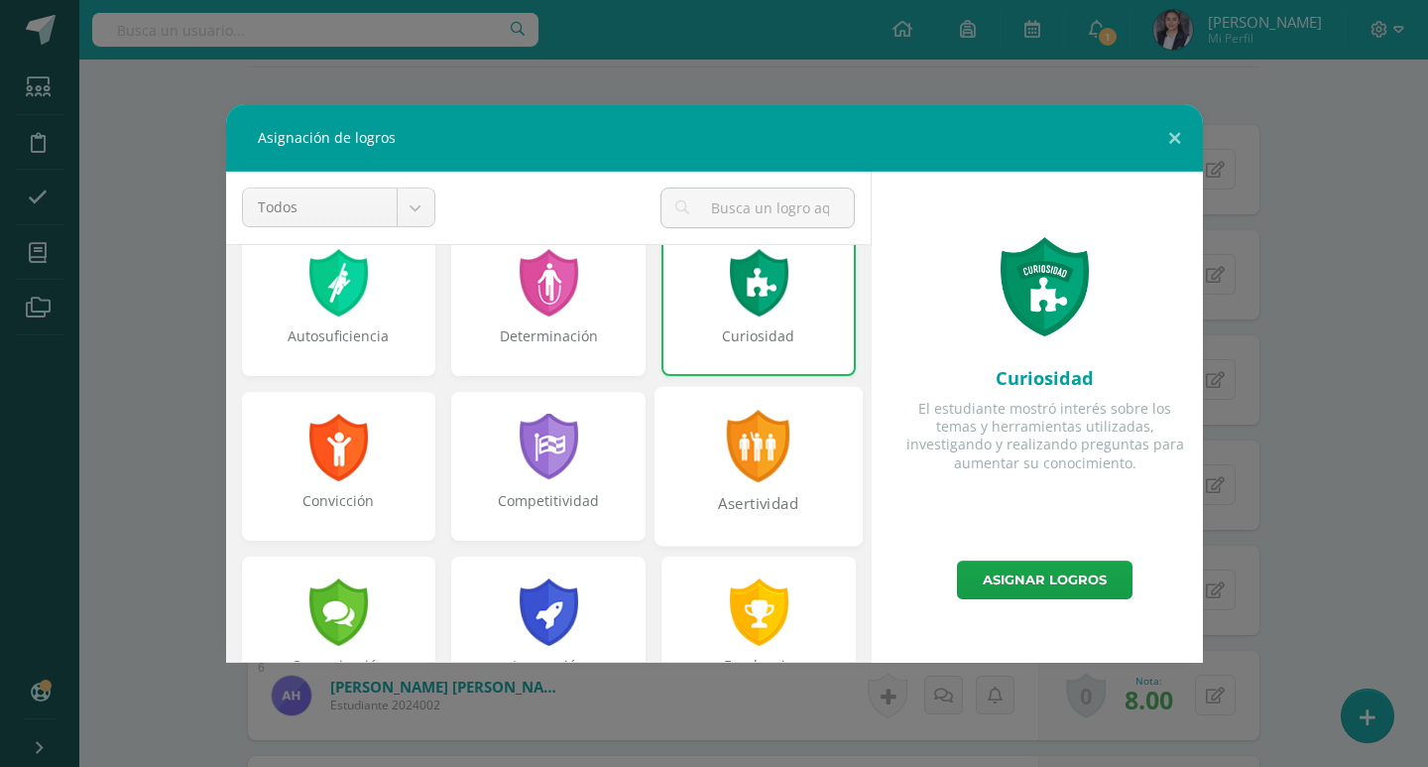
scroll to position [297, 0]
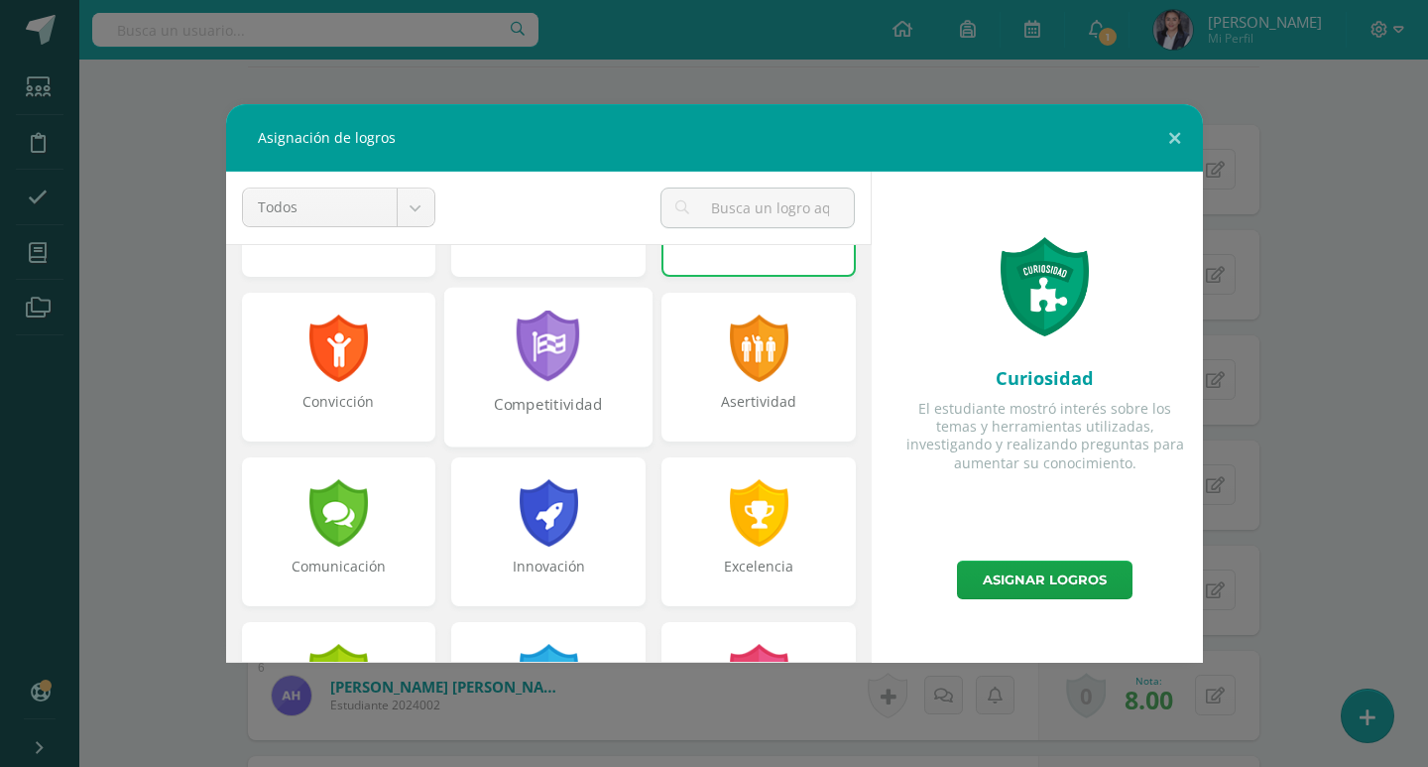
click at [540, 369] on div at bounding box center [549, 346] width 68 height 72
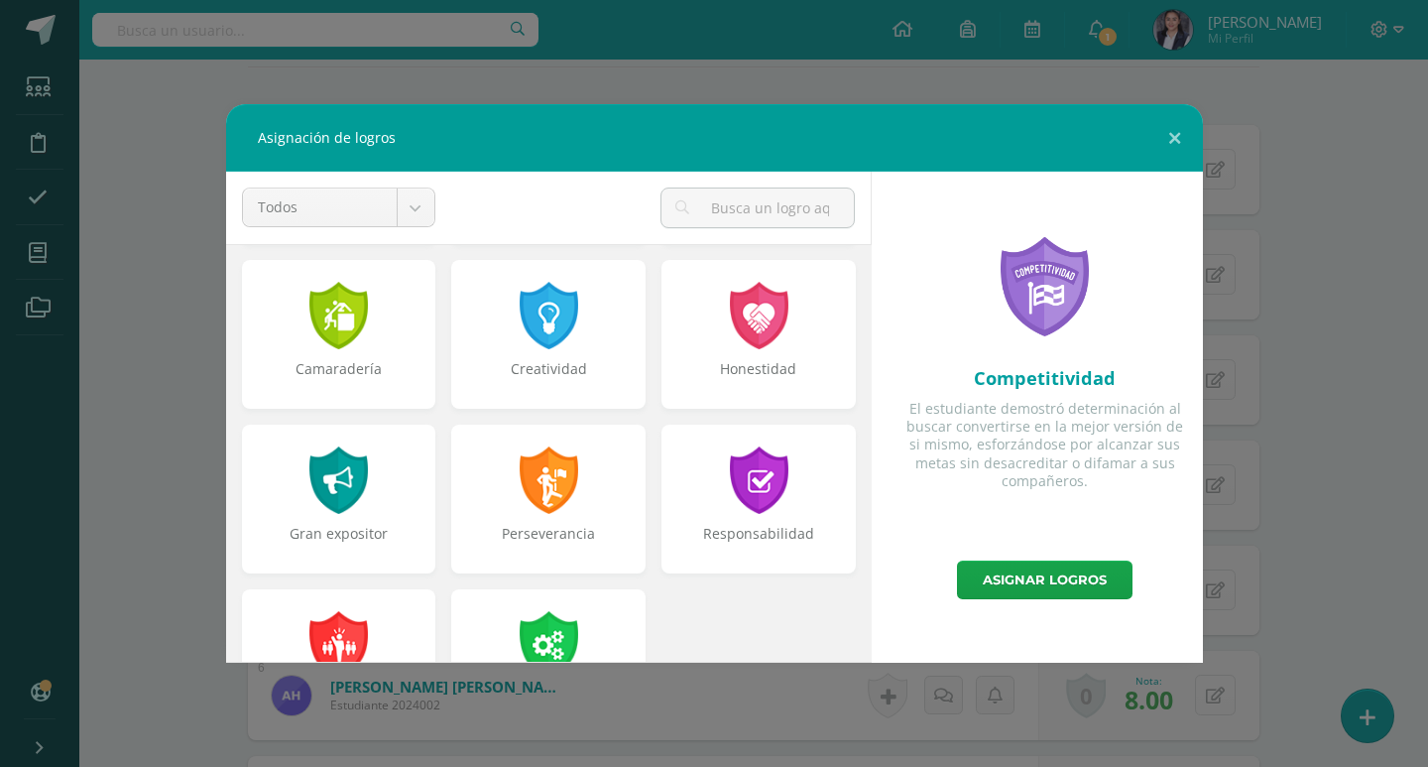
scroll to position [694, 0]
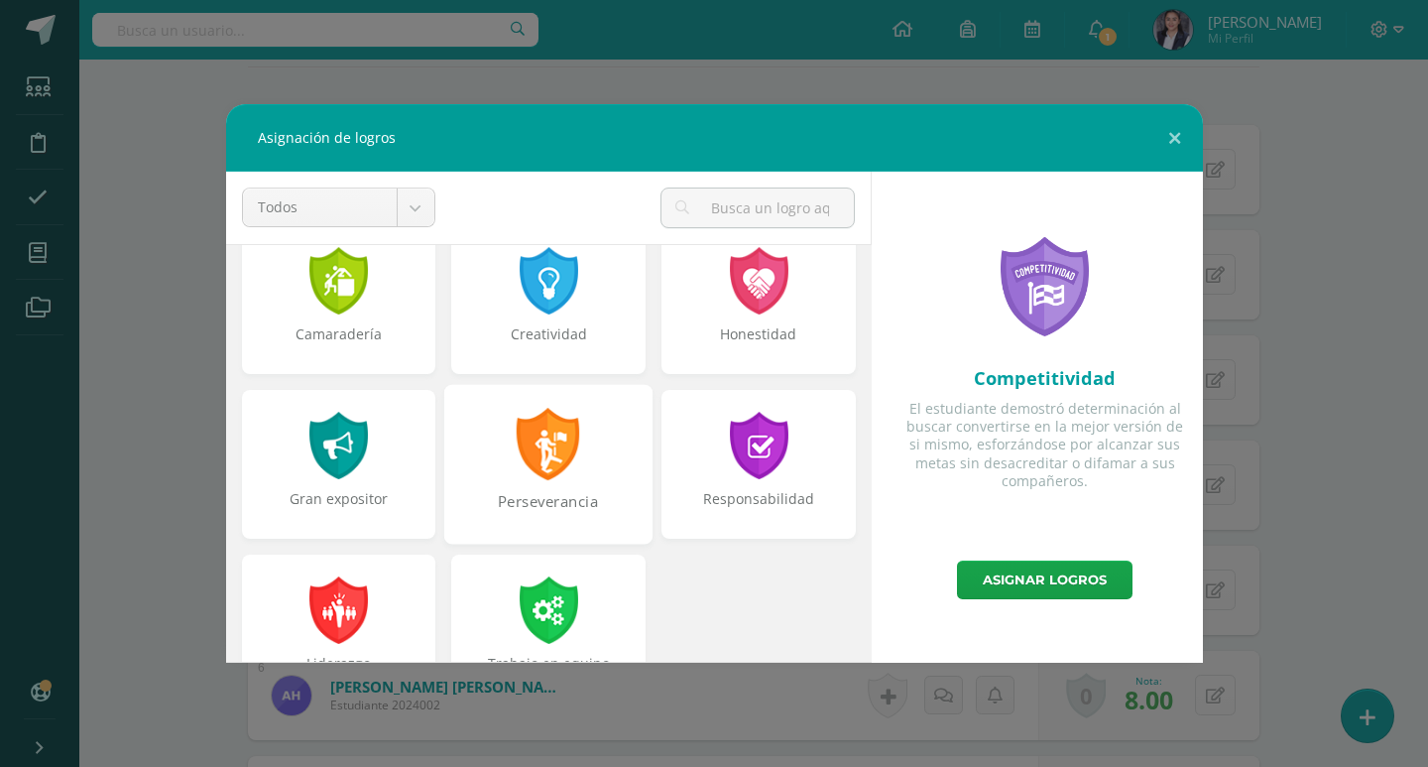
click at [580, 464] on div "Perseverancia" at bounding box center [548, 464] width 208 height 160
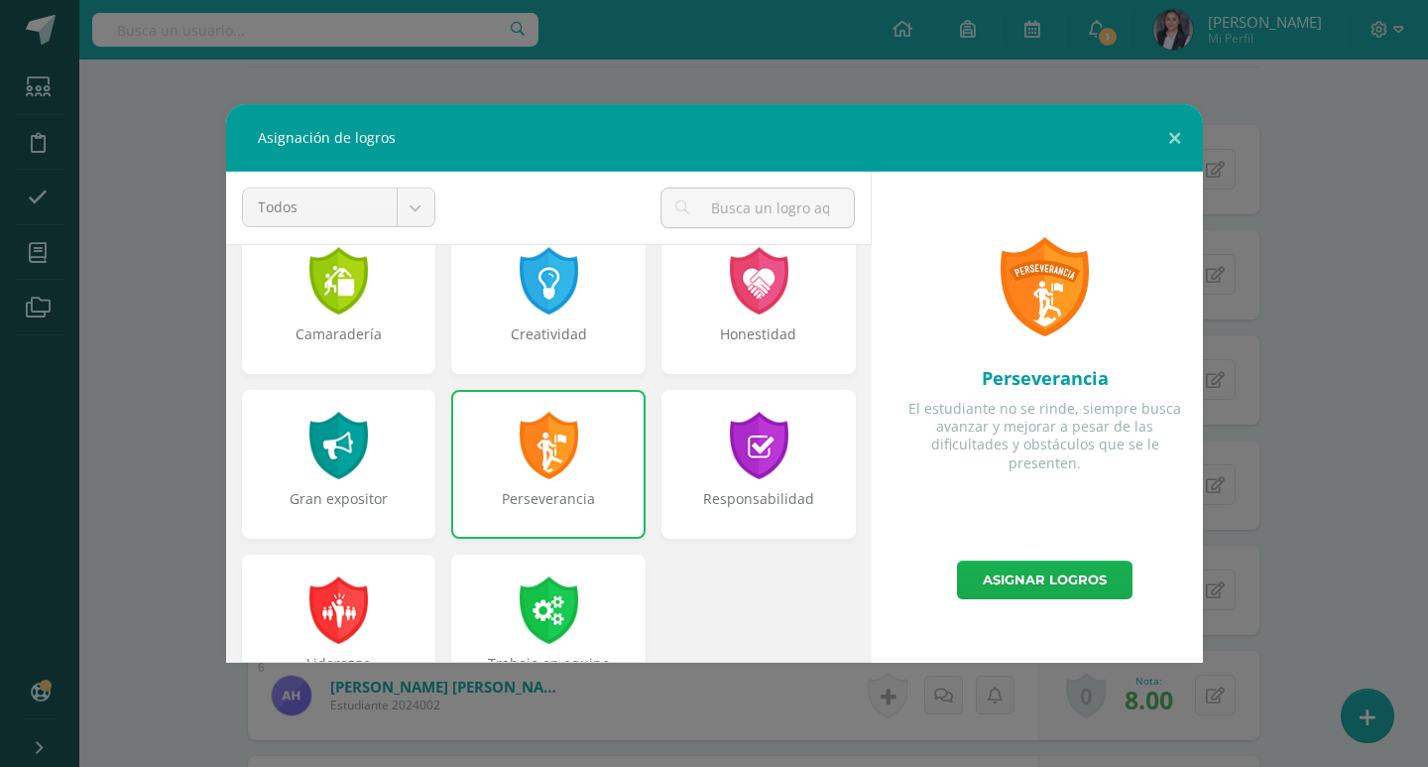
click at [1030, 582] on link "Asignar logros" at bounding box center [1045, 579] width 176 height 39
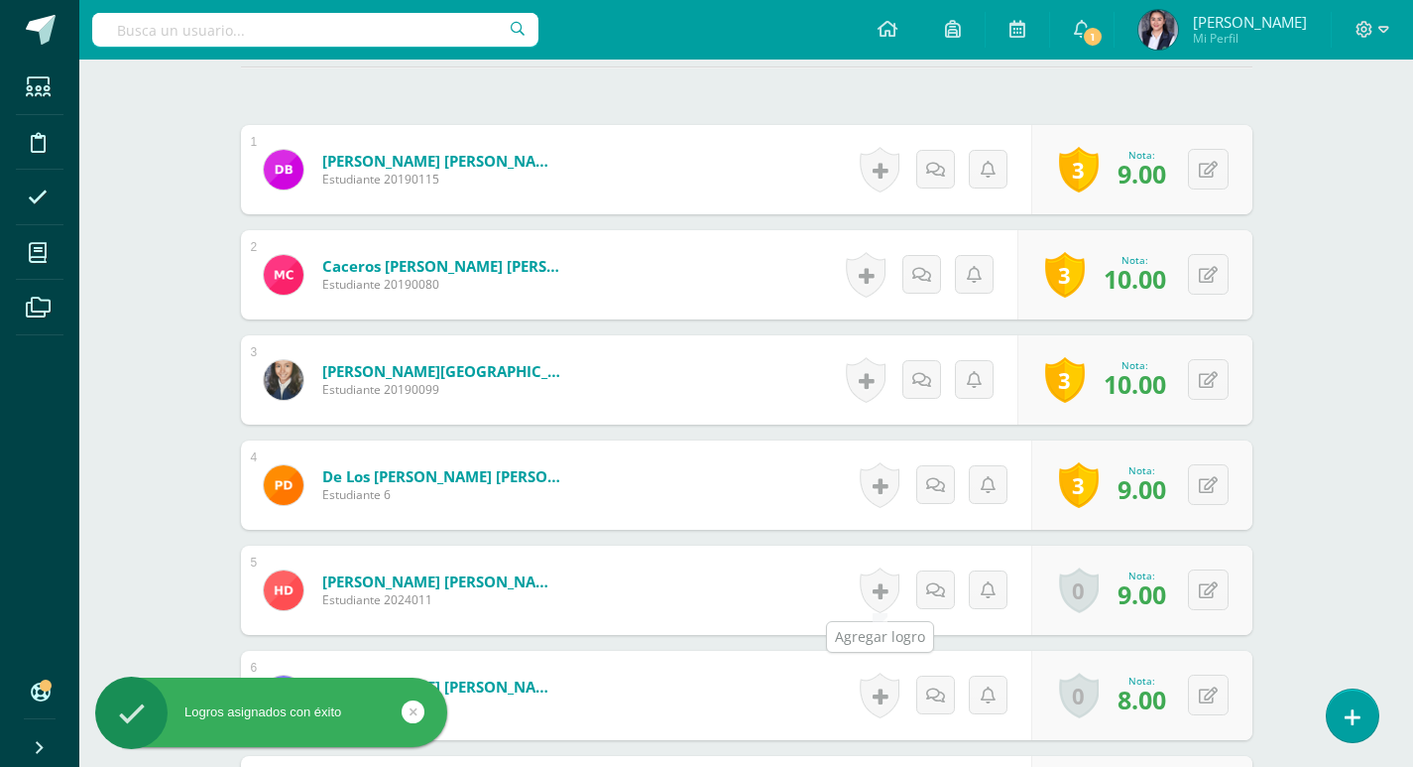
click at [879, 584] on link at bounding box center [880, 590] width 40 height 46
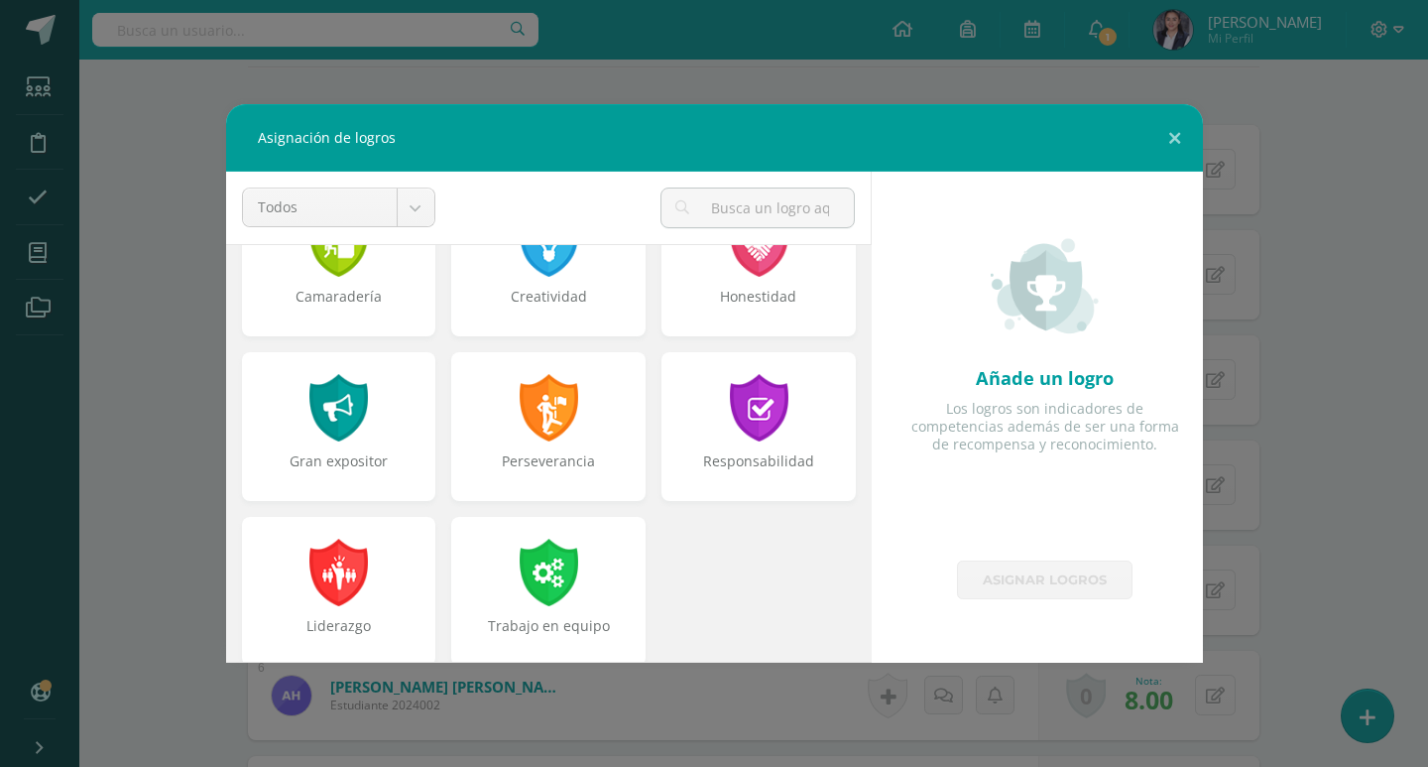
scroll to position [752, 0]
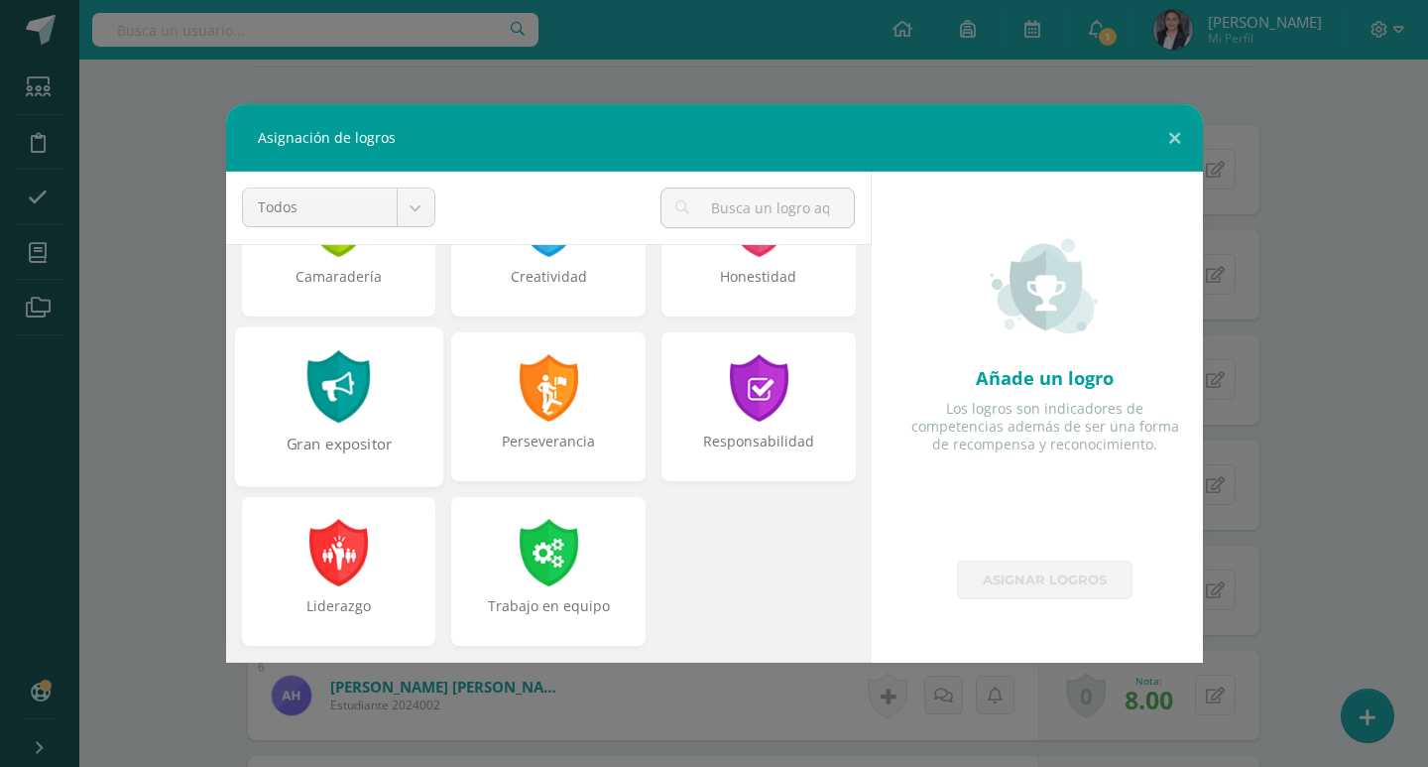
click at [334, 420] on div at bounding box center [338, 386] width 68 height 72
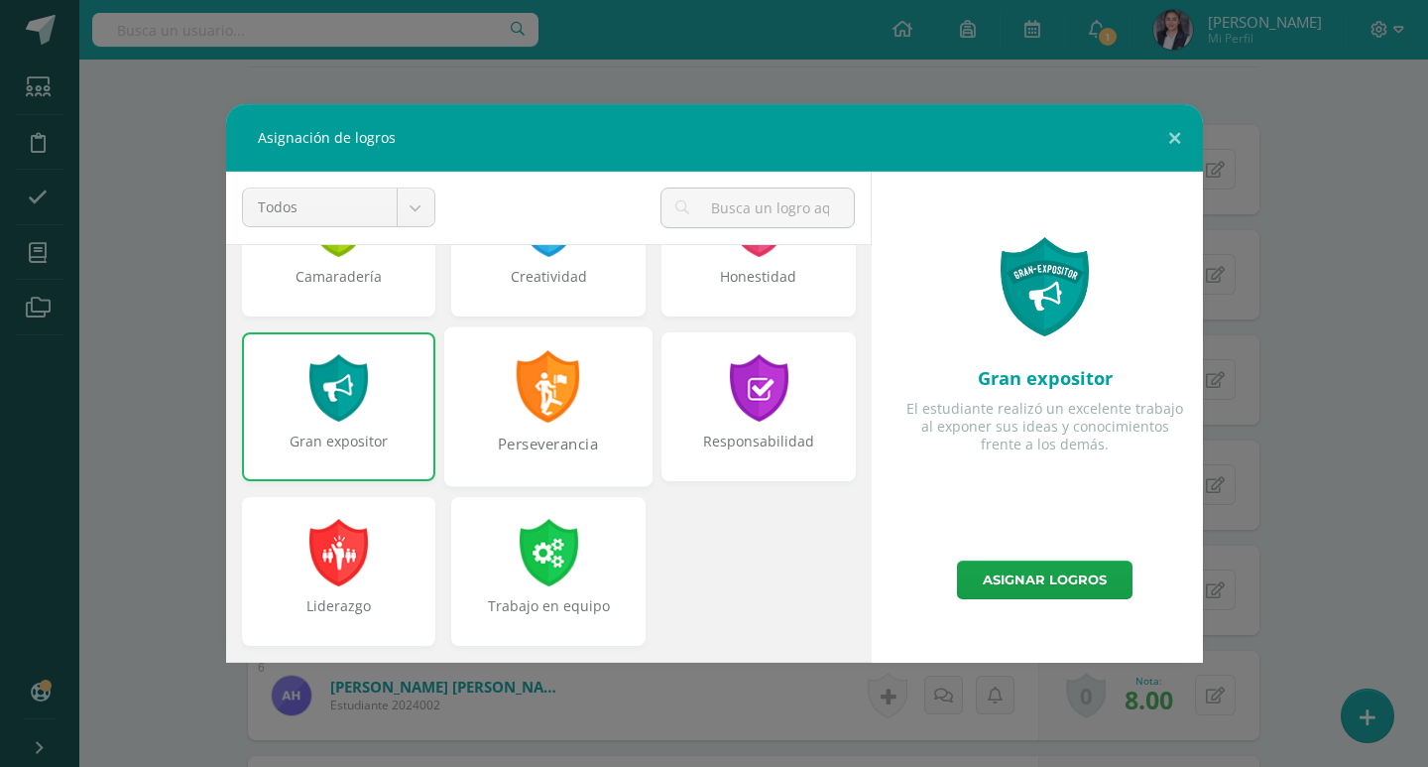
click at [550, 426] on div "Perseverancia" at bounding box center [548, 406] width 208 height 160
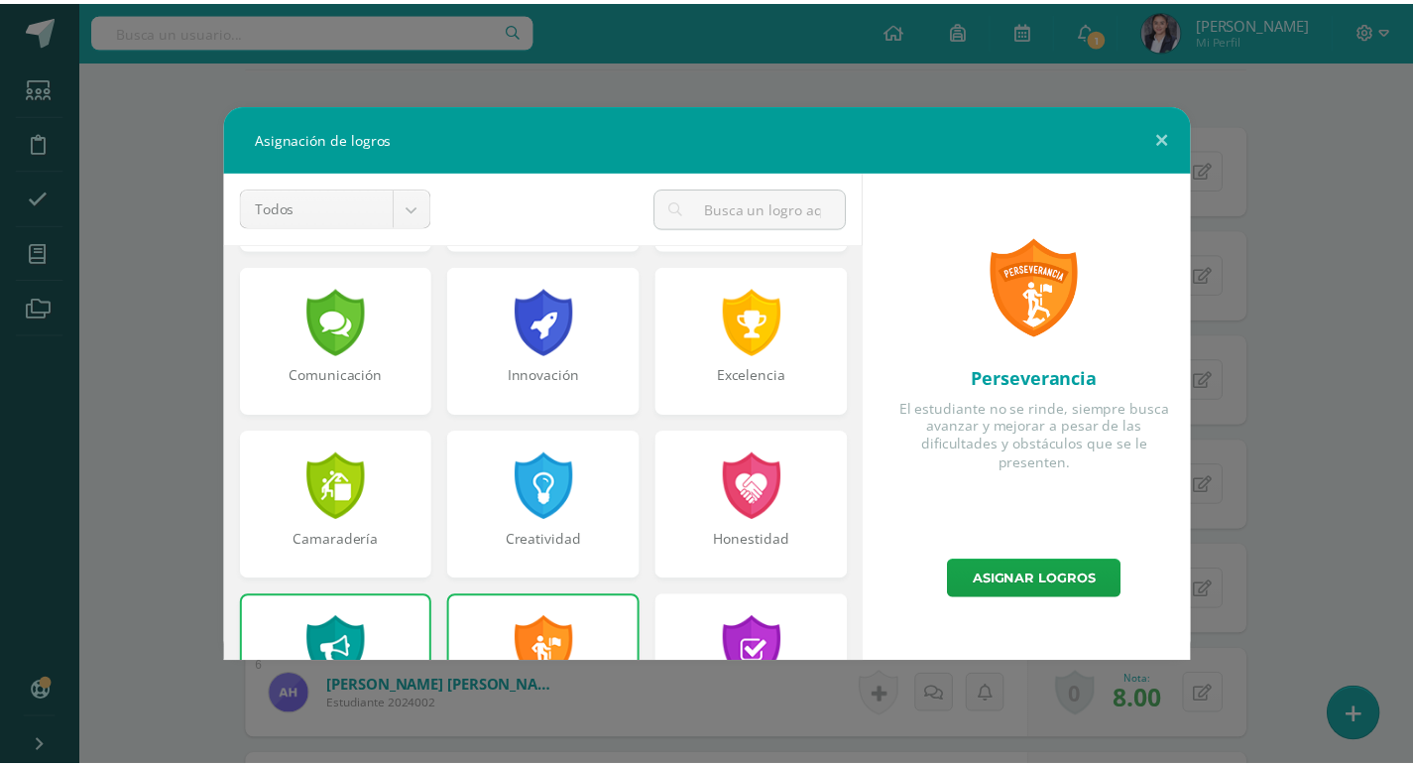
scroll to position [454, 0]
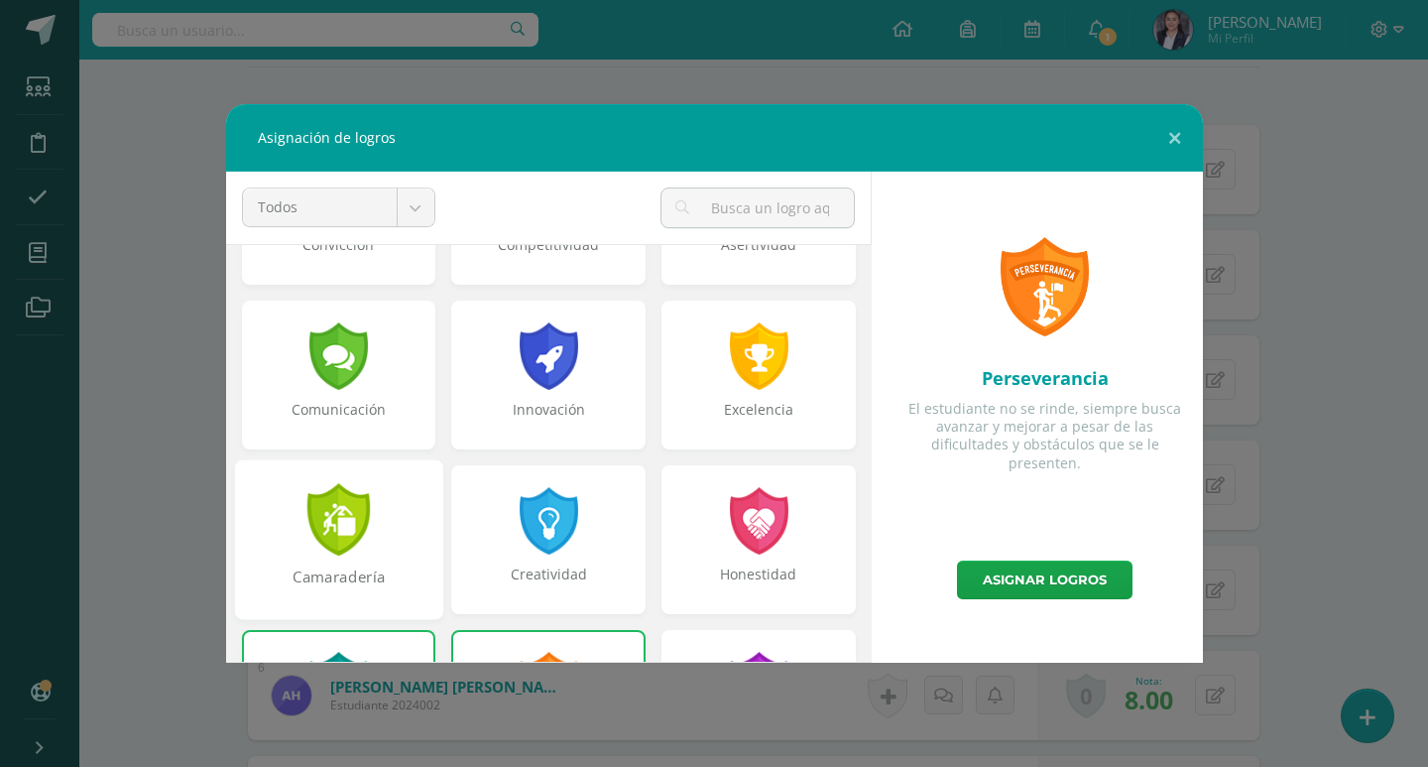
click at [363, 530] on div at bounding box center [338, 519] width 68 height 72
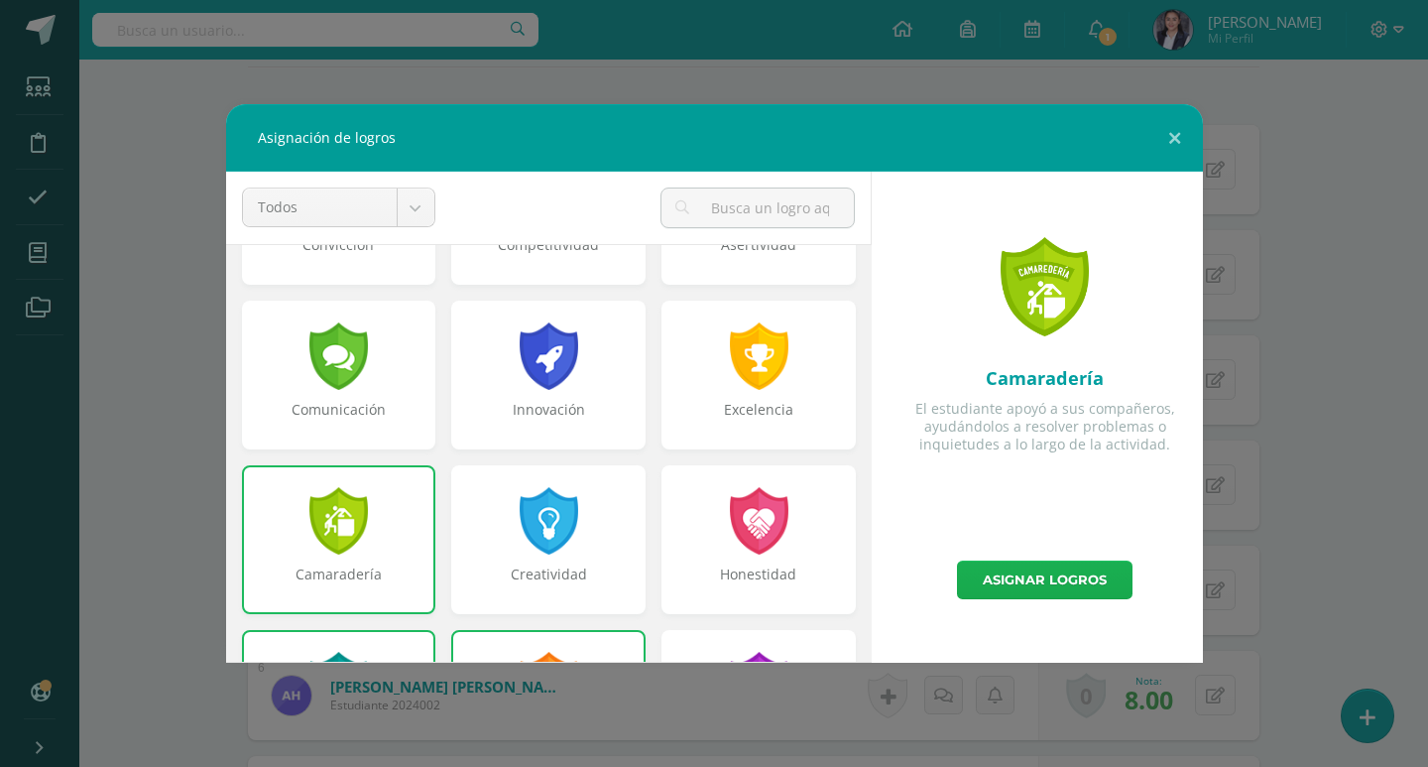
click at [1045, 573] on link "Asignar logros" at bounding box center [1045, 579] width 176 height 39
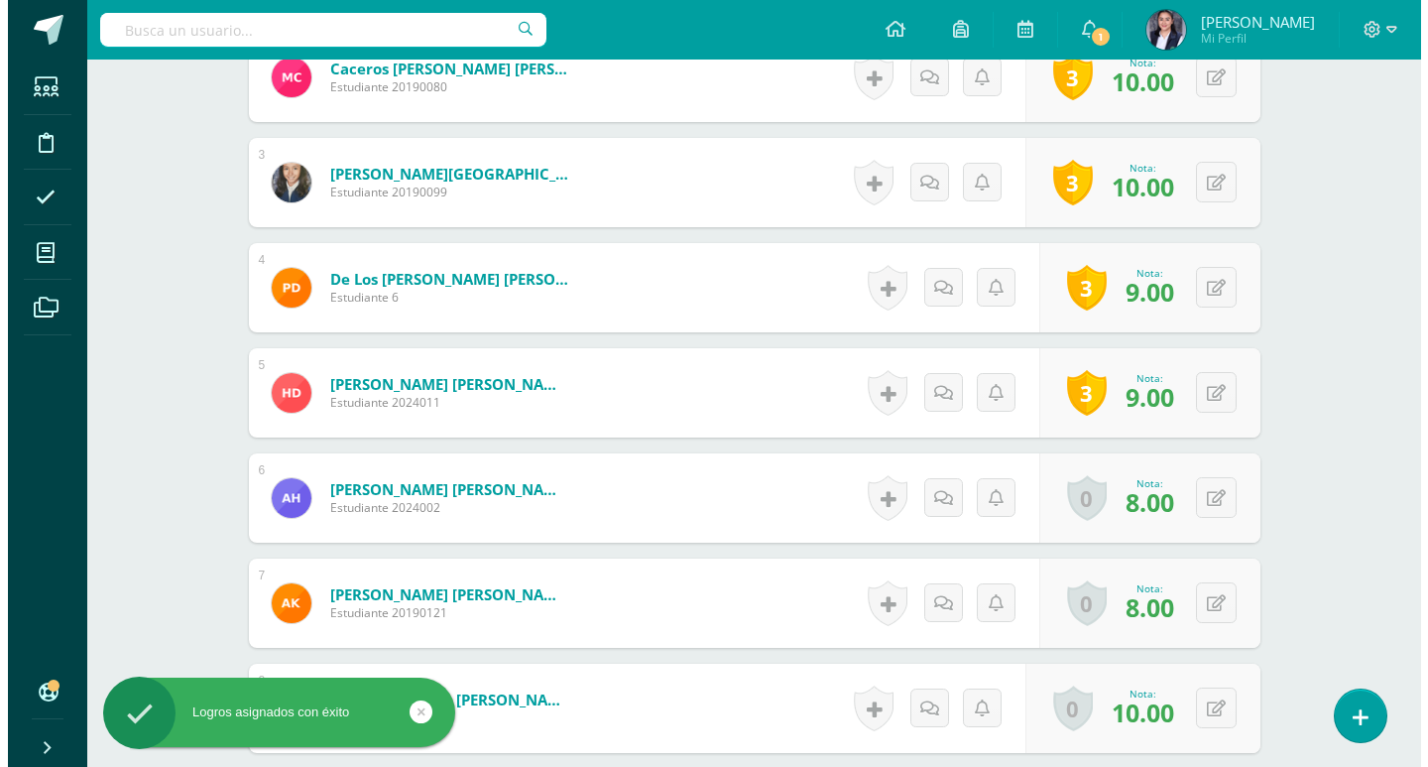
scroll to position [763, 0]
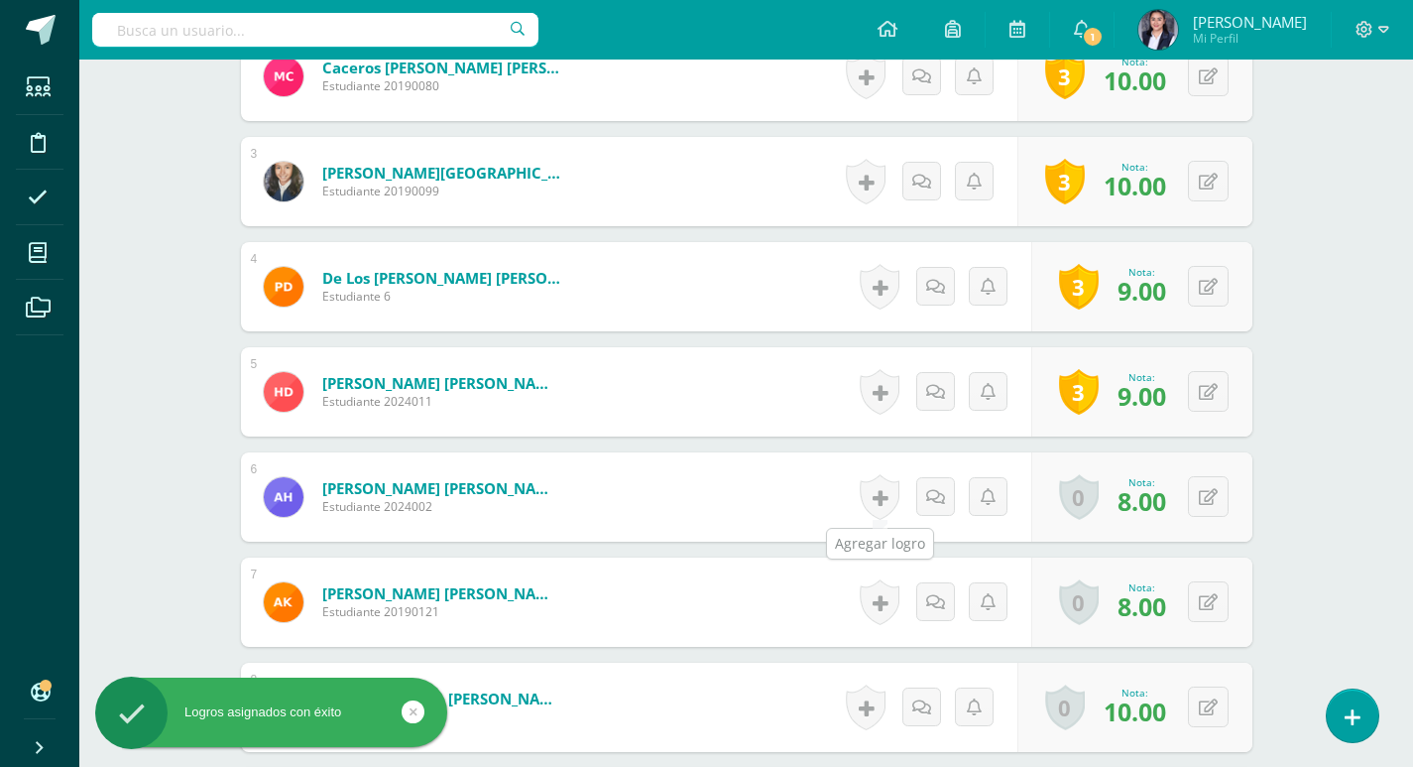
click at [876, 494] on link at bounding box center [880, 497] width 40 height 46
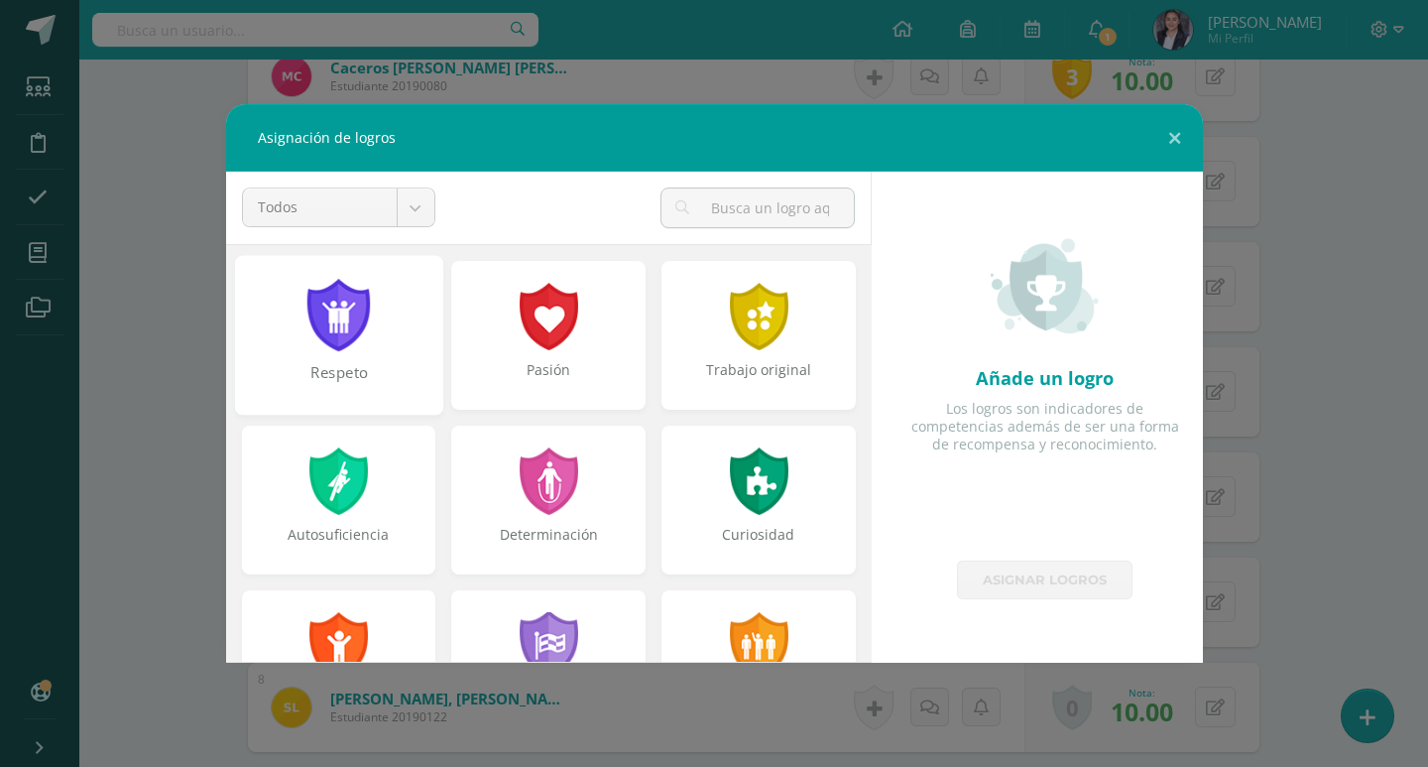
click at [370, 352] on div "Respeto" at bounding box center [338, 335] width 208 height 160
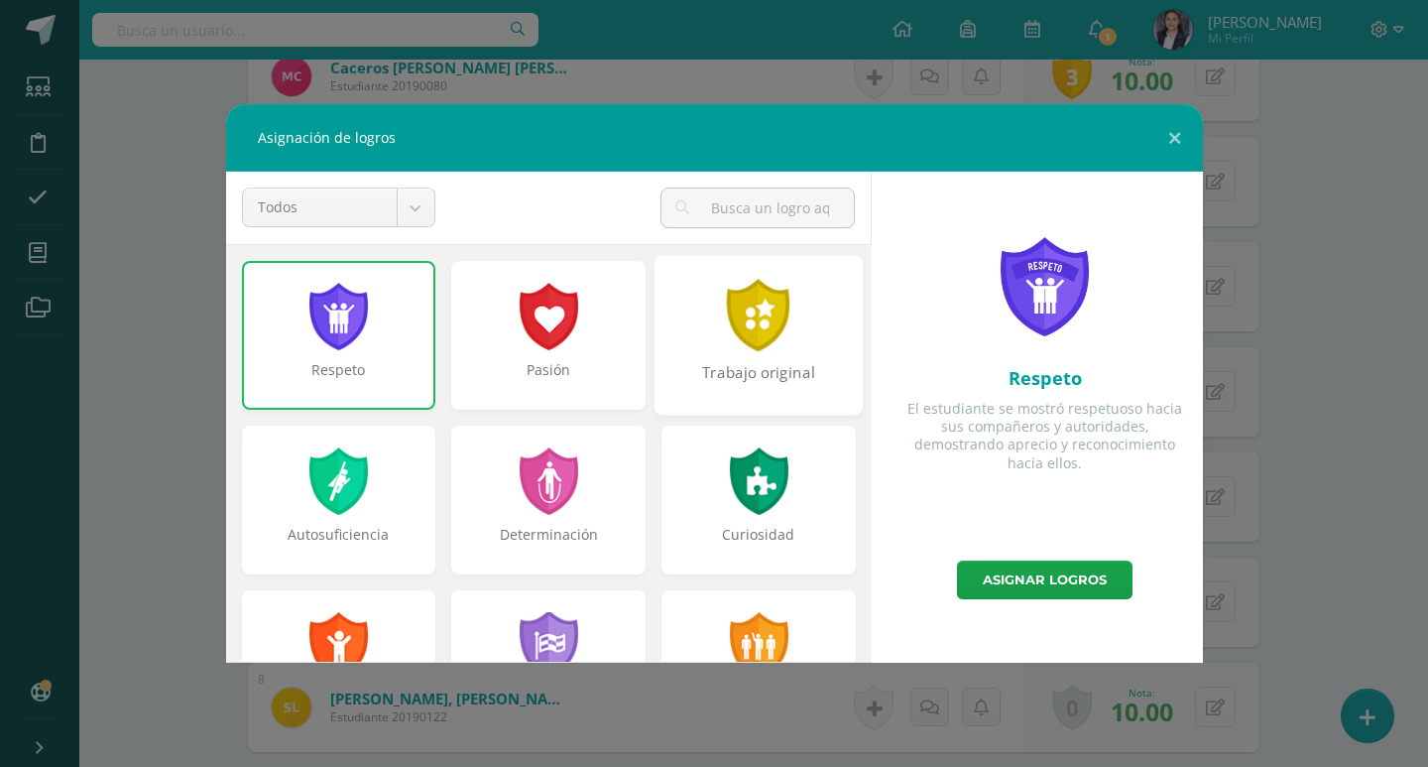
click at [744, 350] on div at bounding box center [759, 315] width 68 height 72
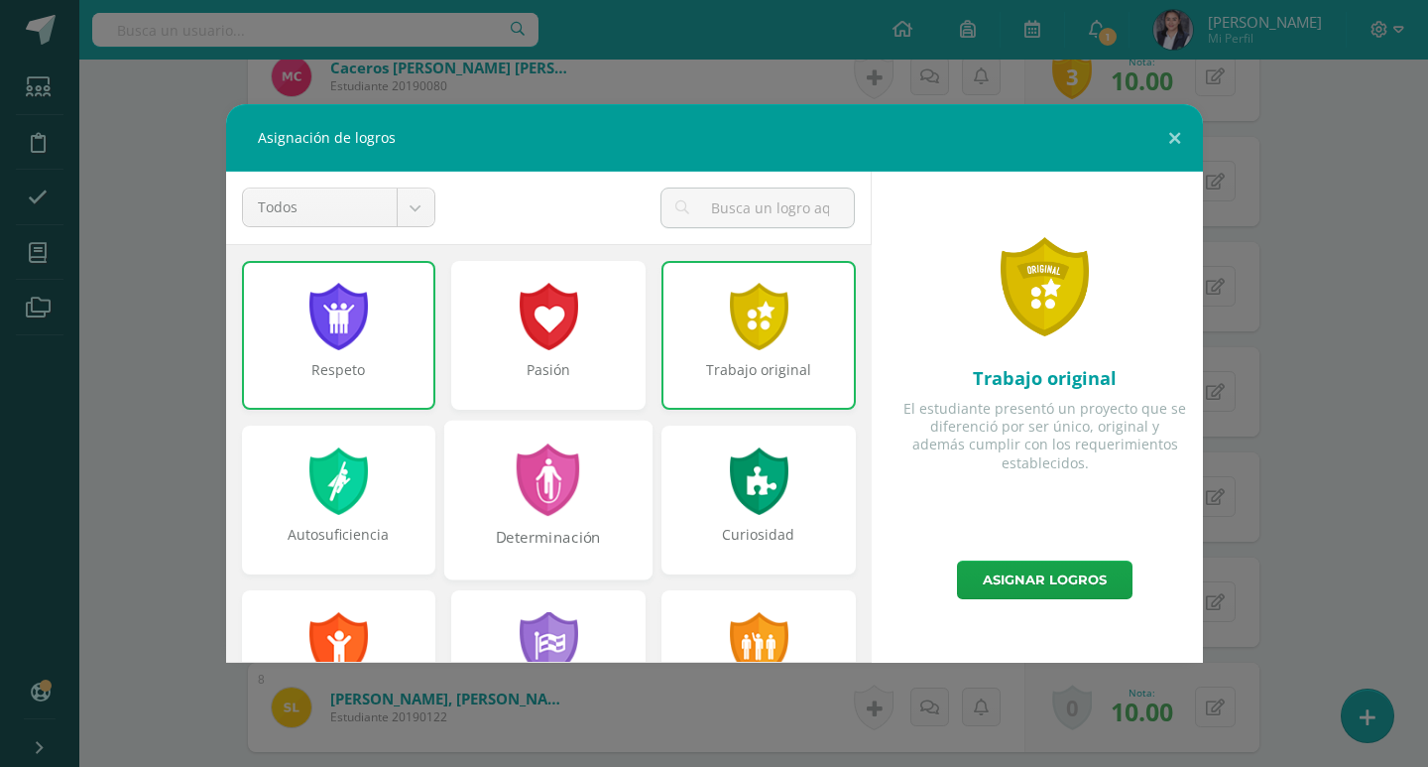
click at [542, 511] on div at bounding box center [549, 479] width 68 height 72
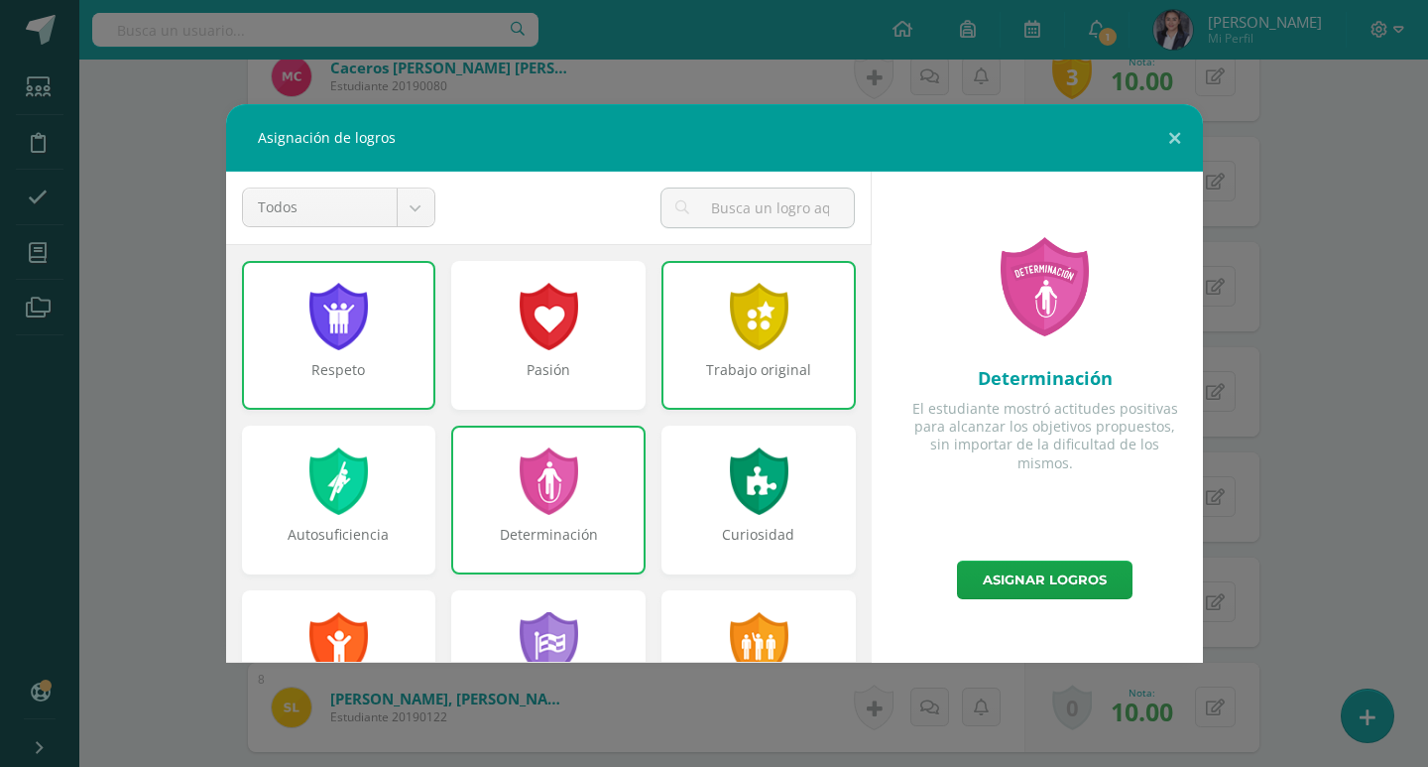
click at [528, 535] on div "Determinación" at bounding box center [548, 545] width 190 height 40
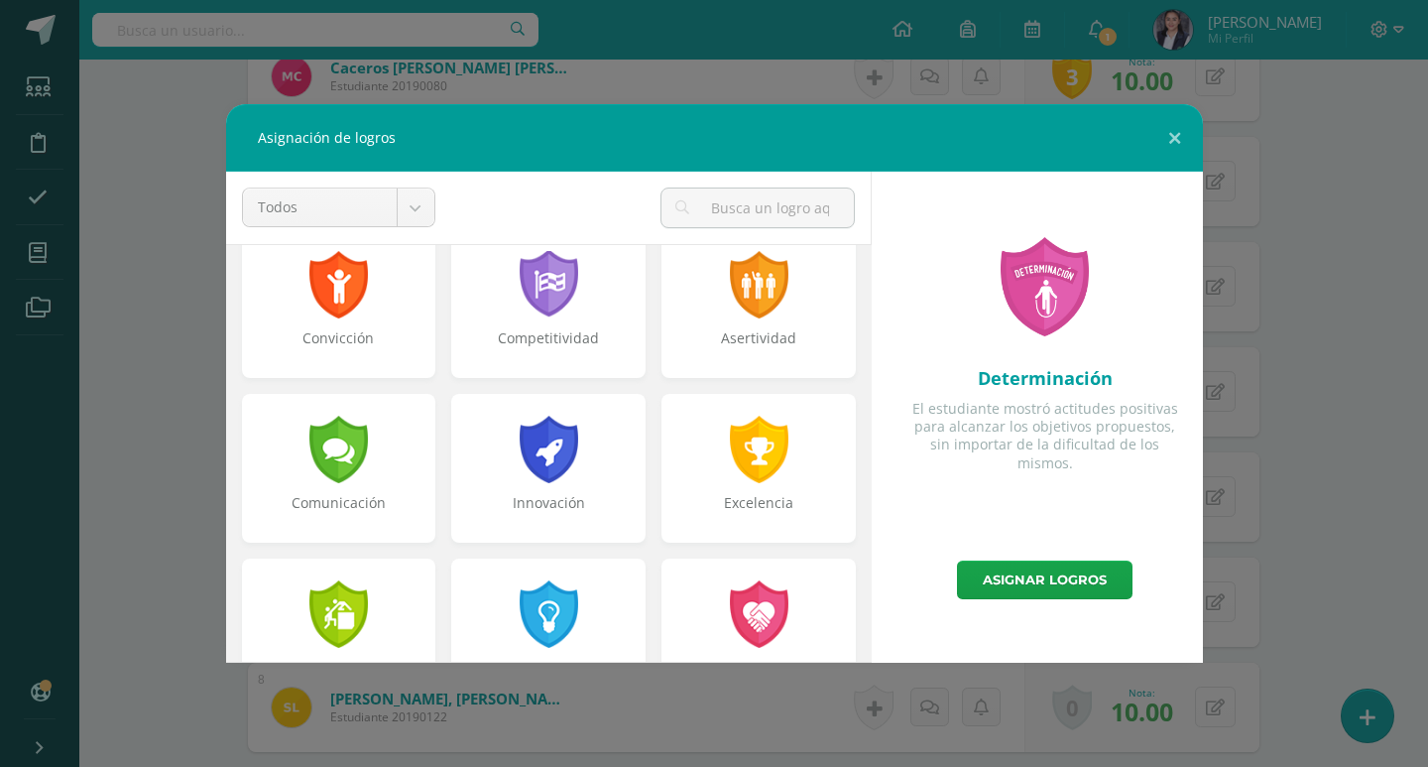
scroll to position [397, 0]
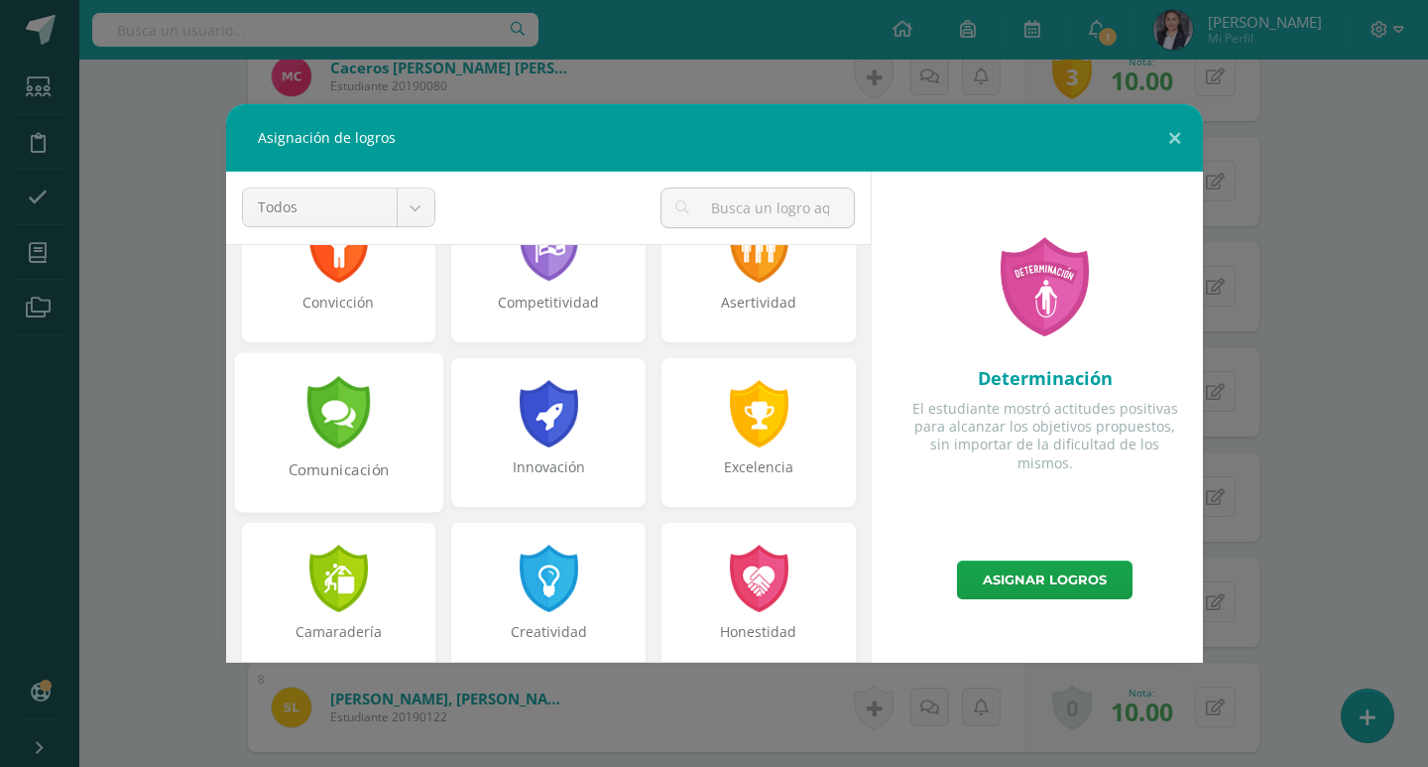
click at [352, 448] on div "Comunicación" at bounding box center [338, 432] width 208 height 160
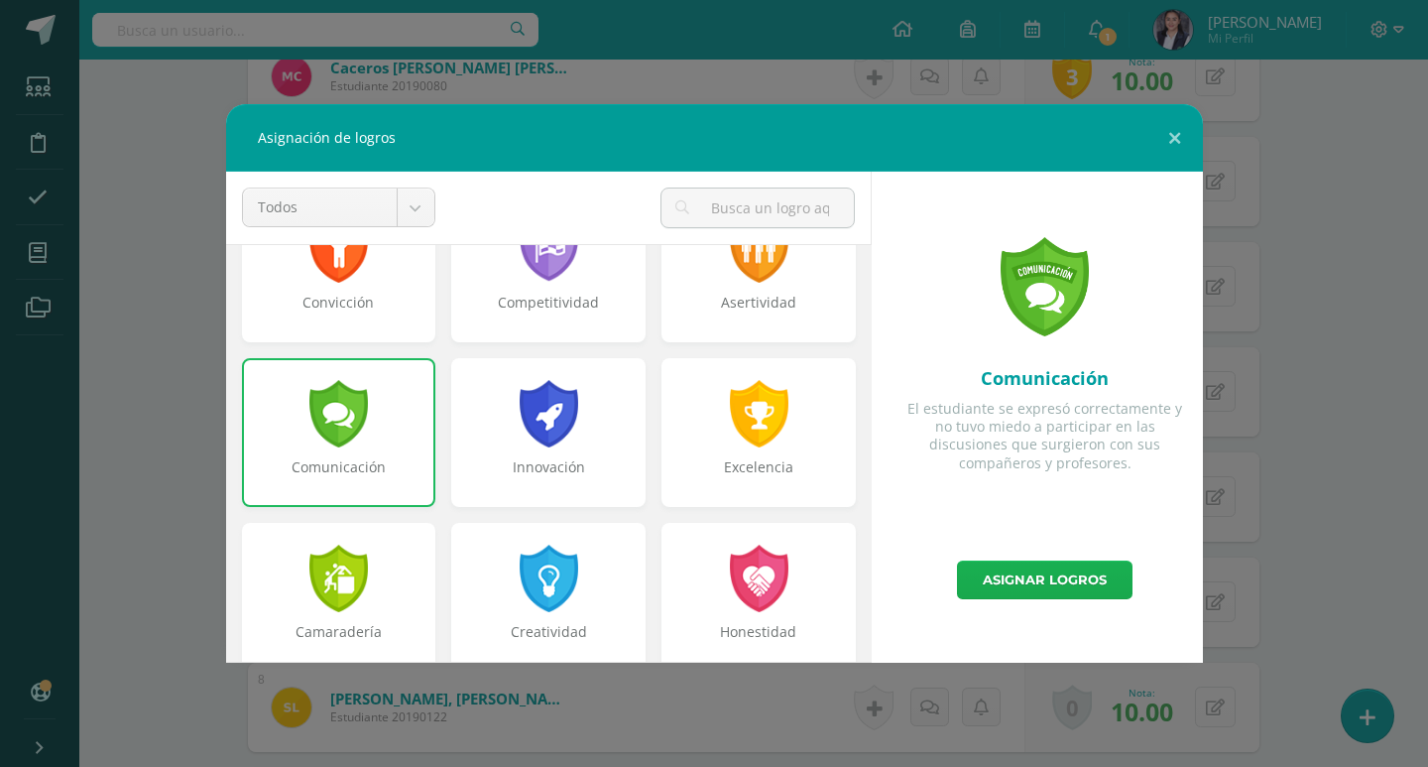
click at [1052, 562] on link "Asignar logros" at bounding box center [1045, 579] width 176 height 39
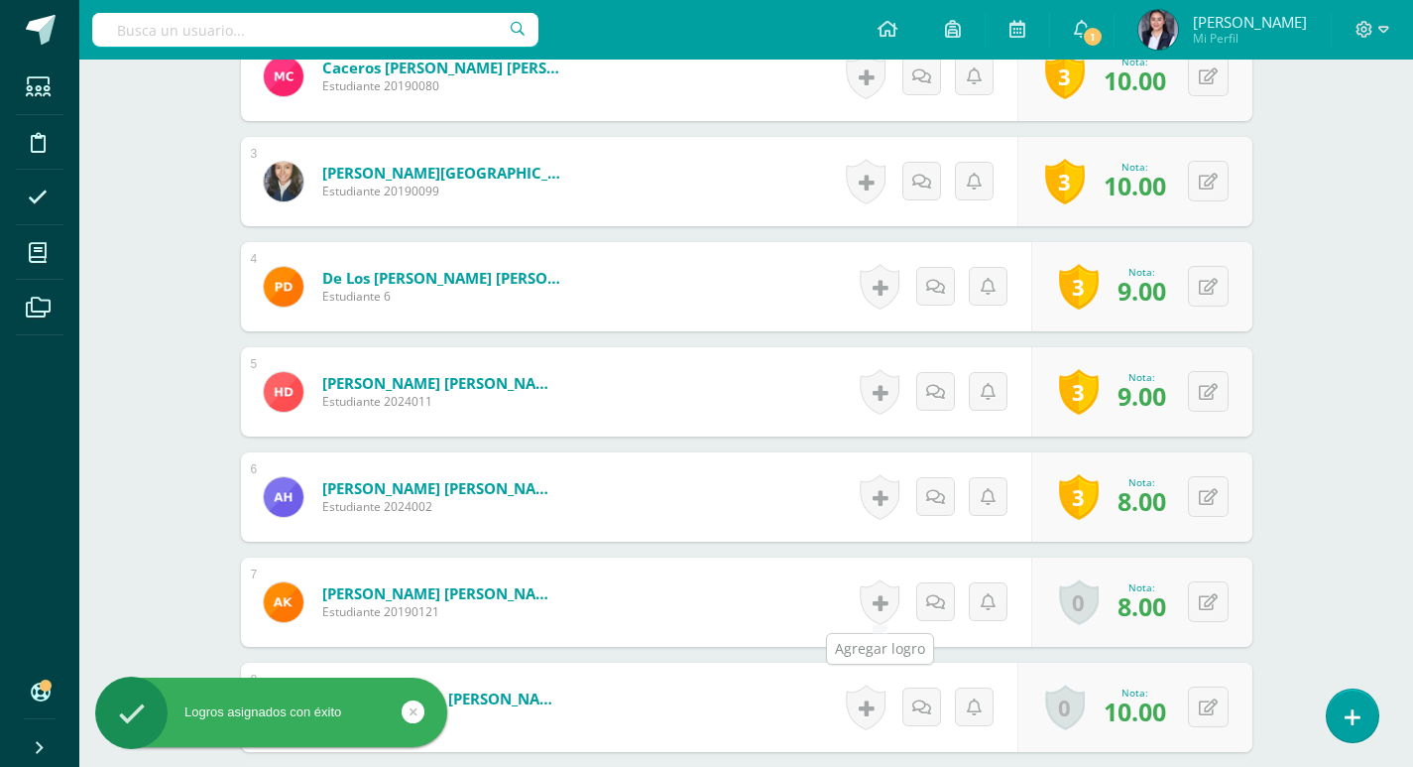
click at [872, 587] on link at bounding box center [880, 602] width 40 height 46
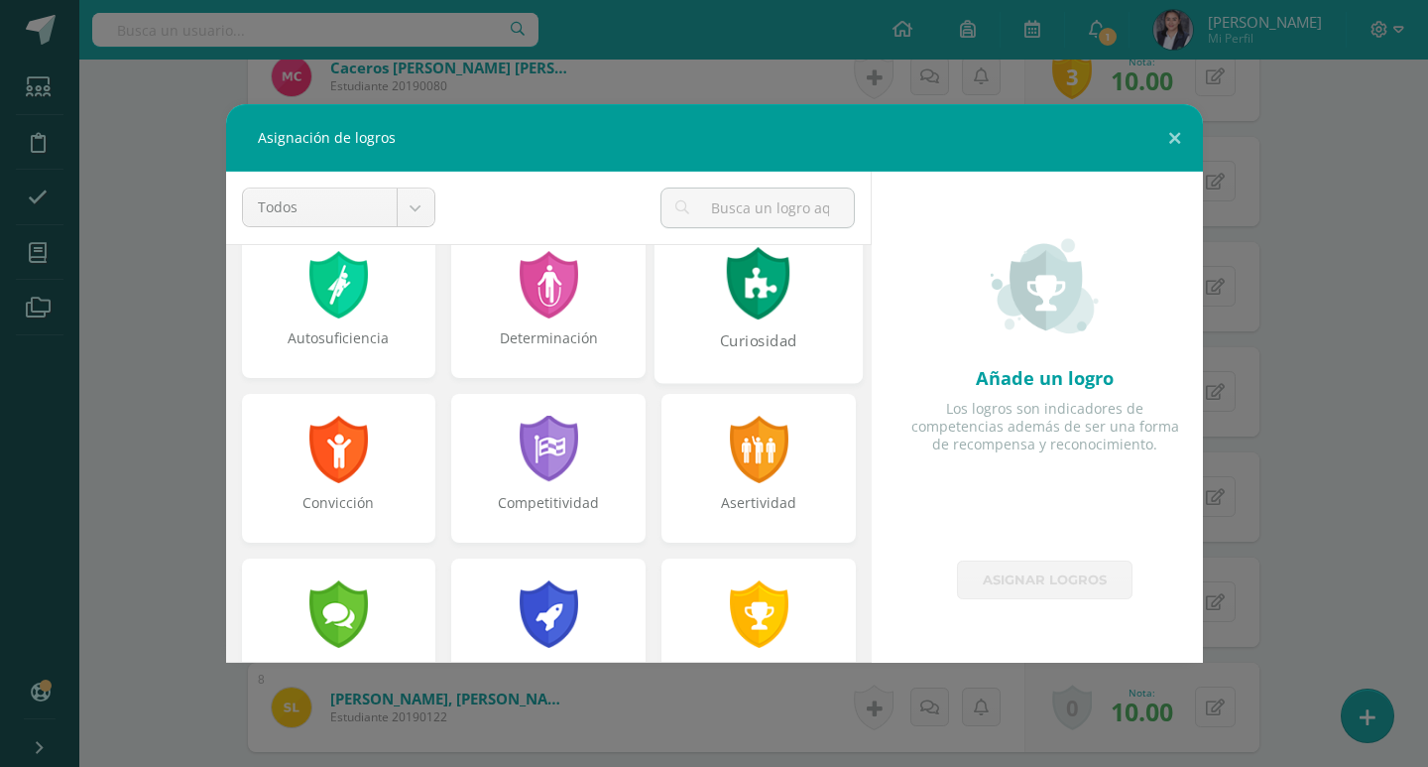
scroll to position [198, 0]
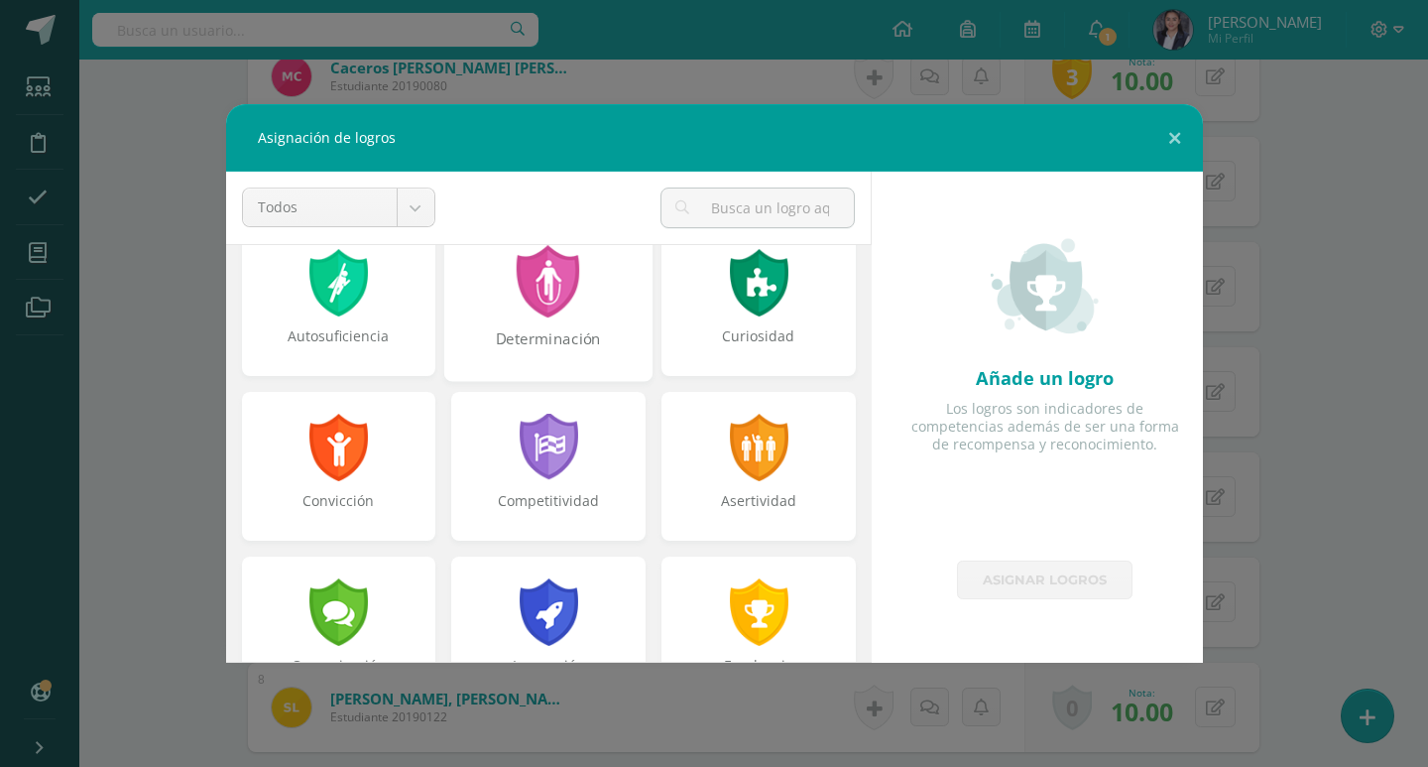
click at [566, 309] on div at bounding box center [549, 281] width 68 height 72
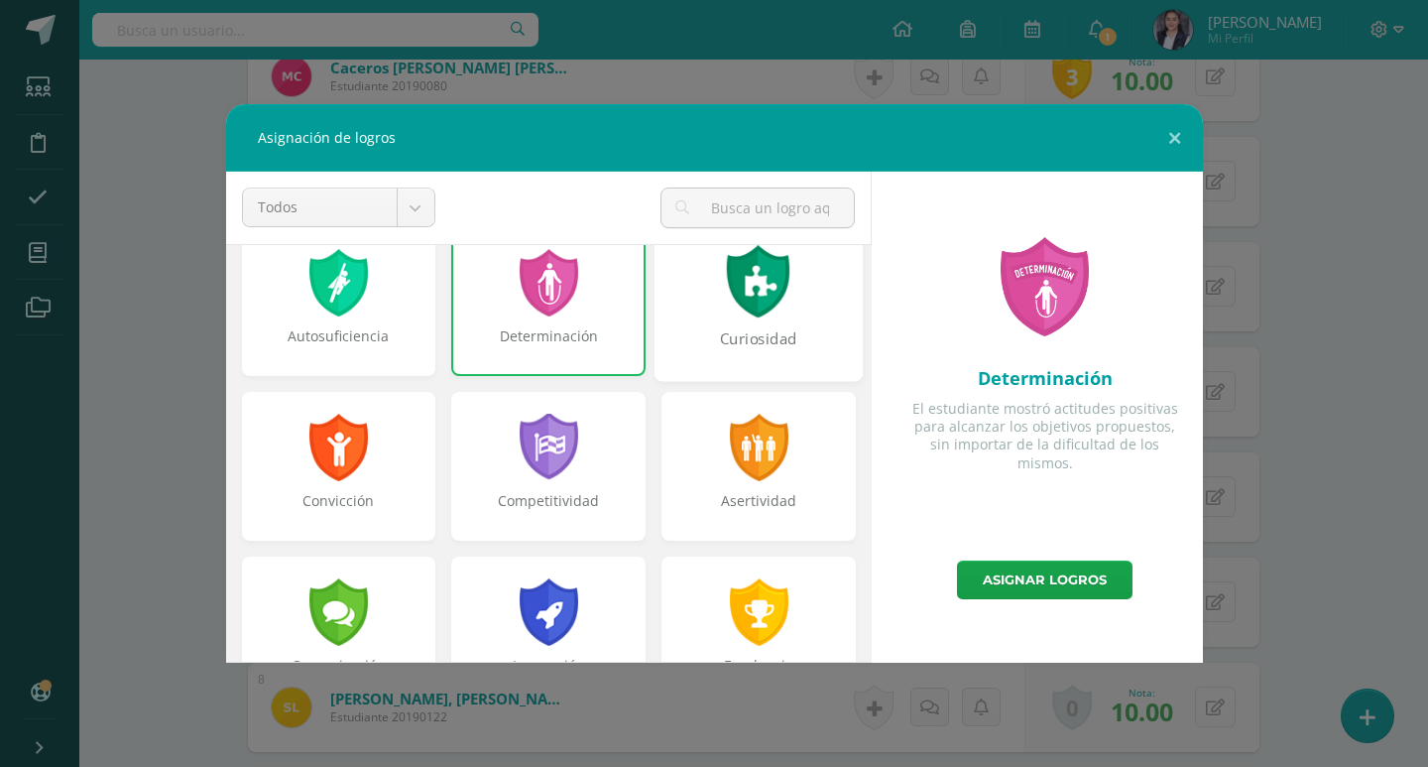
click at [723, 338] on div "Curiosidad" at bounding box center [758, 349] width 204 height 43
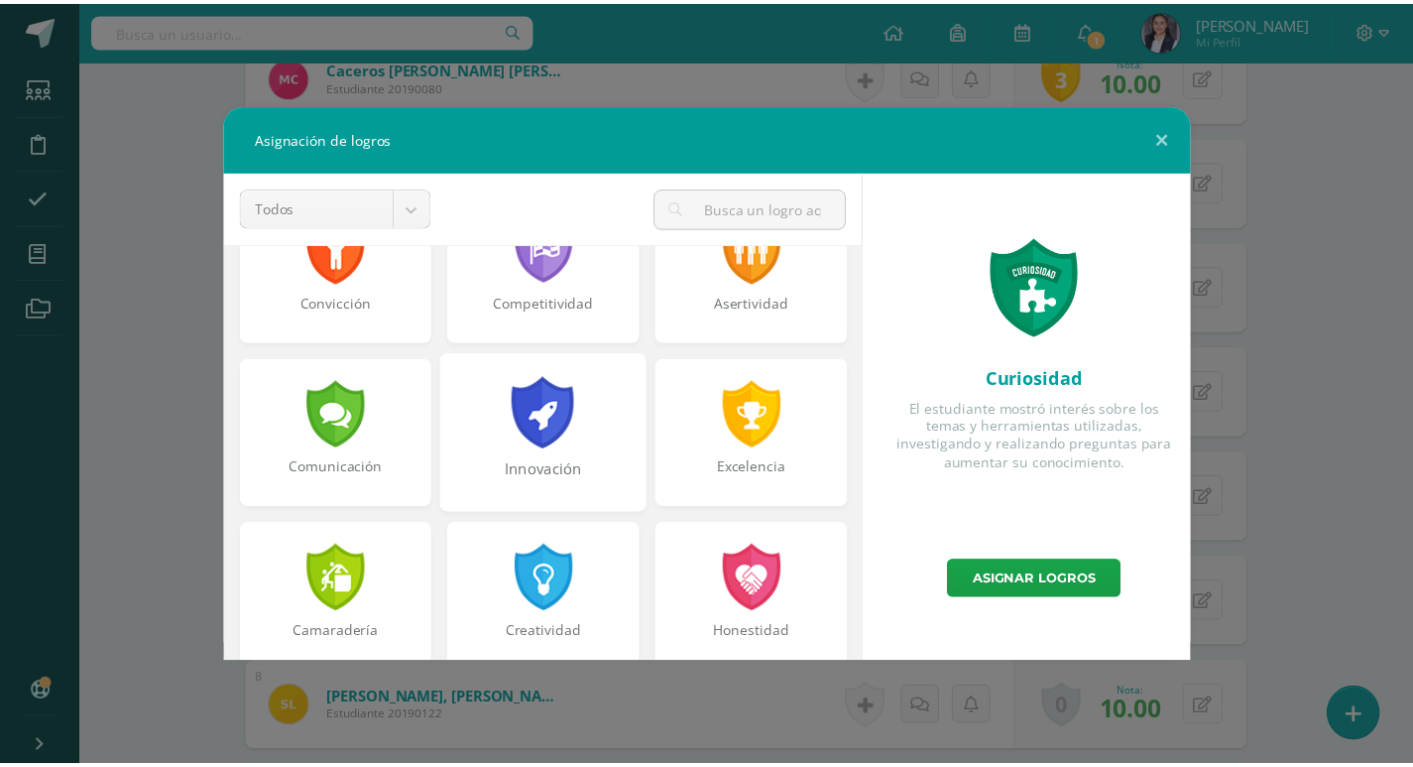
scroll to position [496, 0]
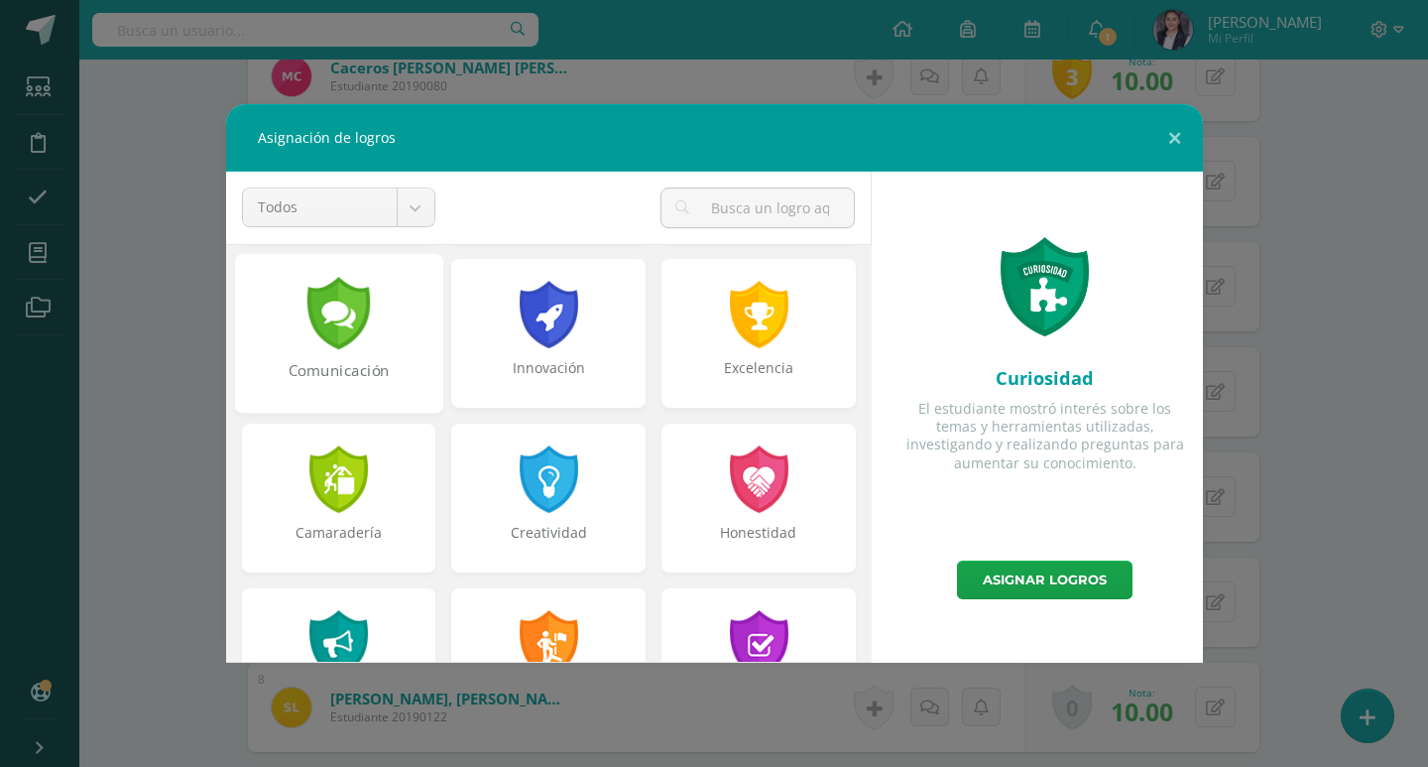
click at [344, 362] on div "Comunicación" at bounding box center [338, 381] width 204 height 43
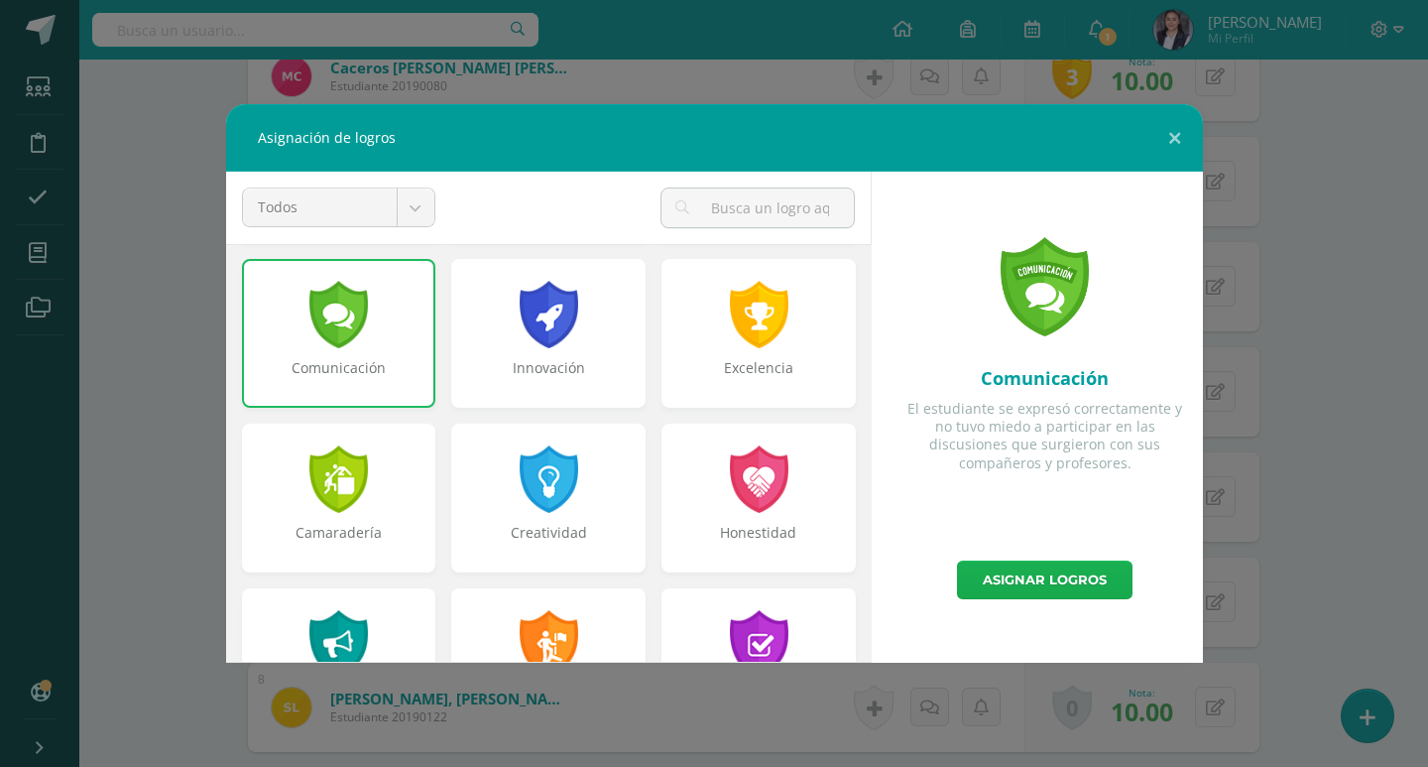
click at [988, 579] on link "Asignar logros" at bounding box center [1045, 579] width 176 height 39
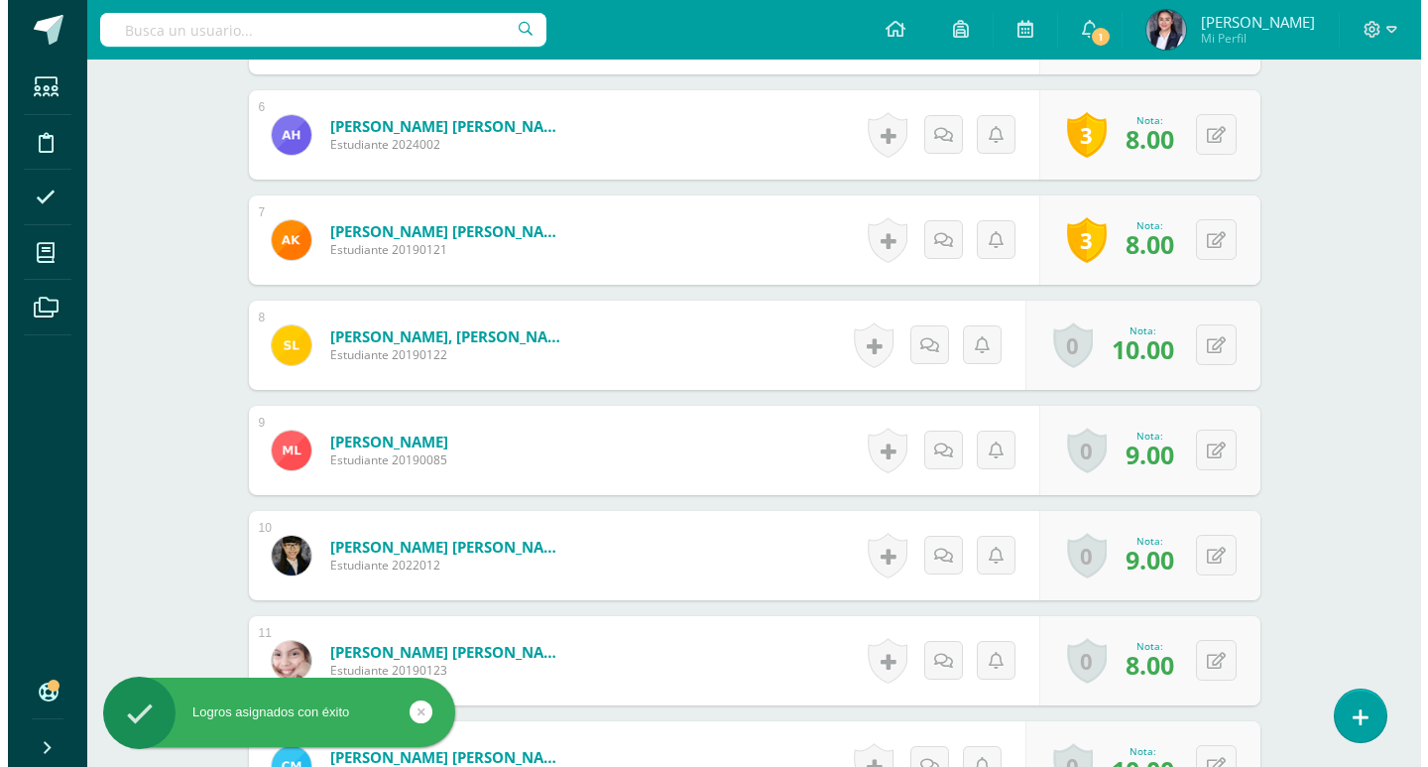
scroll to position [1159, 0]
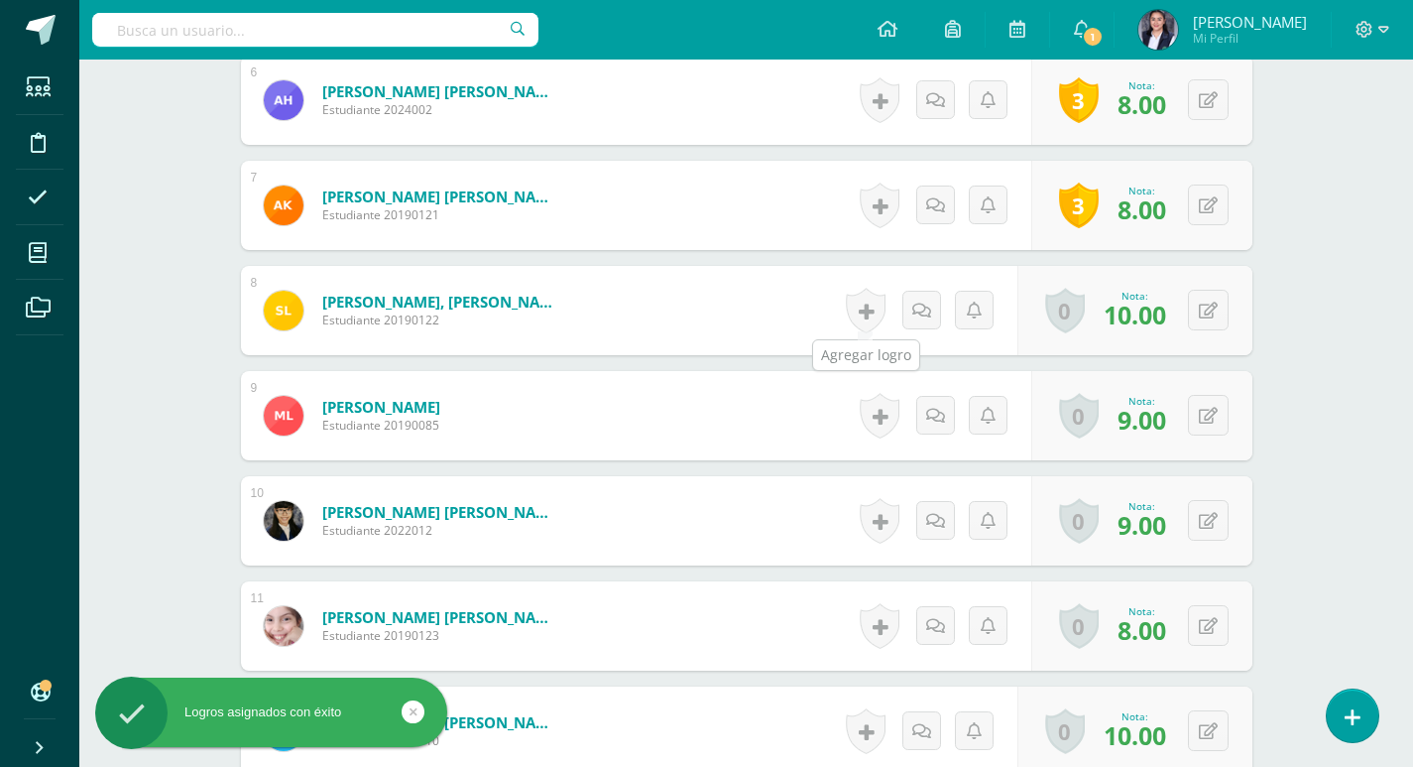
click at [861, 316] on link at bounding box center [866, 311] width 40 height 46
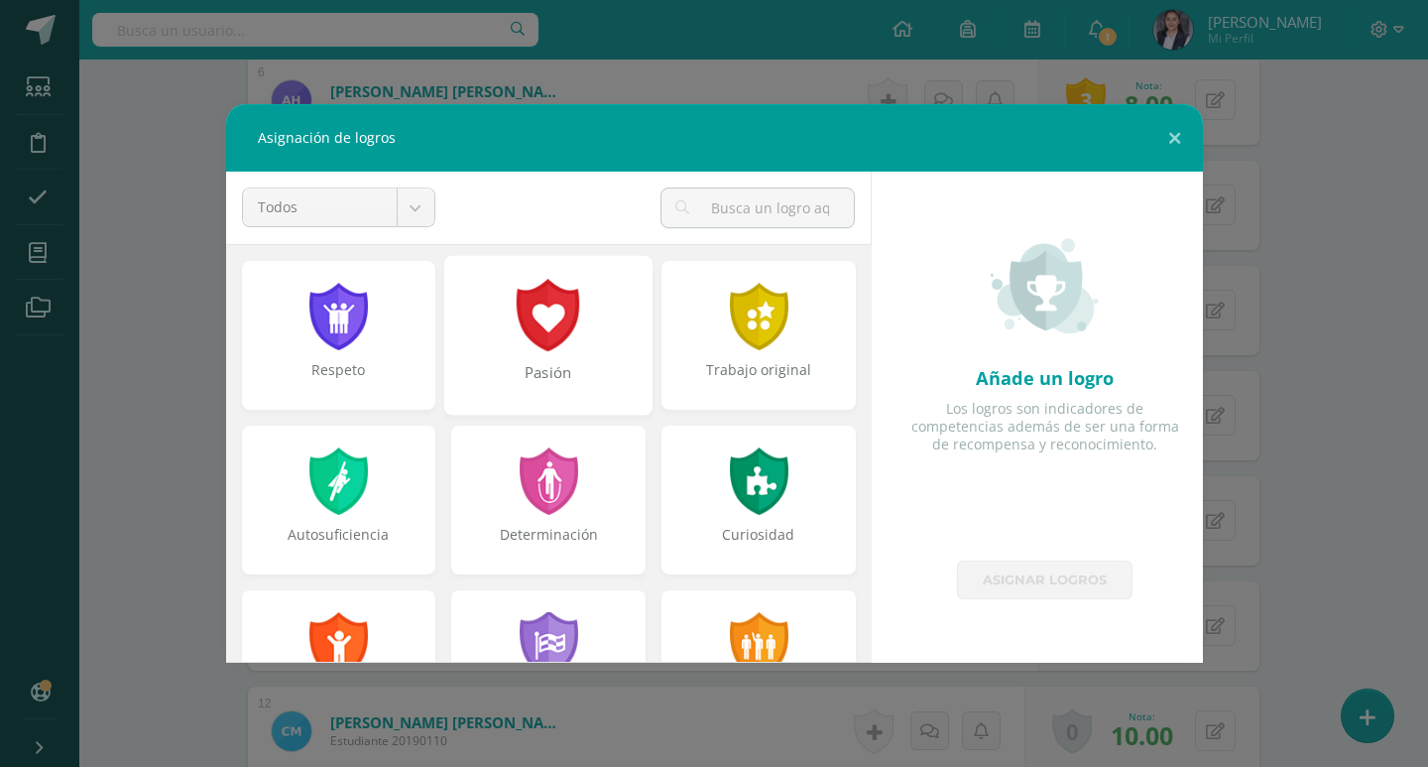
click at [566, 318] on div at bounding box center [549, 315] width 68 height 72
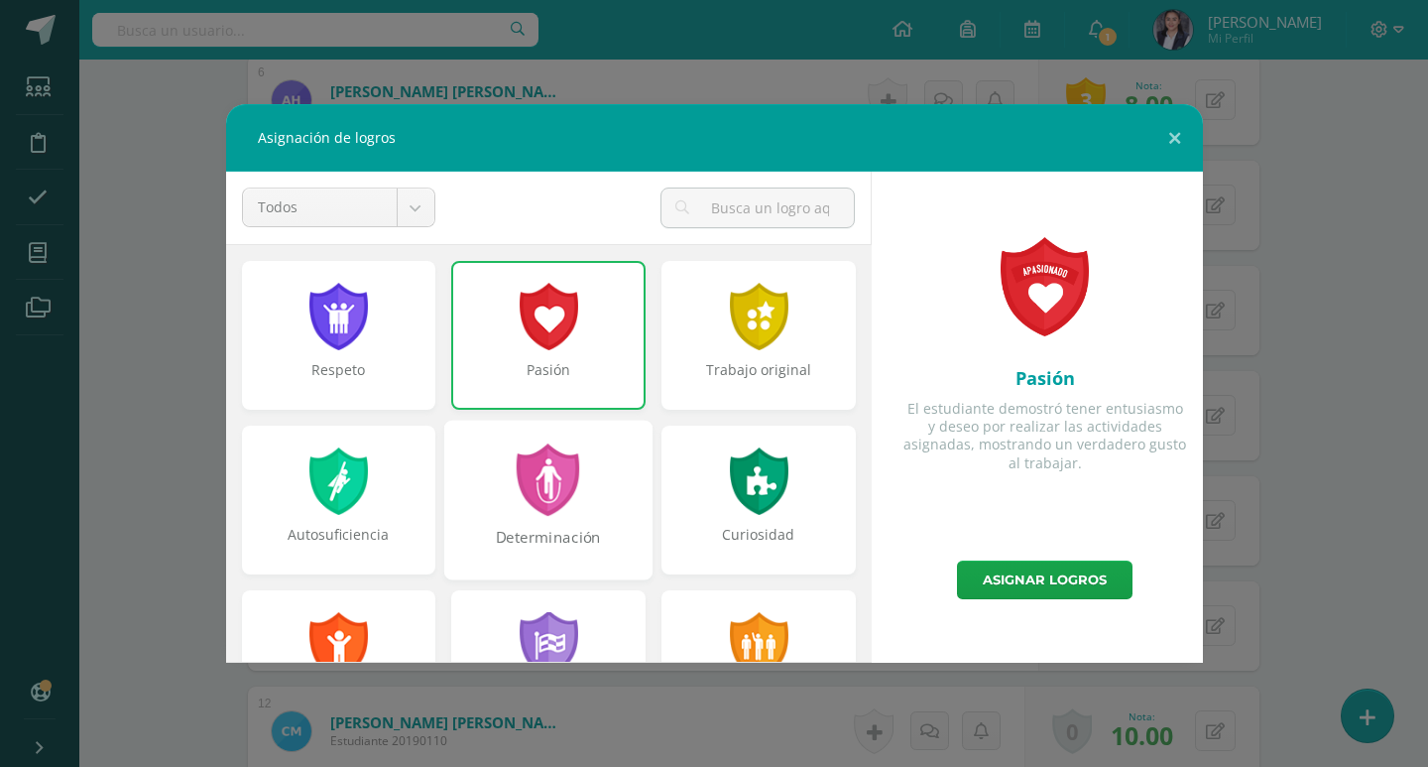
click at [558, 493] on div at bounding box center [549, 479] width 68 height 72
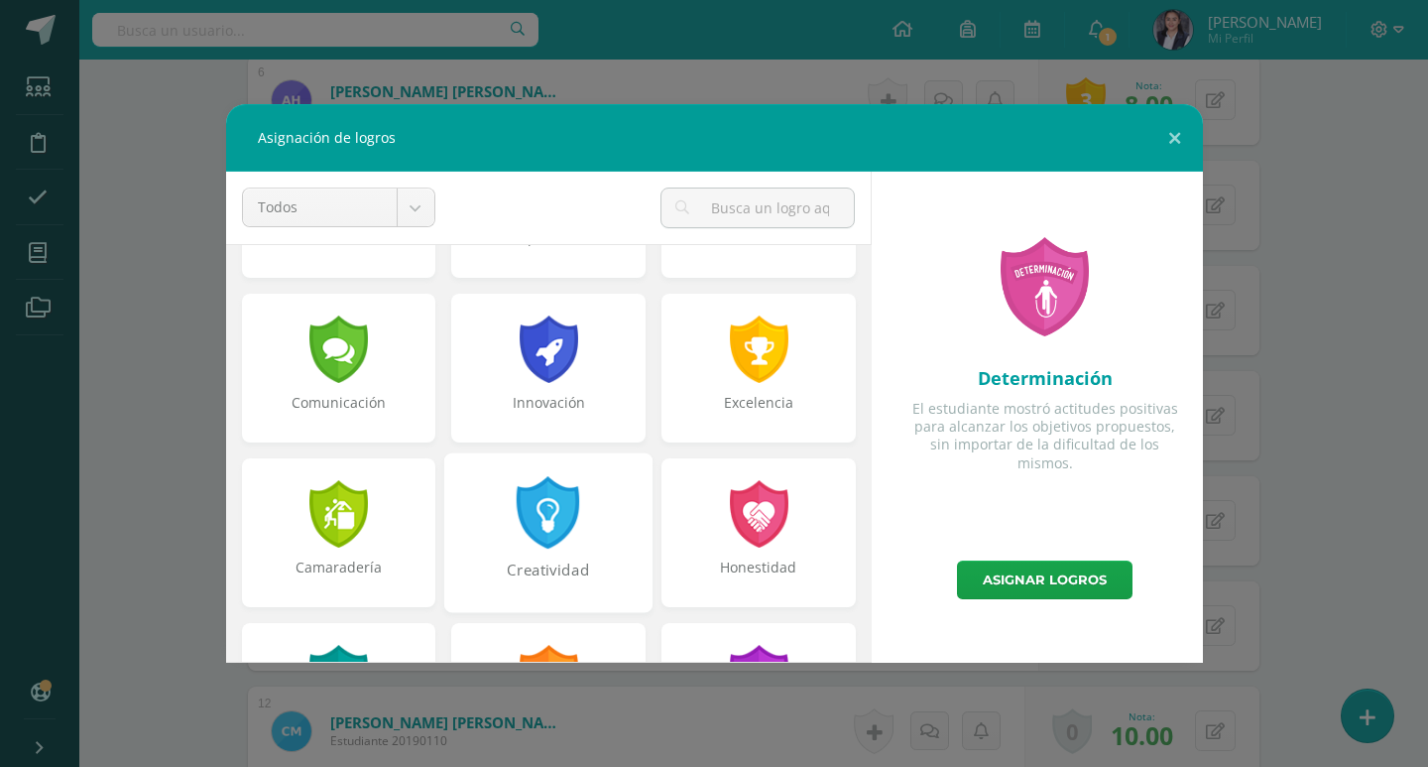
scroll to position [496, 0]
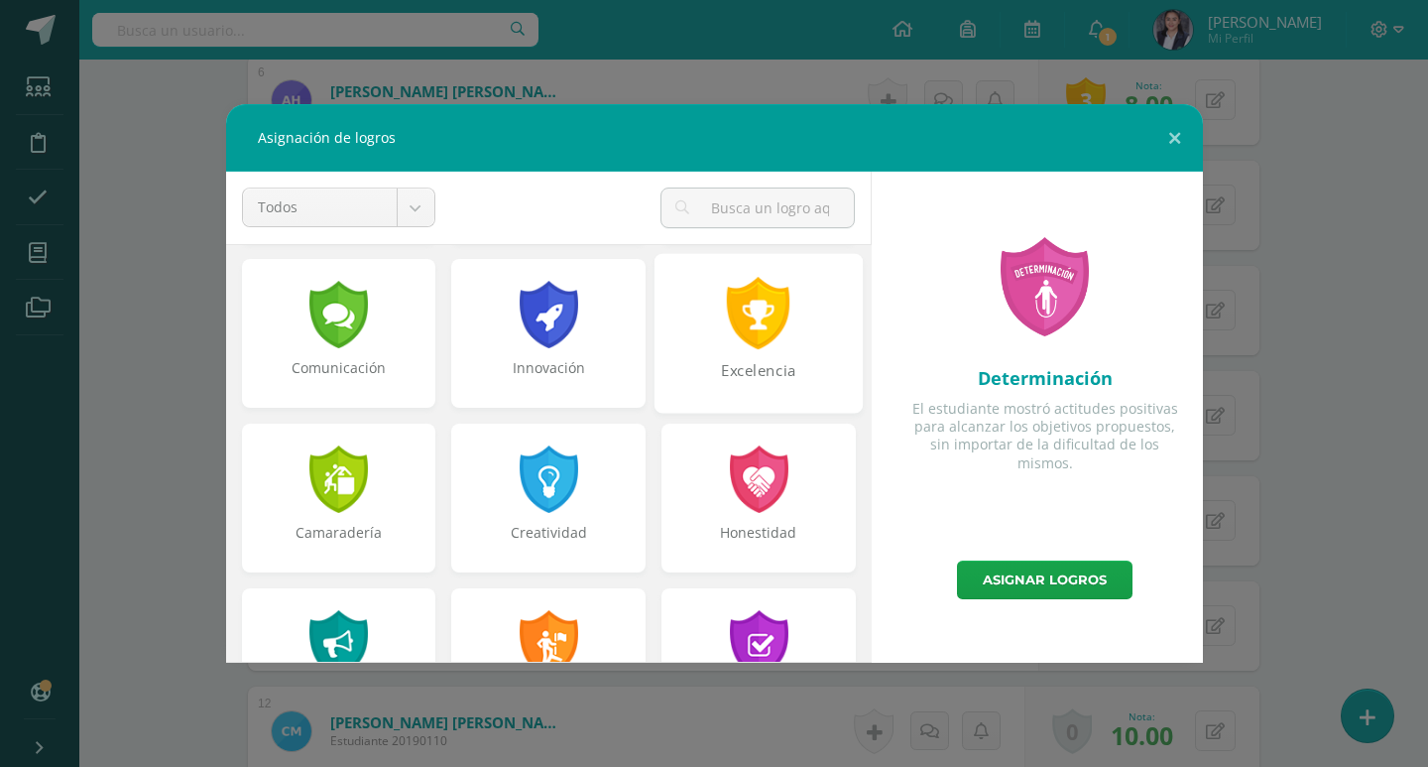
click at [763, 368] on div "Excelencia" at bounding box center [758, 381] width 204 height 43
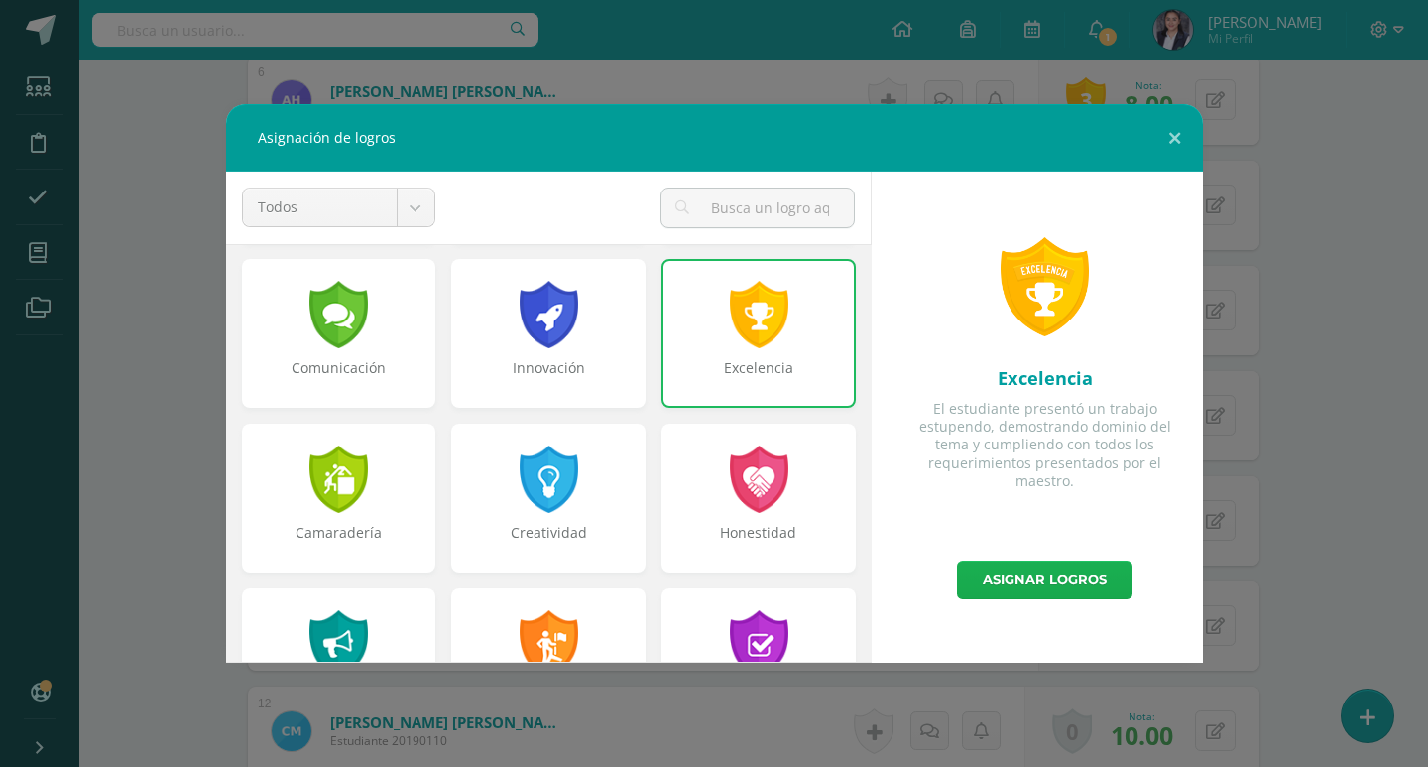
click at [1015, 571] on link "Asignar logros" at bounding box center [1045, 579] width 176 height 39
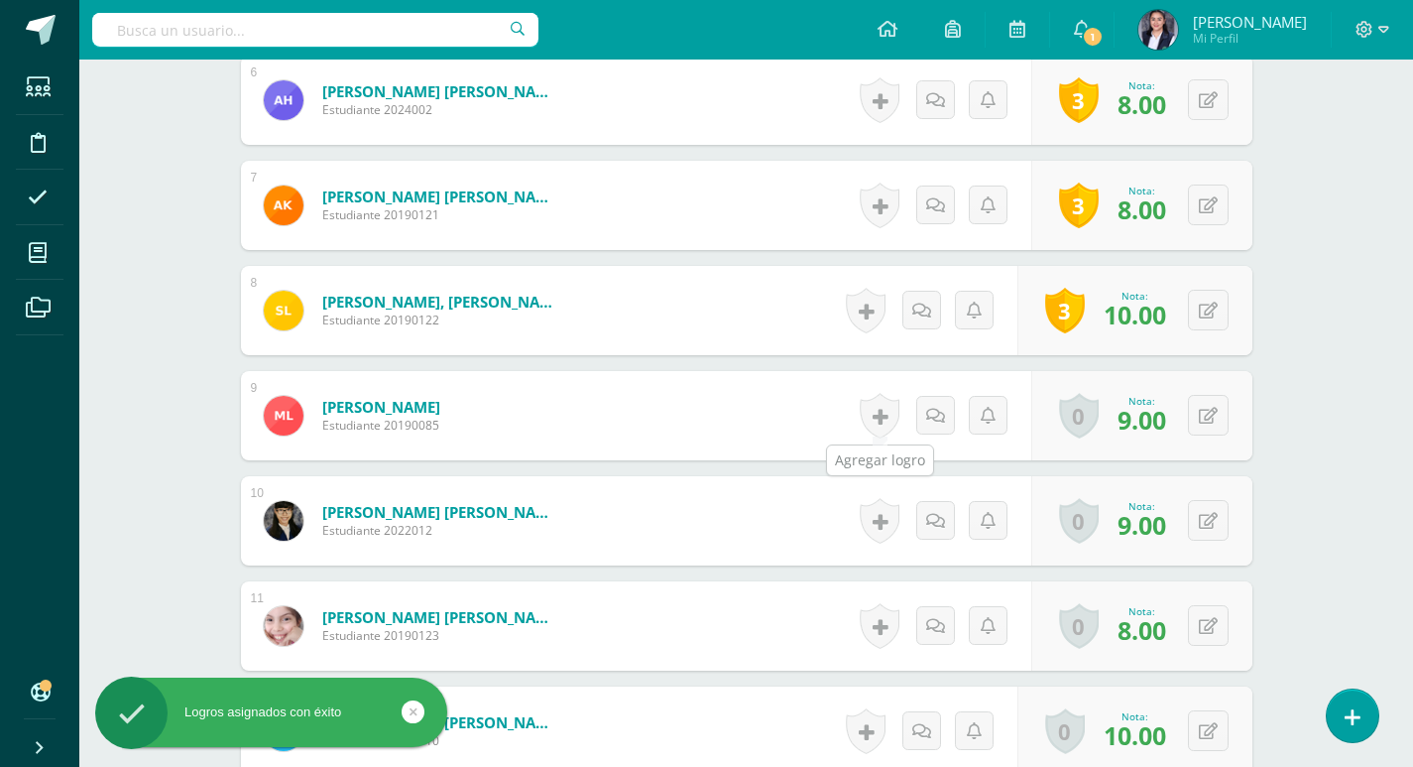
click at [876, 407] on link at bounding box center [880, 416] width 40 height 46
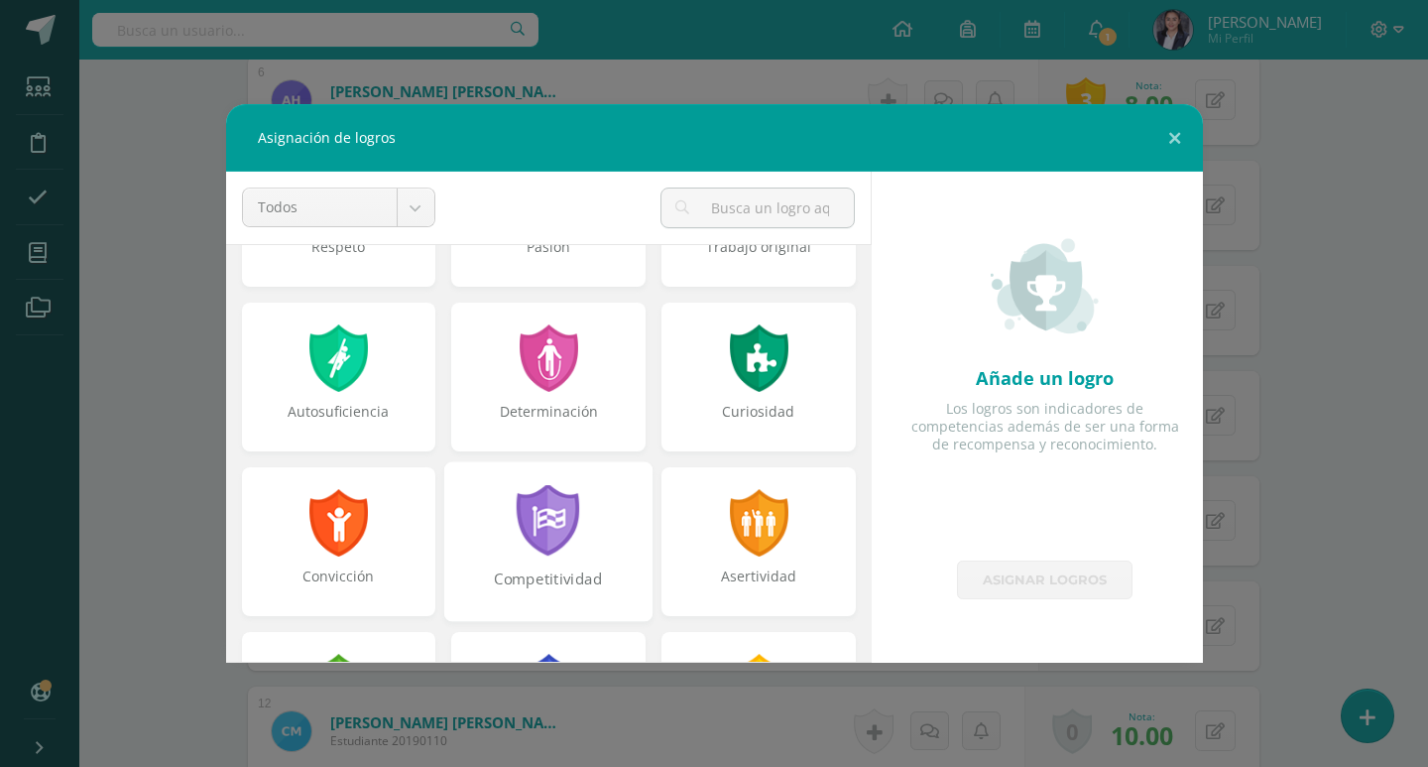
scroll to position [99, 0]
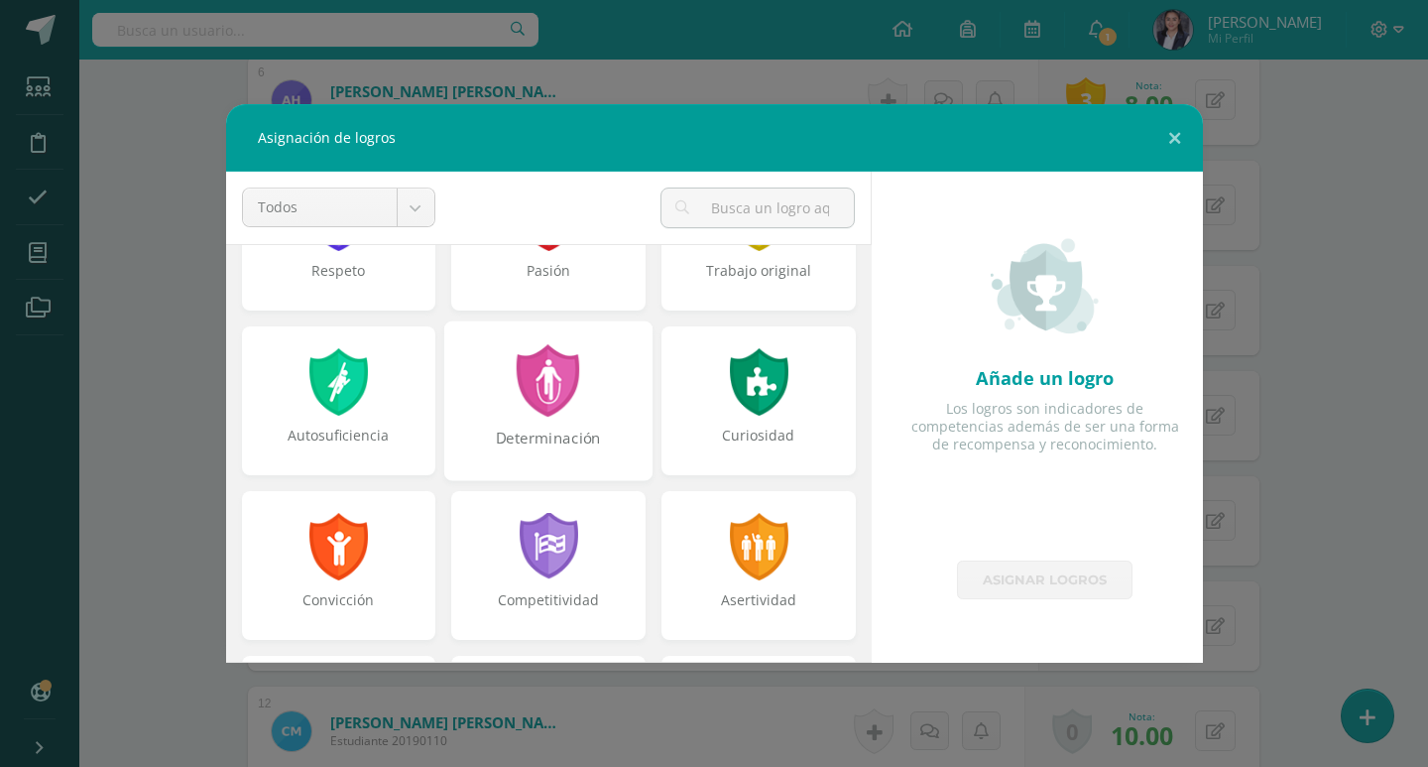
click at [521, 422] on div "Determinación" at bounding box center [548, 400] width 208 height 160
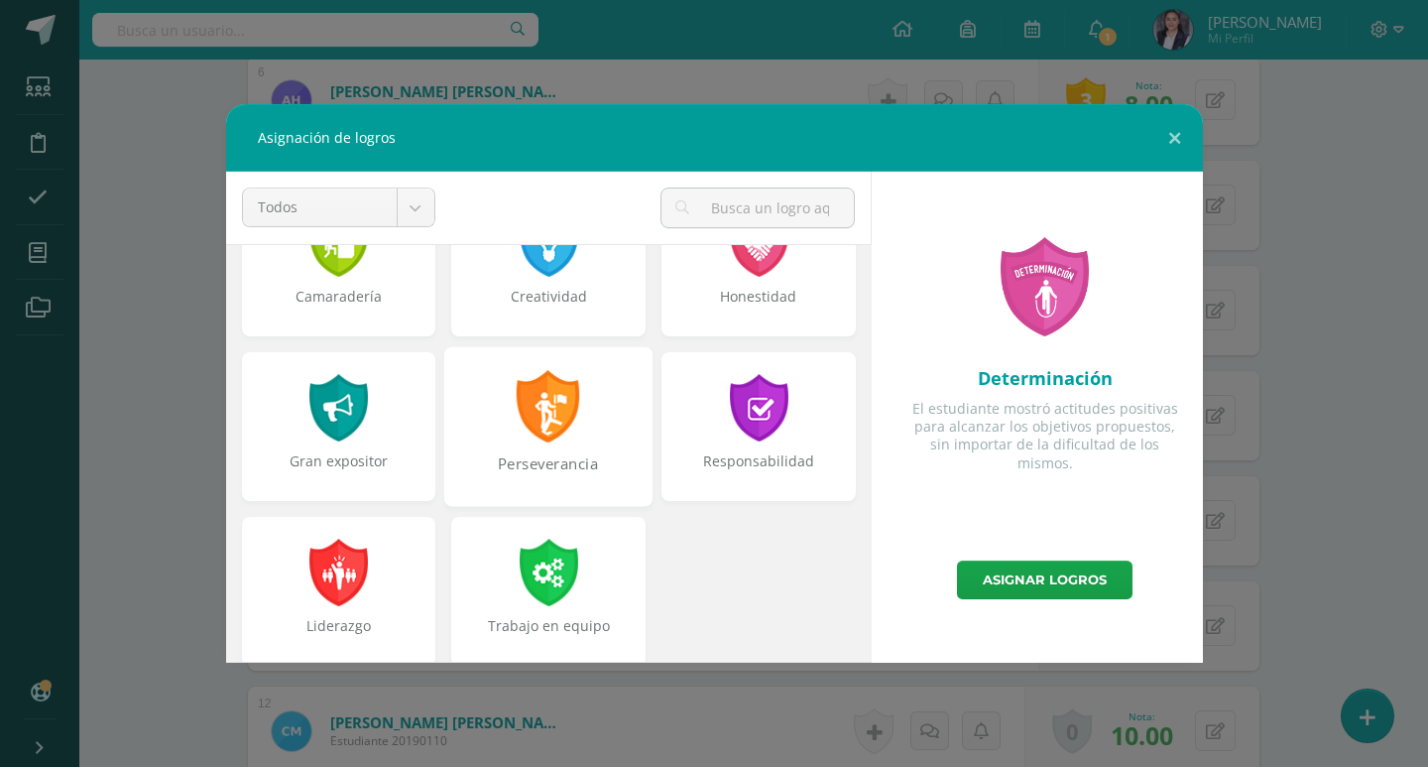
scroll to position [752, 0]
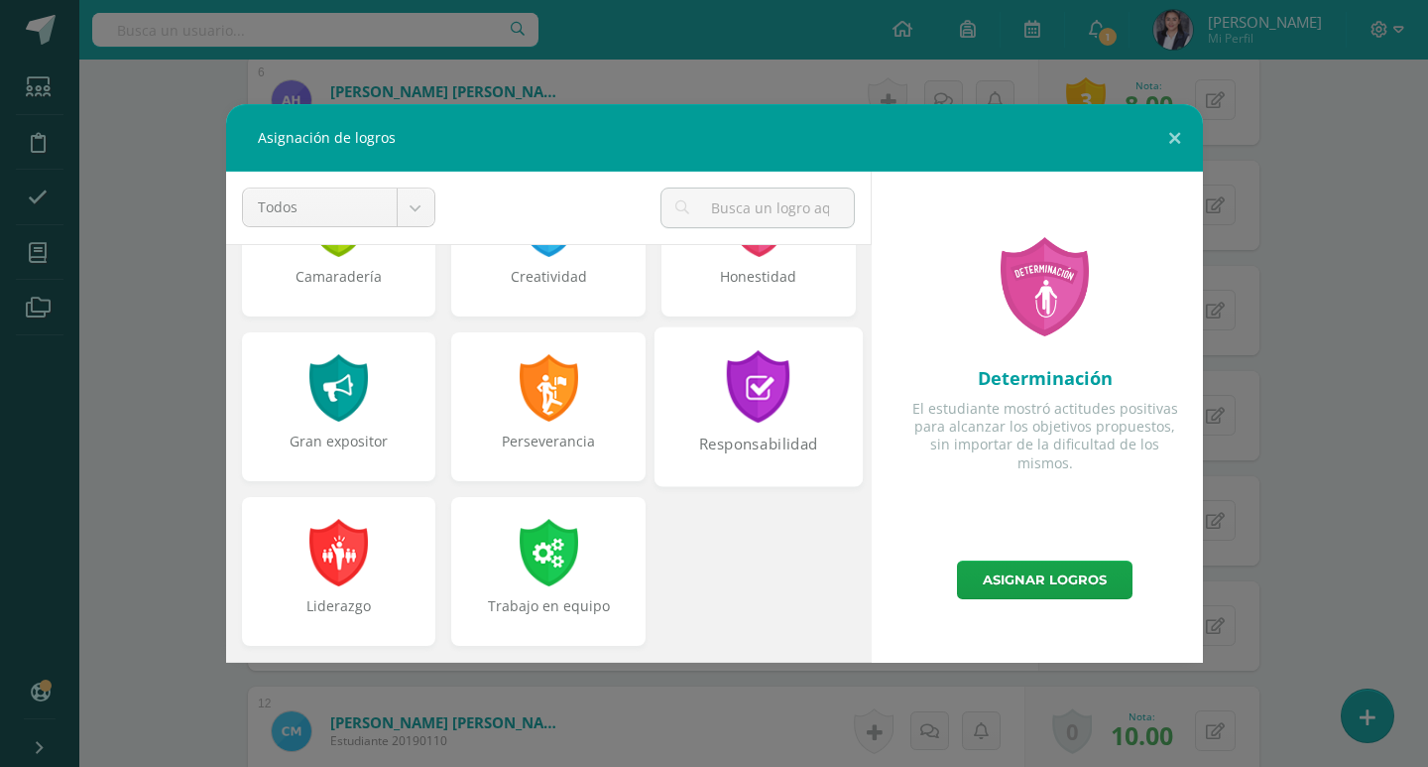
click at [768, 430] on div "Responsabilidad" at bounding box center [758, 406] width 208 height 160
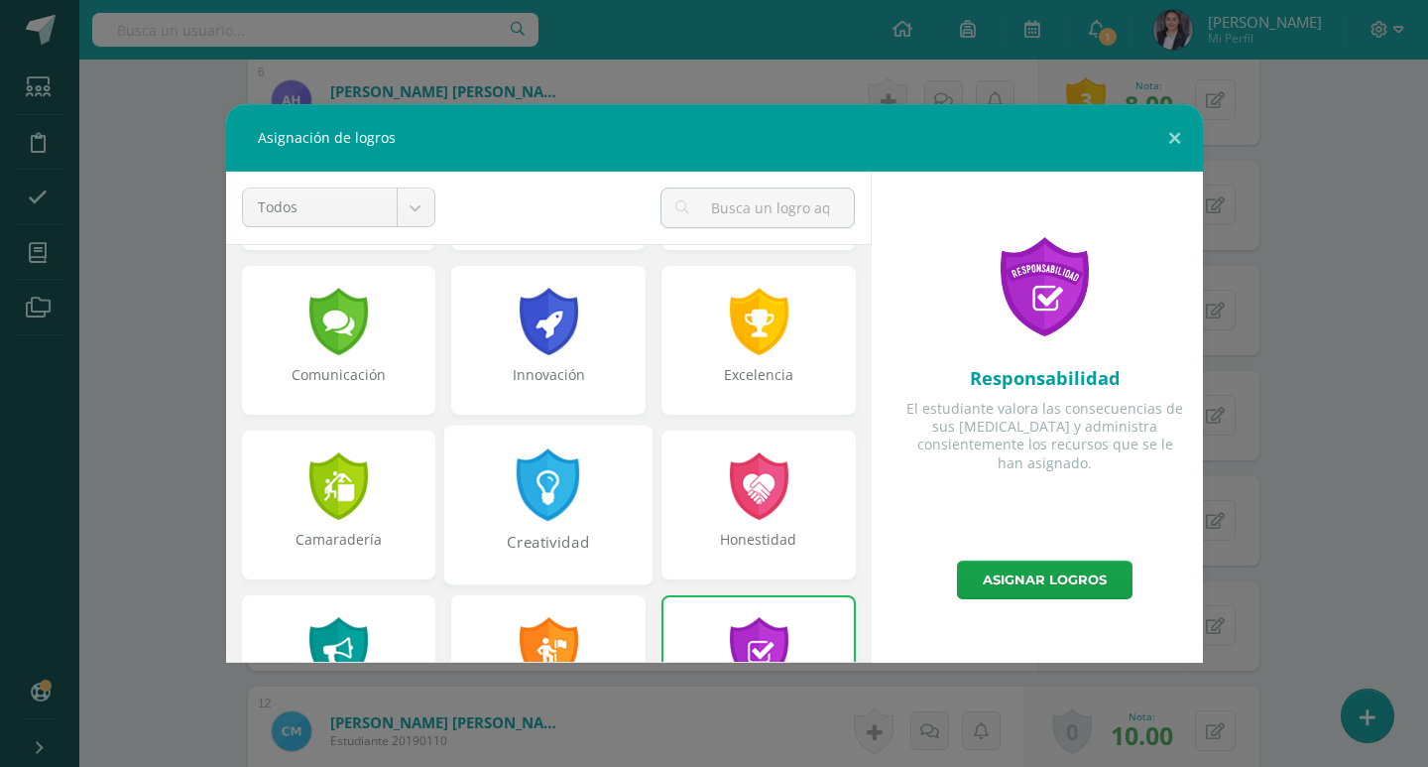
scroll to position [454, 0]
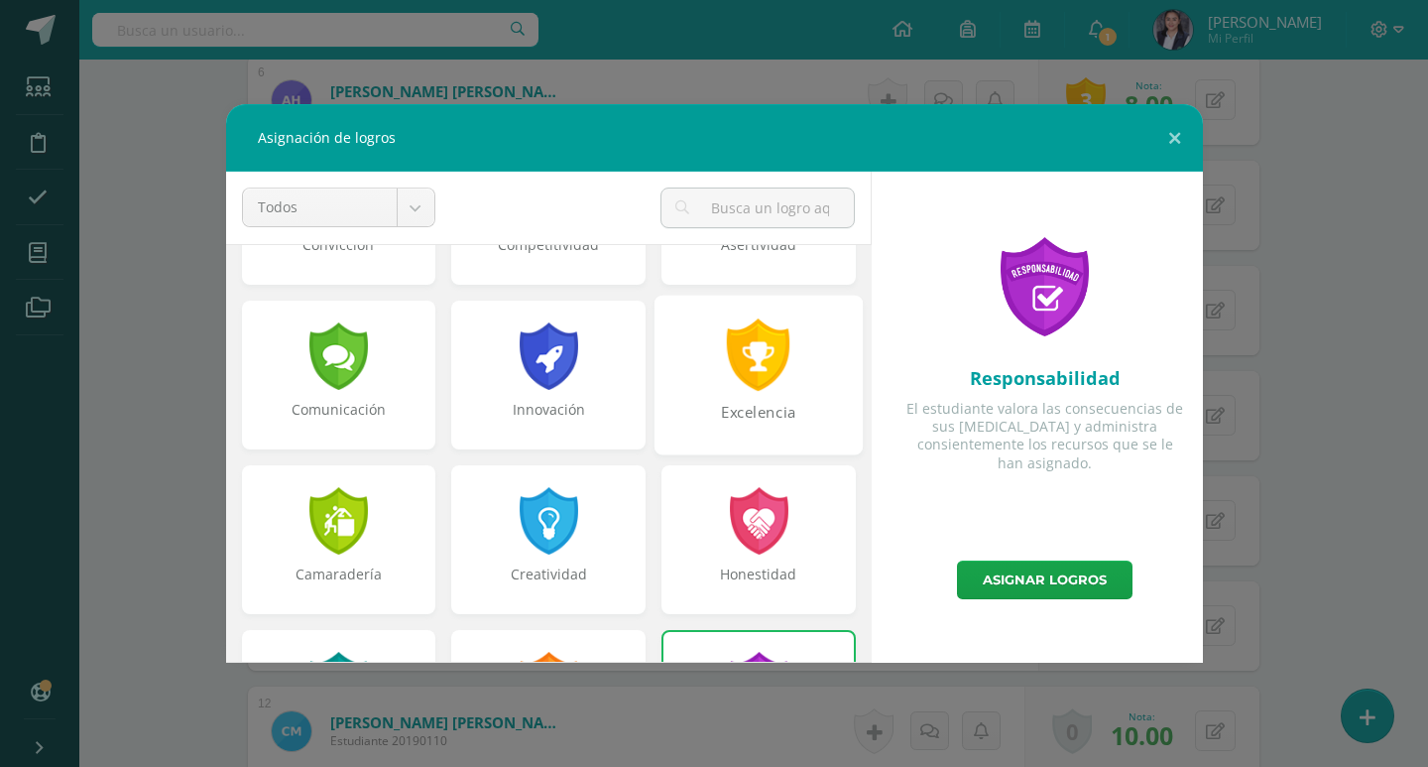
click at [706, 397] on div "Excelencia" at bounding box center [758, 375] width 208 height 160
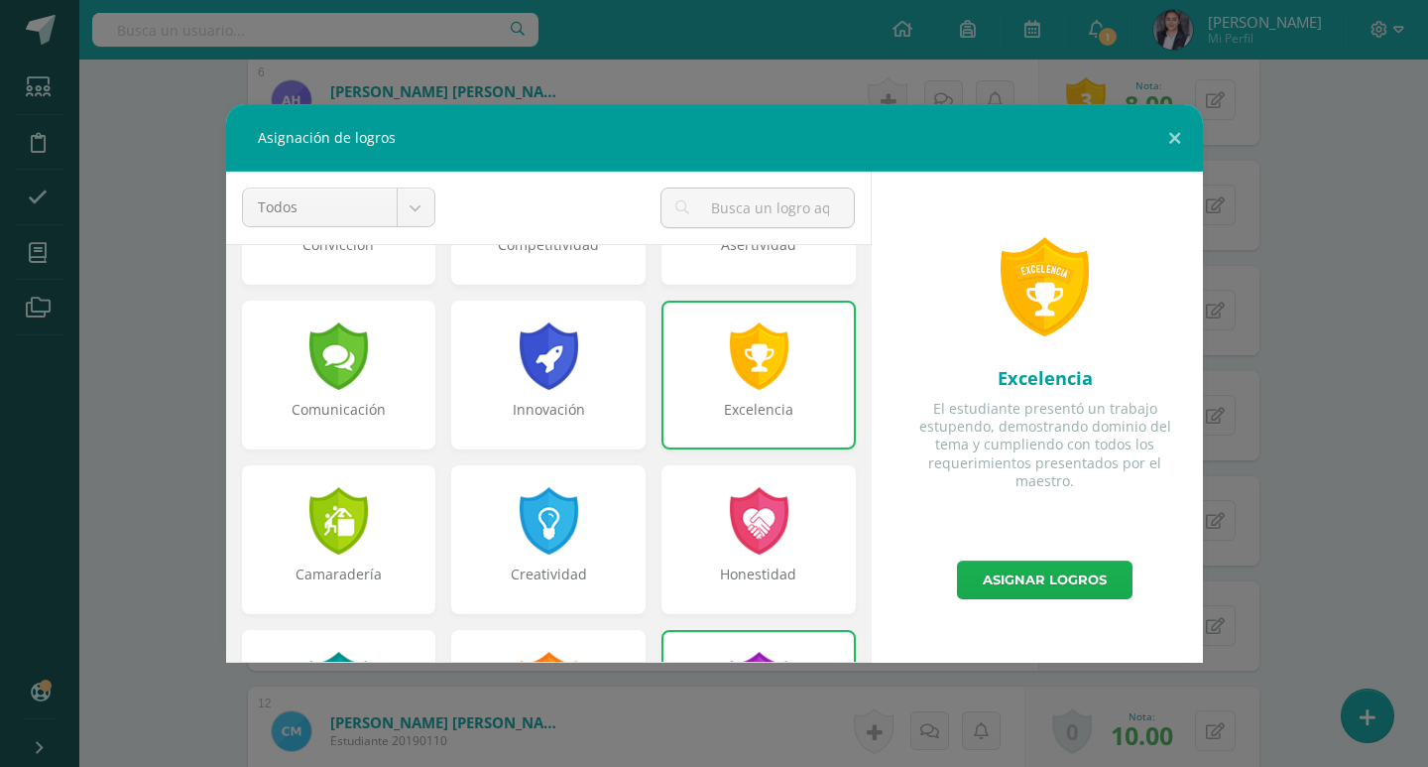
click at [1023, 583] on link "Asignar logros" at bounding box center [1045, 579] width 176 height 39
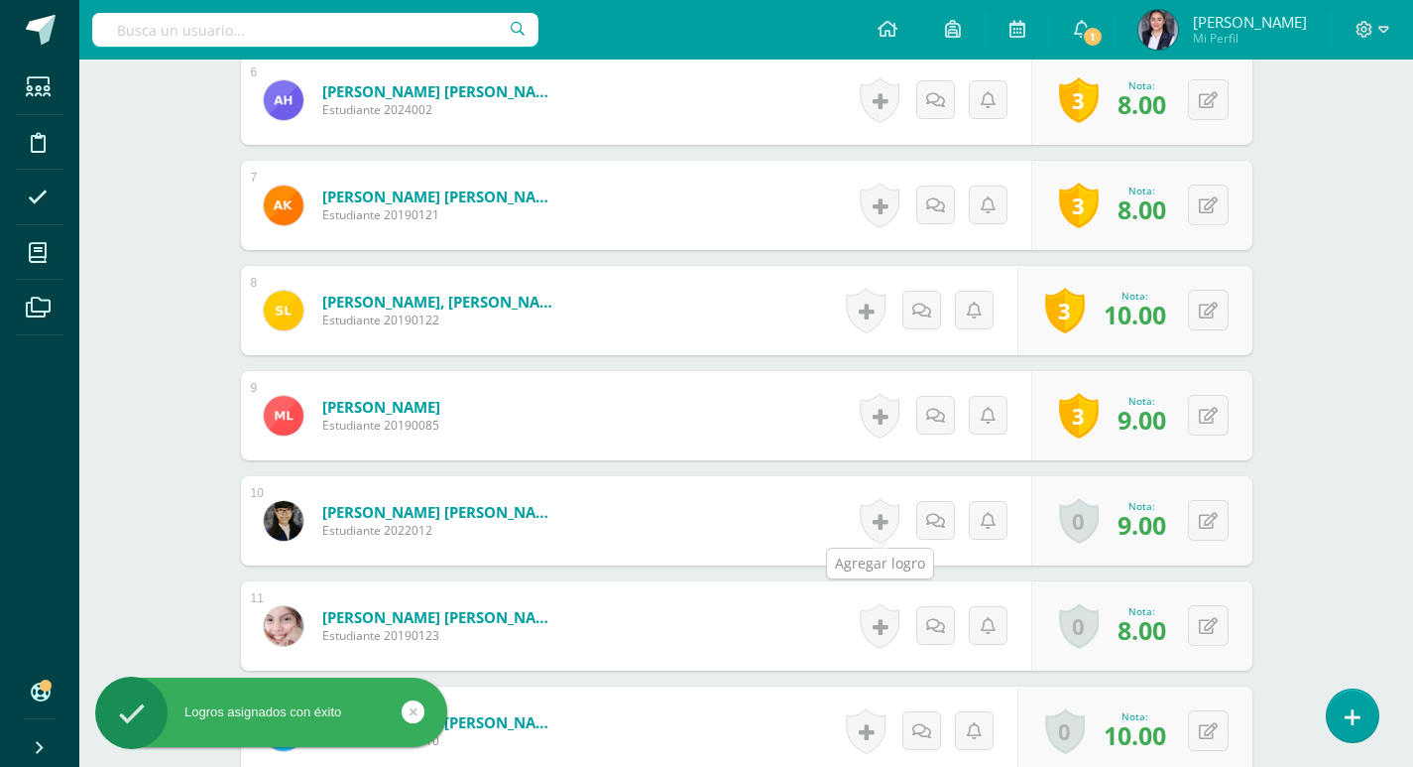
click at [870, 522] on link at bounding box center [880, 521] width 40 height 46
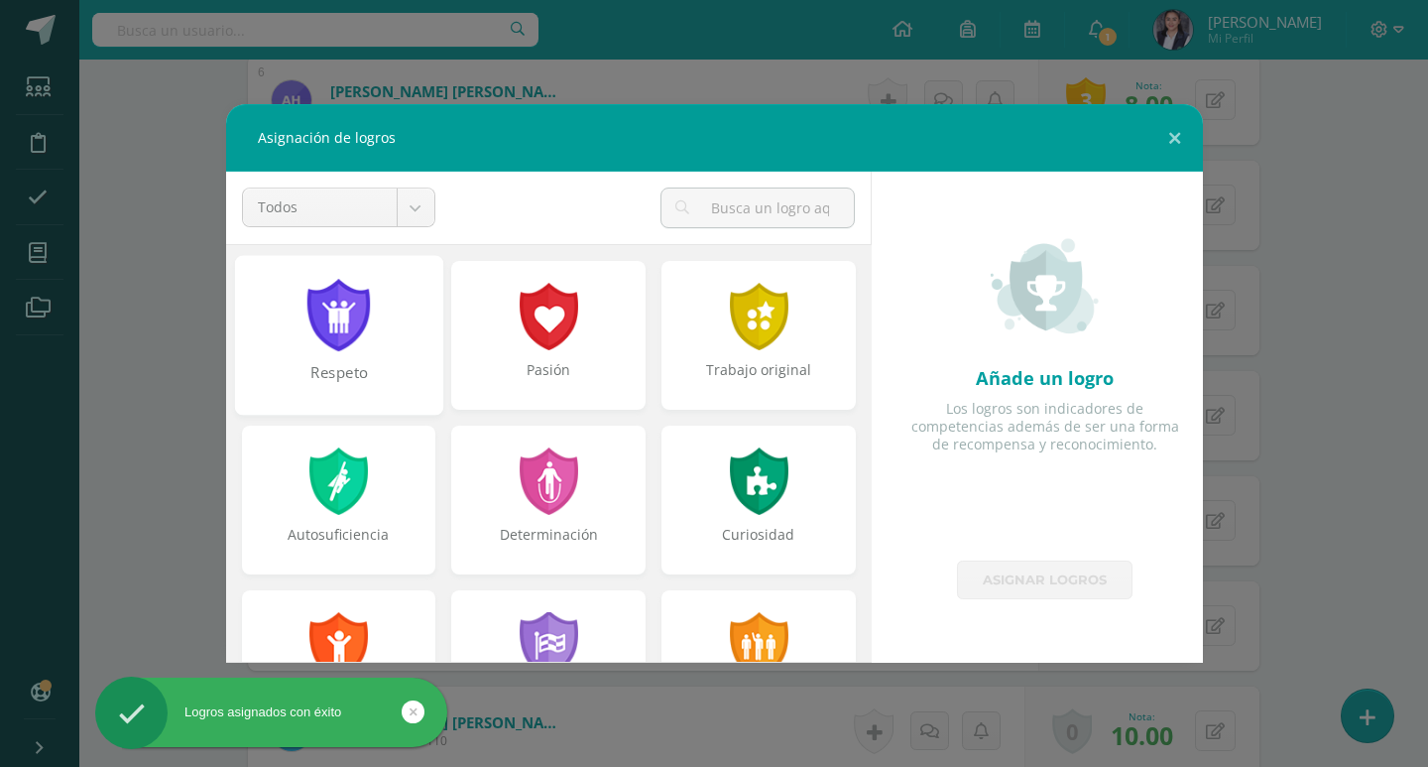
click at [340, 345] on div at bounding box center [338, 315] width 68 height 72
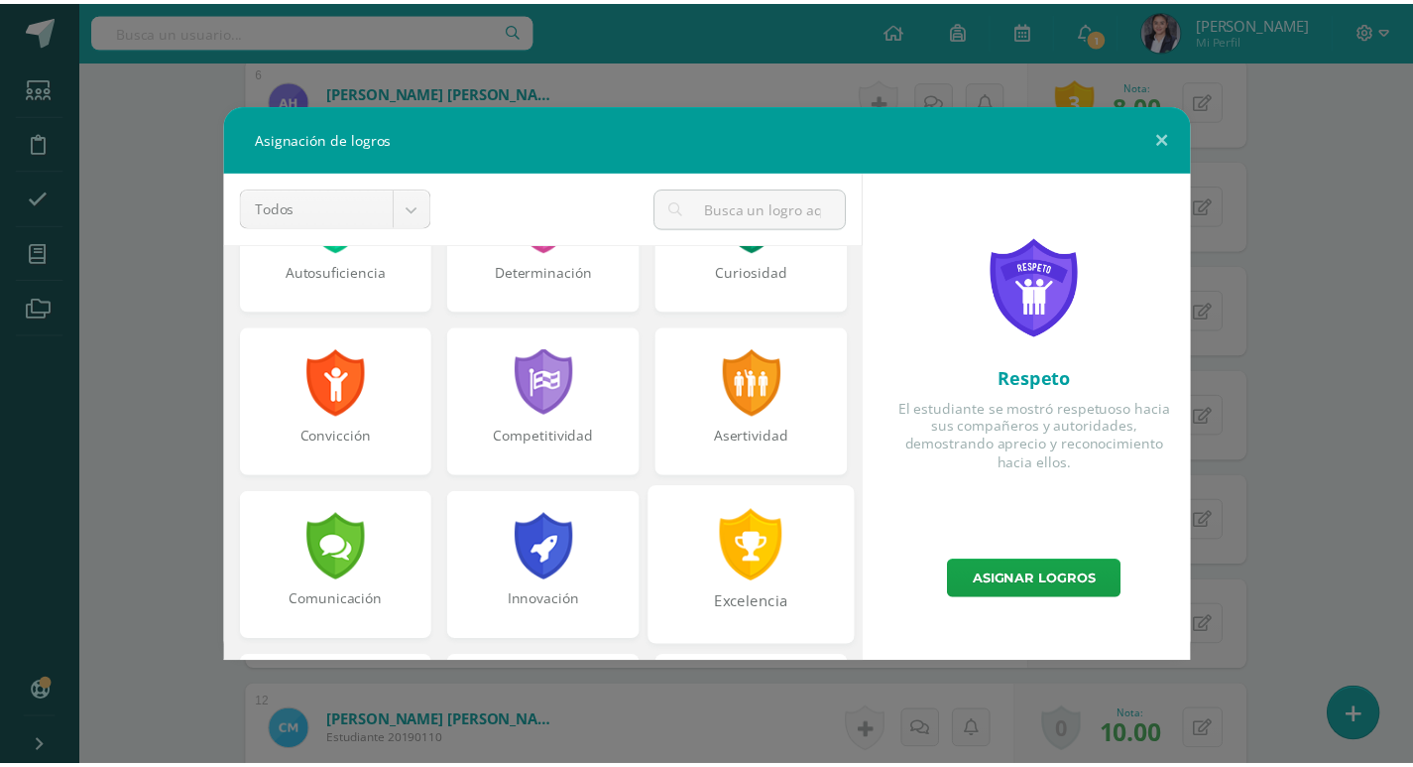
scroll to position [297, 0]
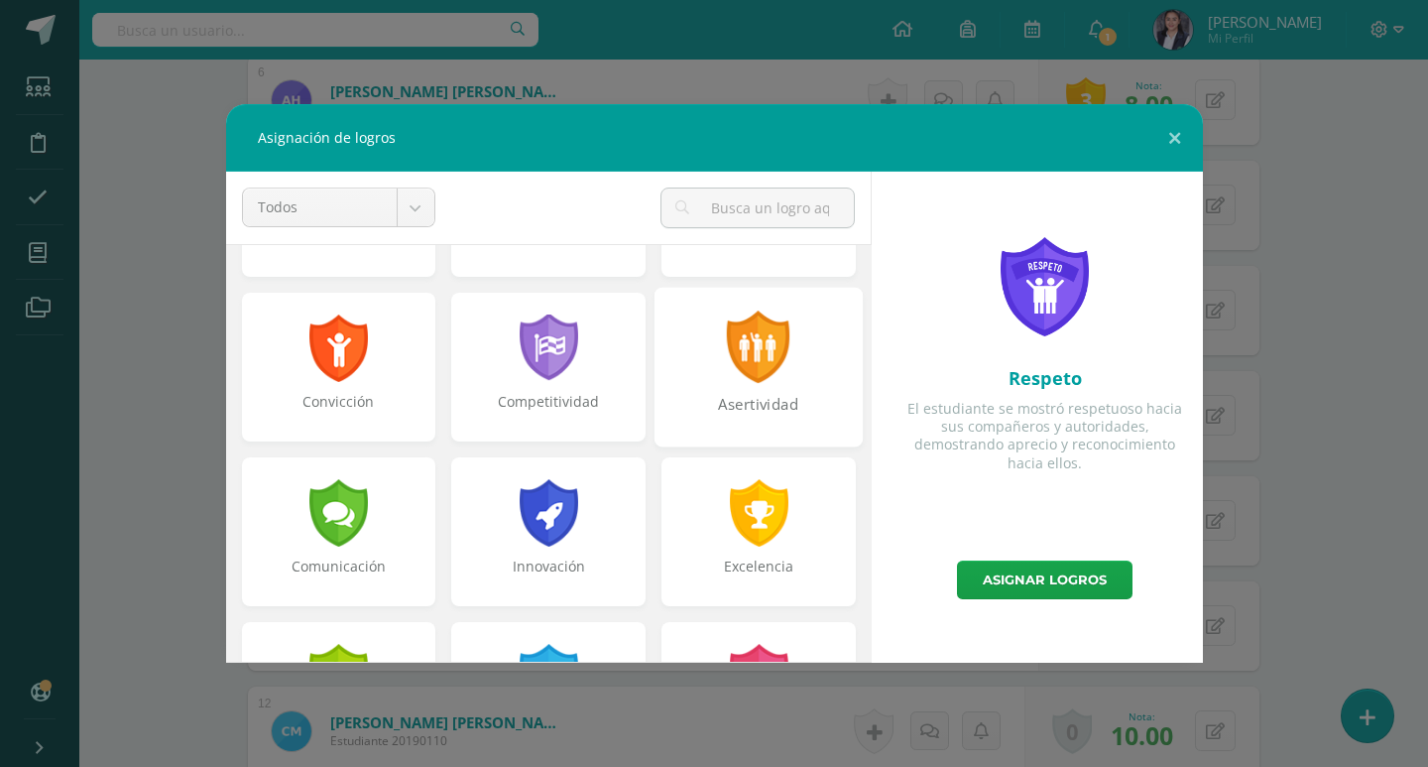
click at [772, 403] on div "Asertividad" at bounding box center [758, 415] width 204 height 43
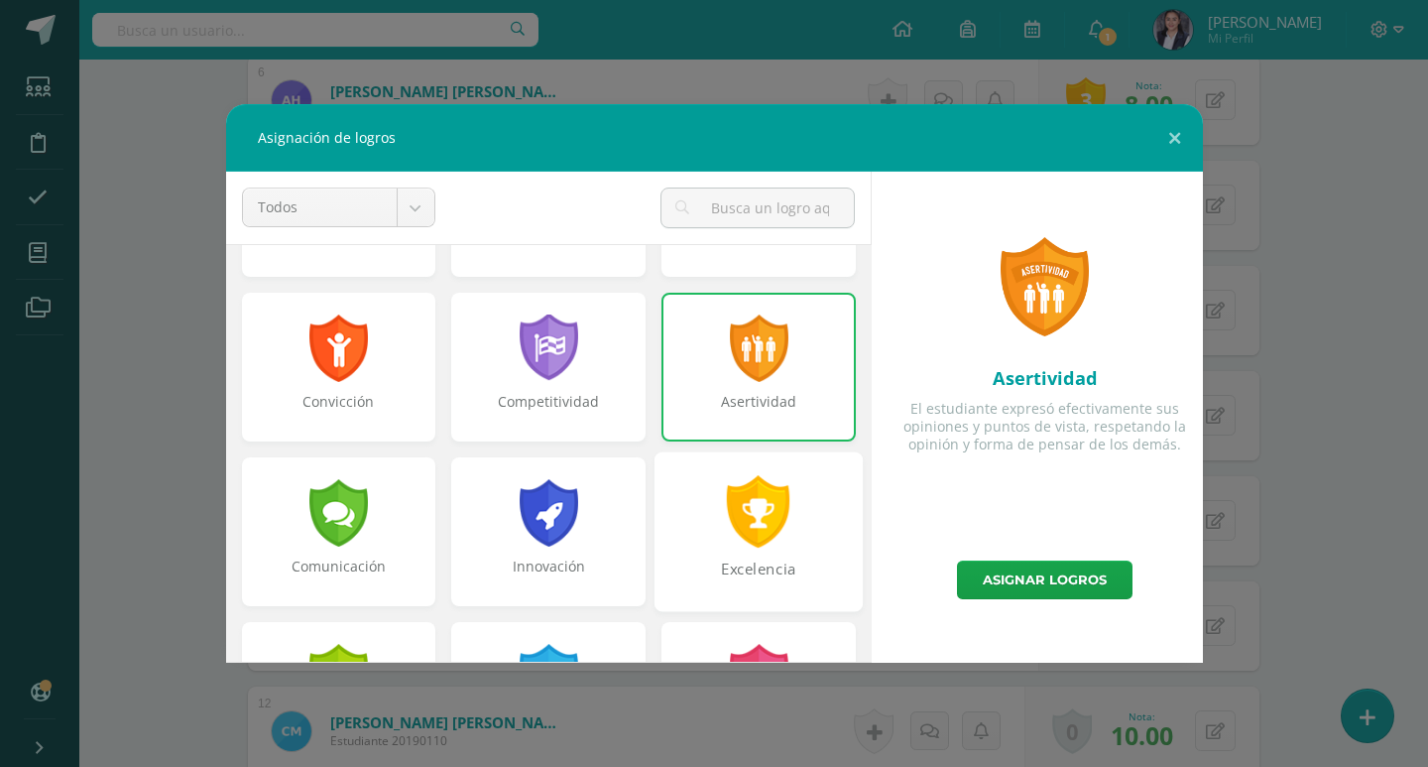
click at [741, 513] on div at bounding box center [759, 511] width 68 height 72
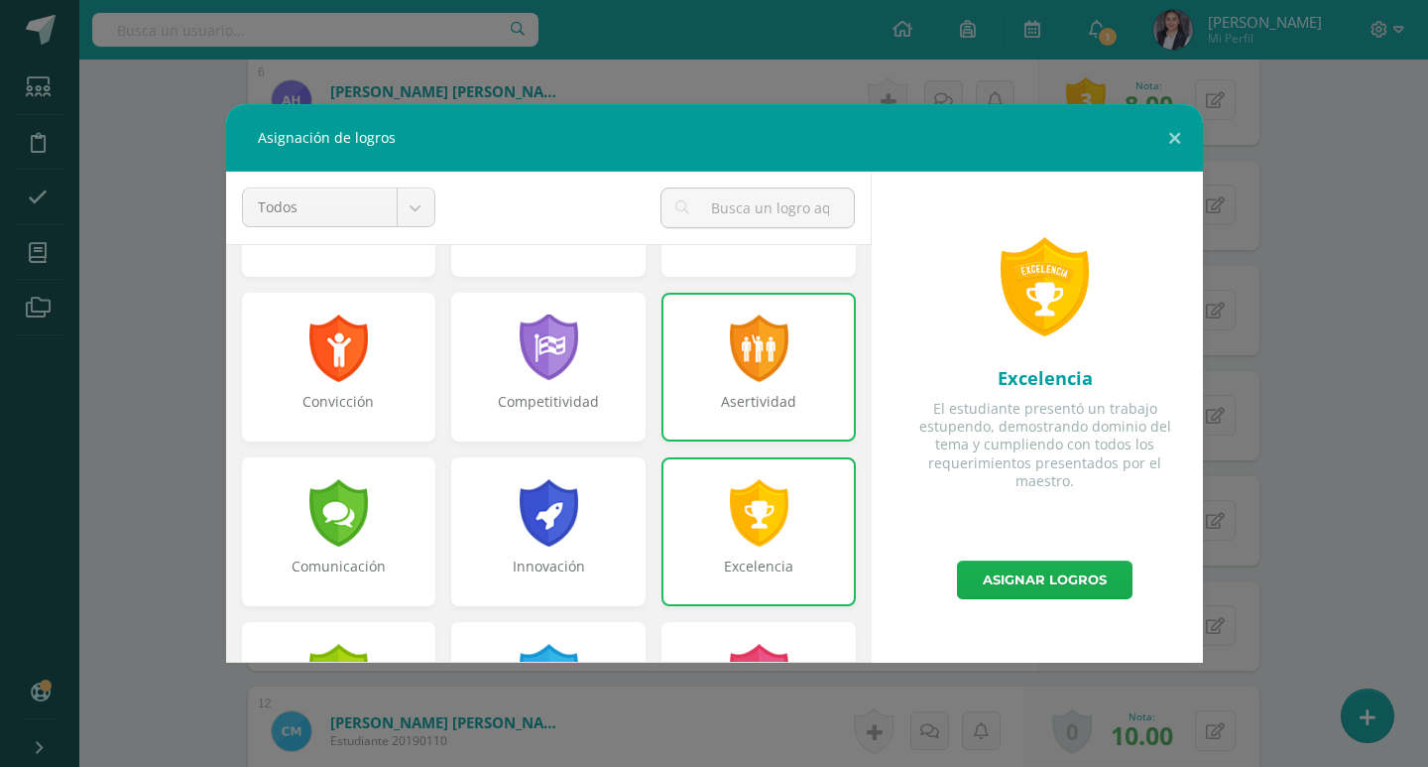
click at [1006, 583] on link "Asignar logros" at bounding box center [1045, 579] width 176 height 39
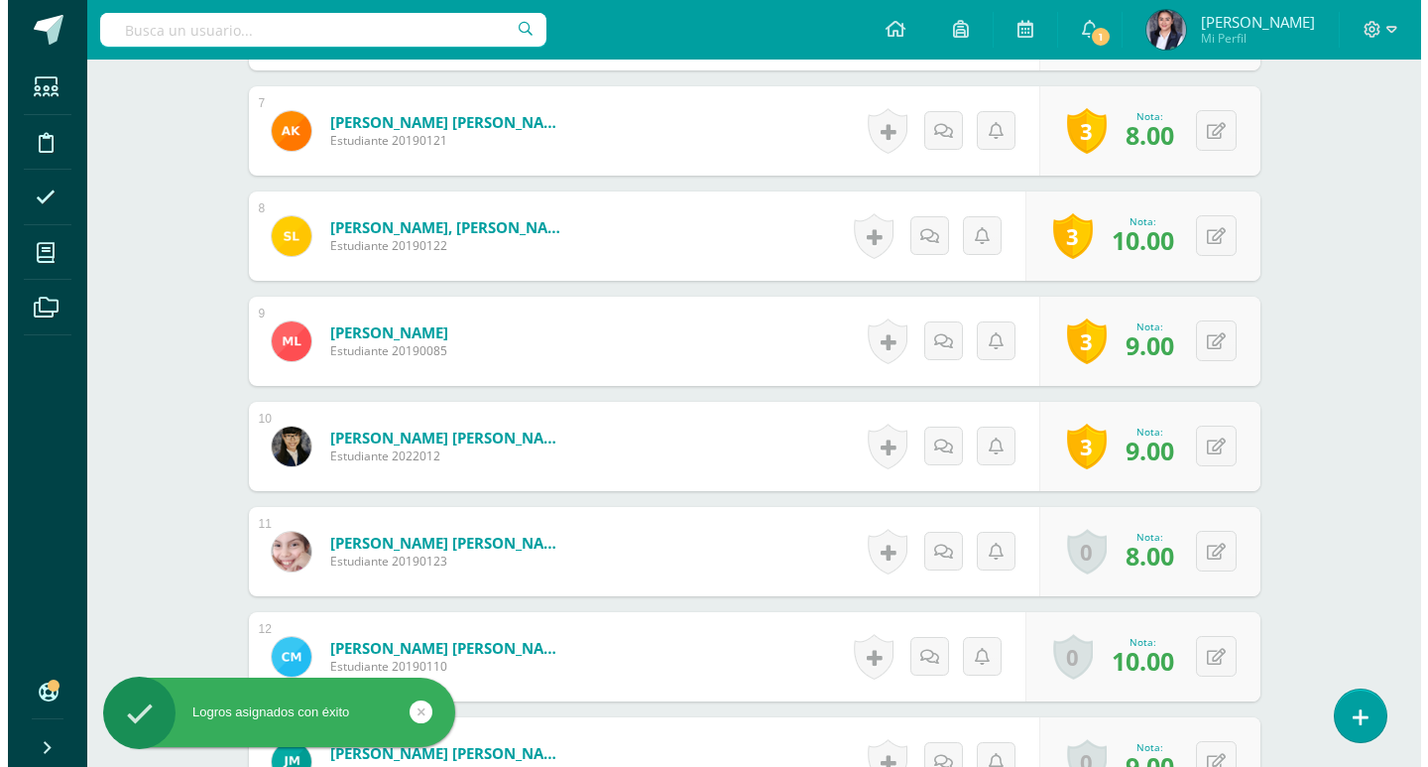
scroll to position [1358, 0]
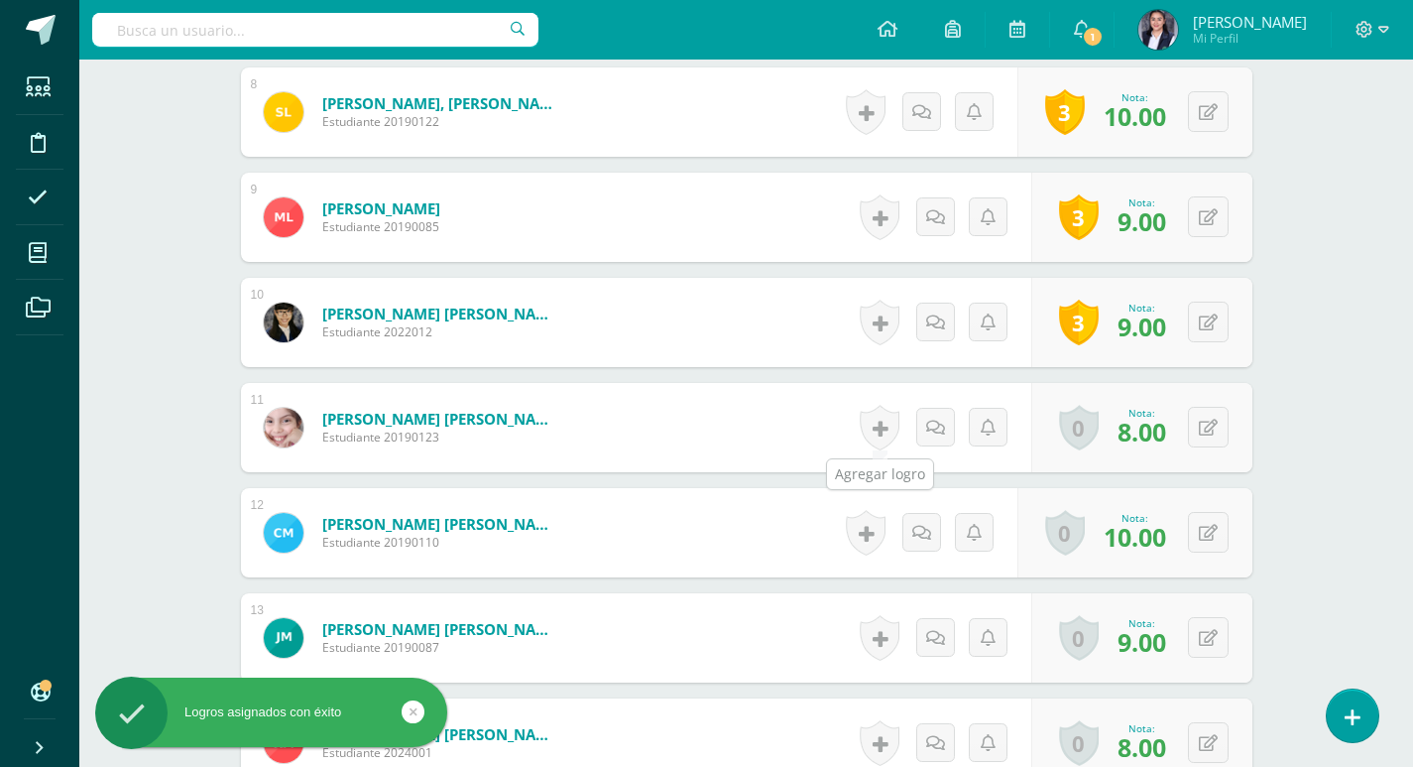
click at [882, 416] on link at bounding box center [880, 428] width 40 height 46
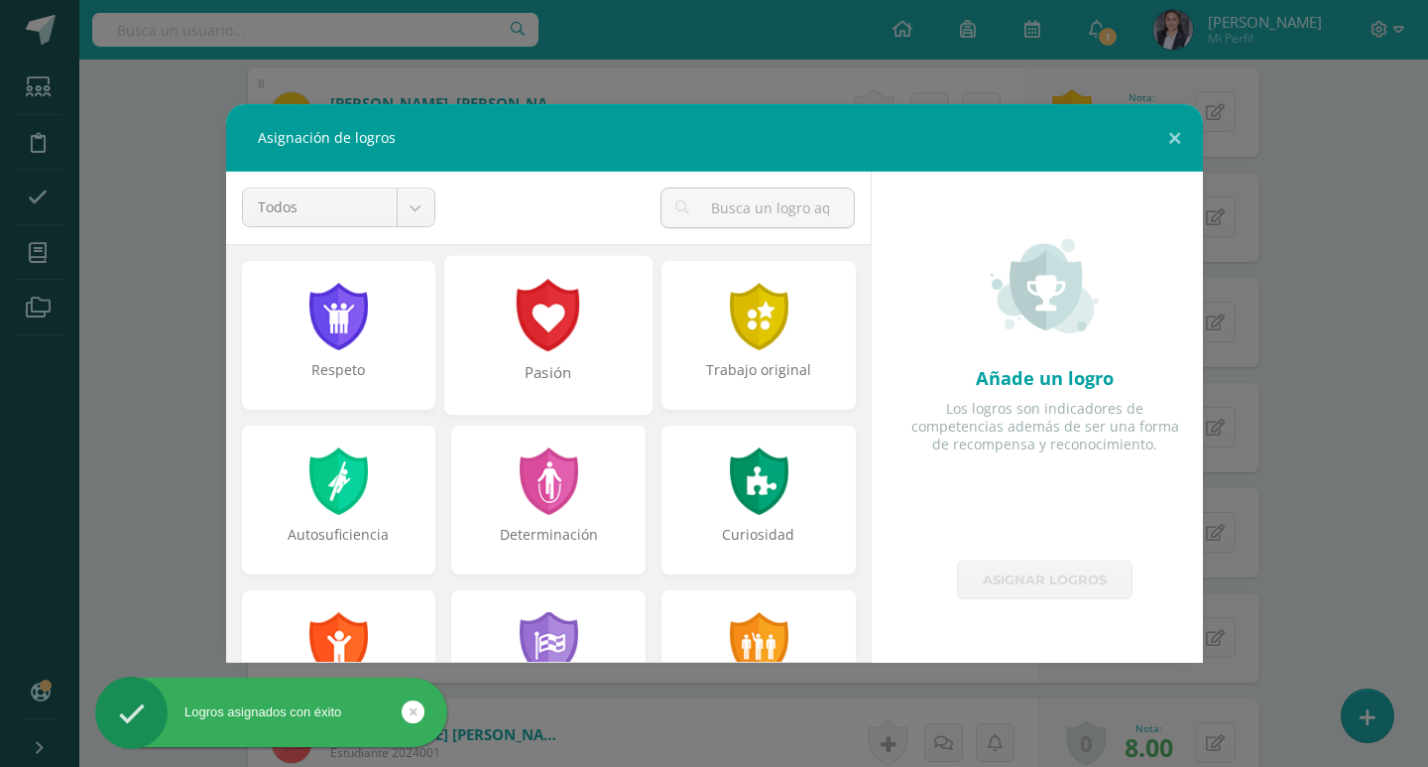
click at [565, 343] on div at bounding box center [549, 315] width 68 height 72
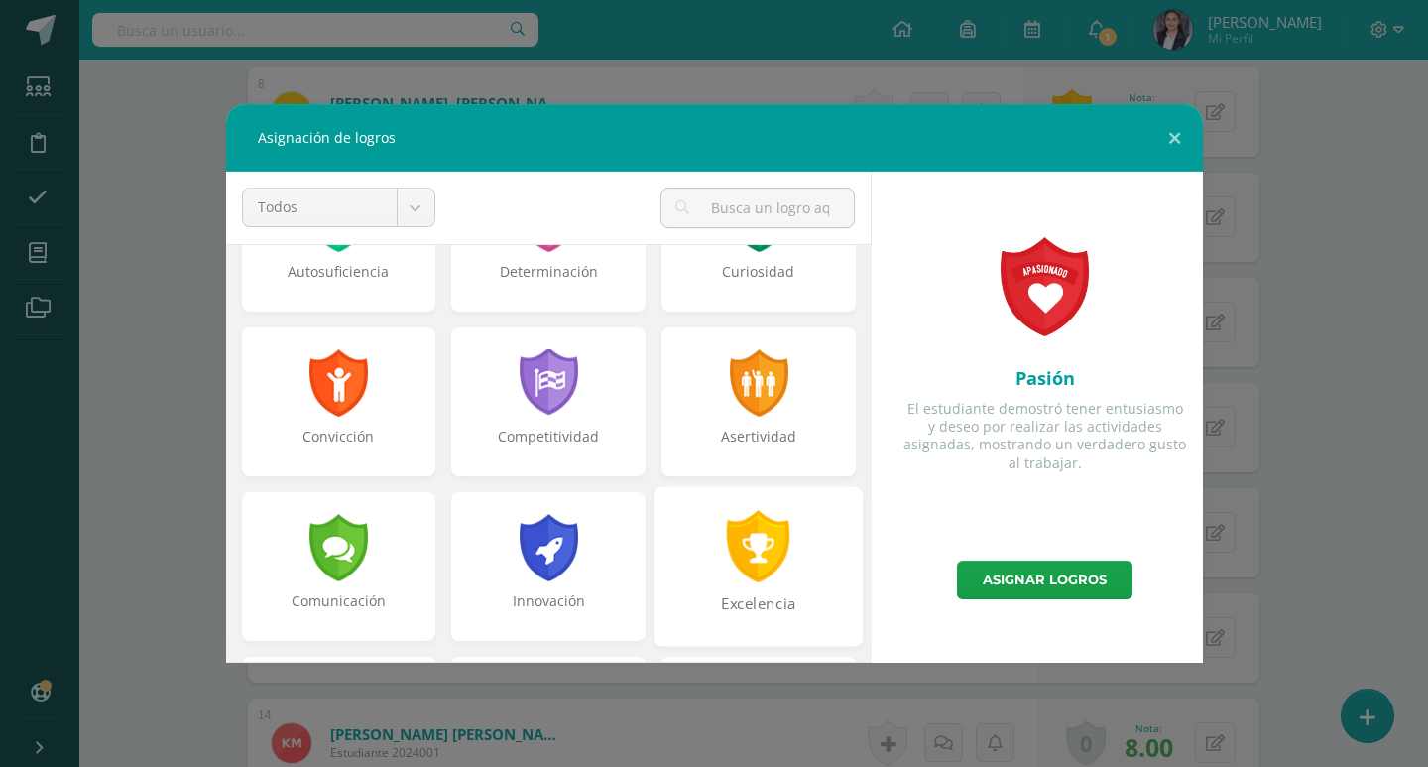
scroll to position [297, 0]
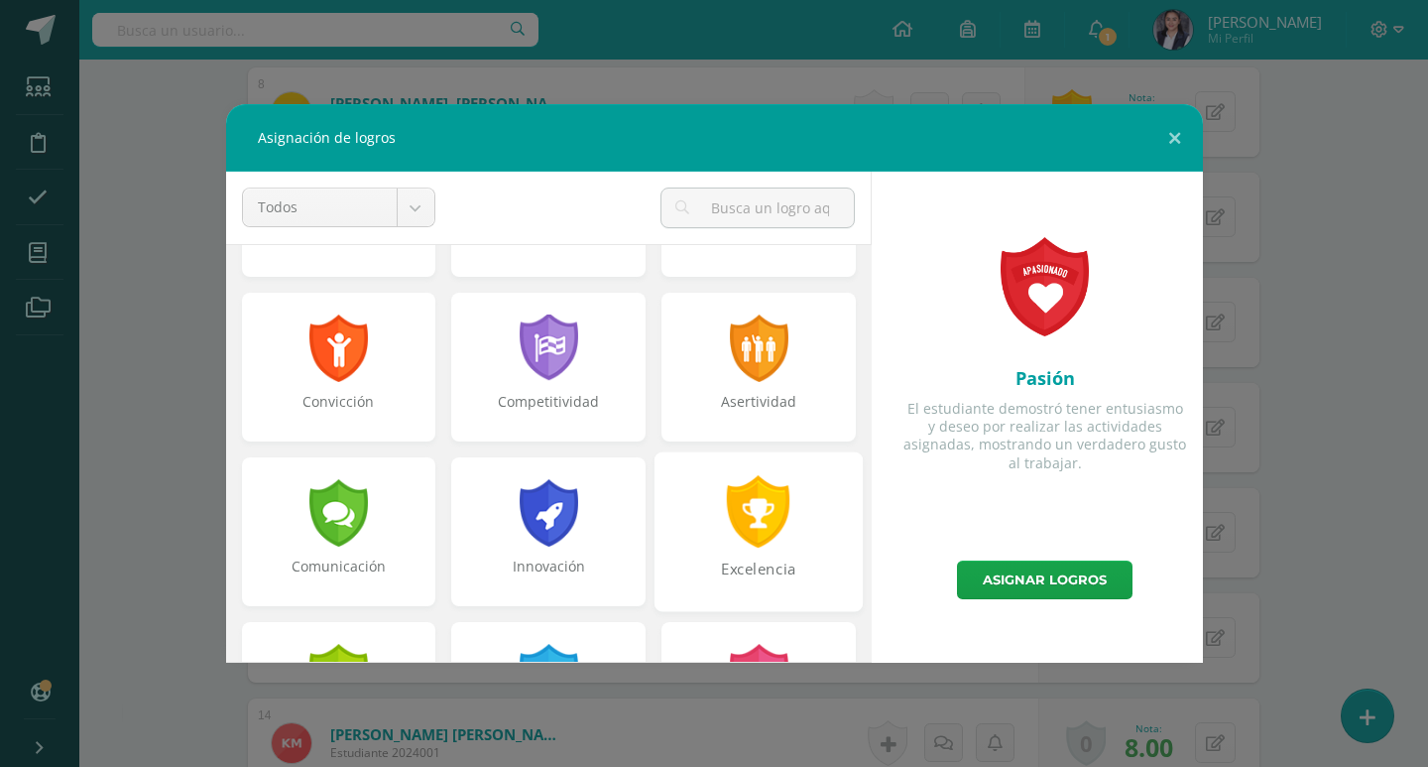
click at [727, 494] on div at bounding box center [759, 511] width 68 height 72
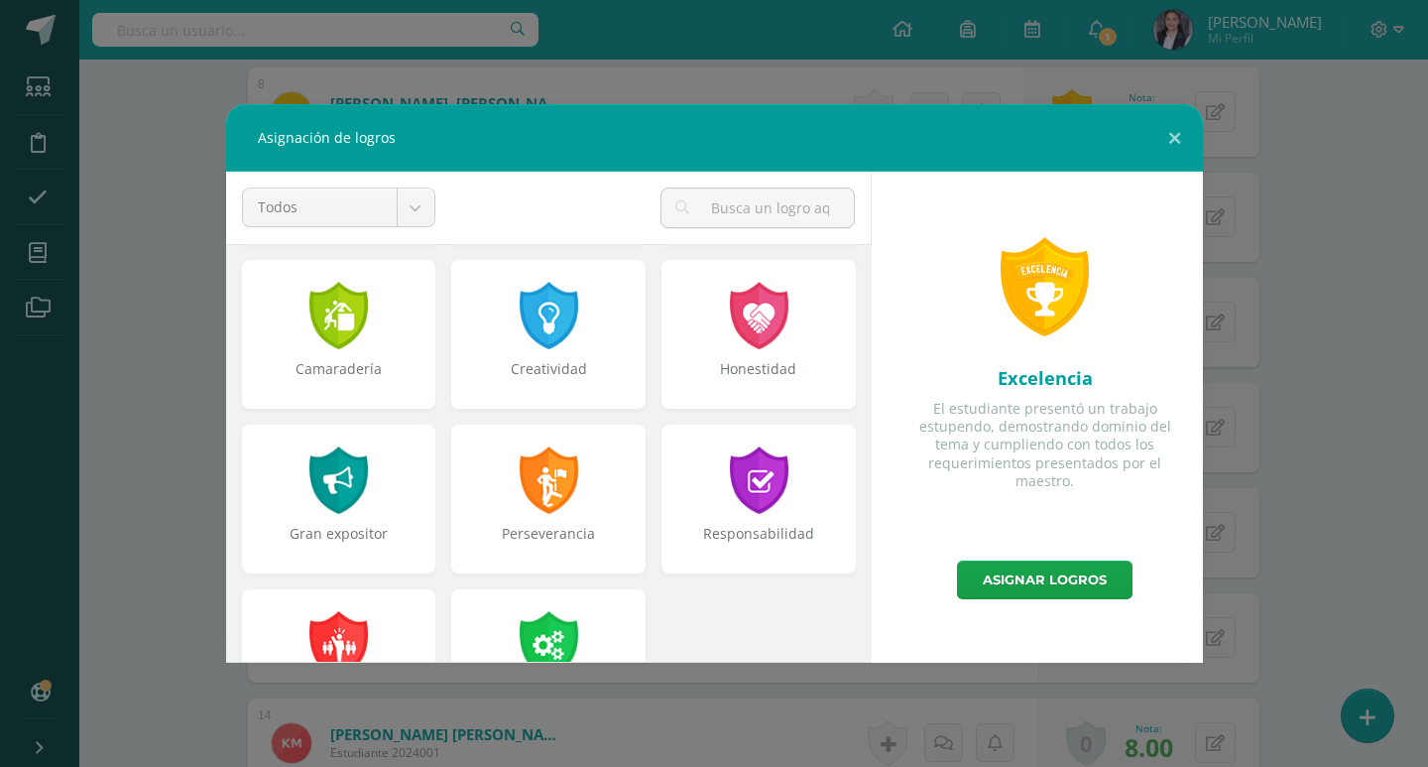
scroll to position [694, 0]
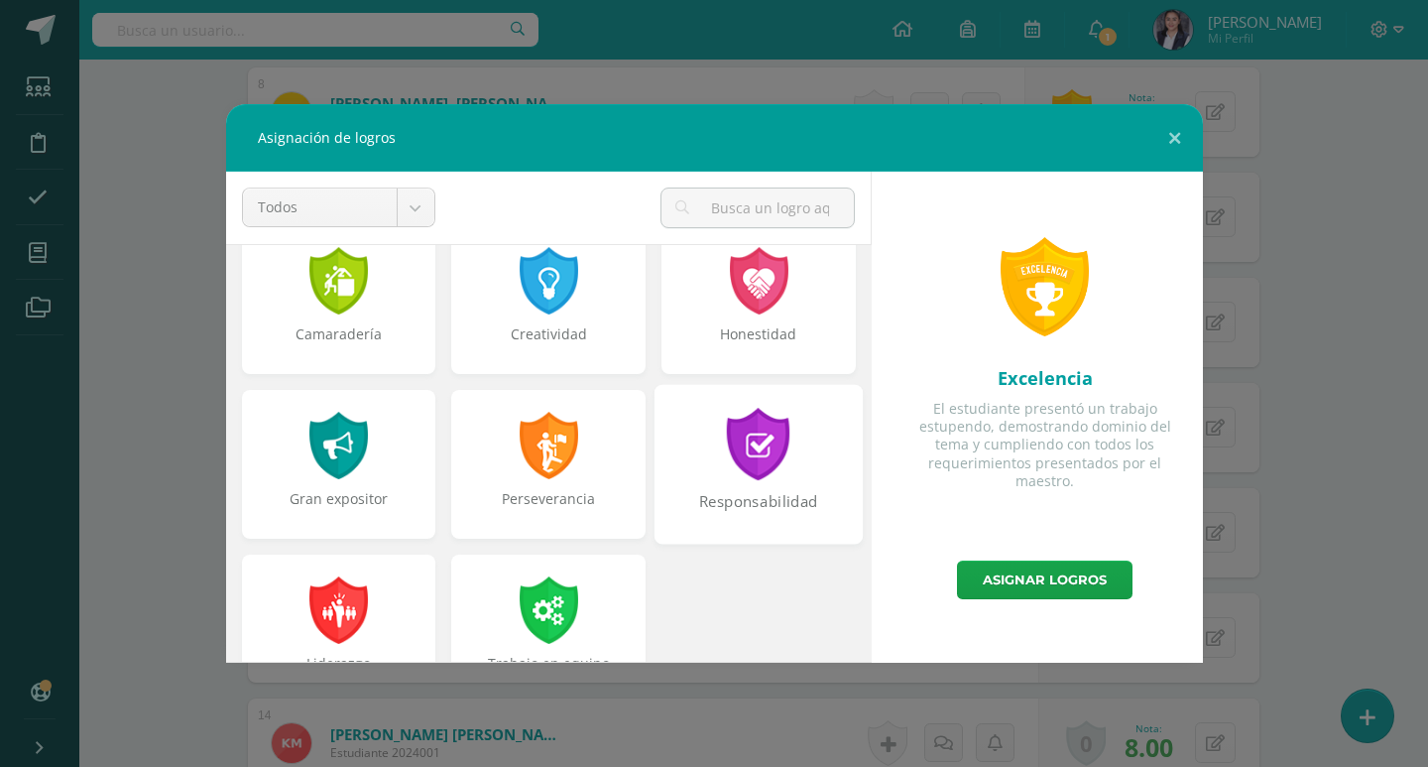
click at [753, 474] on div at bounding box center [759, 444] width 68 height 72
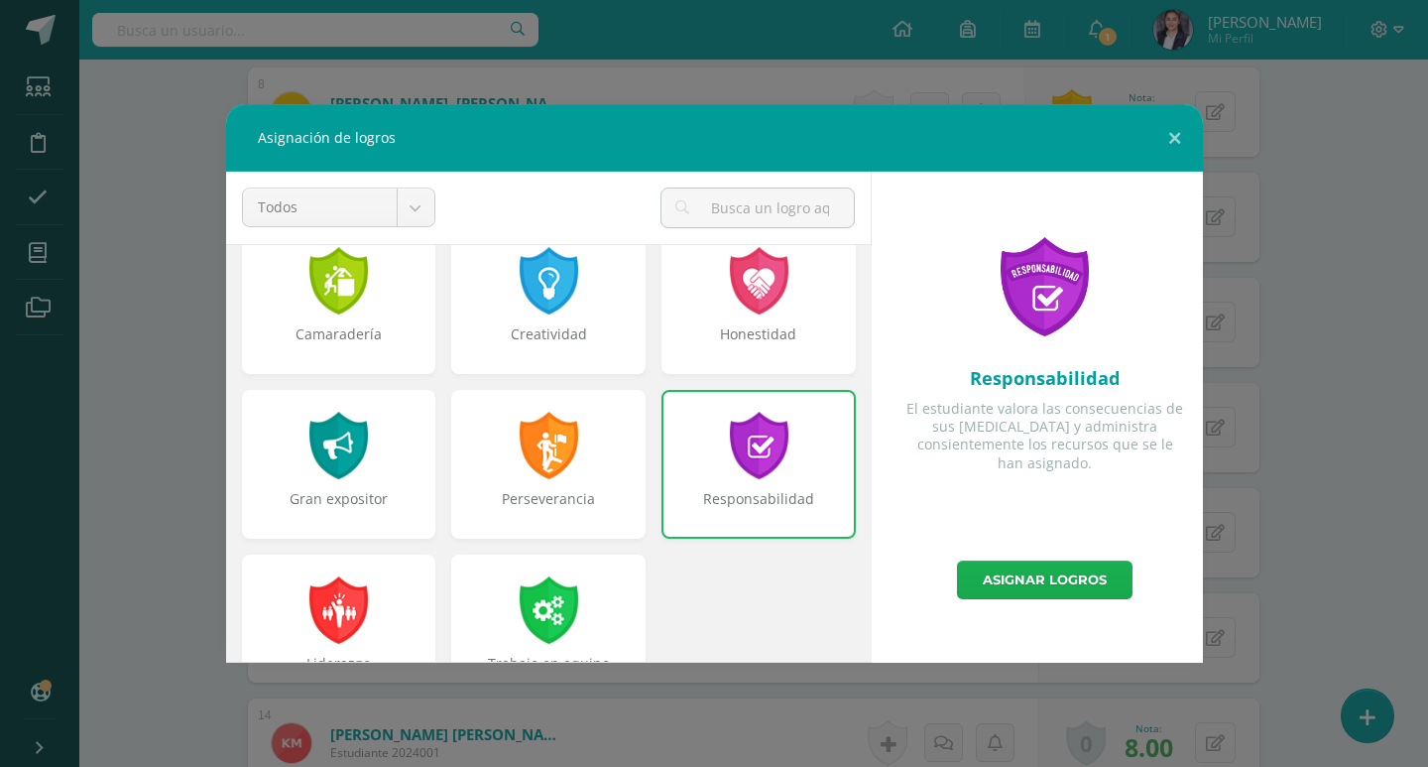
click at [1053, 585] on link "Asignar logros" at bounding box center [1045, 579] width 176 height 39
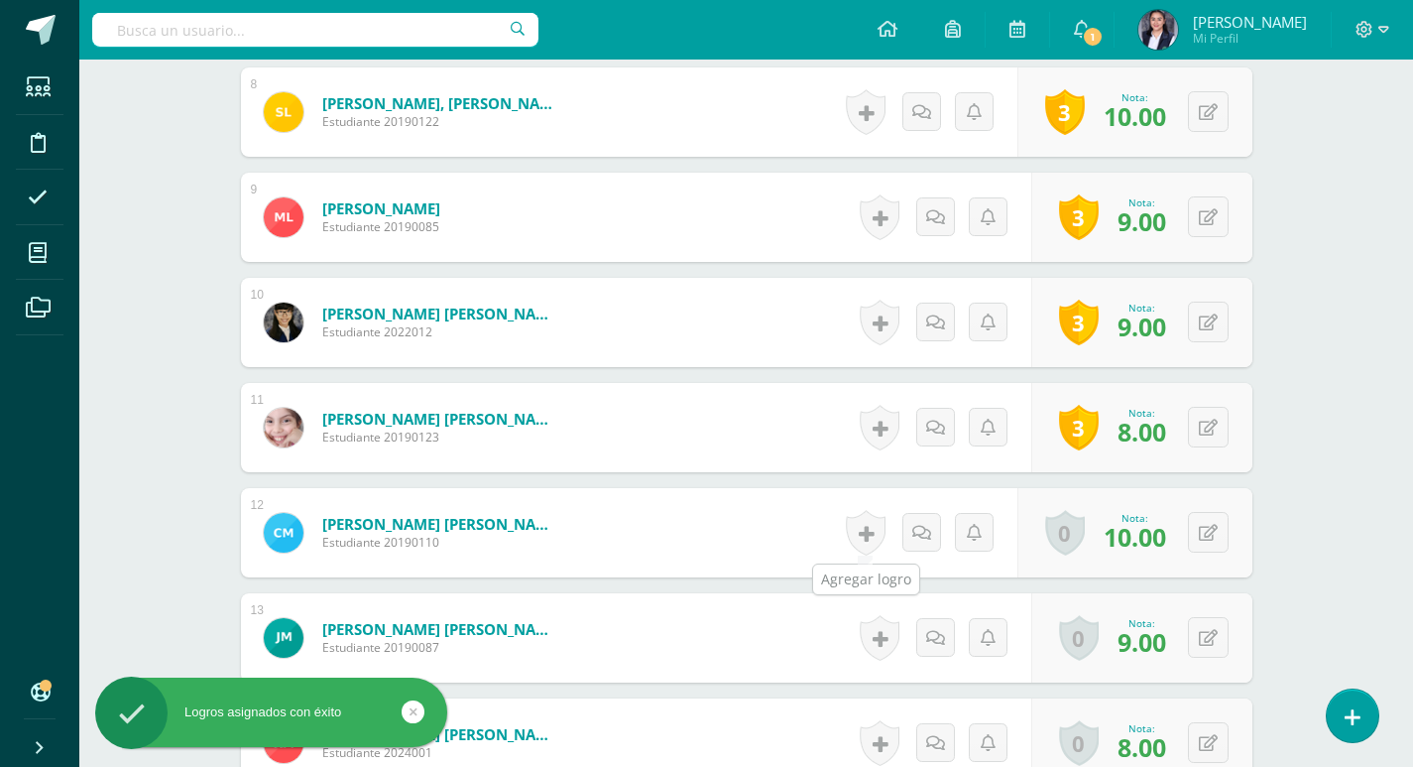
click at [866, 535] on link at bounding box center [866, 533] width 40 height 46
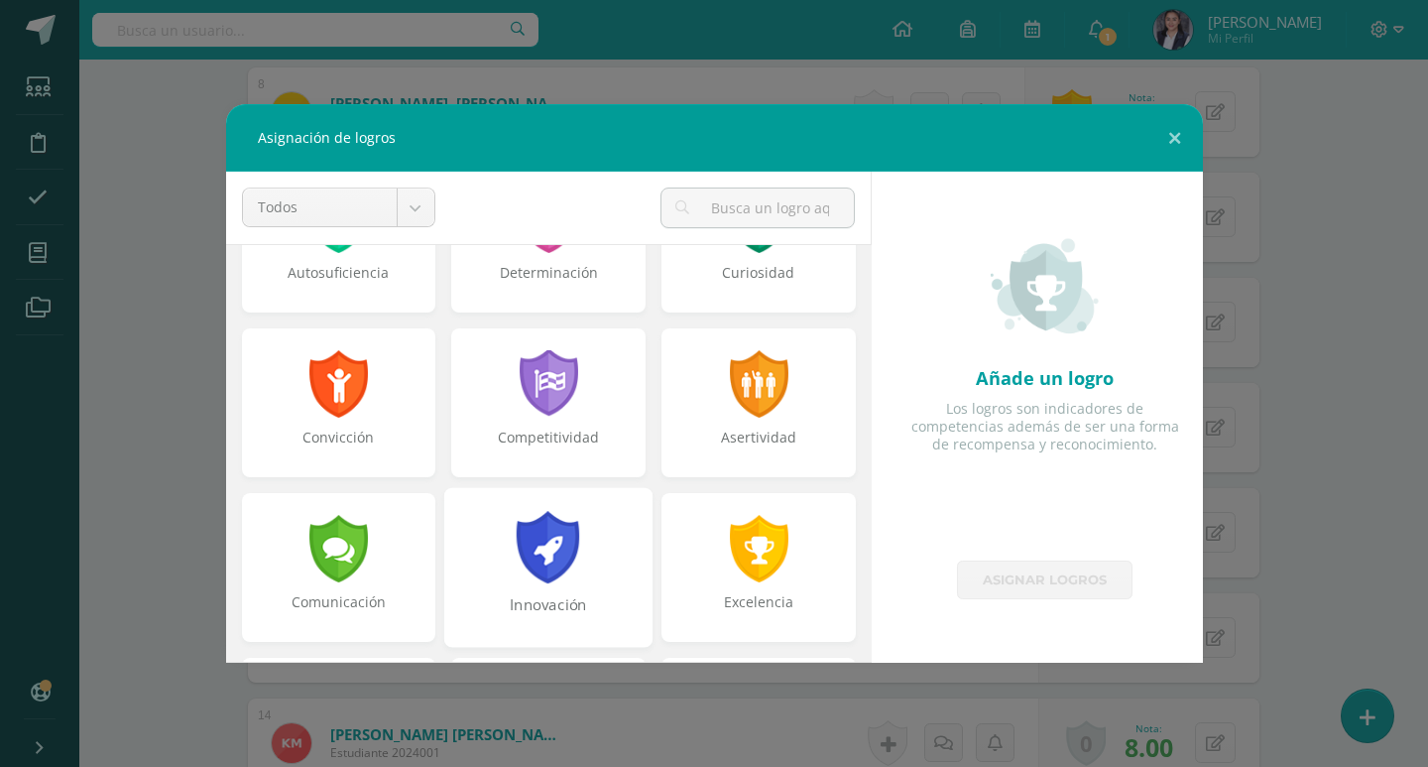
scroll to position [297, 0]
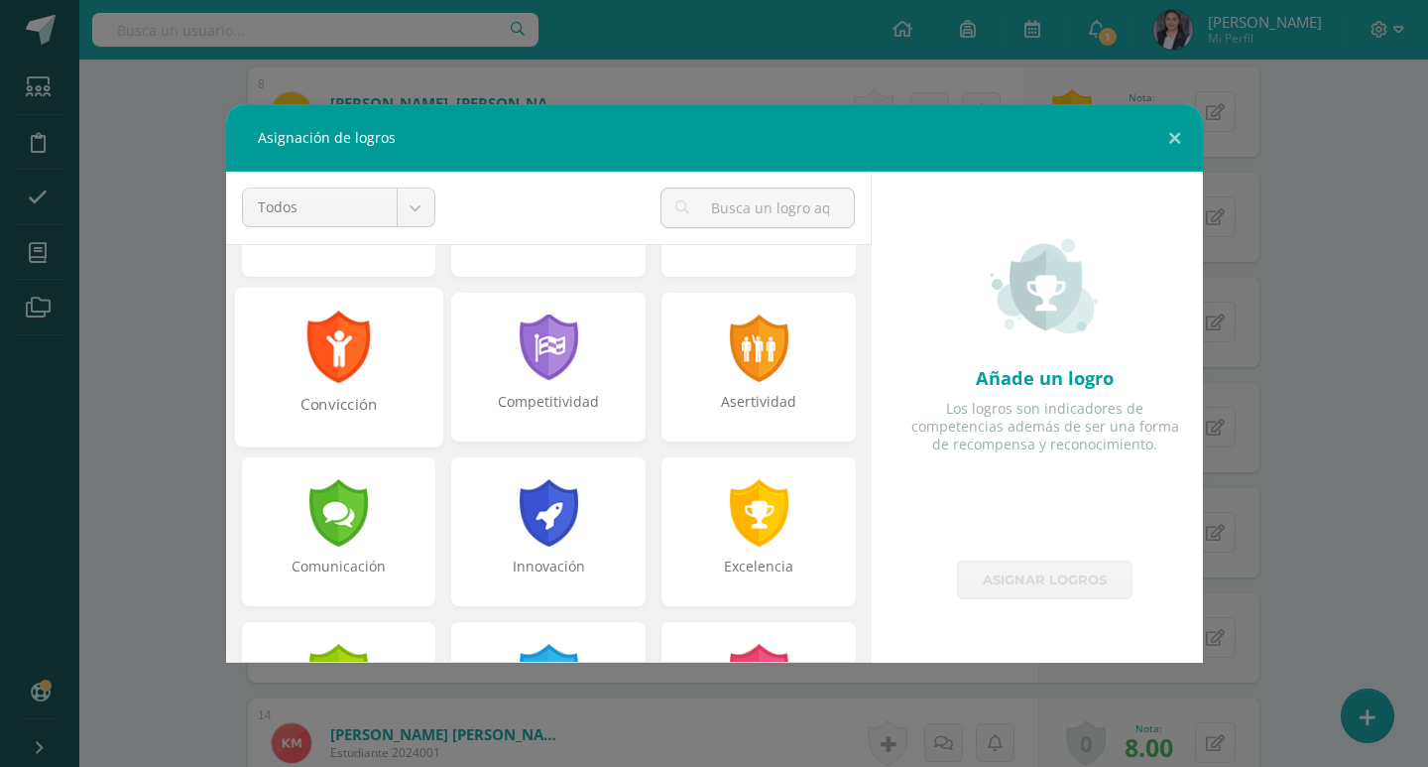
click at [358, 399] on div "Convicción" at bounding box center [338, 415] width 204 height 43
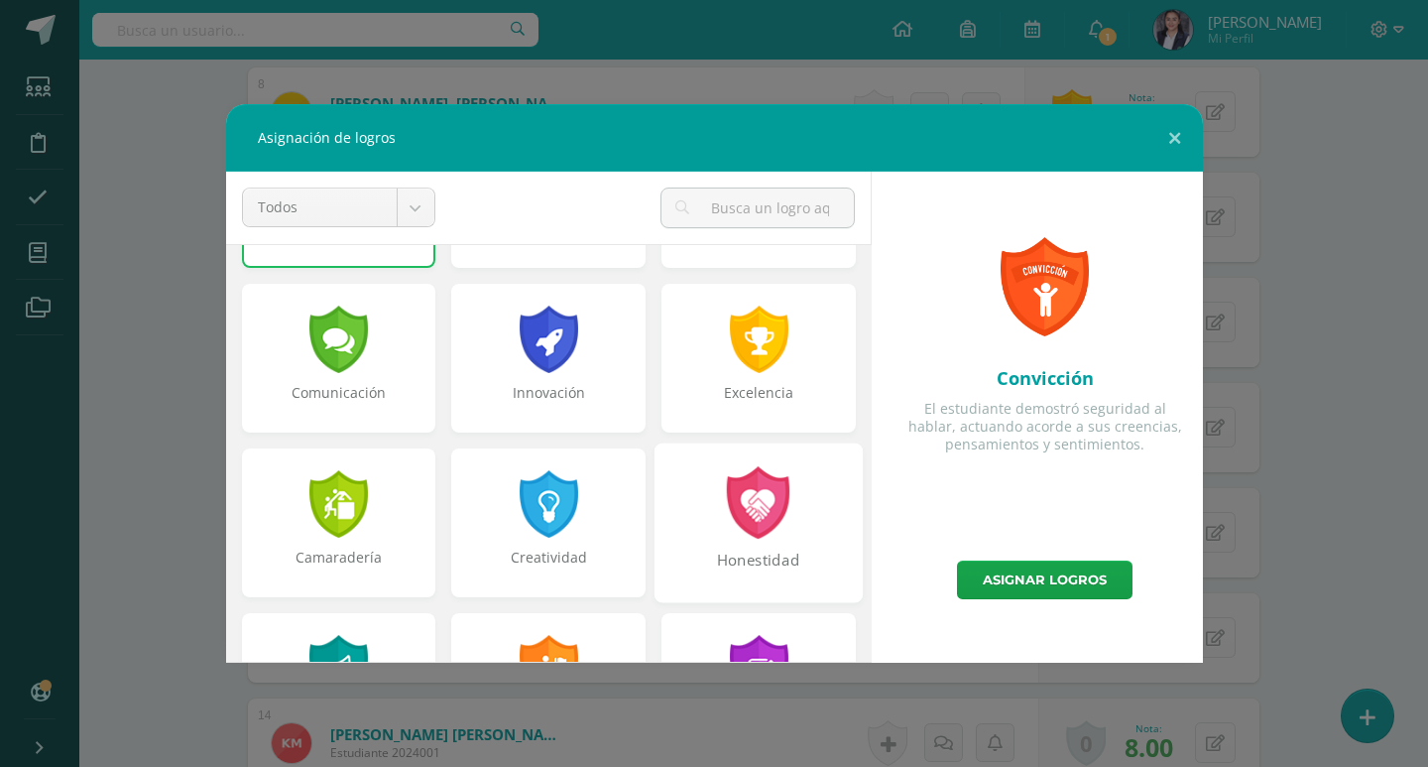
scroll to position [496, 0]
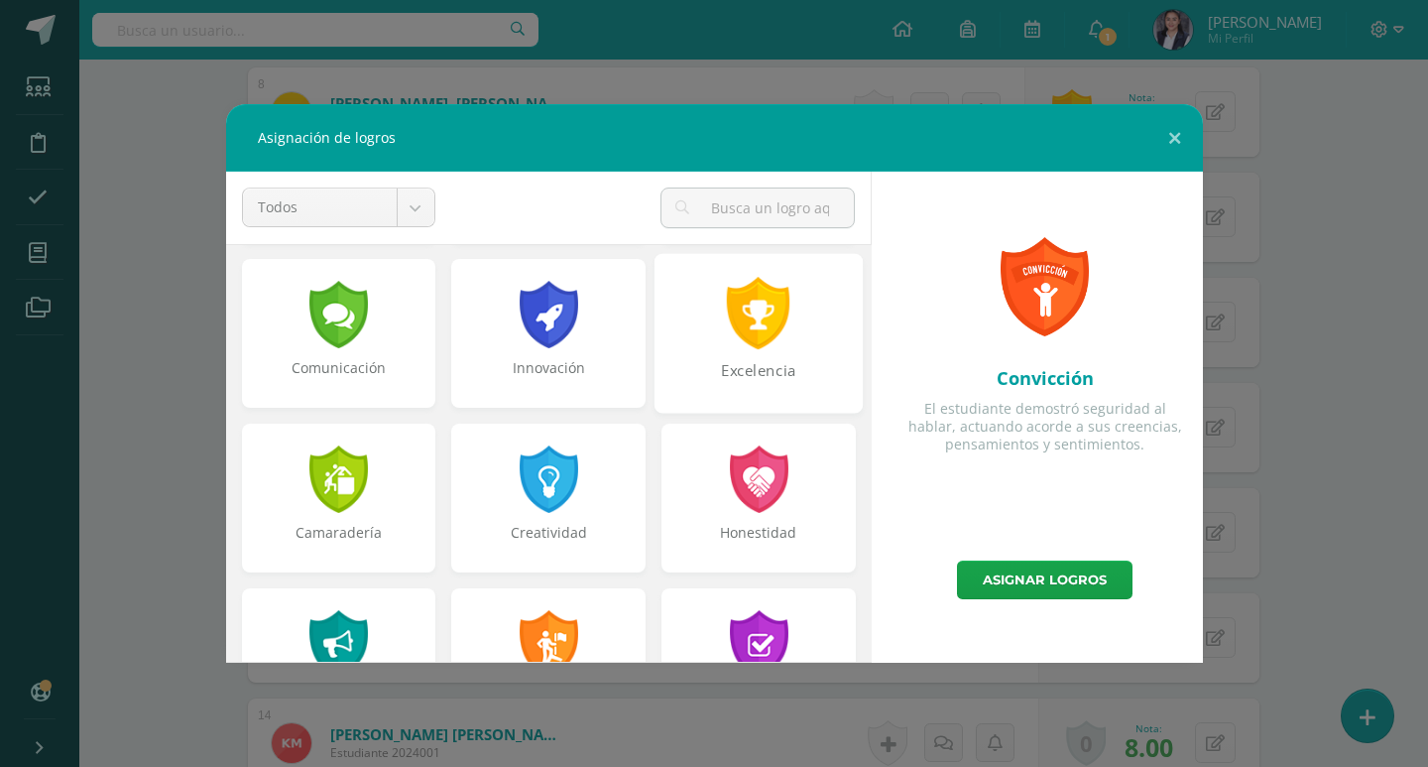
click at [726, 387] on div "Excelencia" at bounding box center [758, 381] width 204 height 43
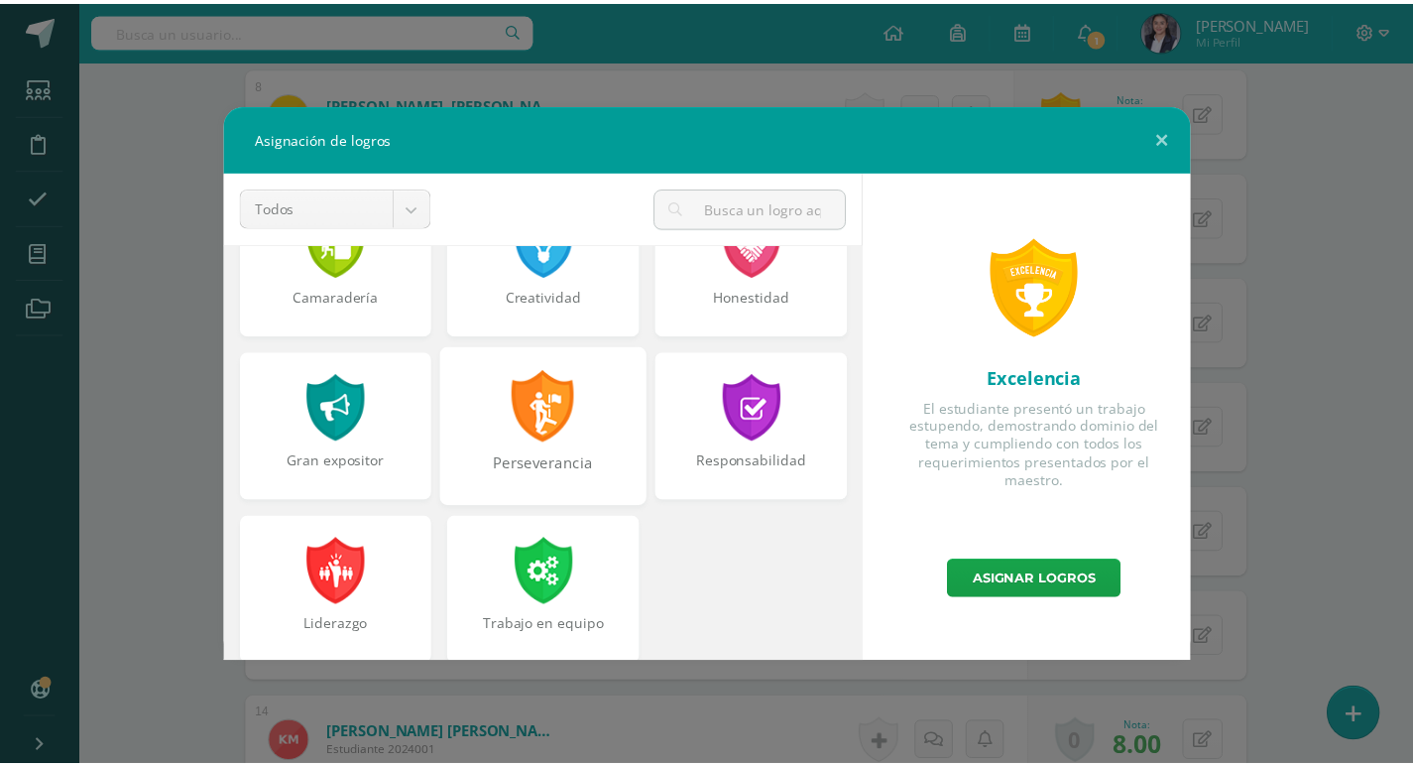
scroll to position [752, 0]
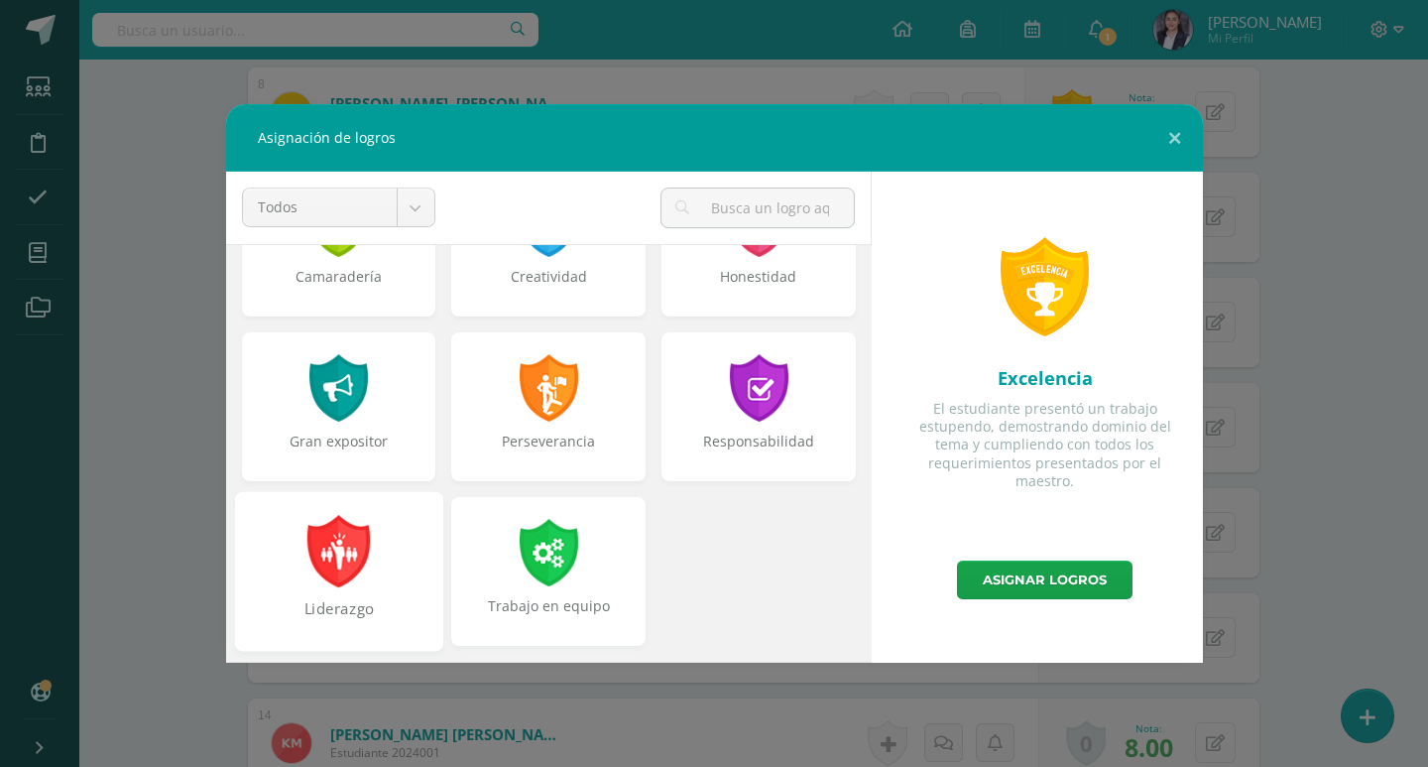
click at [374, 538] on div "Liderazgo" at bounding box center [338, 571] width 208 height 160
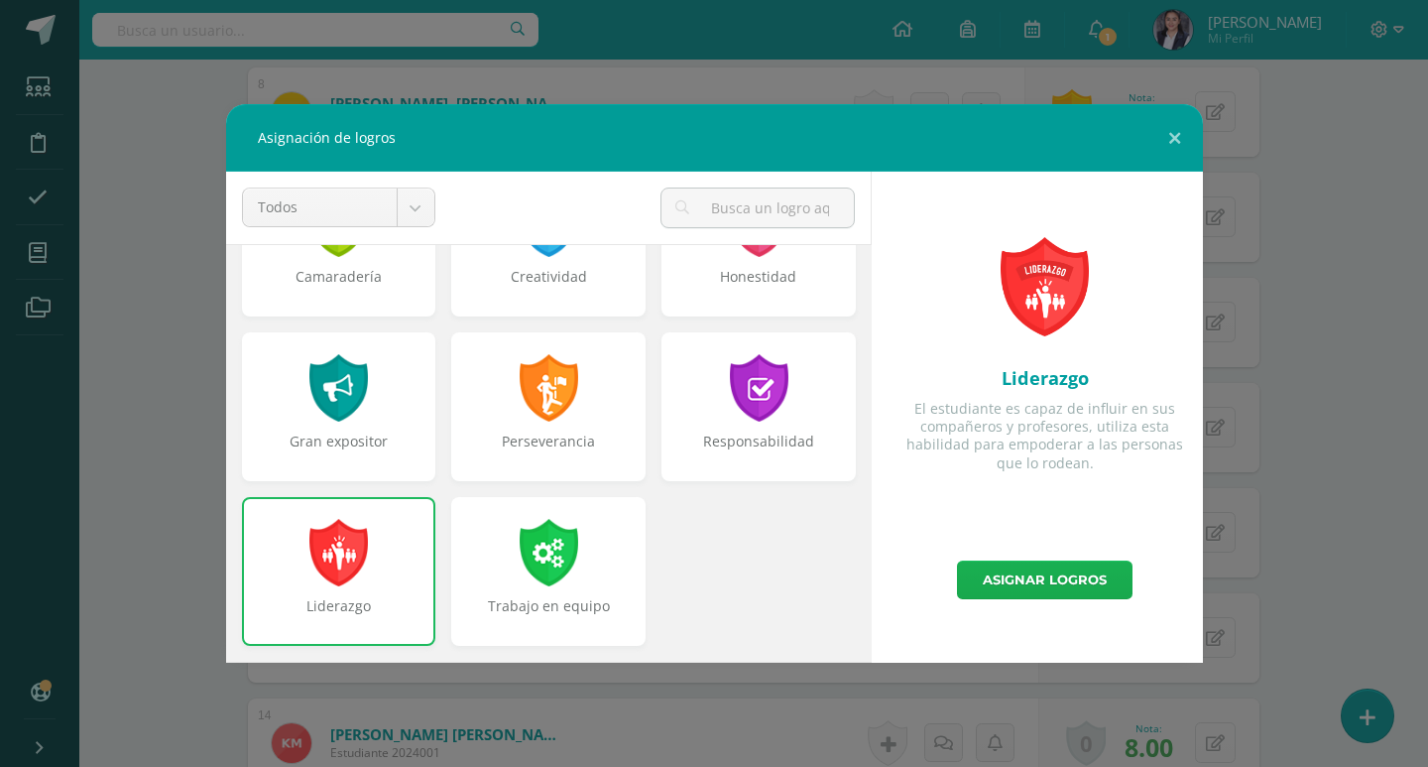
click at [987, 584] on link "Asignar logros" at bounding box center [1045, 579] width 176 height 39
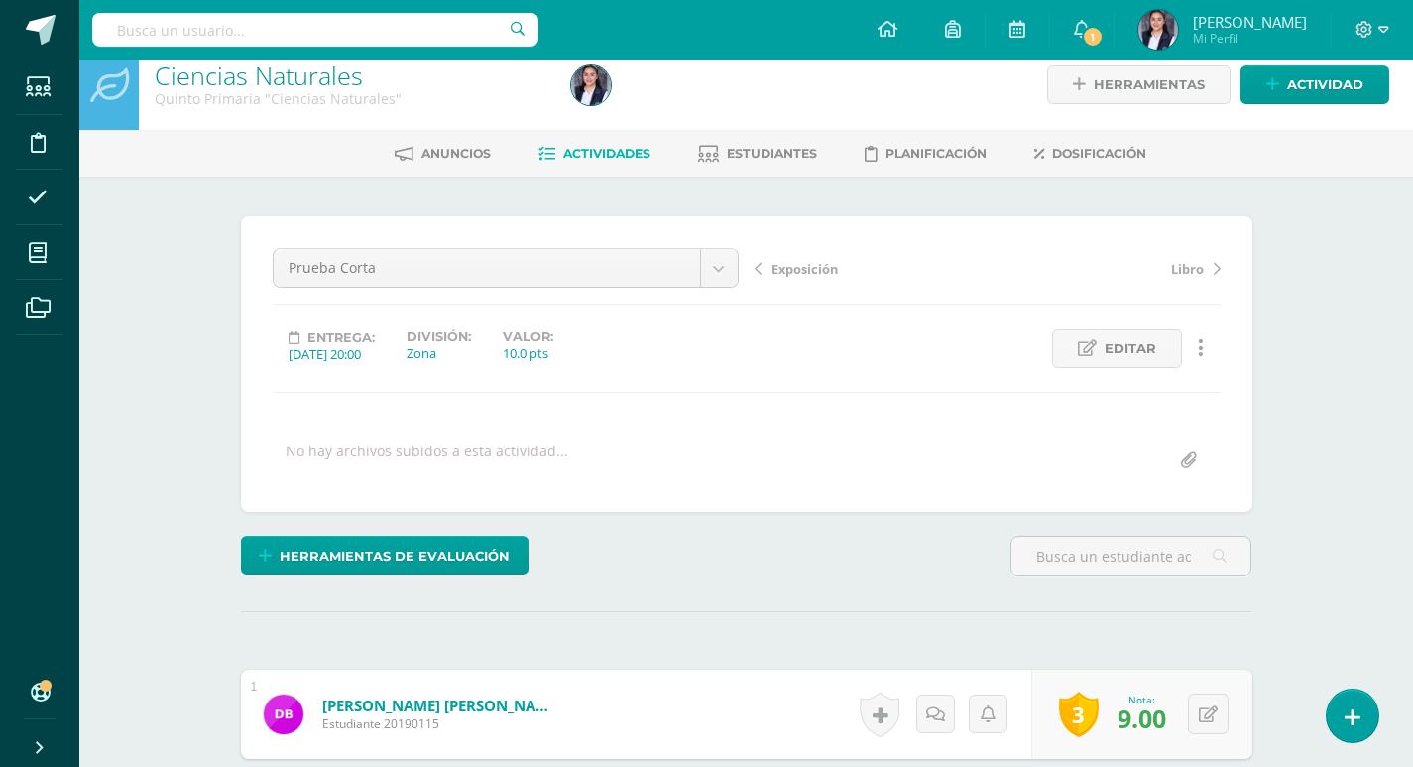
scroll to position [0, 0]
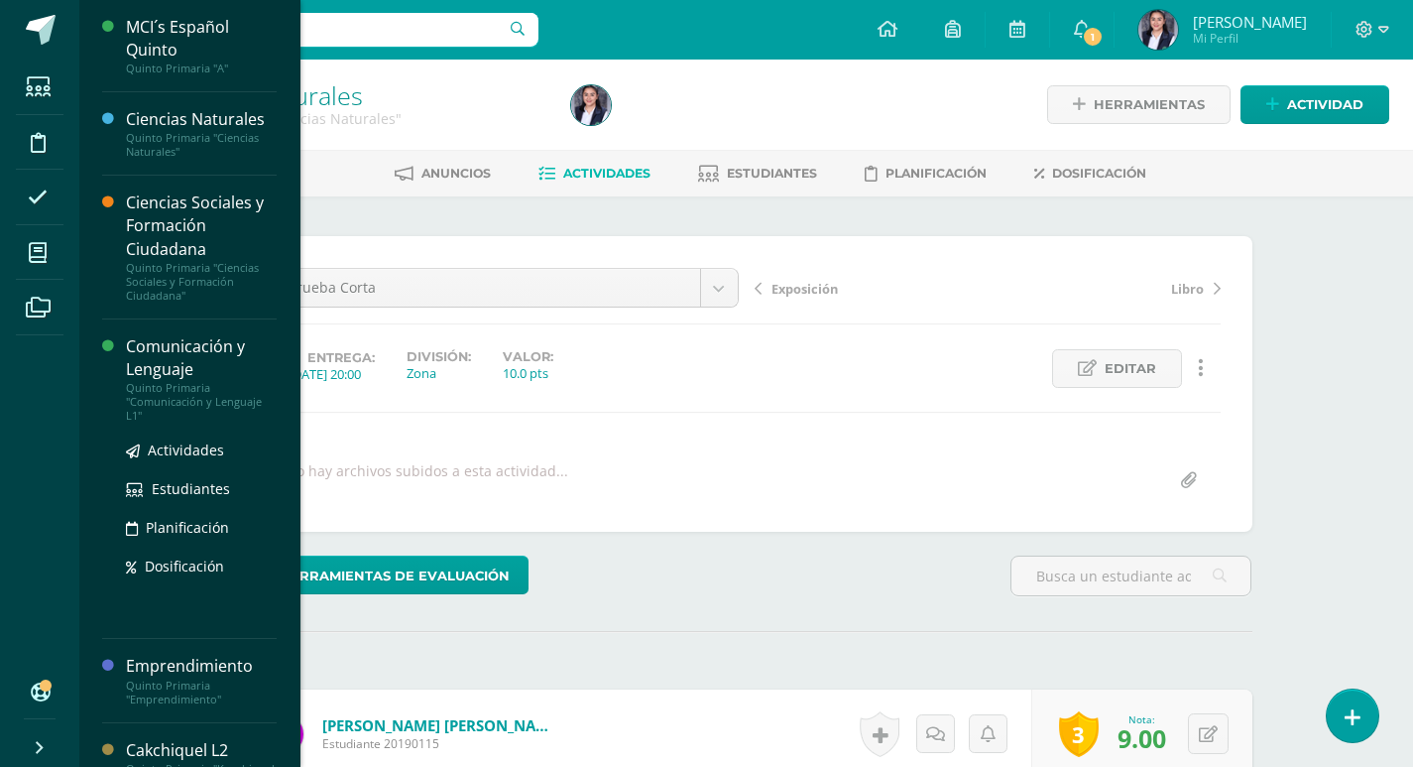
click at [145, 346] on div "Comunicación y Lenguaje" at bounding box center [201, 358] width 151 height 46
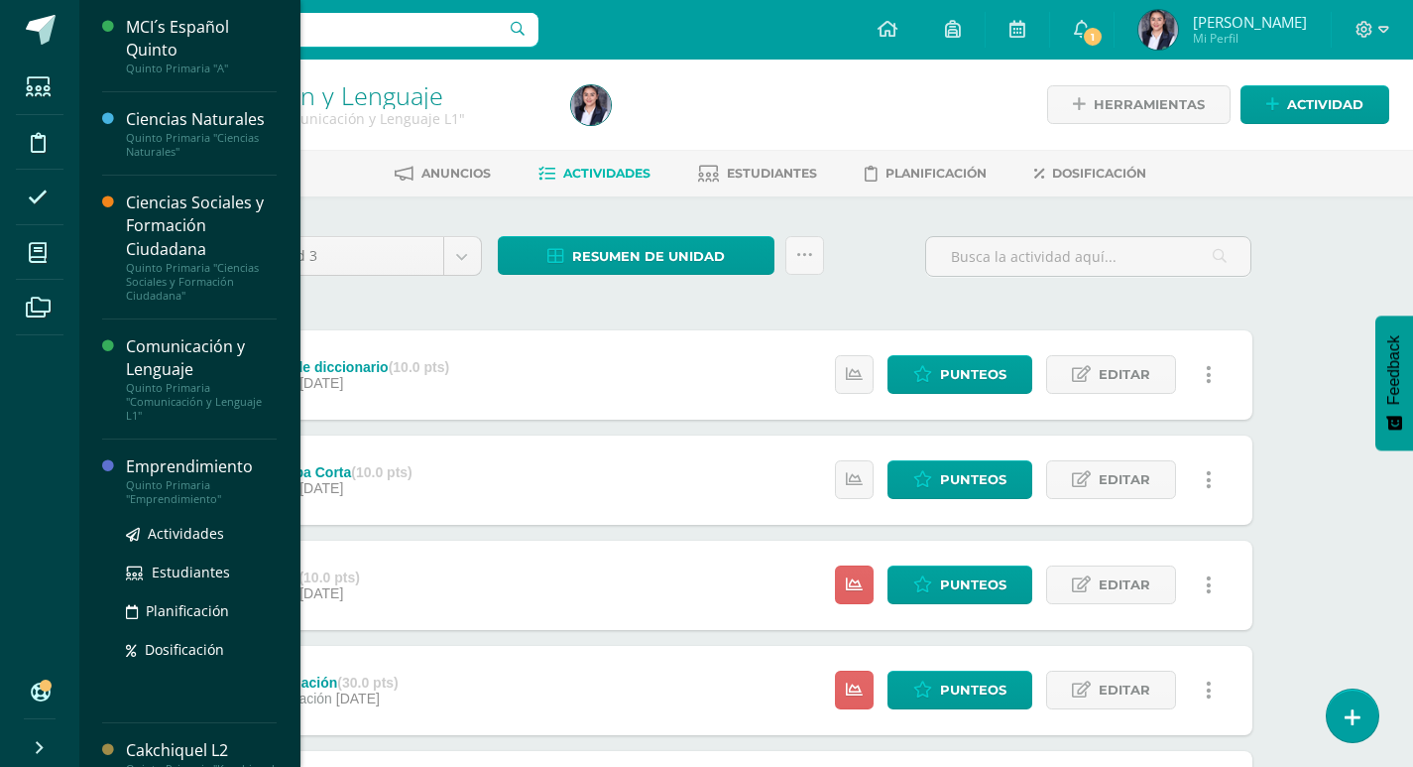
click at [139, 472] on div "Emprendimiento" at bounding box center [201, 466] width 151 height 23
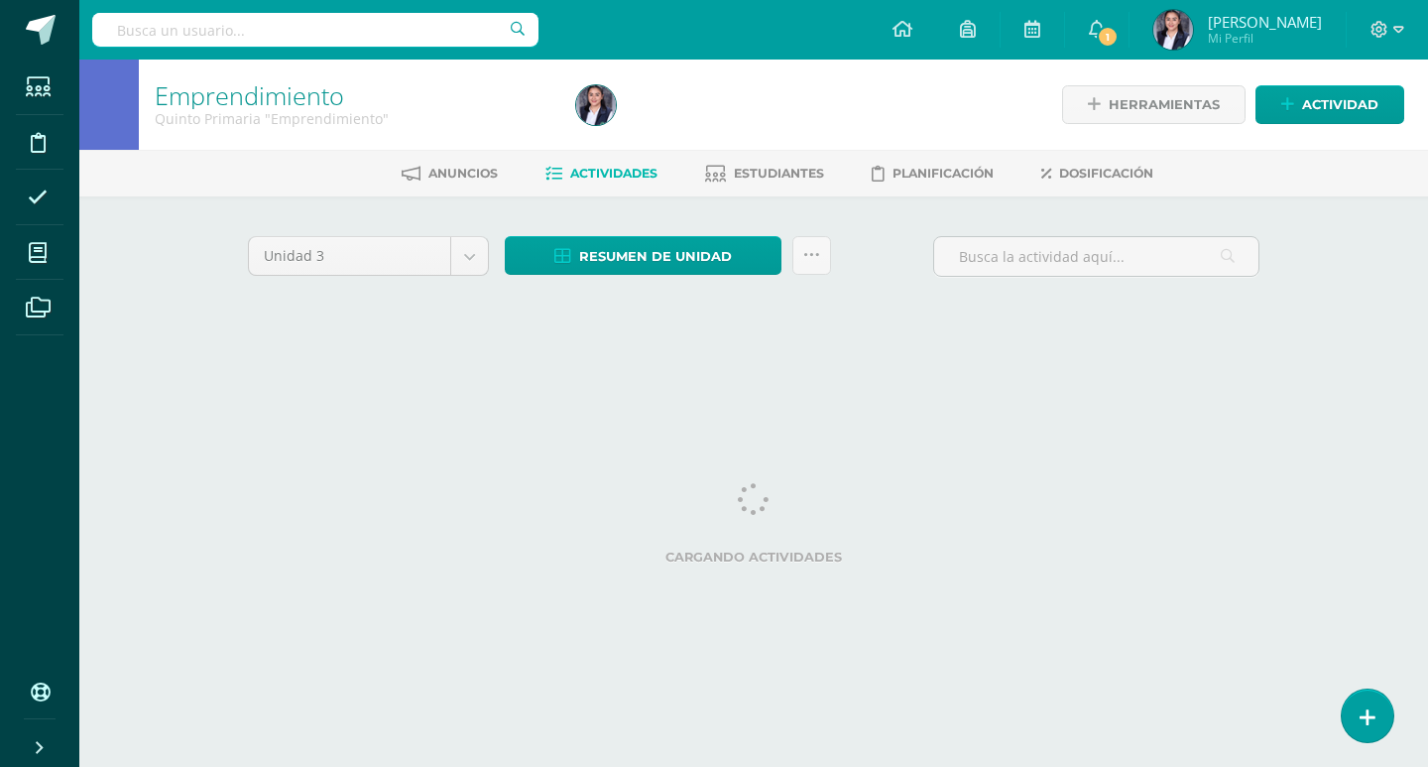
click at [169, 370] on html "Estudiantes Disciplina Asistencia Mis cursos Archivos Soporte Centro de ayuda Ú…" at bounding box center [714, 185] width 1428 height 370
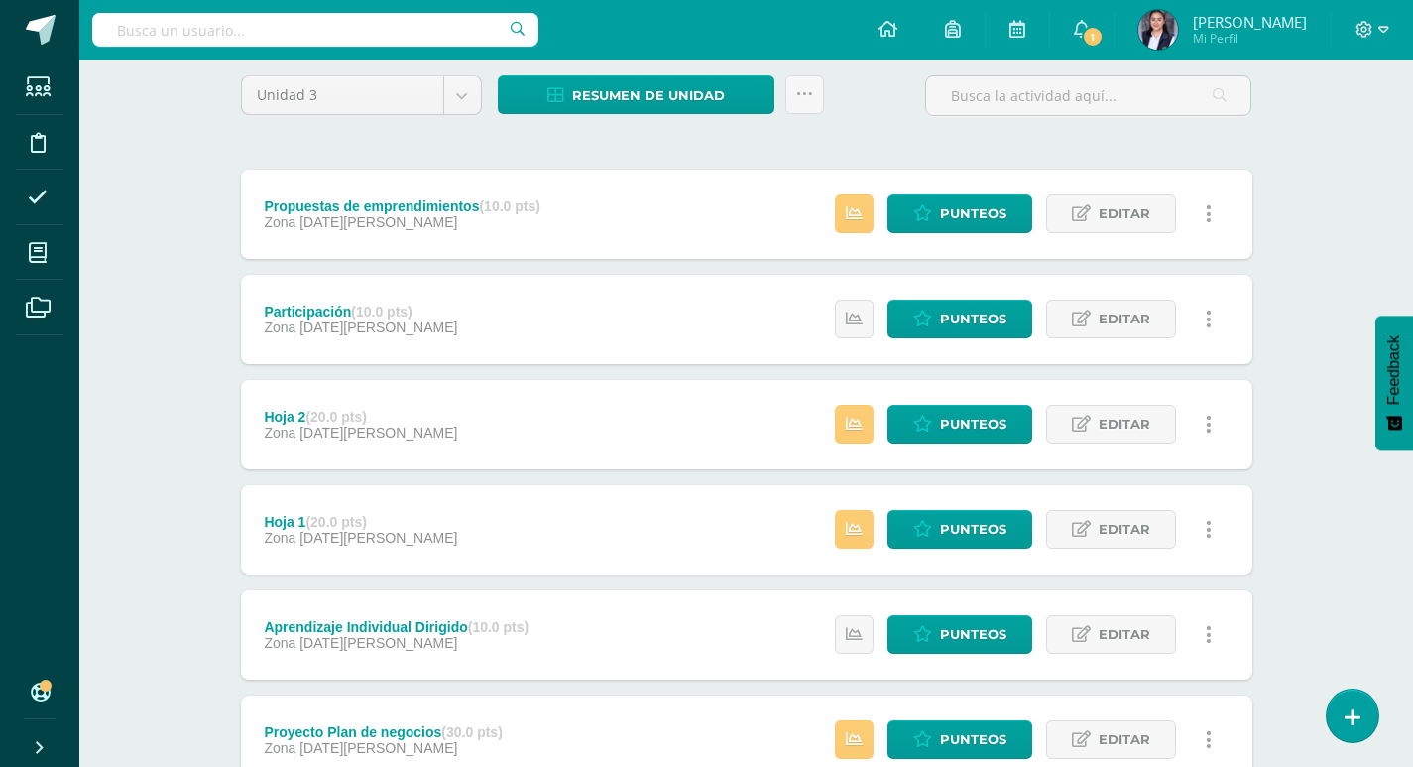
scroll to position [198, 0]
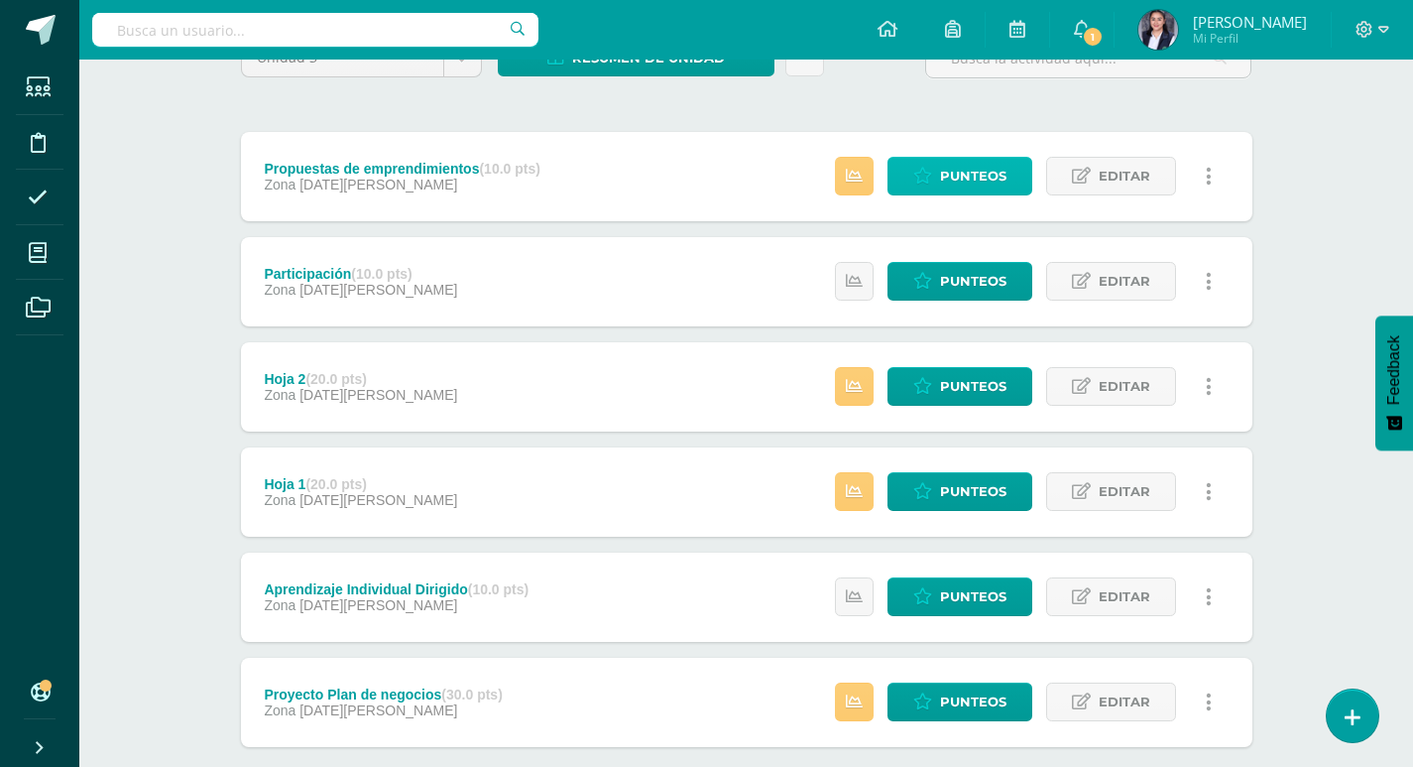
click at [954, 173] on span "Punteos" at bounding box center [973, 176] width 66 height 37
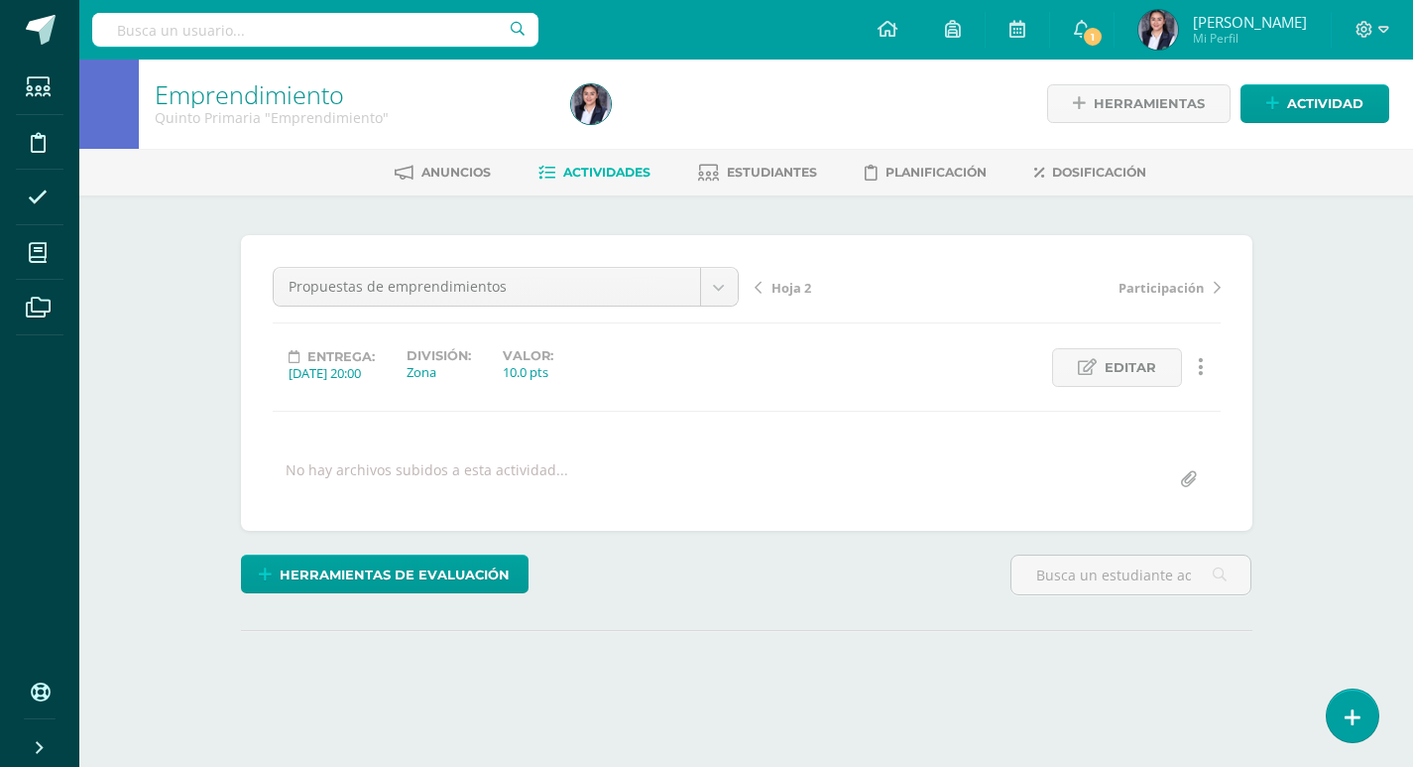
scroll to position [99, 0]
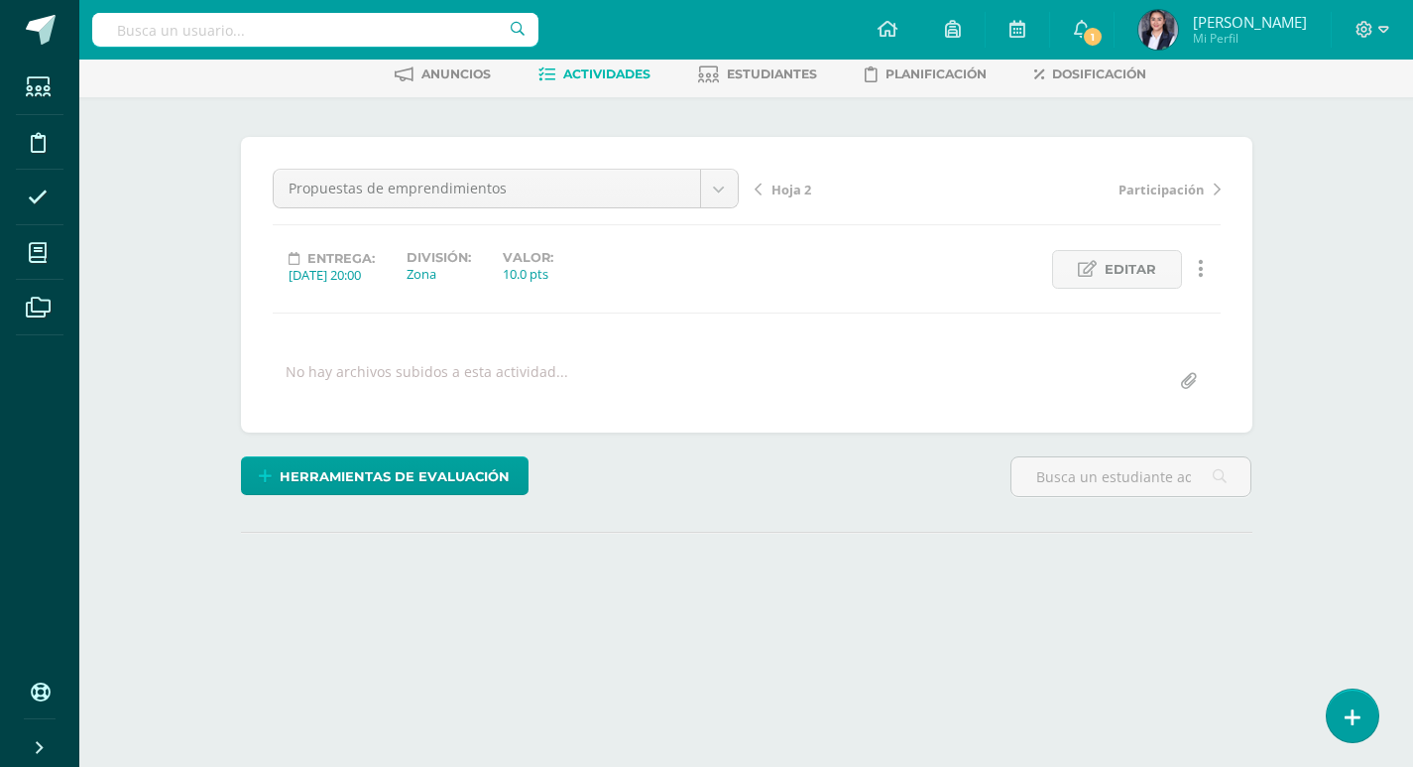
click at [1306, 316] on div "Emprendimiento Quinto Primaria "Emprendimiento" Herramientas Detalle de asisten…" at bounding box center [746, 323] width 1334 height 726
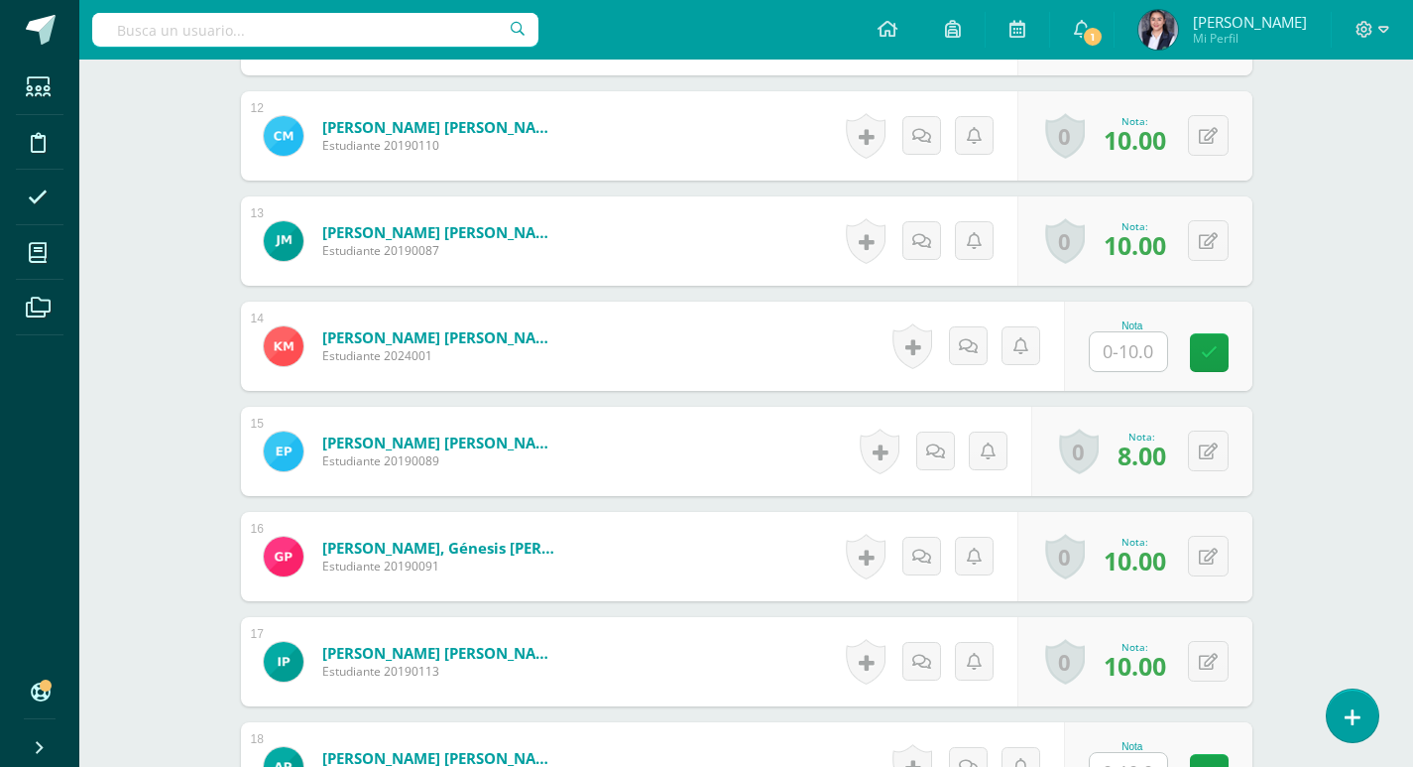
scroll to position [1755, 0]
click at [1138, 348] on input "text" at bounding box center [1128, 350] width 77 height 39
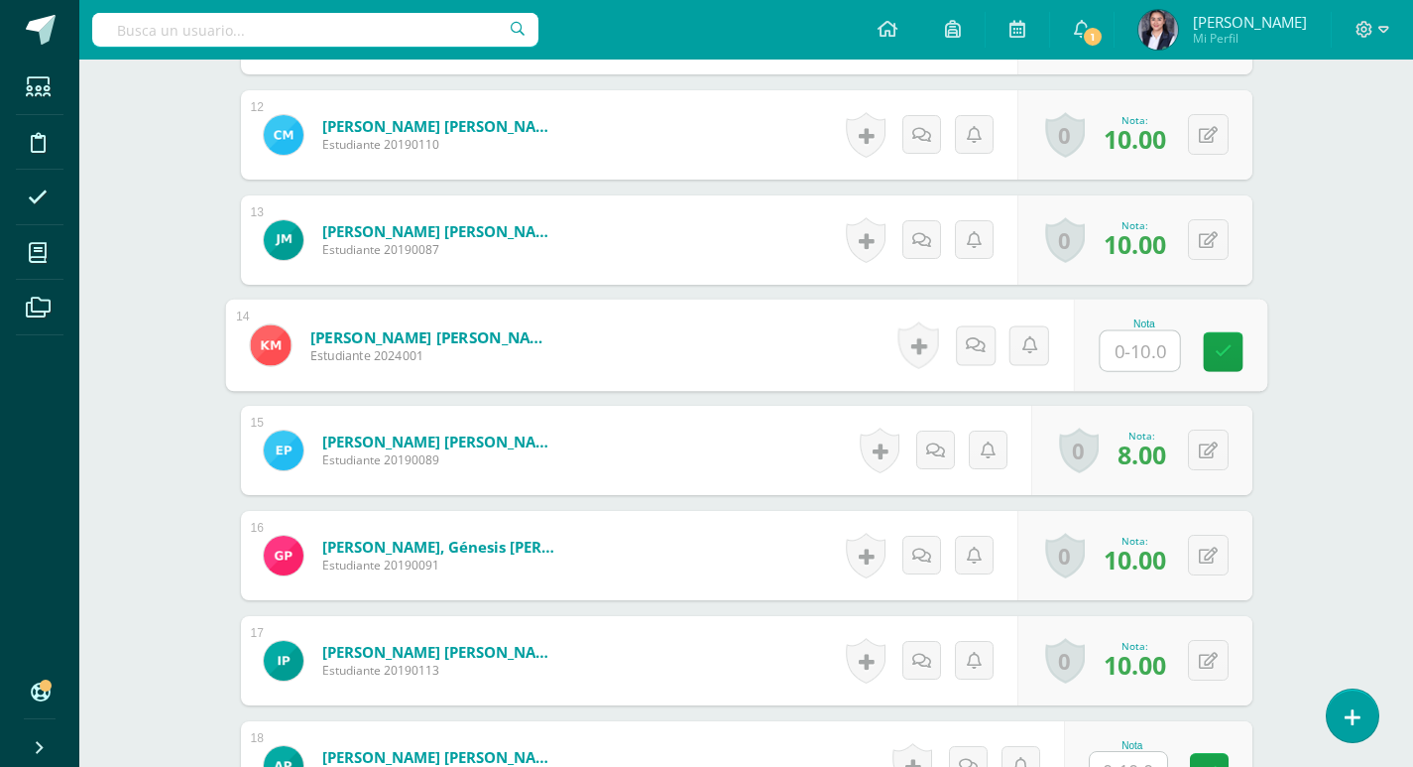
type input "9"
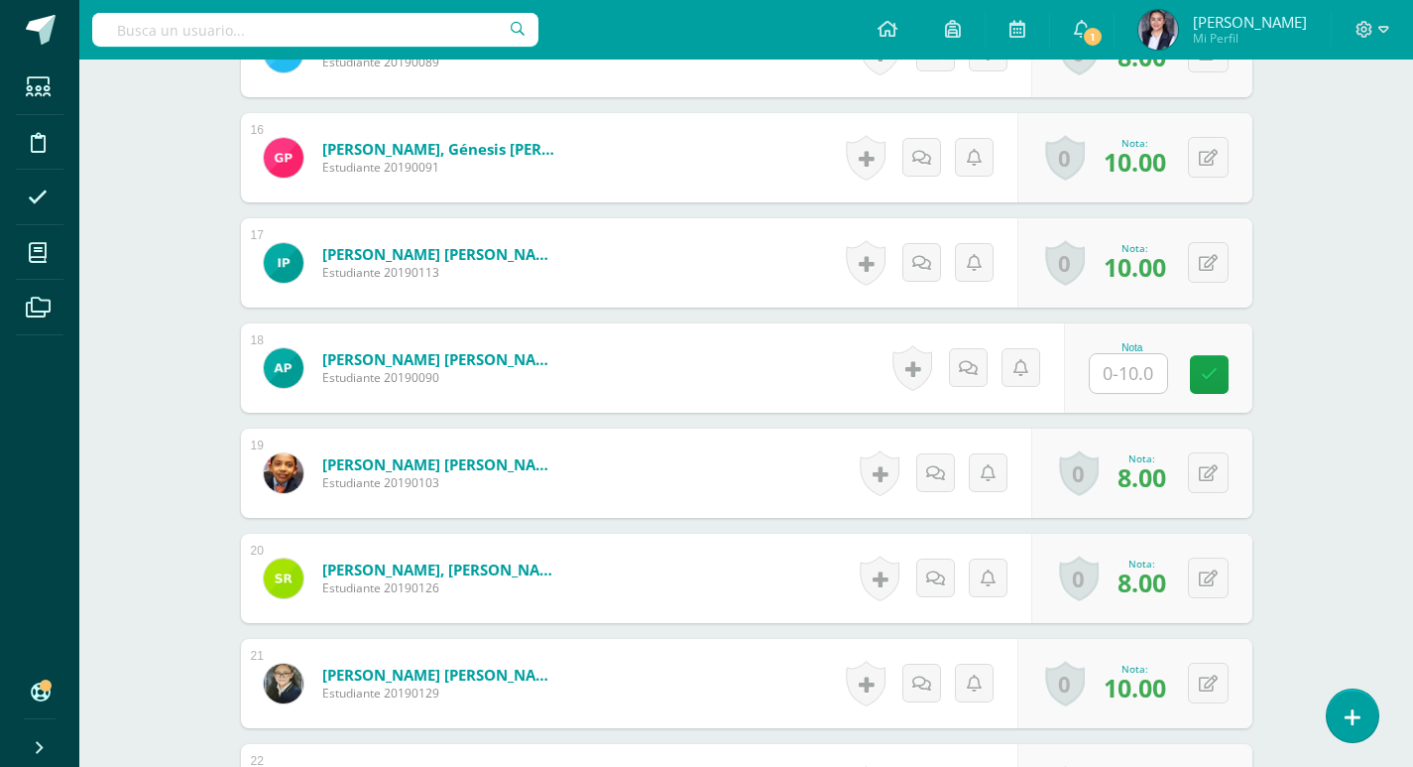
scroll to position [2251, 0]
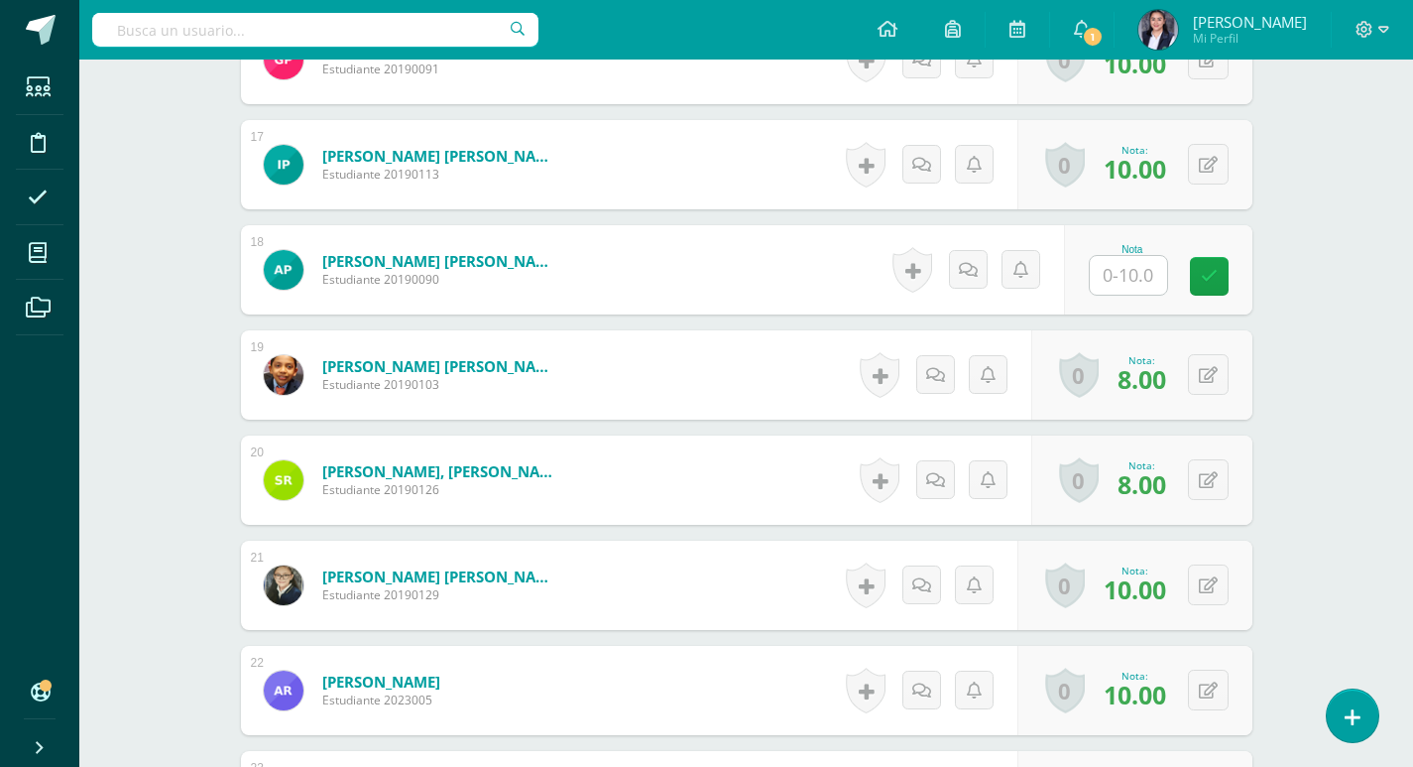
click at [1154, 272] on input "text" at bounding box center [1128, 275] width 77 height 39
type input "9"
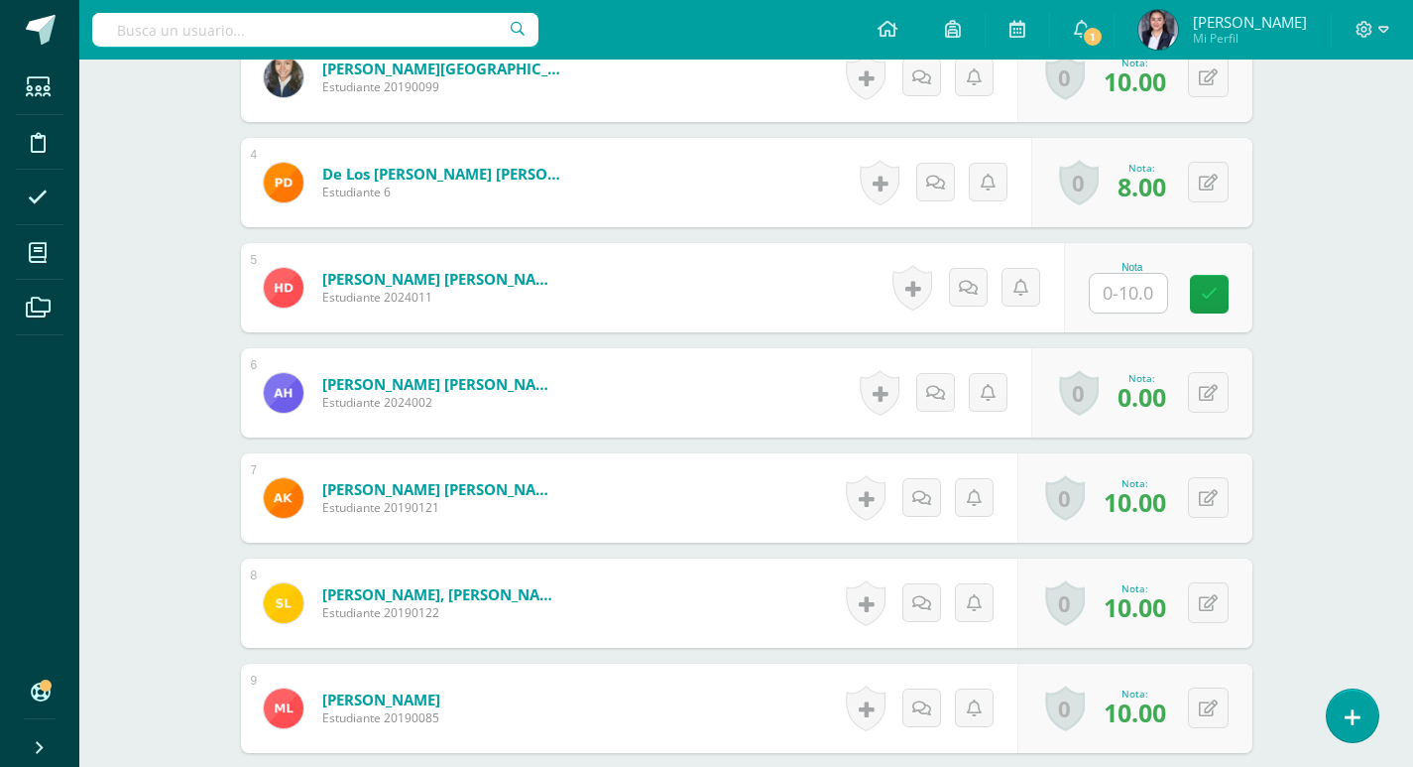
scroll to position [866, 0]
click at [1160, 300] on input "text" at bounding box center [1128, 294] width 77 height 39
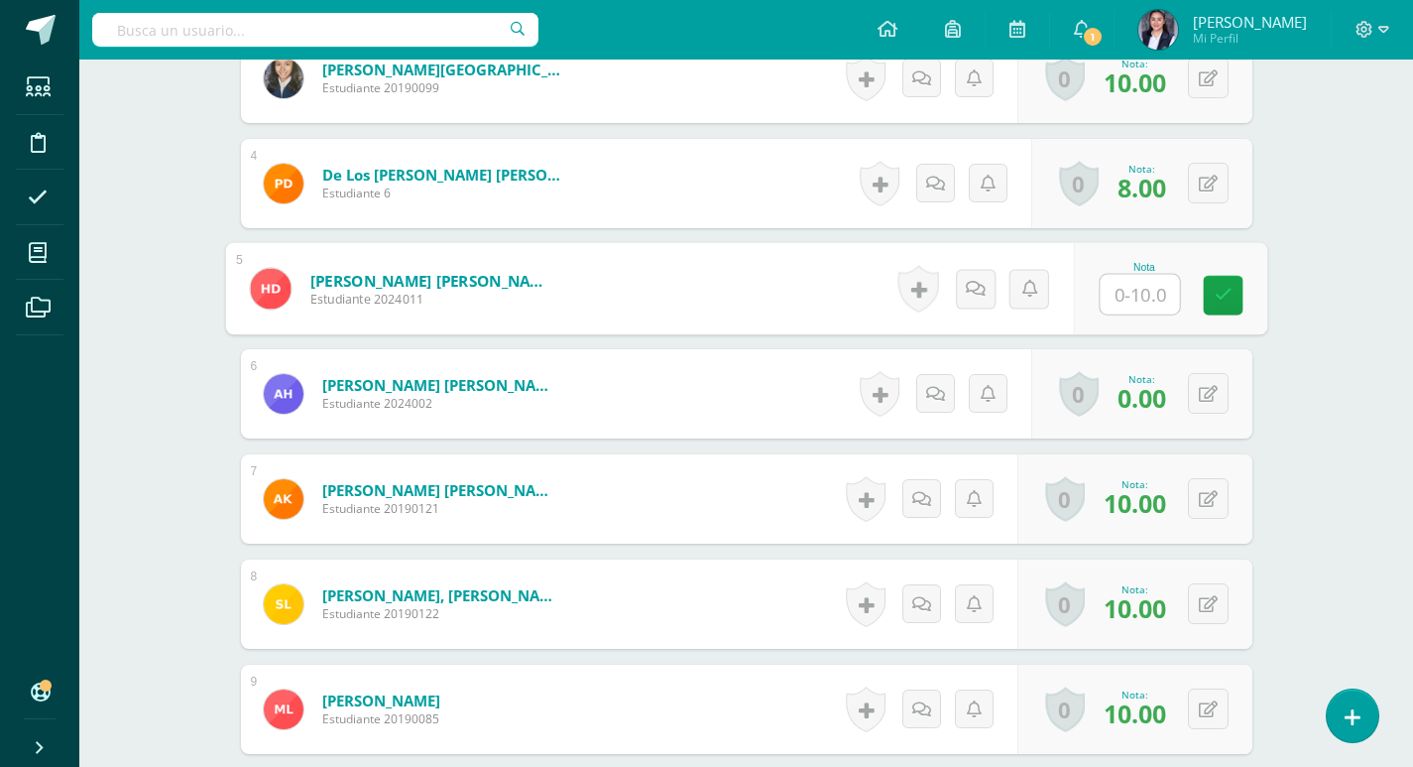
type input "0"
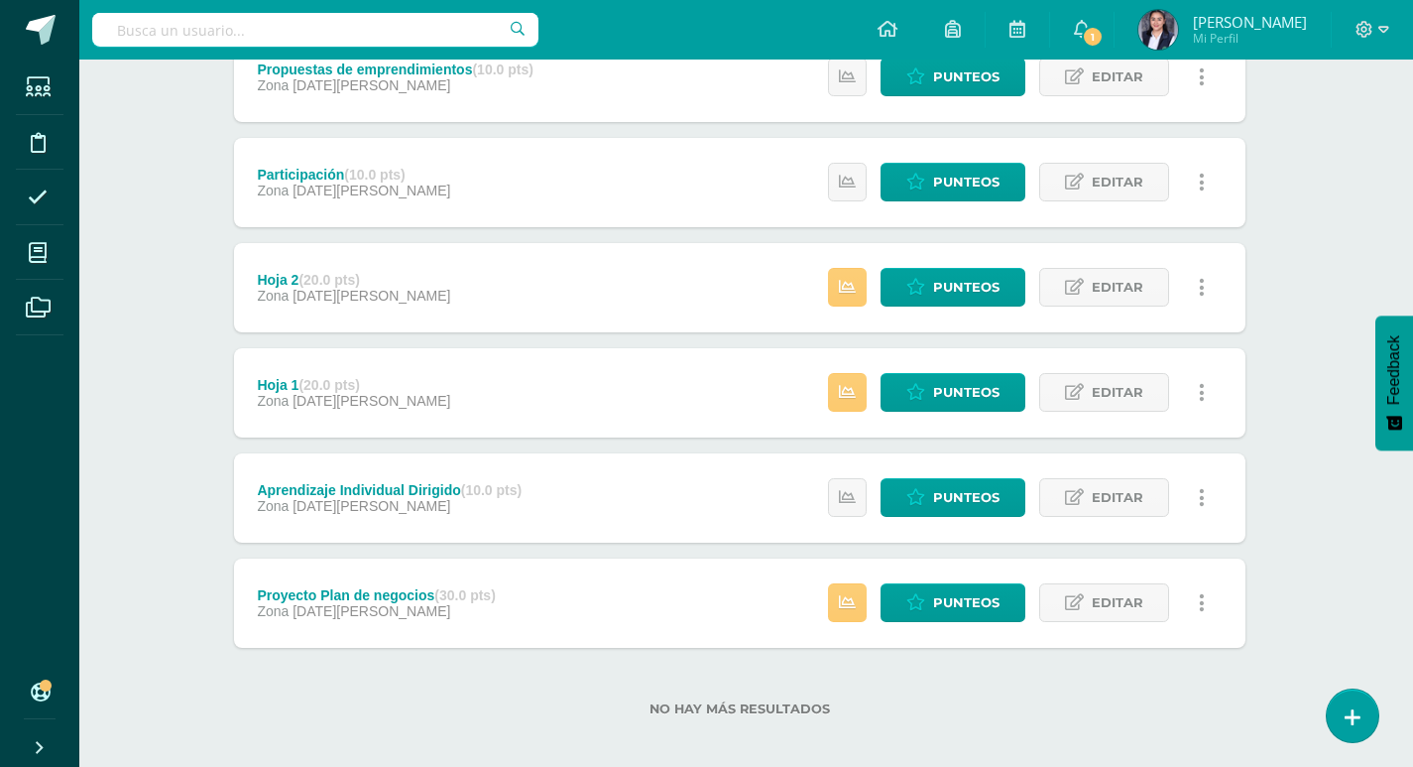
scroll to position [310, 7]
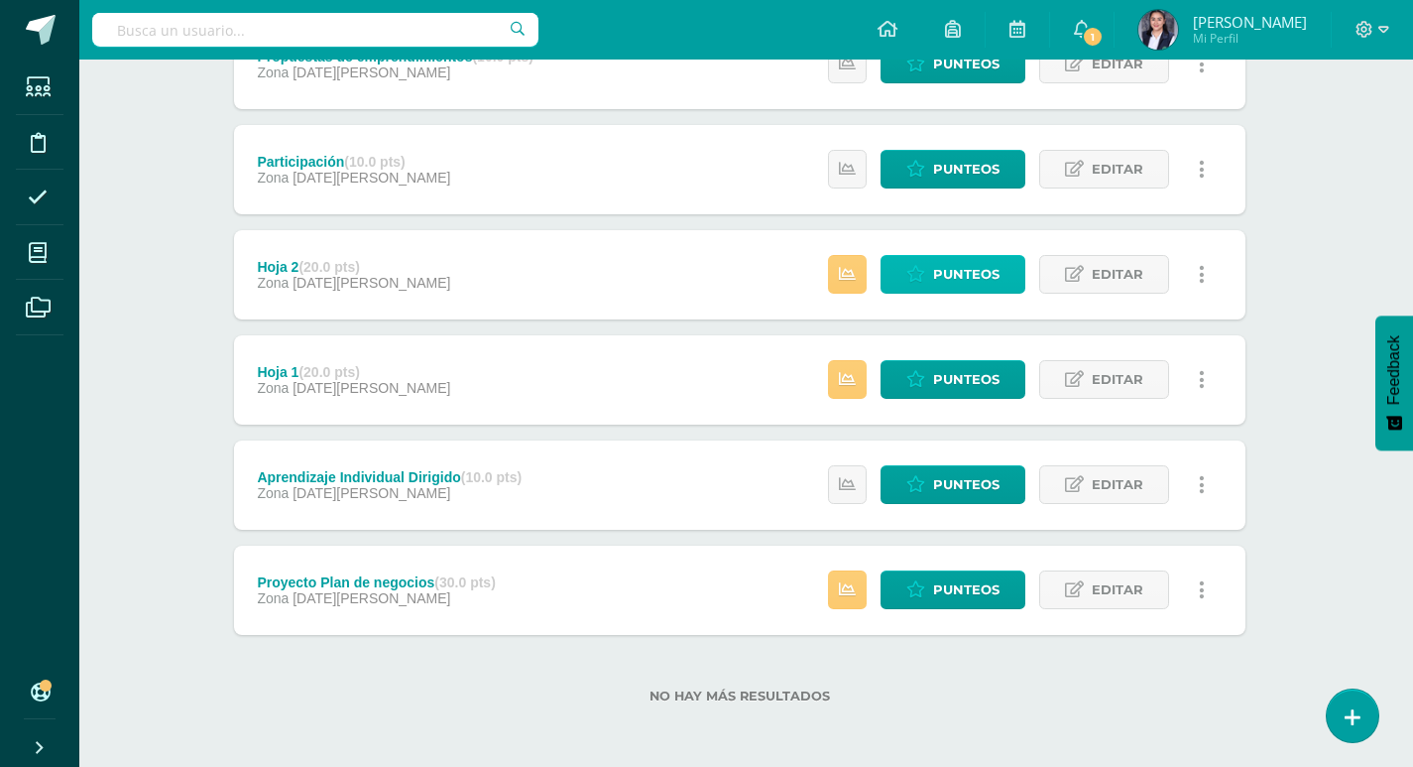
click at [980, 266] on span "Punteos" at bounding box center [966, 274] width 66 height 37
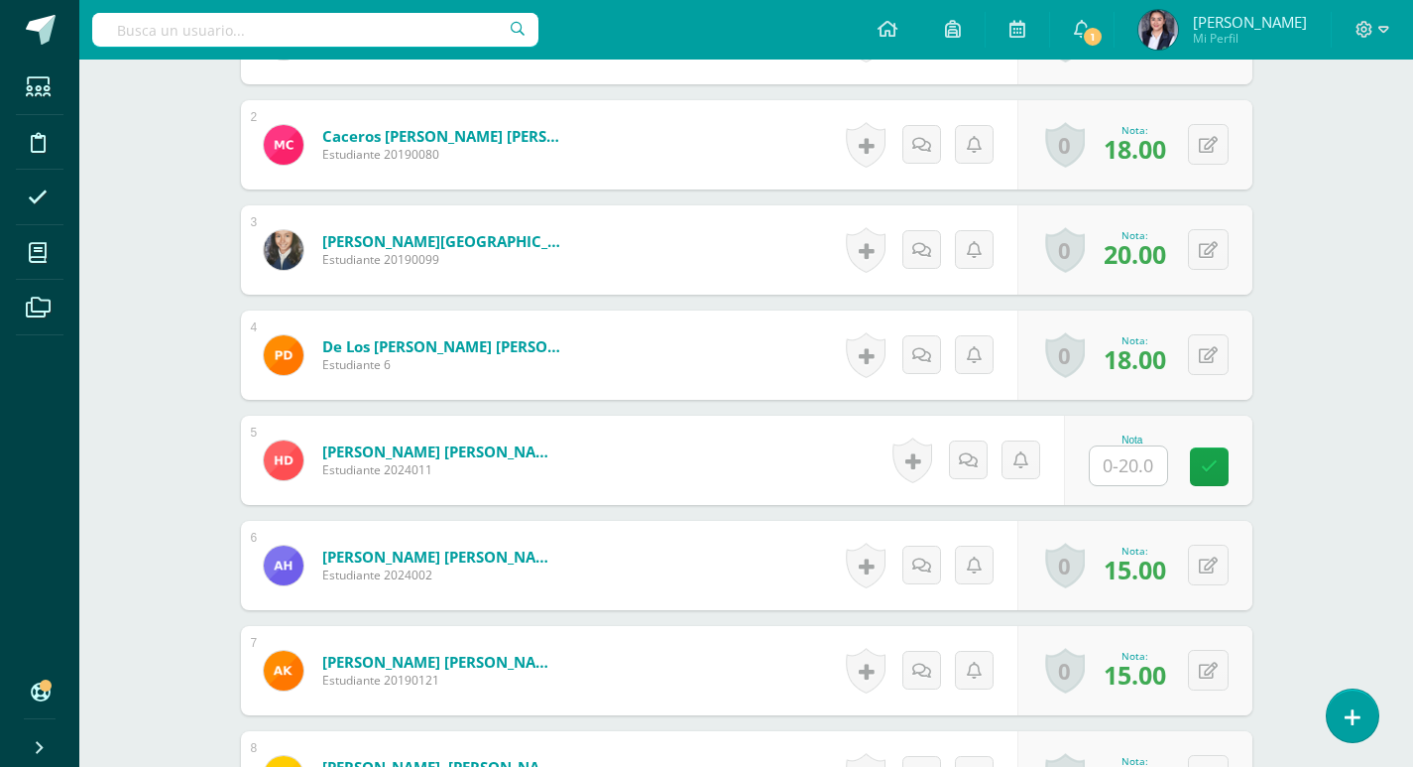
scroll to position [695, 0]
click at [1156, 463] on input "text" at bounding box center [1128, 464] width 77 height 39
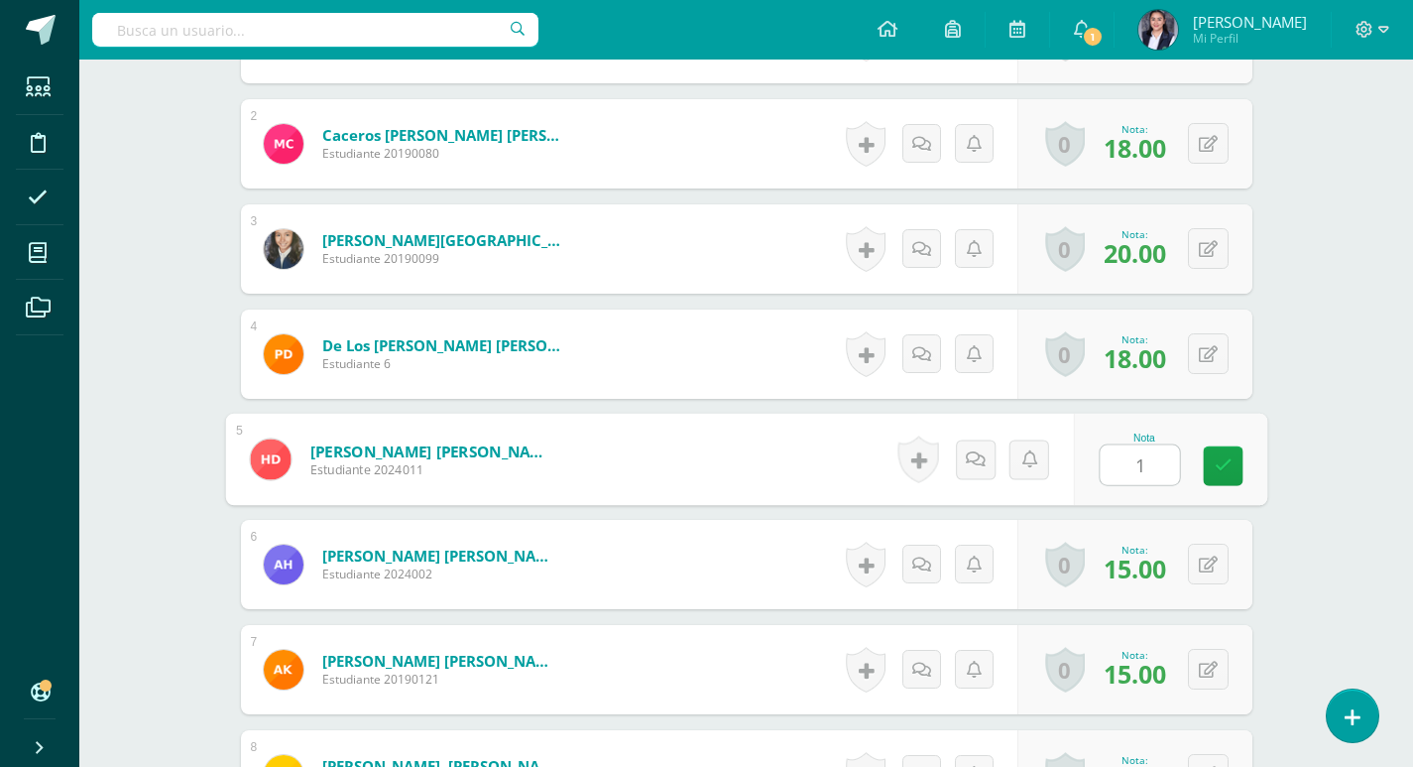
type input "10"
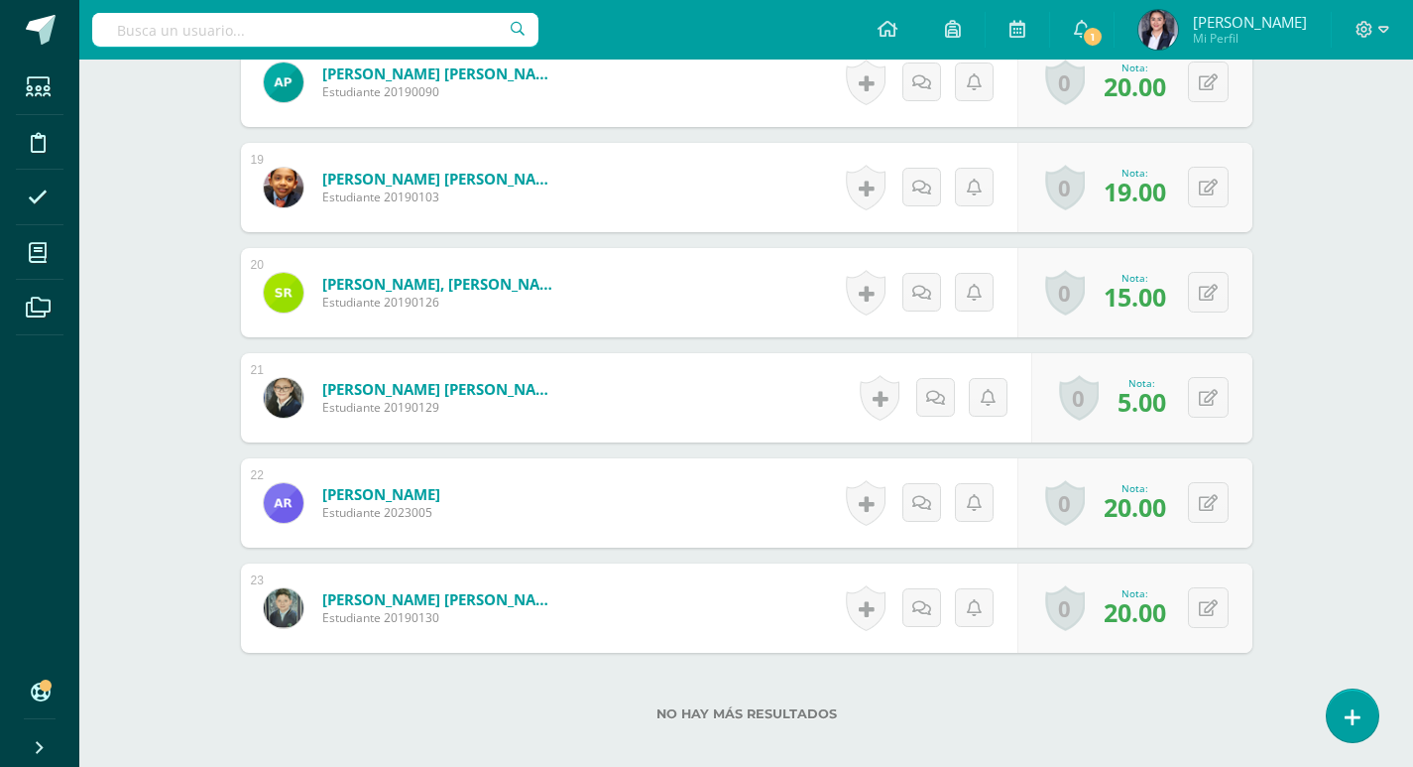
scroll to position [2452, 0]
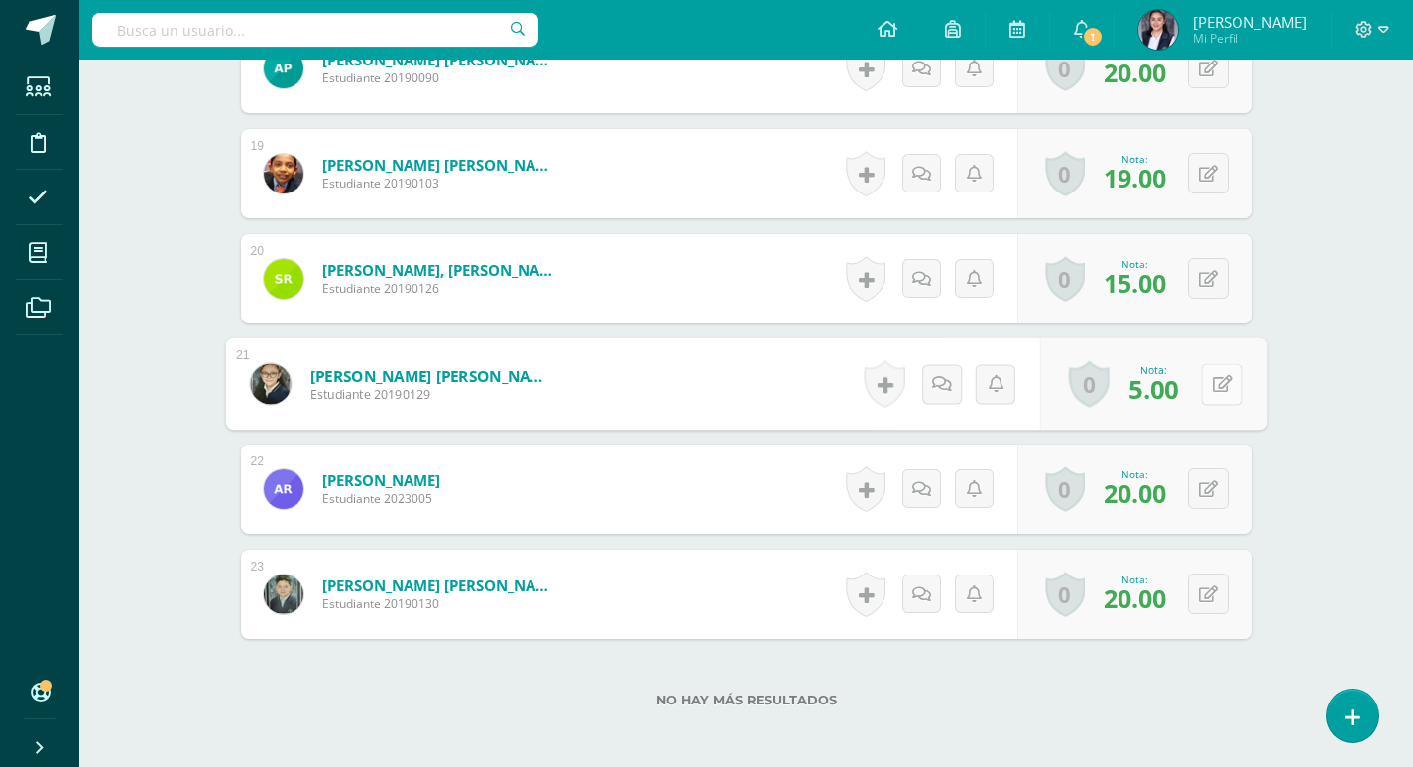
click at [1202, 386] on button at bounding box center [1222, 384] width 42 height 42
type input "15"
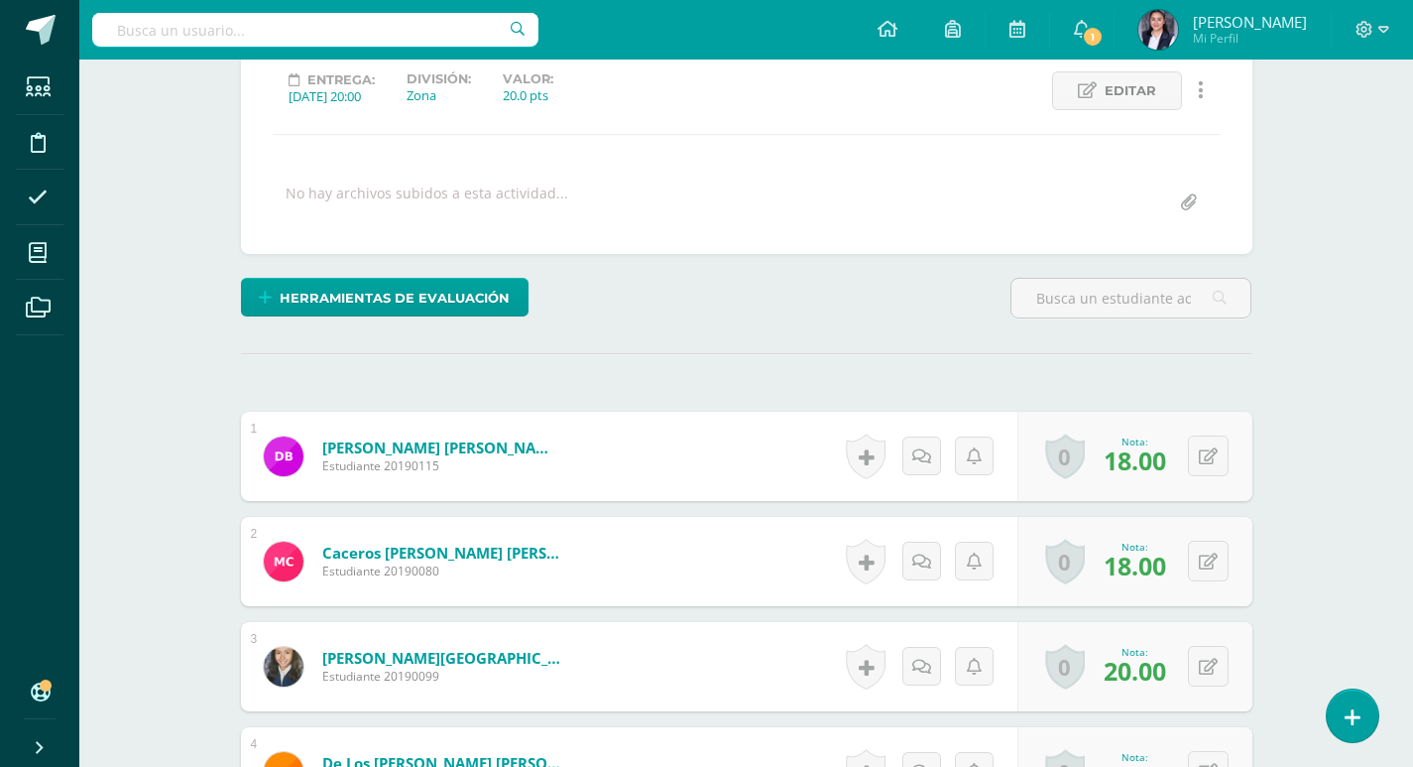
scroll to position [271, 0]
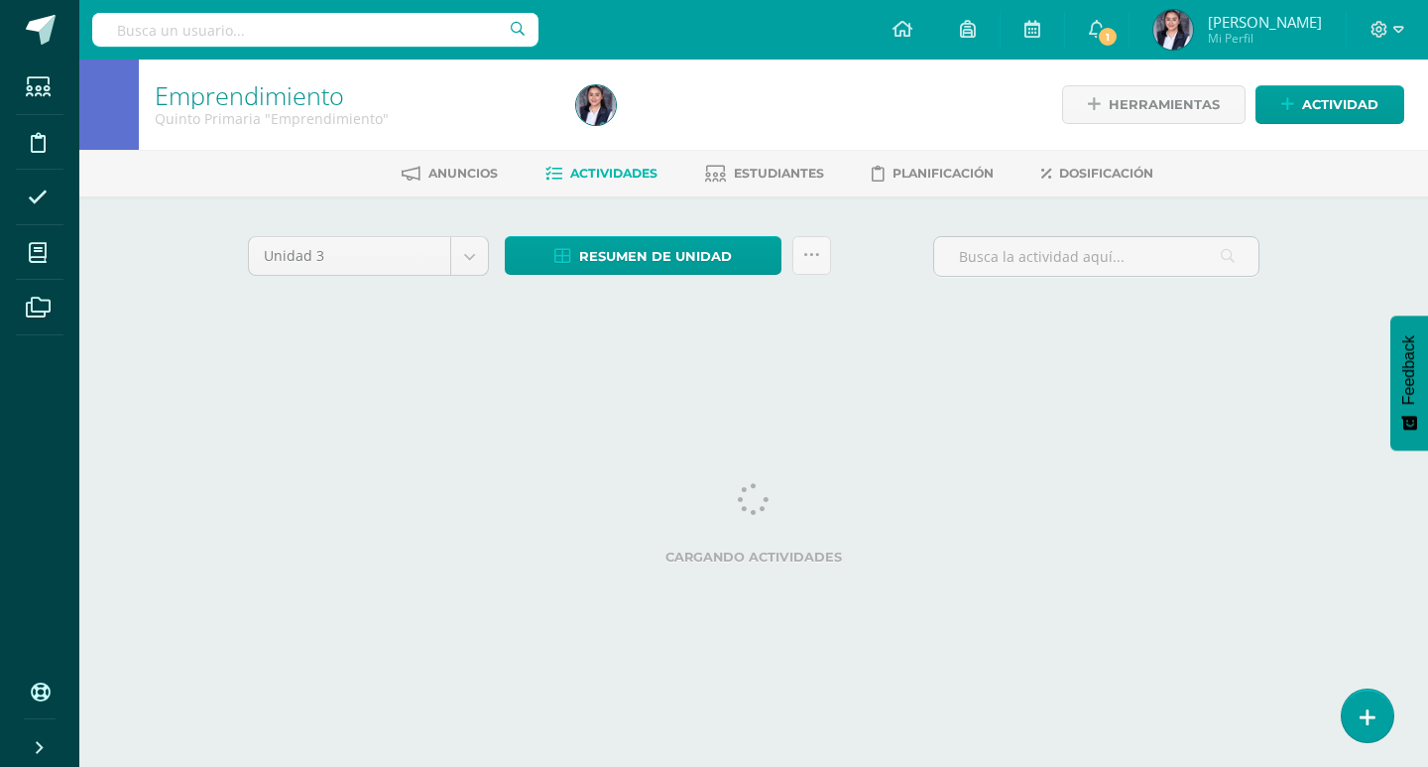
click at [1338, 341] on div "Emprendimiento Quinto Primaria "Emprendimiento" Herramientas Detalle de asisten…" at bounding box center [753, 214] width 1349 height 310
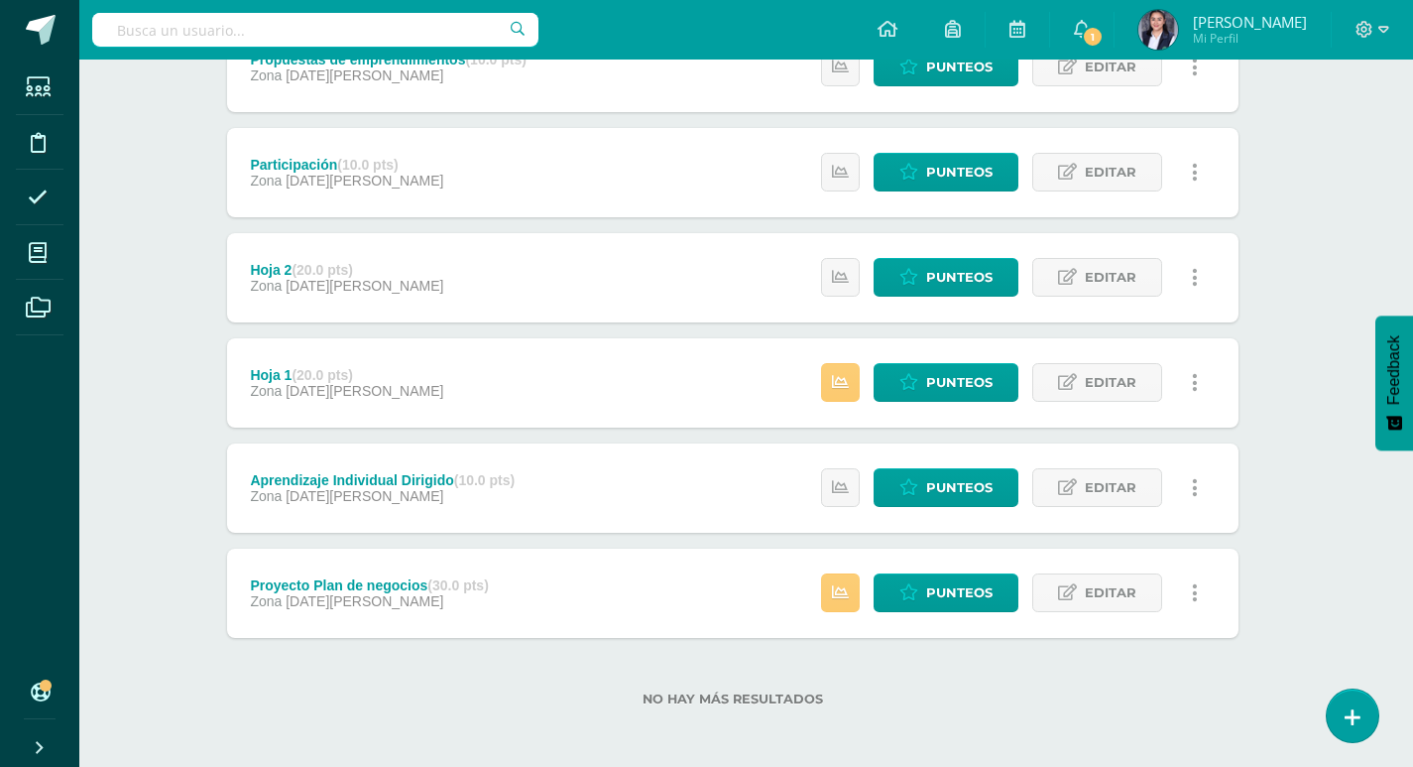
scroll to position [310, 14]
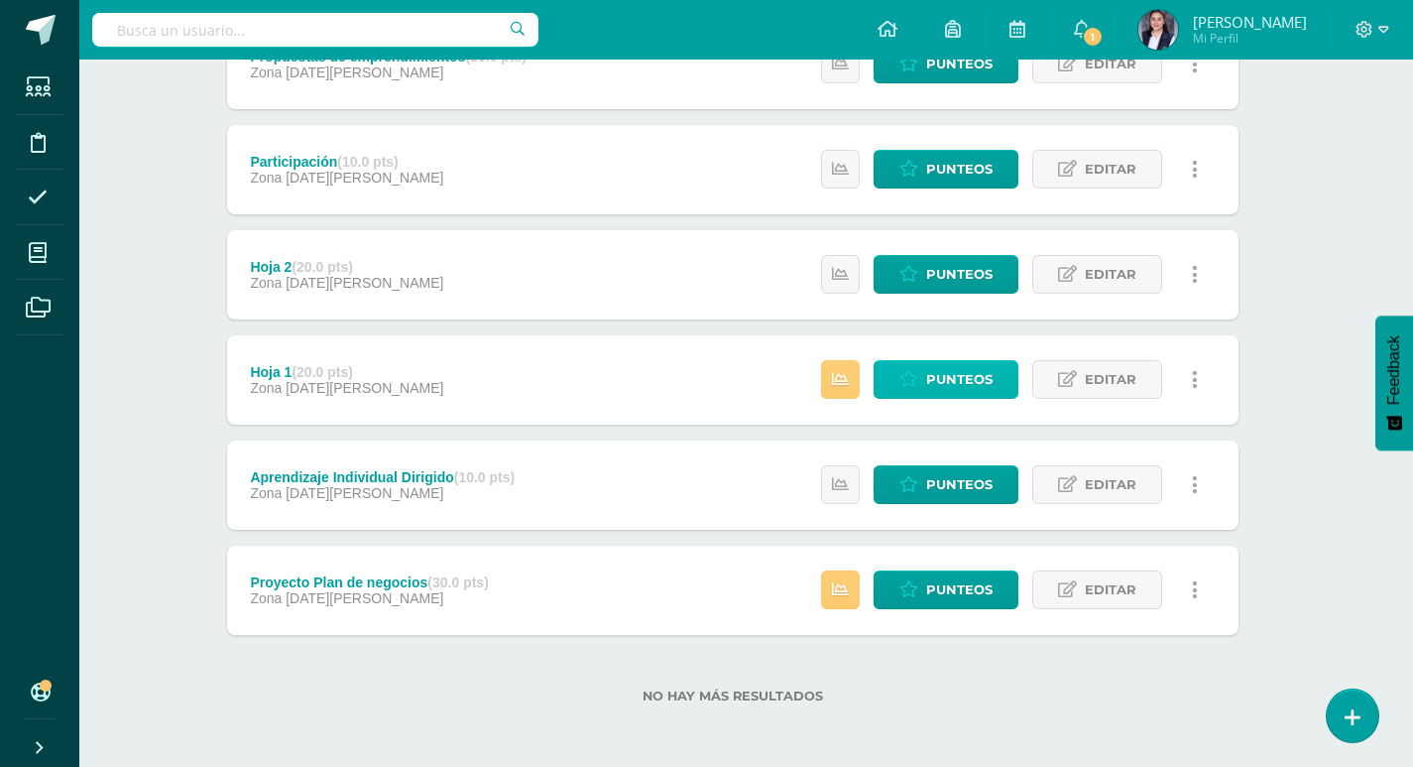
click at [962, 372] on span "Punteos" at bounding box center [959, 379] width 66 height 37
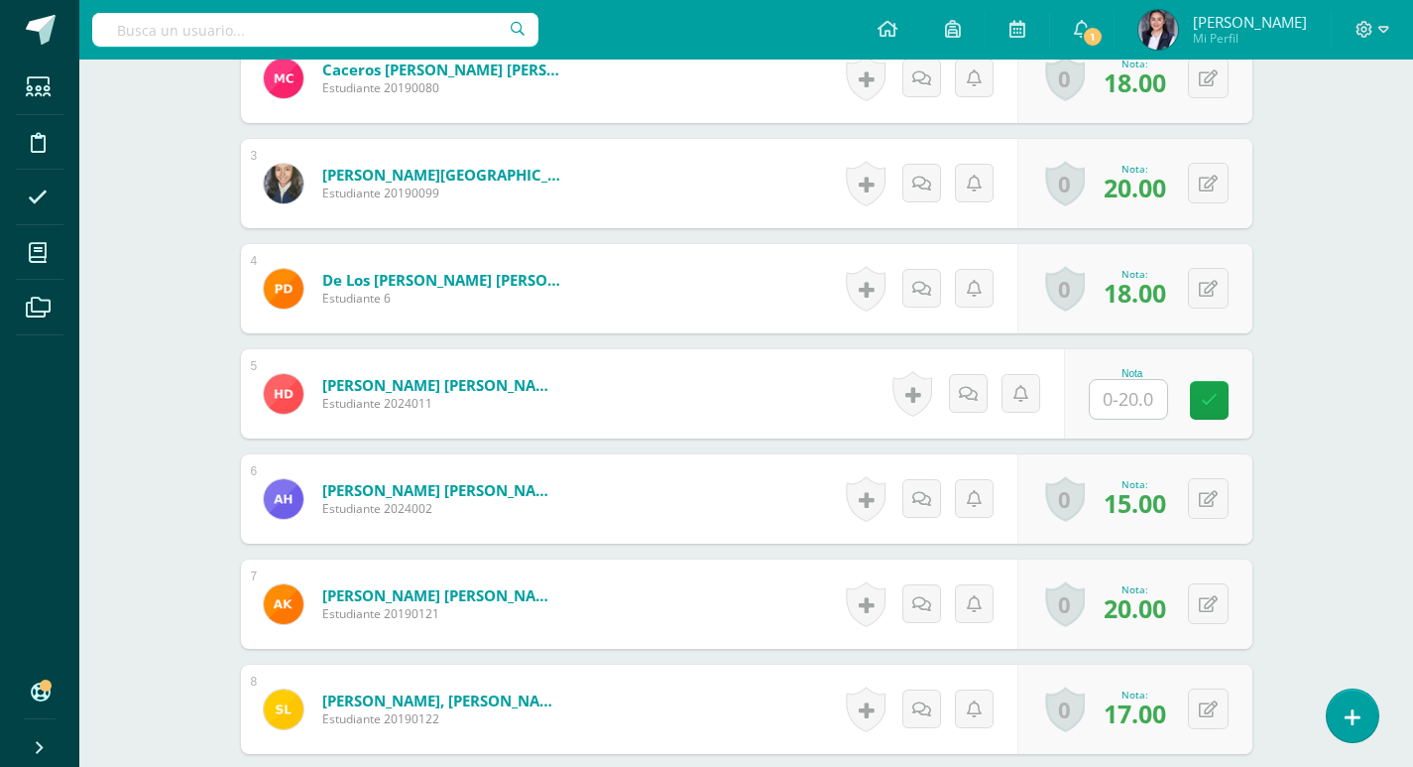
scroll to position [762, 0]
click at [1134, 389] on input "text" at bounding box center [1139, 399] width 79 height 40
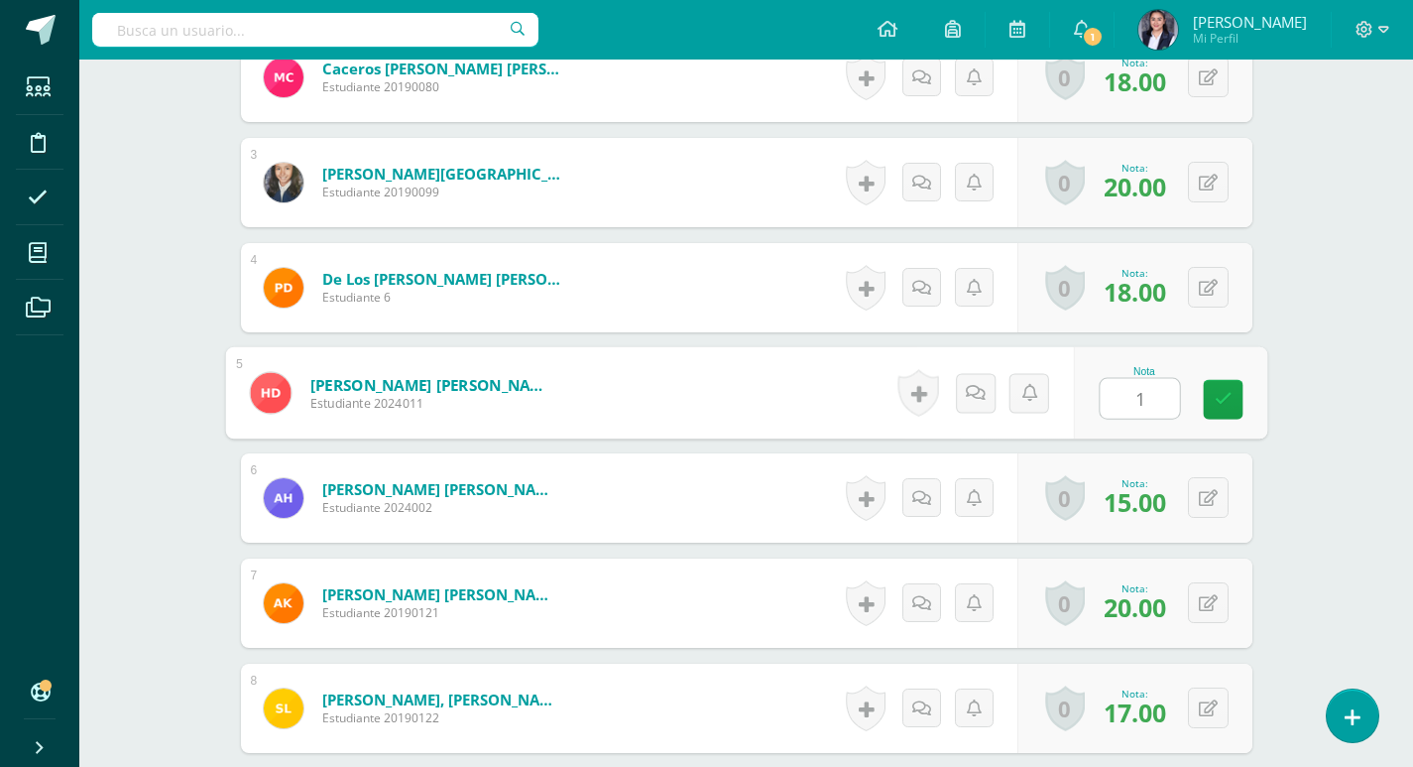
type input "10"
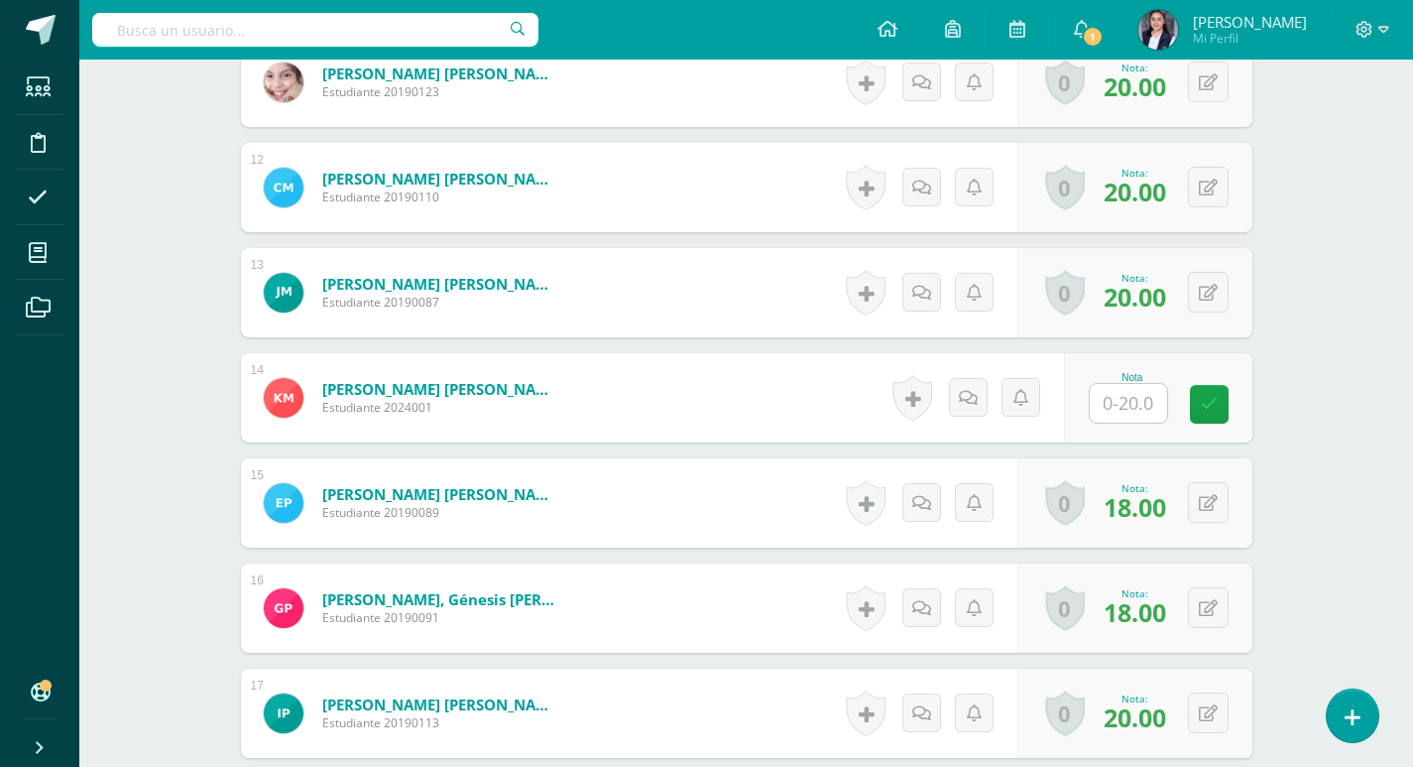
scroll to position [1853, 0]
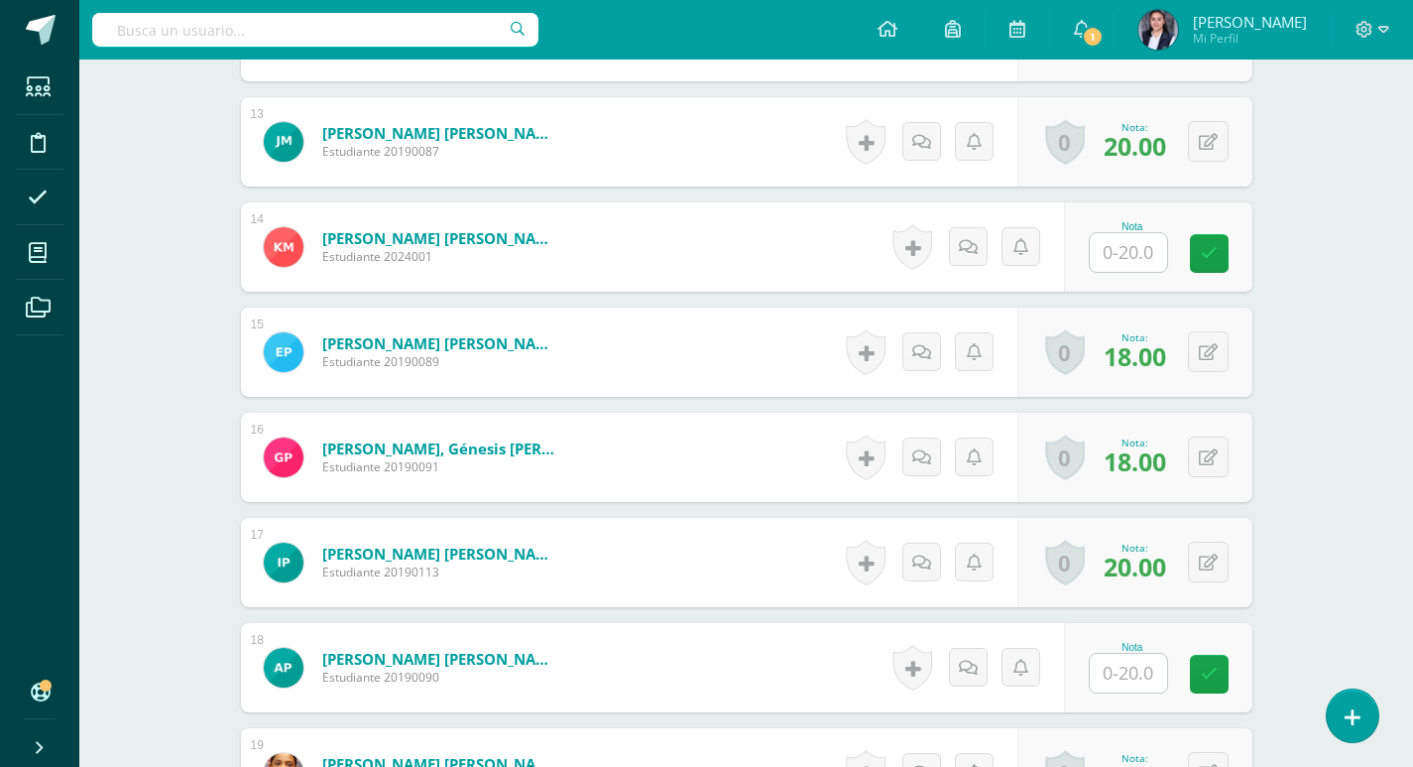
click at [1148, 256] on input "text" at bounding box center [1128, 252] width 77 height 39
type input "18"
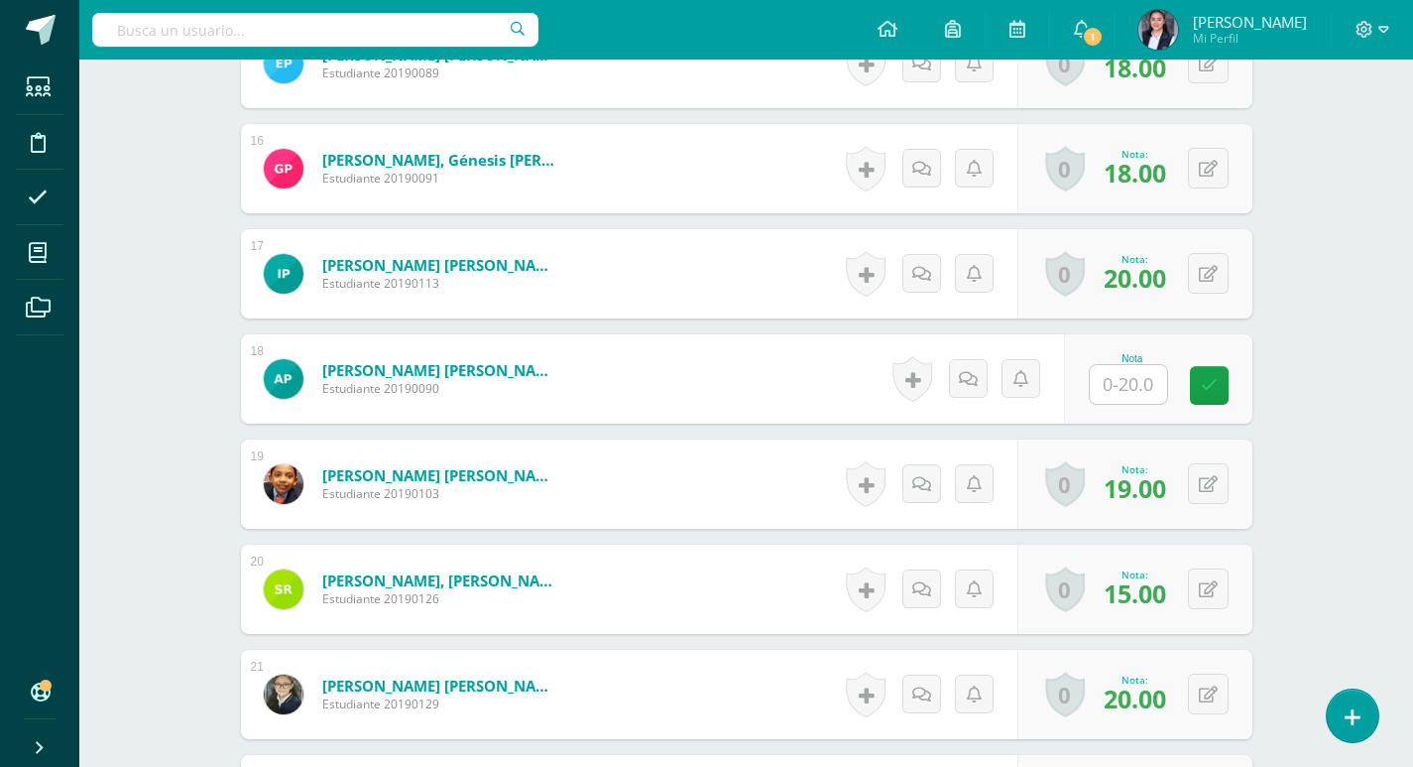
scroll to position [2151, 0]
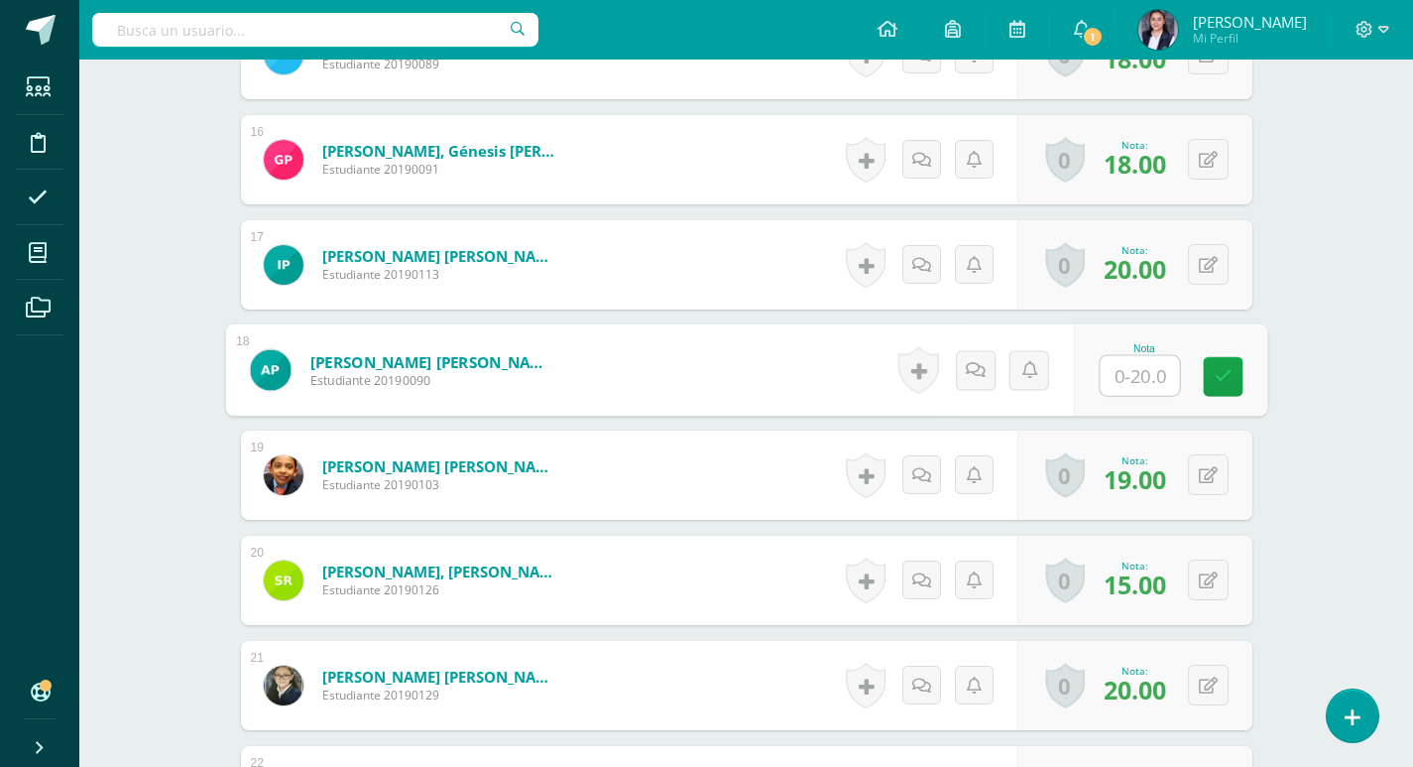
click at [1166, 368] on input "text" at bounding box center [1139, 376] width 79 height 40
type input "18"
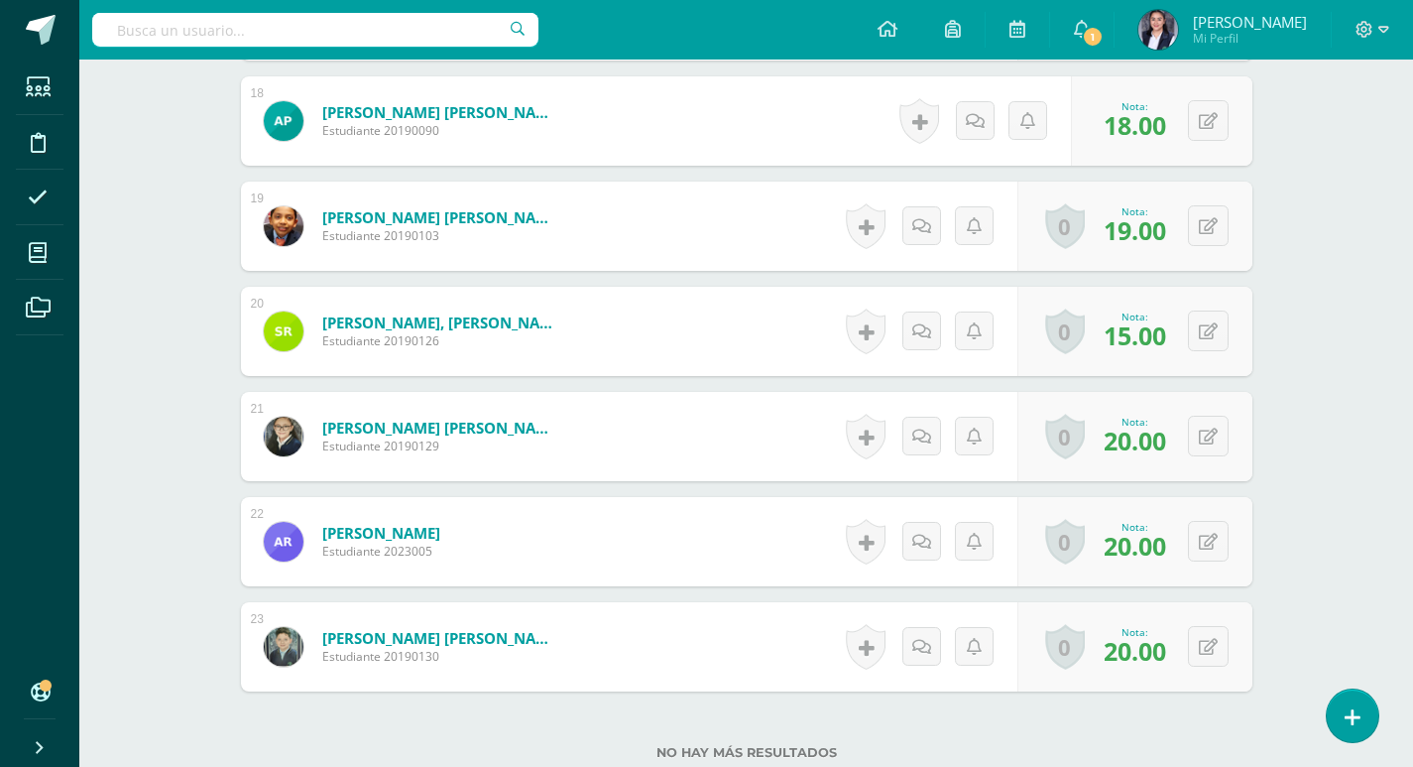
scroll to position [2552, 0]
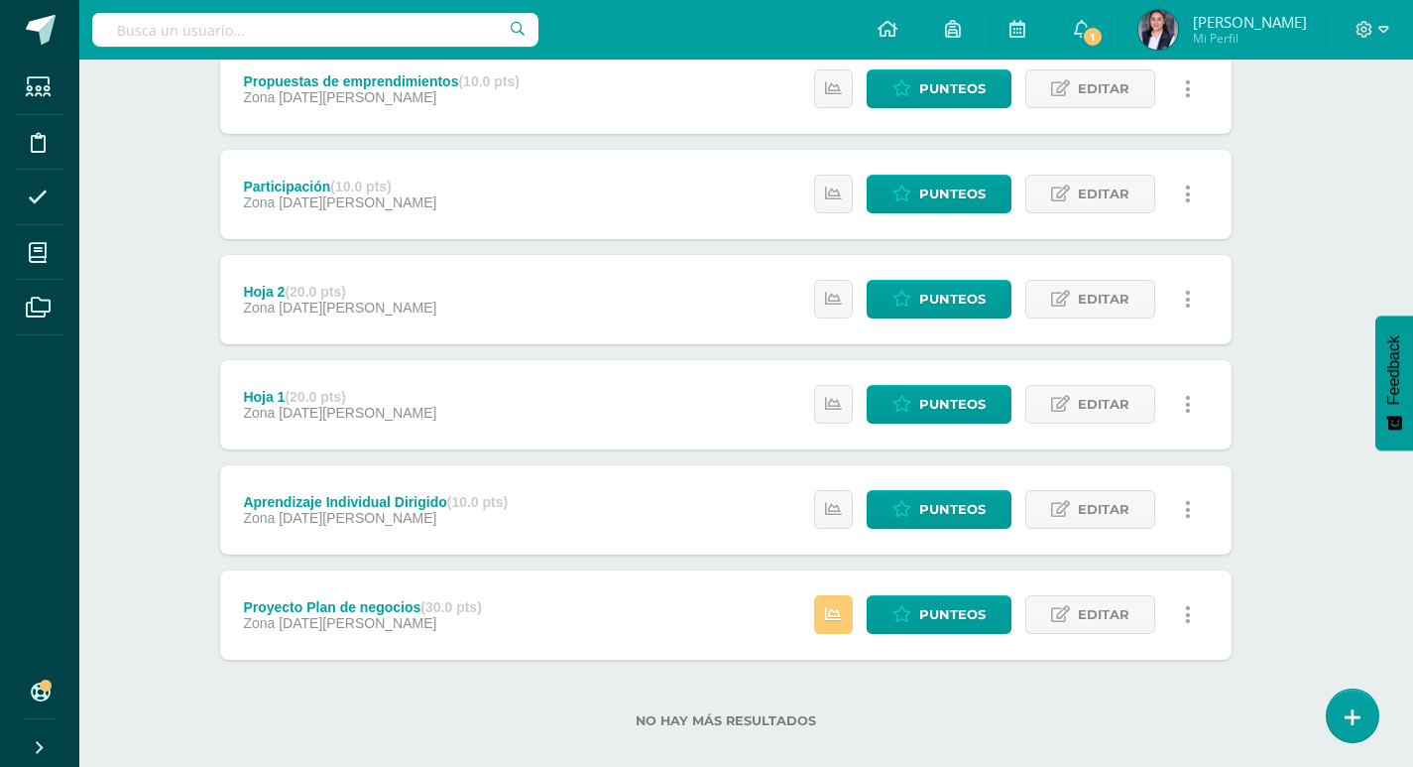
scroll to position [310, 21]
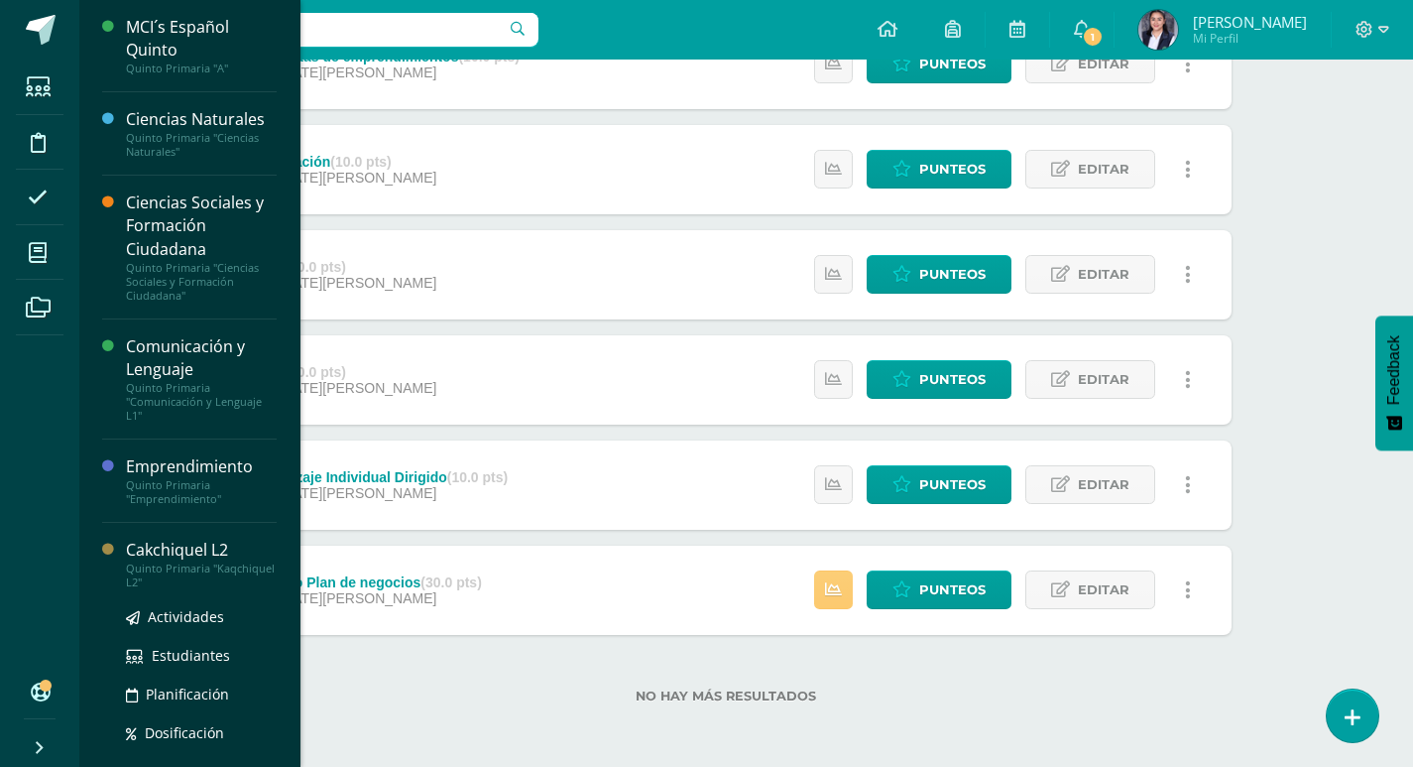
click at [167, 555] on div "Cakchiquel L2" at bounding box center [201, 549] width 151 height 23
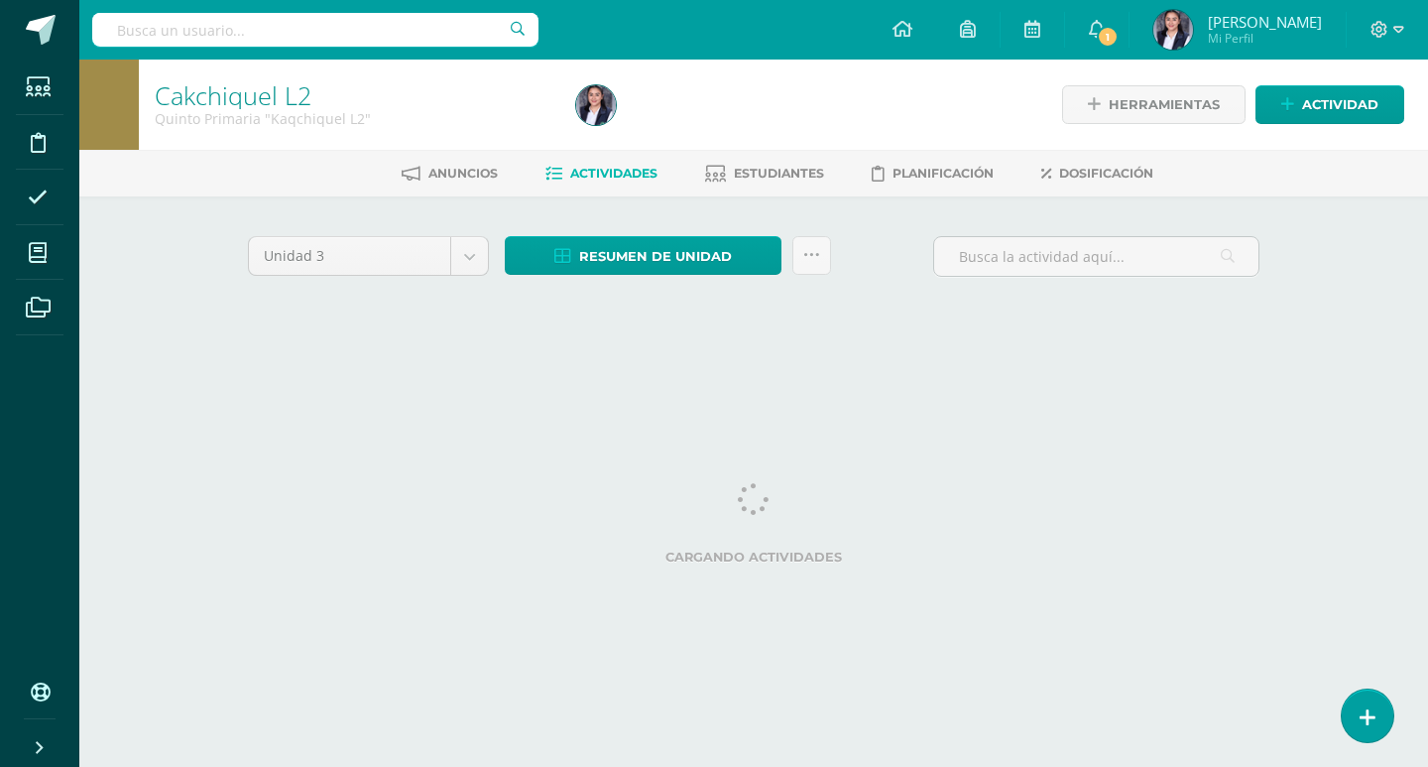
click at [1329, 307] on div "Cakchiquel L2 Quinto Primaria "Kaqchiquel L2" Herramientas Detalle de asistenci…" at bounding box center [753, 214] width 1349 height 310
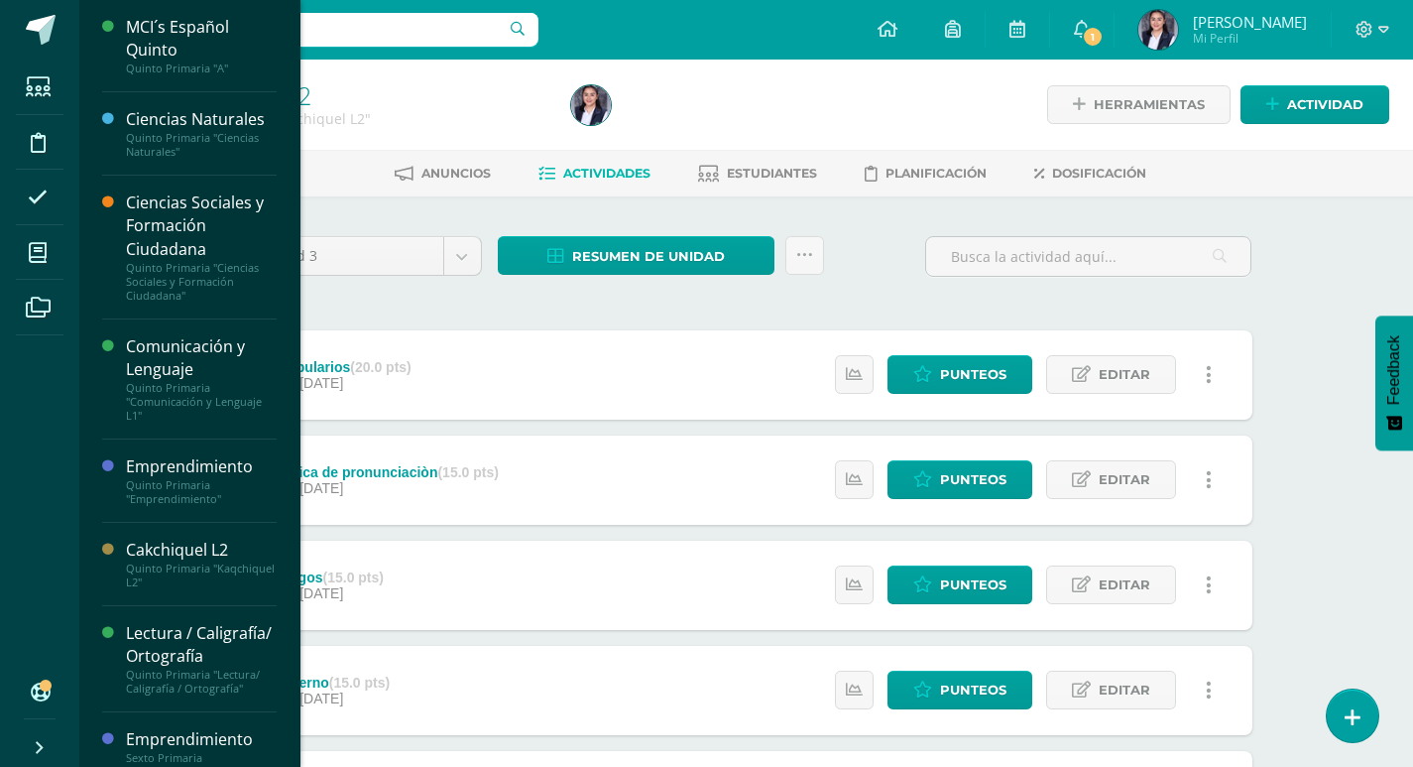
scroll to position [53, 0]
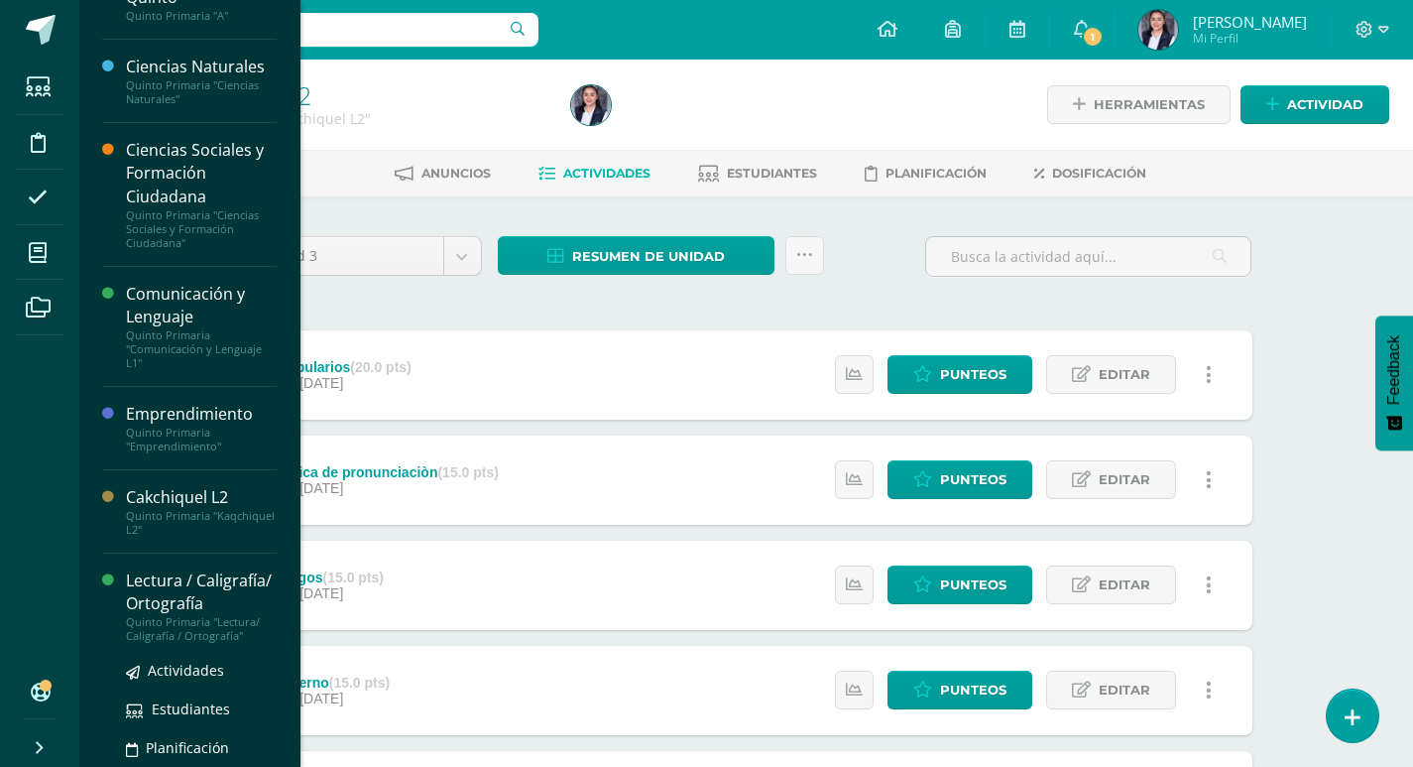
click at [147, 609] on div "Lectura / Caligrafía/ Ortografía" at bounding box center [201, 592] width 151 height 46
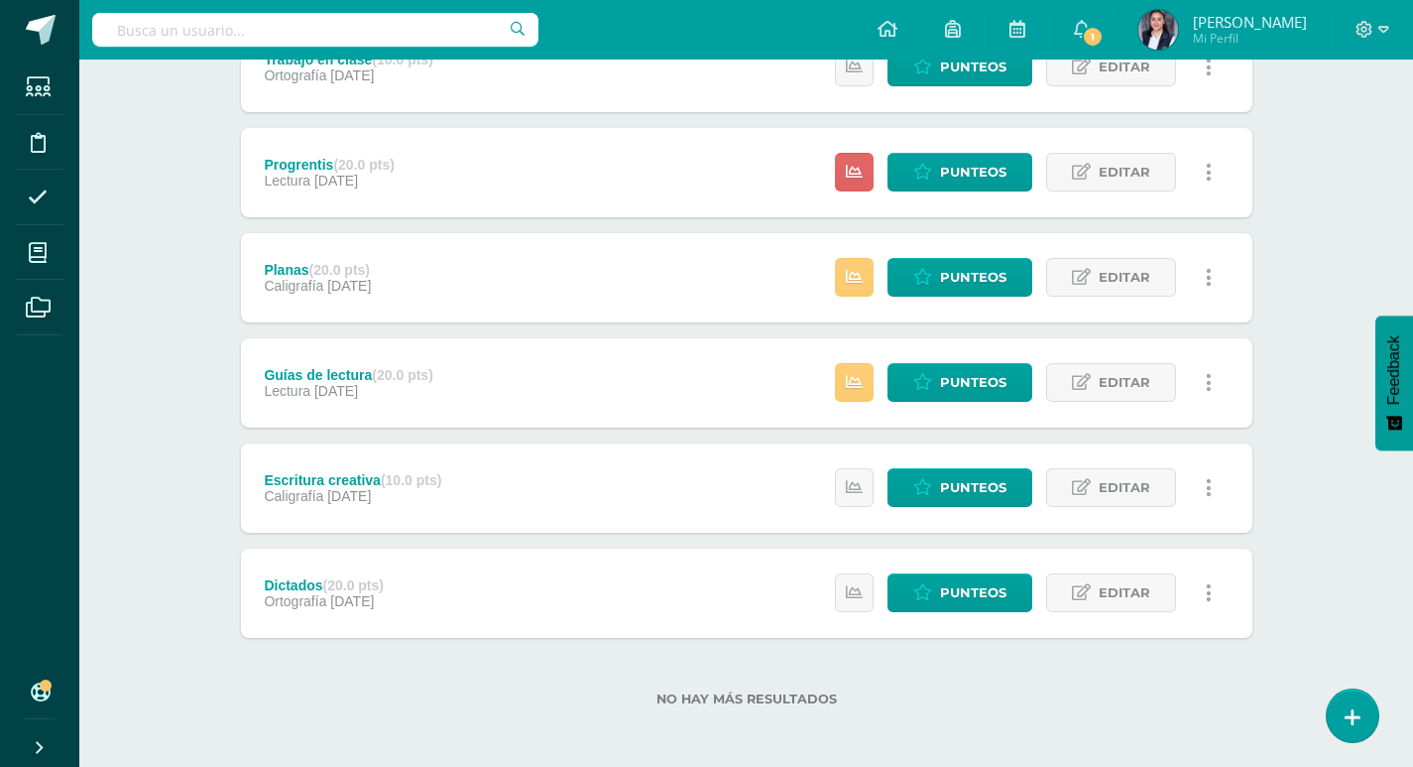
scroll to position [310, 0]
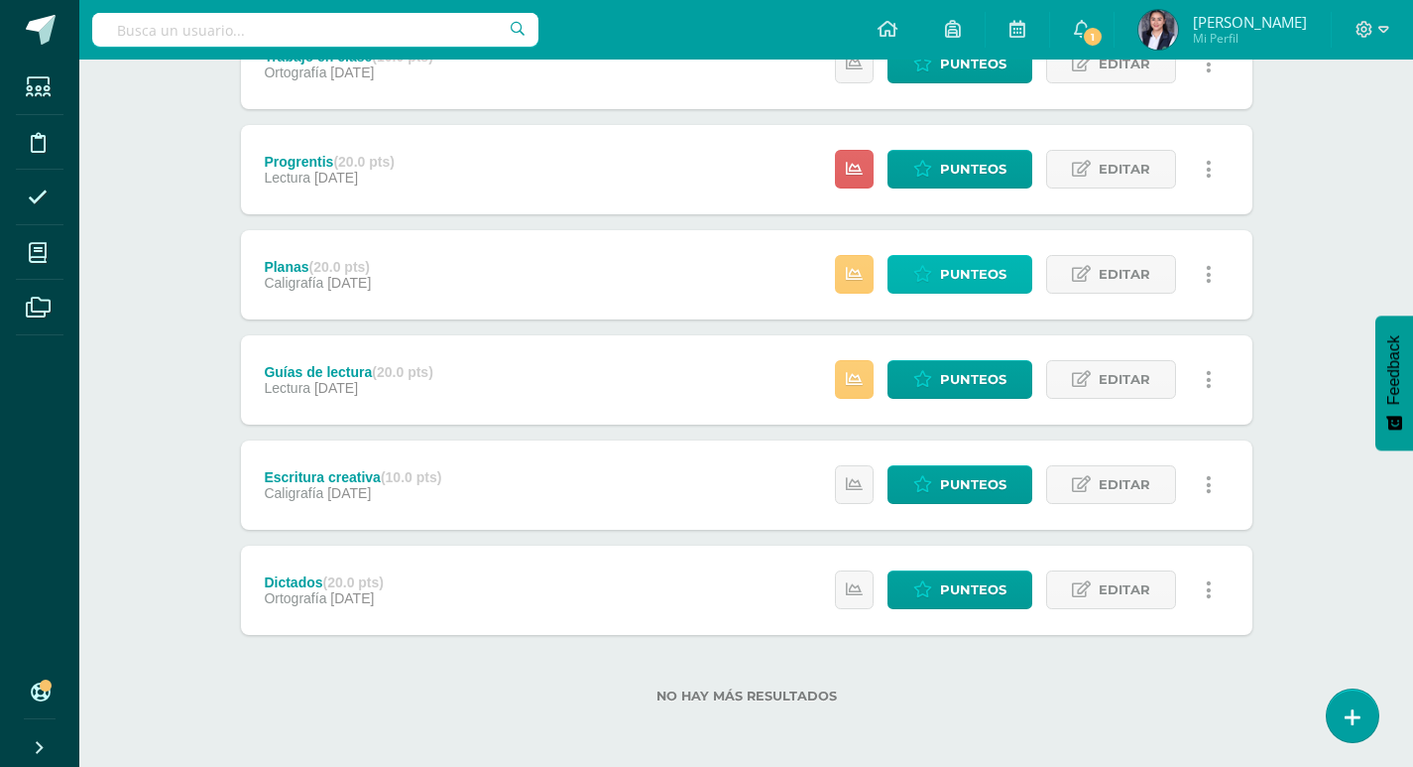
click at [968, 265] on span "Punteos" at bounding box center [973, 274] width 66 height 37
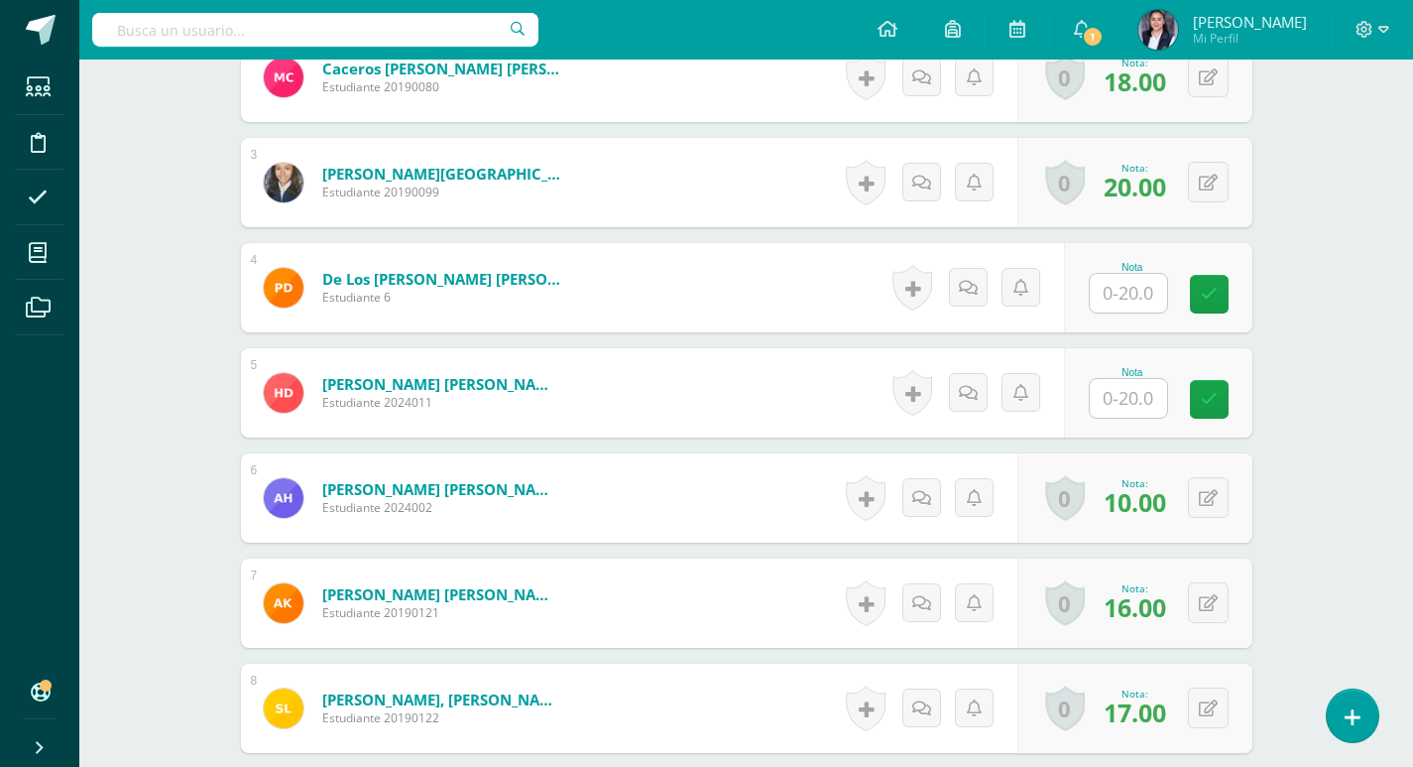
scroll to position [67, 0]
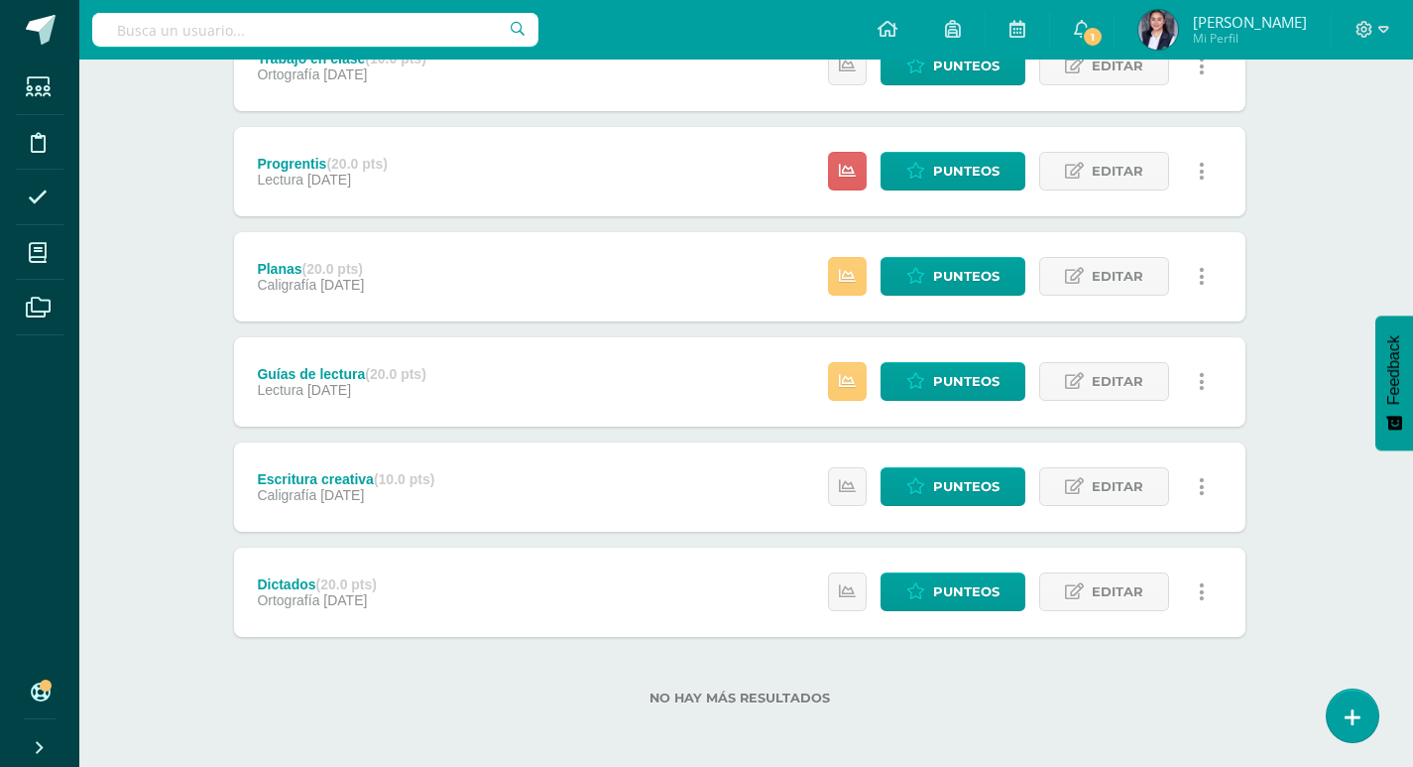
scroll to position [310, 7]
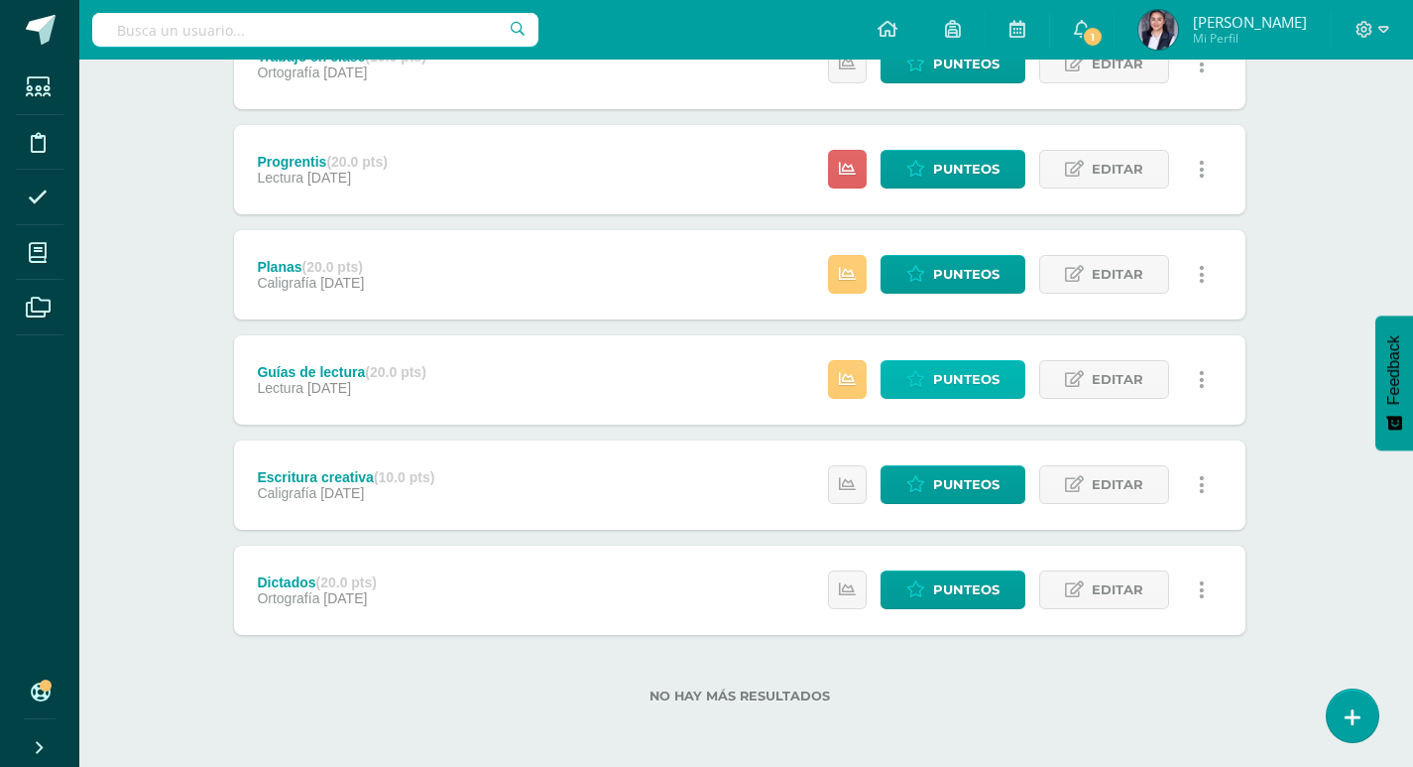
click at [966, 378] on span "Punteos" at bounding box center [966, 379] width 66 height 37
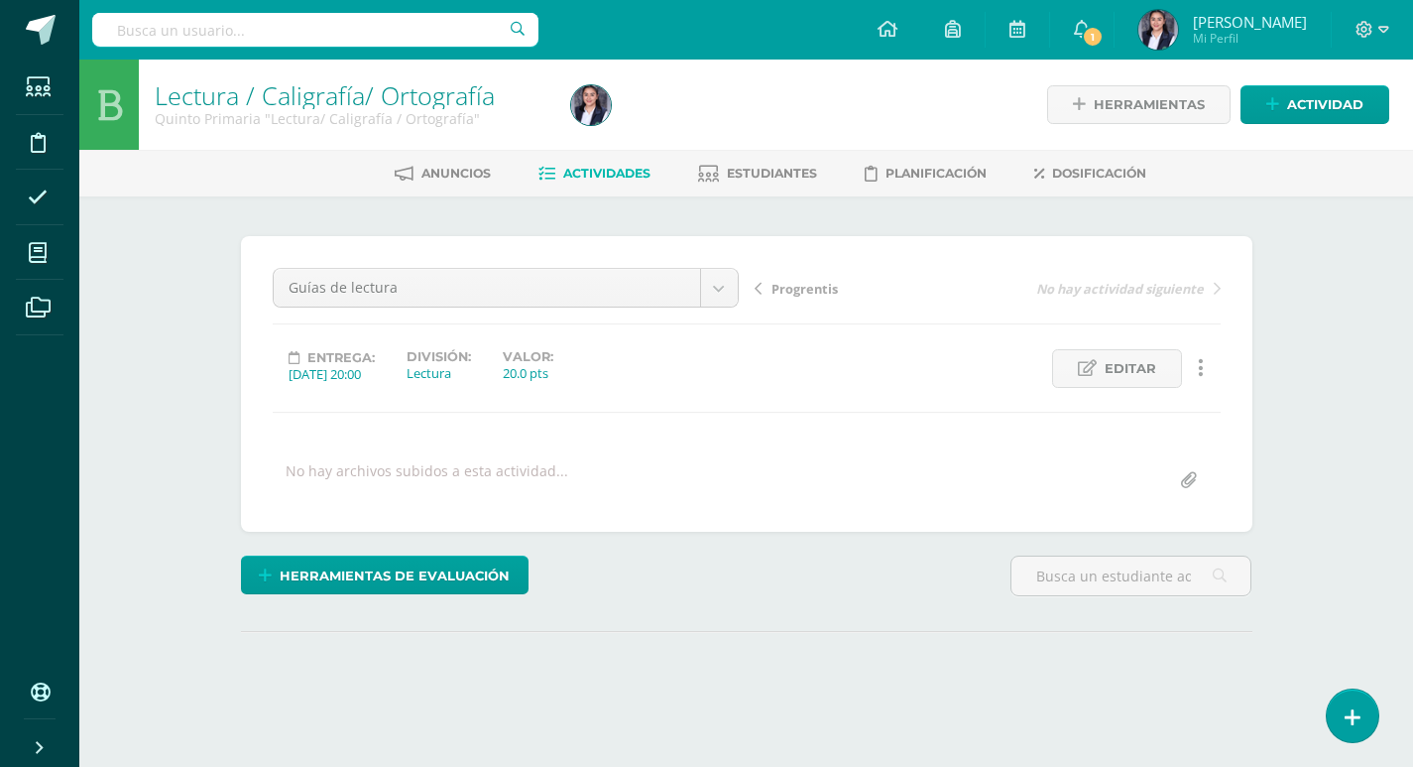
click at [1293, 301] on div "Lectura / Caligrafía/ Ortografía Quinto Primaria "Lectura/ Caligrafía / Ortogra…" at bounding box center [746, 422] width 1334 height 726
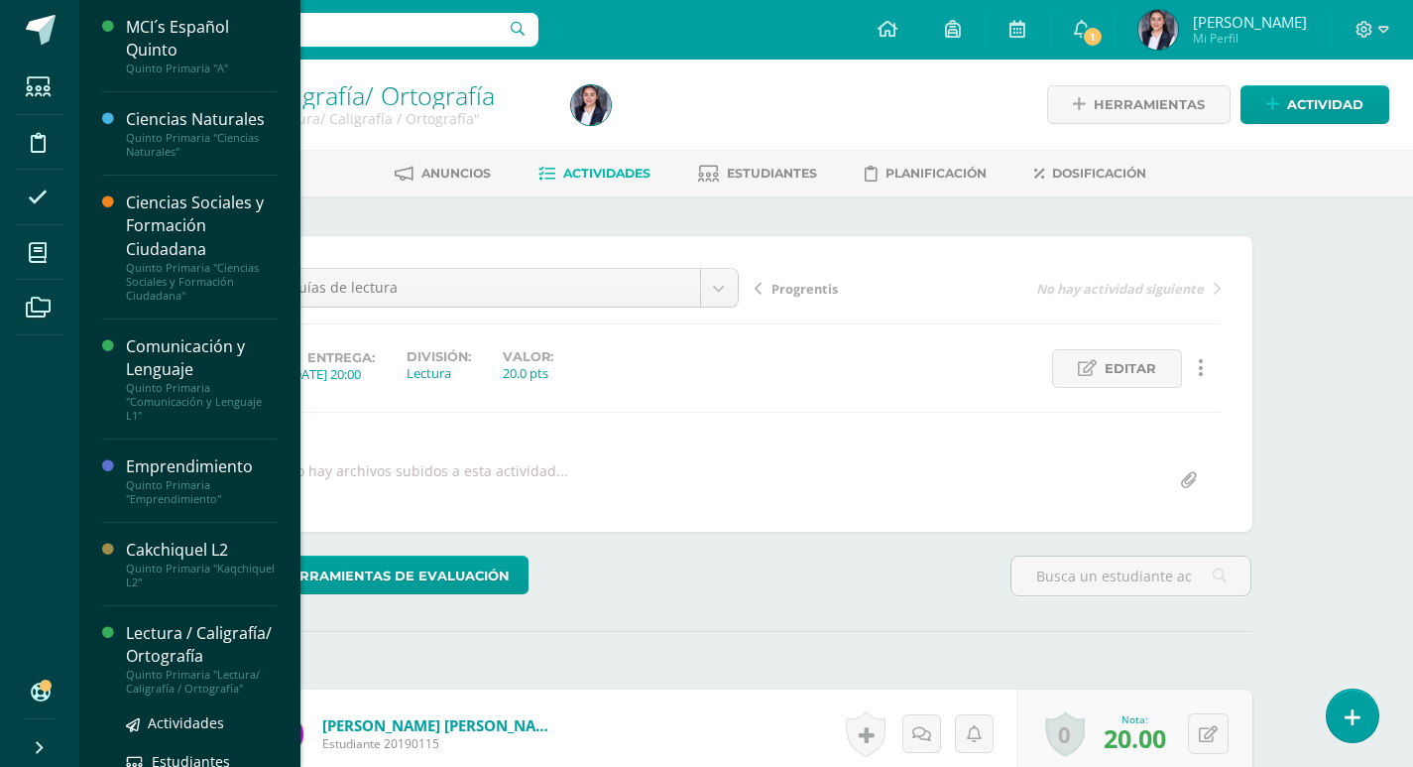
click at [147, 650] on div "Lectura / Caligrafía/ Ortografía" at bounding box center [201, 645] width 151 height 46
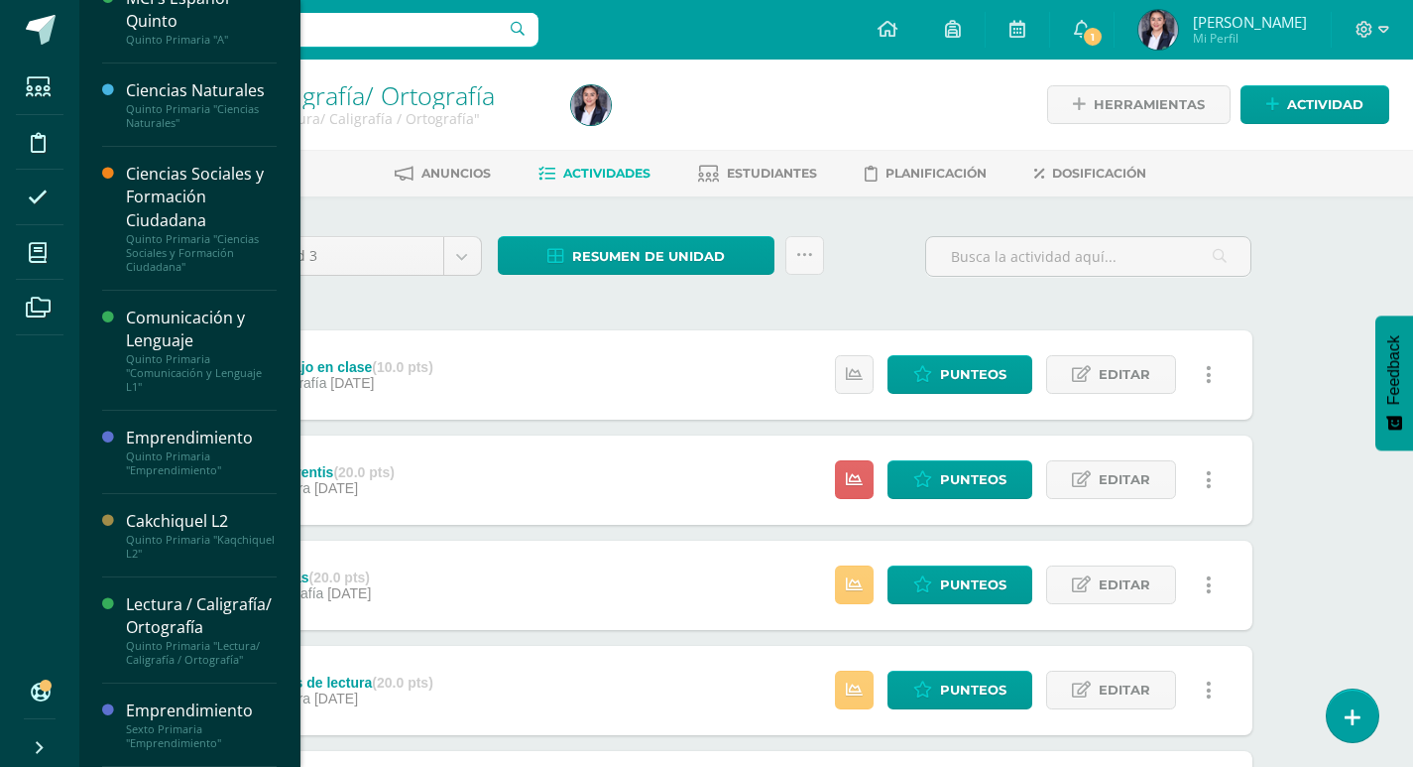
scroll to position [53, 0]
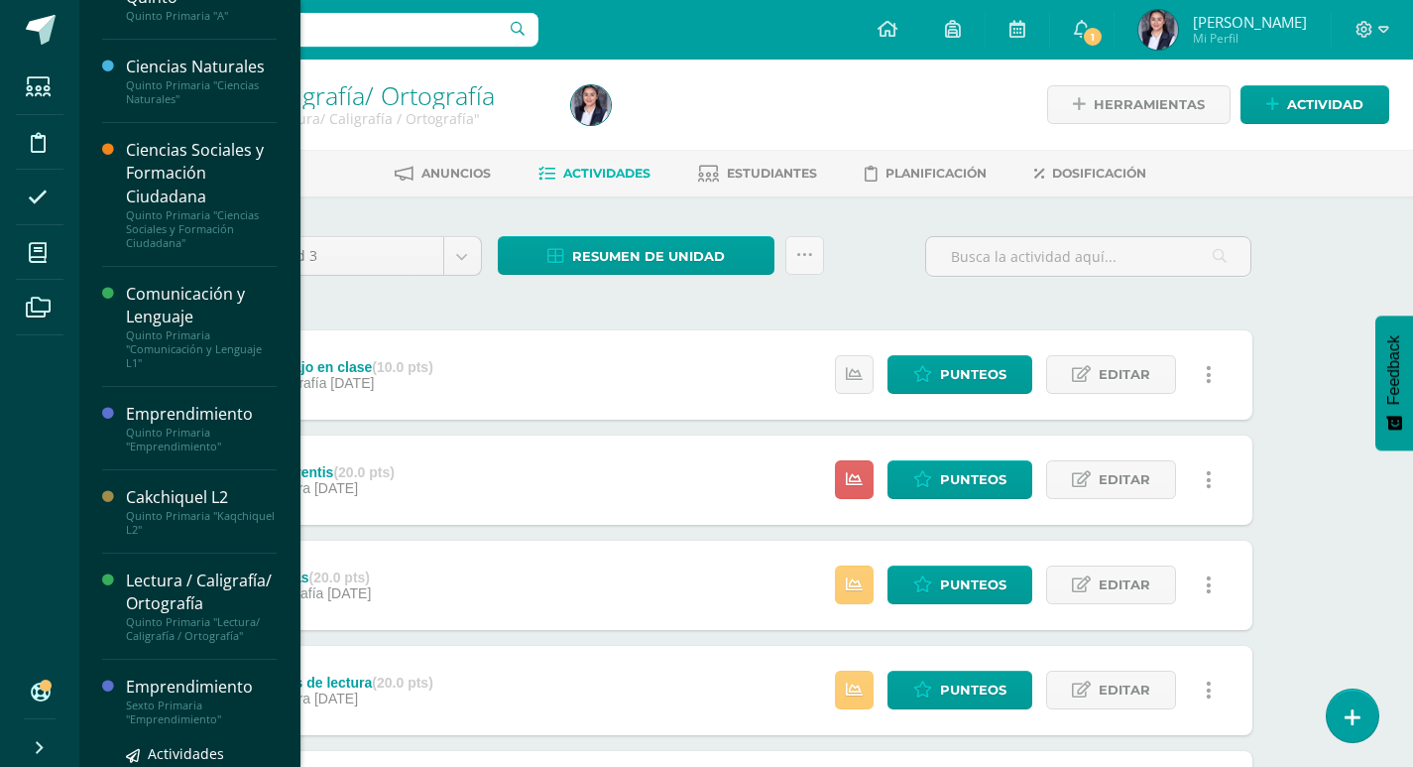
click at [168, 698] on div "Emprendimiento" at bounding box center [201, 686] width 151 height 23
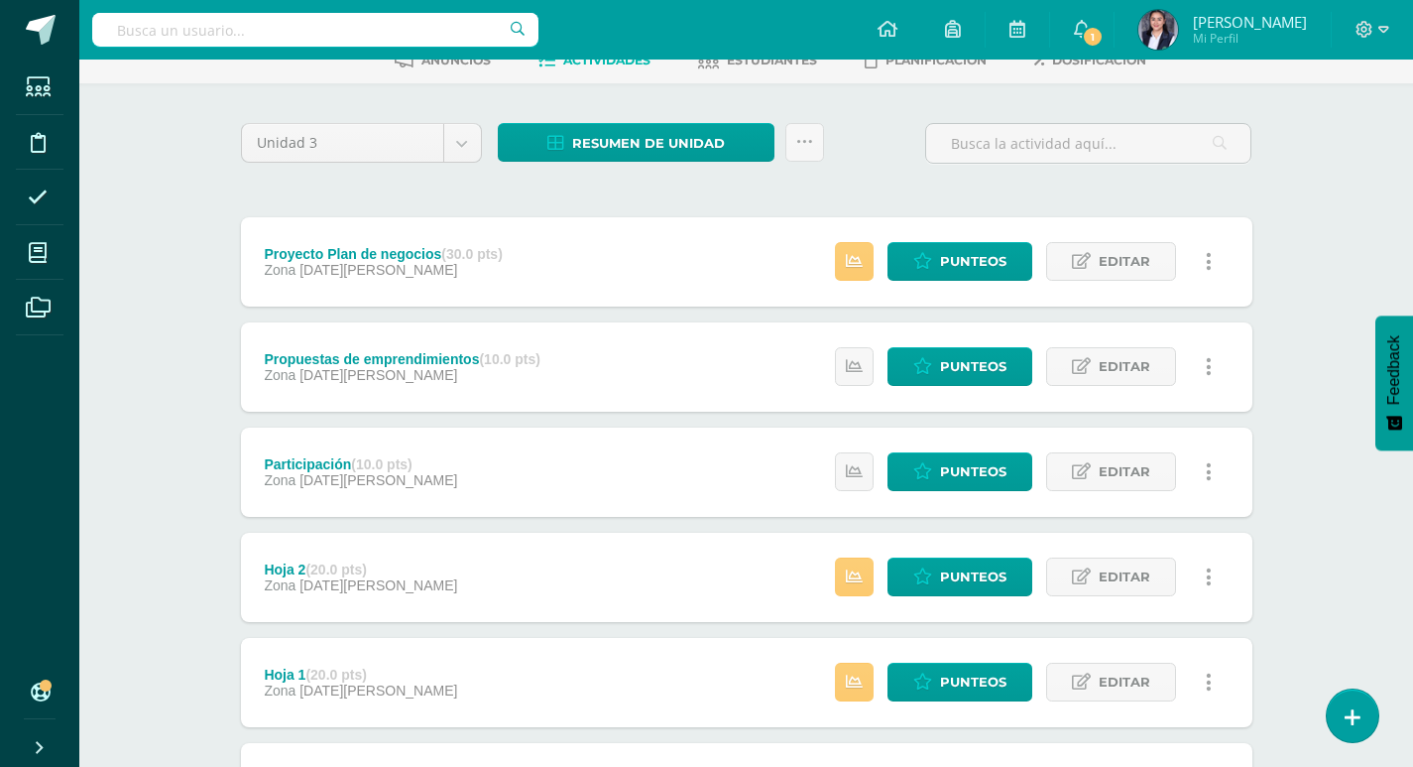
scroll to position [112, 0]
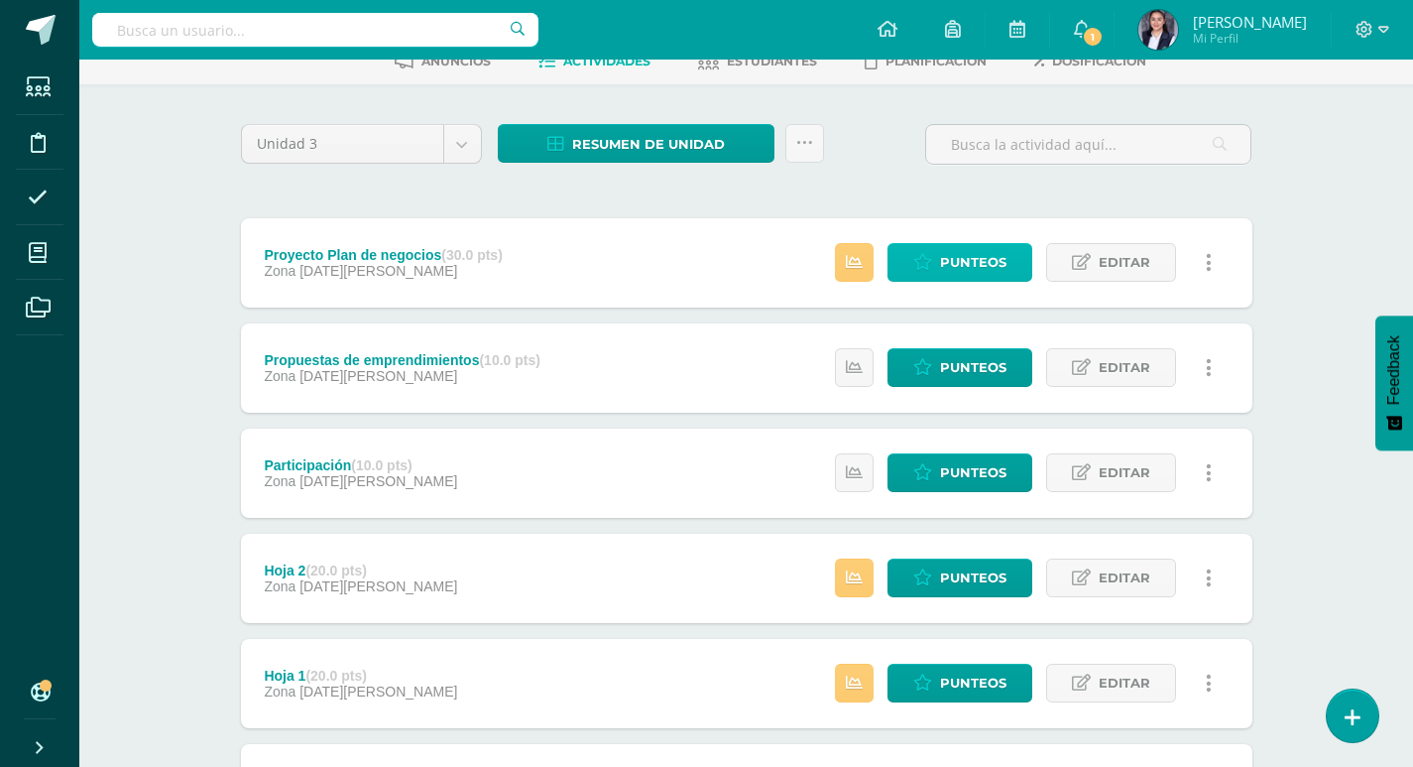
click at [972, 276] on span "Punteos" at bounding box center [973, 262] width 66 height 37
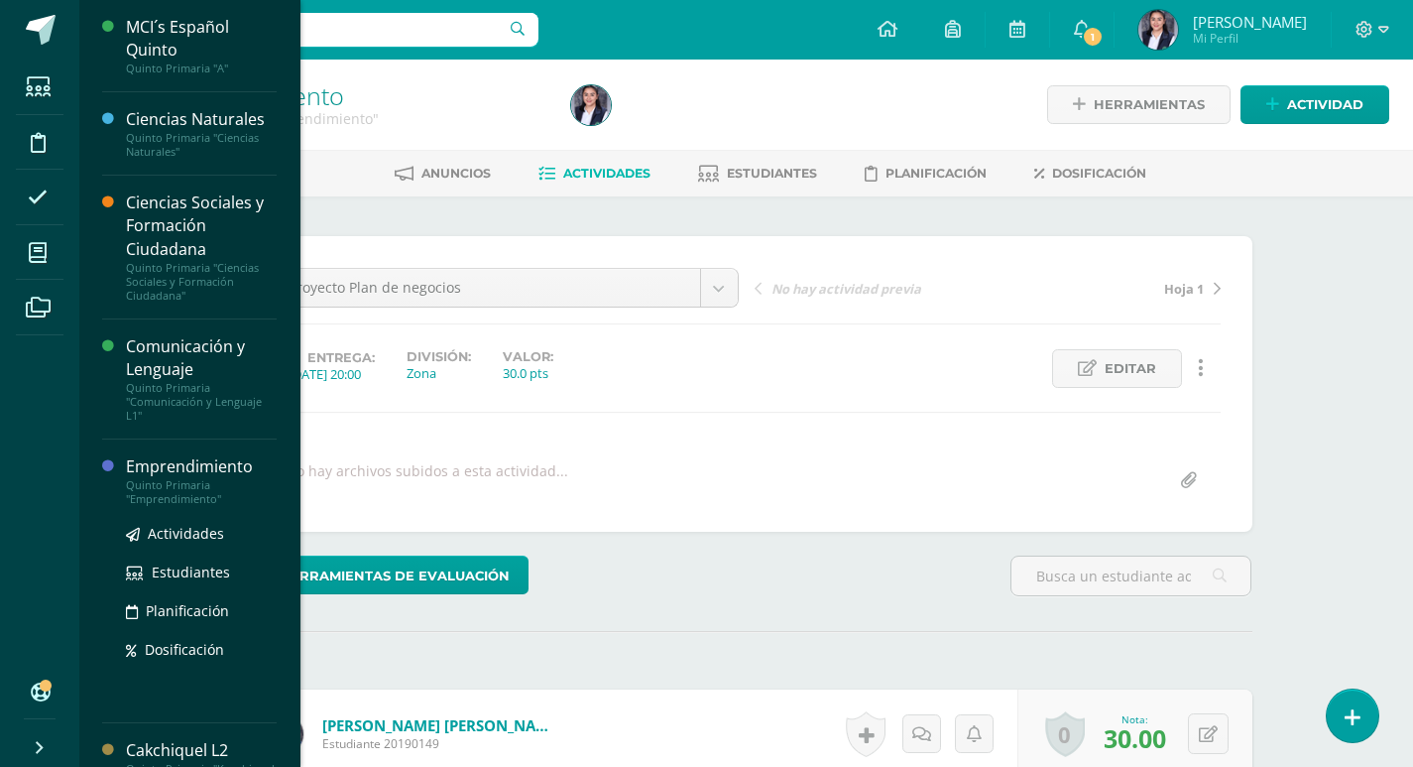
click at [148, 462] on div "Emprendimiento" at bounding box center [201, 466] width 151 height 23
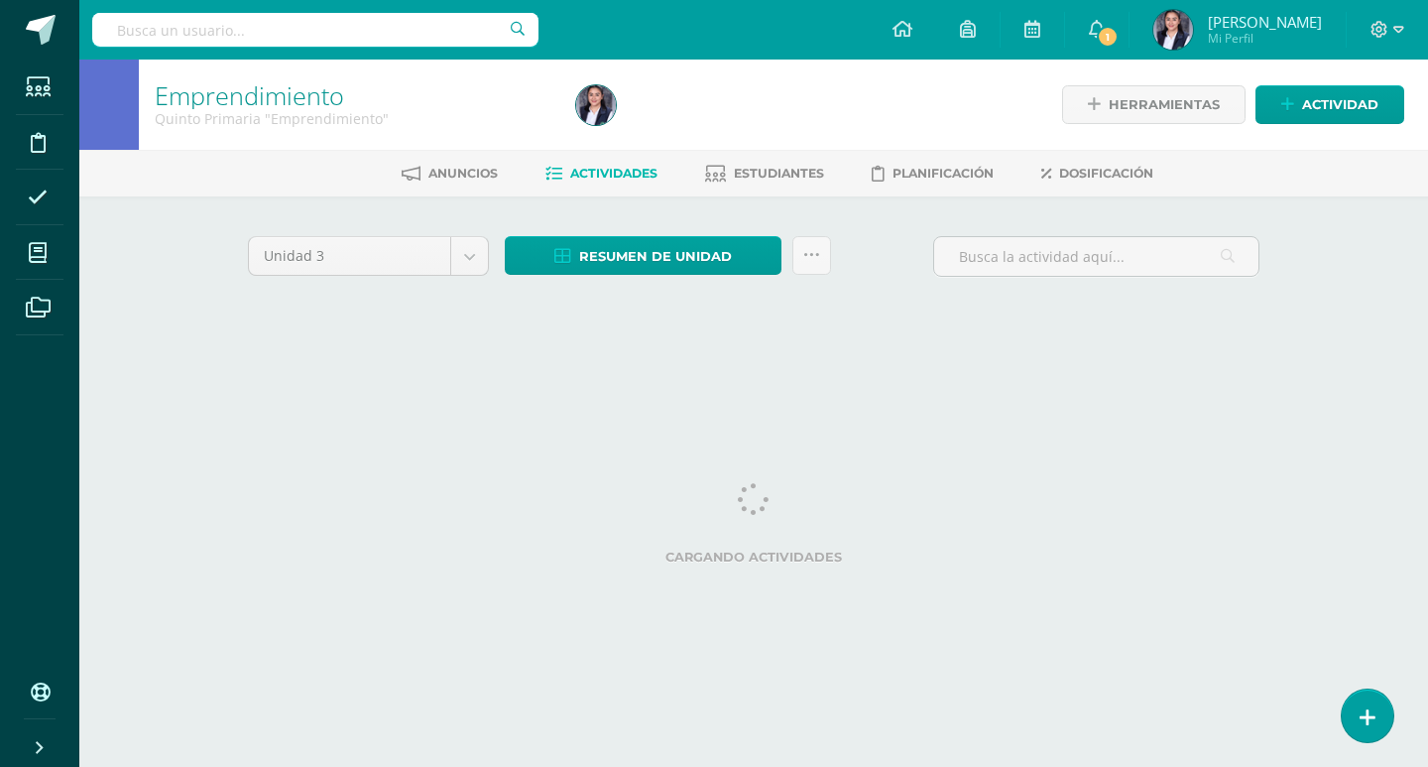
click at [1342, 294] on div "Emprendimiento Quinto Primaria "Emprendimiento" Herramientas Detalle de asisten…" at bounding box center [753, 214] width 1349 height 310
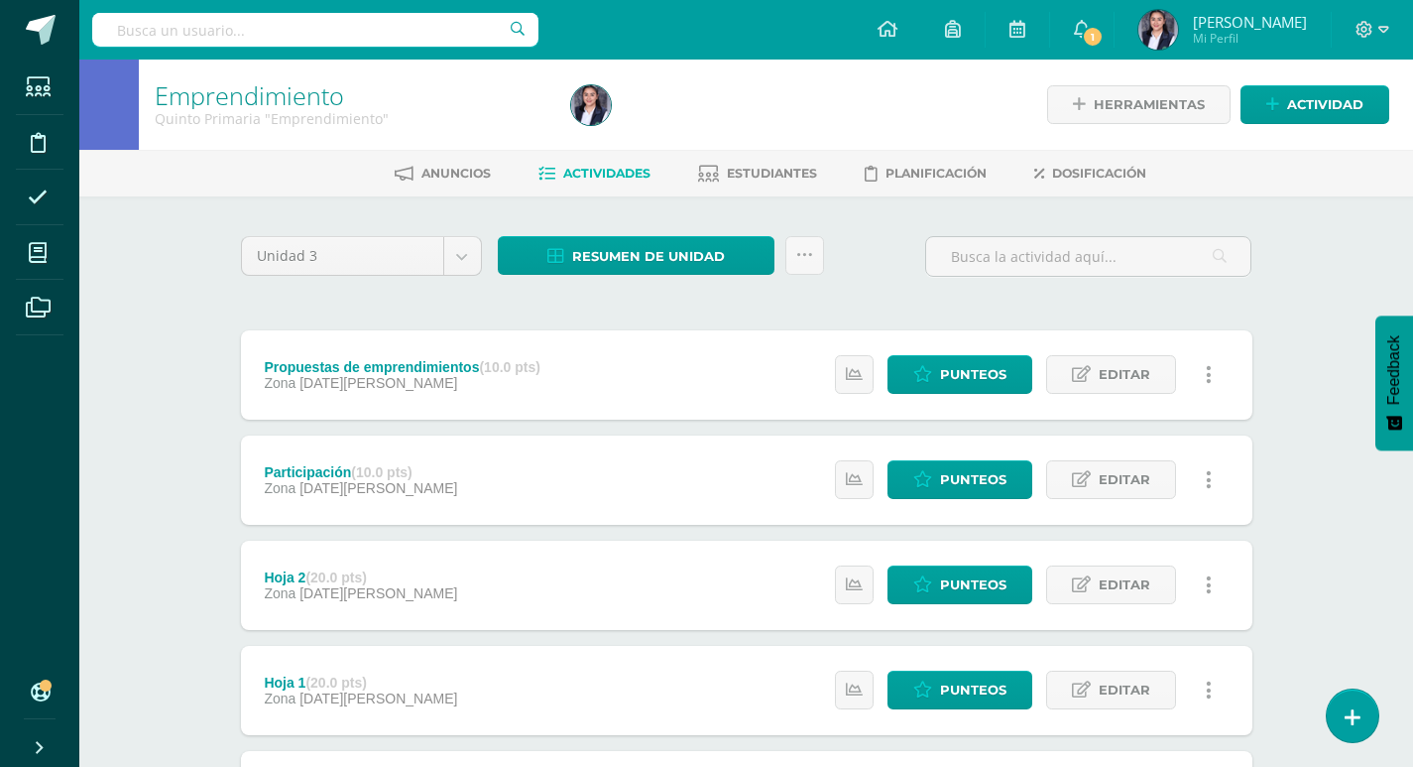
click at [1329, 410] on div "Emprendimiento Quinto Primaria "Emprendimiento" Herramientas Detalle de asisten…" at bounding box center [746, 567] width 1334 height 1017
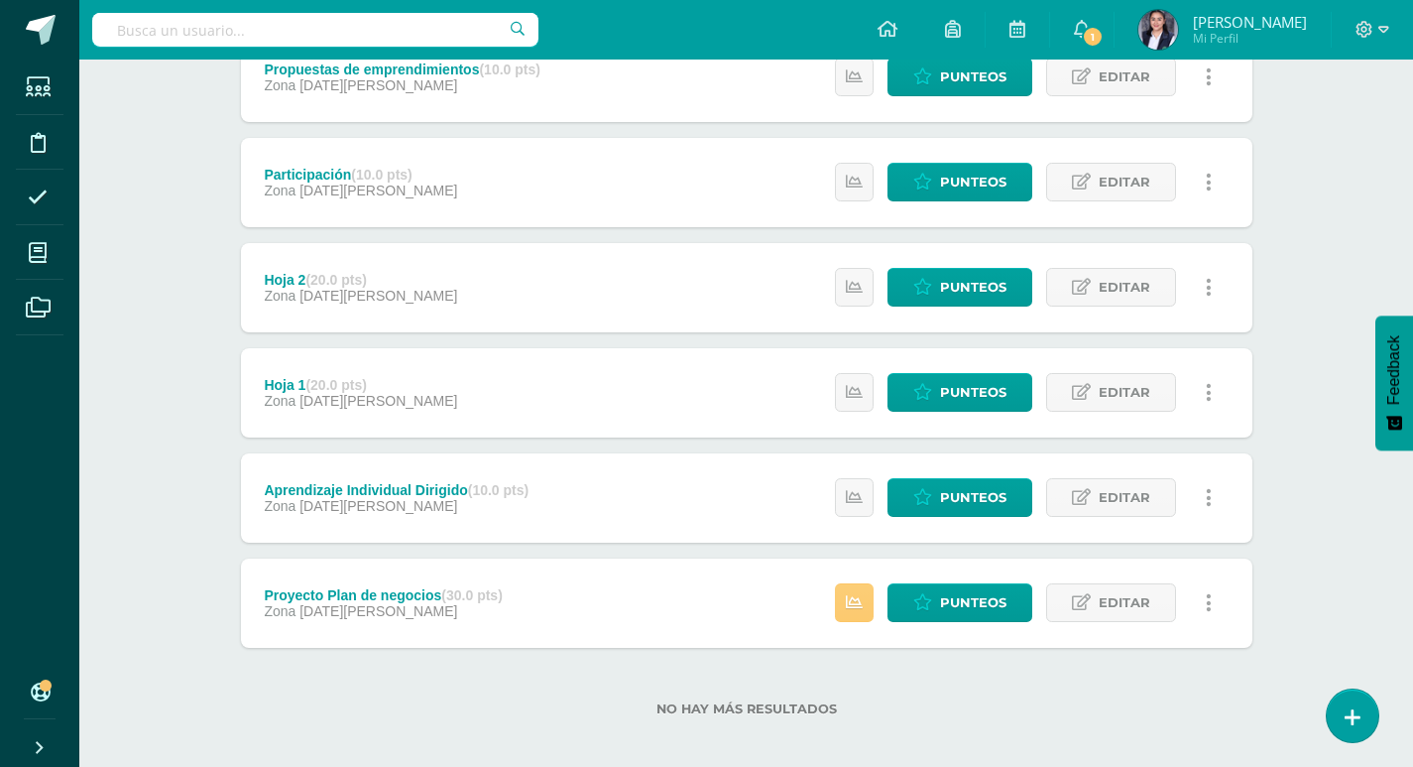
scroll to position [310, 0]
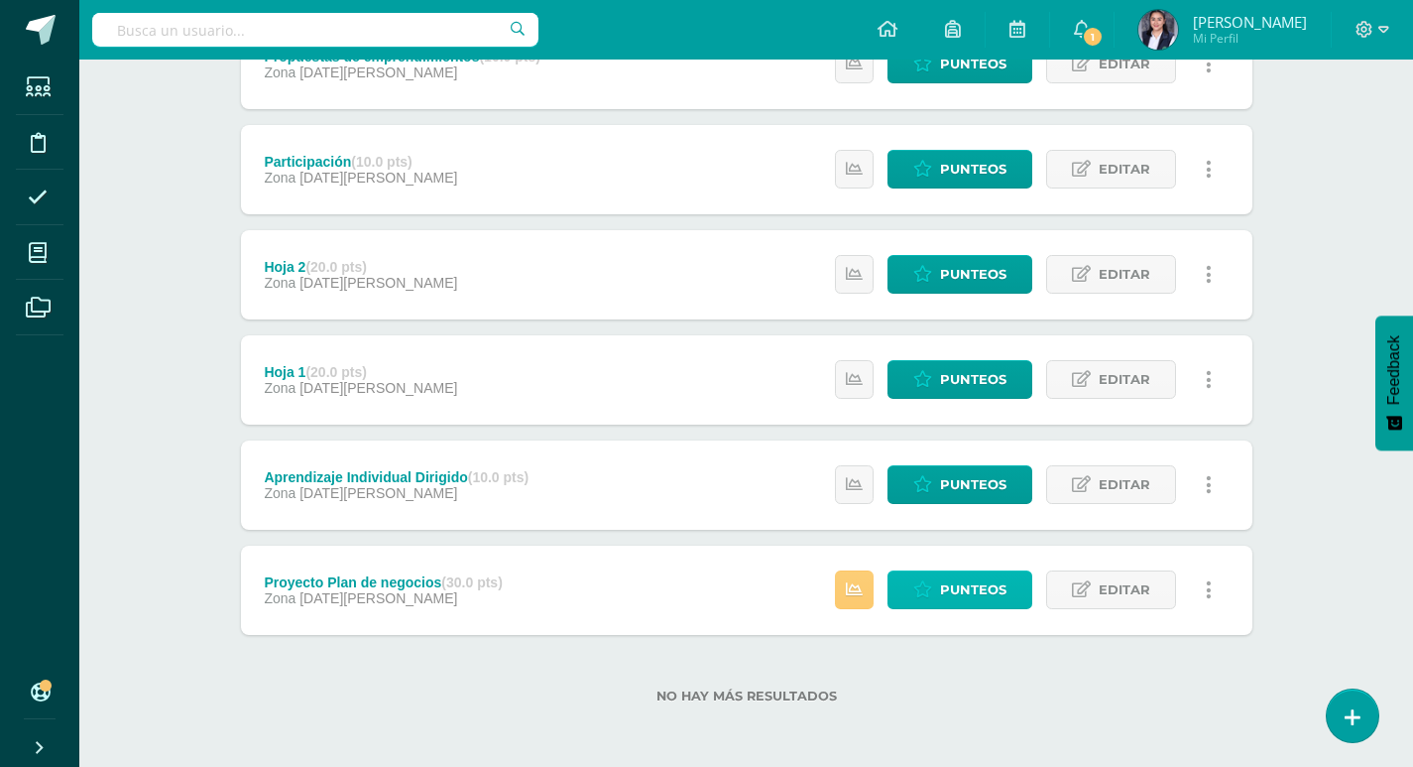
click at [989, 589] on span "Punteos" at bounding box center [973, 589] width 66 height 37
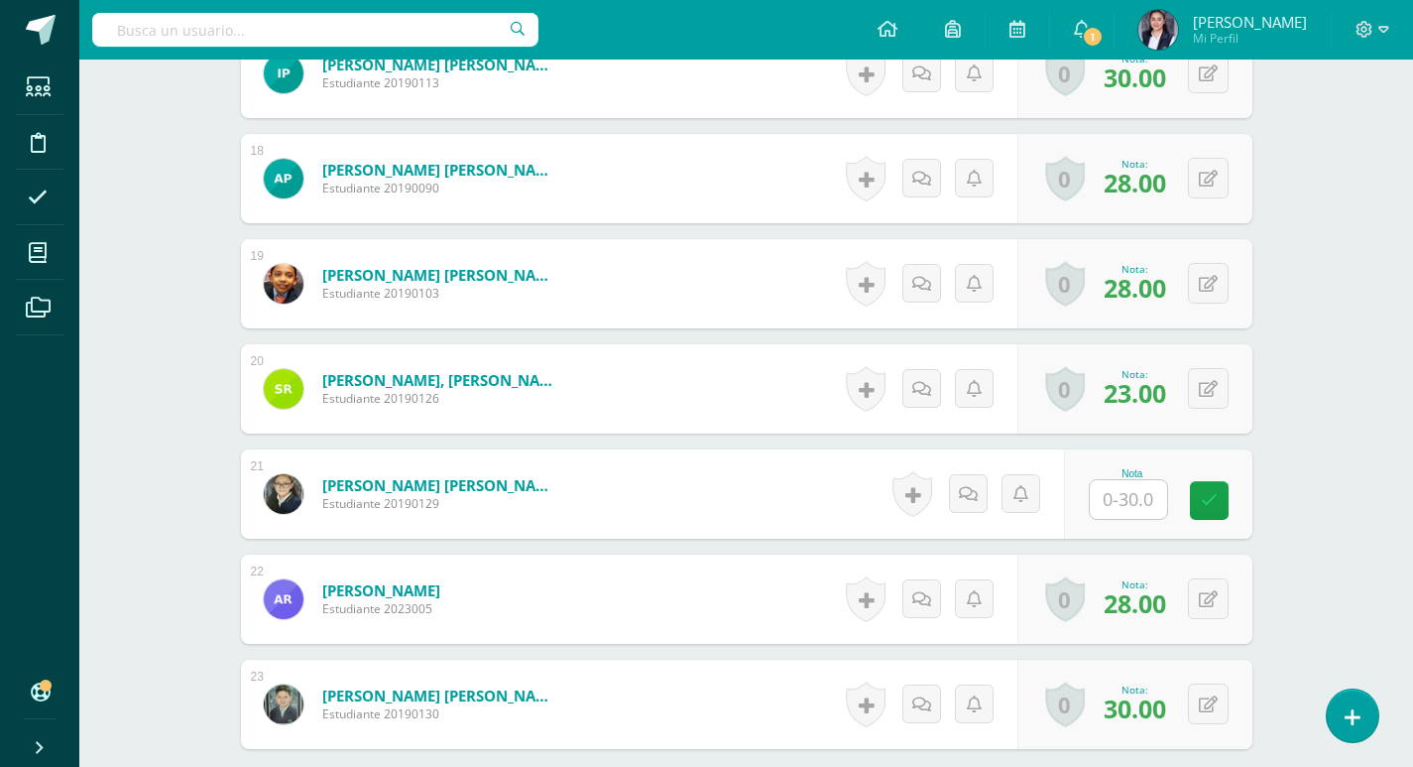
scroll to position [2552, 0]
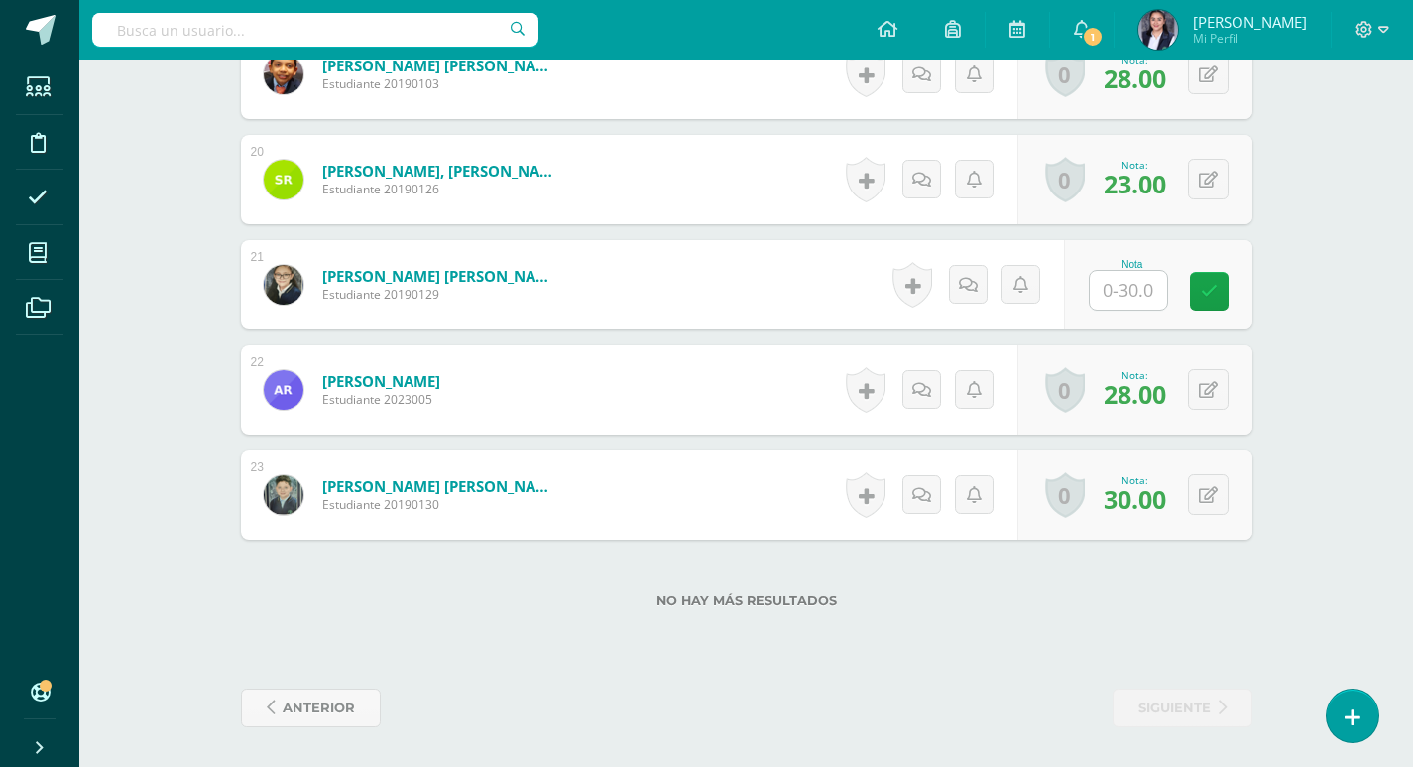
click at [1144, 299] on input "text" at bounding box center [1128, 290] width 77 height 39
type input "0"
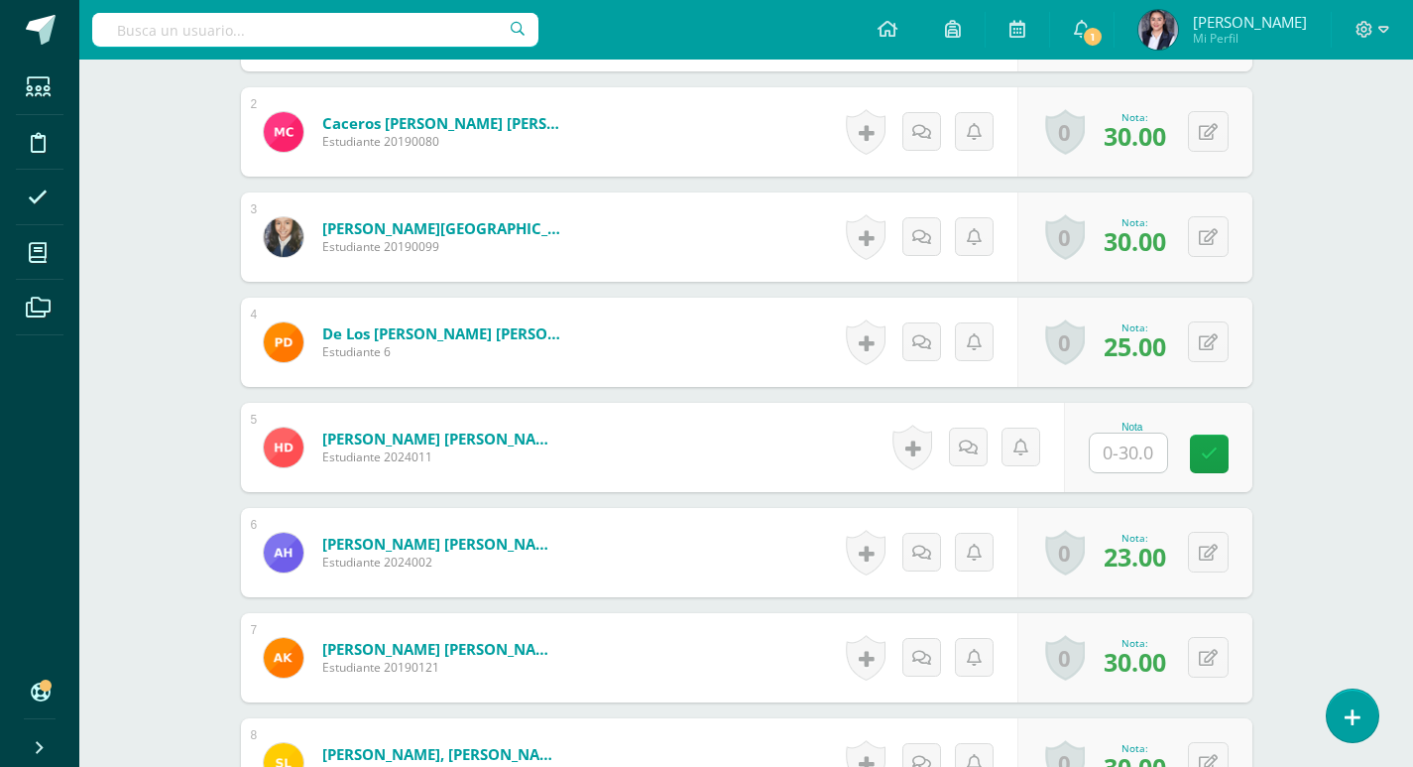
scroll to position [667, 0]
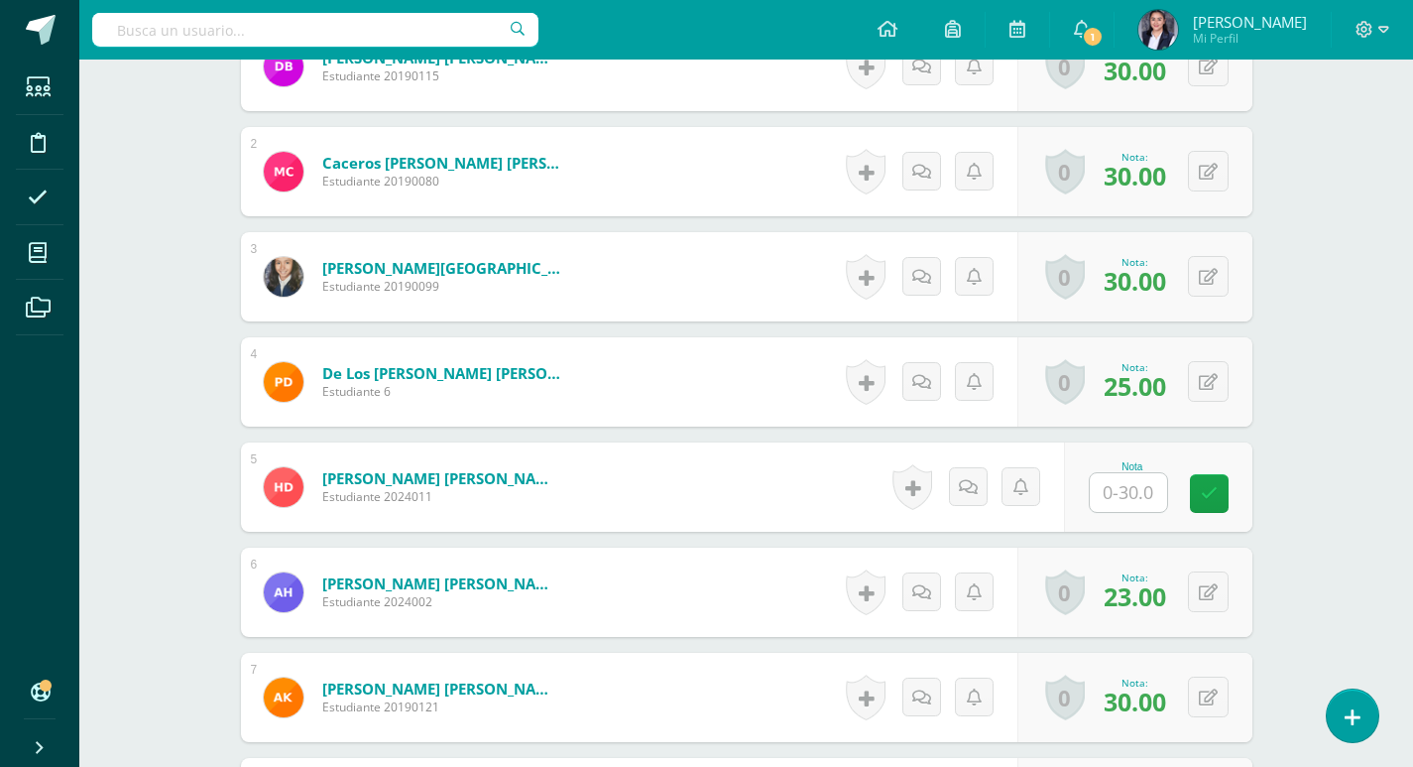
click at [1152, 494] on input "text" at bounding box center [1128, 492] width 77 height 39
type input "0"
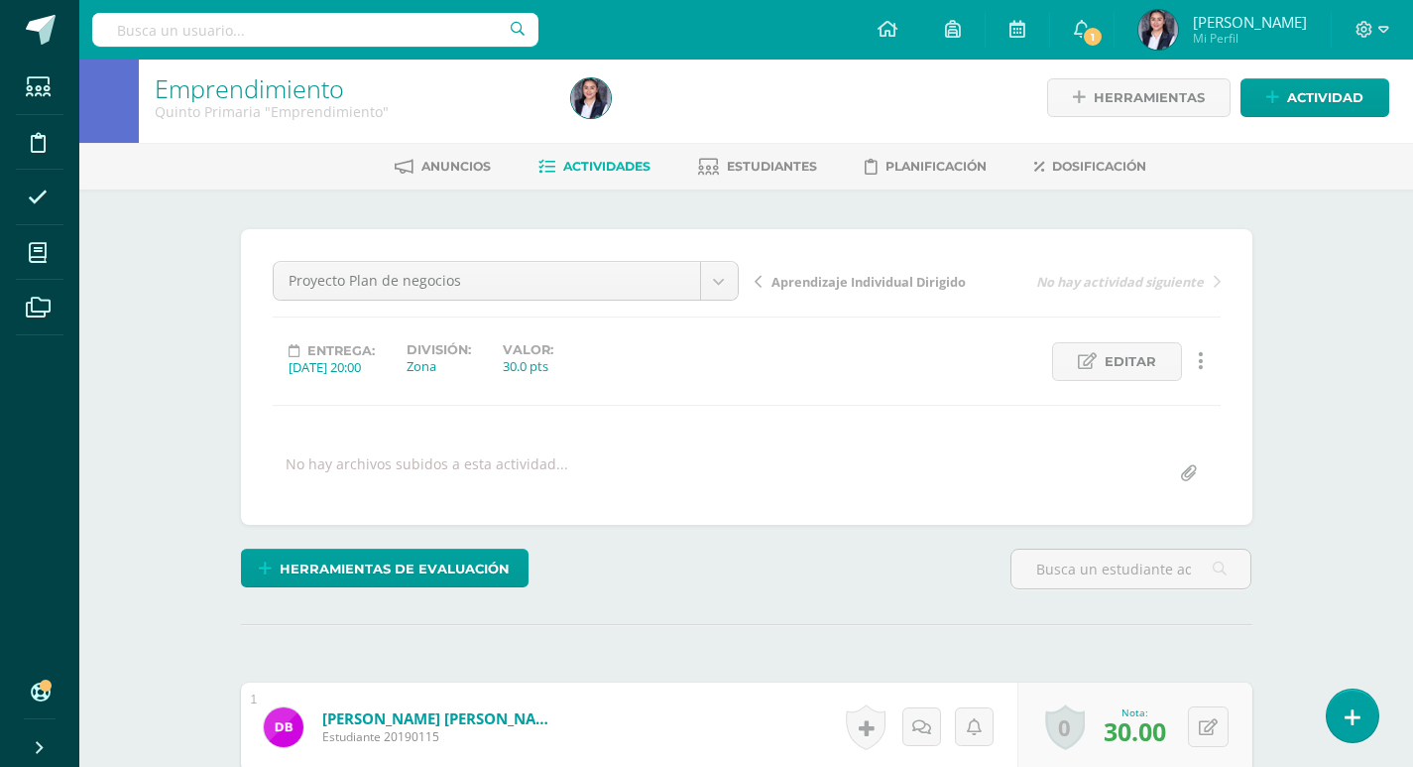
scroll to position [0, 0]
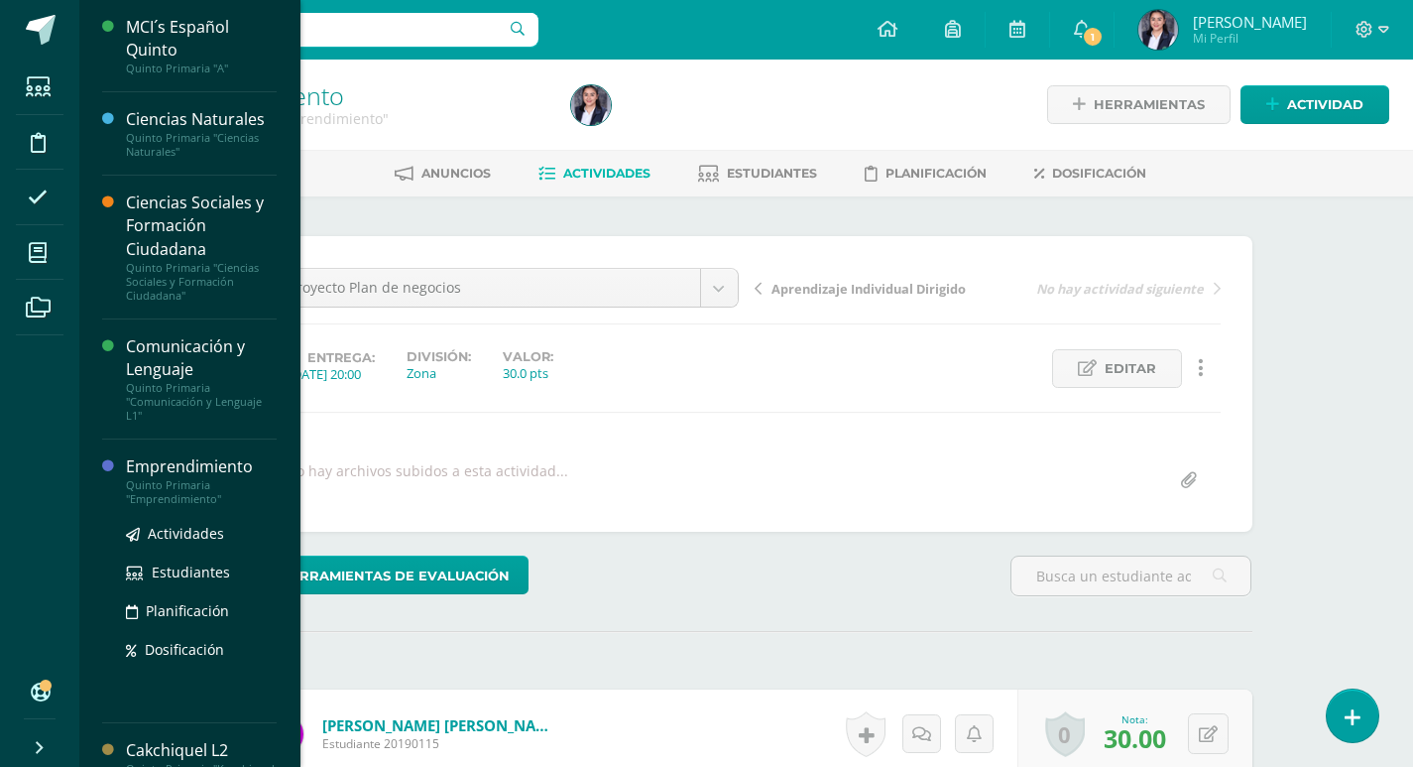
click at [174, 468] on div "Emprendimiento" at bounding box center [201, 466] width 151 height 23
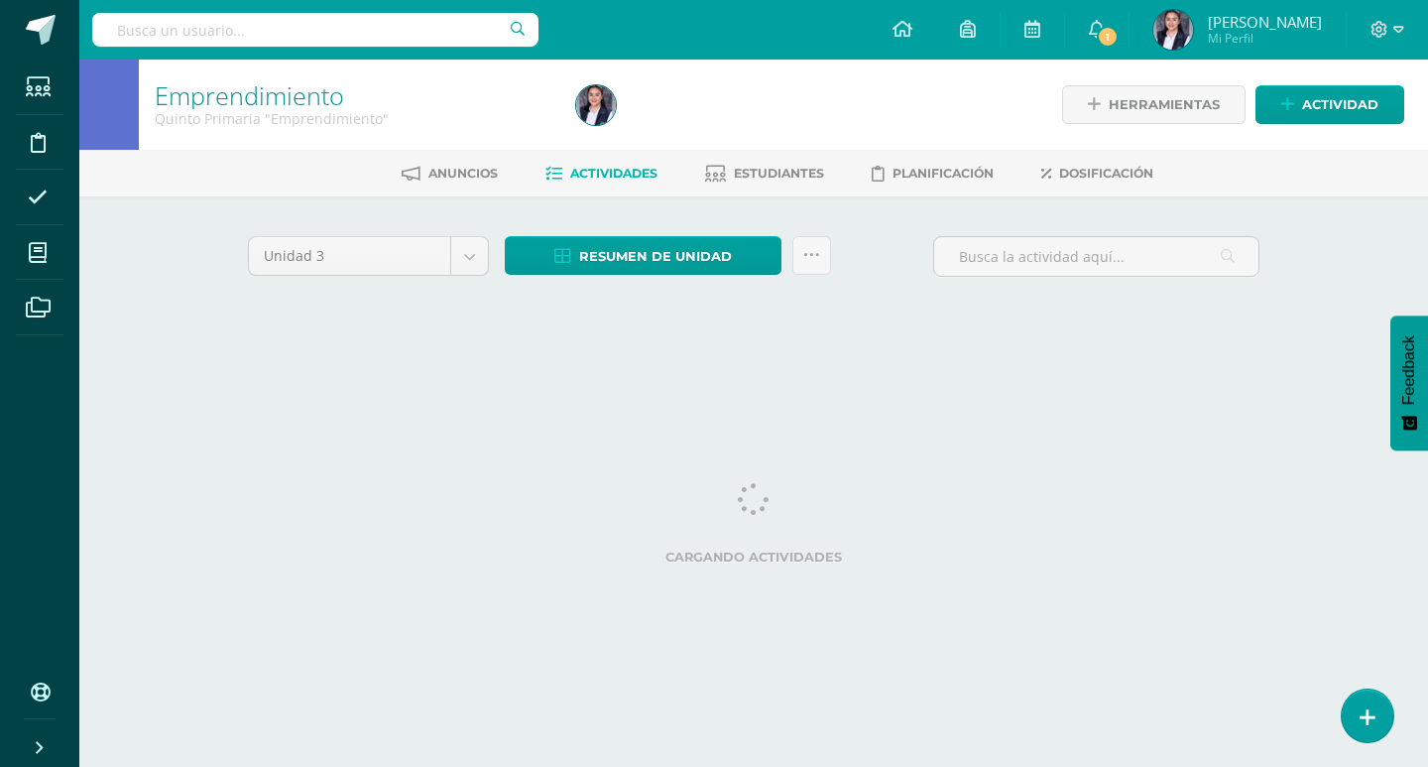
click at [1366, 370] on html "Estudiantes Disciplina Asistencia Mis cursos Archivos Soporte Centro de ayuda Ú…" at bounding box center [714, 185] width 1428 height 370
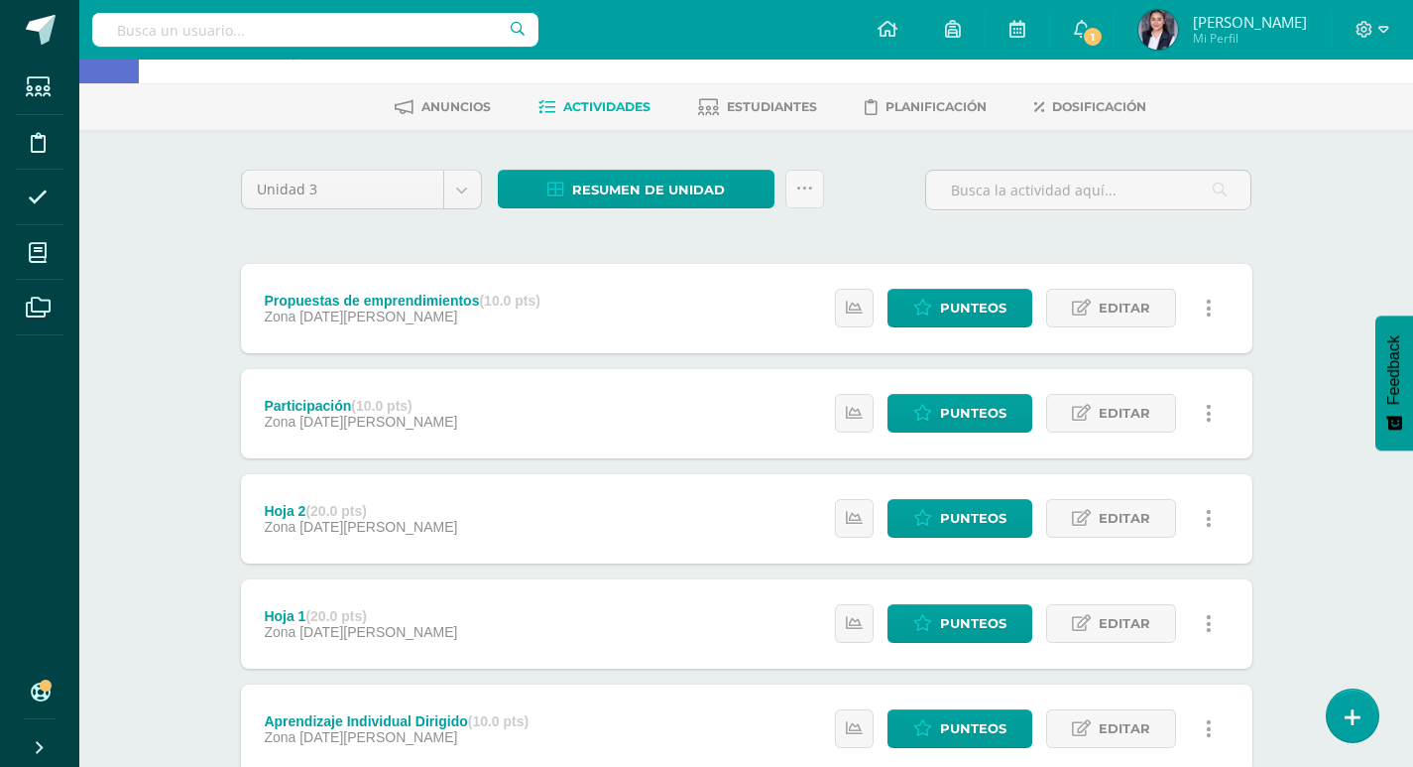
scroll to position [13, 0]
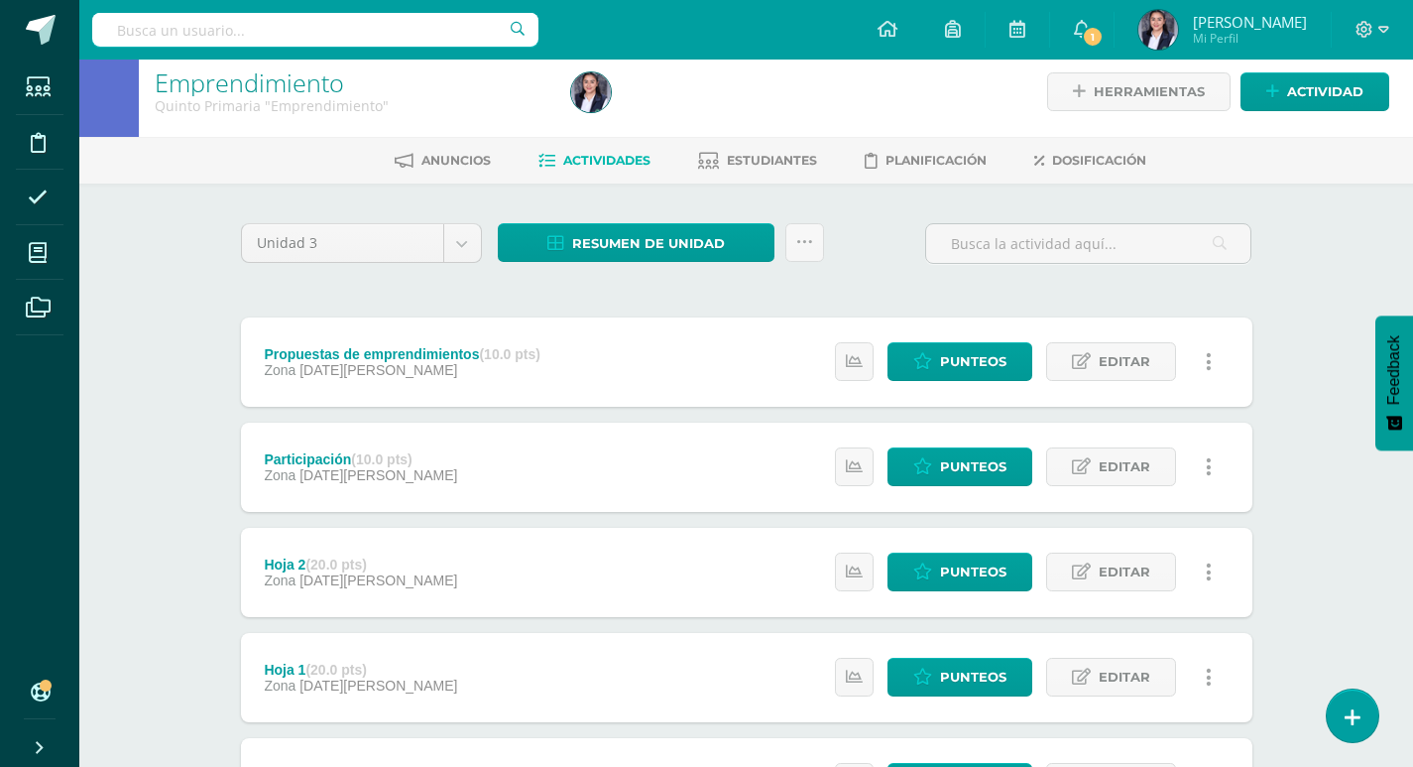
click at [1342, 473] on div "Emprendimiento Quinto Primaria "Emprendimiento" Herramientas Detalle de asisten…" at bounding box center [746, 555] width 1334 height 1017
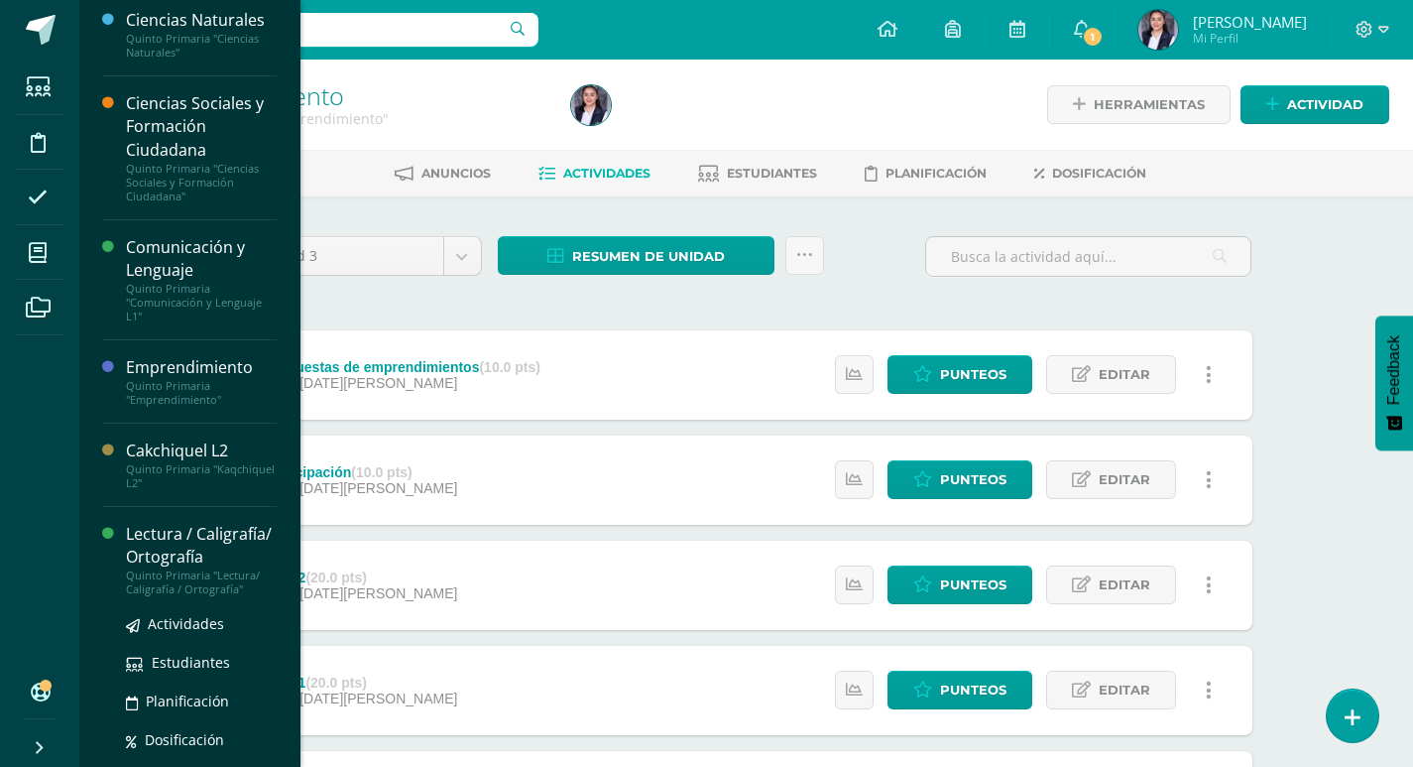
scroll to position [252, 0]
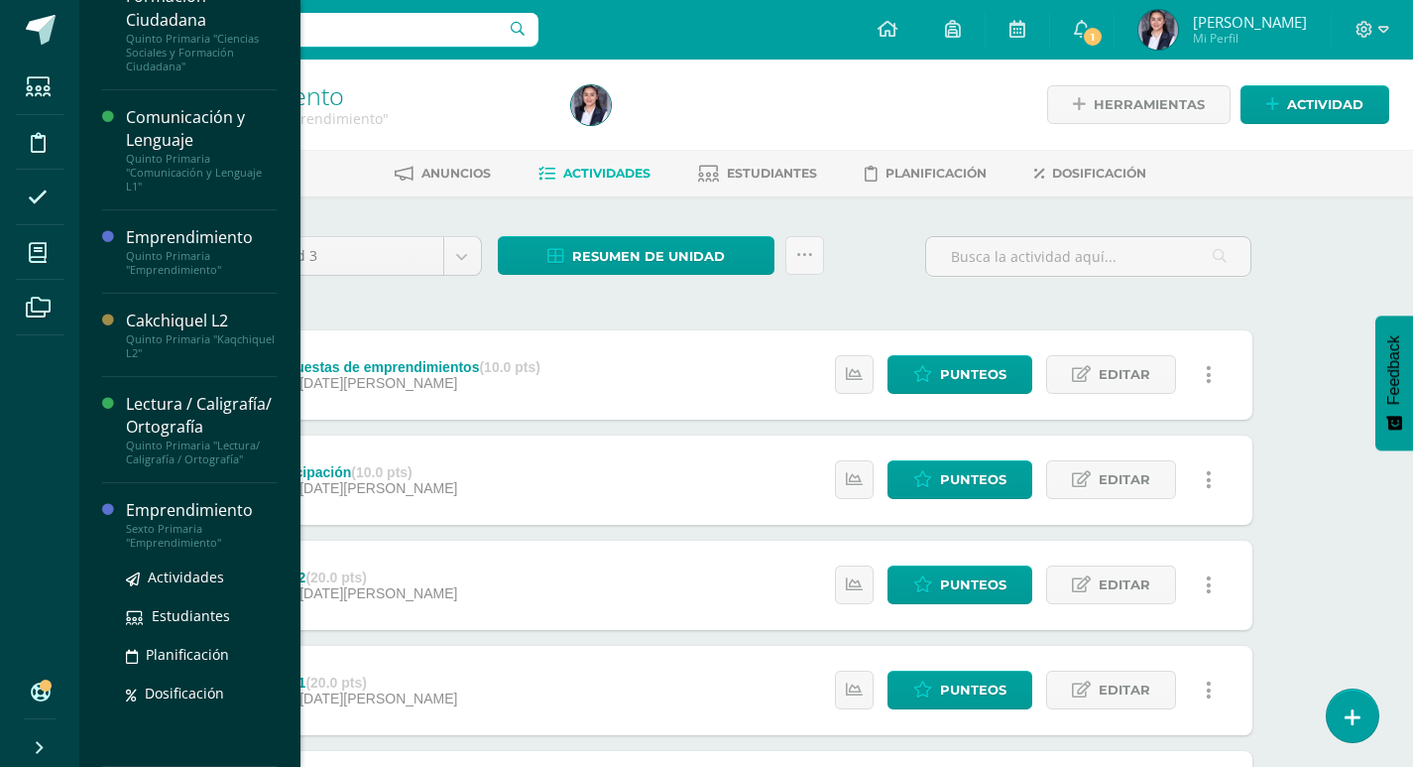
click at [175, 519] on div "Emprendimiento" at bounding box center [201, 510] width 151 height 23
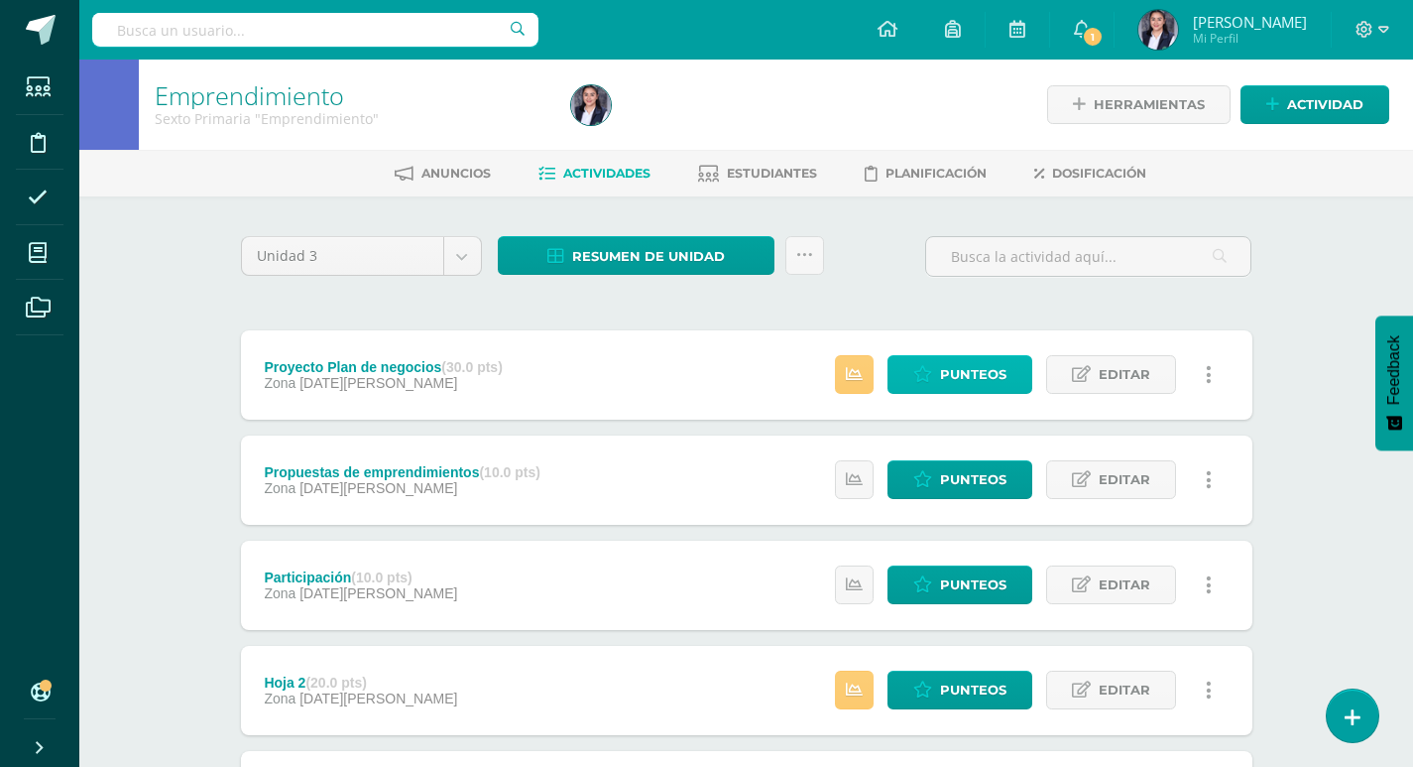
click at [1003, 358] on span "Punteos" at bounding box center [973, 374] width 66 height 37
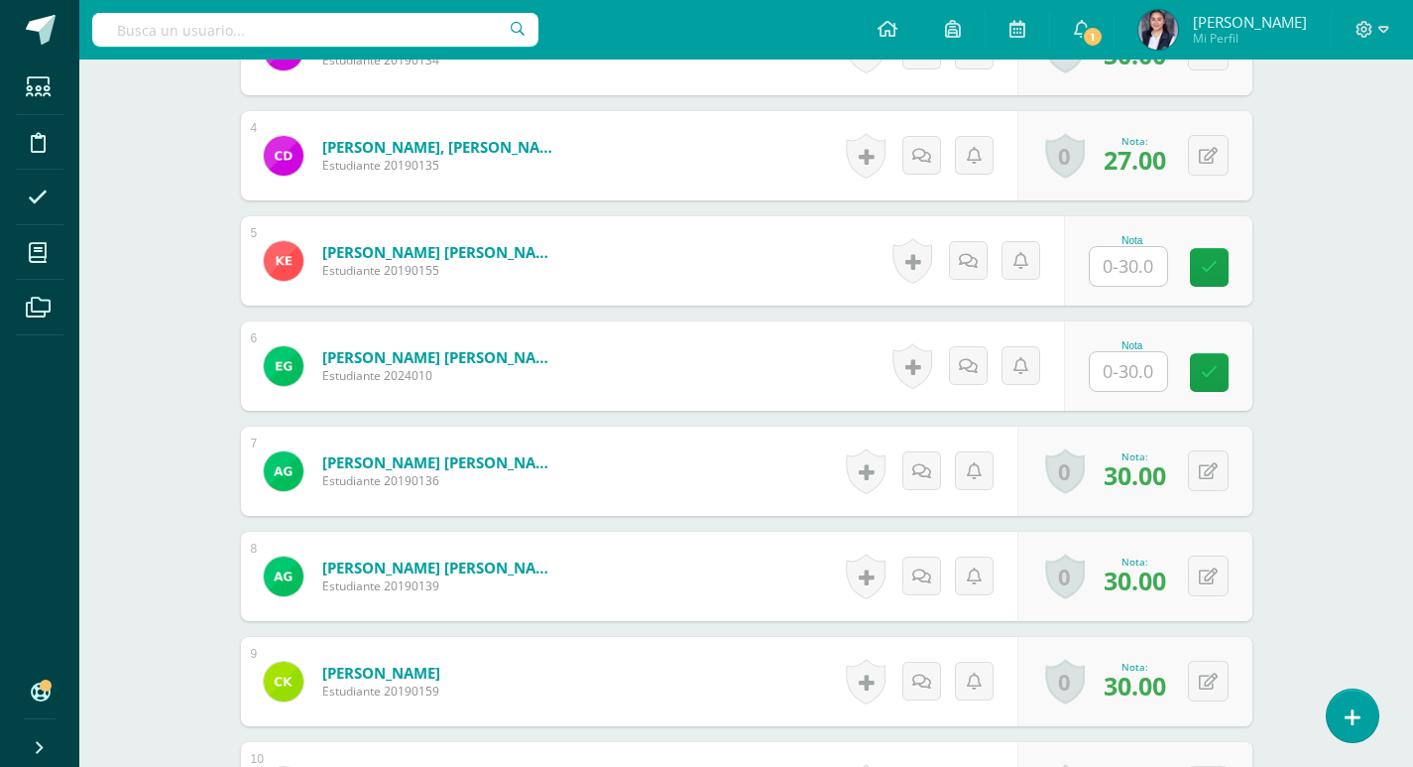
scroll to position [894, 0]
click at [1144, 372] on input "text" at bounding box center [1139, 371] width 79 height 40
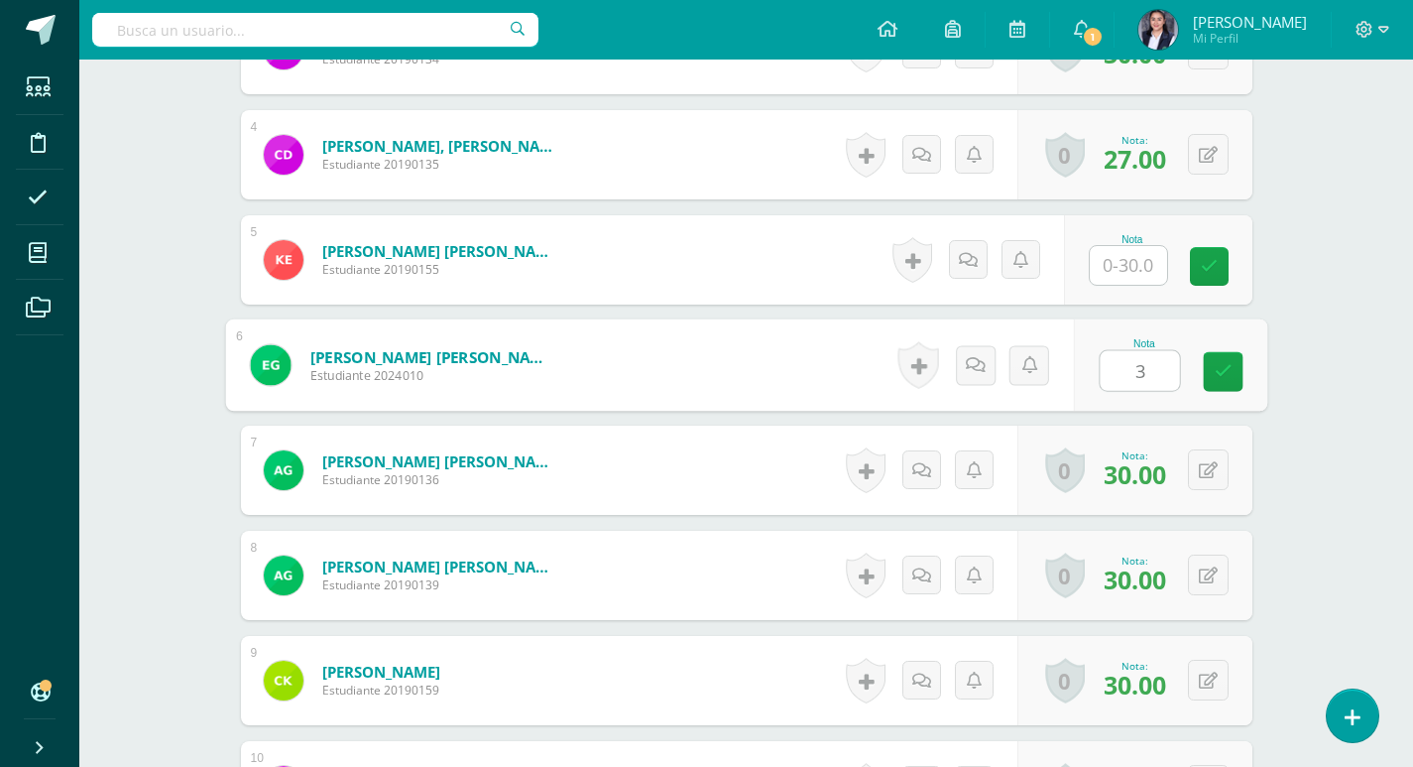
type input "30"
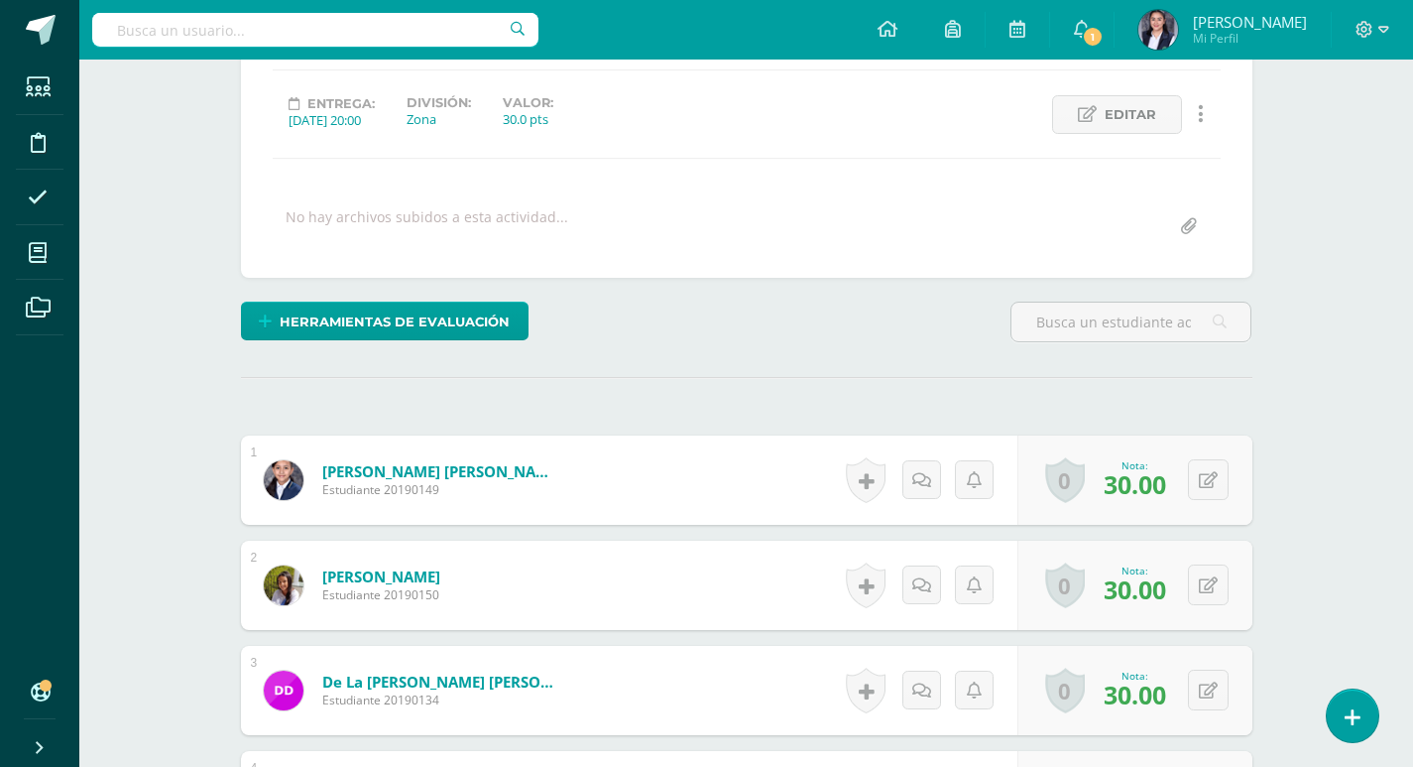
scroll to position [101, 0]
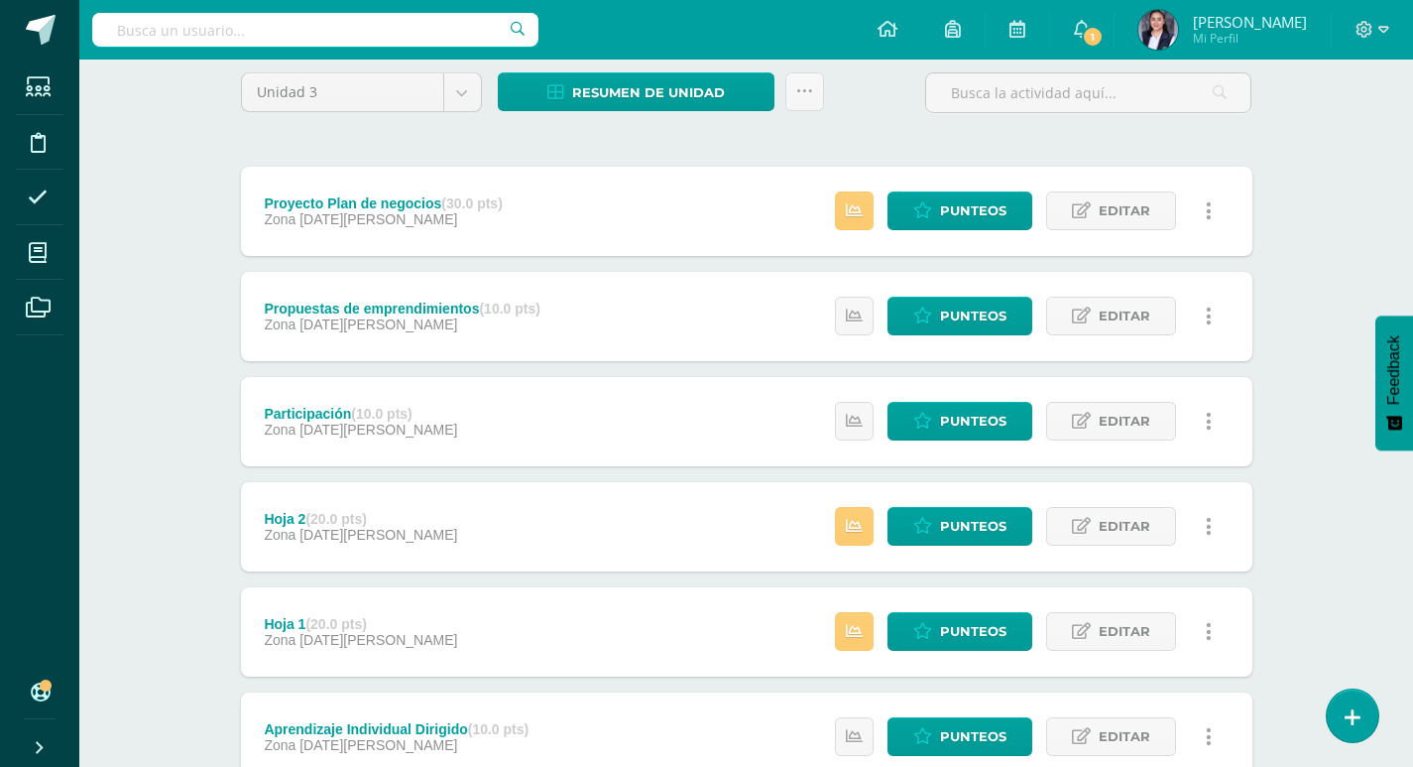
scroll to position [198, 0]
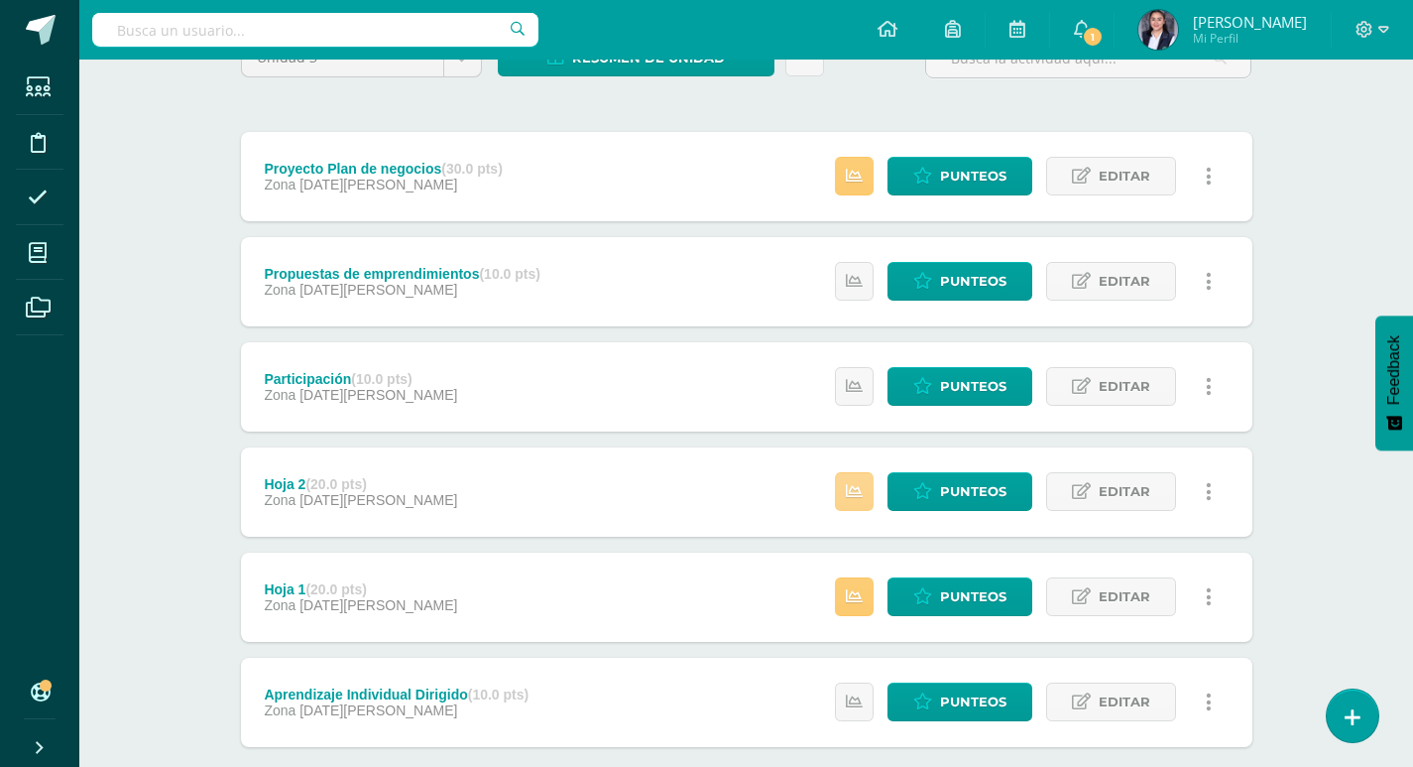
click at [849, 488] on icon at bounding box center [854, 491] width 17 height 17
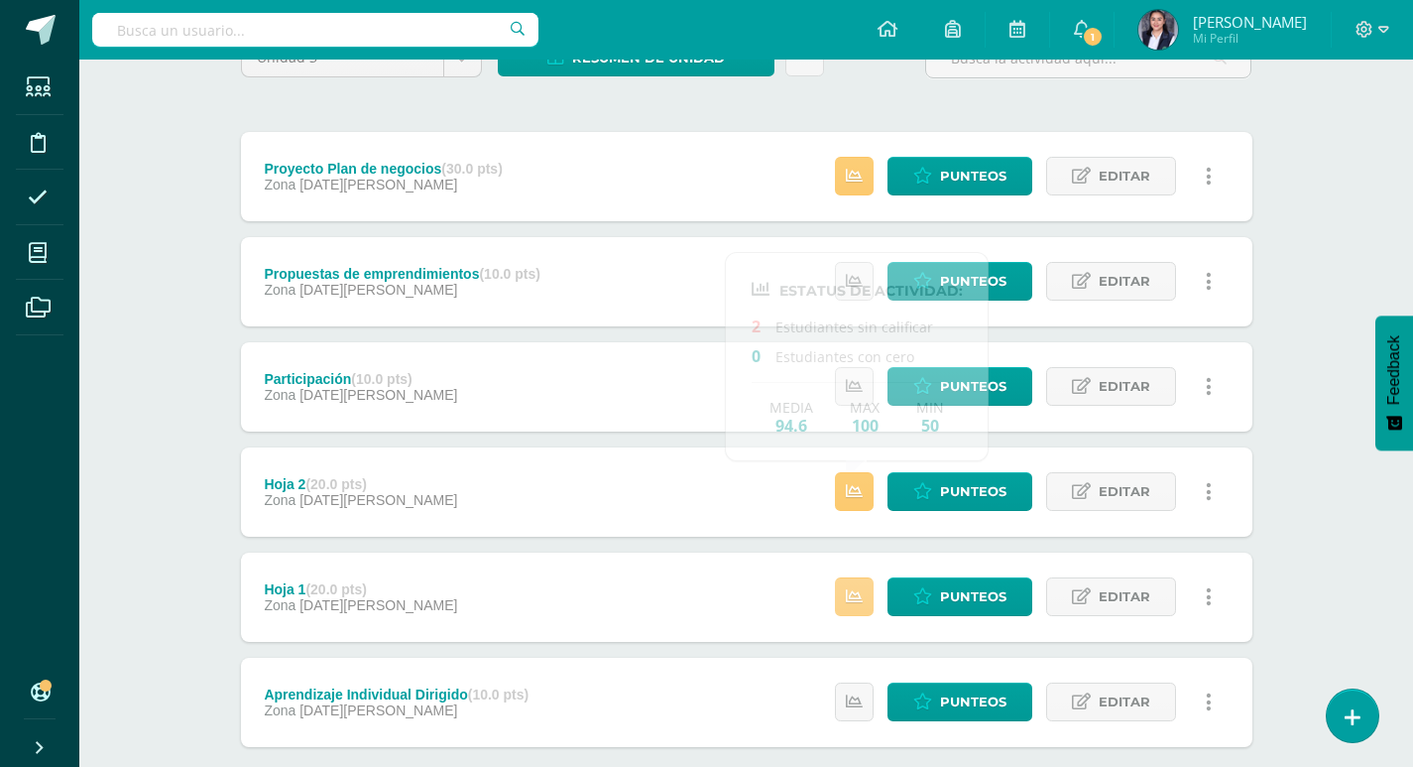
click at [863, 594] on icon at bounding box center [854, 596] width 17 height 17
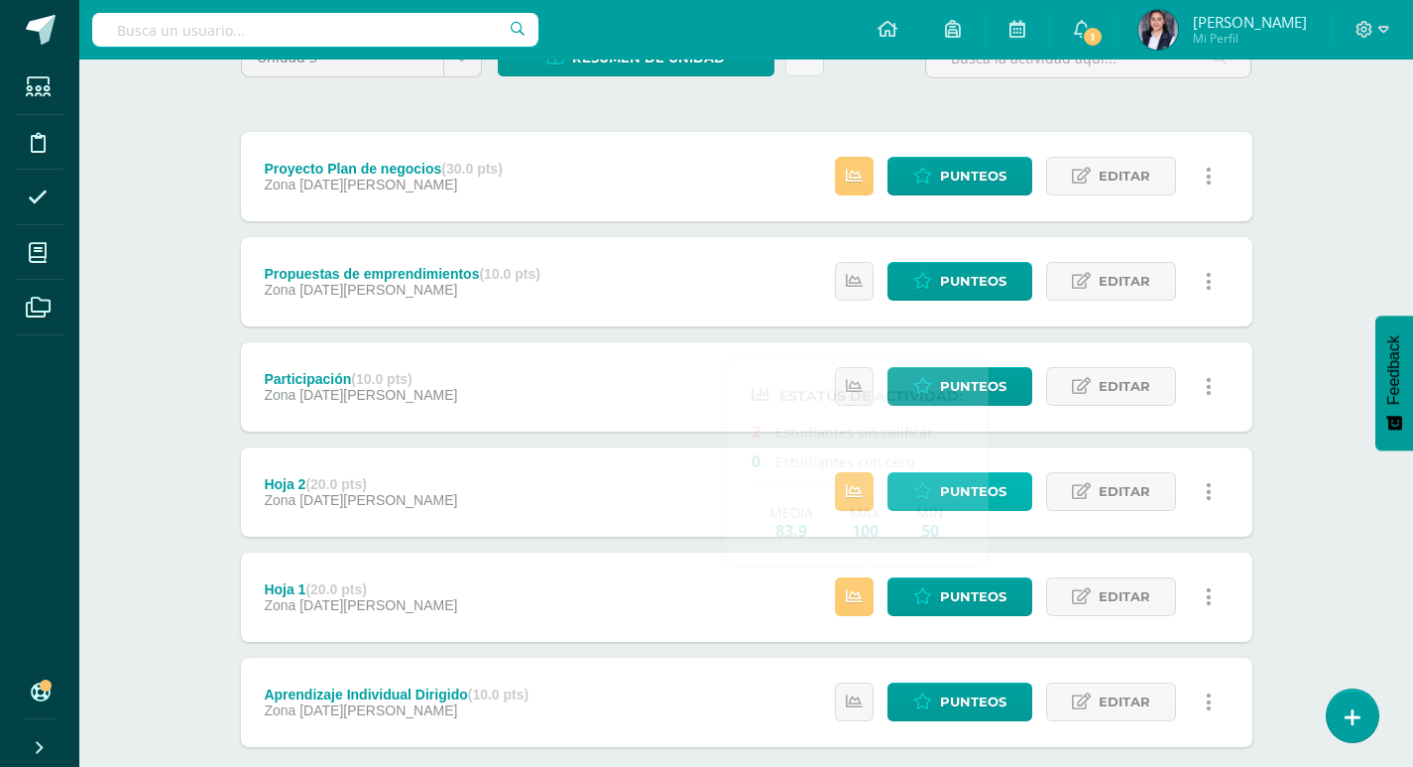
click at [1003, 496] on span "Punteos" at bounding box center [973, 491] width 66 height 37
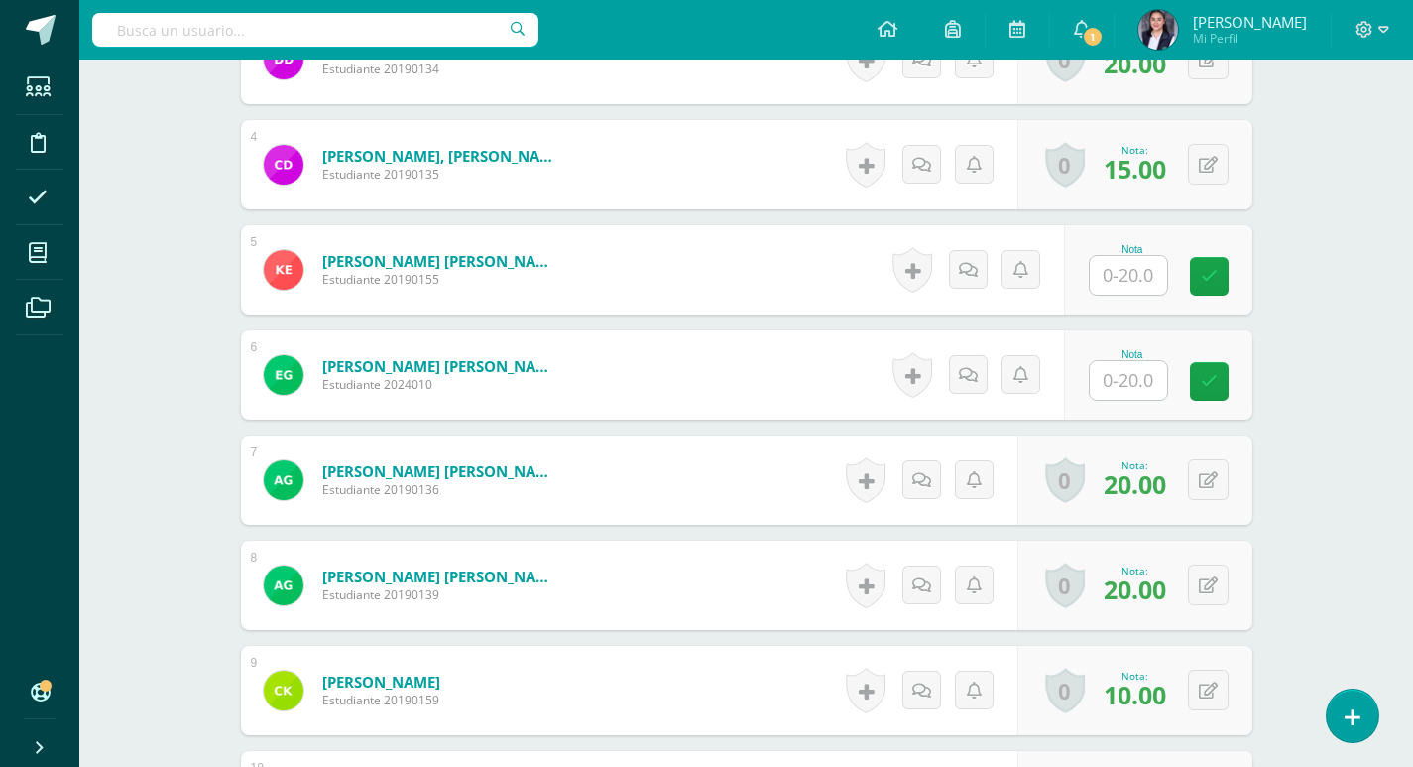
scroll to position [893, 0]
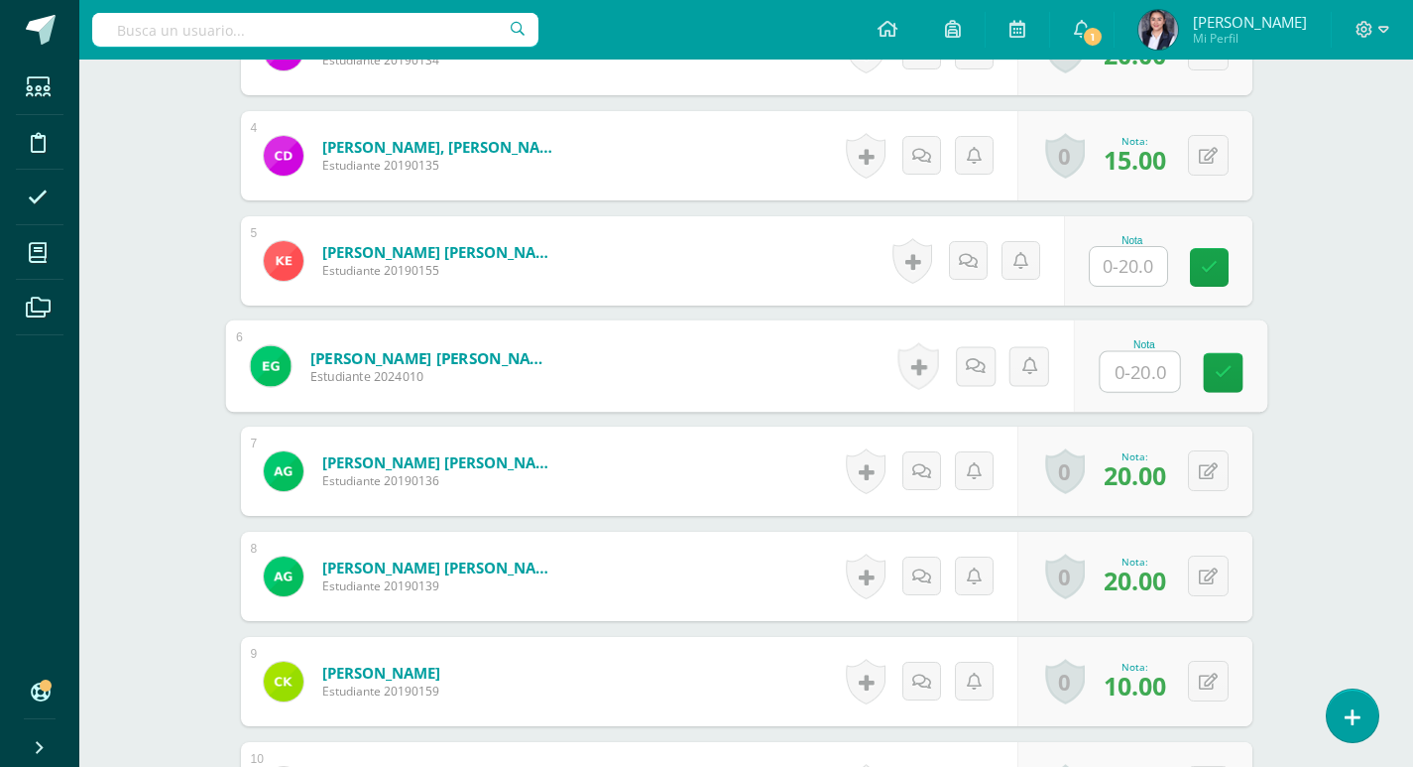
click at [1150, 380] on input "text" at bounding box center [1139, 372] width 79 height 40
type input "19"
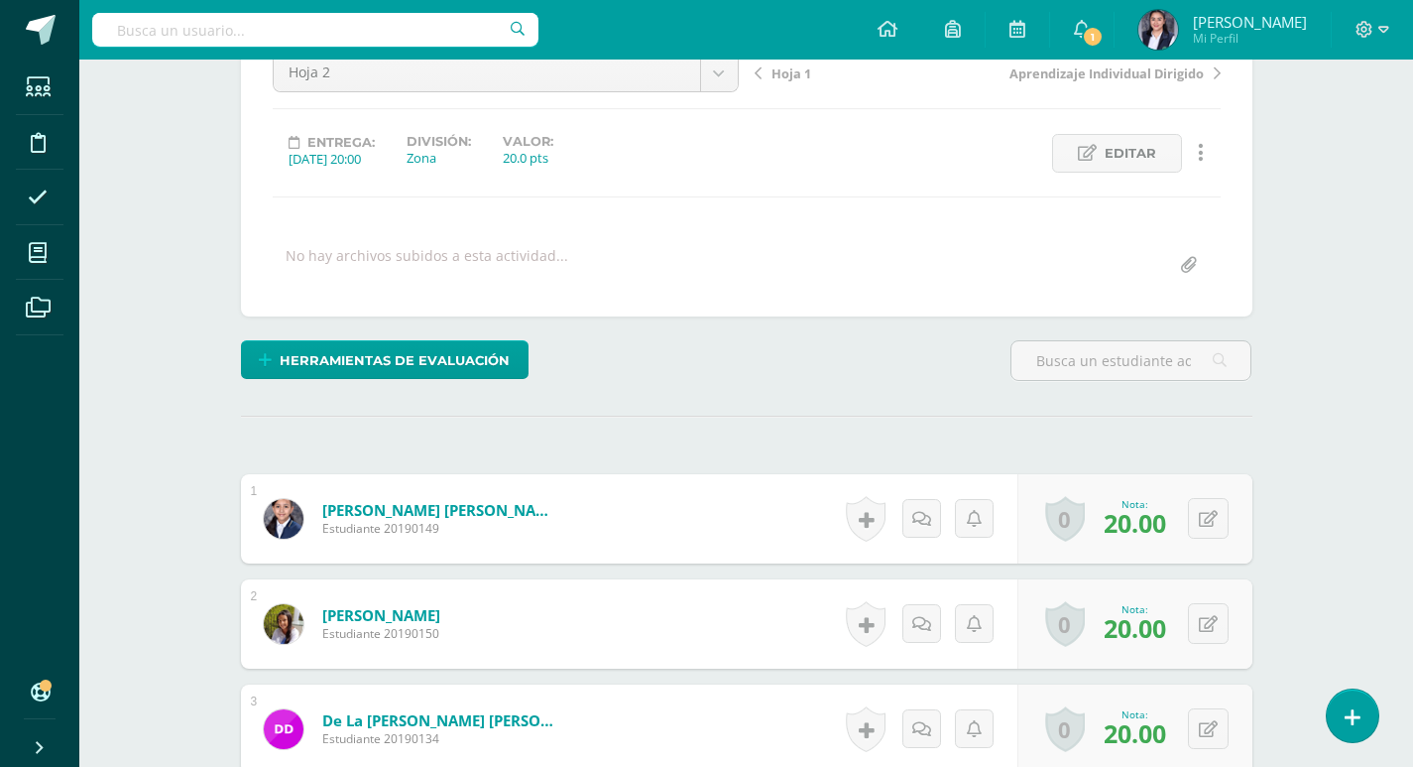
scroll to position [0, 0]
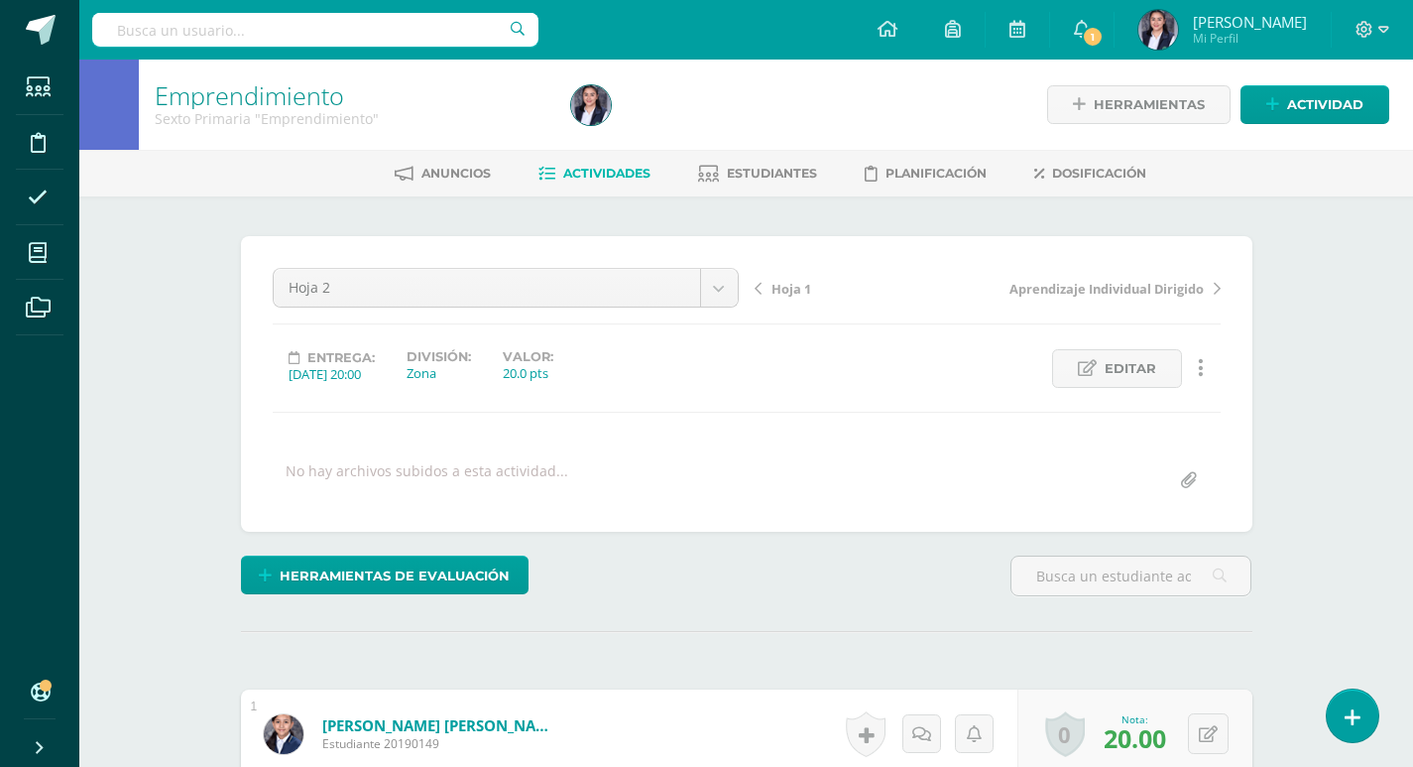
click at [770, 288] on link "Hoja 1" at bounding box center [871, 288] width 233 height 20
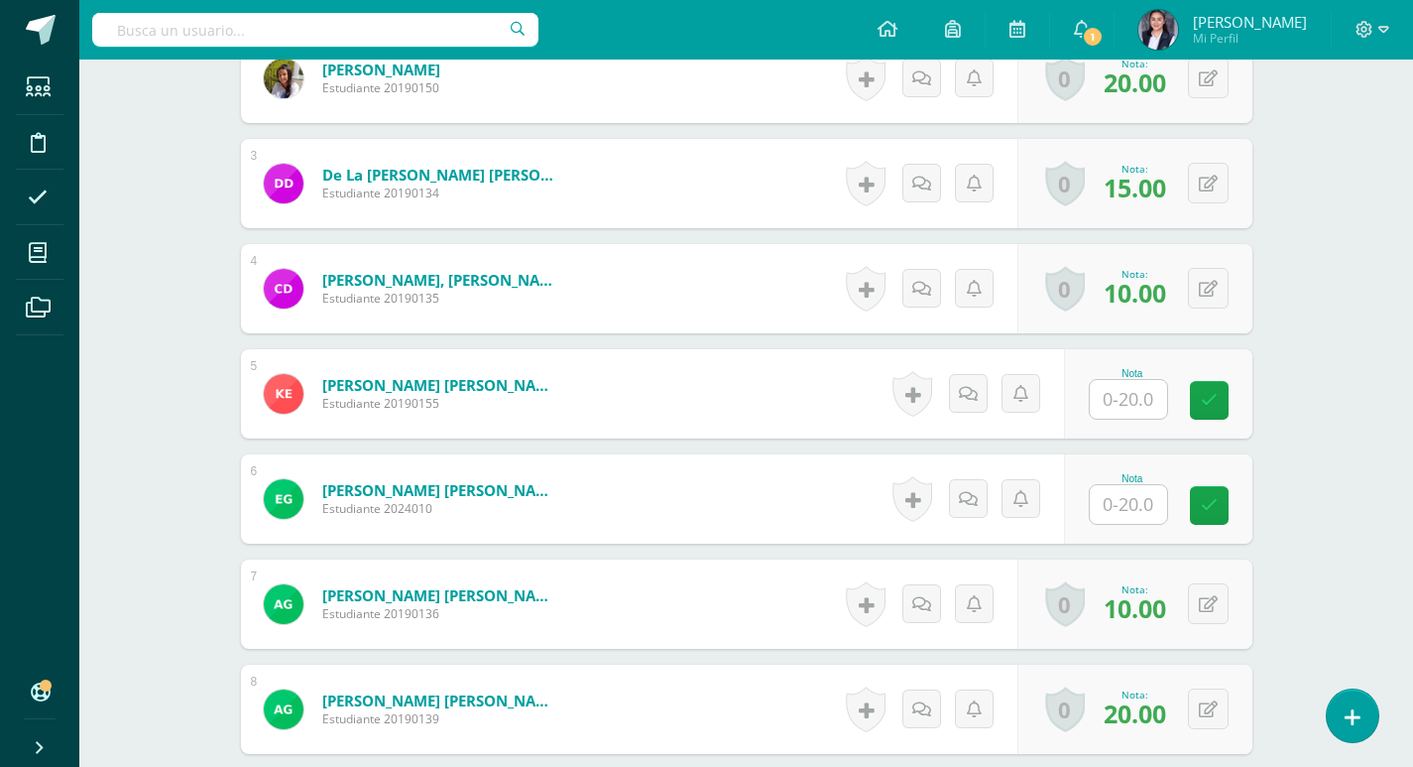
scroll to position [861, 0]
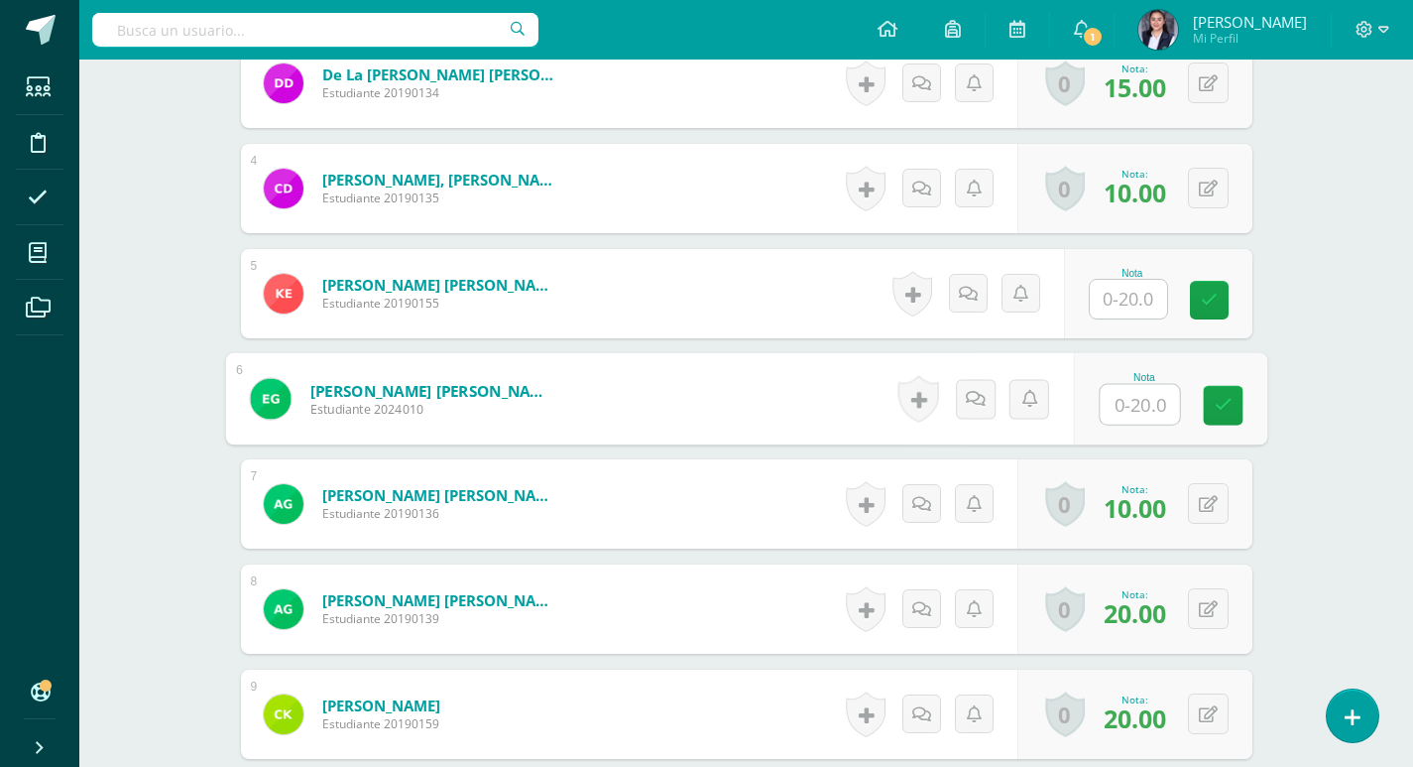
click at [1149, 411] on input "text" at bounding box center [1139, 405] width 79 height 40
type input "20"
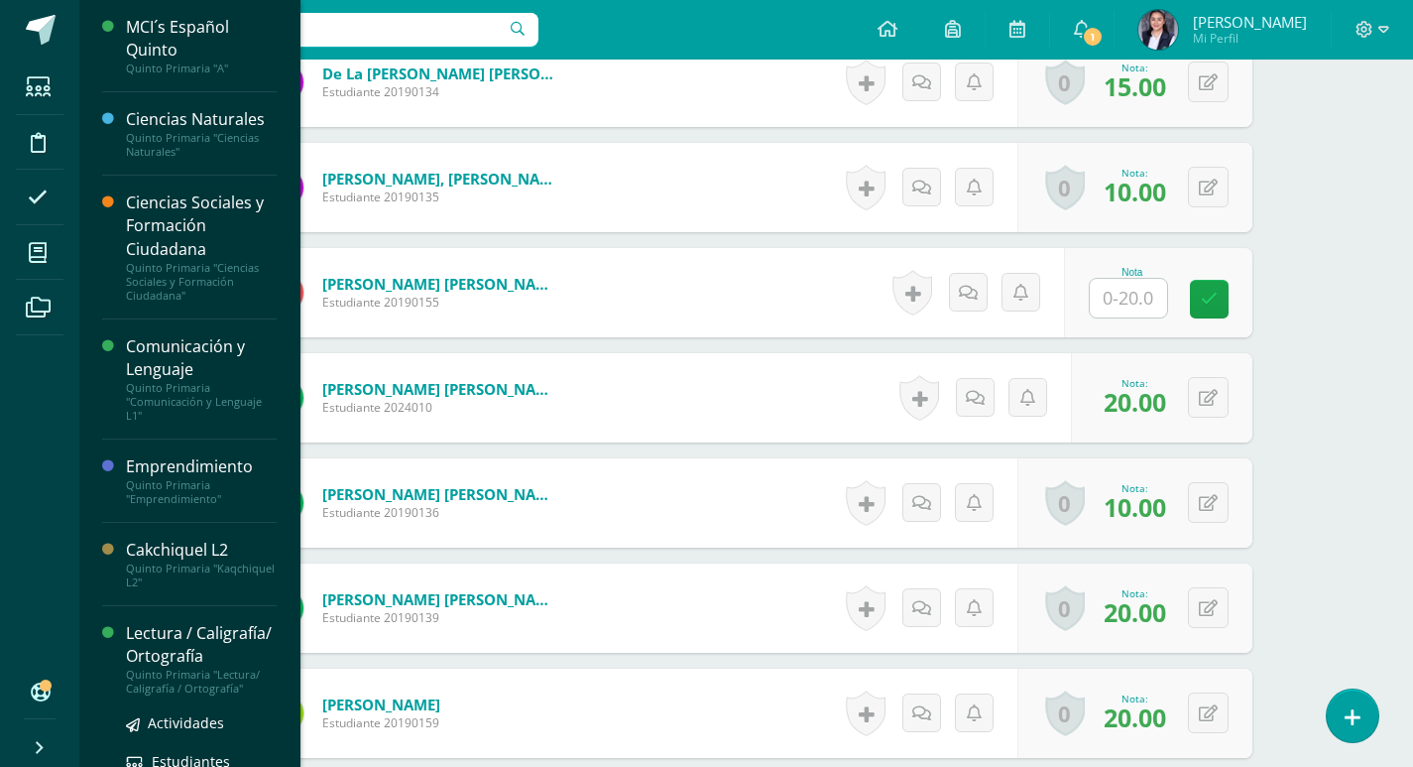
click at [145, 651] on div "Lectura / Caligrafía/ Ortografía" at bounding box center [201, 645] width 151 height 46
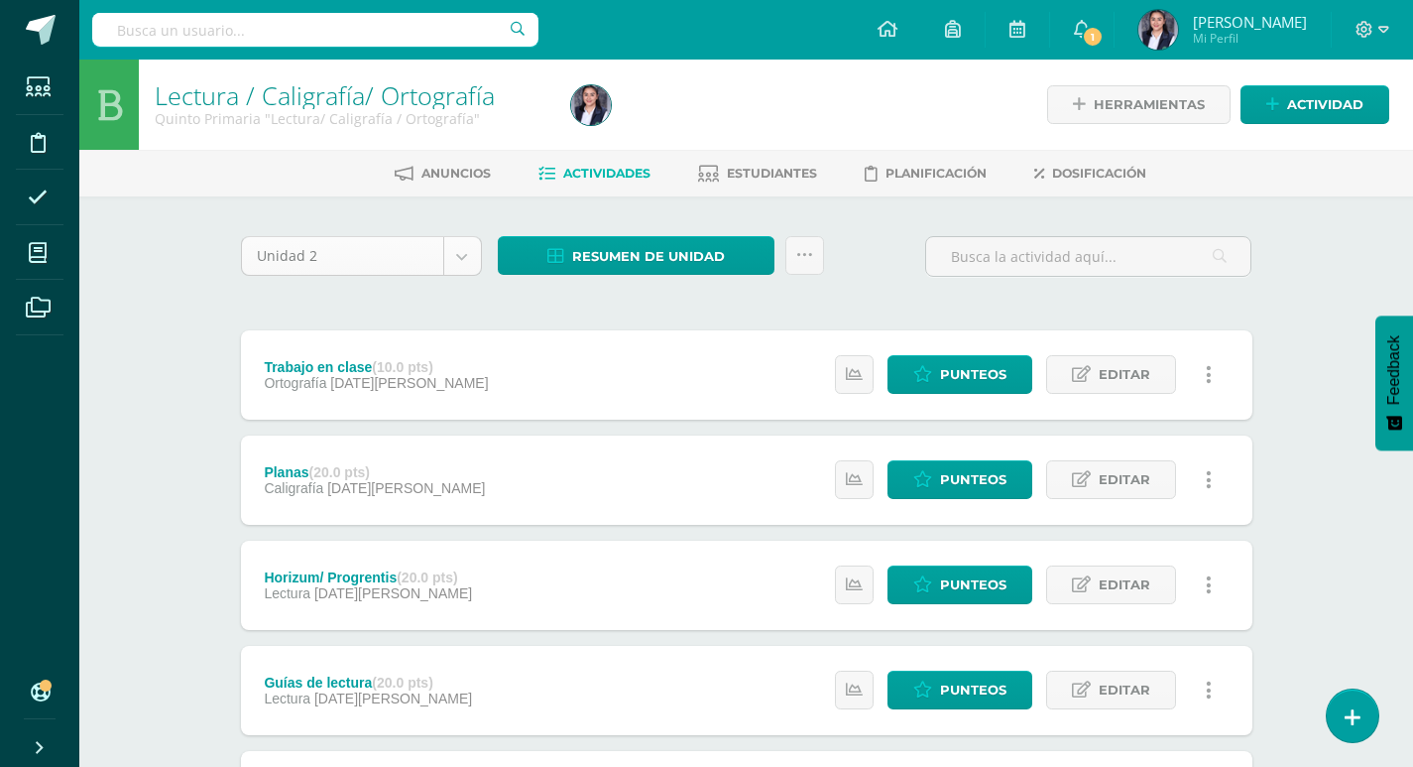
click at [462, 253] on body "Estudiantes Disciplina Asistencia Mis cursos Archivos Soporte Centro de ayuda Ú…" at bounding box center [706, 538] width 1413 height 1077
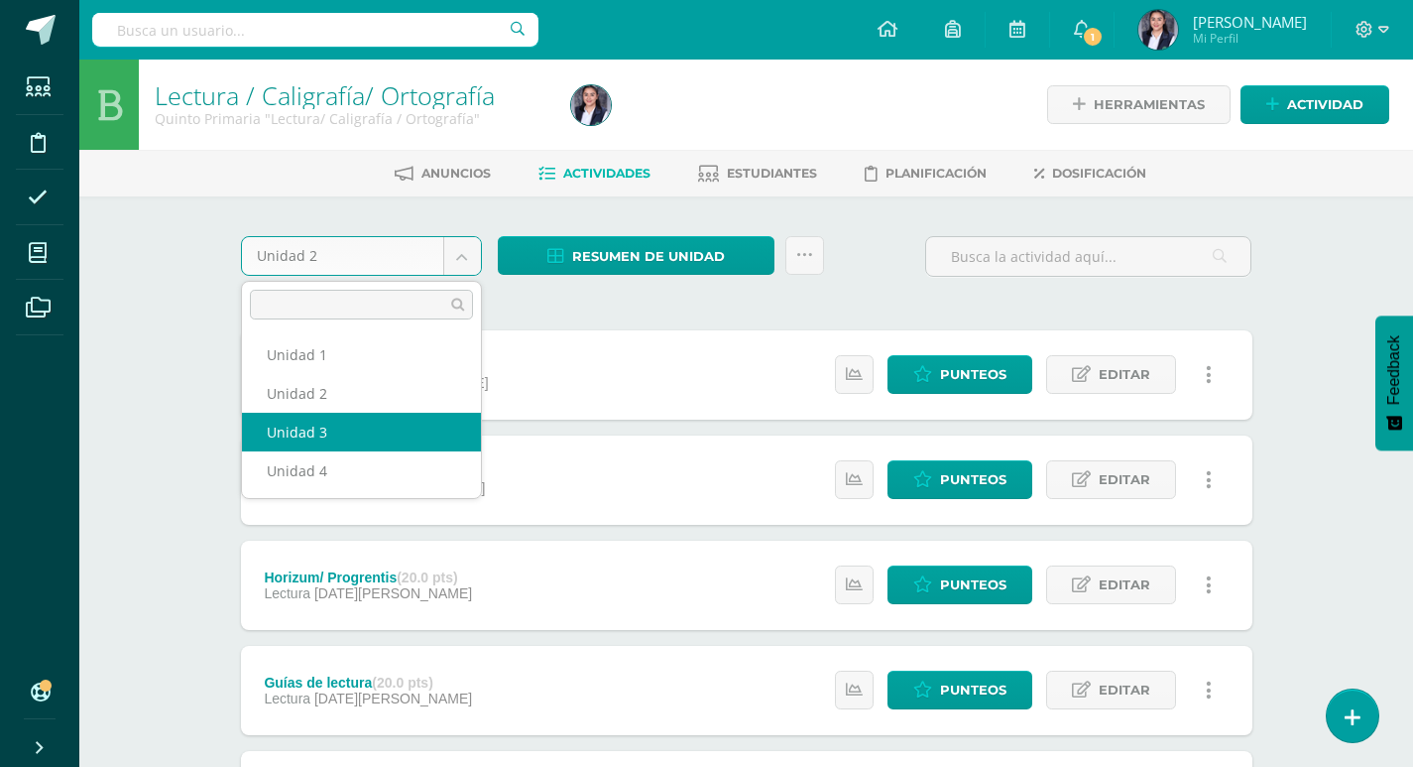
select select "Unidad 3"
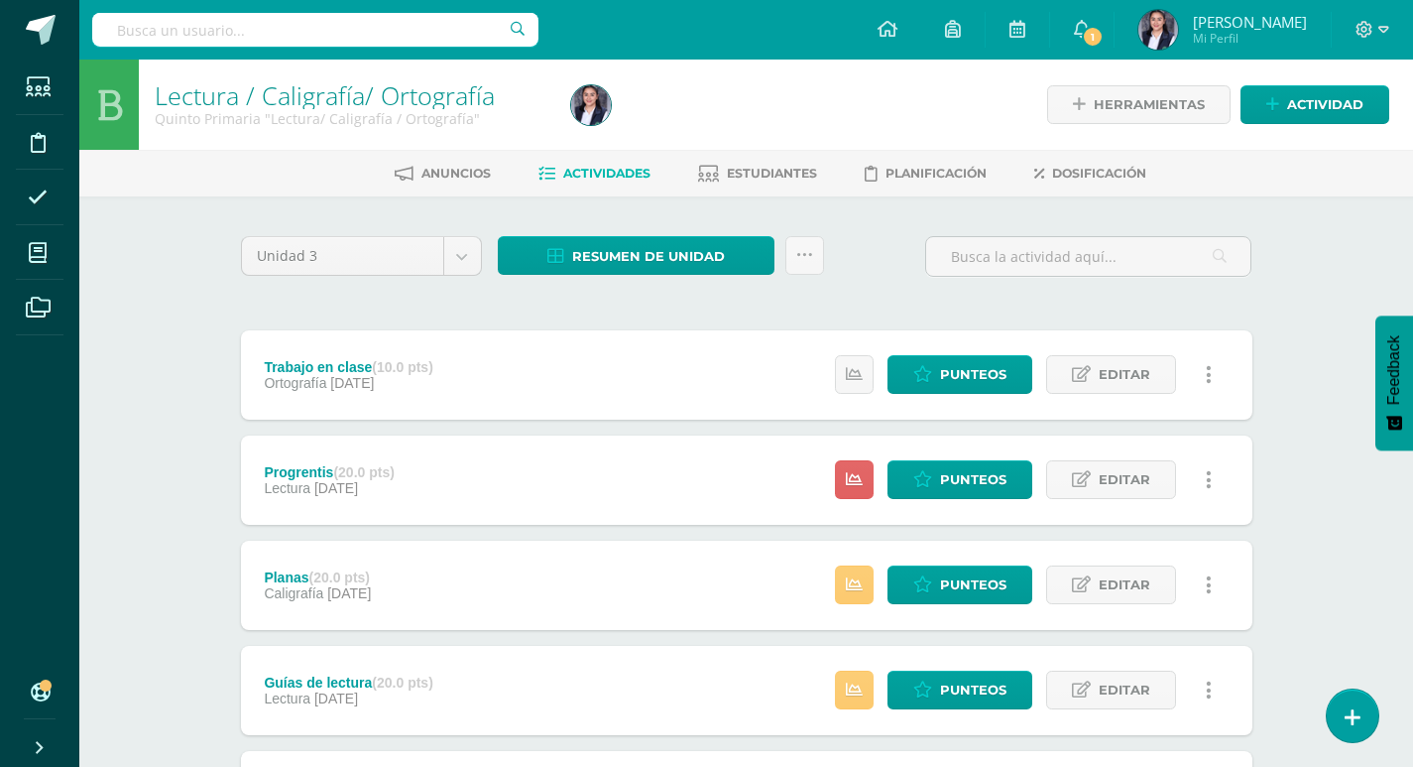
scroll to position [99, 0]
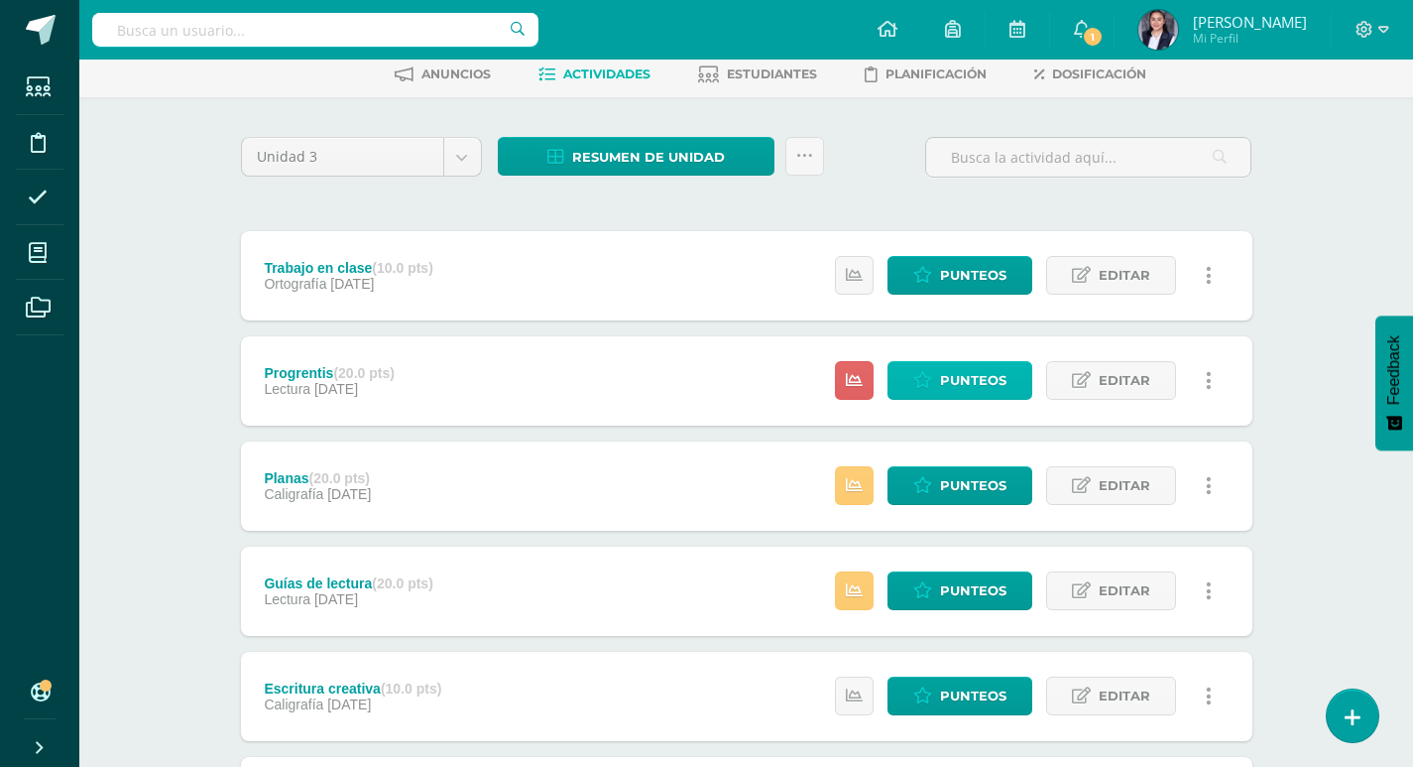
click at [985, 380] on span "Punteos" at bounding box center [973, 380] width 66 height 37
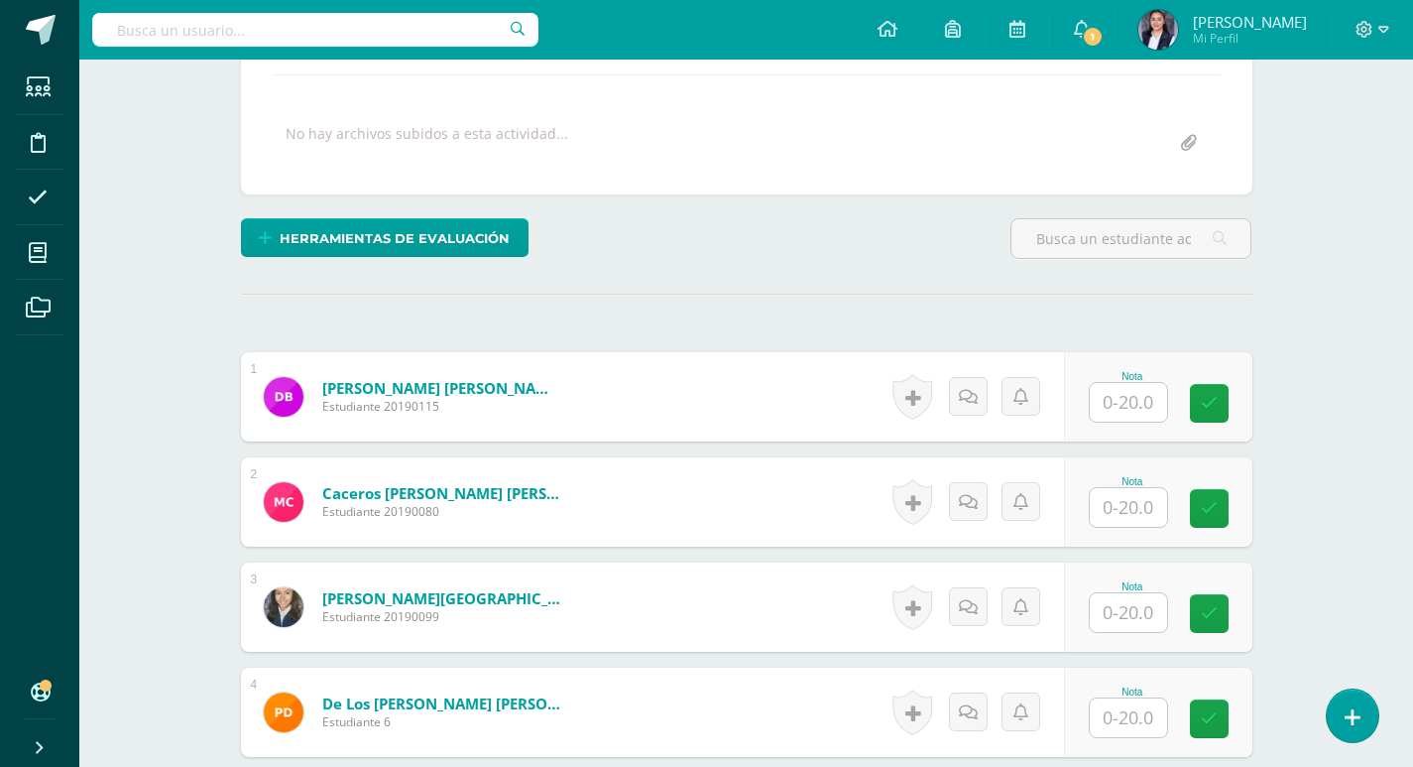
scroll to position [412, 0]
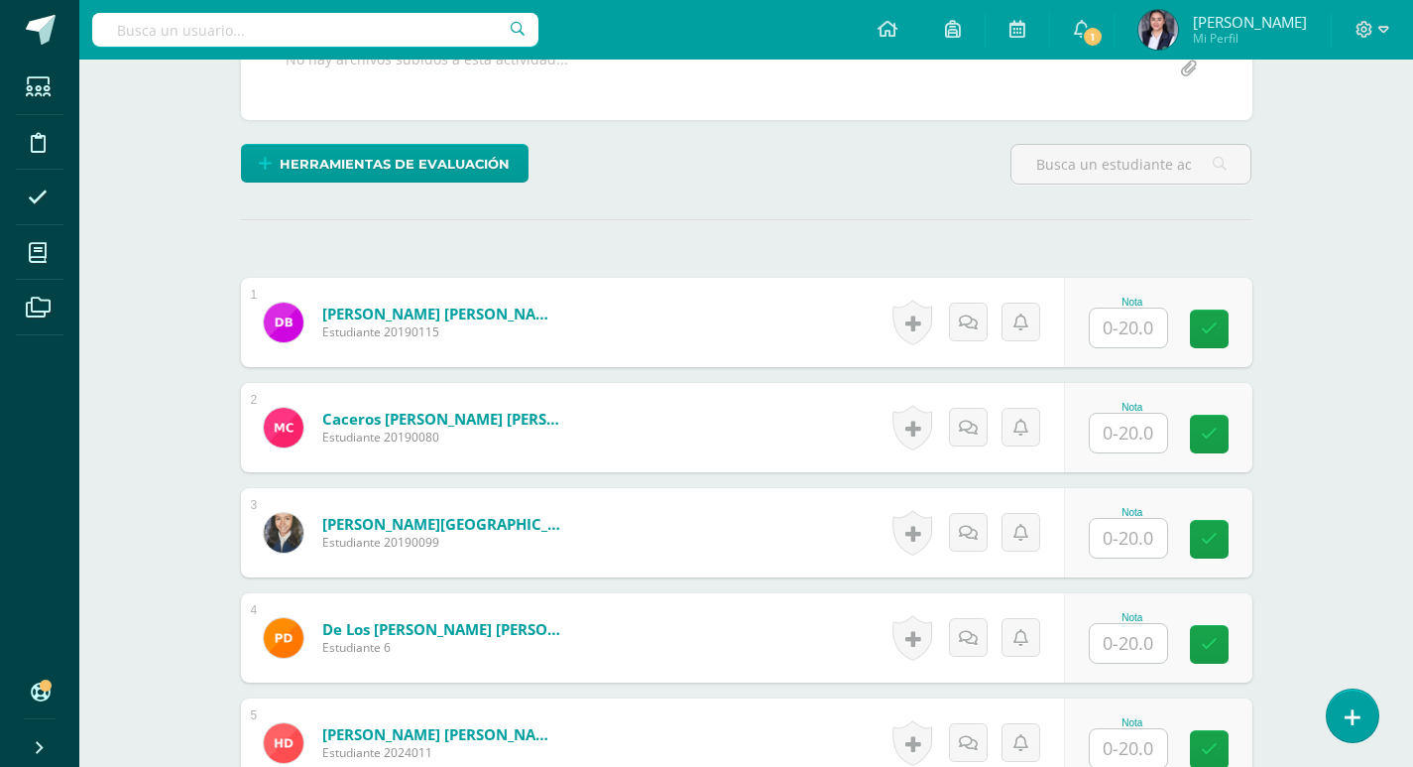
click at [1152, 336] on input "text" at bounding box center [1128, 327] width 77 height 39
type input "16"
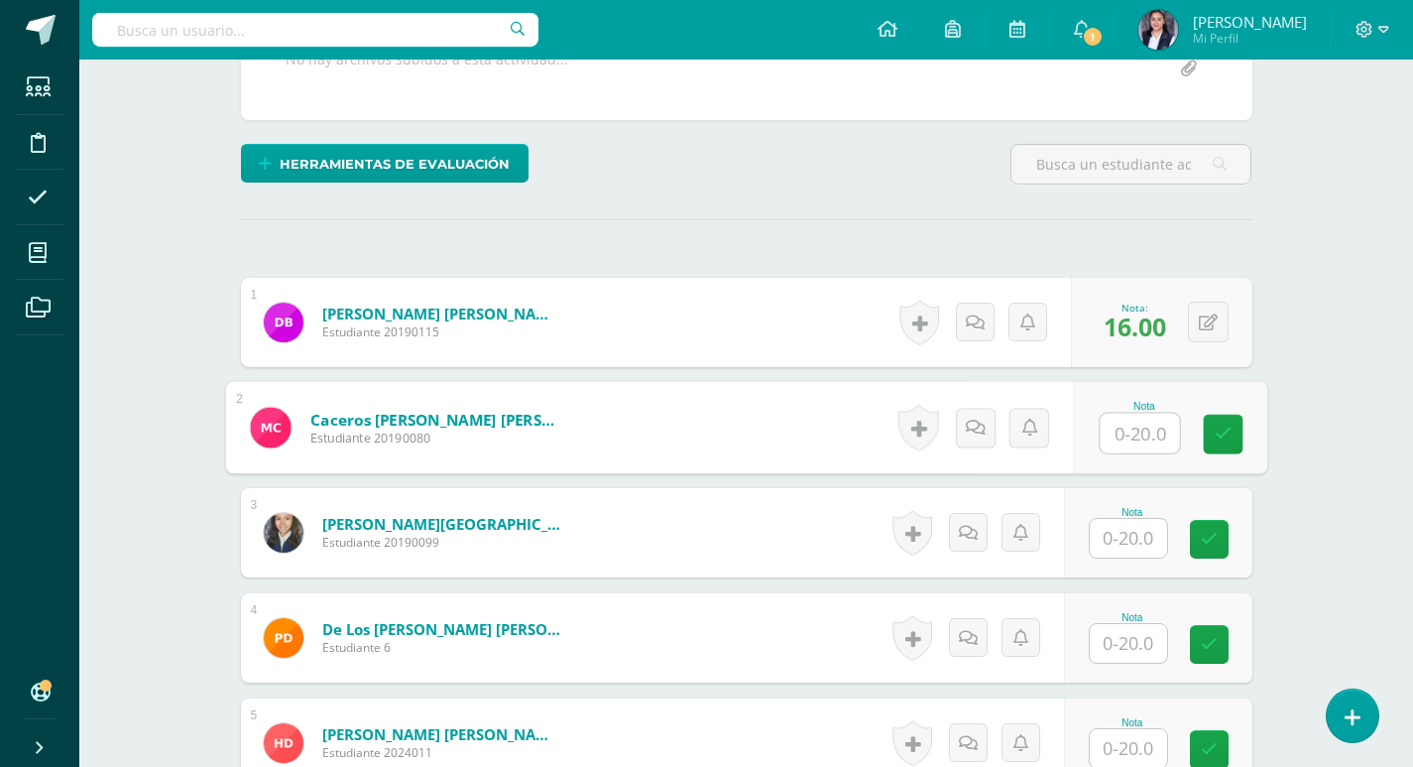
scroll to position [413, 0]
type input "18"
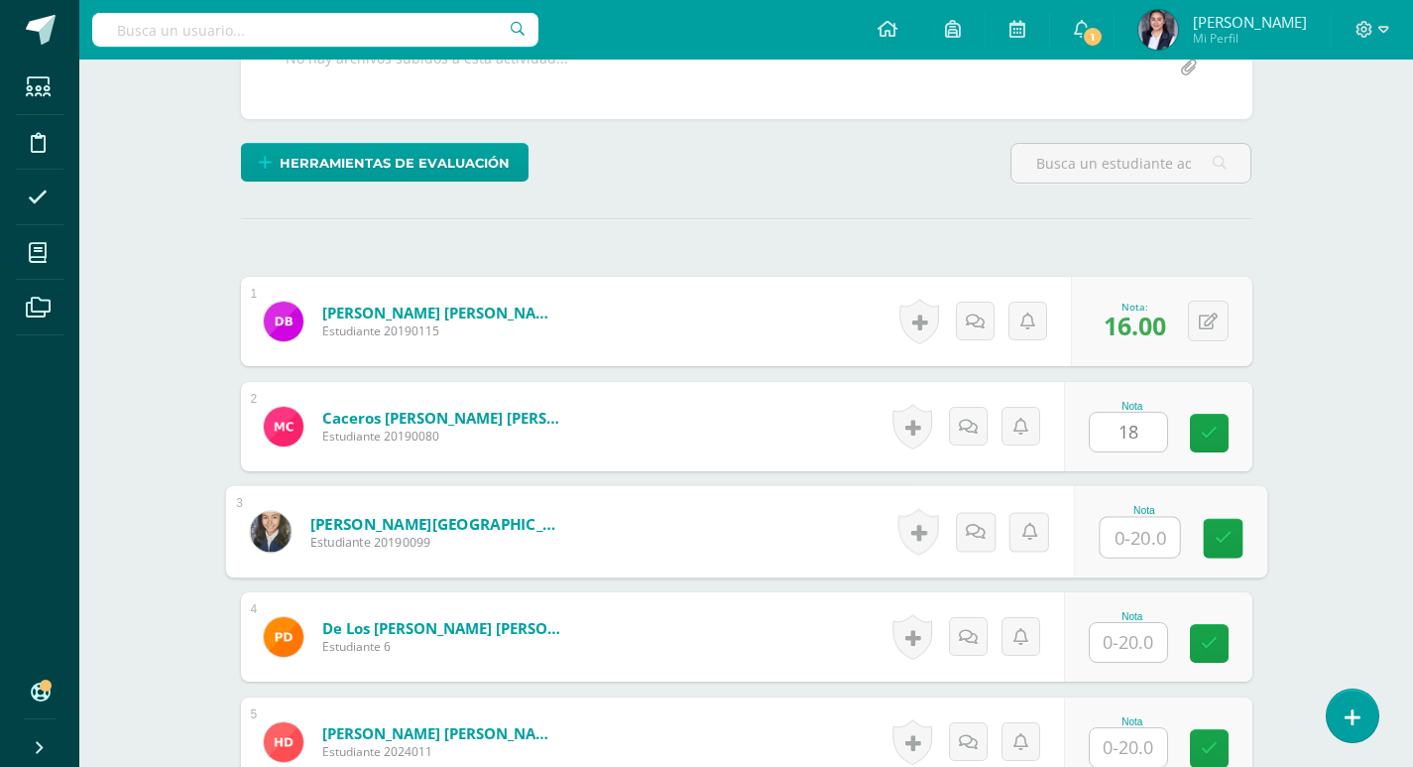
scroll to position [414, 0]
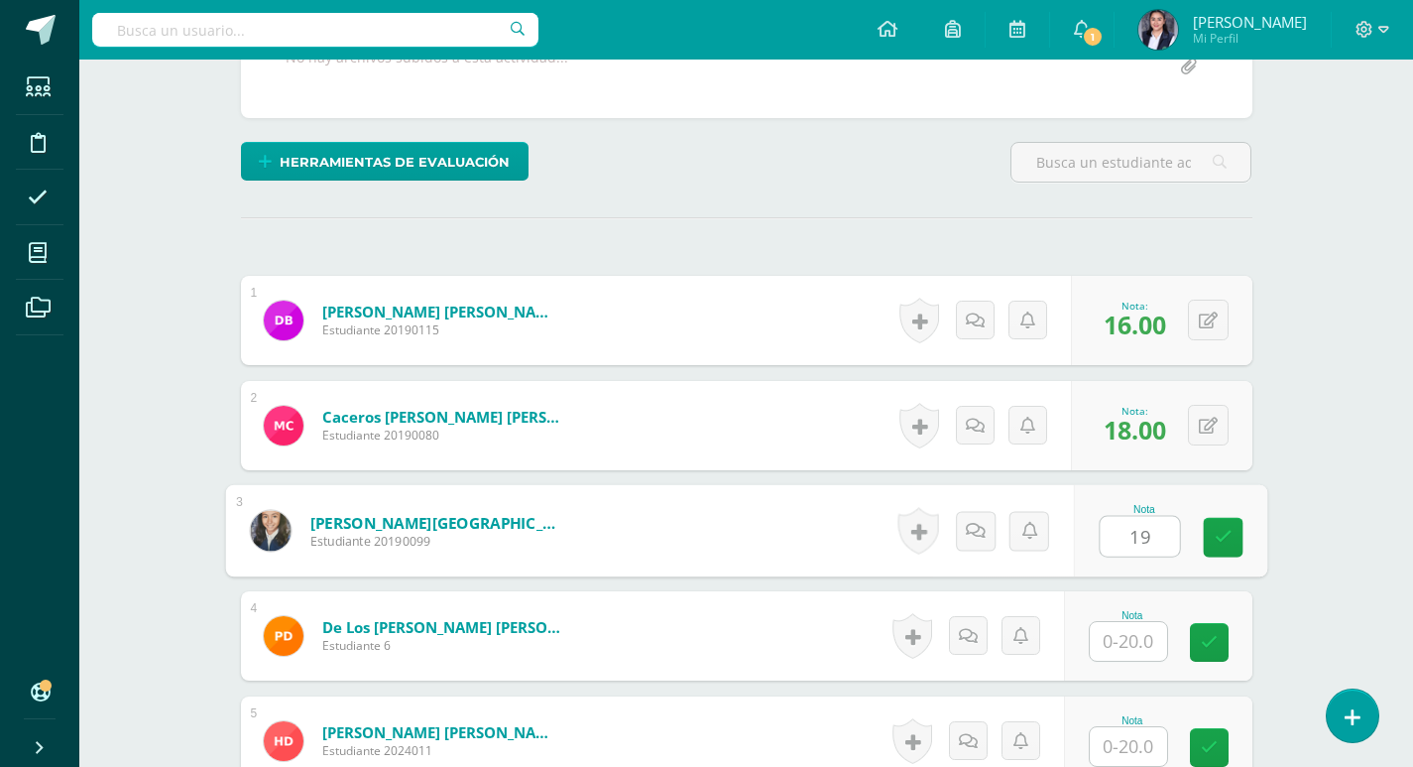
type input "19"
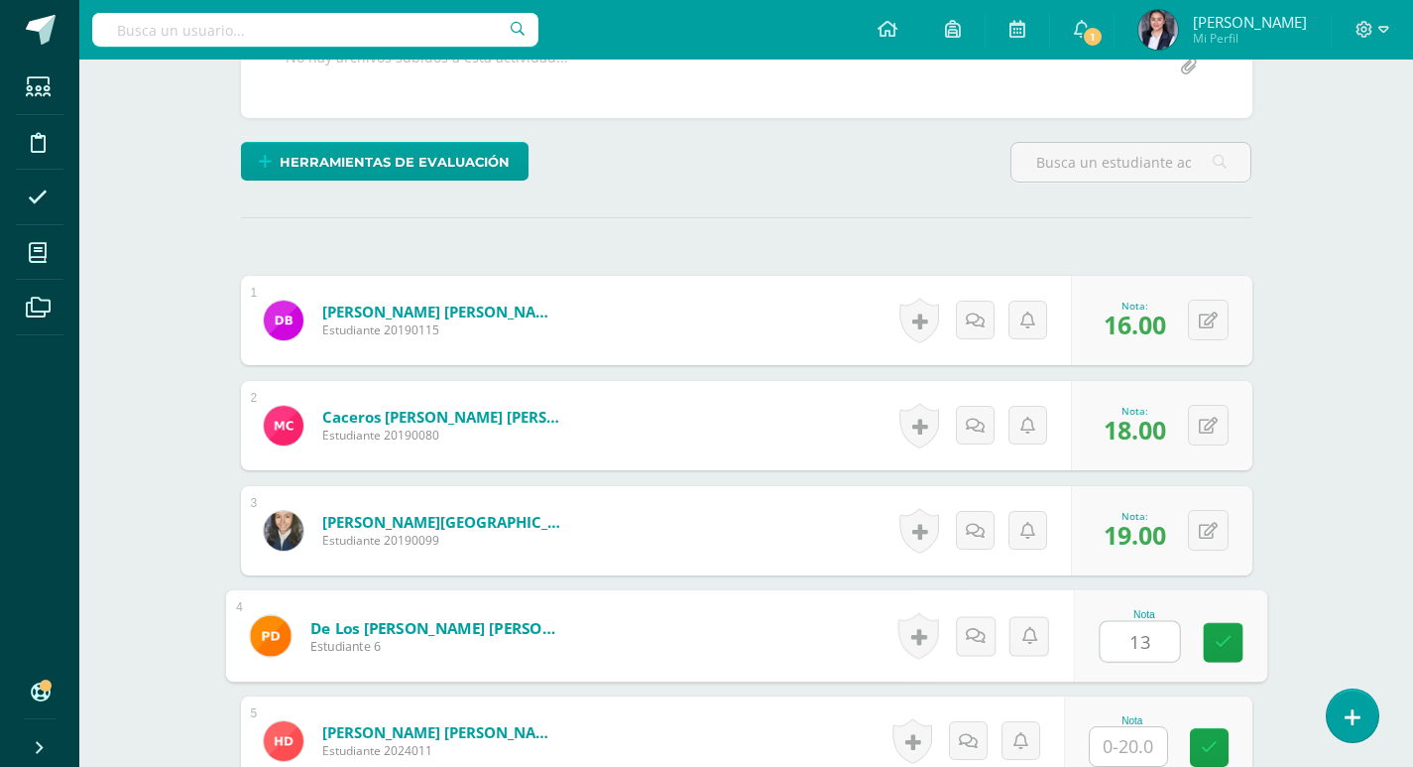
type input "13"
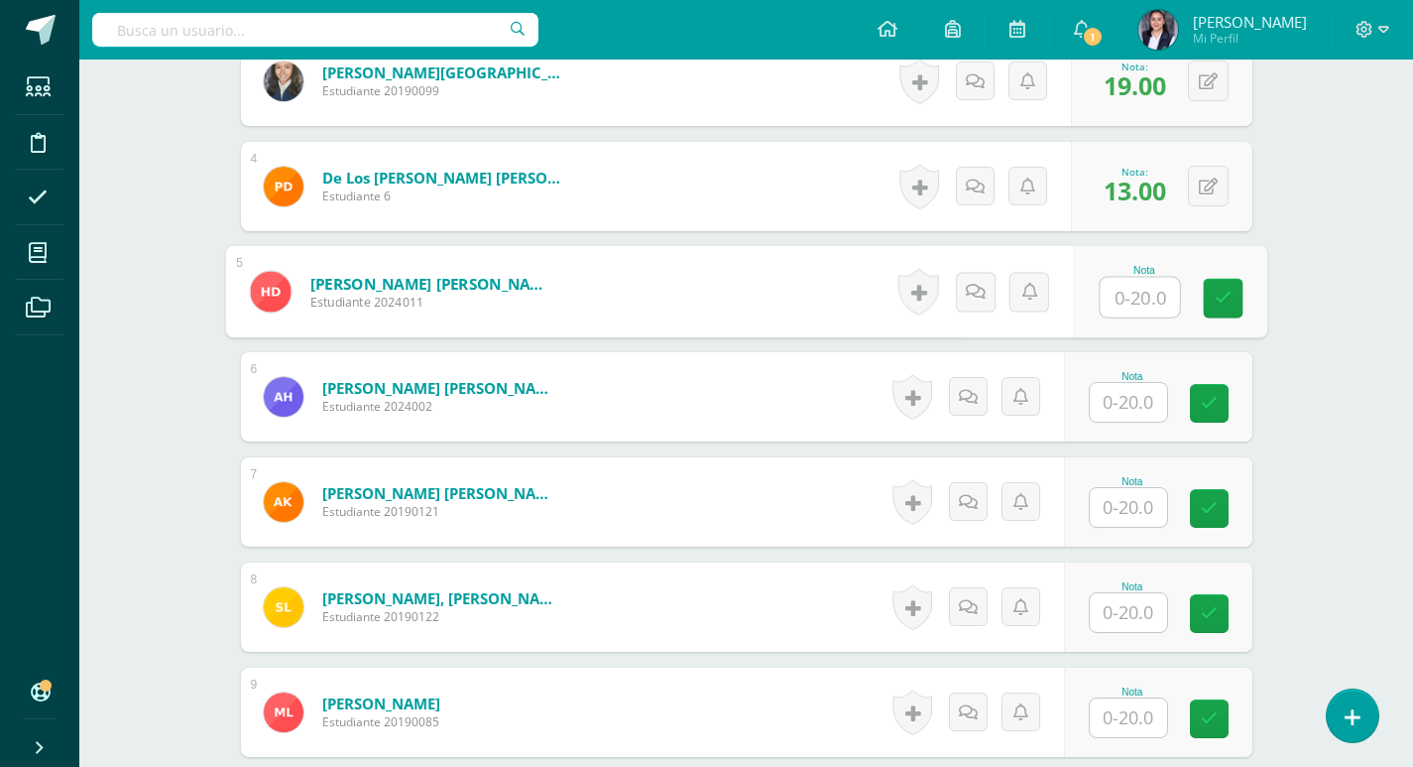
scroll to position [909, 0]
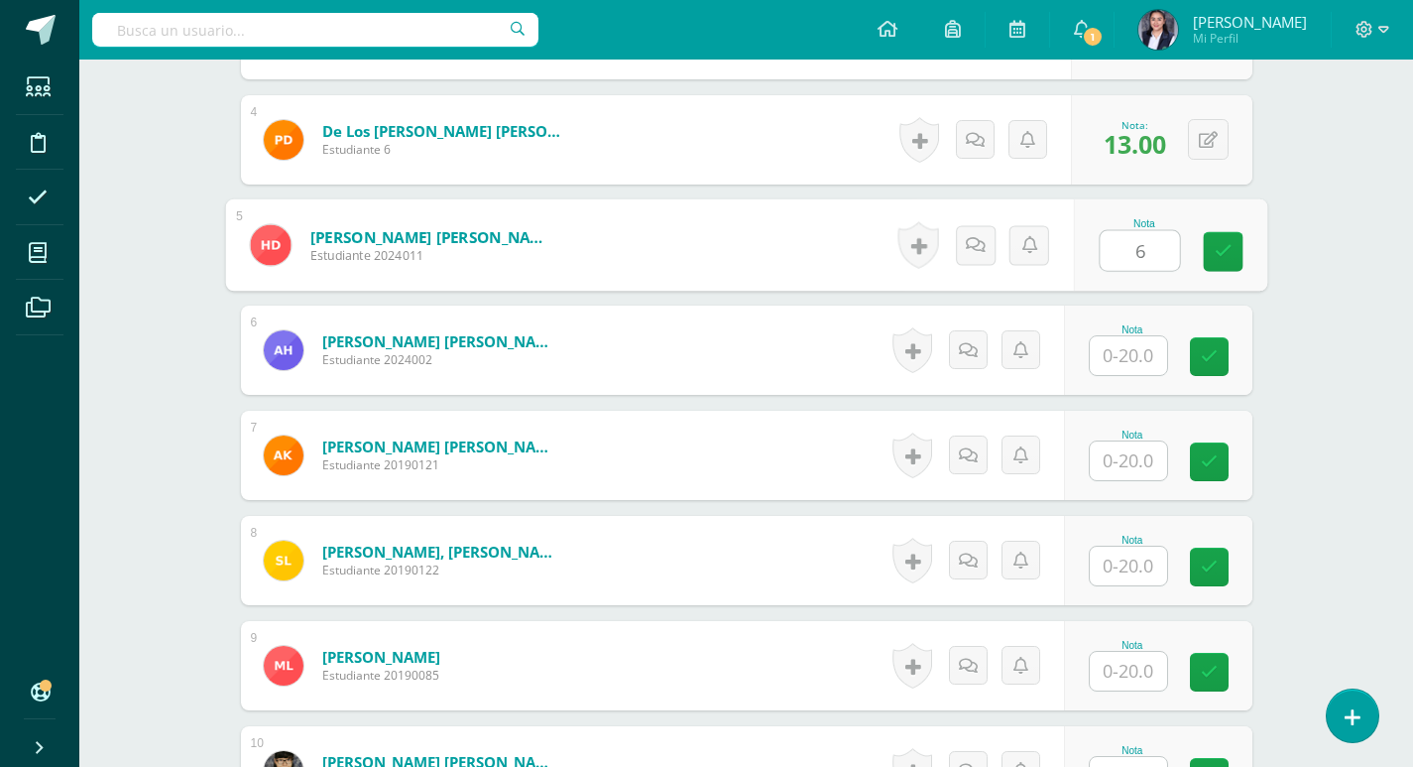
type input "6"
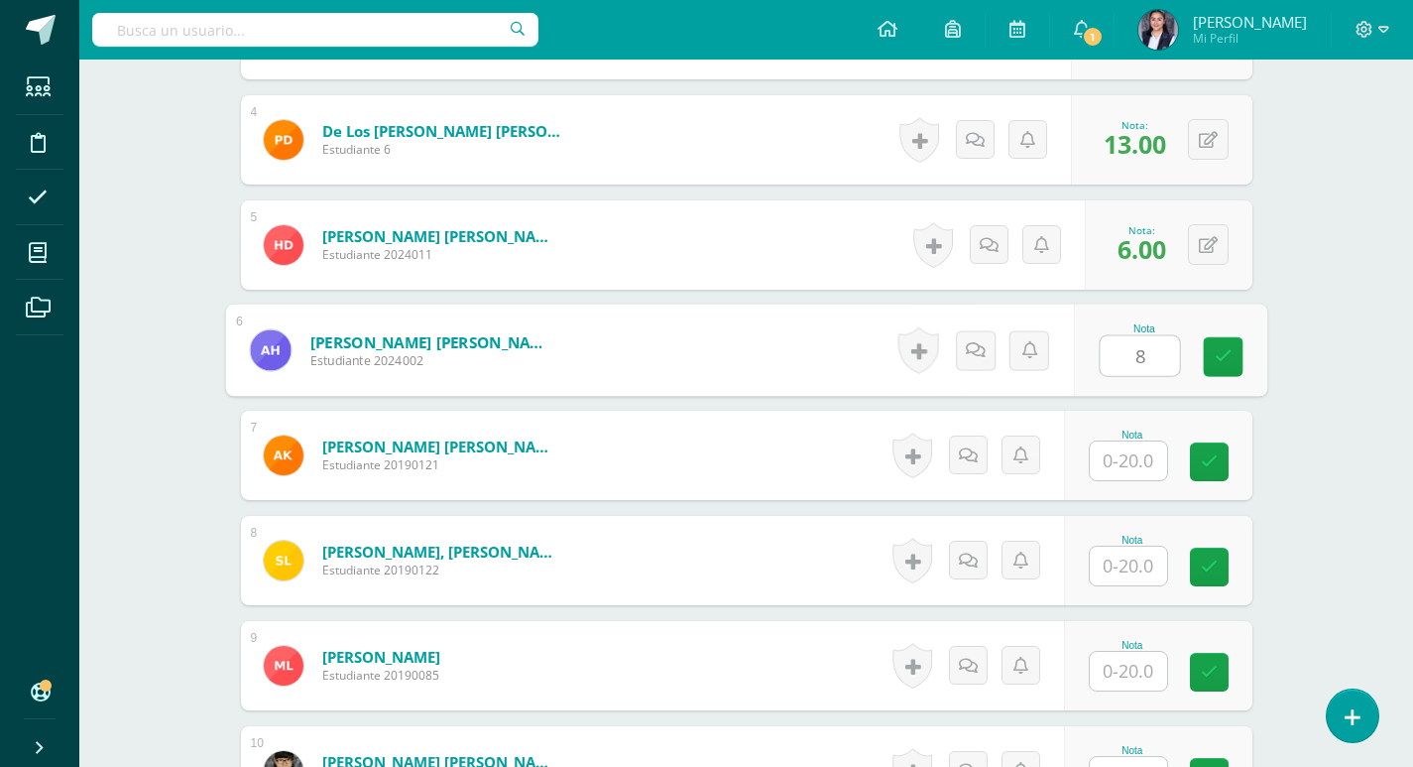
type input "8"
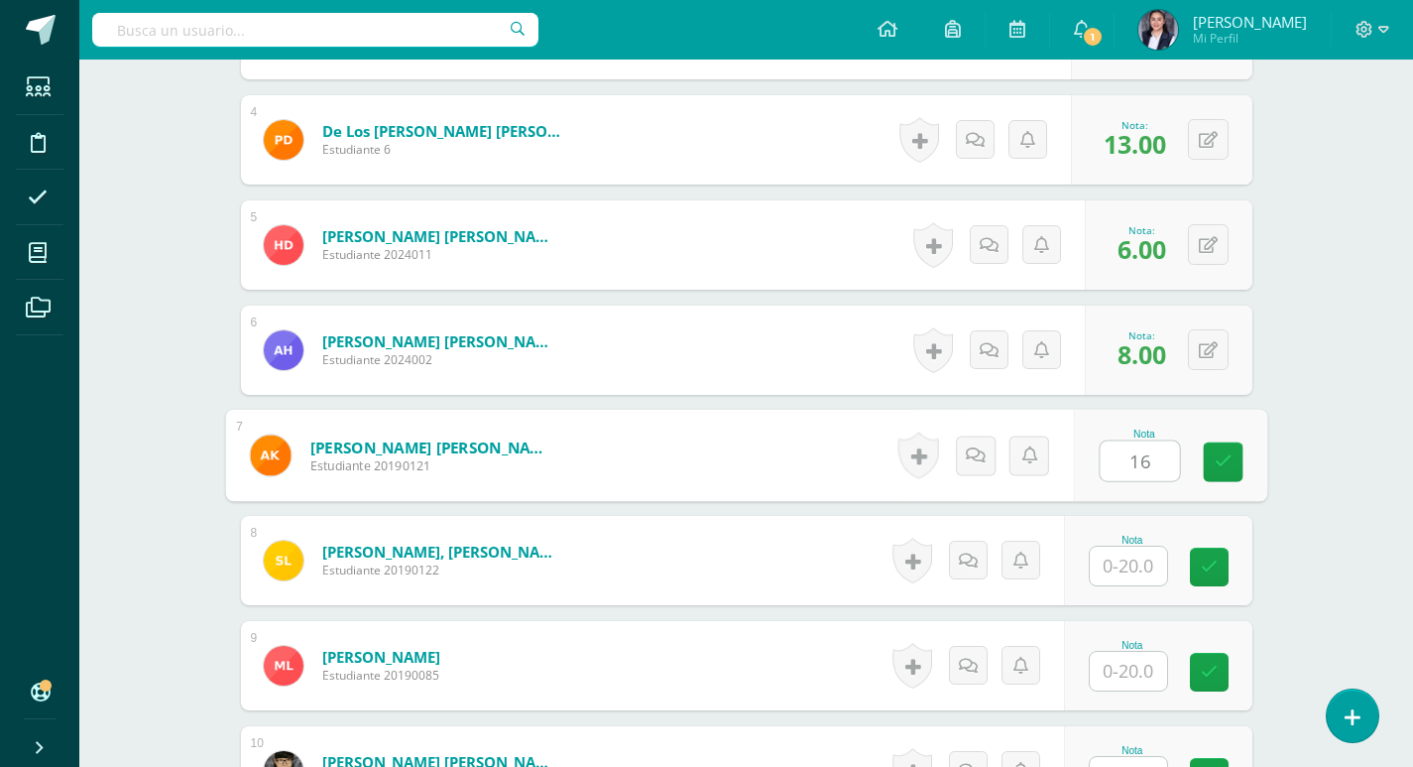
type input "16"
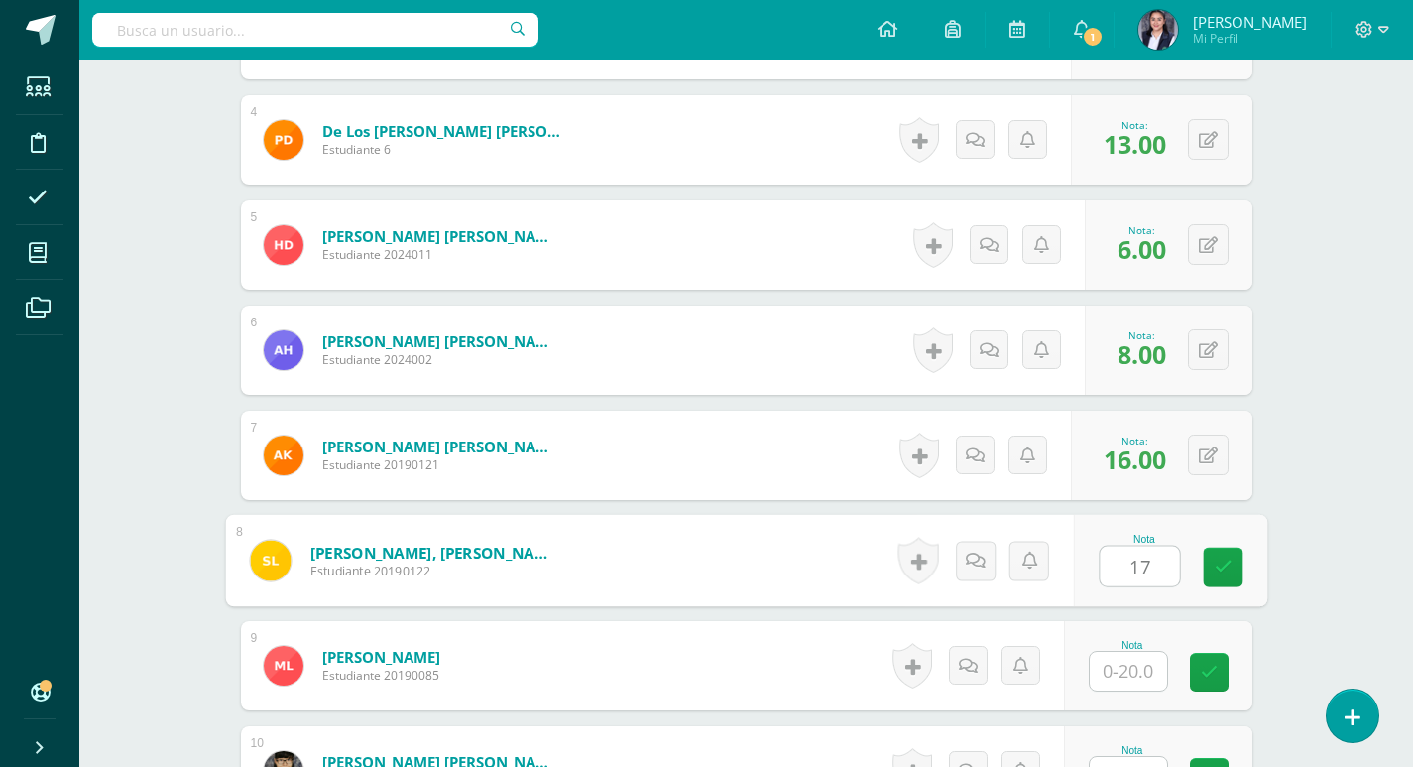
type input "17"
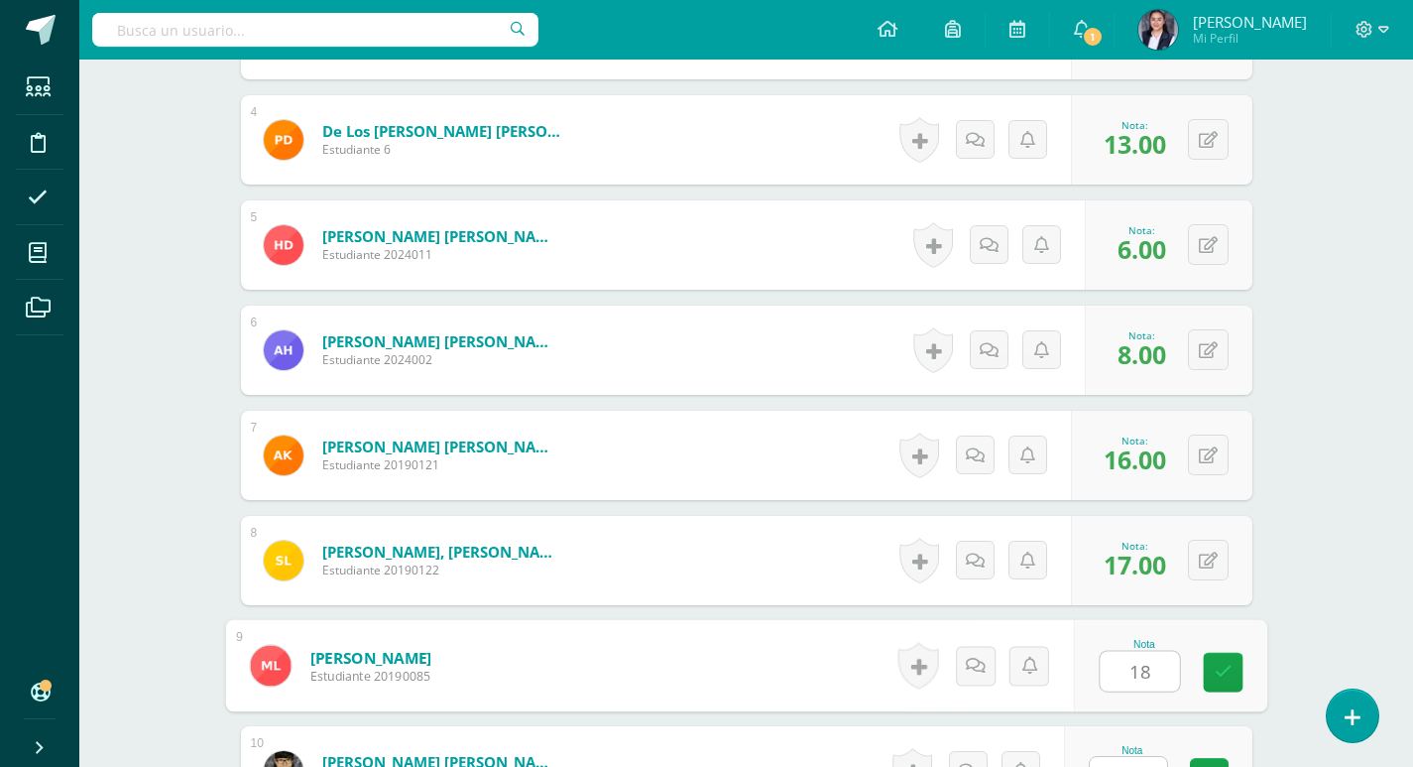
type input "18"
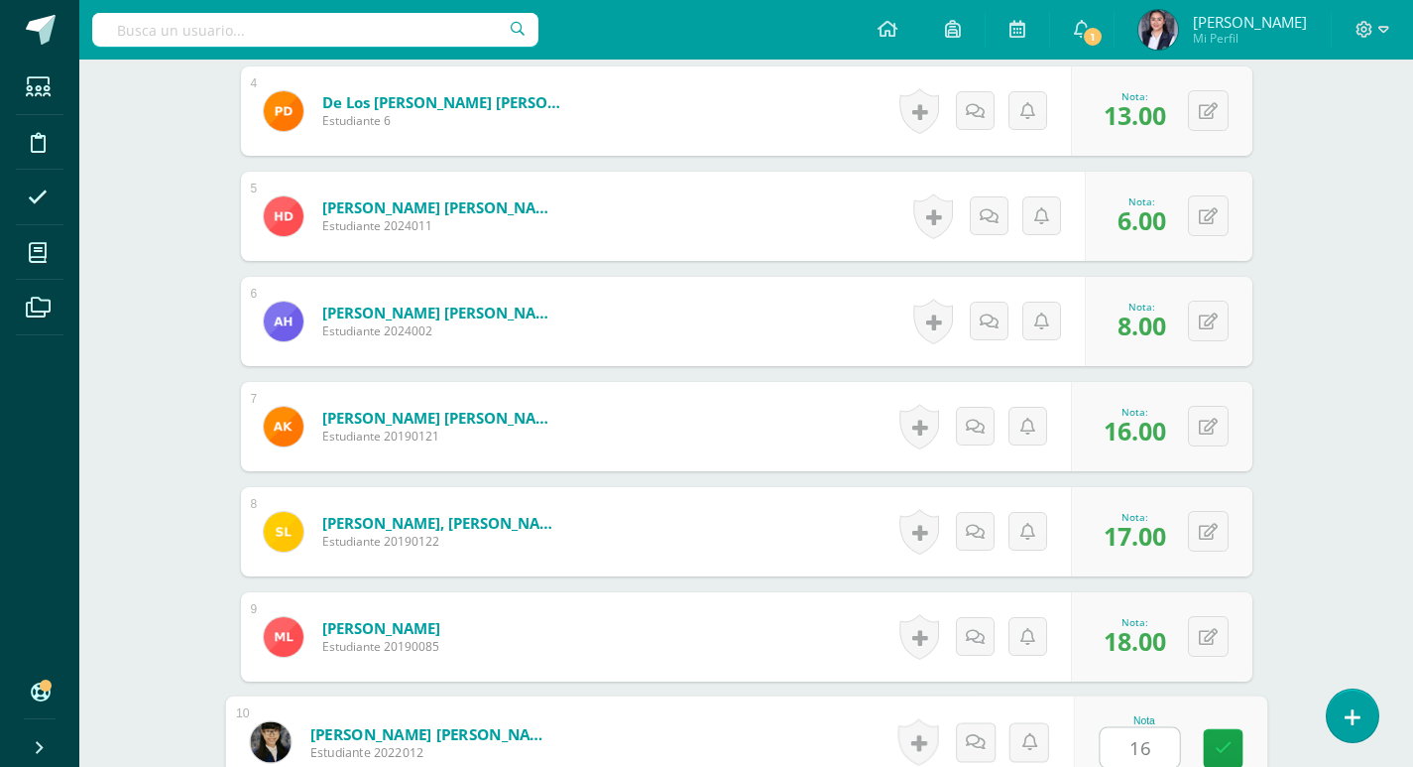
type input "16"
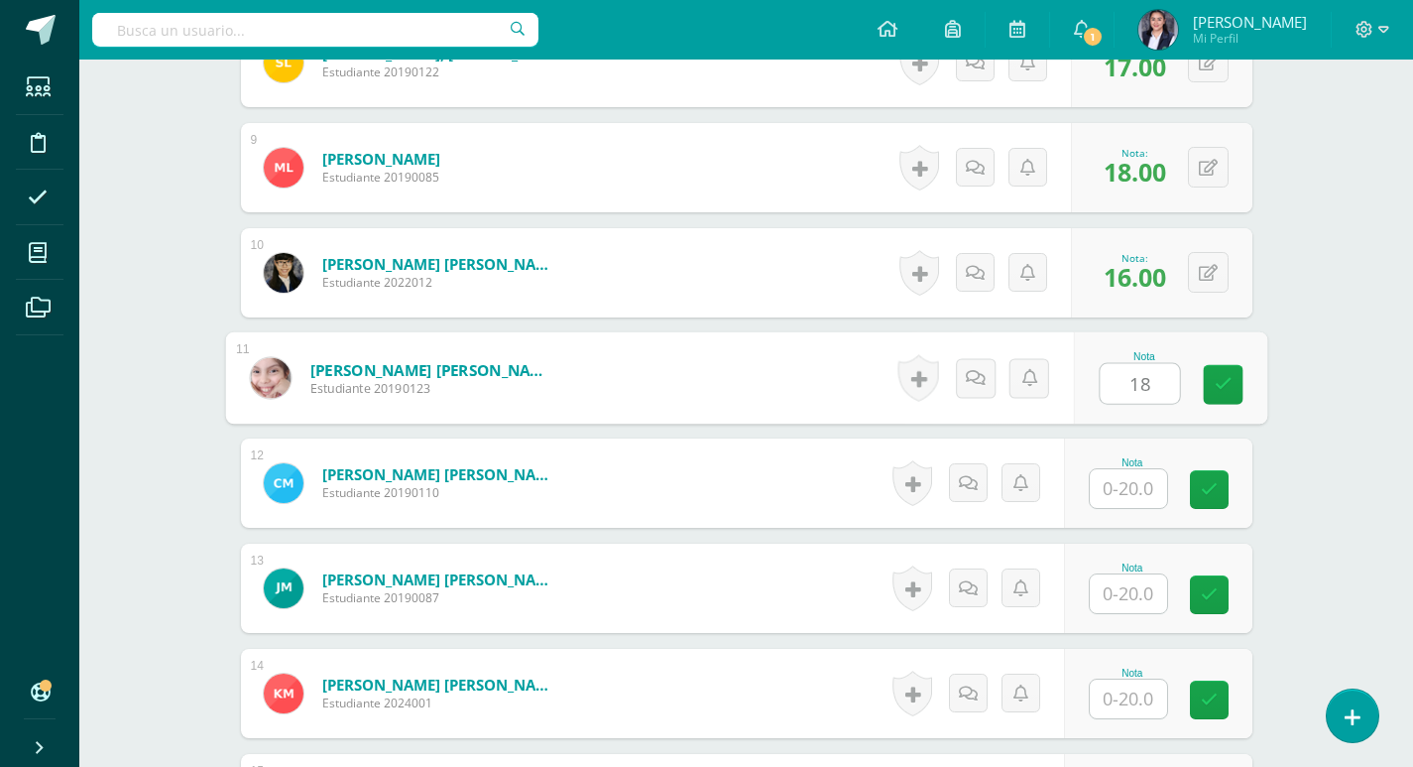
type input "18"
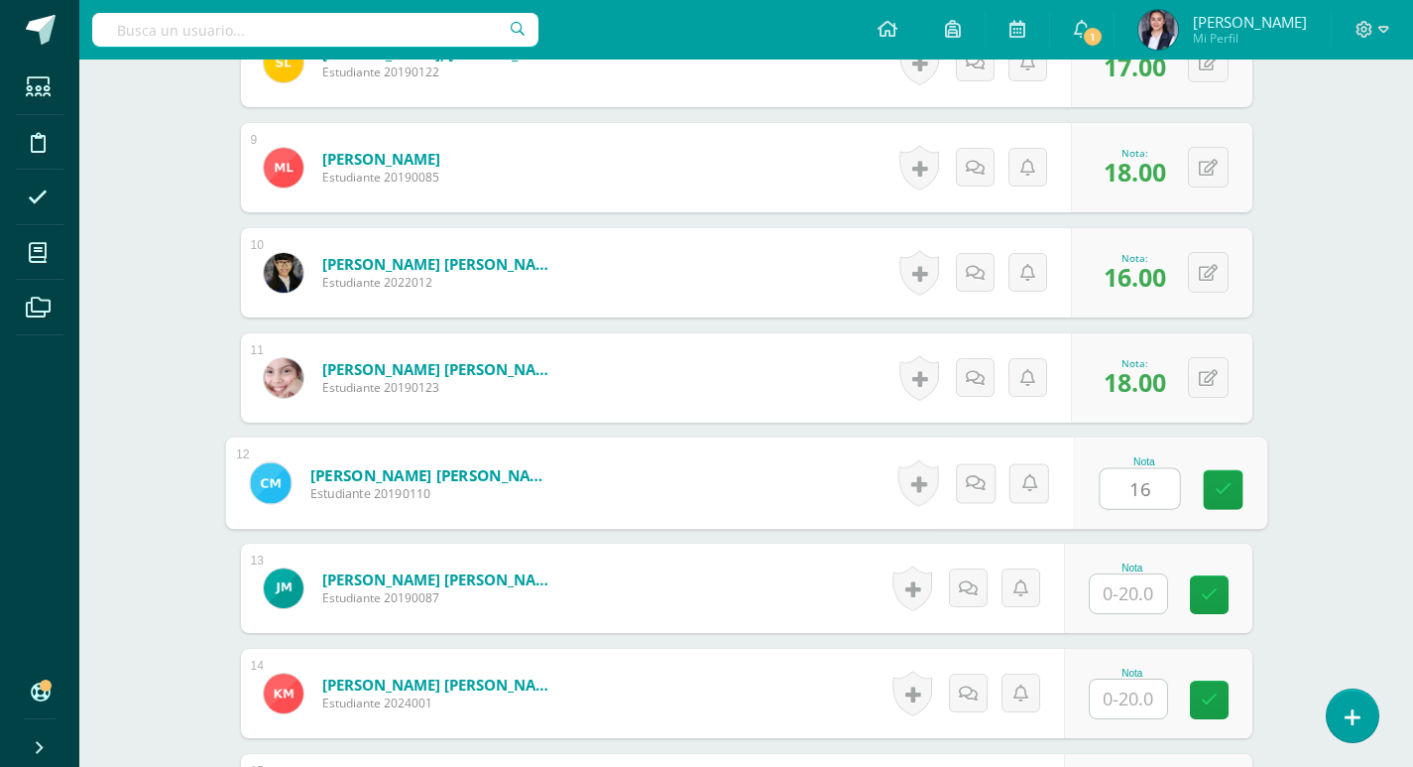
type input "16"
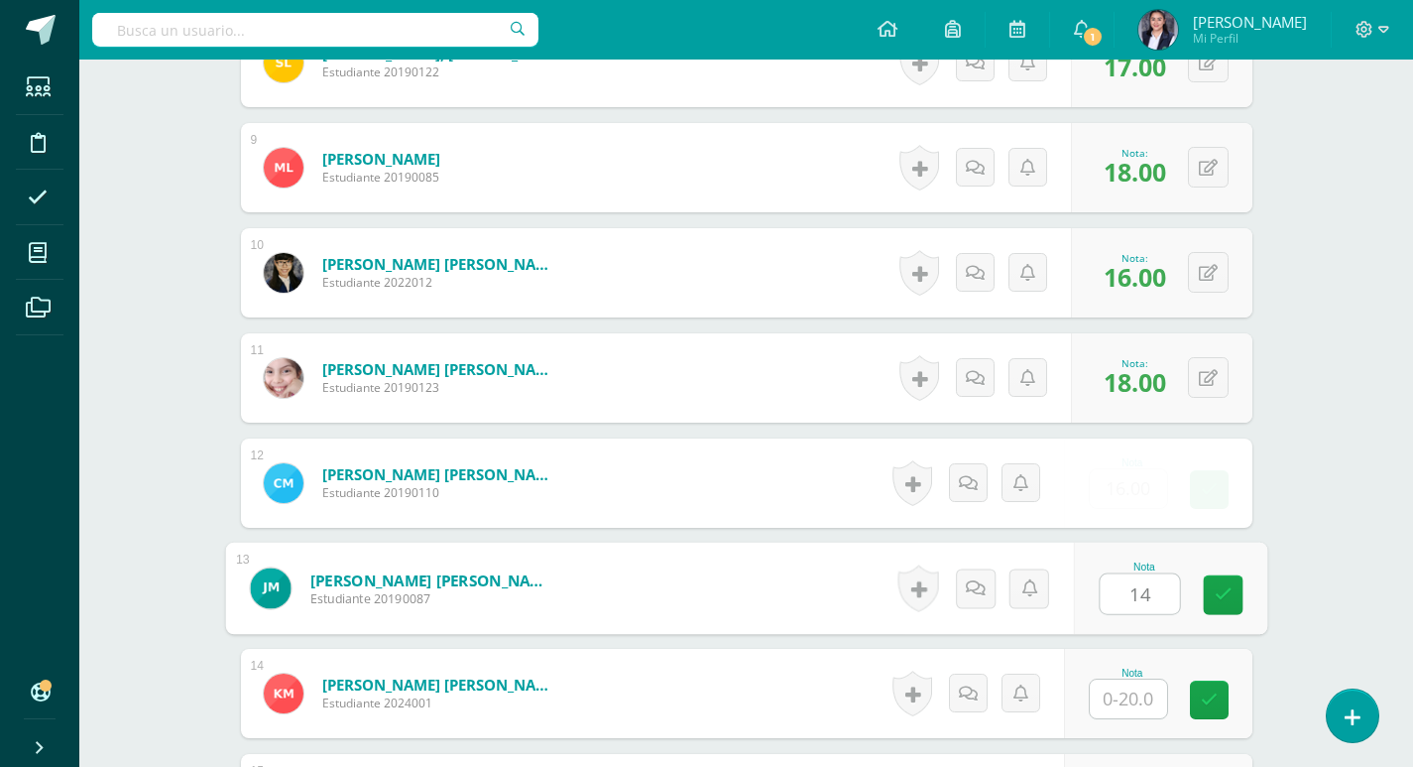
type input "14"
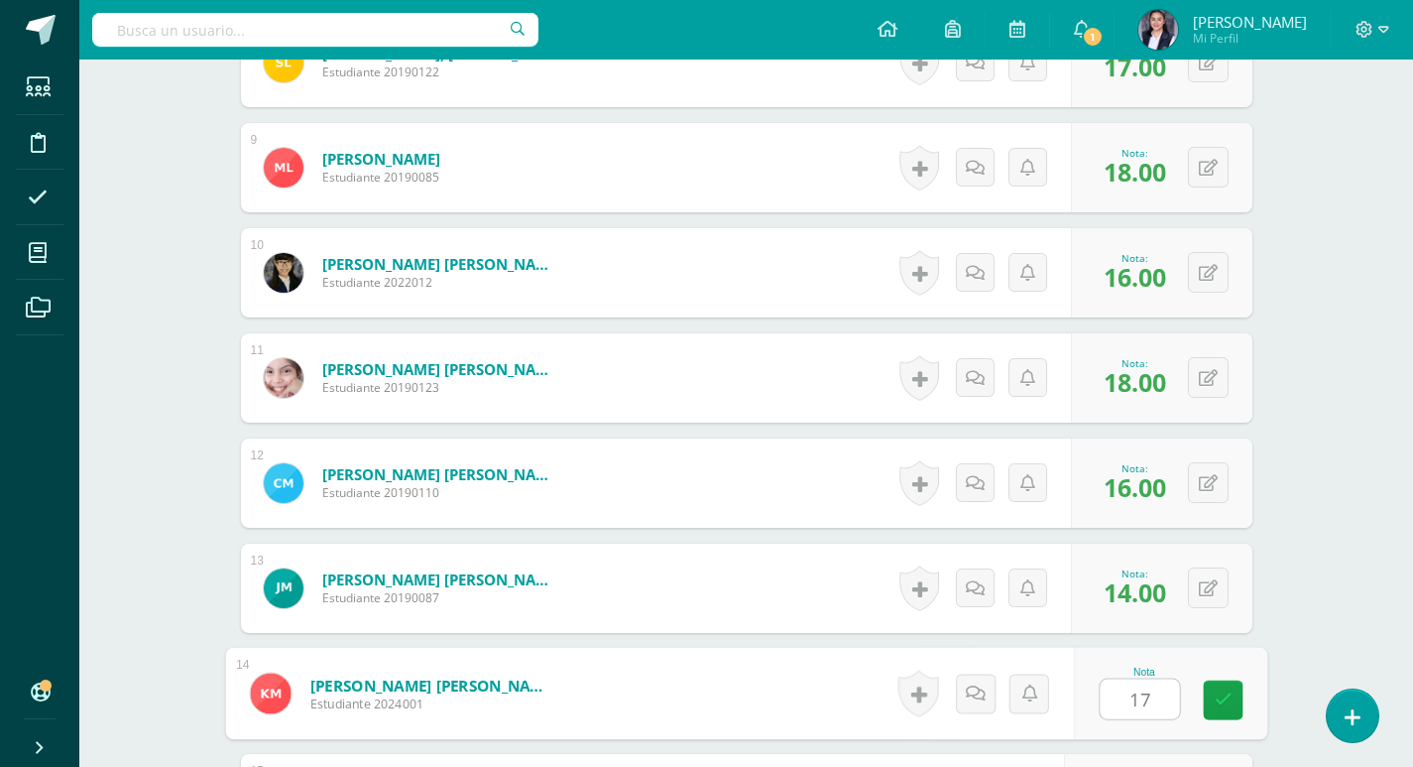
type input "17"
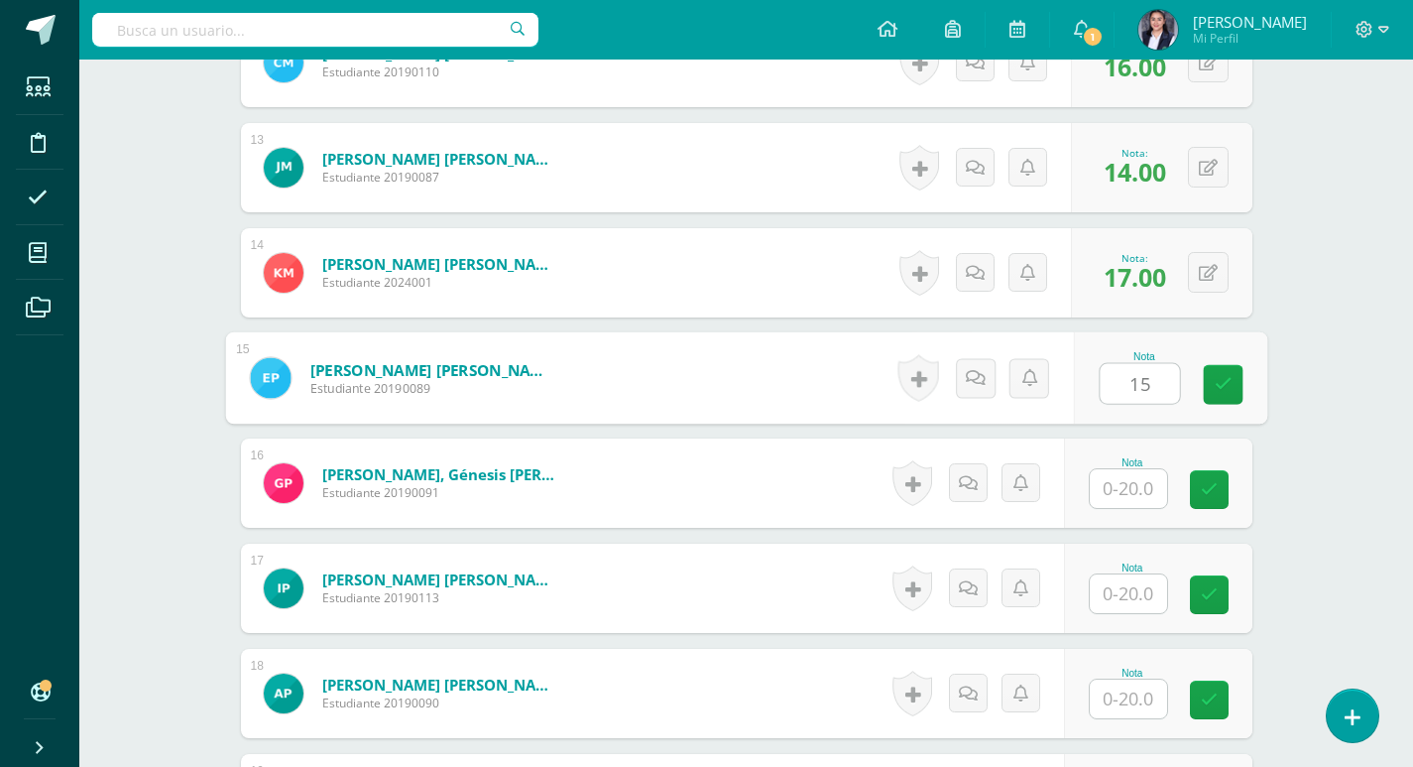
type input "15"
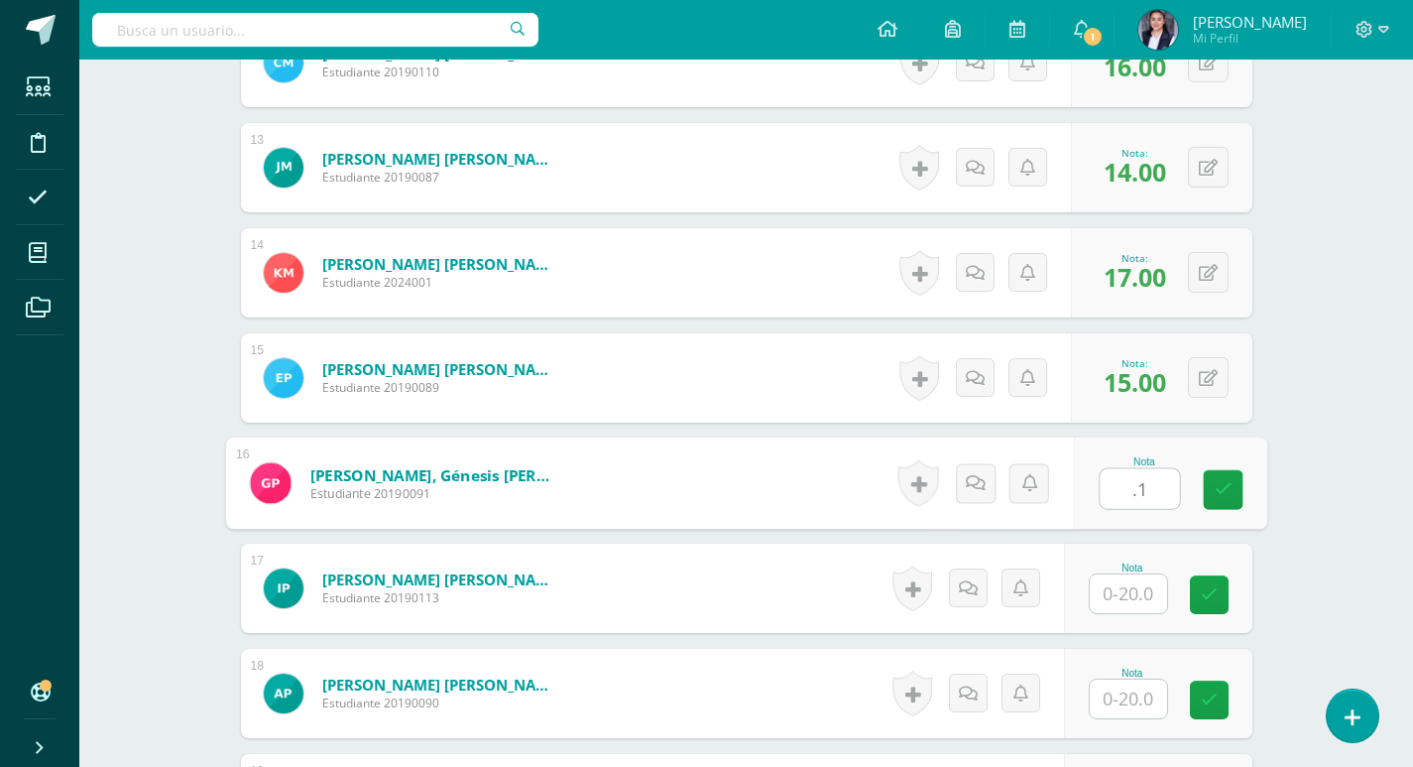
type input "."
type input "18"
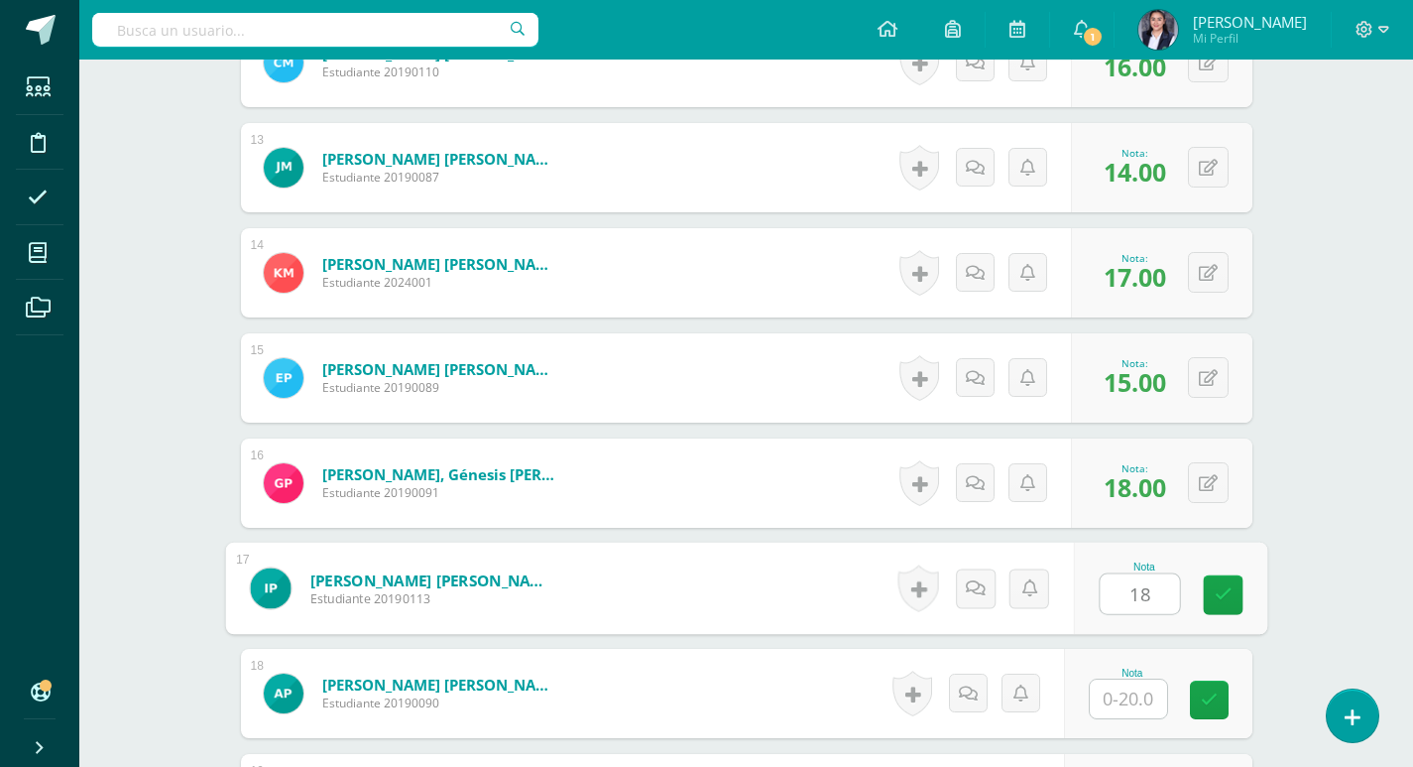
type input "18"
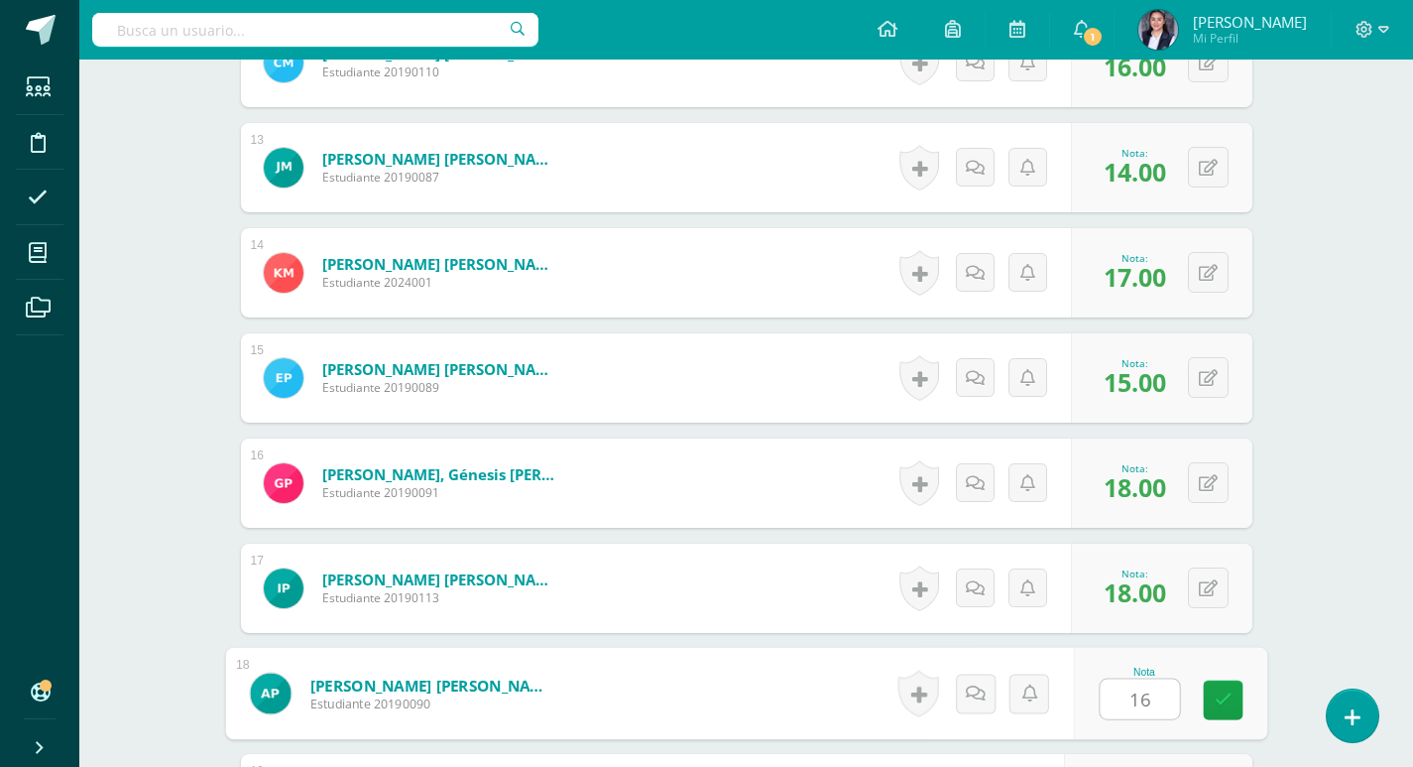
type input "16"
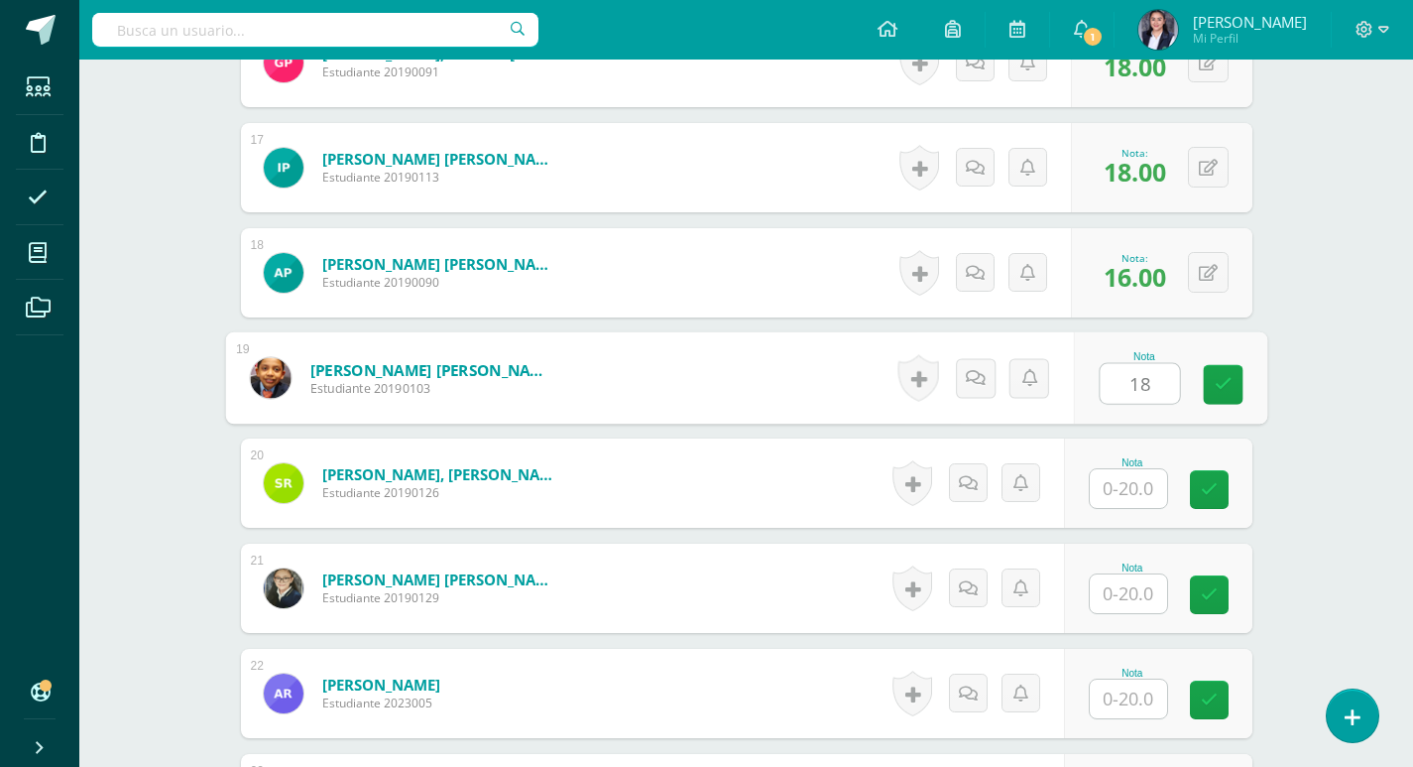
type input "18"
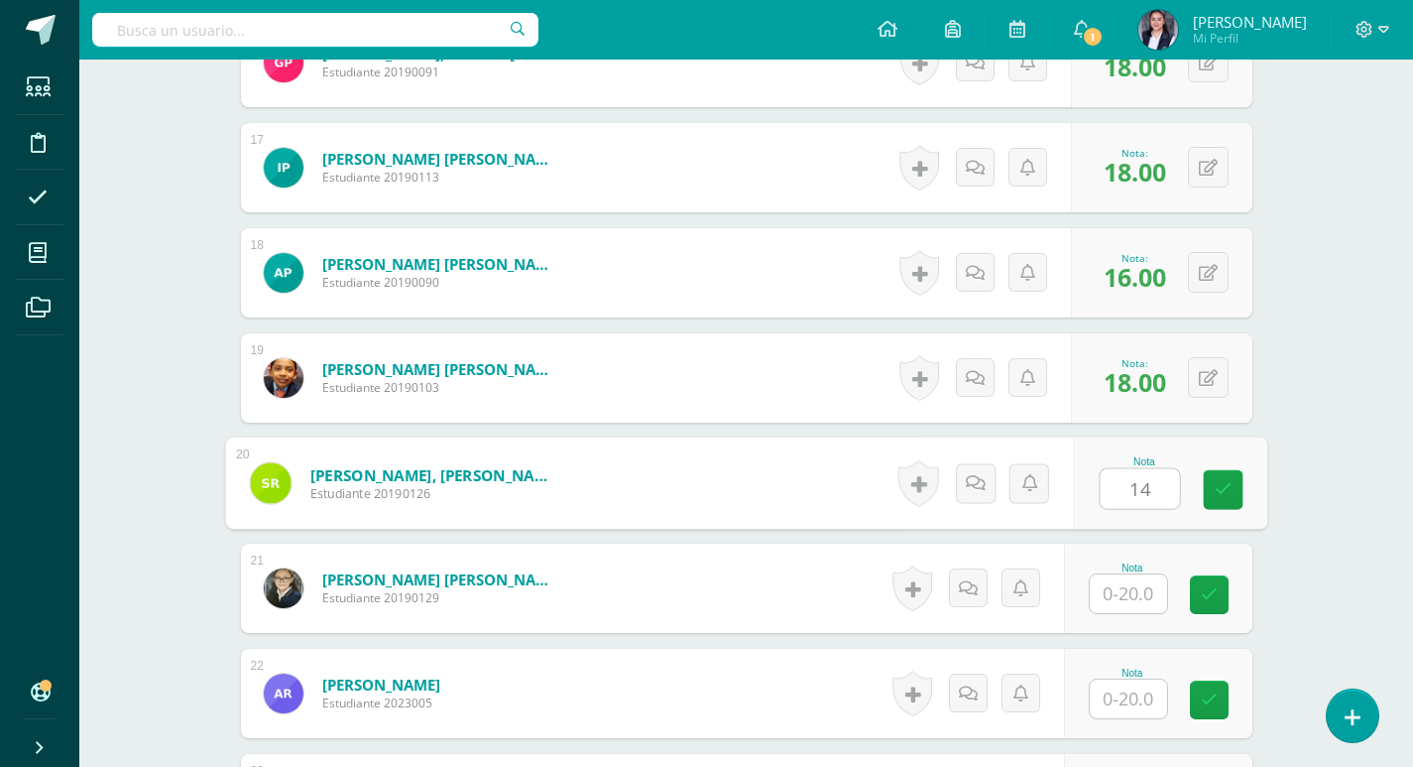
type input "14"
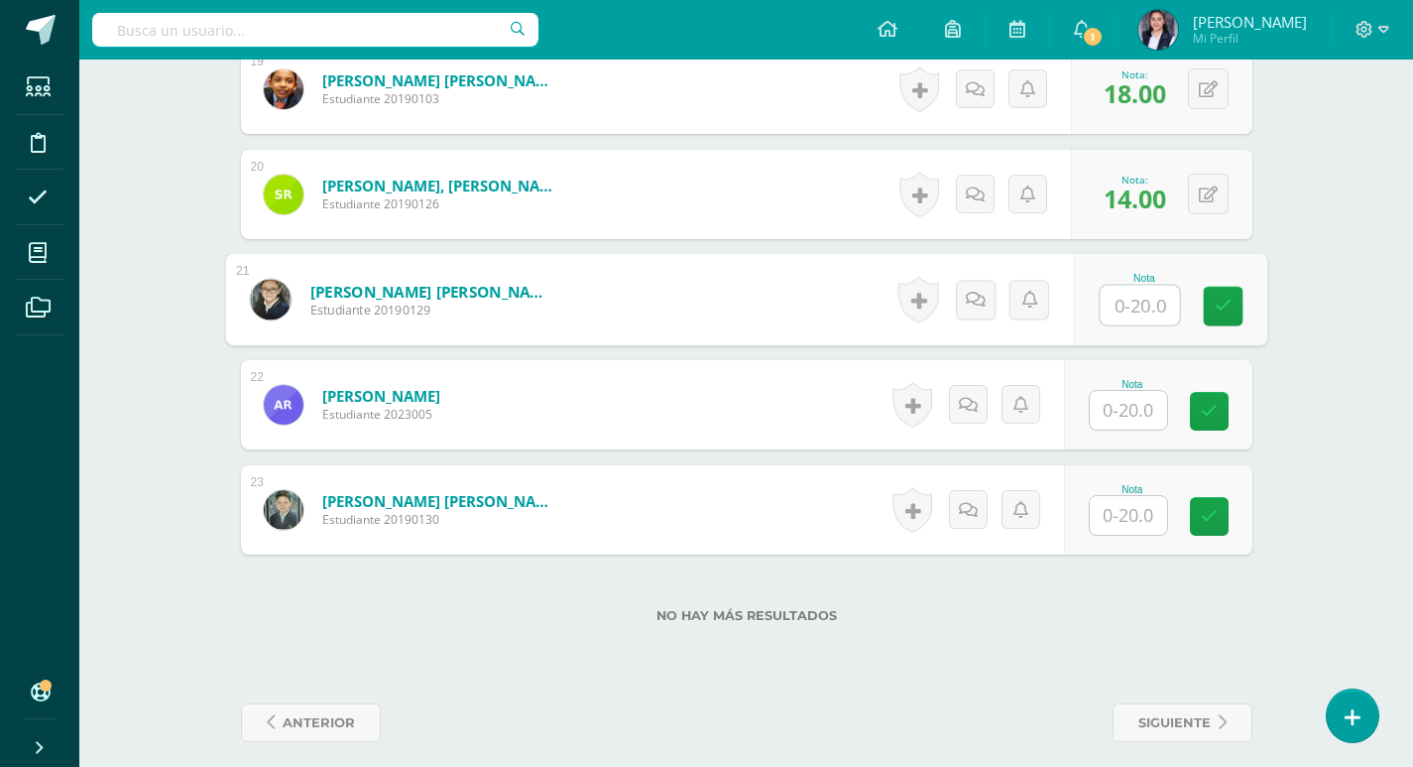
scroll to position [2546, 0]
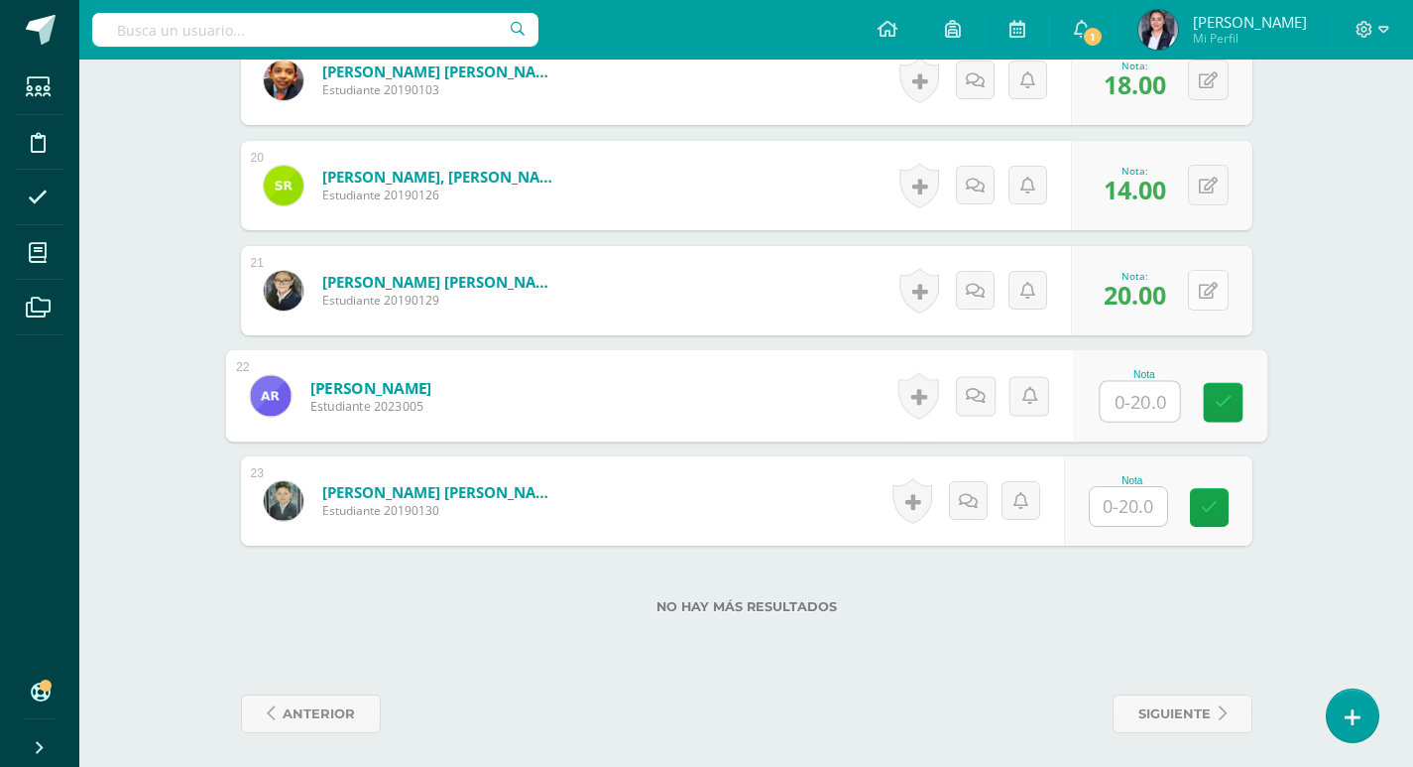
click at [1196, 288] on div "0 Logros Logros obtenidos Aún no hay logros agregados Nota: 20.00" at bounding box center [1161, 290] width 181 height 89
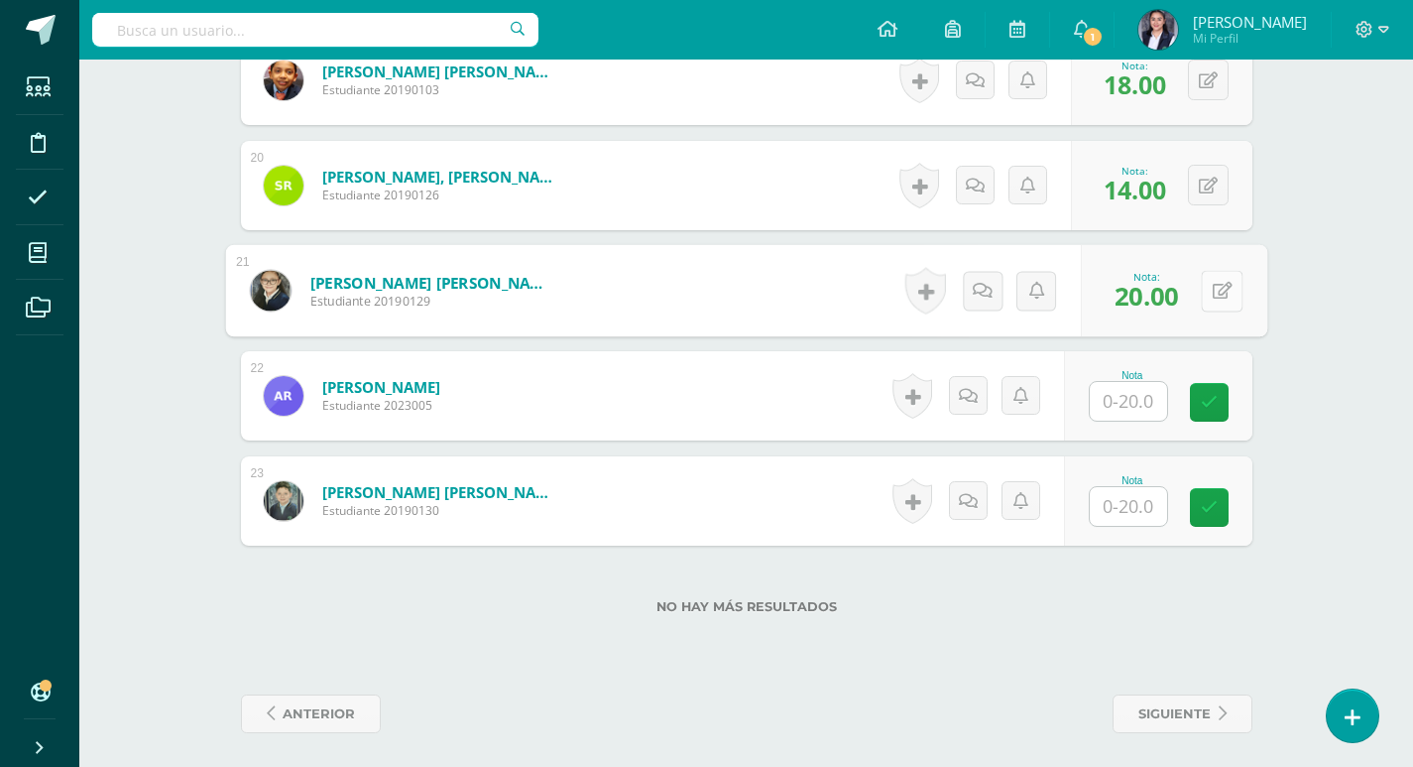
click at [1221, 285] on icon at bounding box center [1222, 290] width 20 height 17
type input "11"
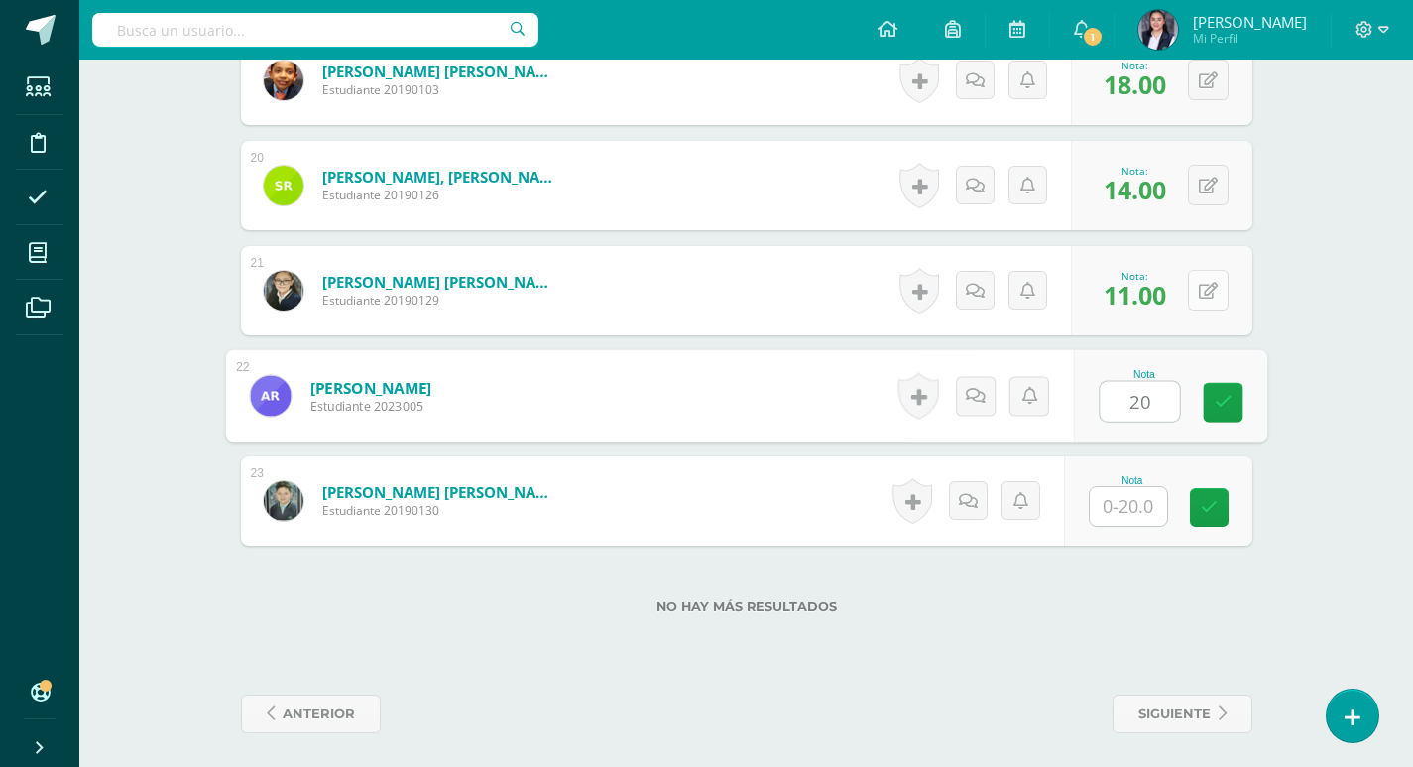
type input "20"
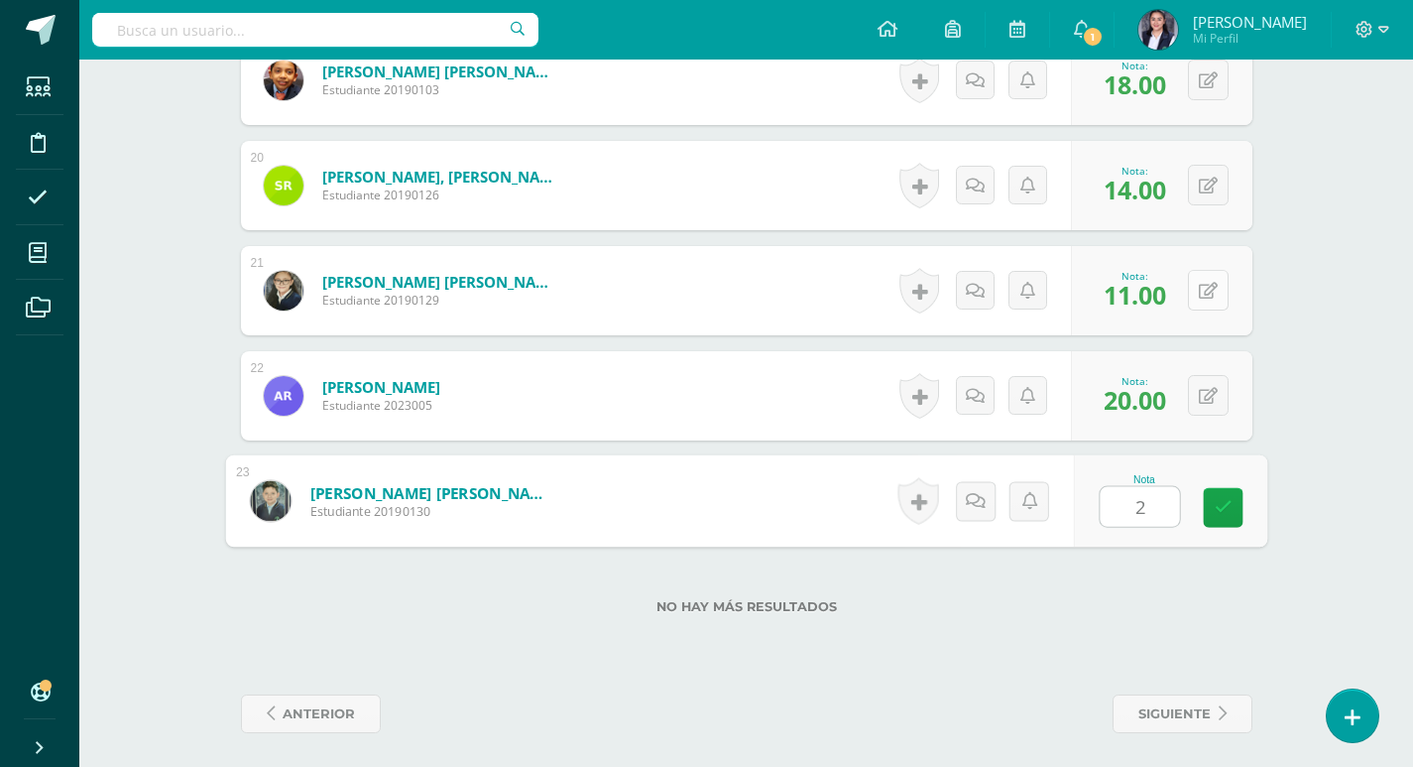
type input "20"
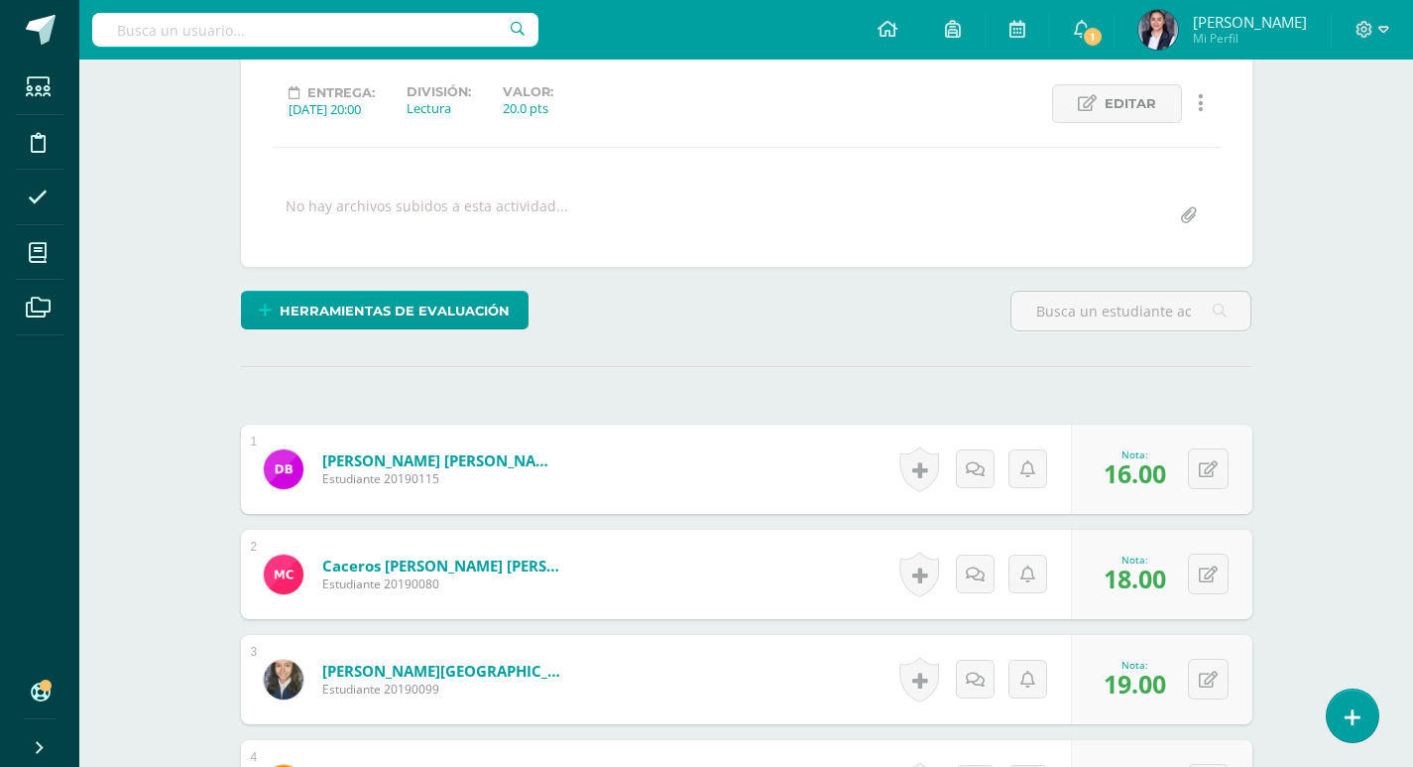
scroll to position [0, 0]
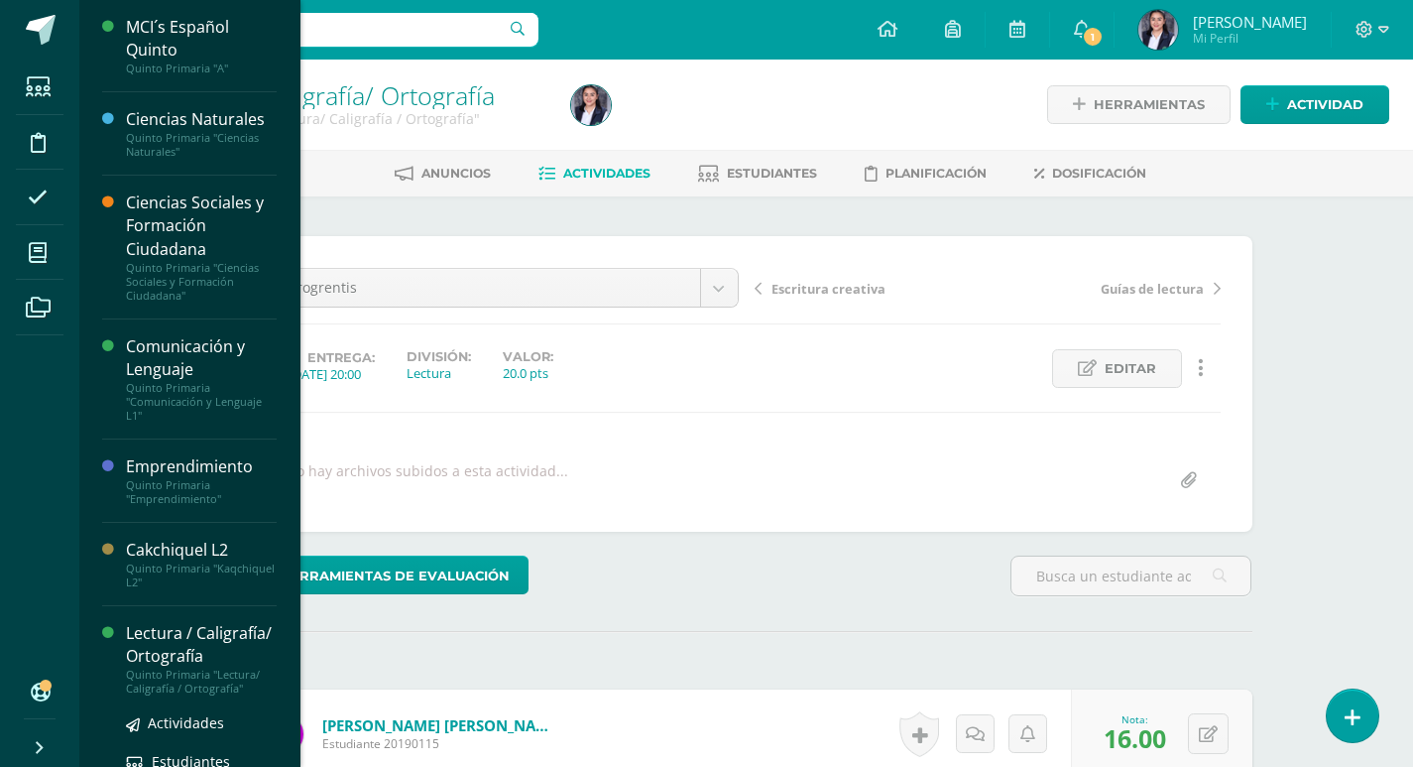
click at [156, 653] on div "Lectura / Caligrafía/ Ortografía" at bounding box center [201, 645] width 151 height 46
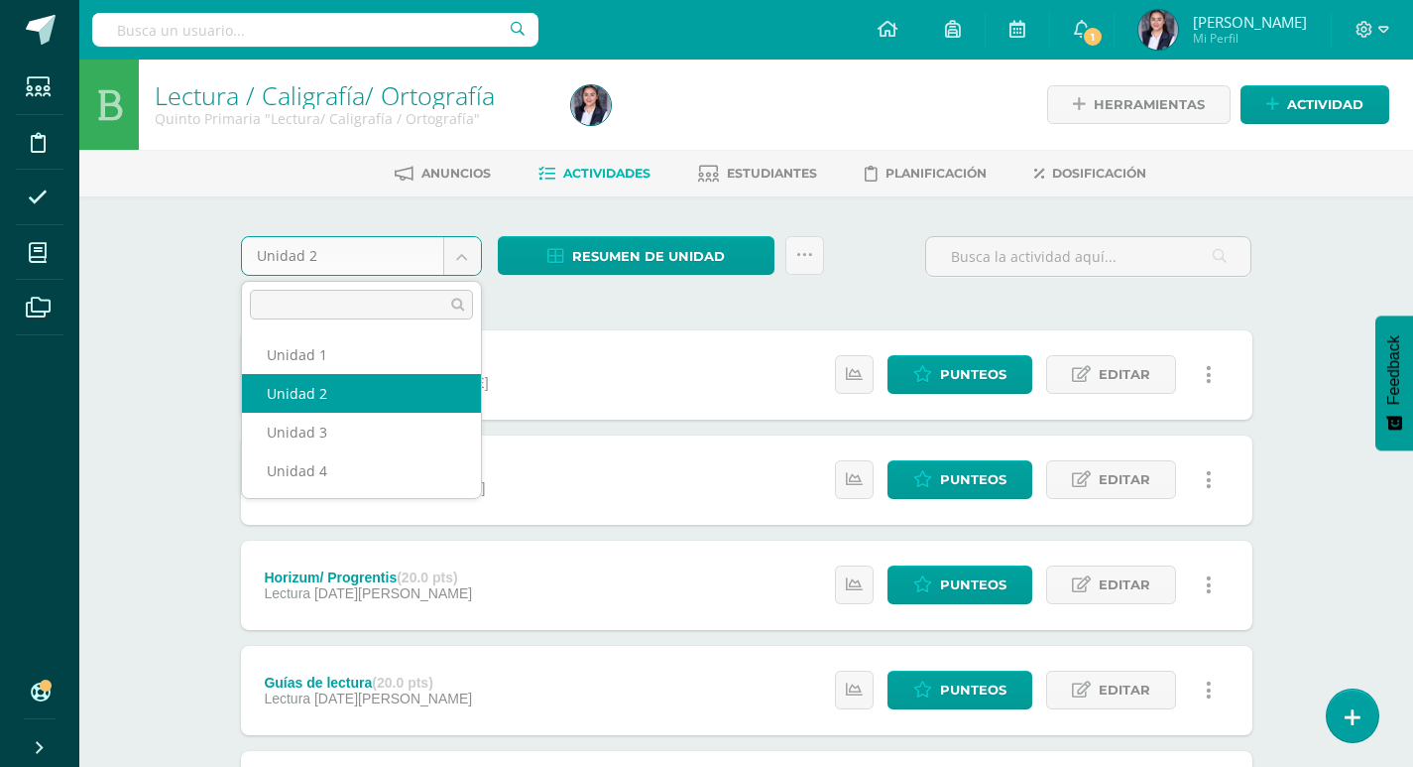
click at [457, 259] on body "Estudiantes Disciplina Asistencia Mis cursos Archivos Soporte Centro de ayuda Ú…" at bounding box center [706, 538] width 1413 height 1077
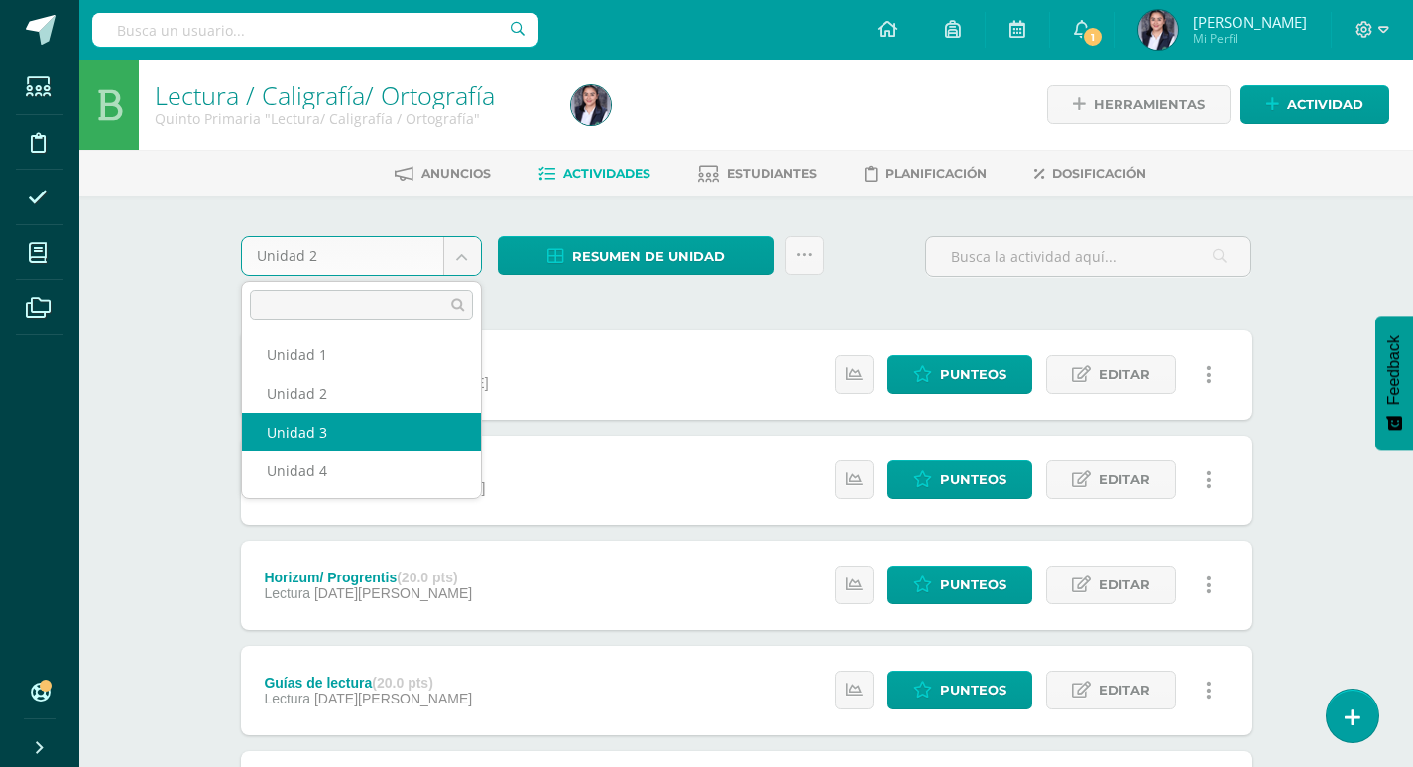
select select "Unidad 3"
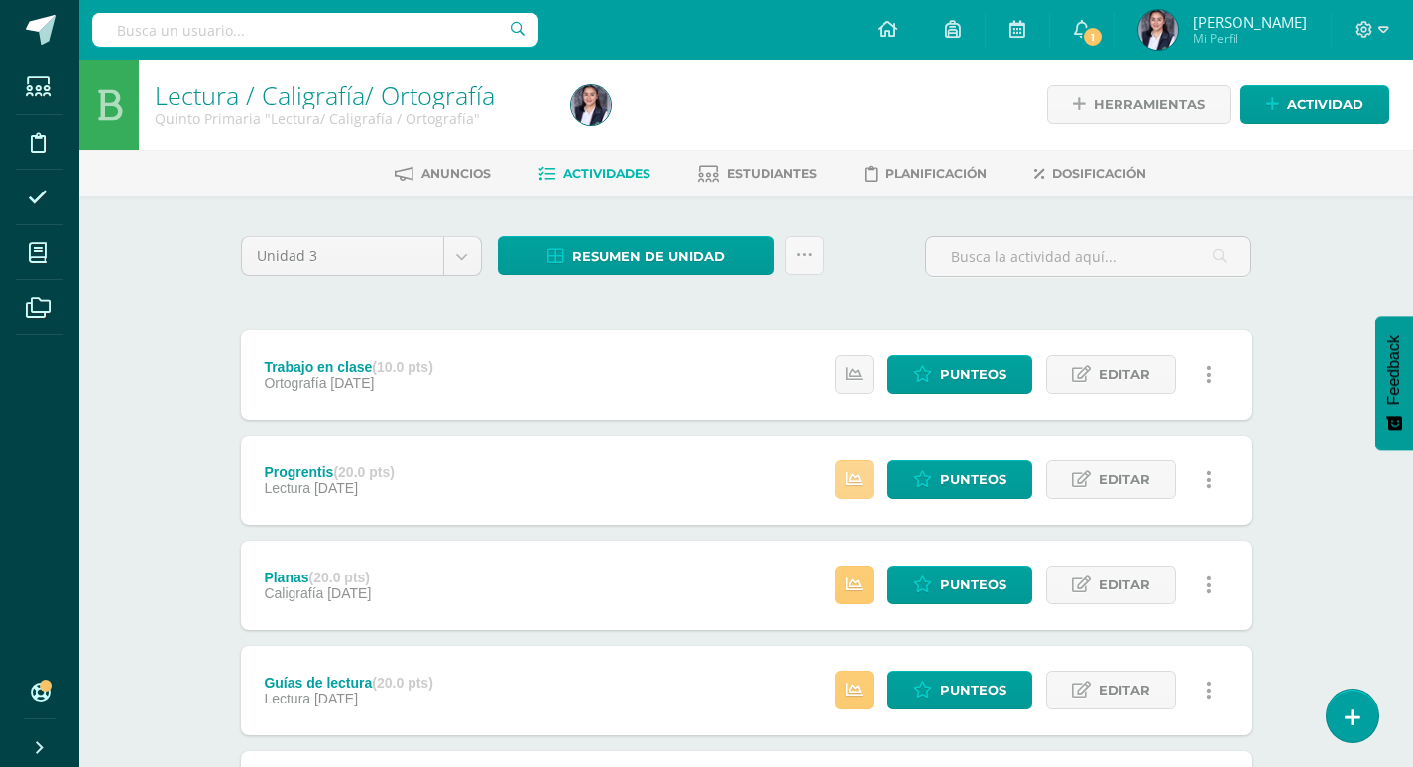
click at [851, 469] on link at bounding box center [854, 479] width 39 height 39
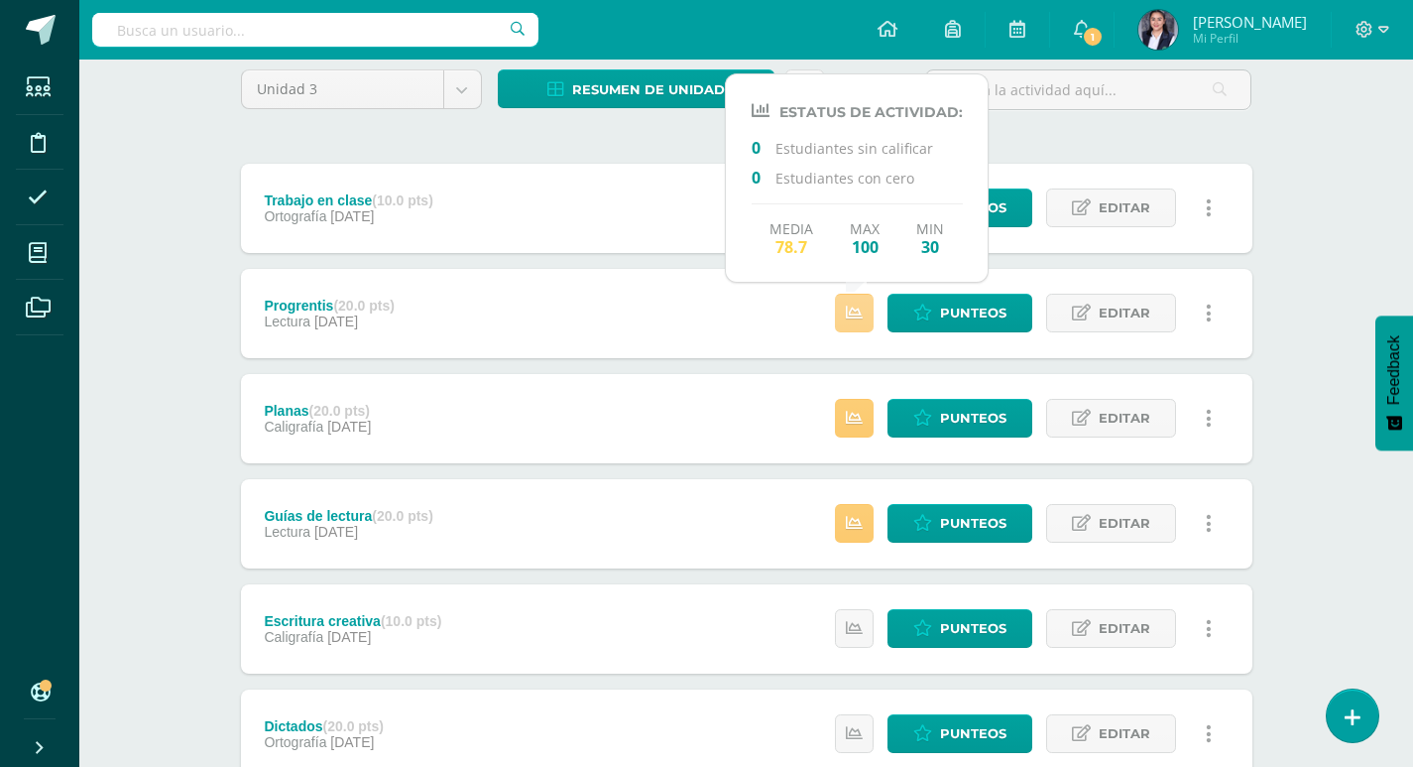
scroll to position [198, 0]
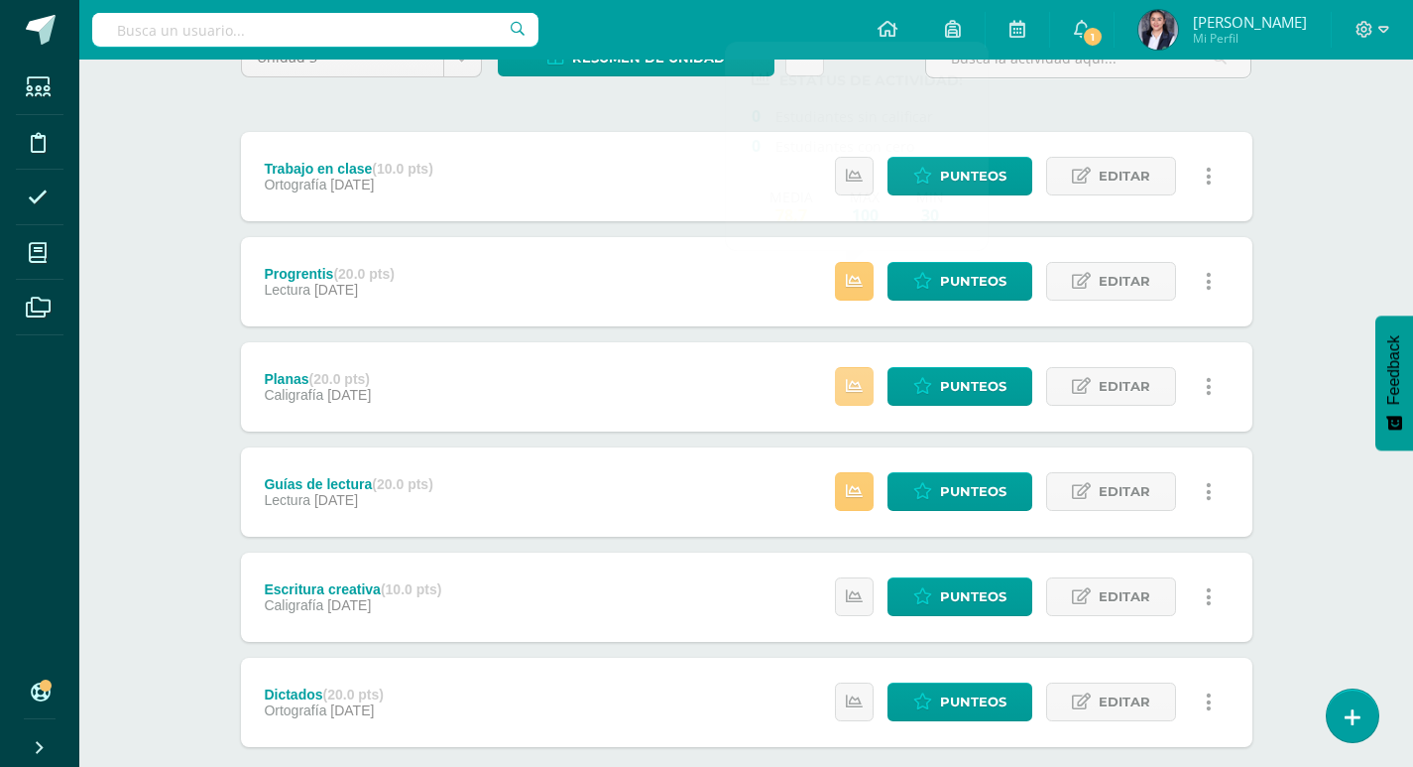
click at [855, 390] on icon at bounding box center [854, 386] width 17 height 17
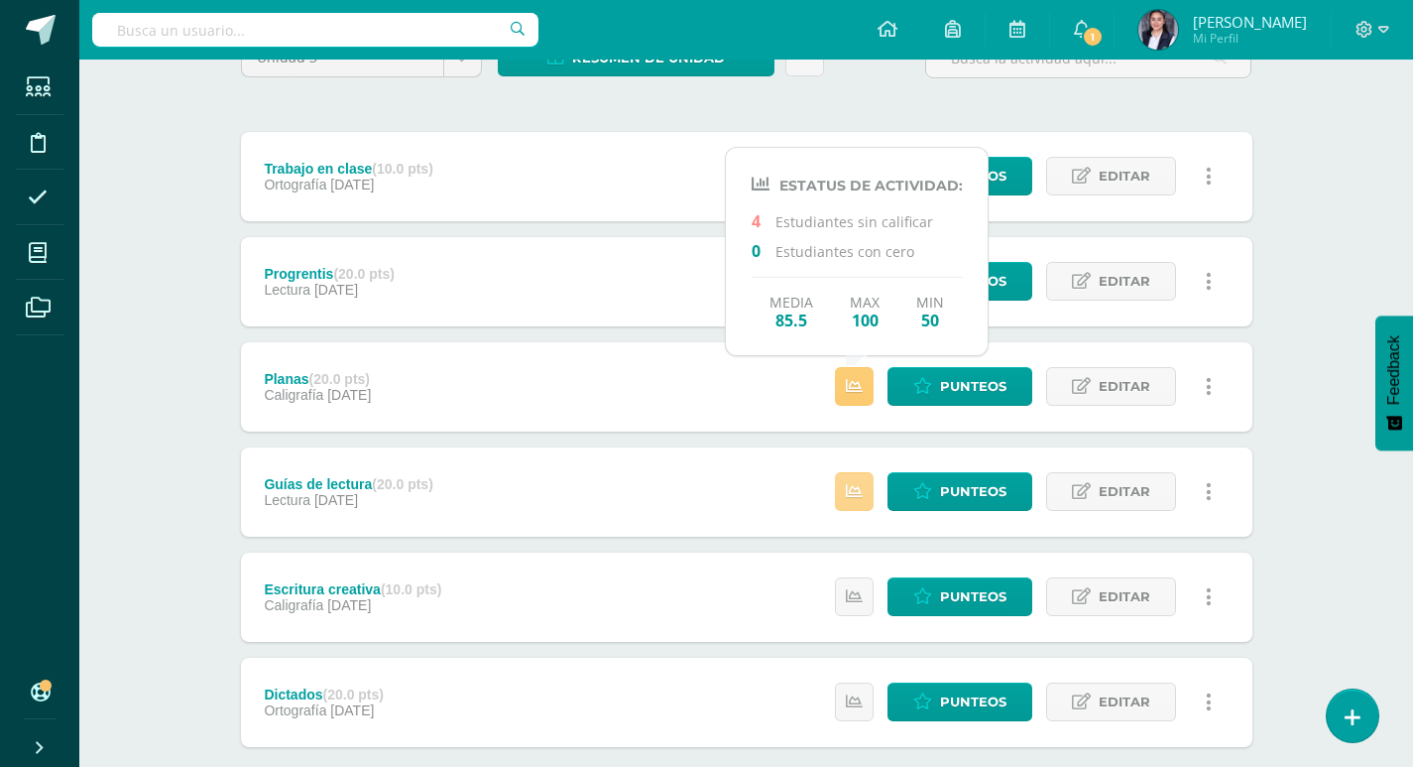
click at [859, 491] on icon at bounding box center [854, 491] width 17 height 17
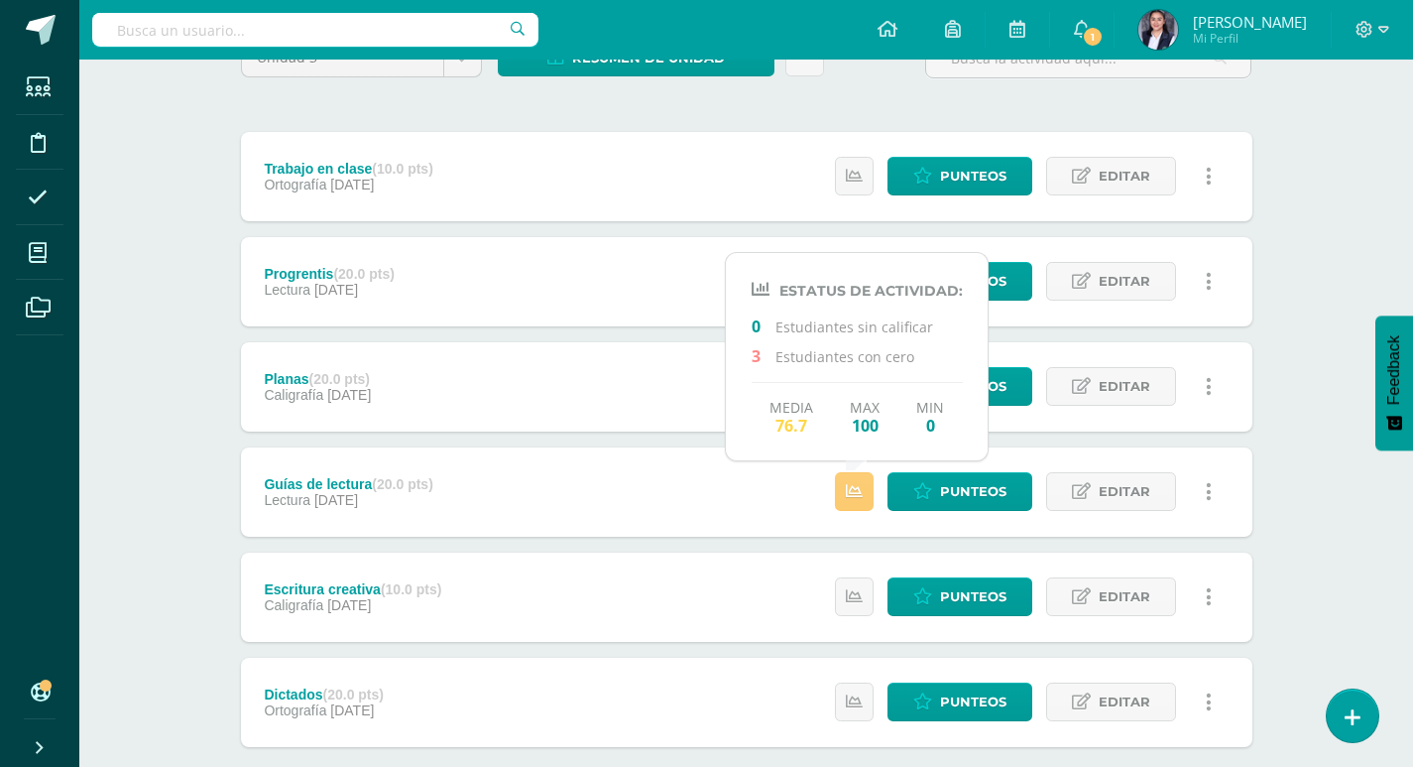
click at [662, 380] on div "Planas (20.0 pts) Caligrafía 25 de Julio Punteos Editar Historial de actividad …" at bounding box center [746, 386] width 1011 height 89
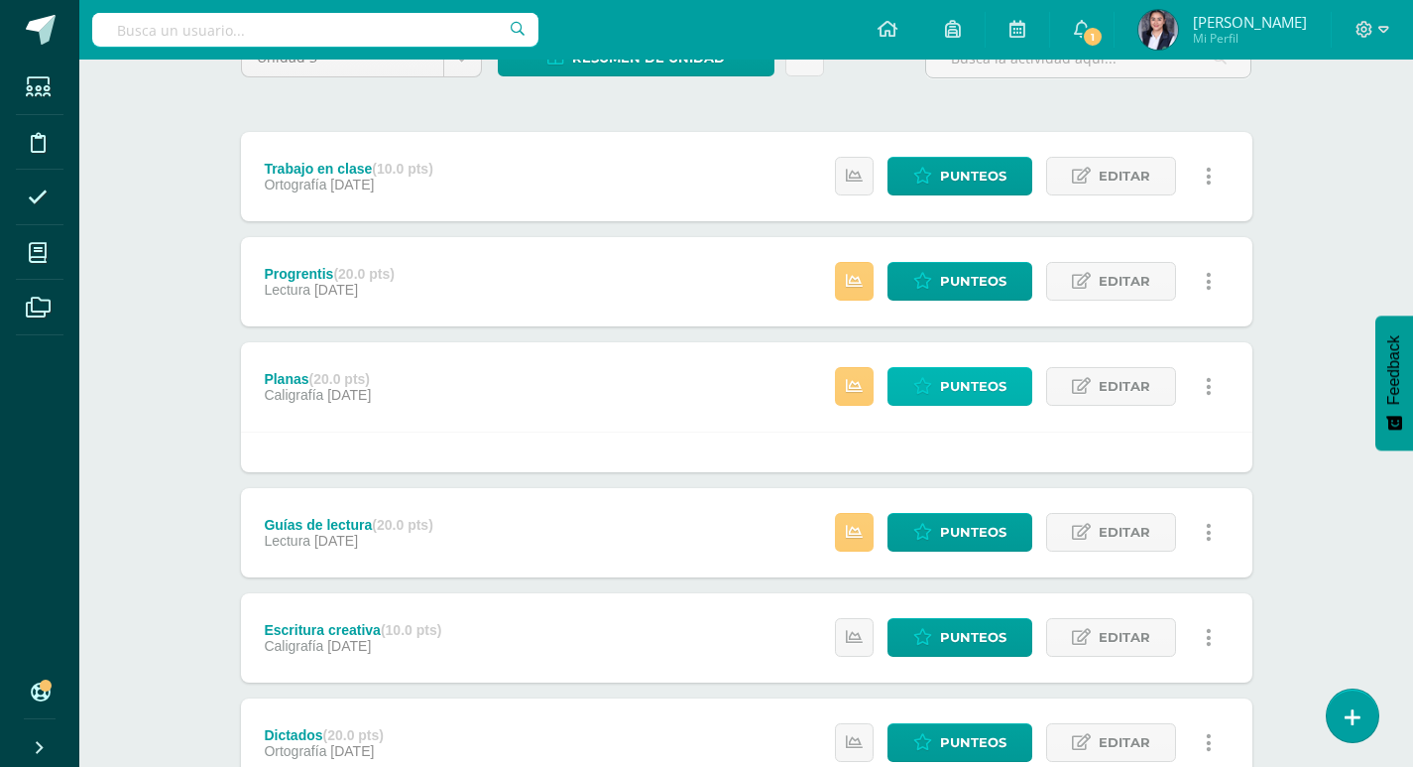
click at [958, 387] on span "Punteos" at bounding box center [973, 386] width 66 height 37
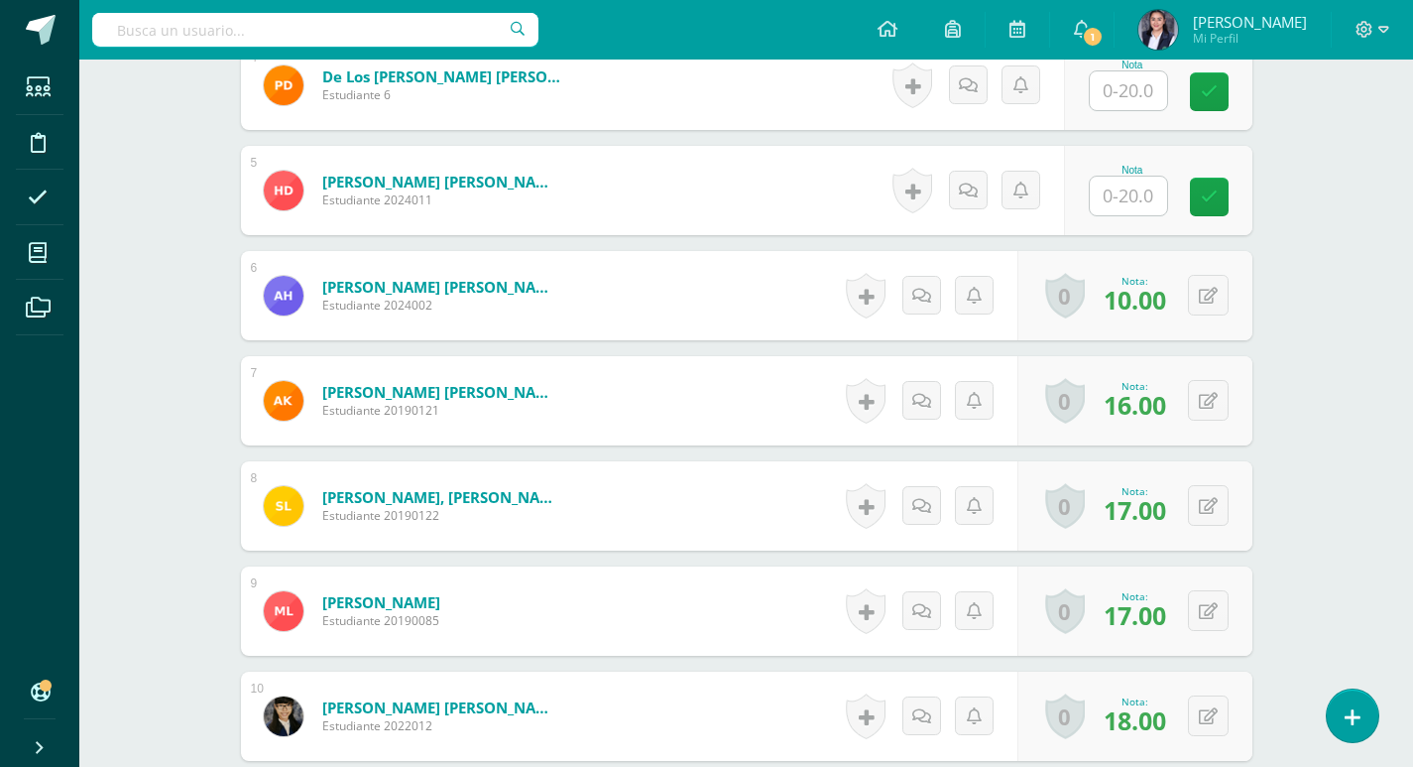
scroll to position [755, 0]
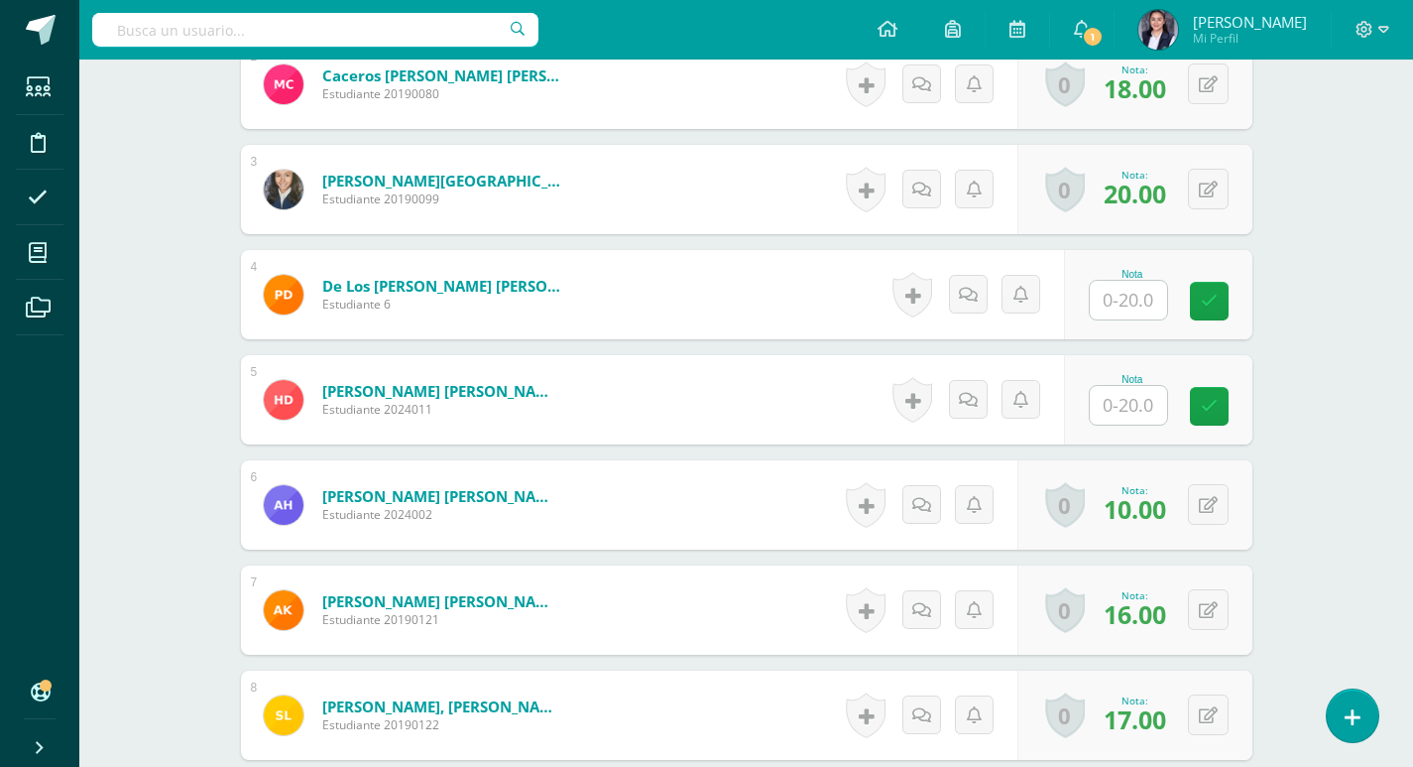
click at [1157, 300] on input "text" at bounding box center [1128, 300] width 77 height 39
type input "18"
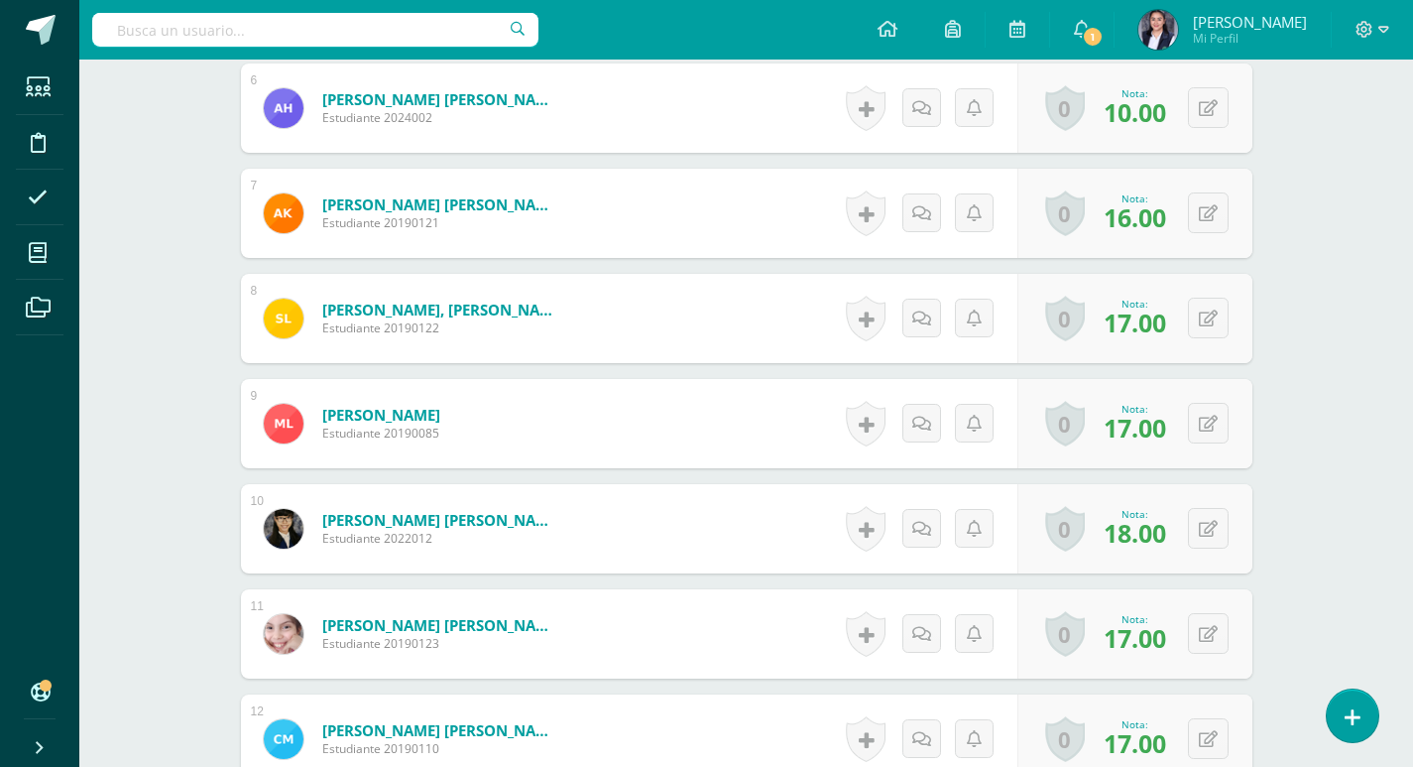
scroll to position [655, 0]
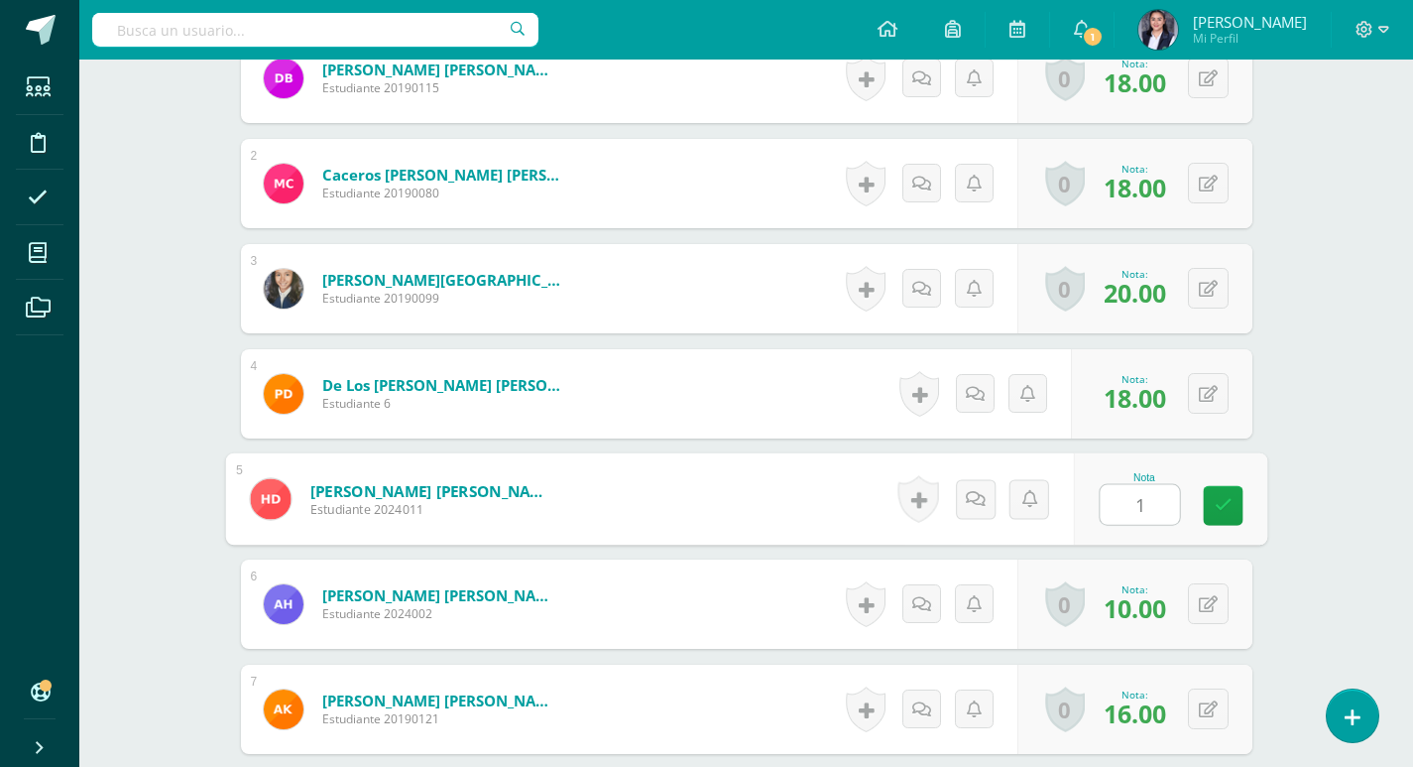
type input "10"
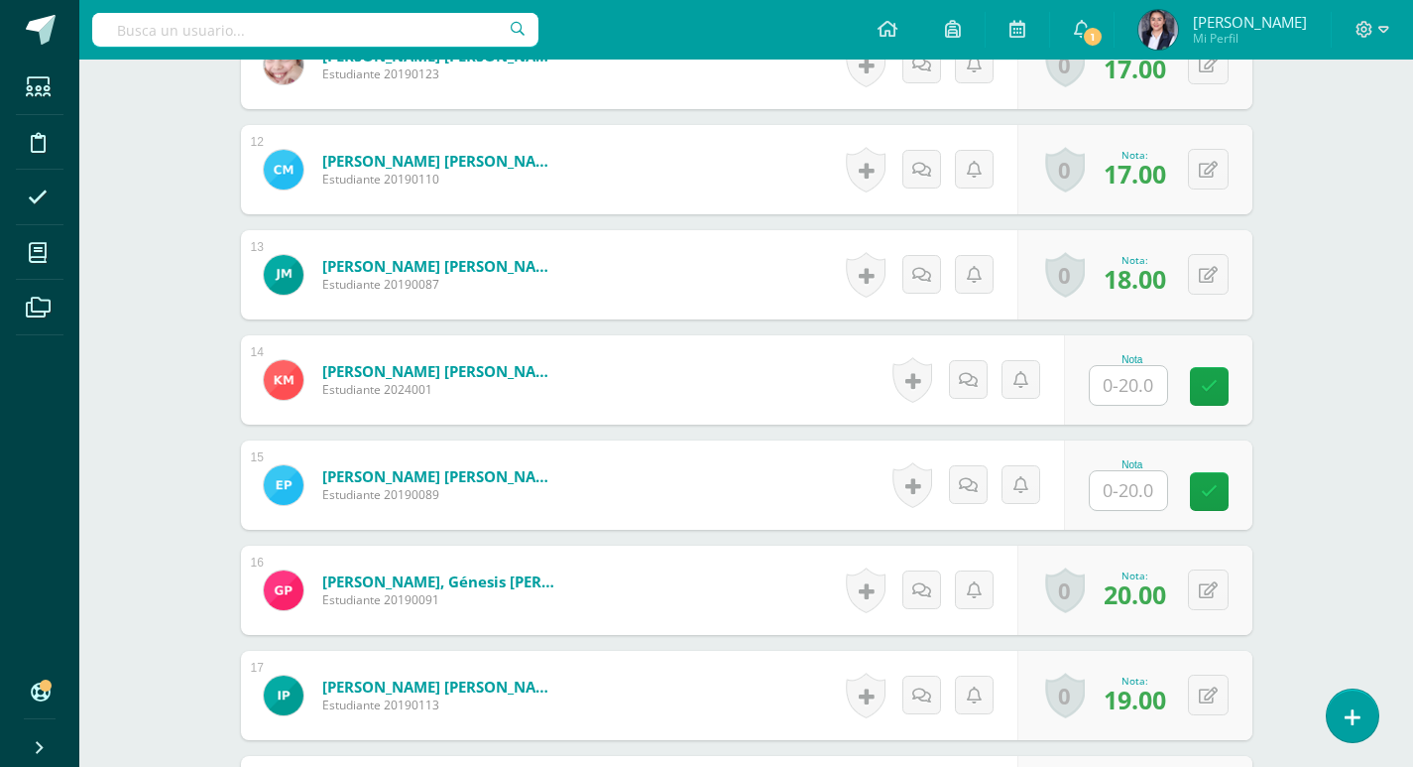
scroll to position [1746, 0]
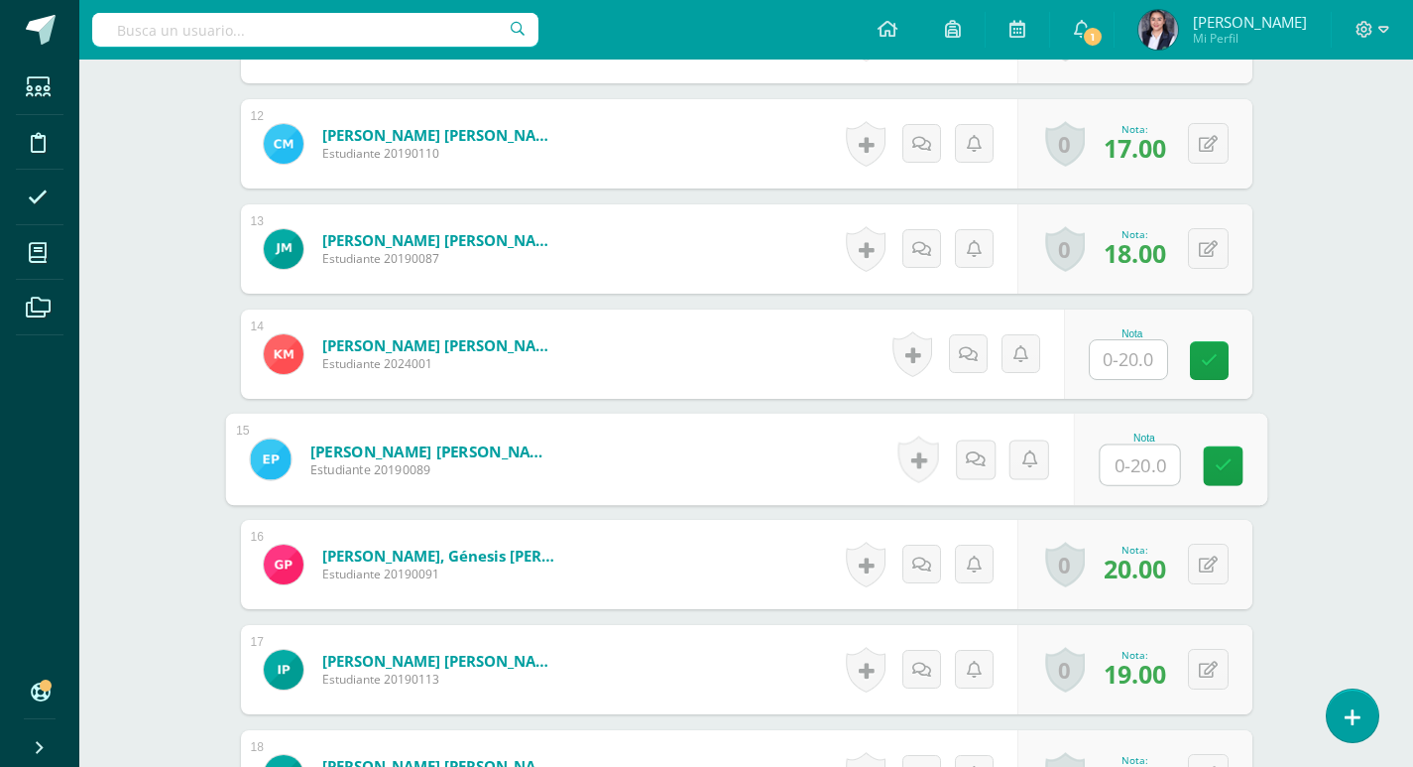
click at [1152, 458] on input "text" at bounding box center [1139, 465] width 79 height 40
type input "17"
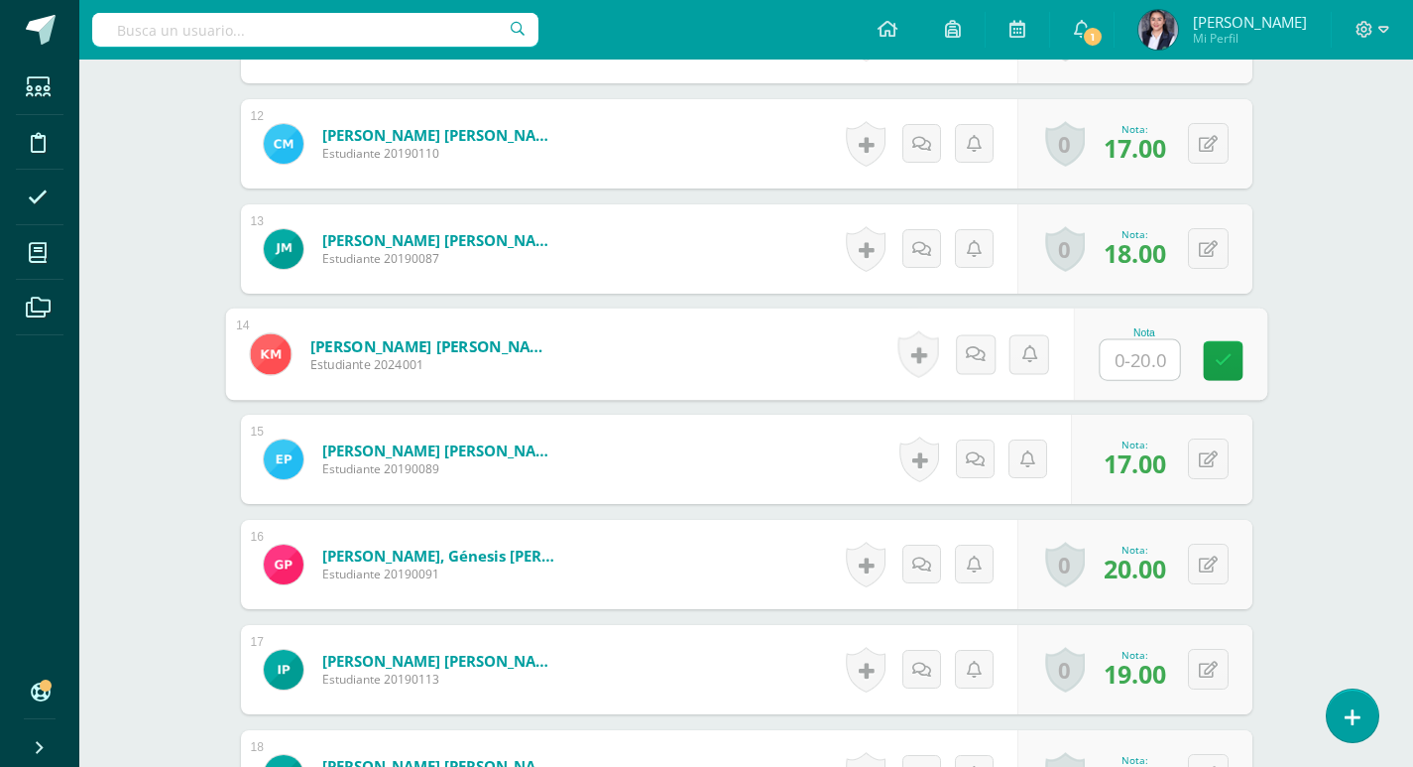
click at [1134, 358] on input "text" at bounding box center [1139, 360] width 79 height 40
type input "18"
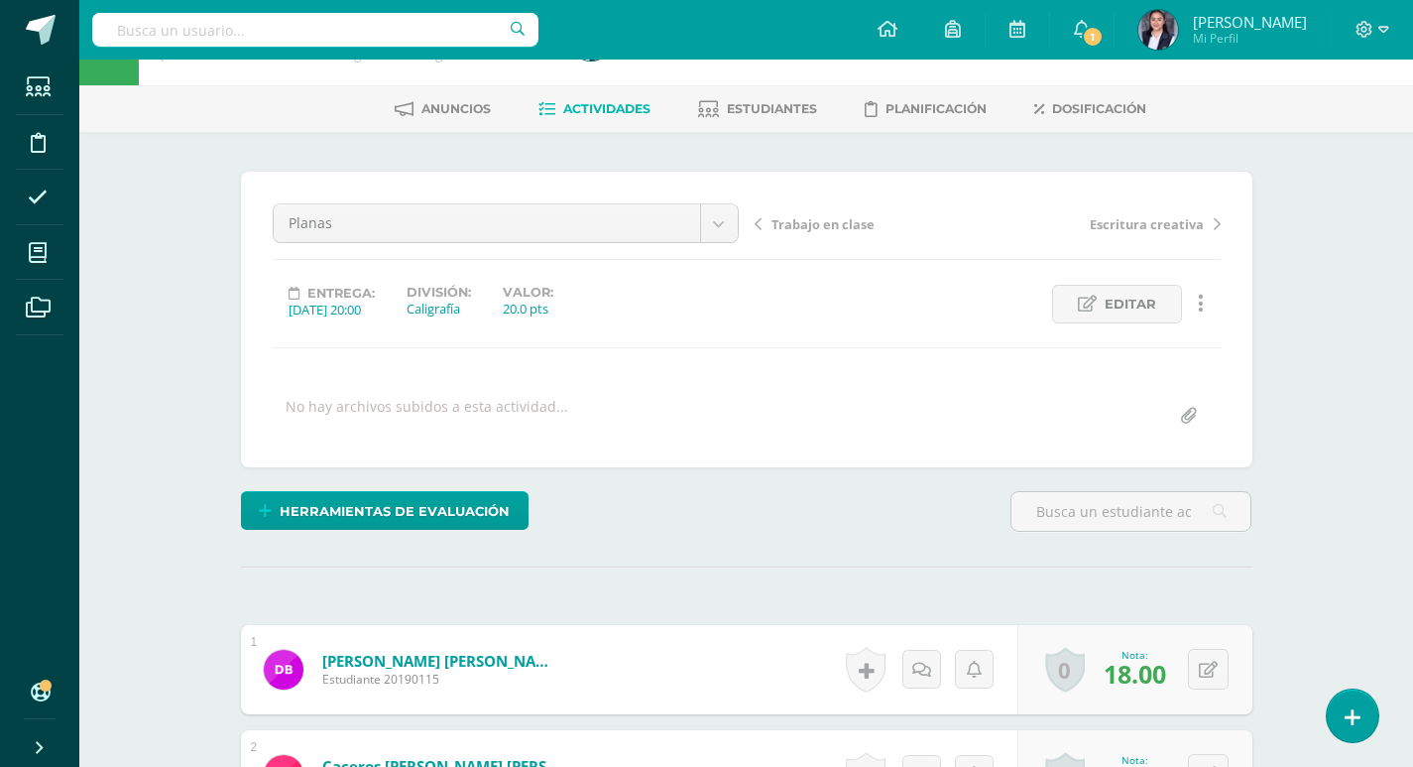
scroll to position [99, 0]
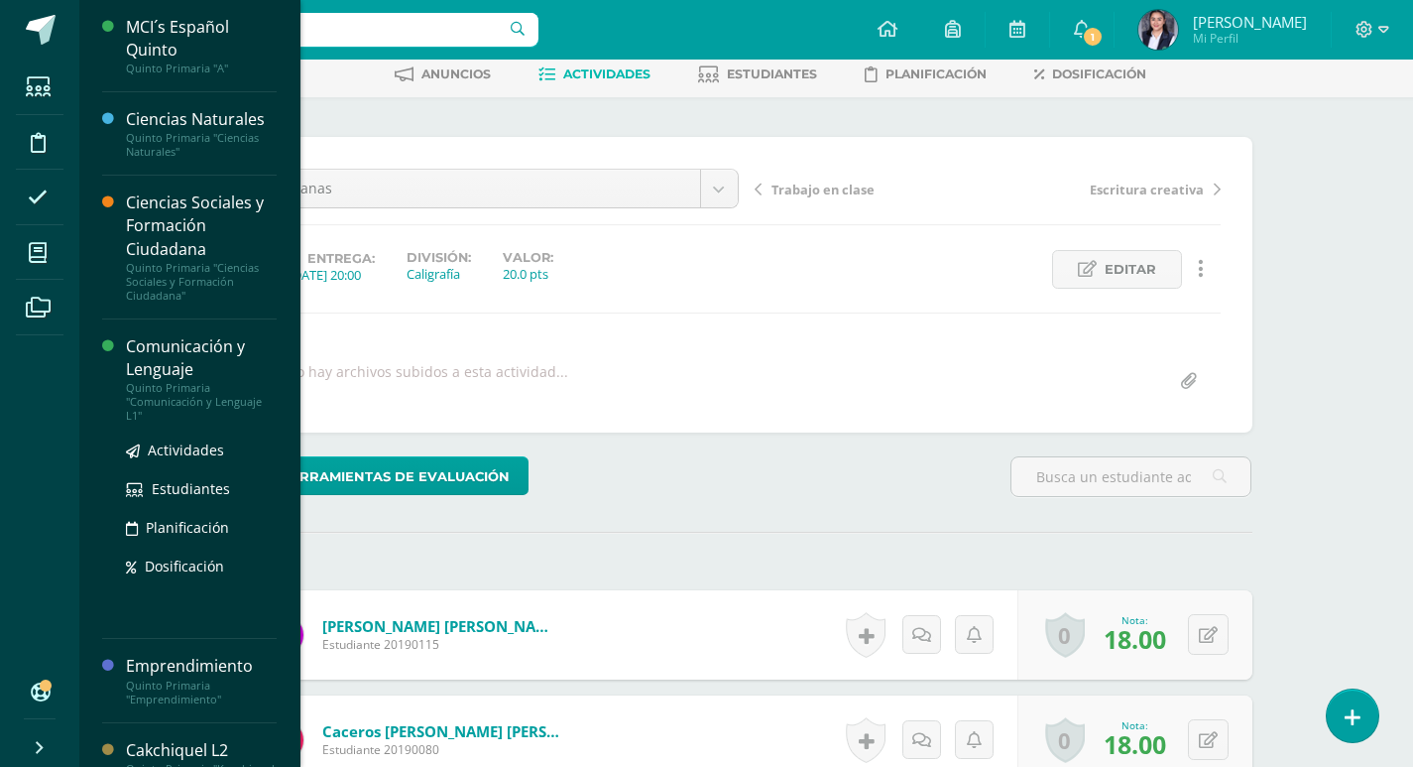
click at [148, 355] on div "Comunicación y Lenguaje" at bounding box center [201, 358] width 151 height 46
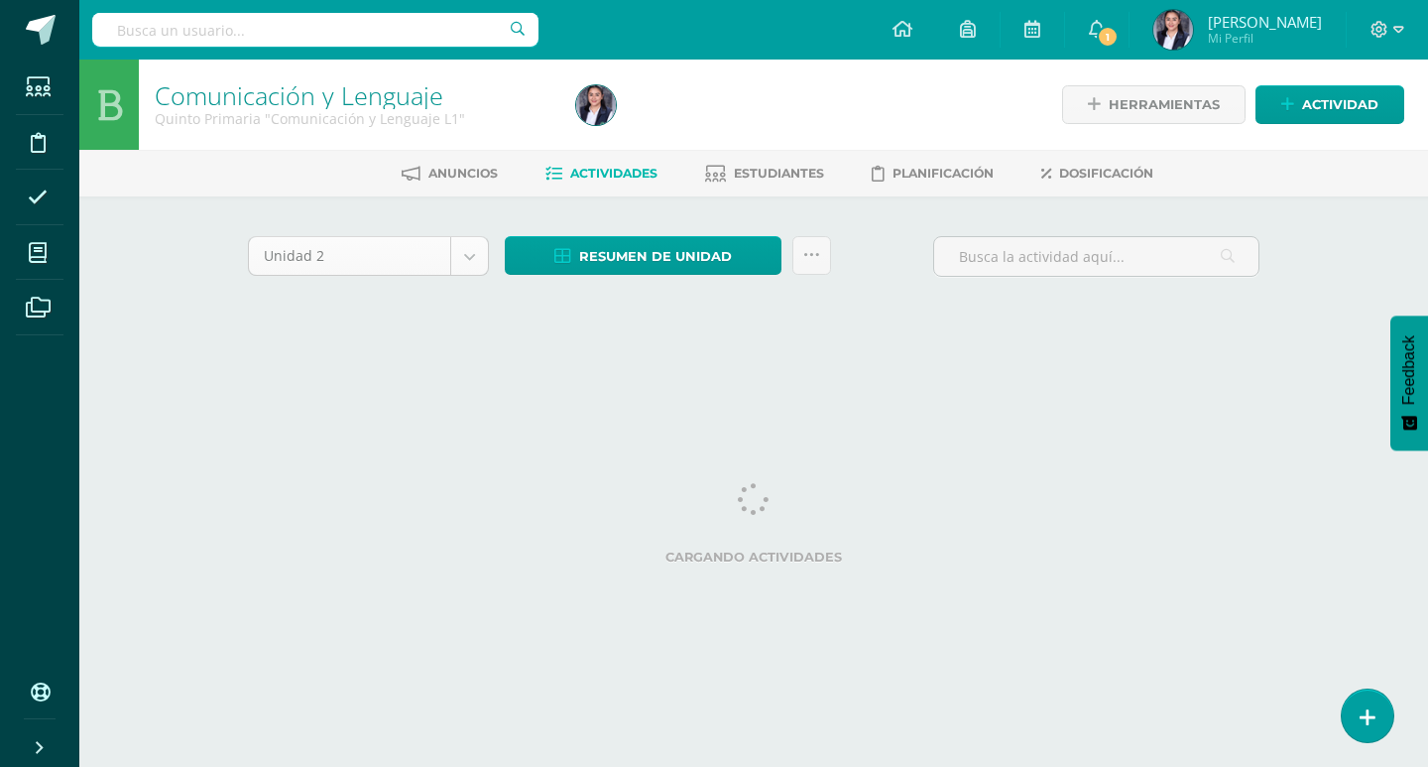
click at [467, 263] on body "Estudiantes Disciplina Asistencia Mis cursos Archivos Soporte Centro de ayuda Ú…" at bounding box center [714, 185] width 1428 height 370
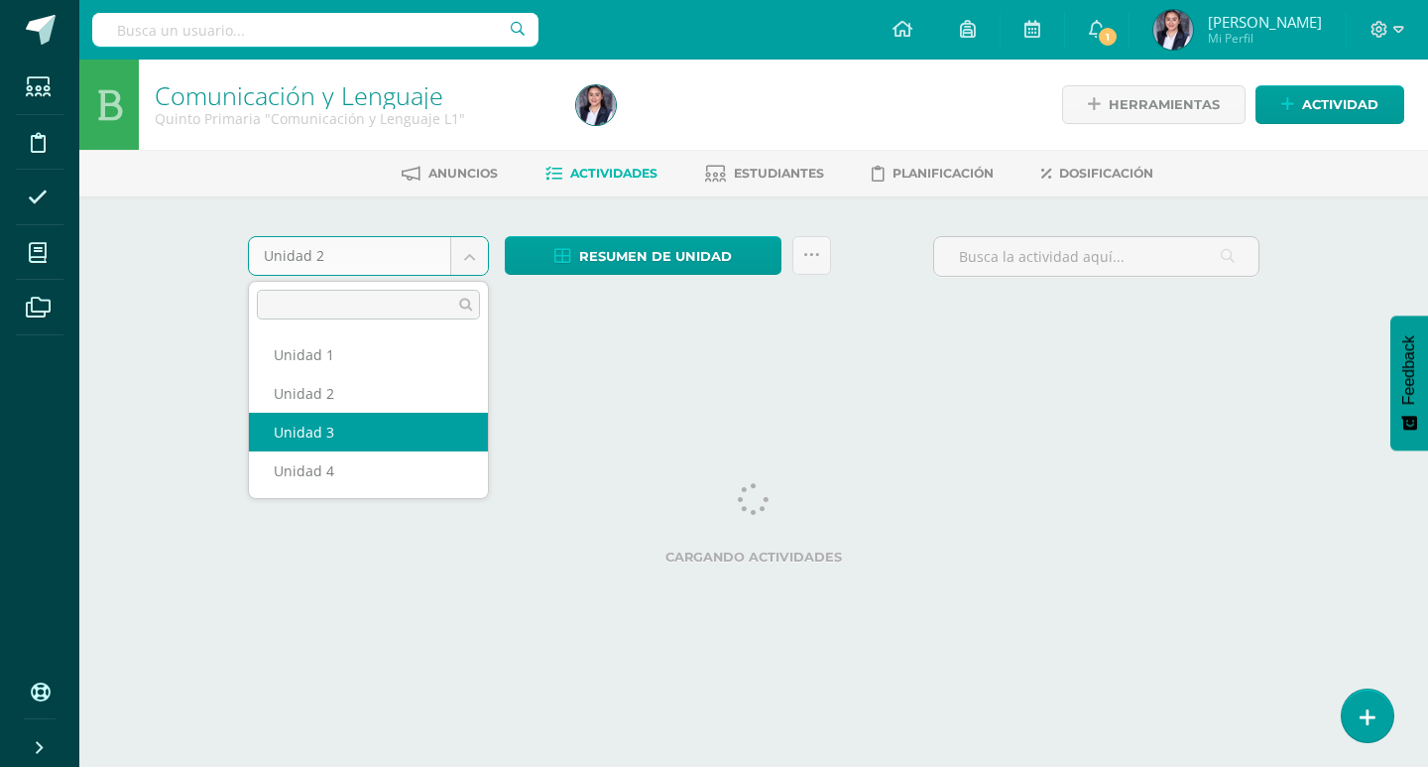
select select "Unidad 3"
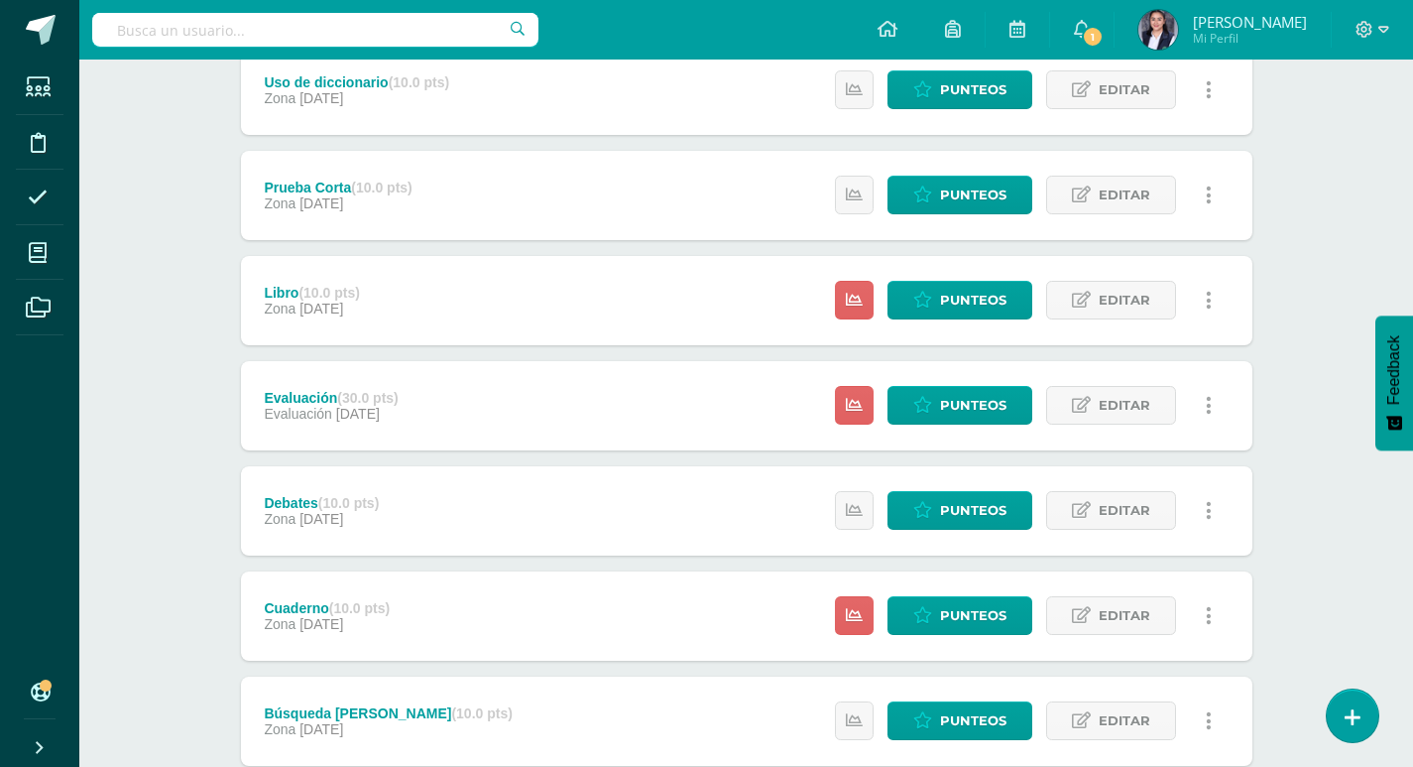
scroll to position [297, 0]
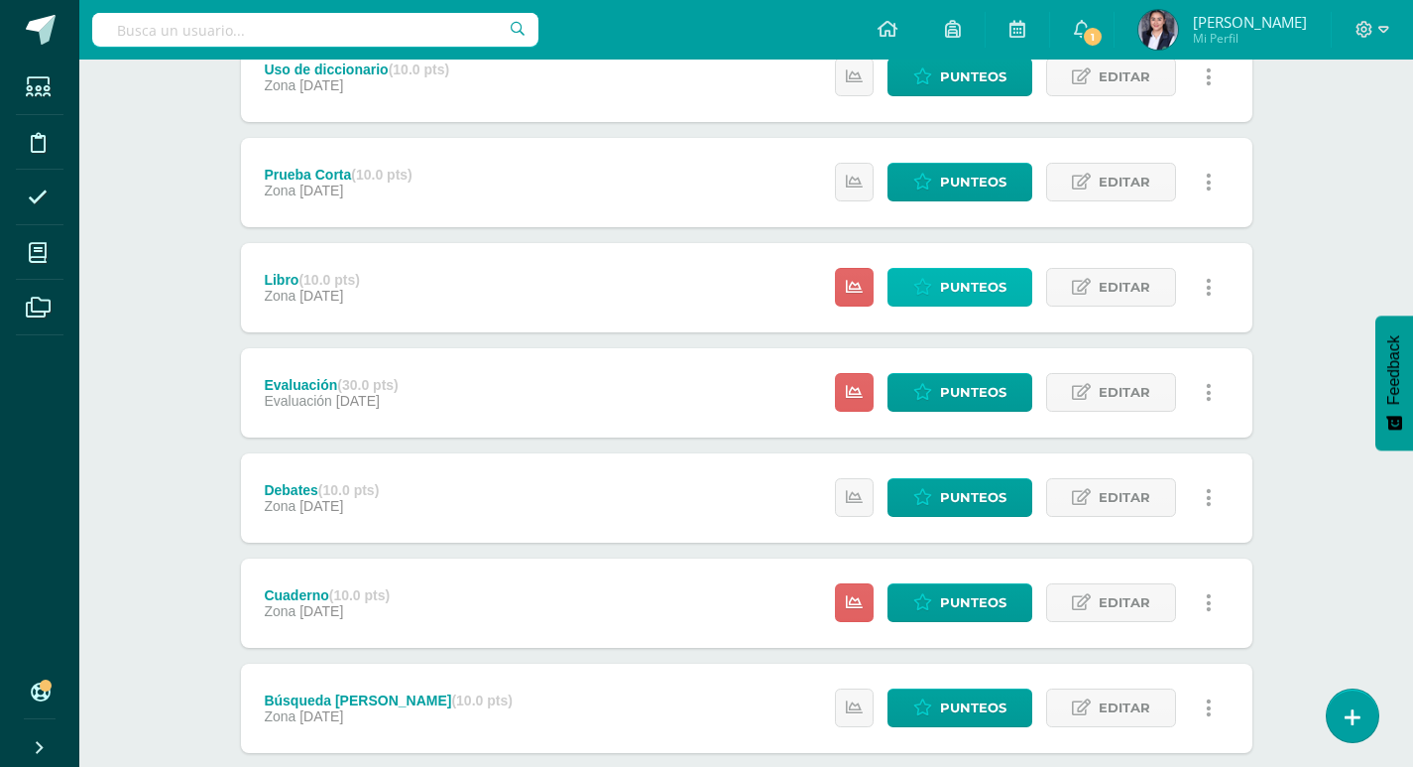
click at [975, 283] on span "Punteos" at bounding box center [973, 287] width 66 height 37
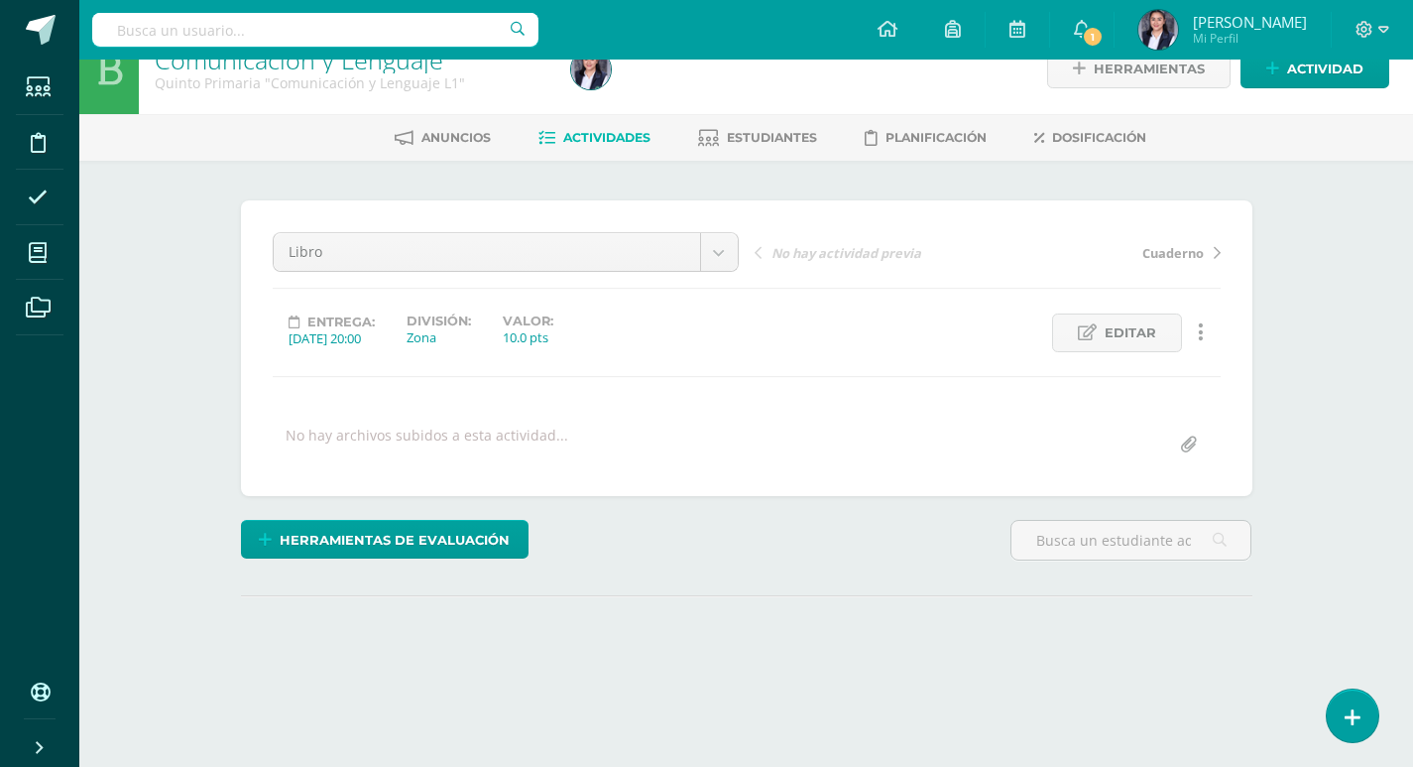
scroll to position [166, 0]
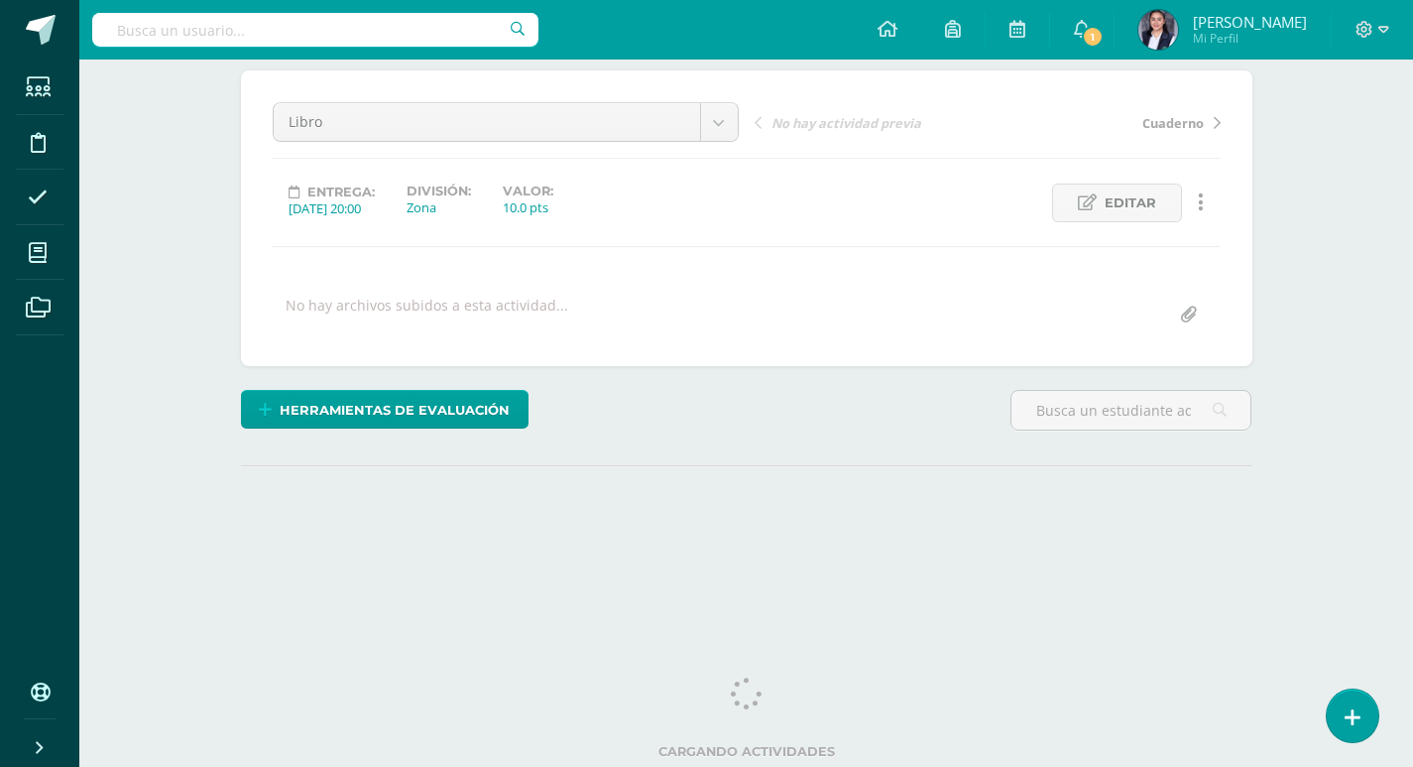
click at [1370, 426] on div "Comunicación y Lenguaje Quinto Primaria "Comunicación y Lenguaje L1" Herramient…" at bounding box center [746, 257] width 1334 height 726
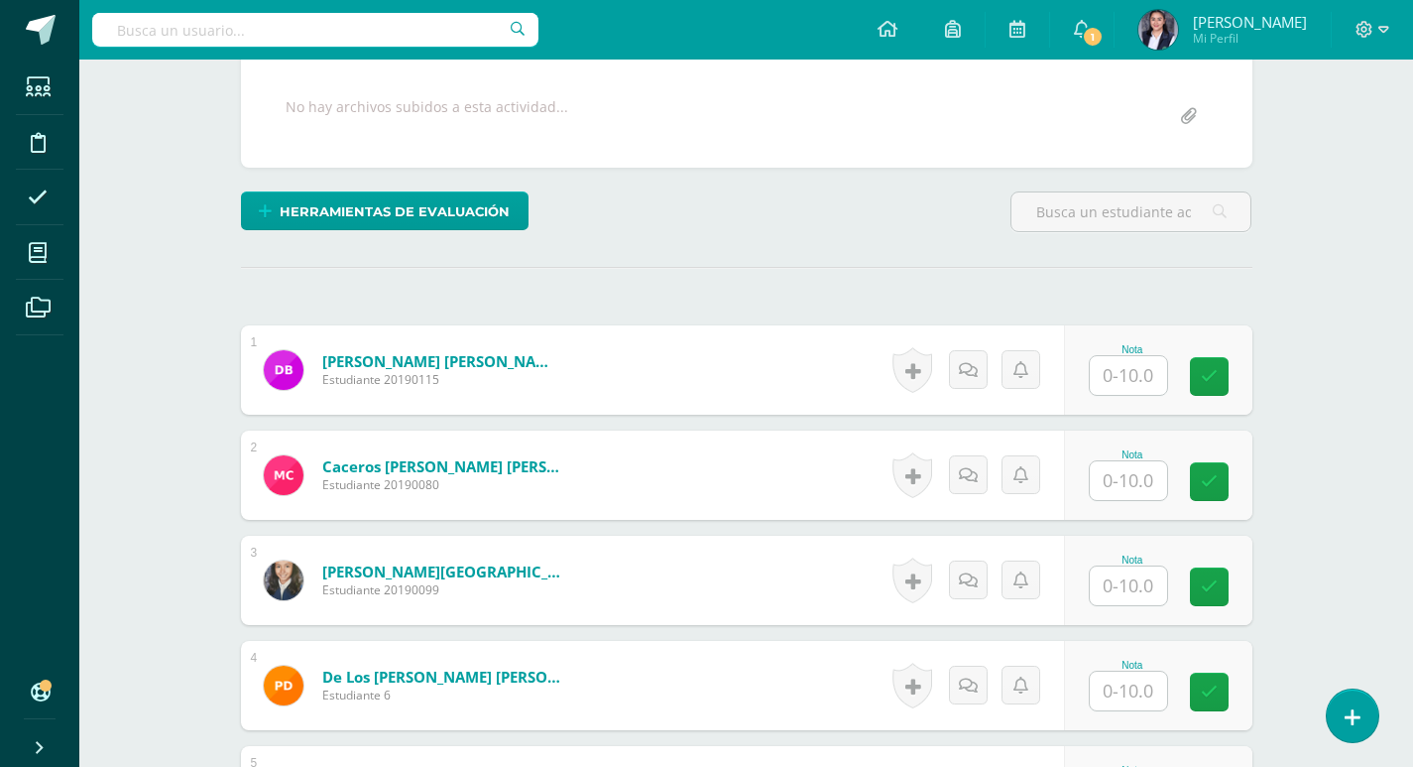
scroll to position [365, 0]
click at [1154, 377] on input "text" at bounding box center [1128, 374] width 77 height 39
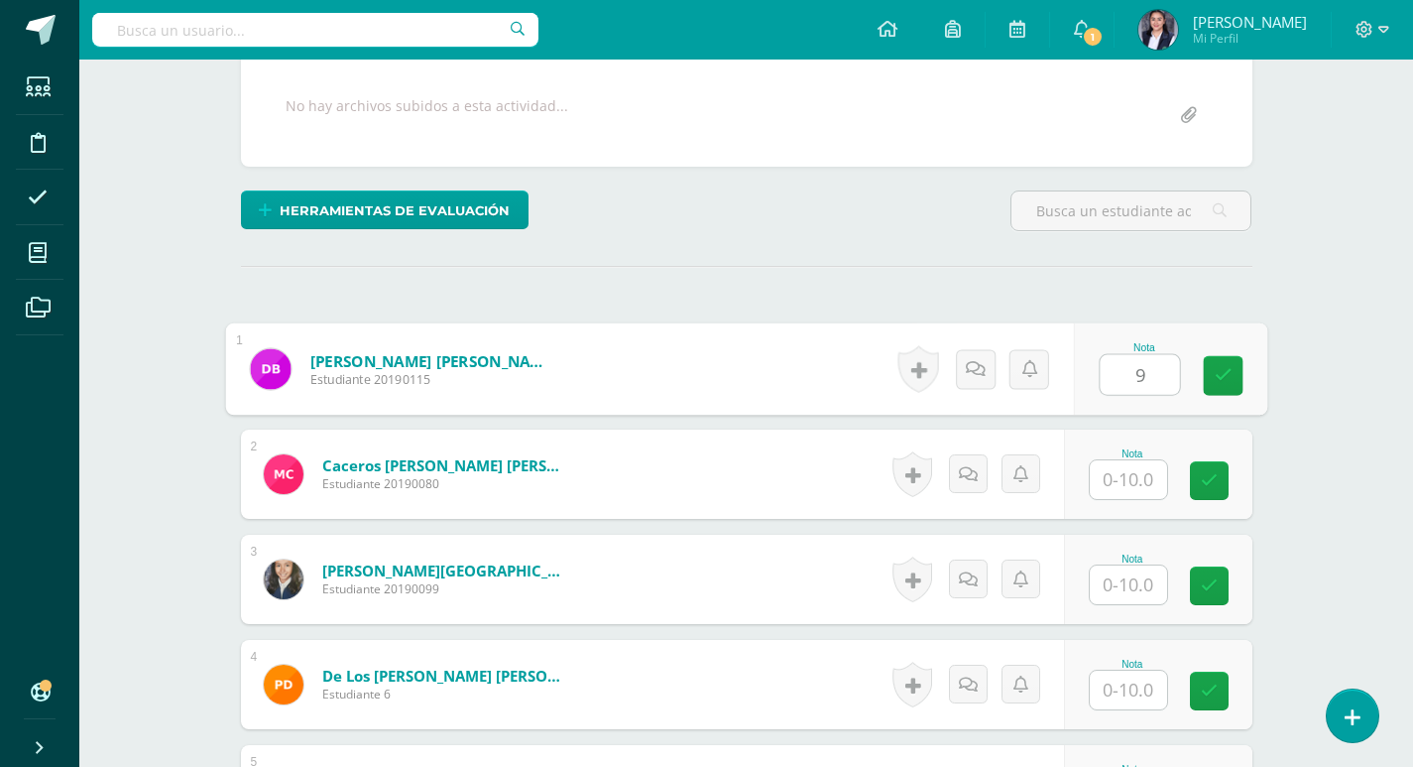
type input "9"
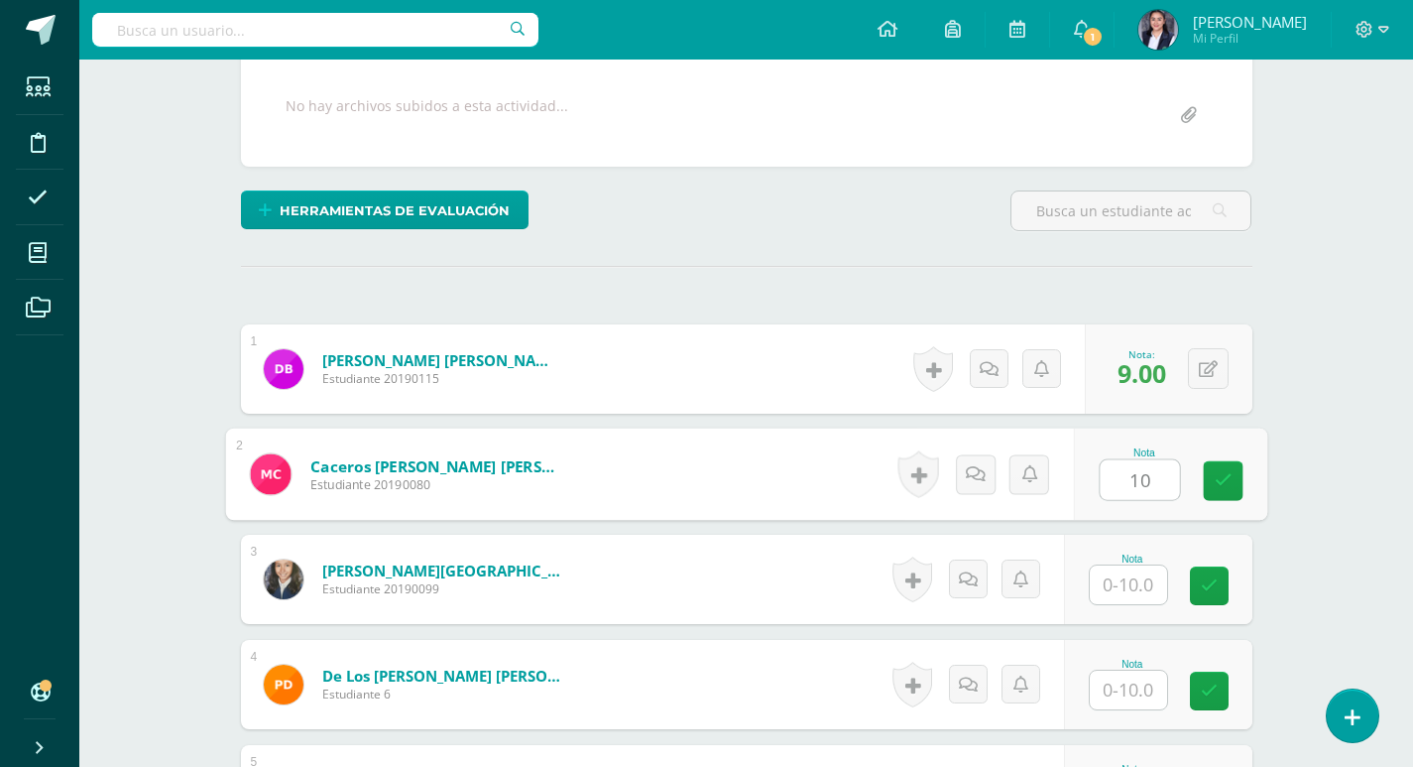
scroll to position [366, 0]
type input "10"
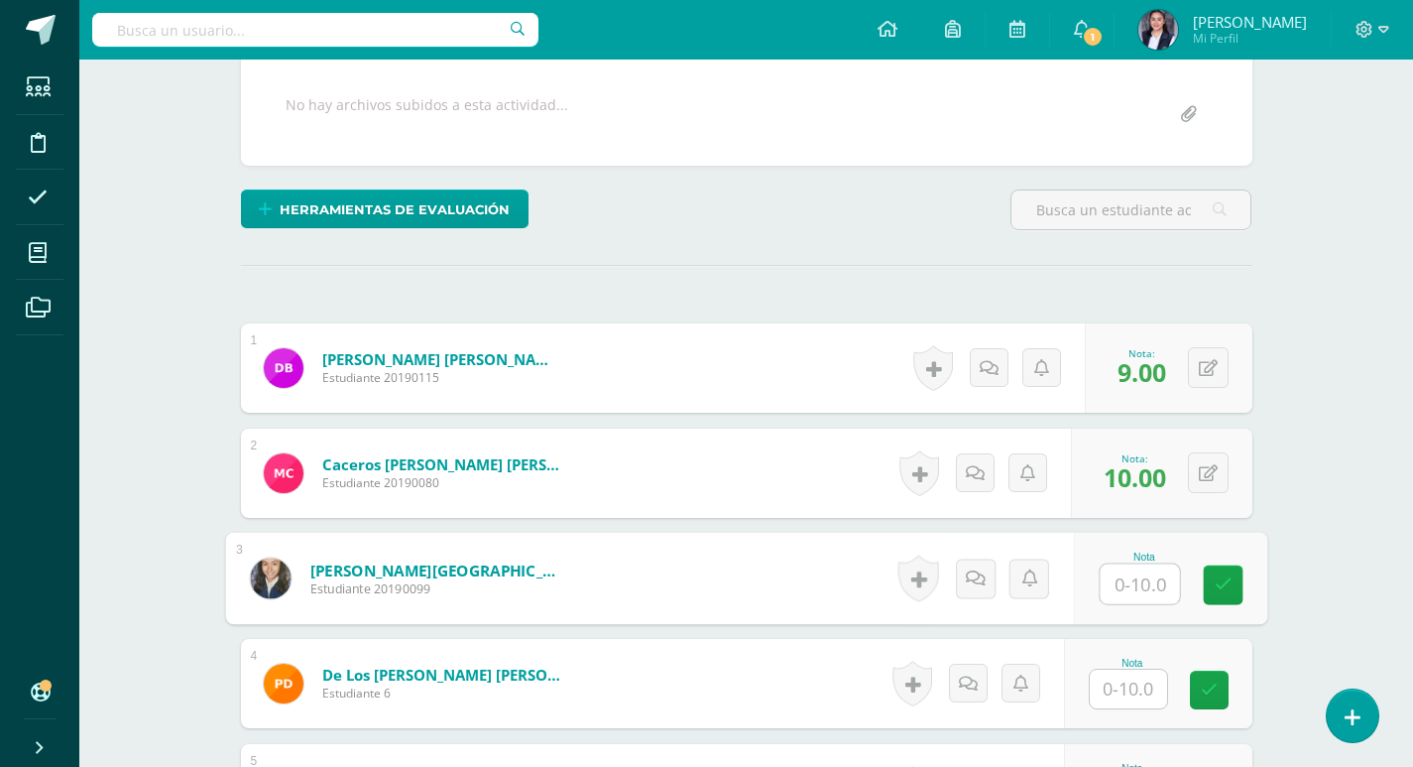
scroll to position [367, 0]
type input "10"
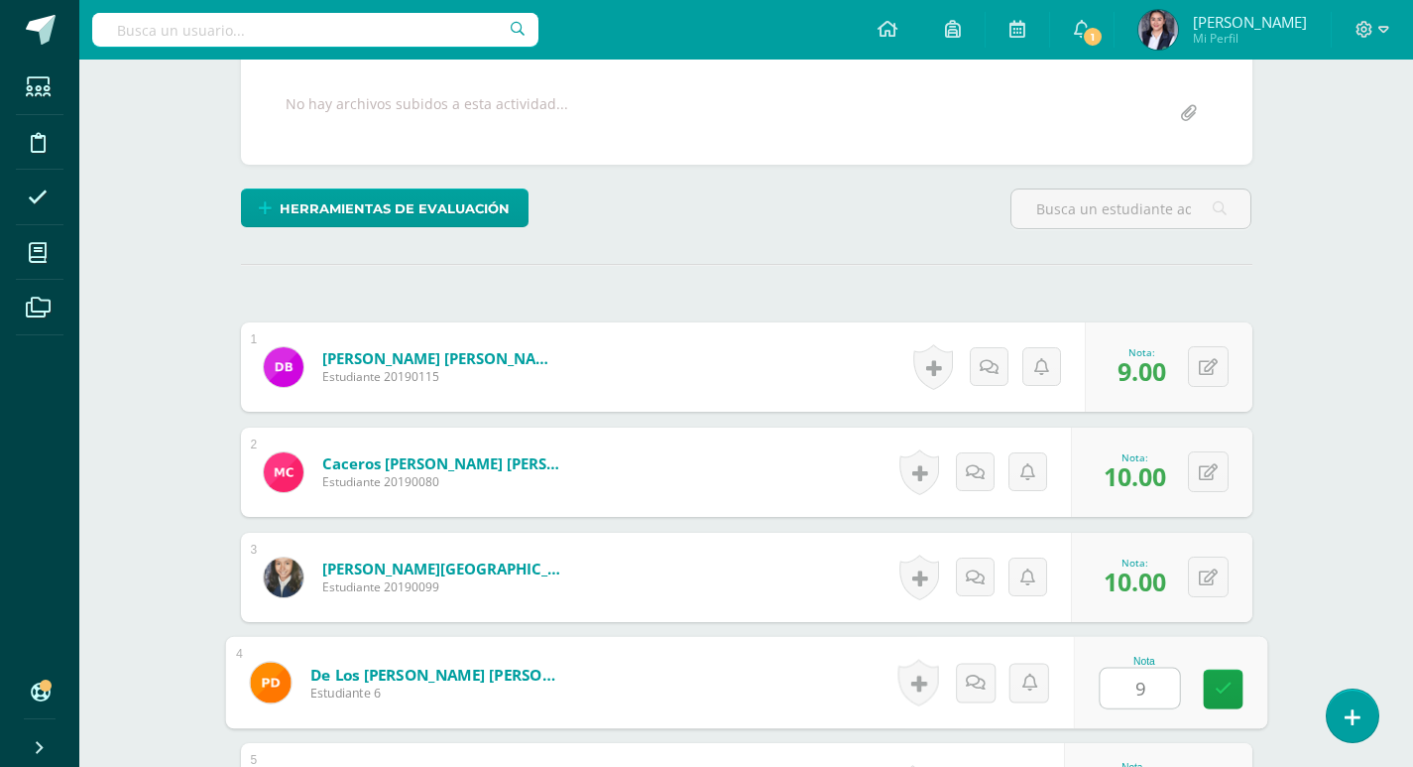
type input "9"
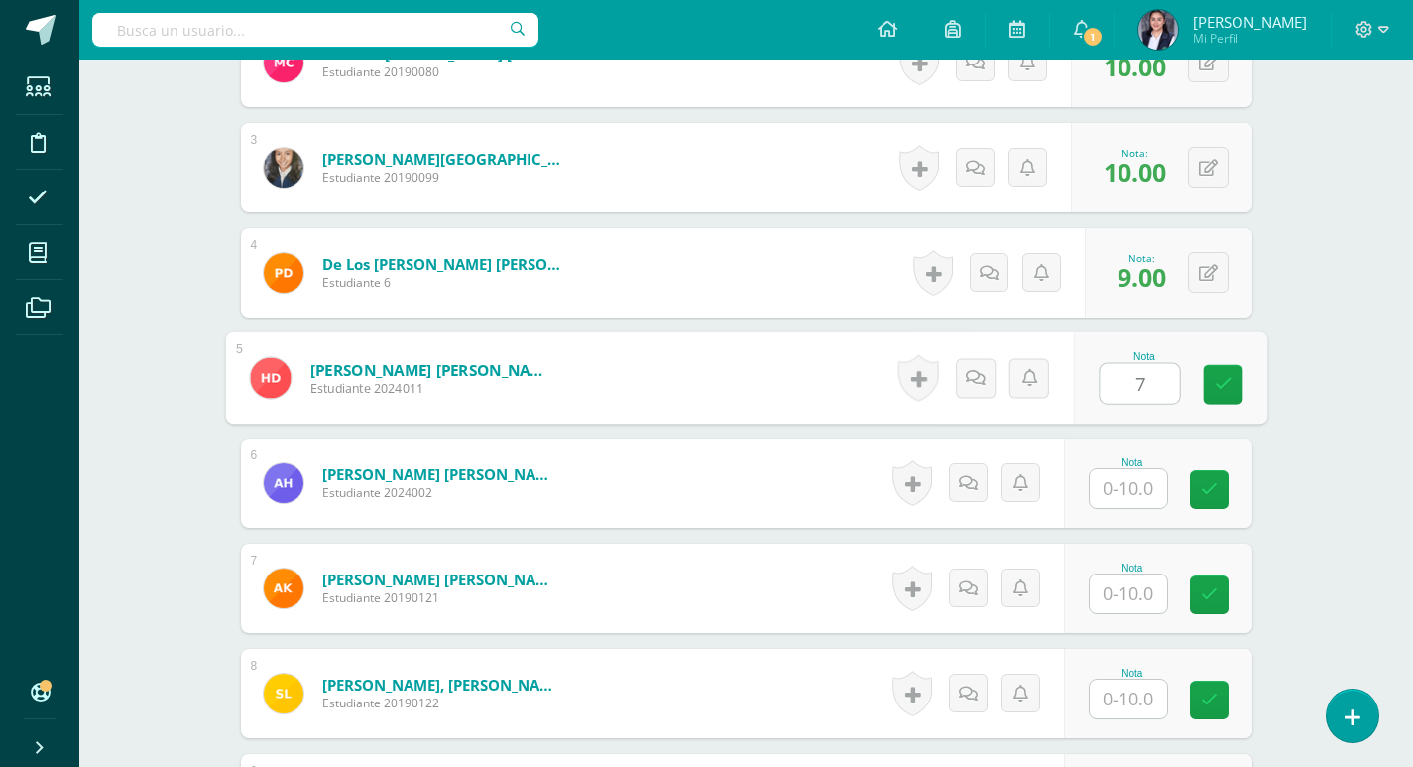
type input "7"
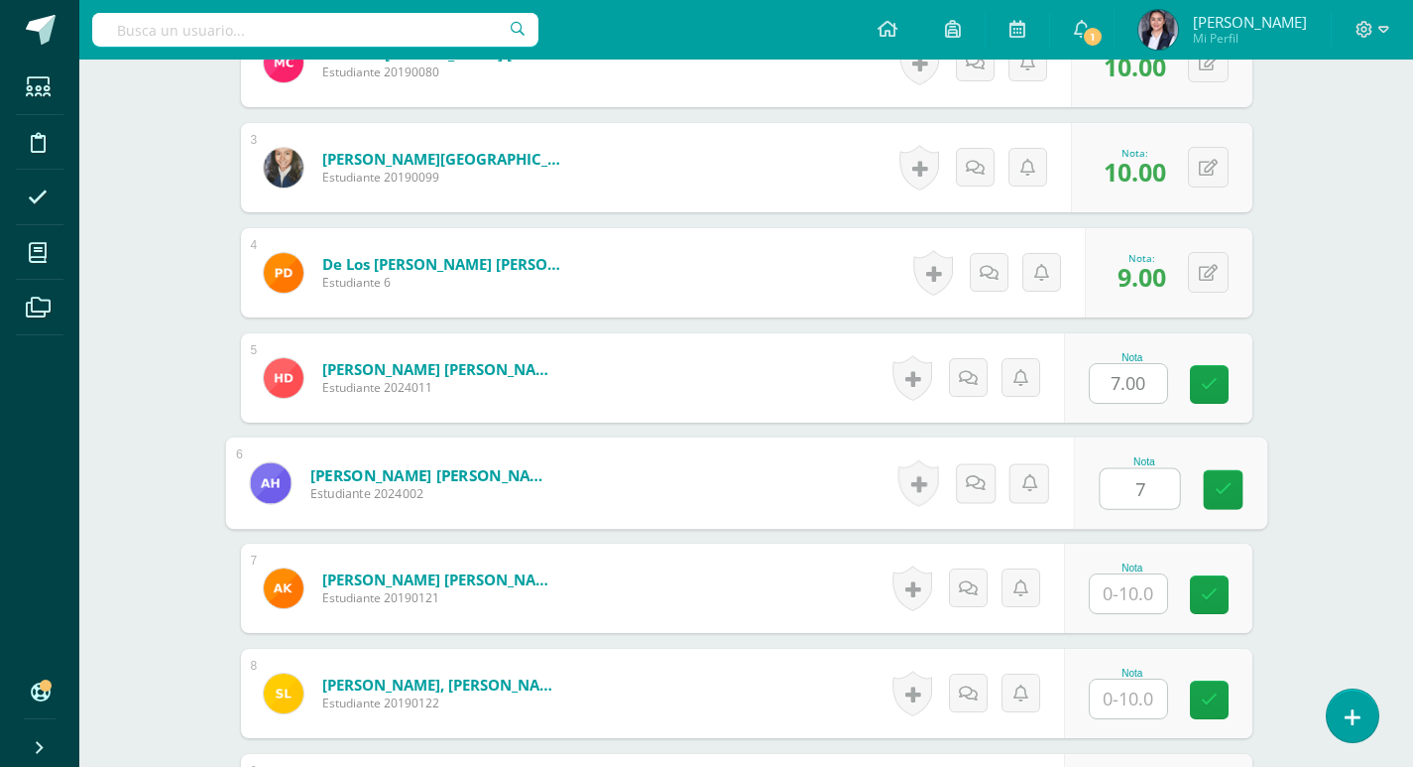
type input "7"
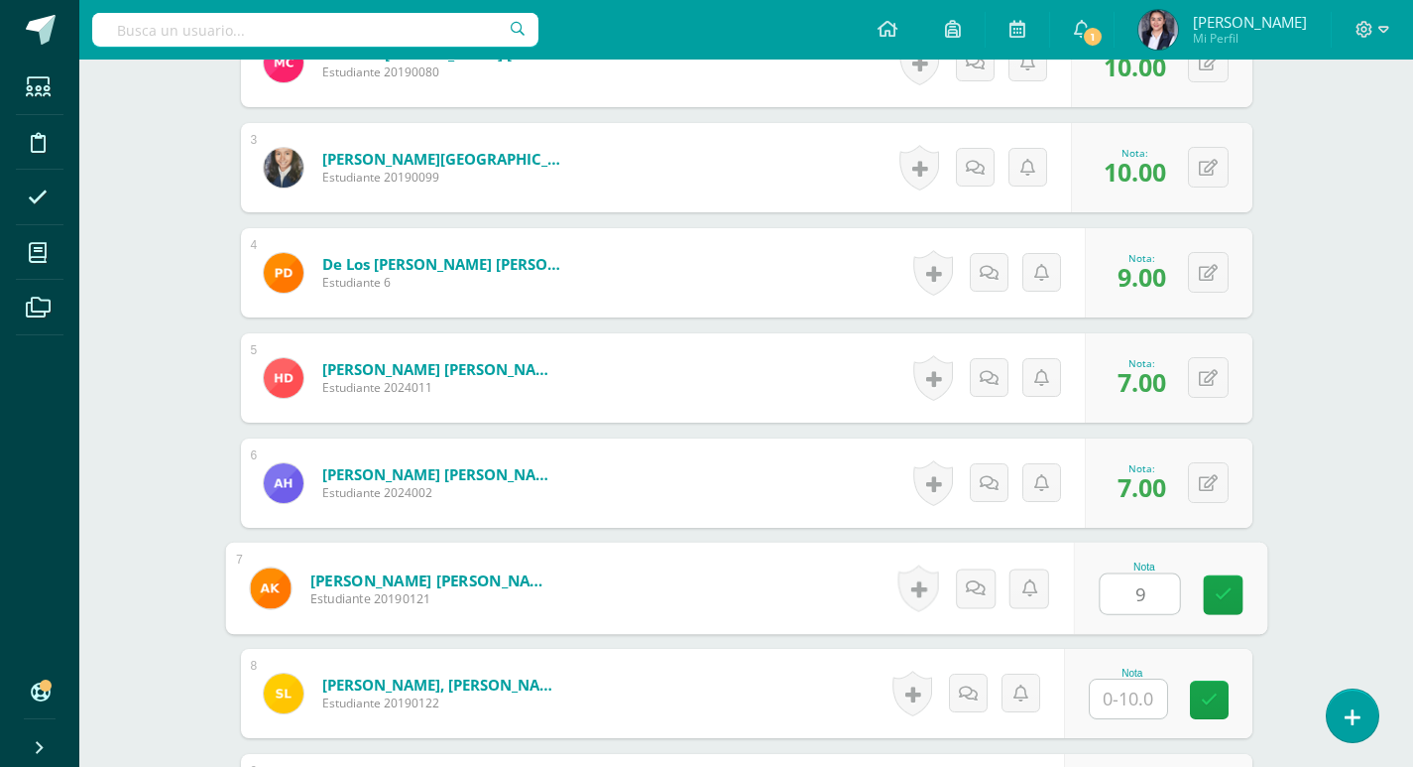
type input "9"
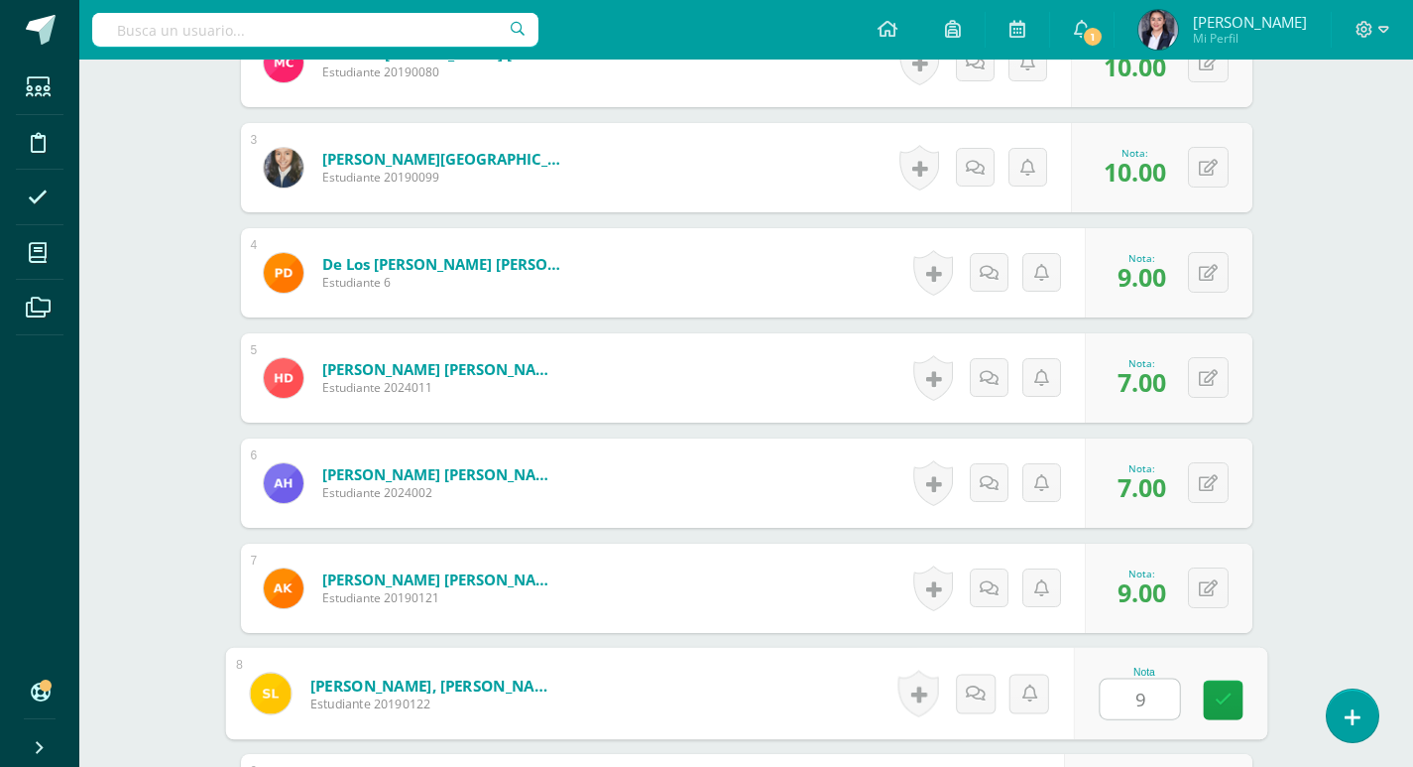
type input "9"
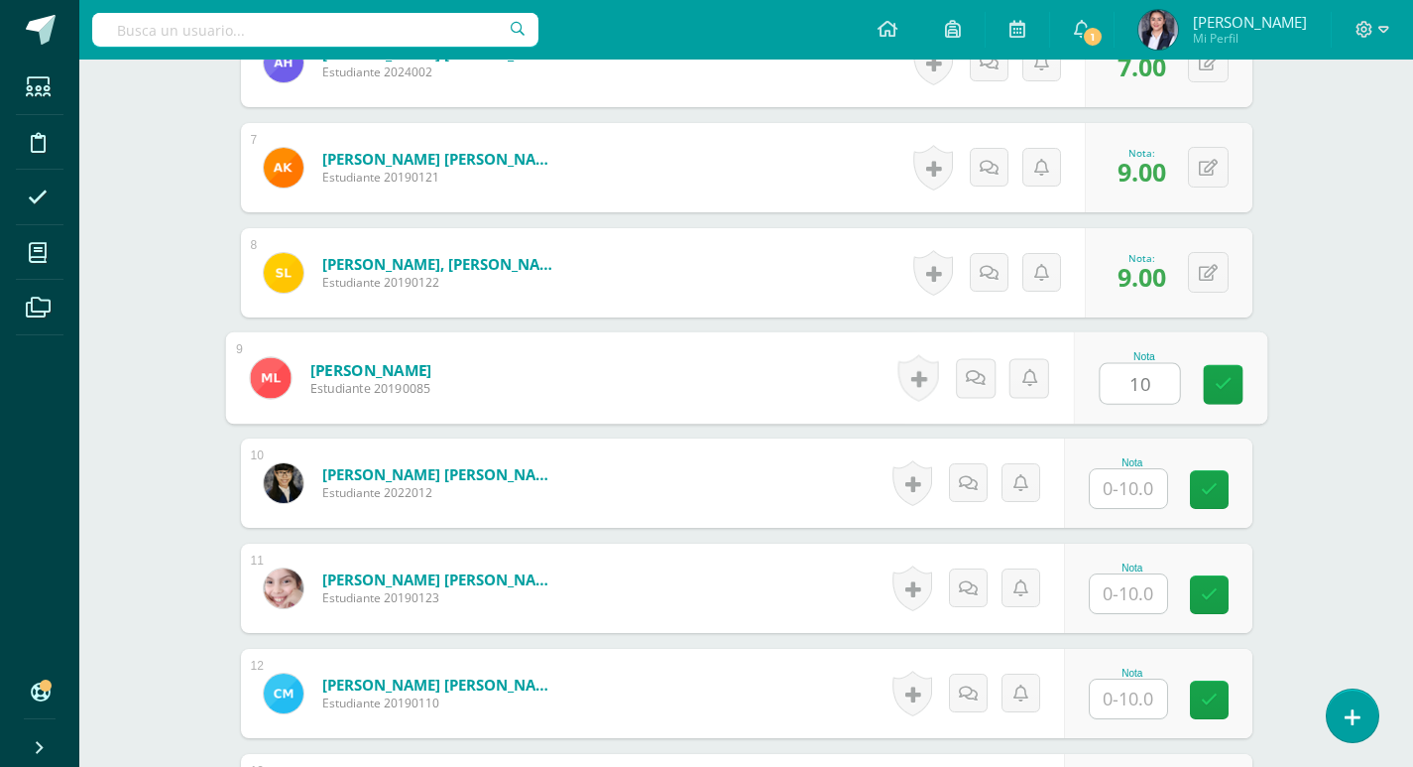
type input "10"
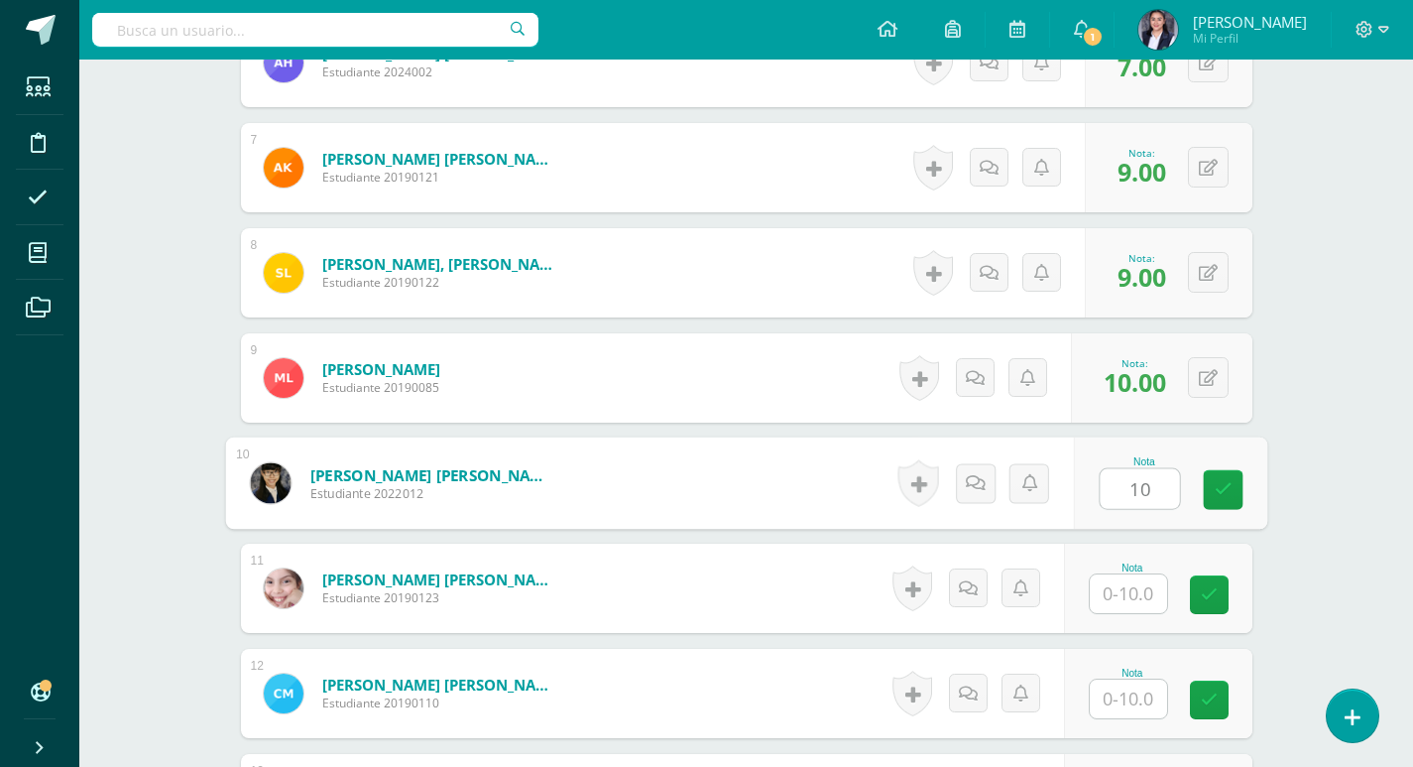
type input "10"
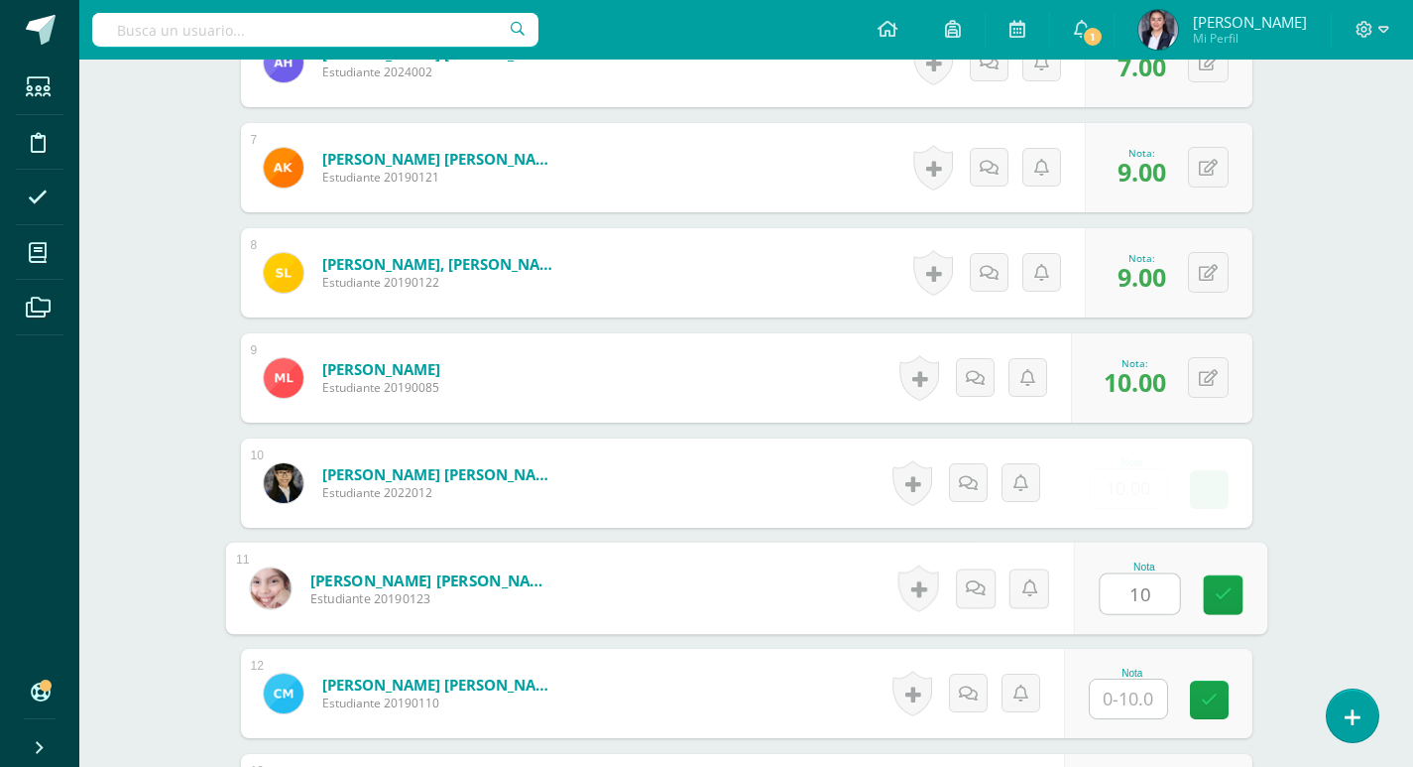
type input "10"
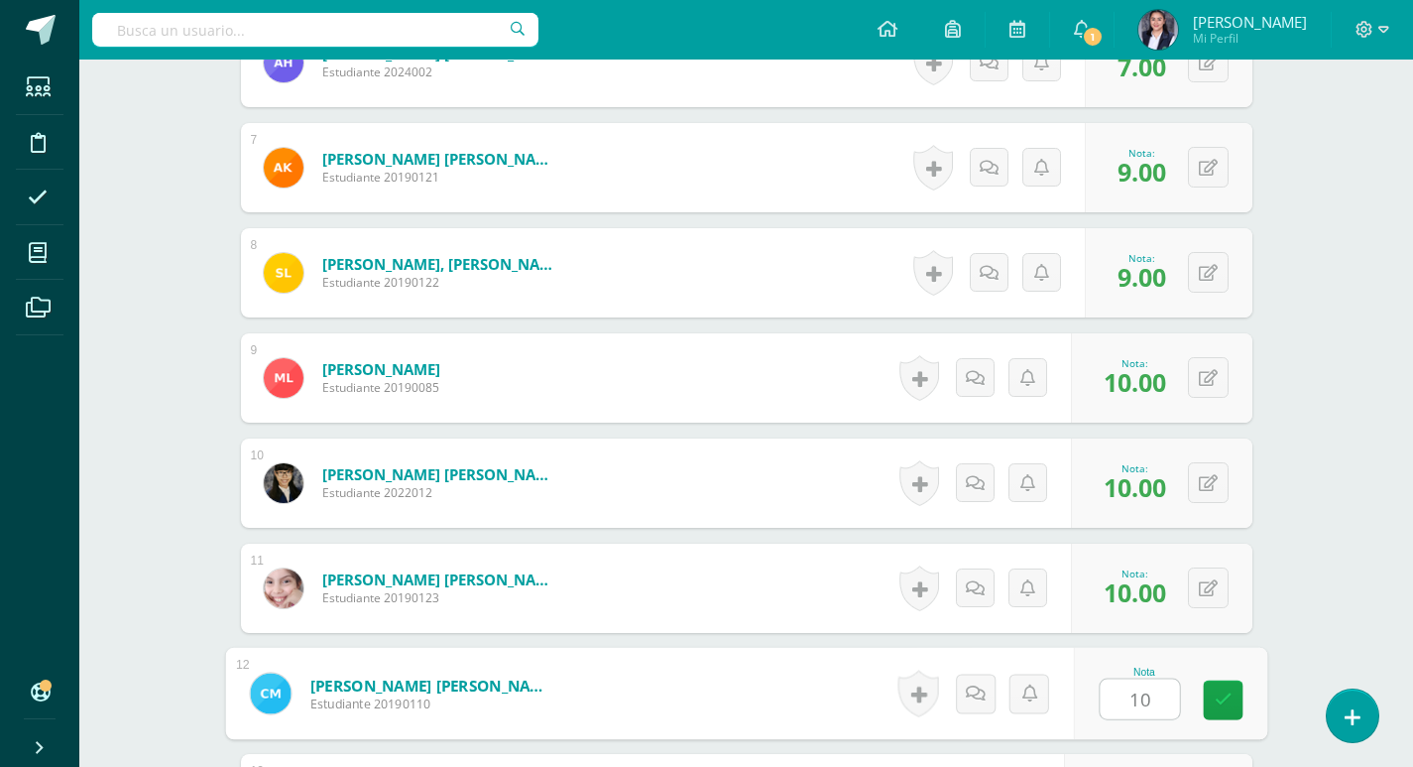
type input "10"
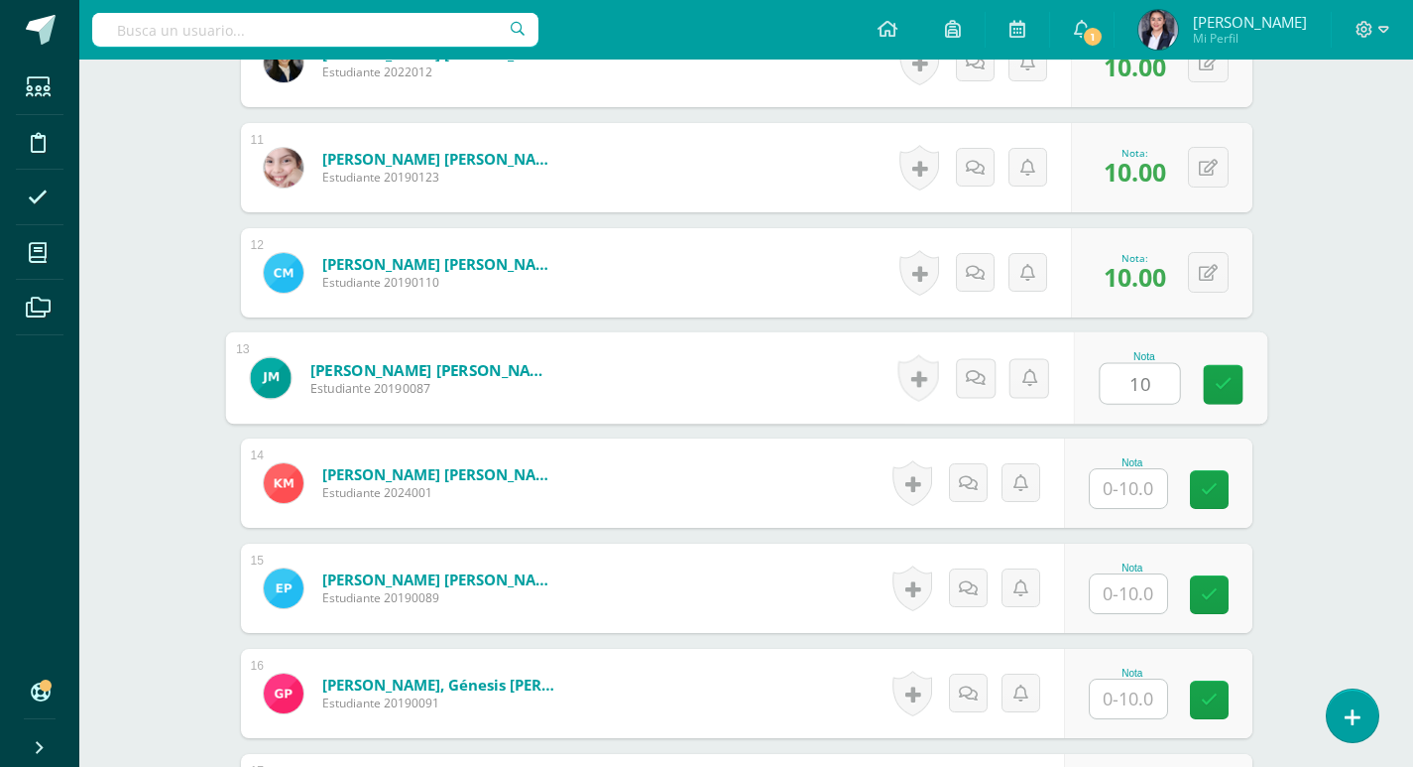
type input "10"
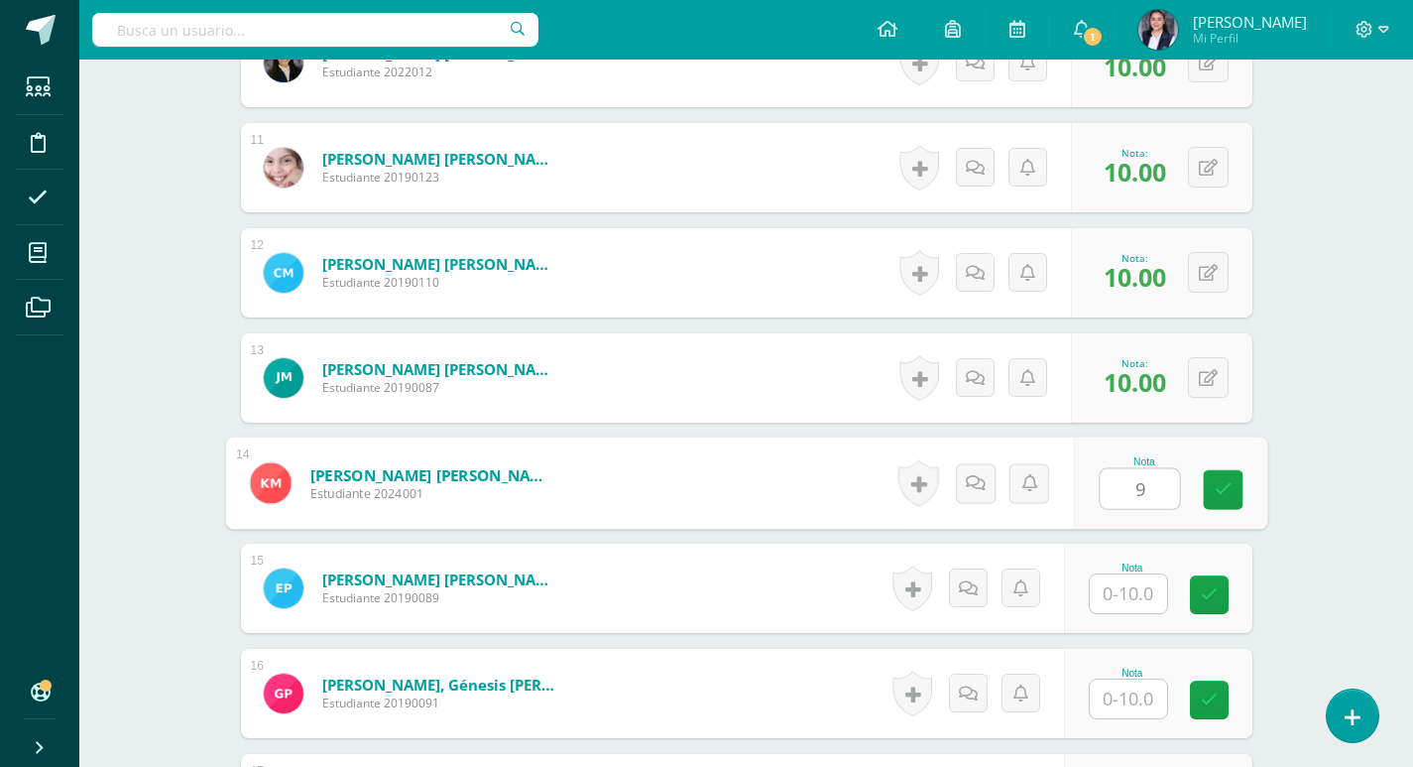
type input "9"
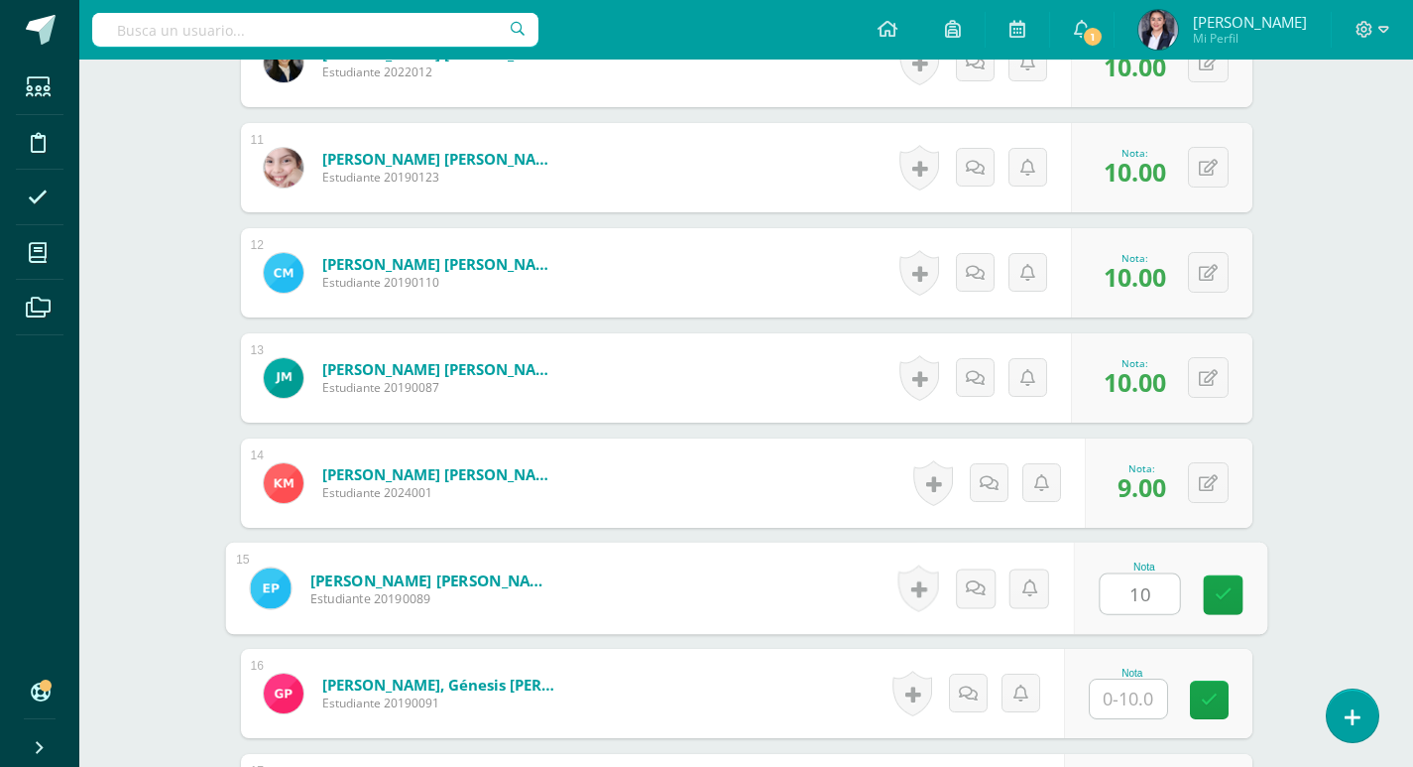
type input "10"
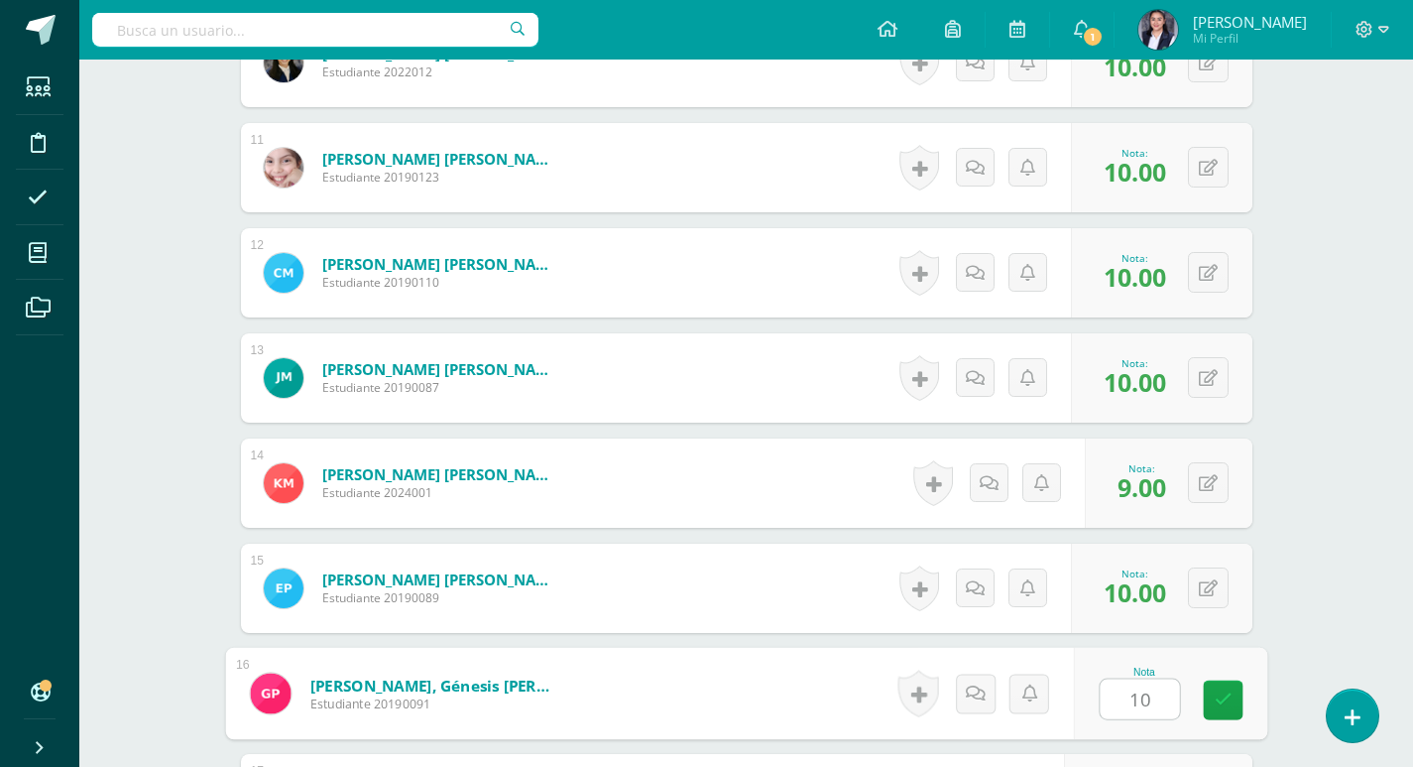
type input "10"
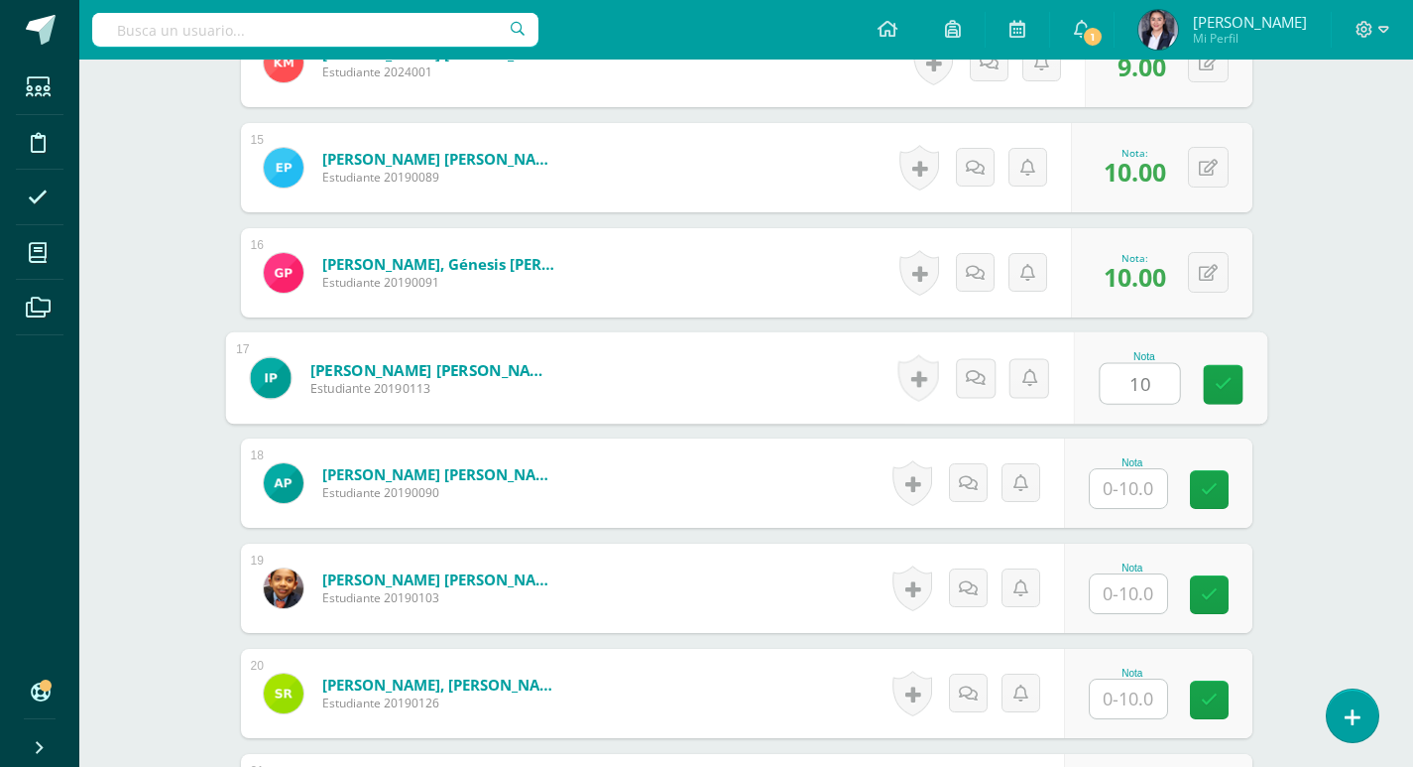
type input "10"
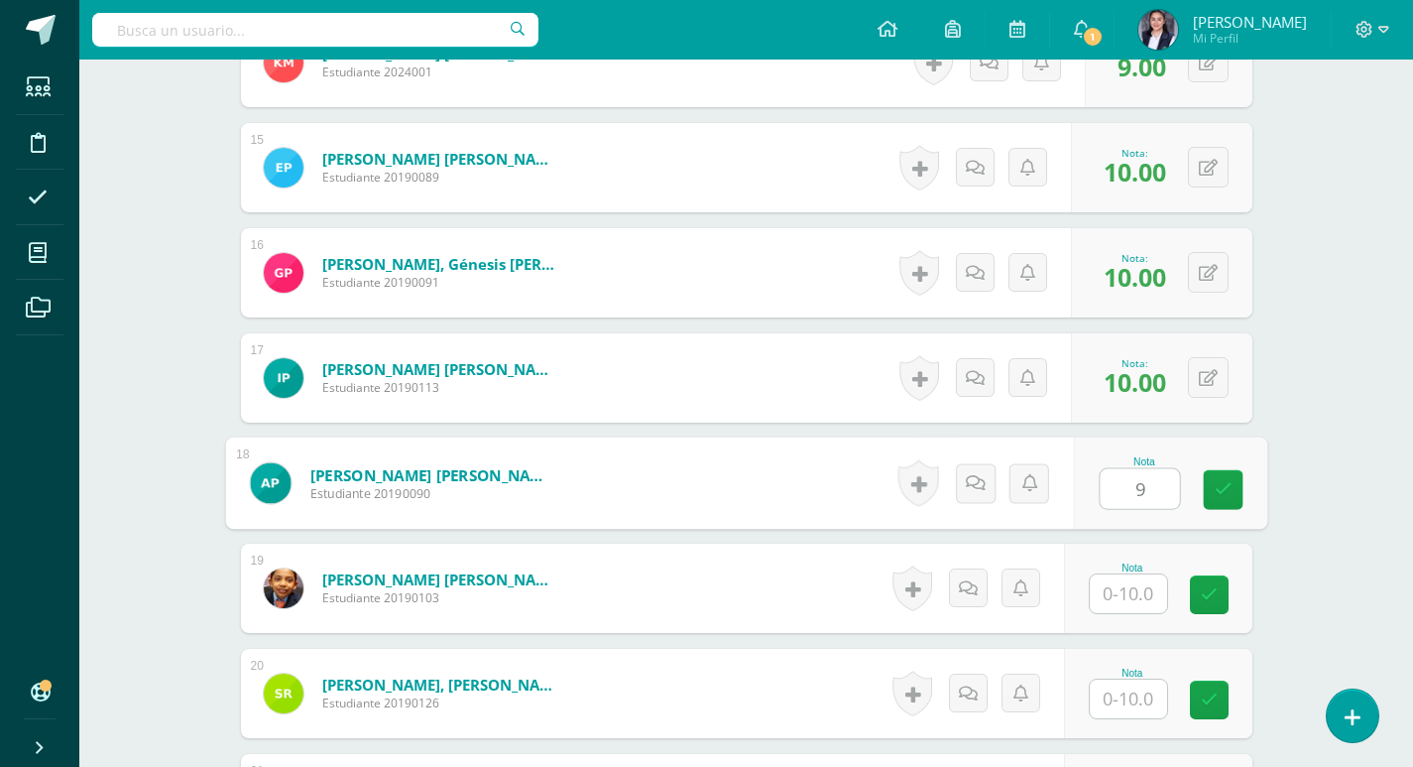
type input "9"
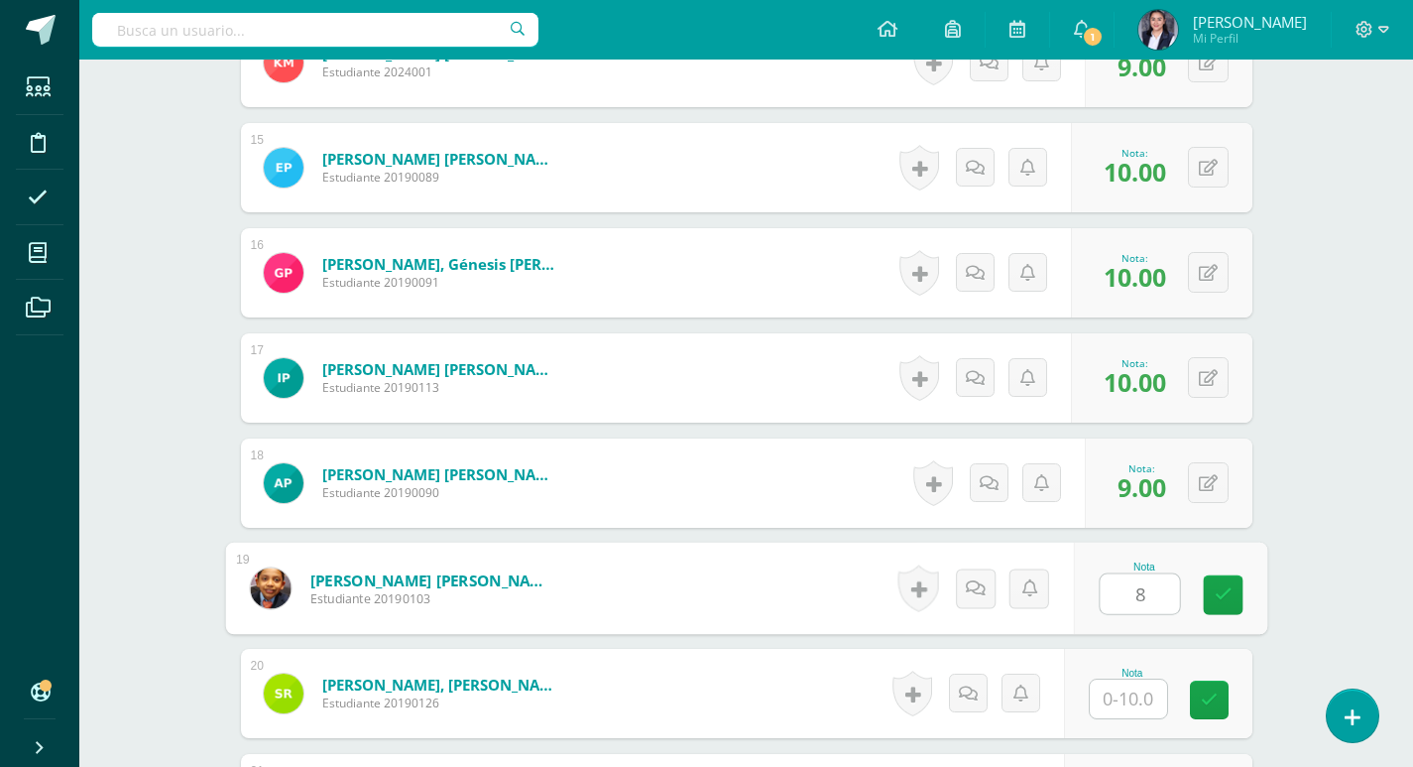
type input "8"
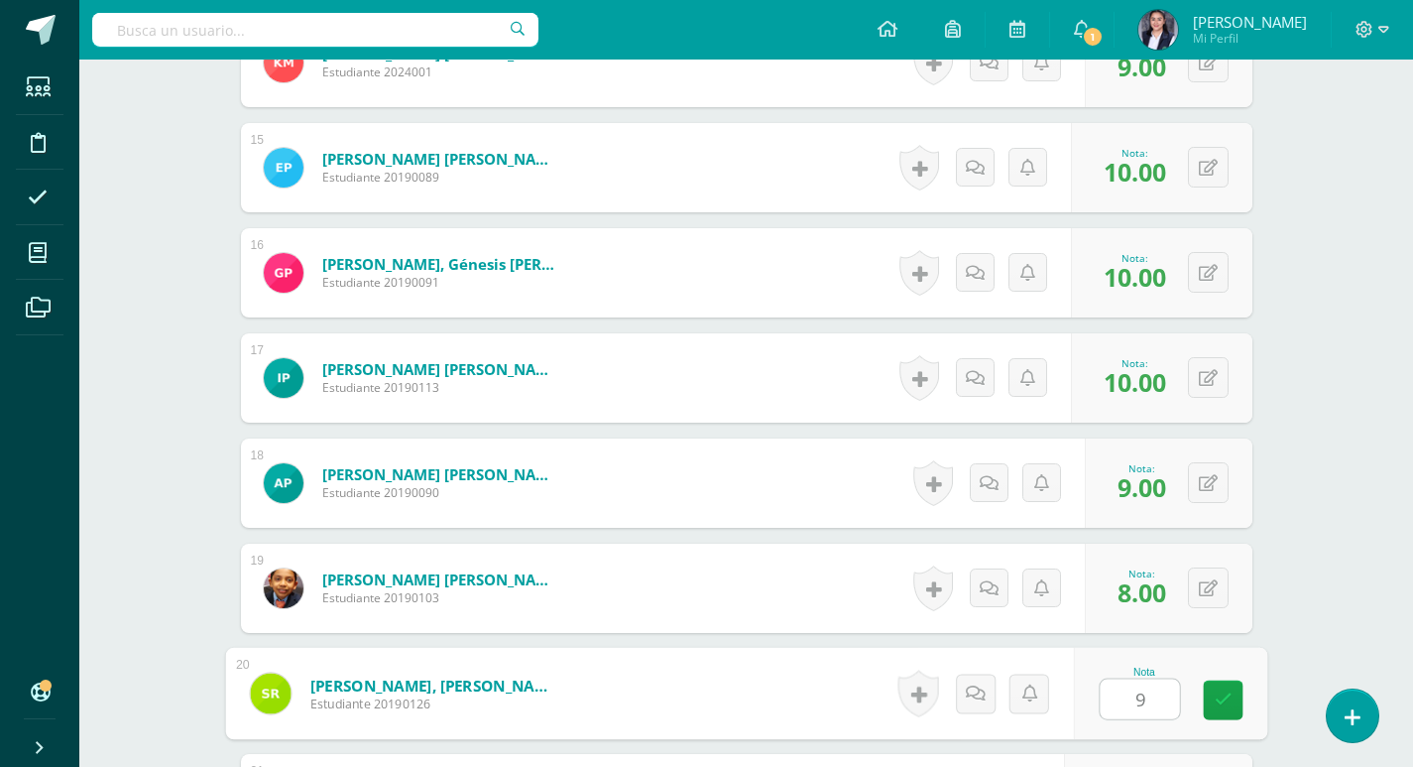
type input "9"
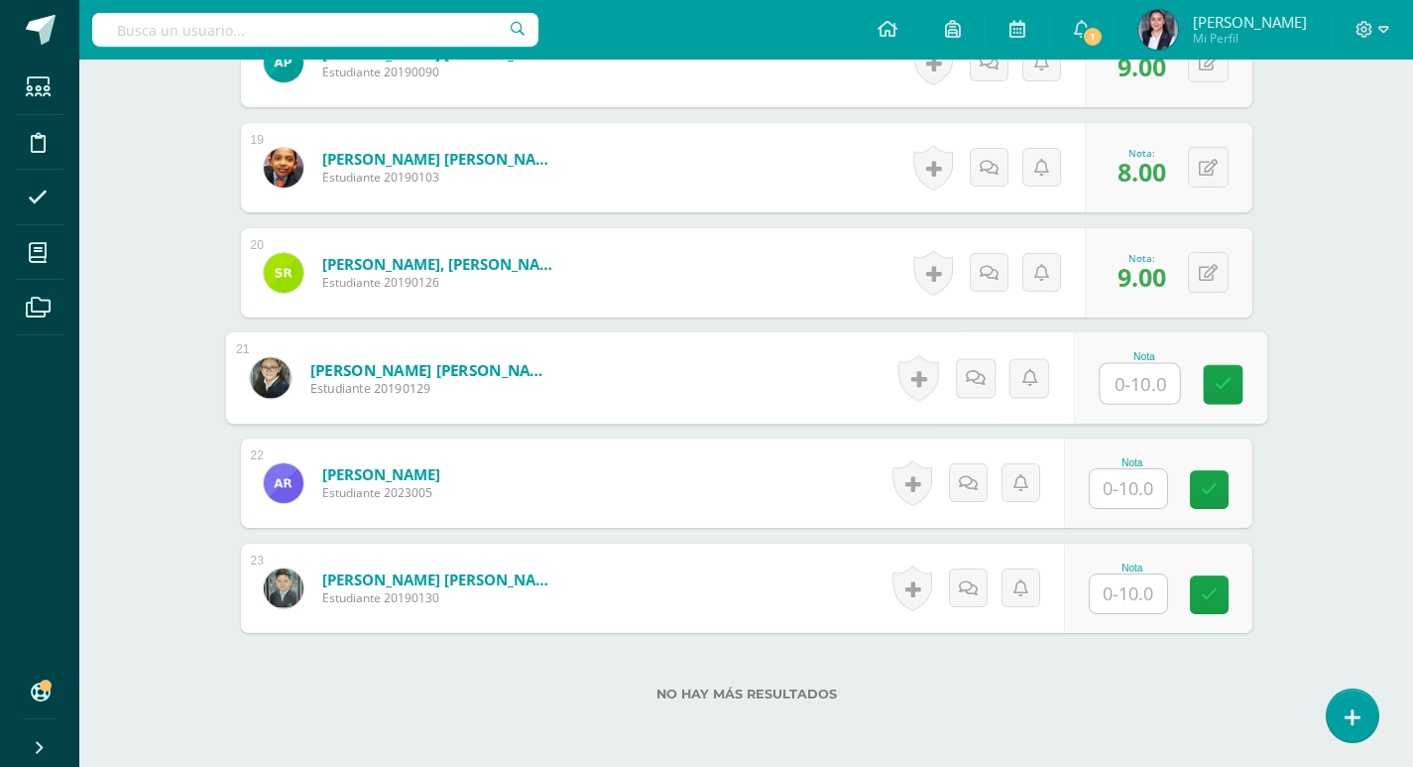
type input "8"
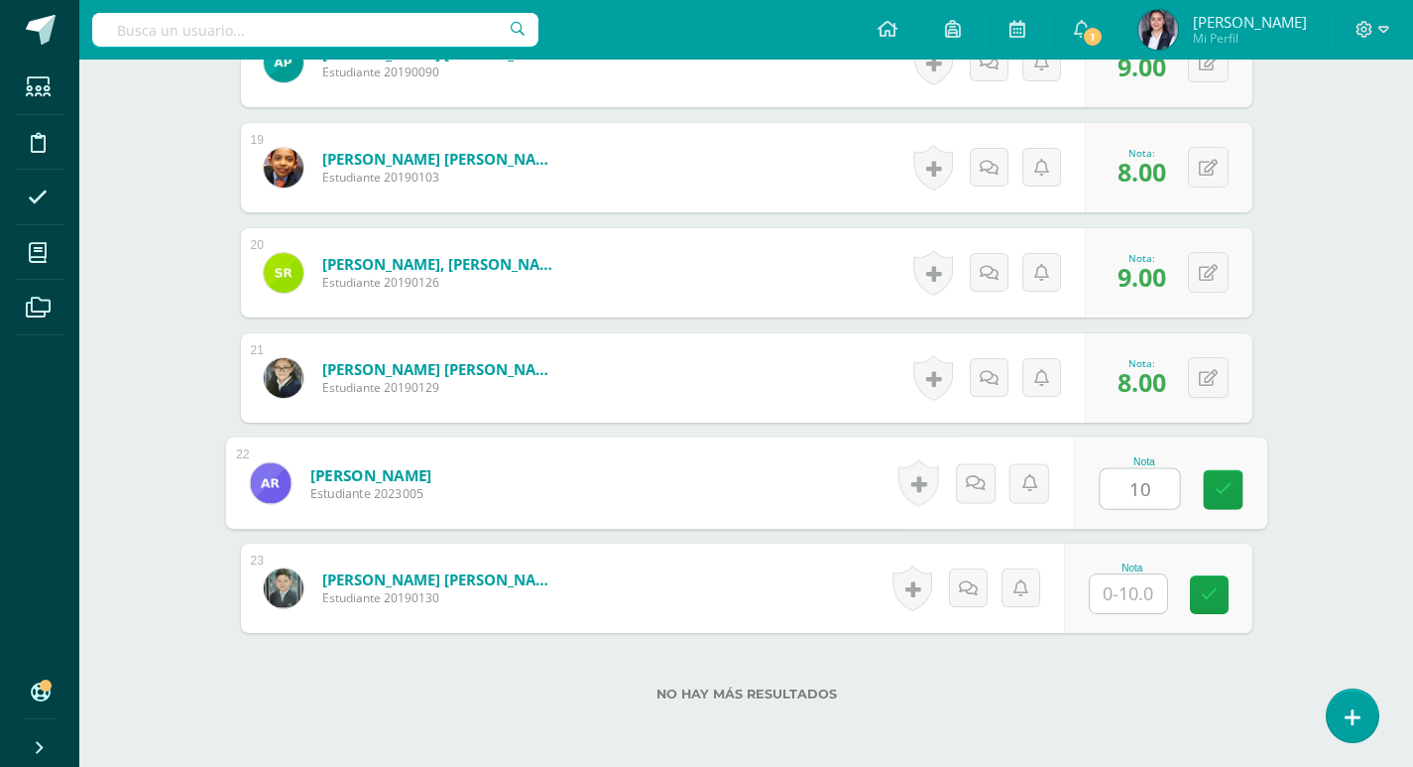
type input "10"
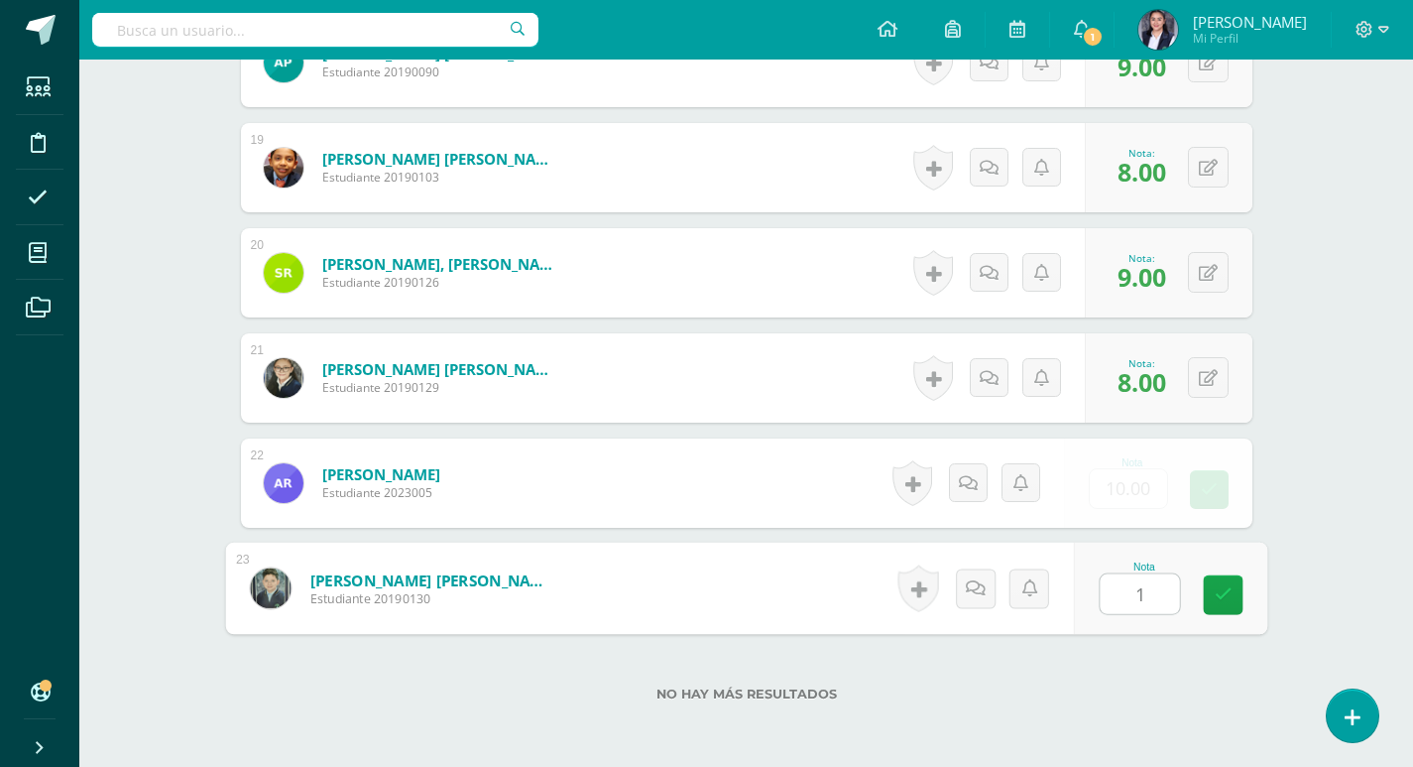
type input "10"
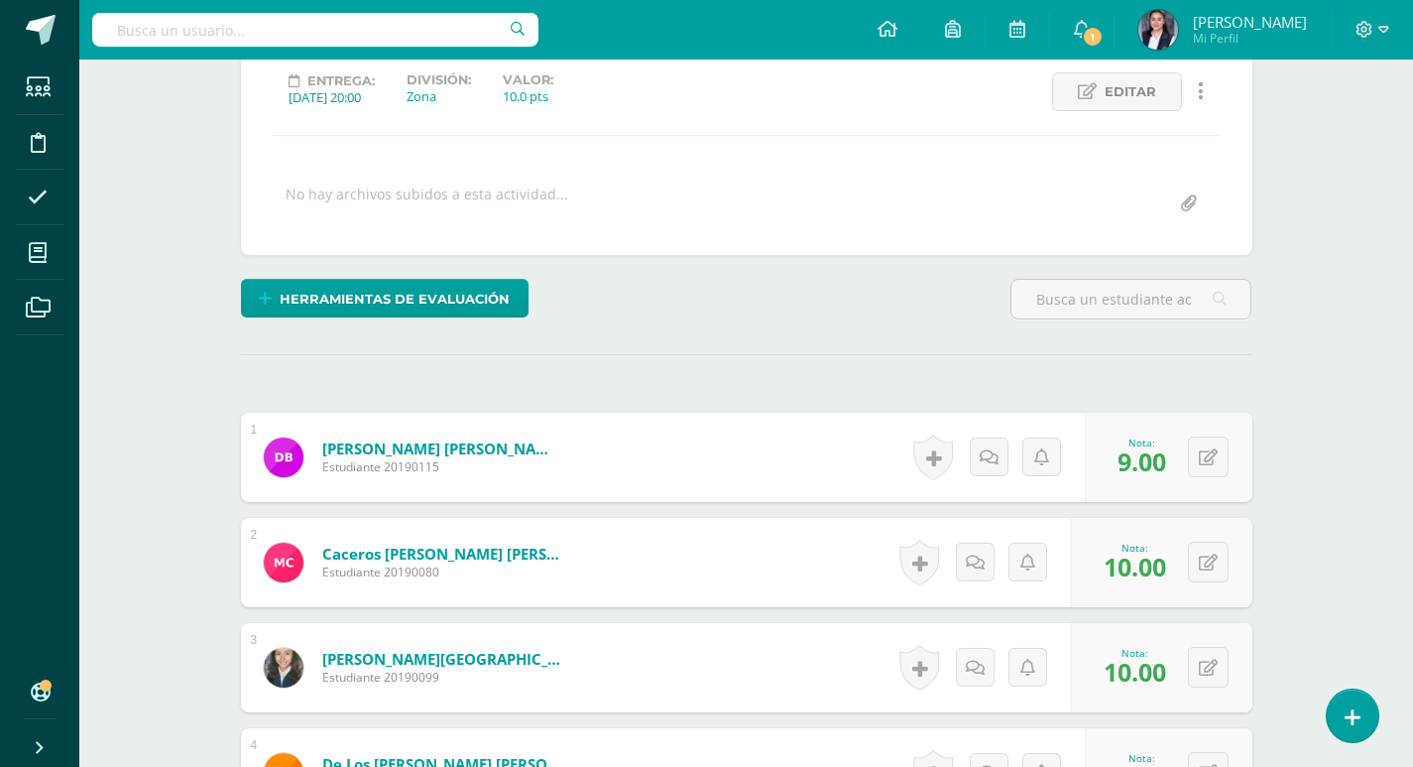
scroll to position [0, 0]
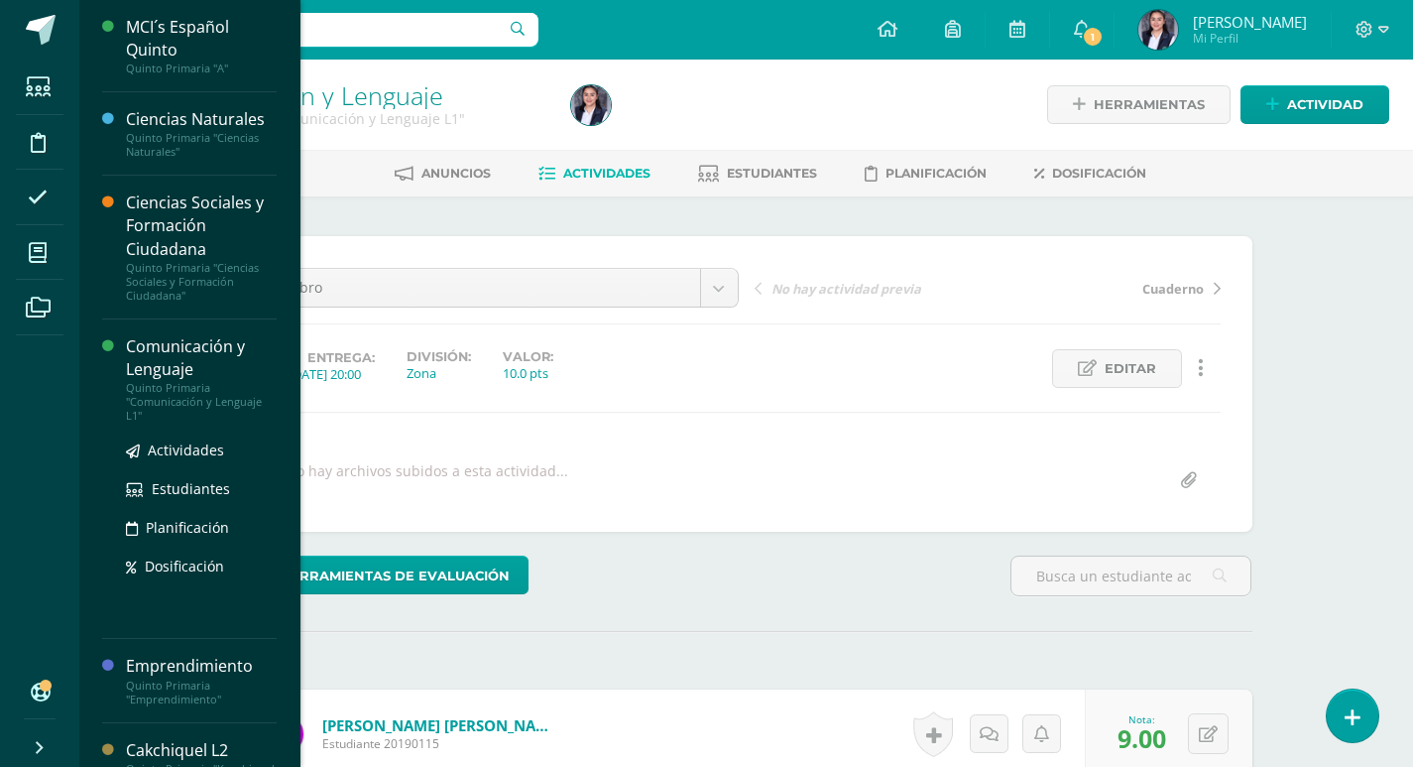
click at [155, 352] on div "Comunicación y Lenguaje" at bounding box center [201, 358] width 151 height 46
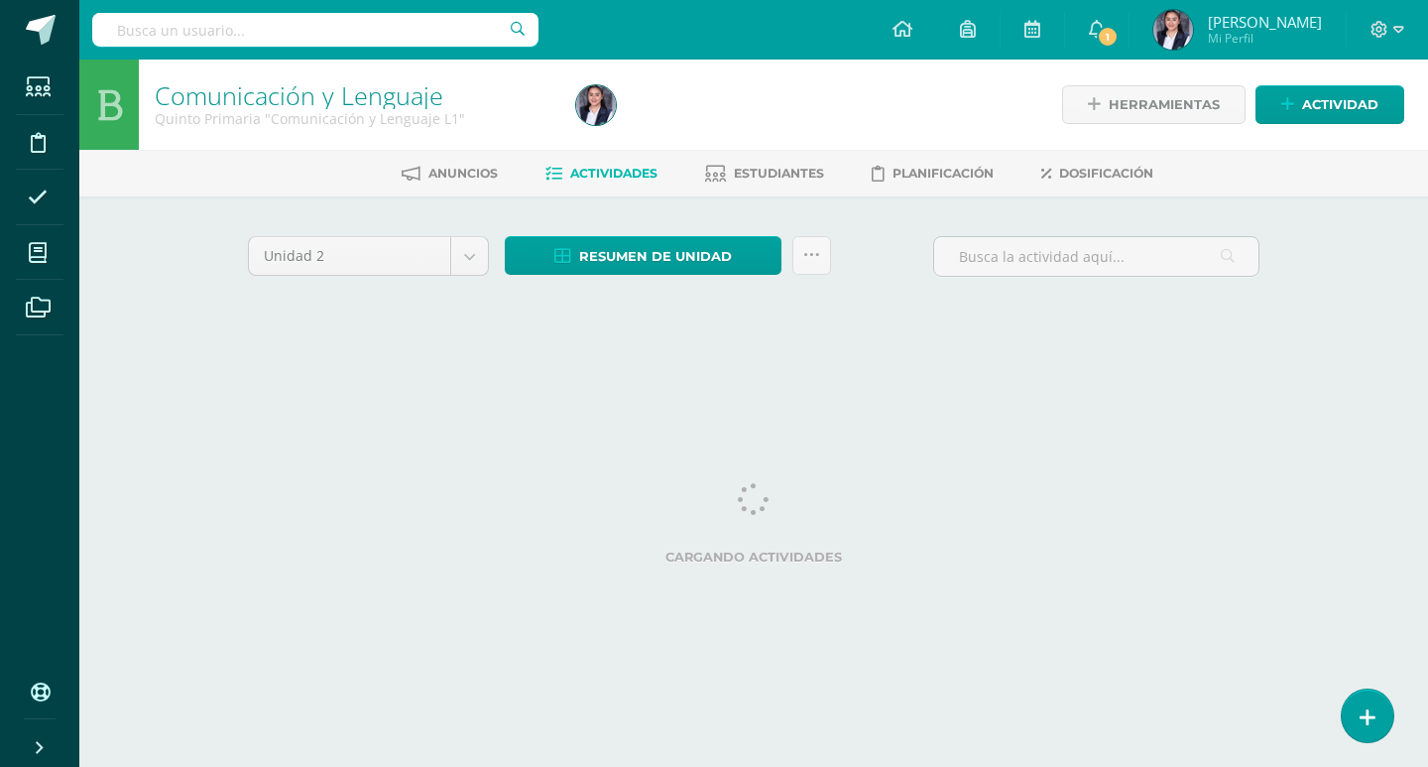
click at [1387, 349] on div "Comunicación y Lenguaje Quinto Primaria "Comunicación y Lenguaje L1" Herramient…" at bounding box center [753, 214] width 1349 height 310
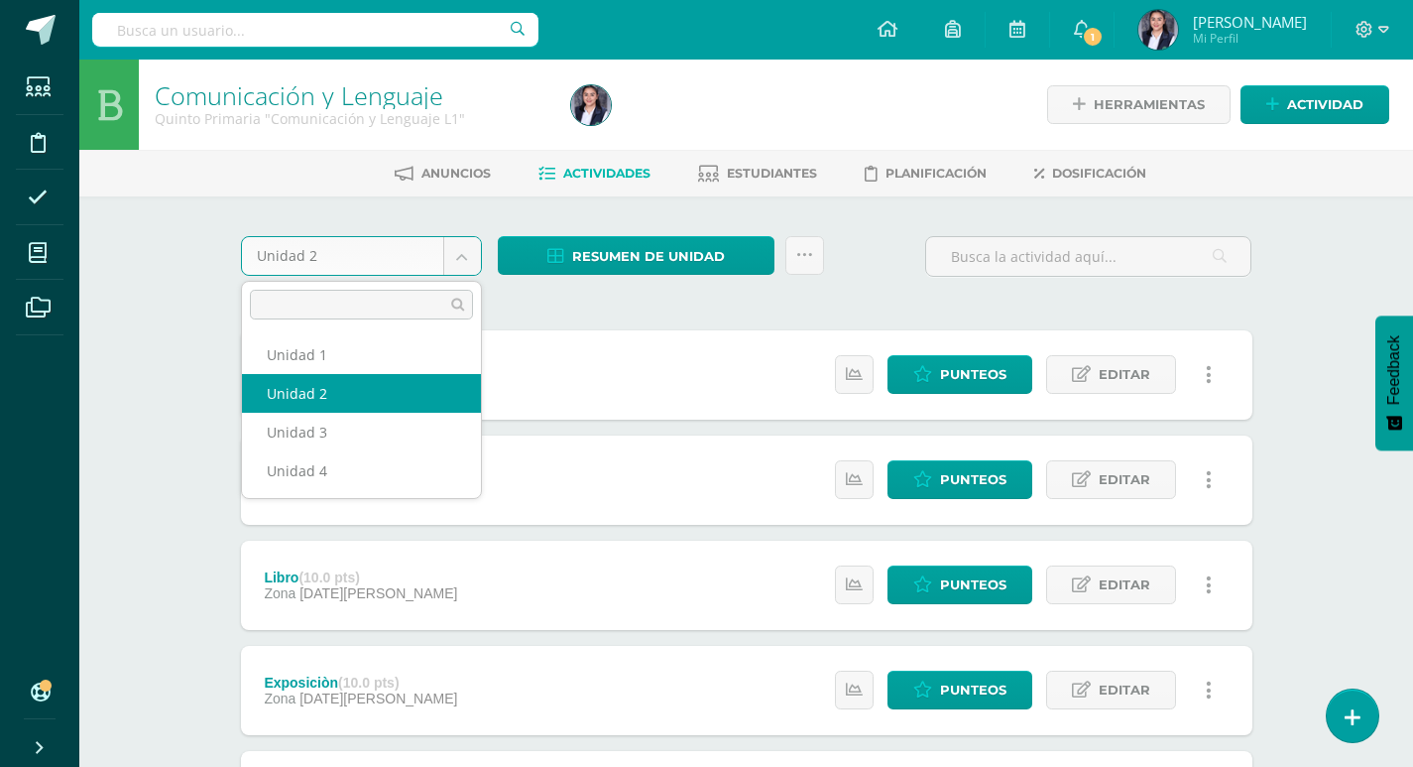
click at [462, 258] on body "Estudiantes Disciplina Asistencia Mis cursos Archivos Soporte Centro de ayuda Ú…" at bounding box center [706, 643] width 1413 height 1287
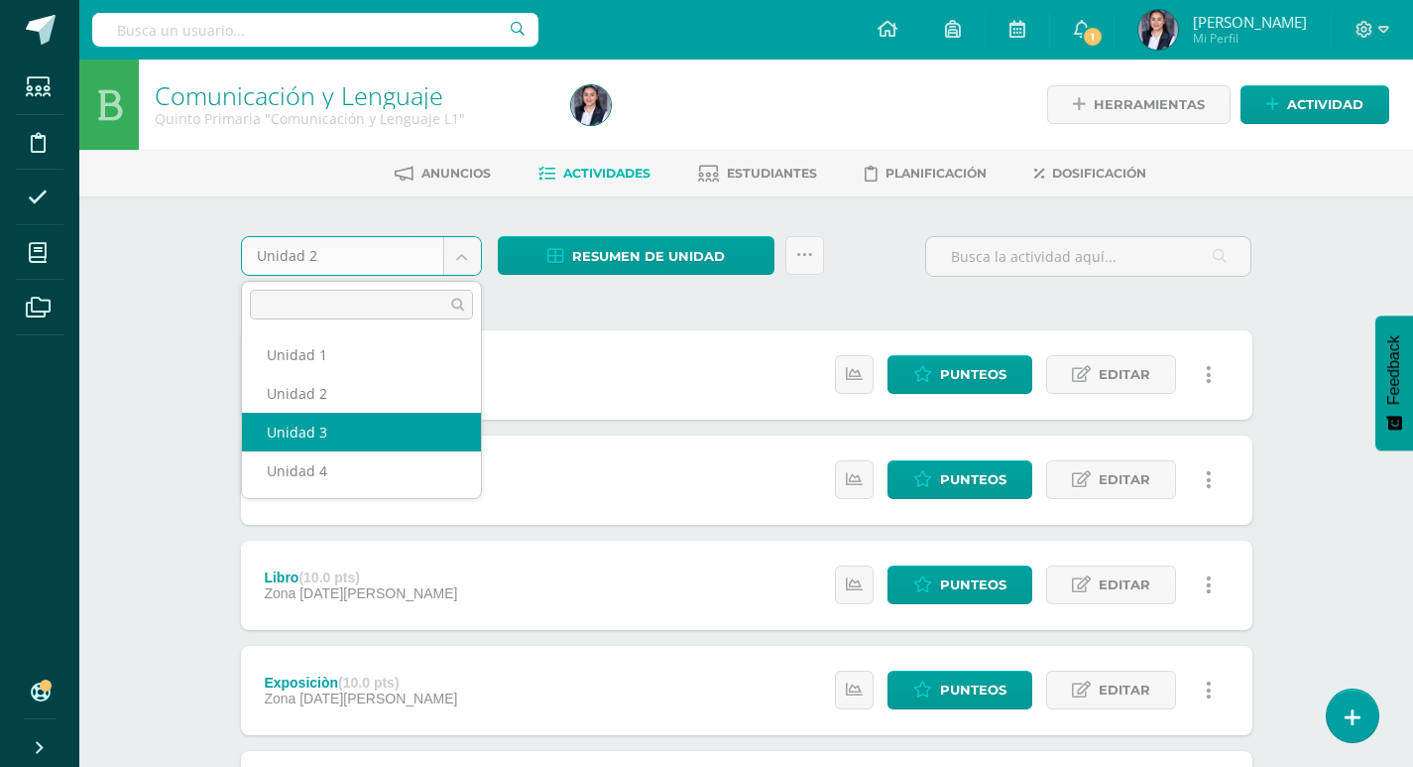
select select "Unidad 3"
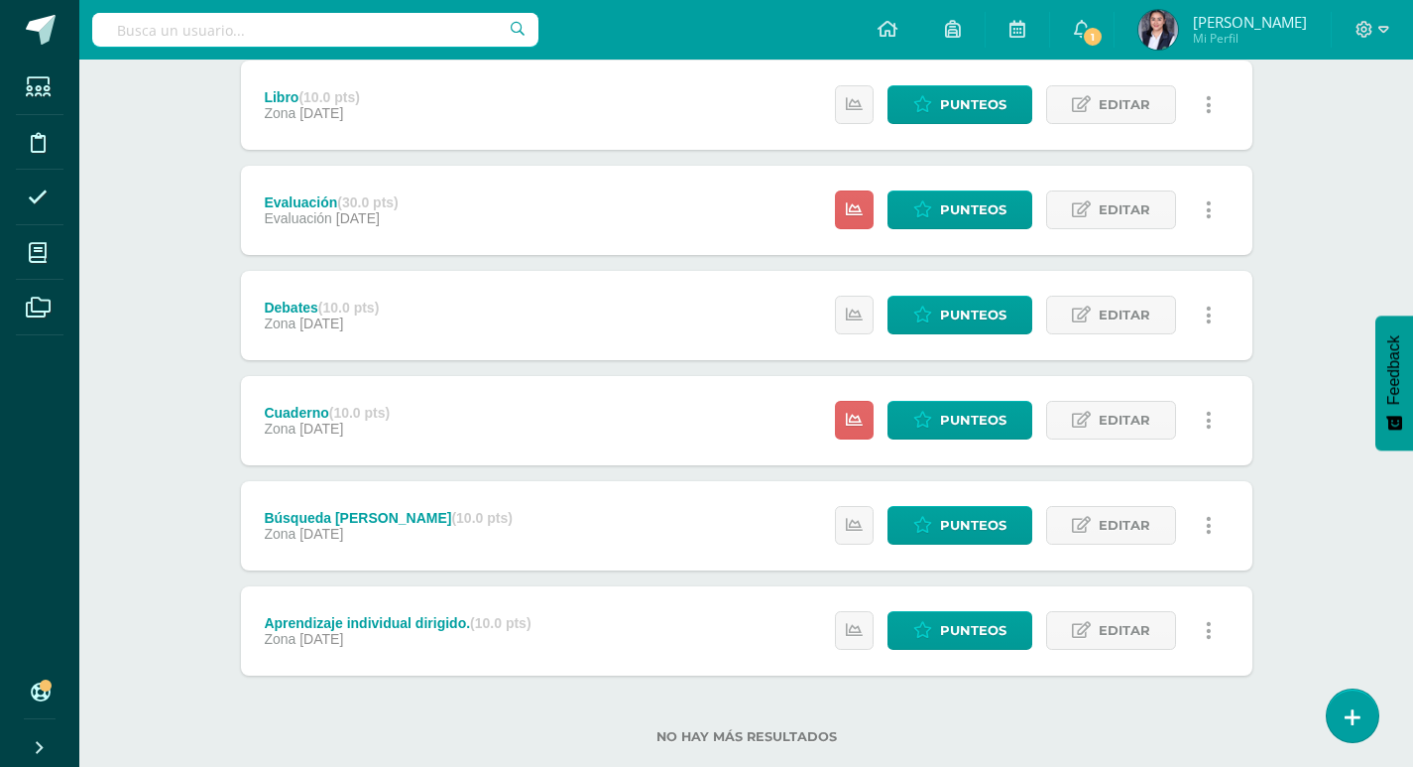
scroll to position [496, 0]
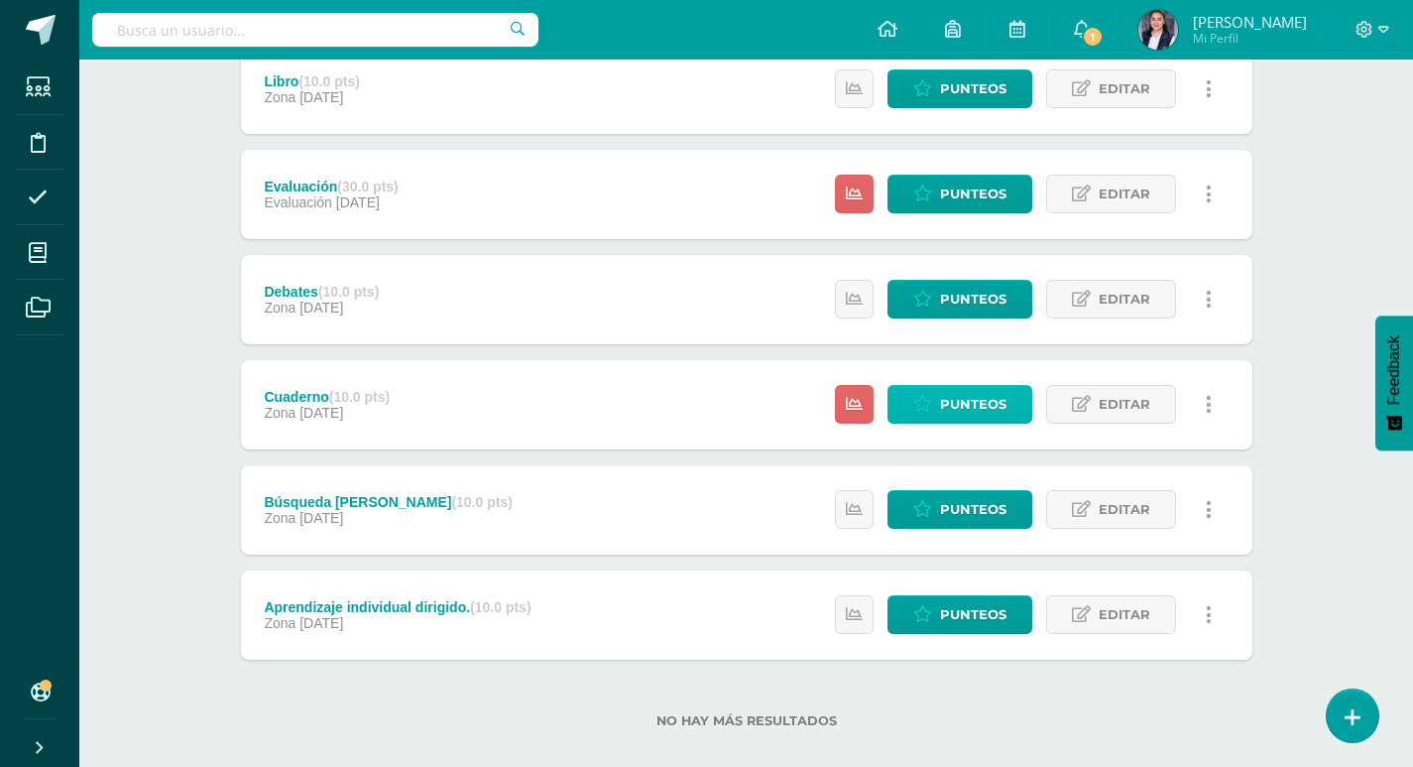
click at [966, 408] on span "Punteos" at bounding box center [973, 404] width 66 height 37
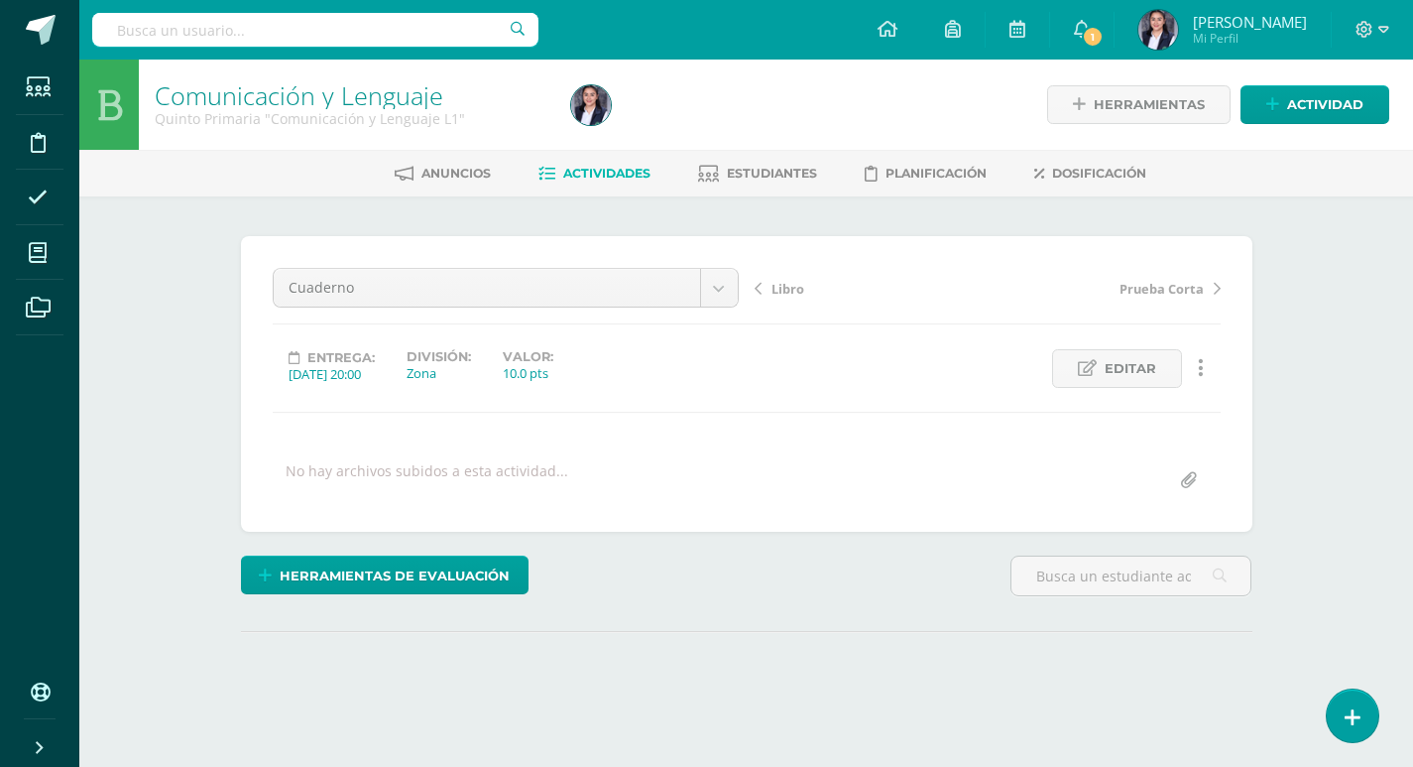
click at [1300, 411] on div "Comunicación y Lenguaje Quinto Primaria "Comunicación y Lenguaje L1" Herramient…" at bounding box center [746, 422] width 1334 height 726
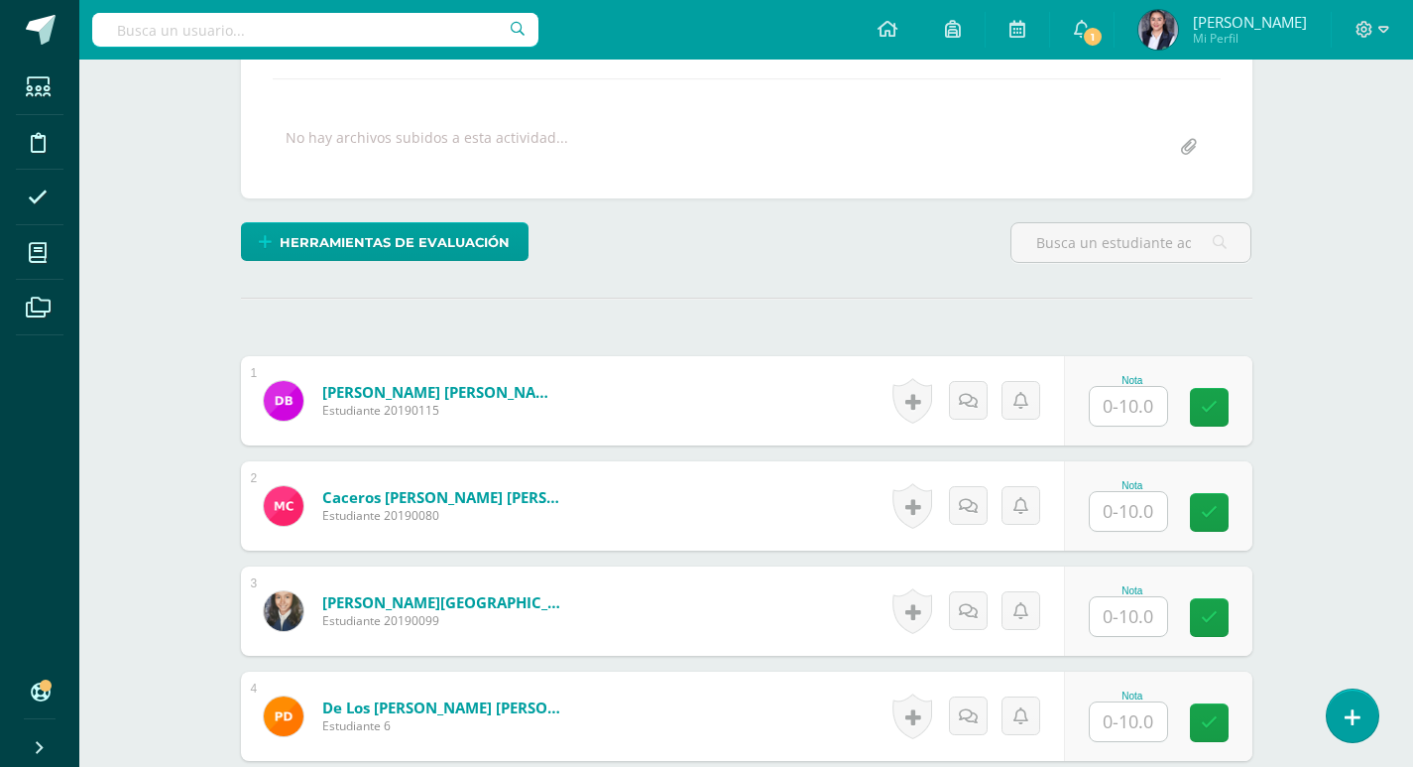
scroll to position [348, 0]
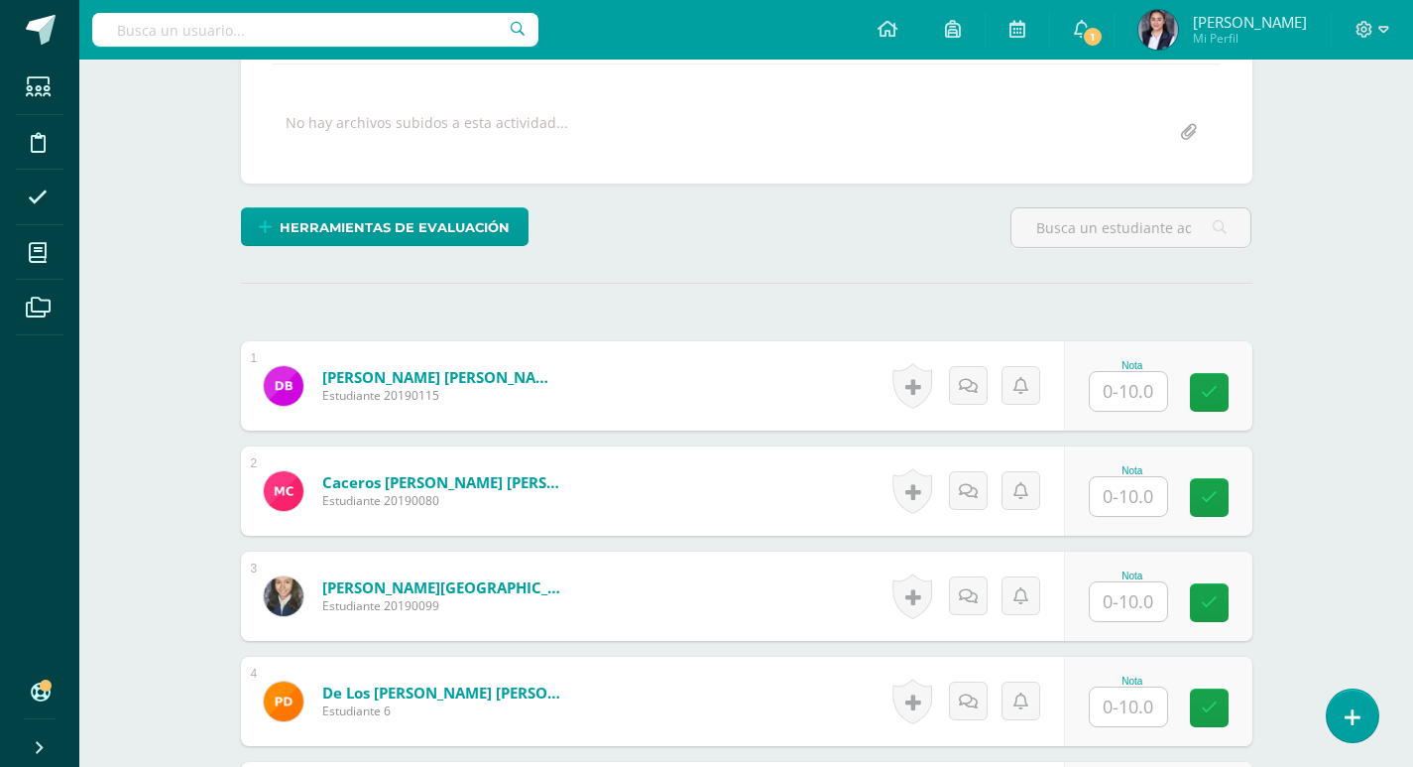
click at [1141, 390] on input "text" at bounding box center [1128, 391] width 77 height 39
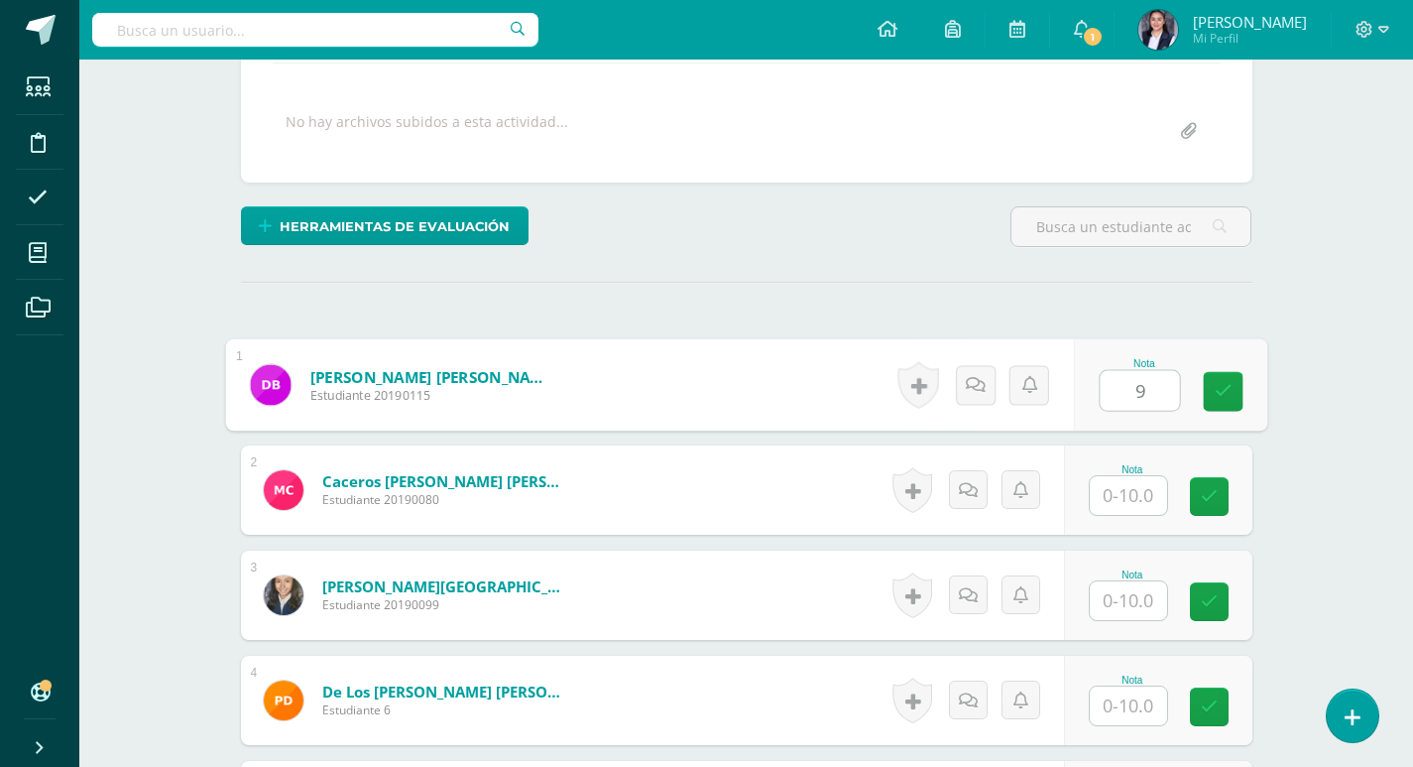
type input "9"
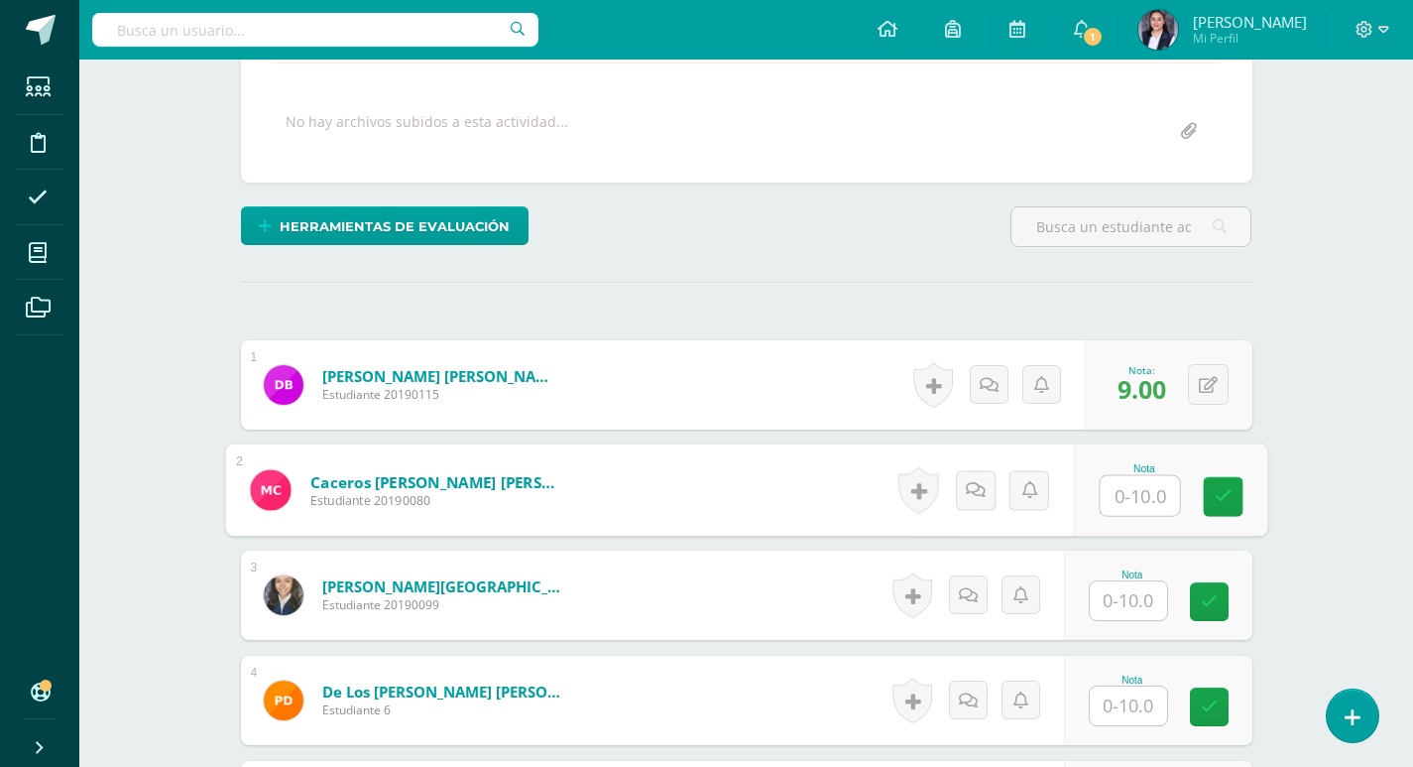
scroll to position [350, 0]
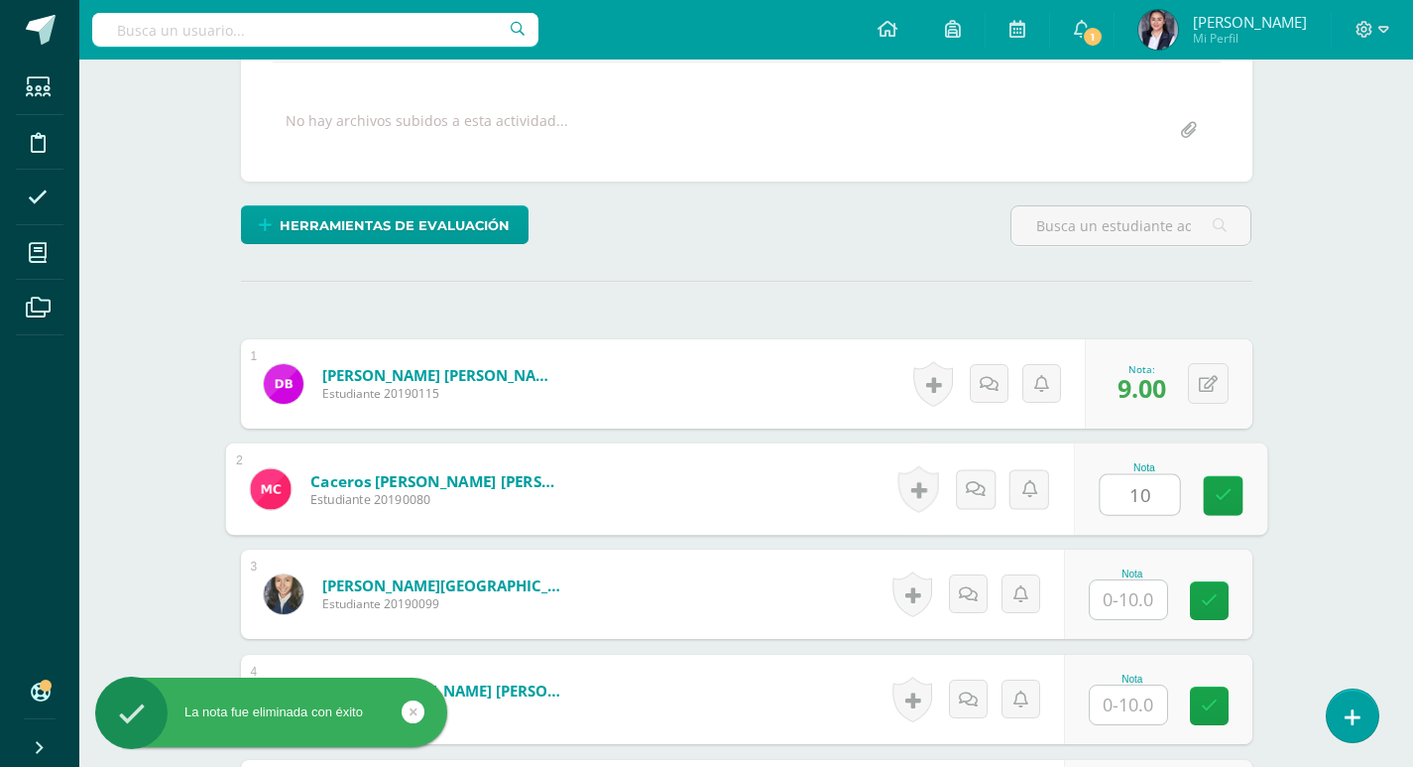
type input "10"
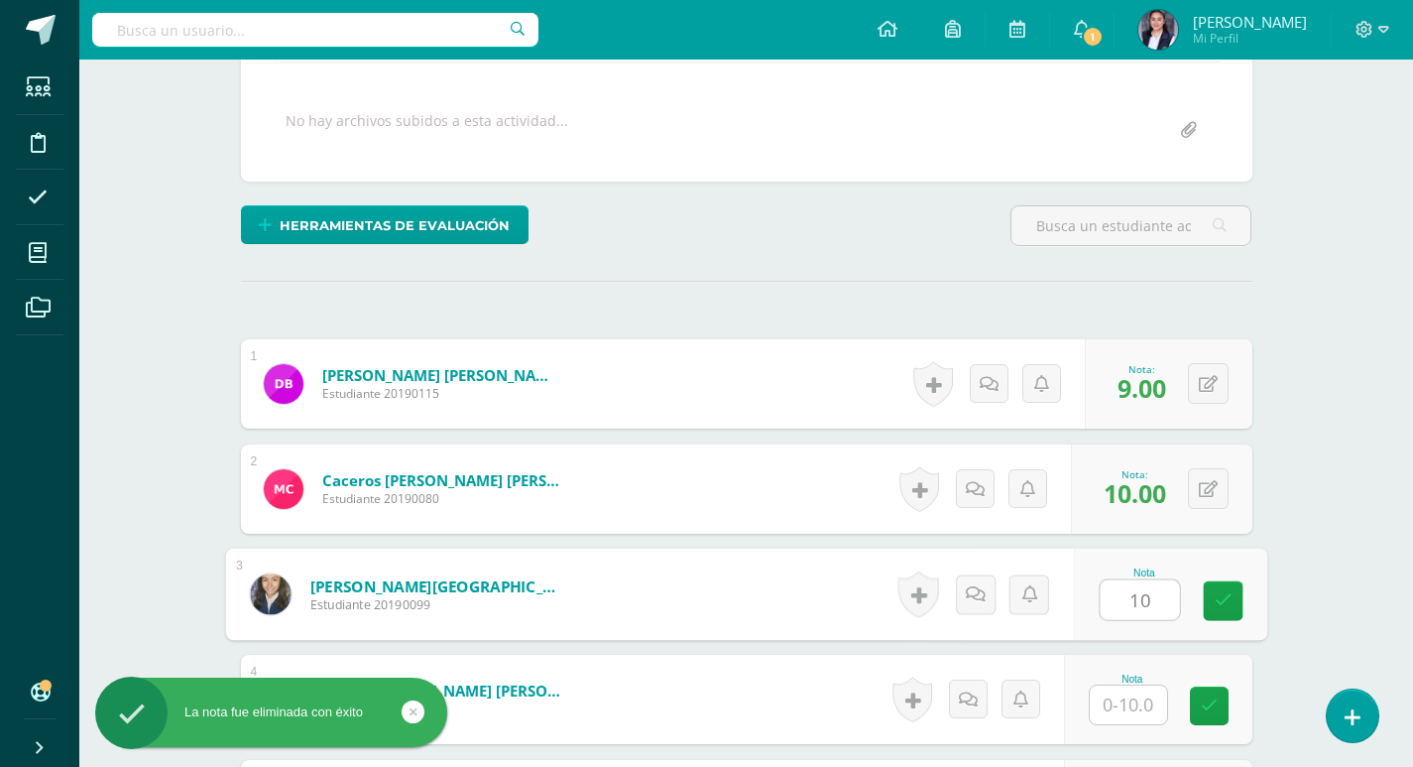
type input "10"
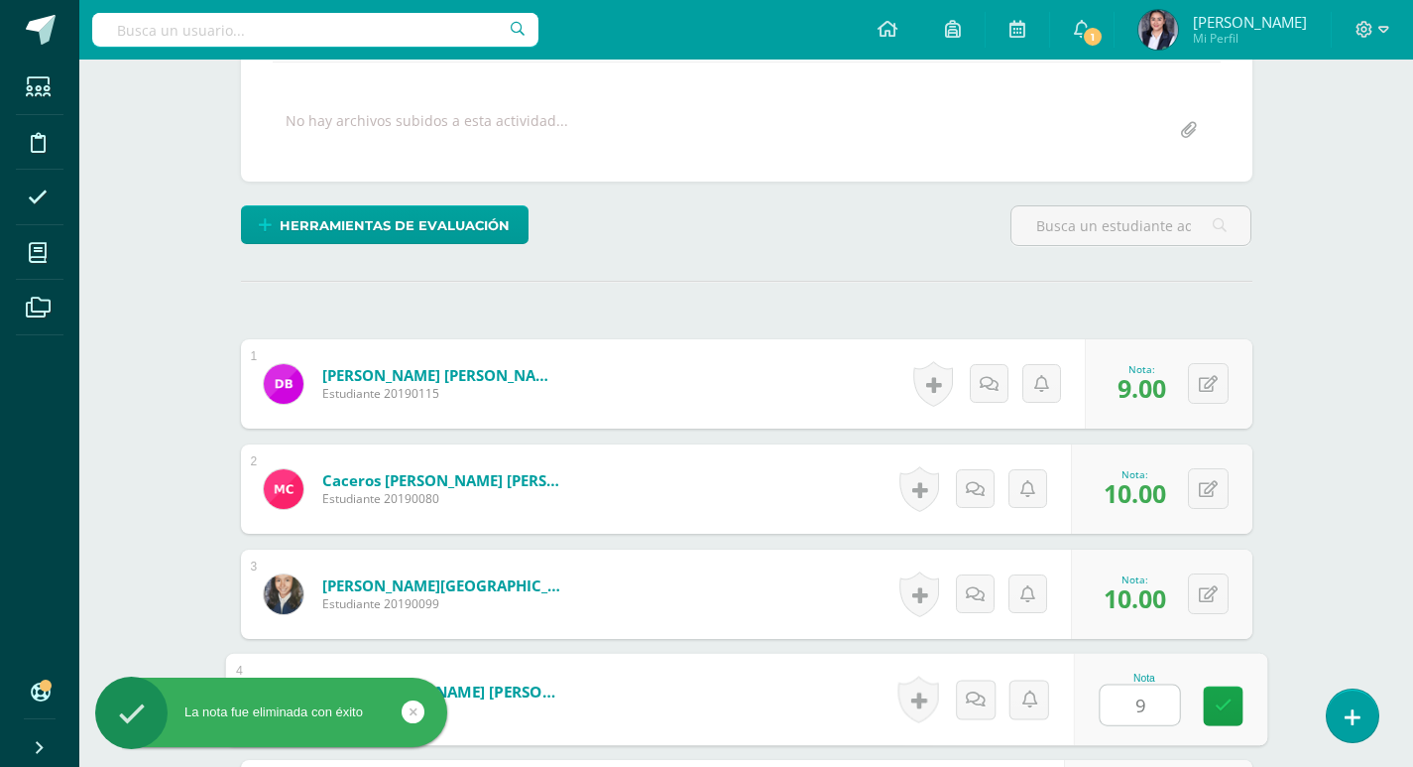
type input "9"
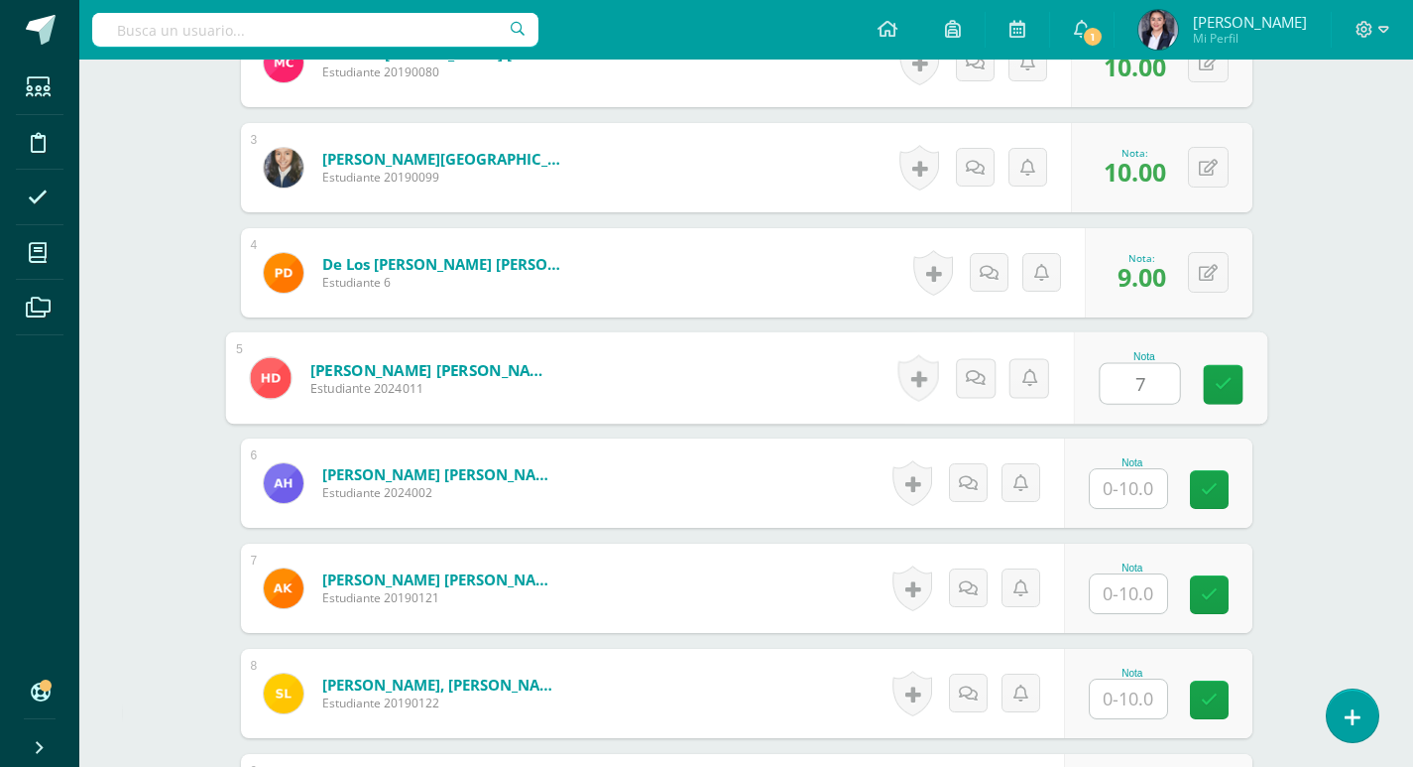
type input "7"
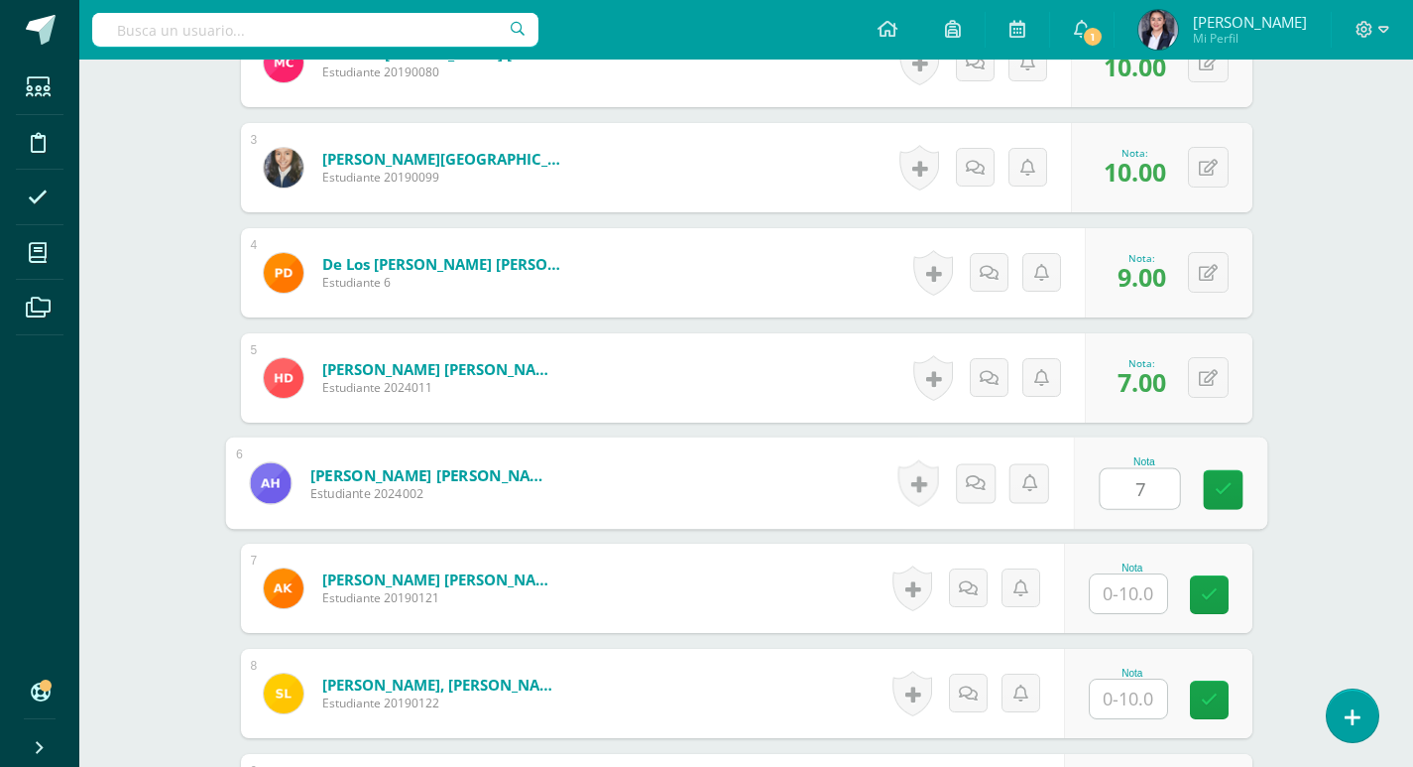
type input "7"
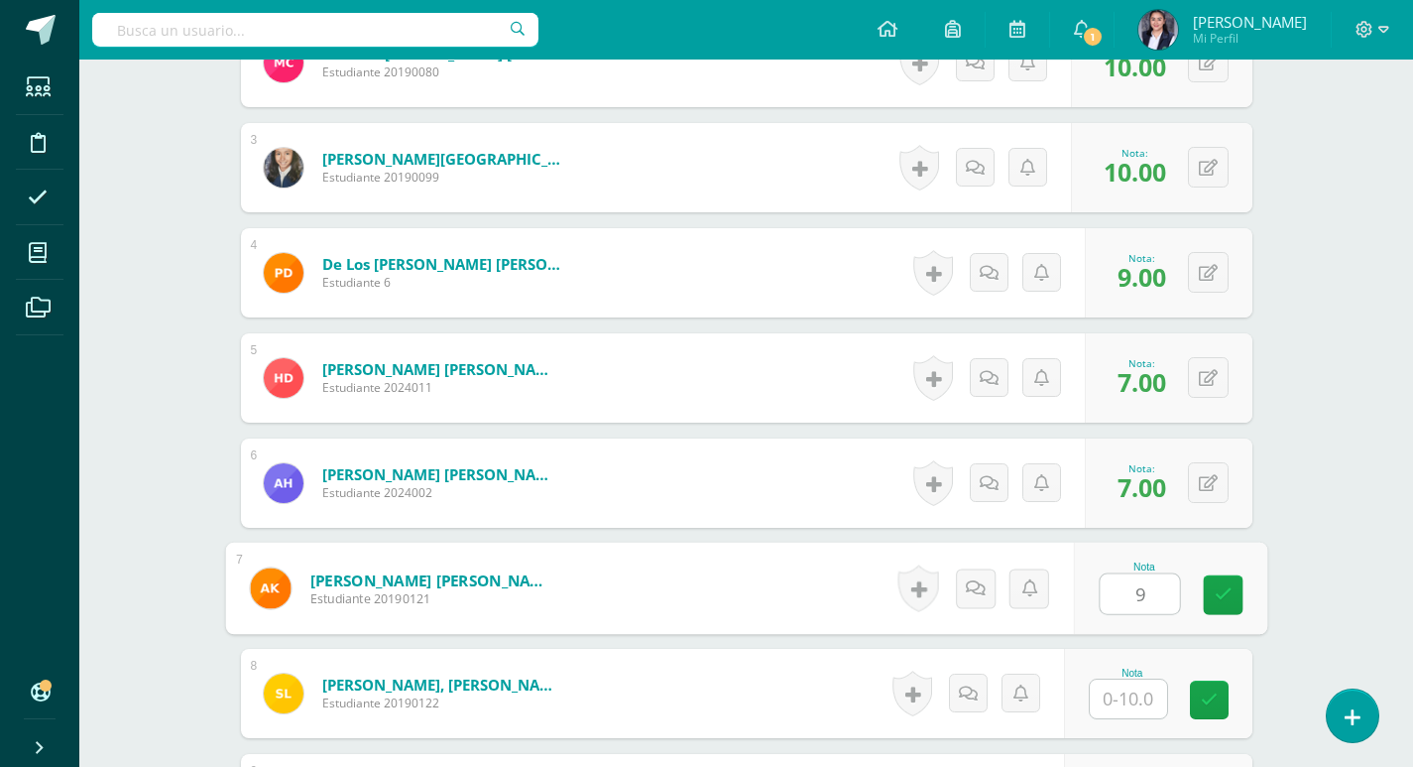
type input "9"
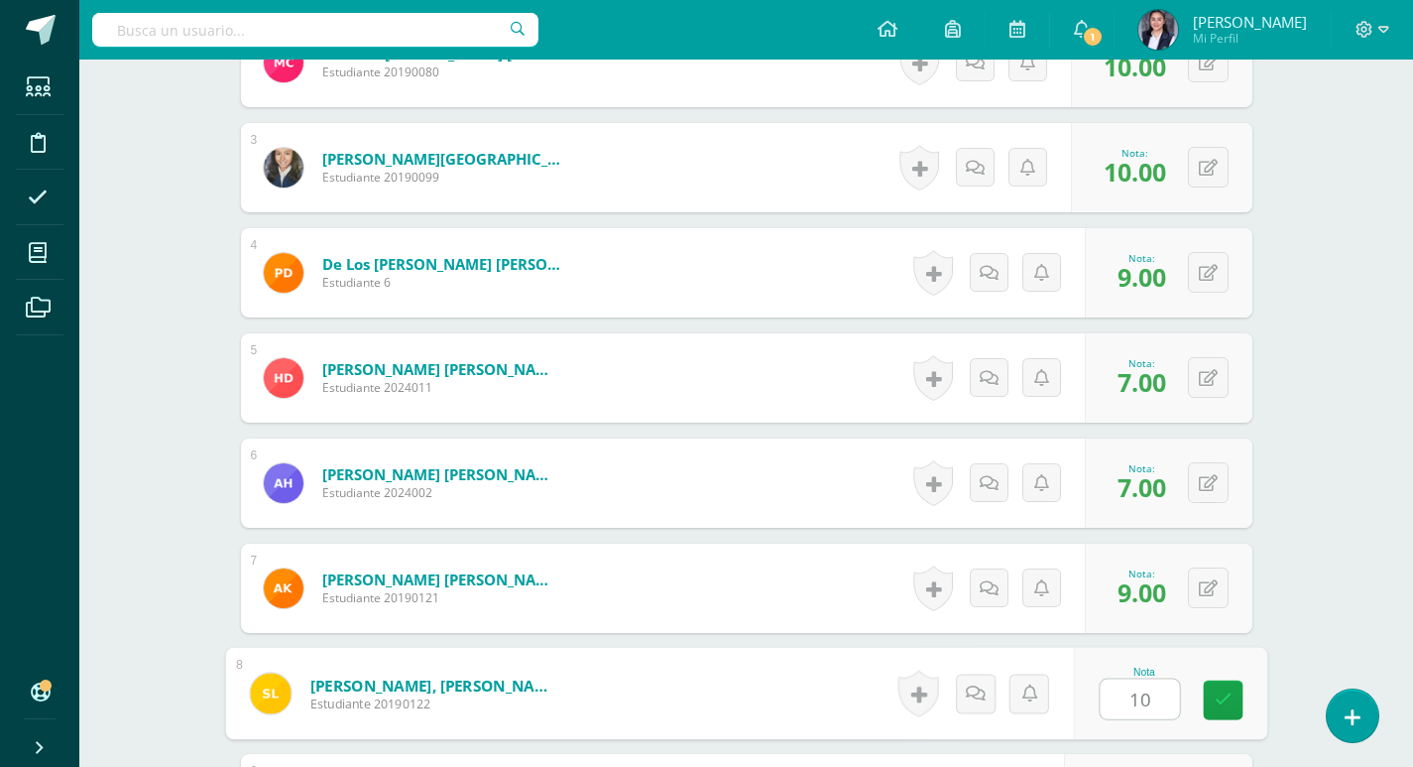
type input "10"
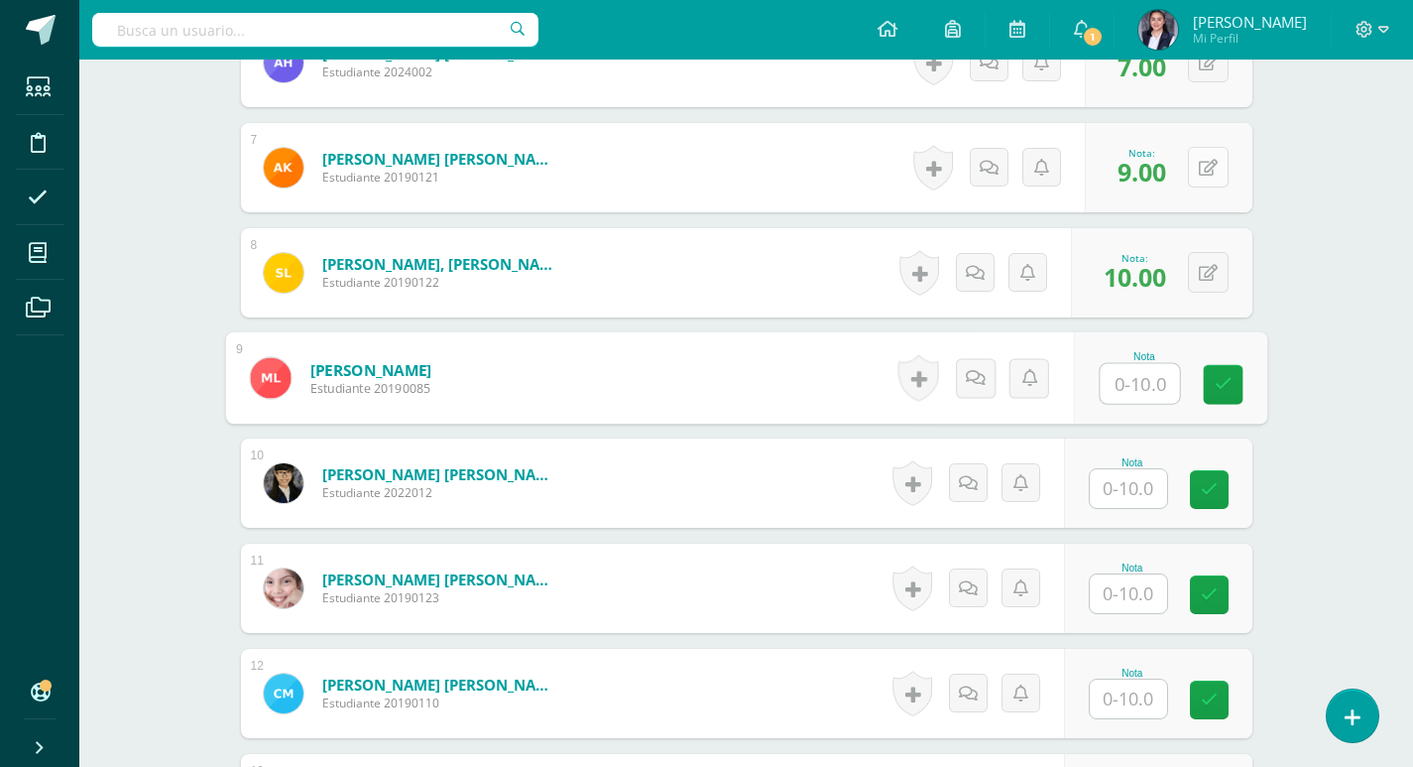
click at [1217, 171] on button at bounding box center [1208, 167] width 41 height 41
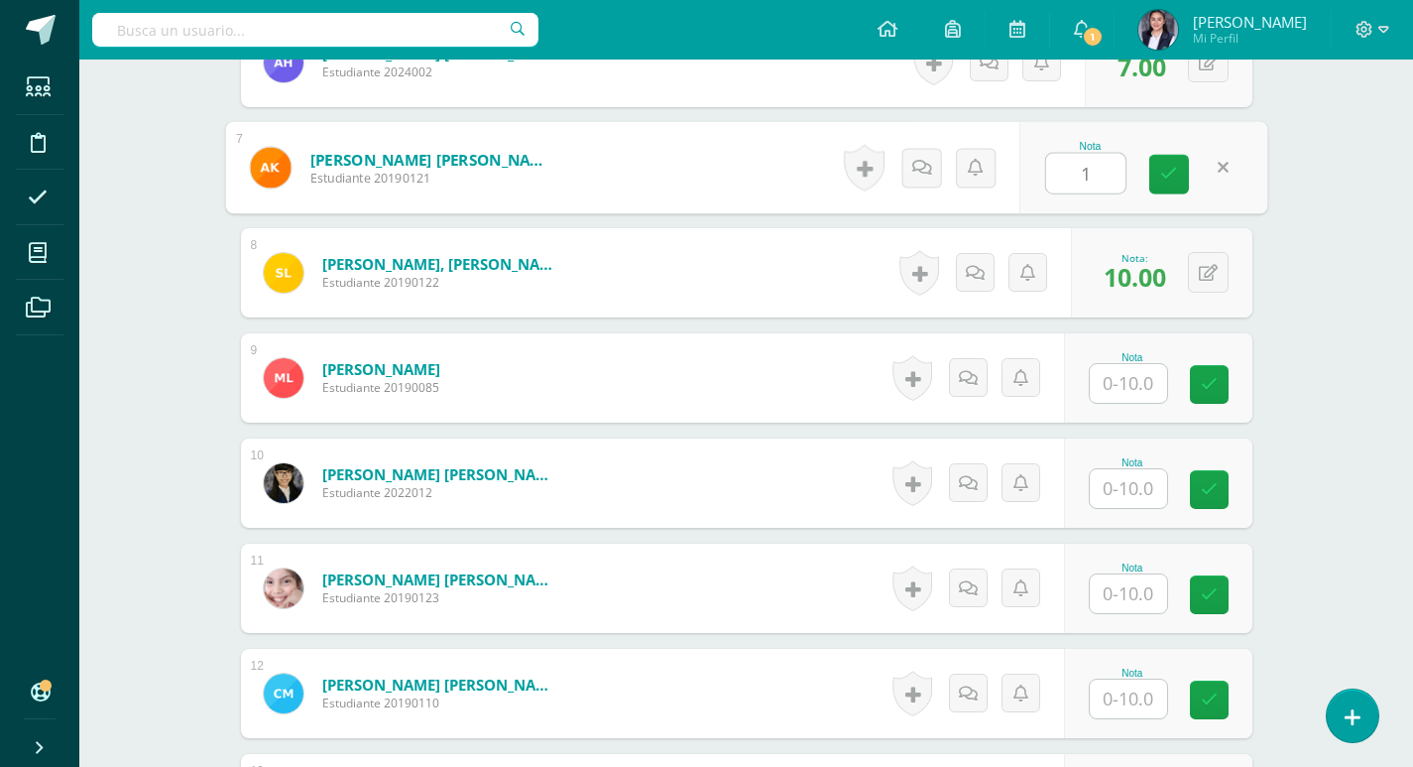
type input "10"
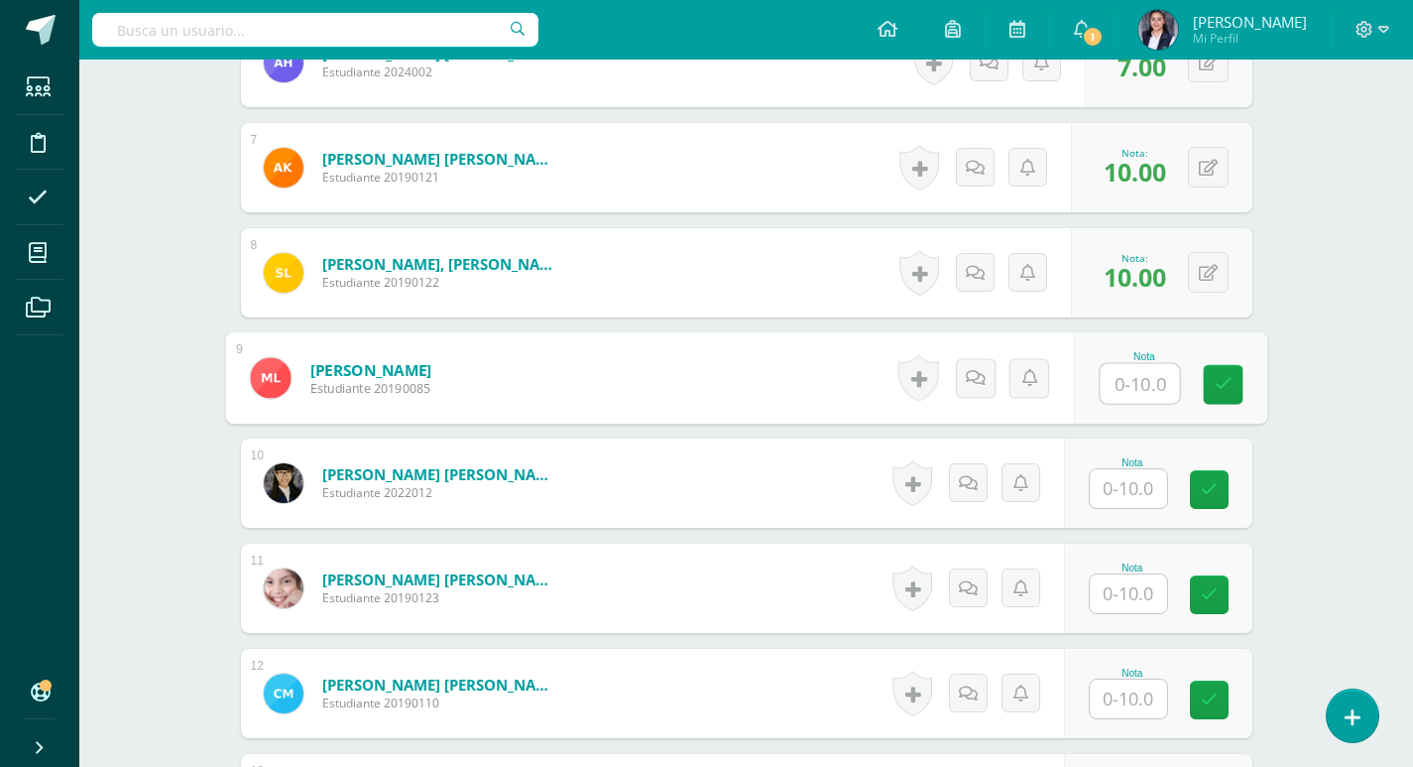
click at [1151, 390] on input "text" at bounding box center [1139, 384] width 79 height 40
type input "10"
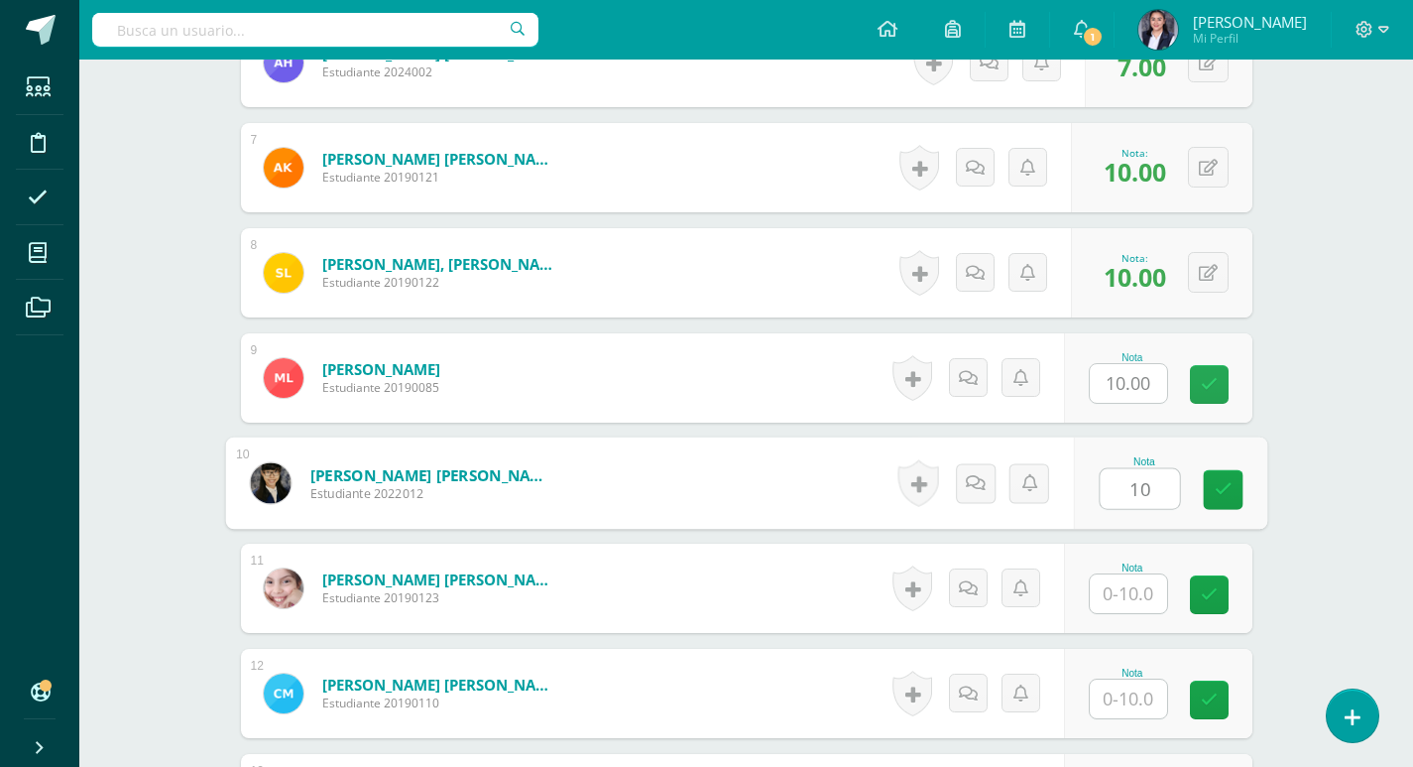
type input "10"
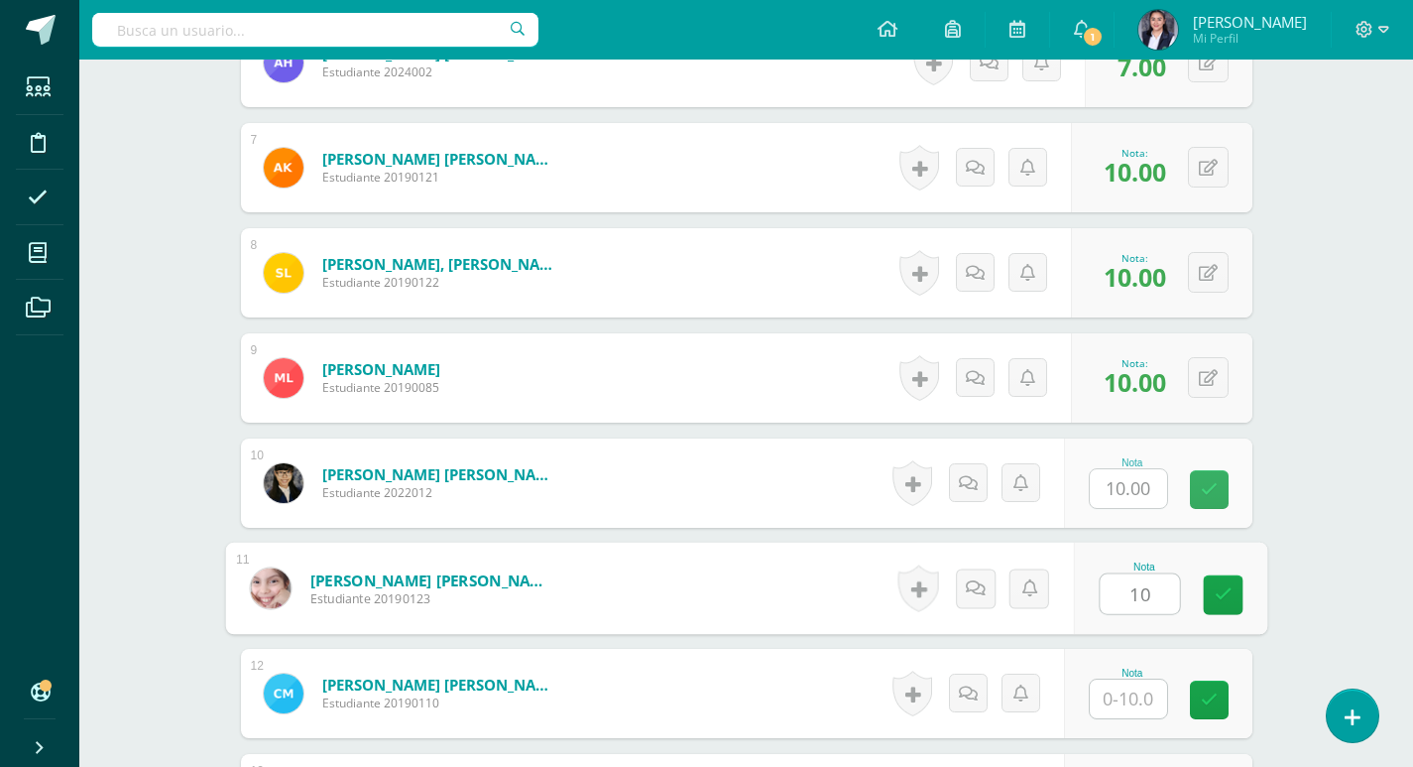
type input "10"
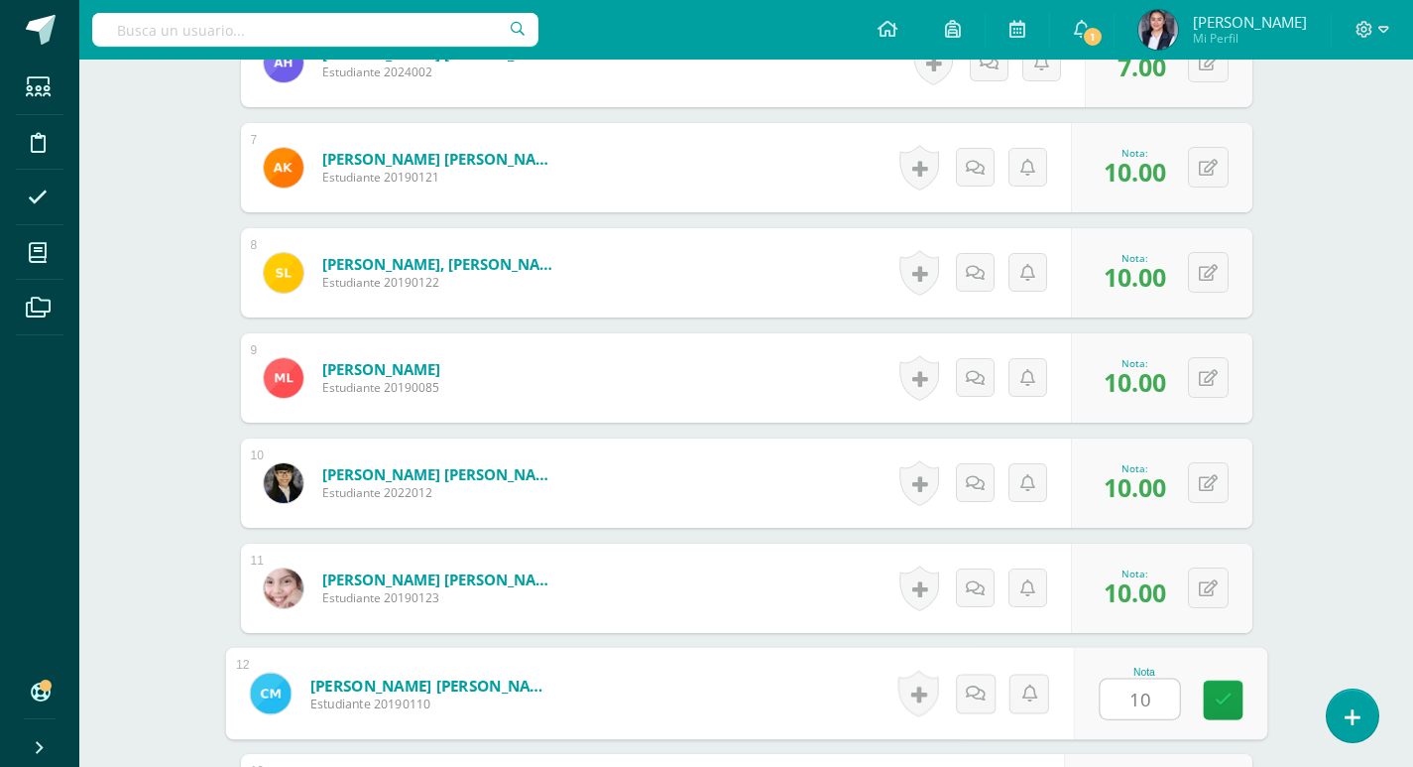
type input "10"
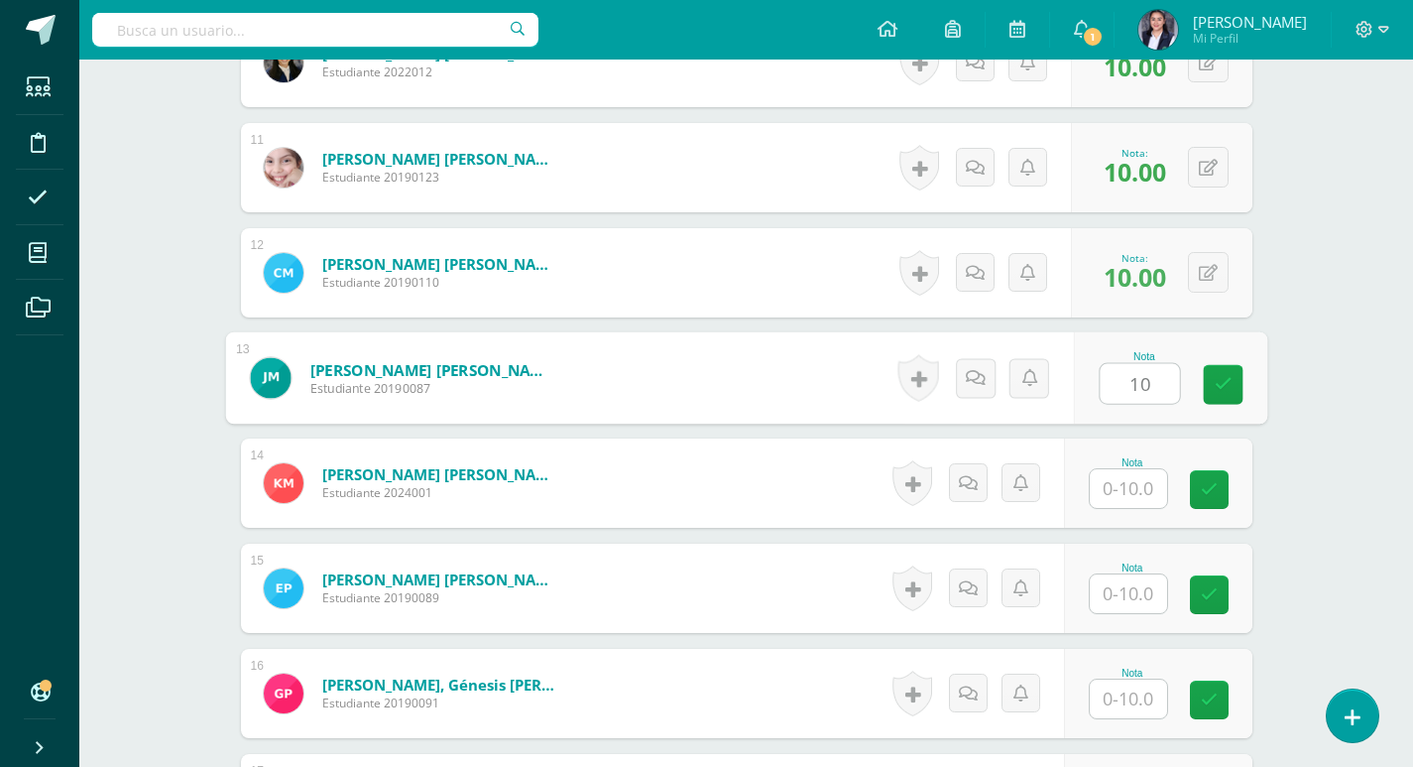
type input "10"
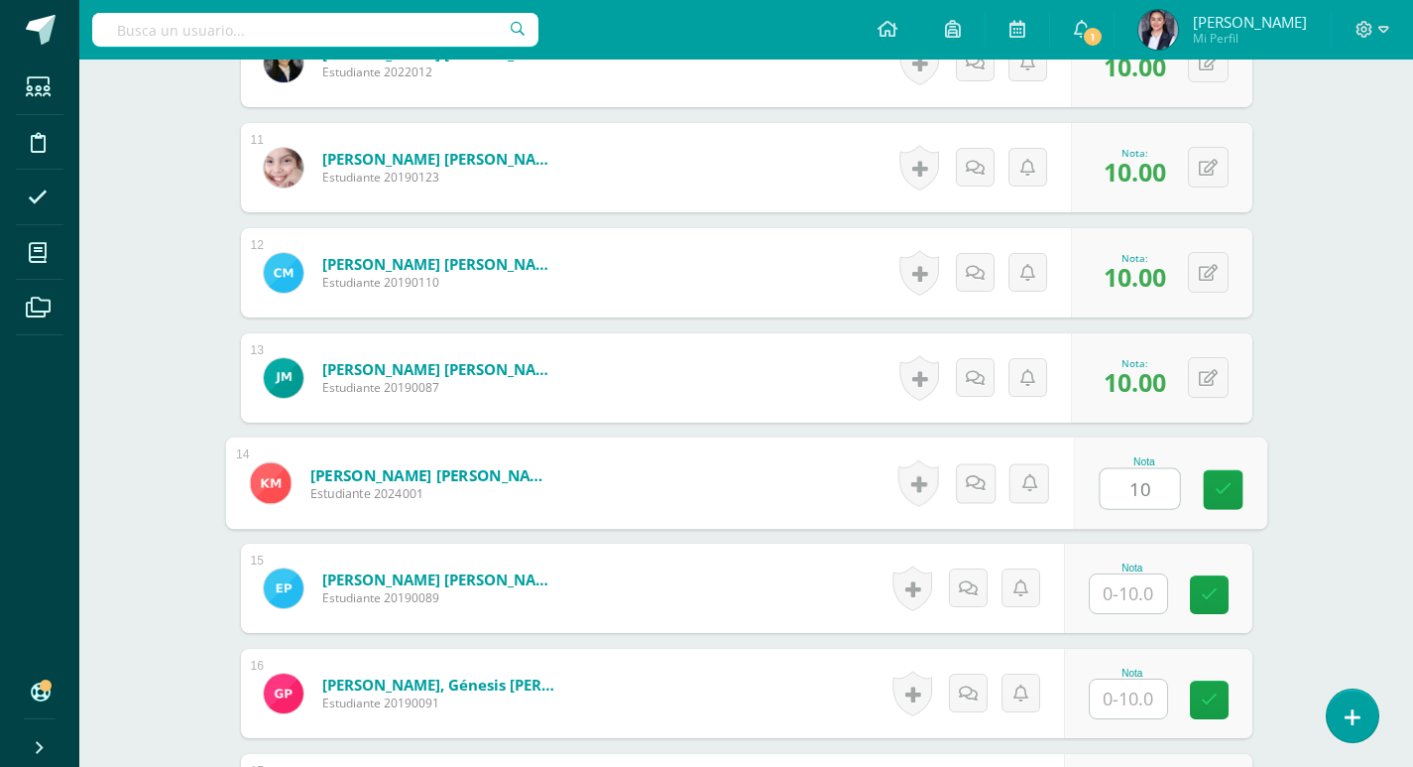
type input "10"
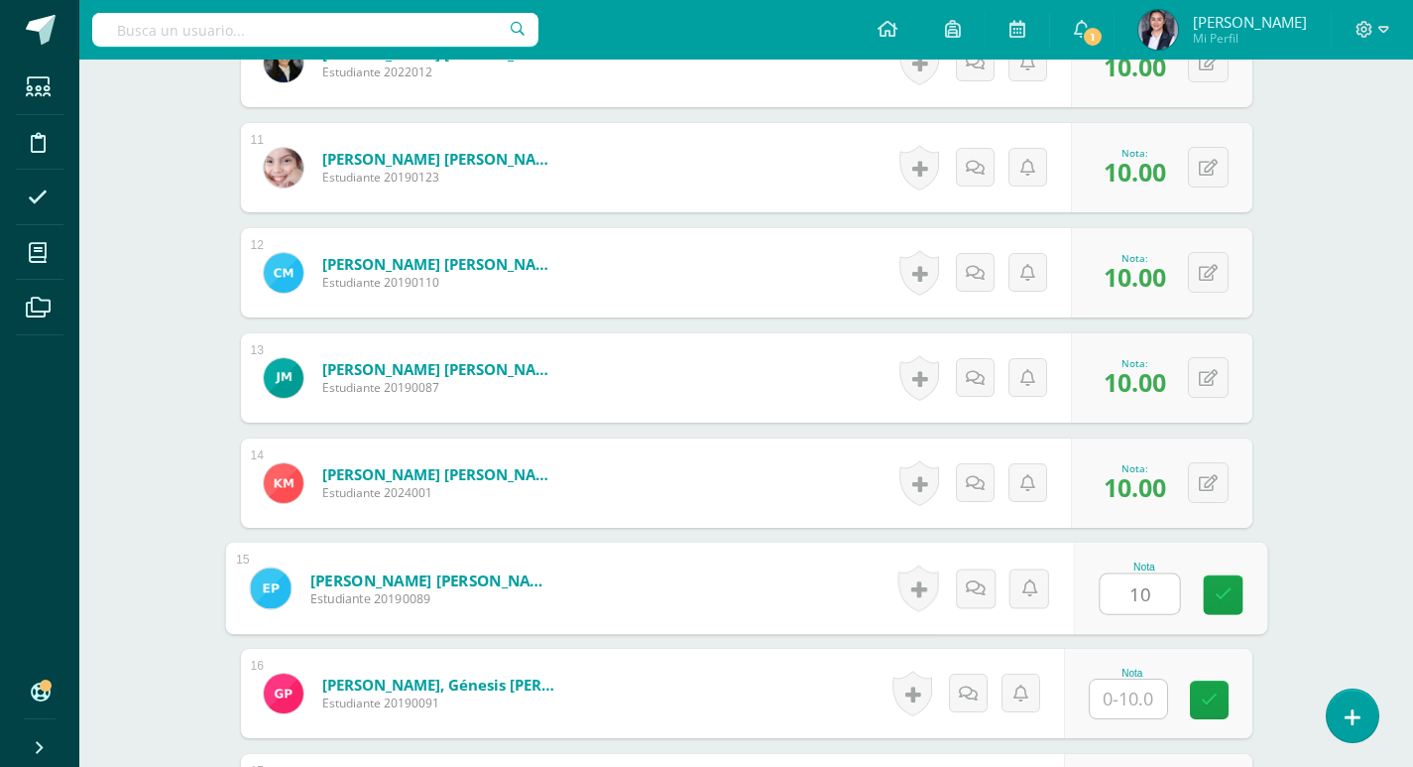
type input "10"
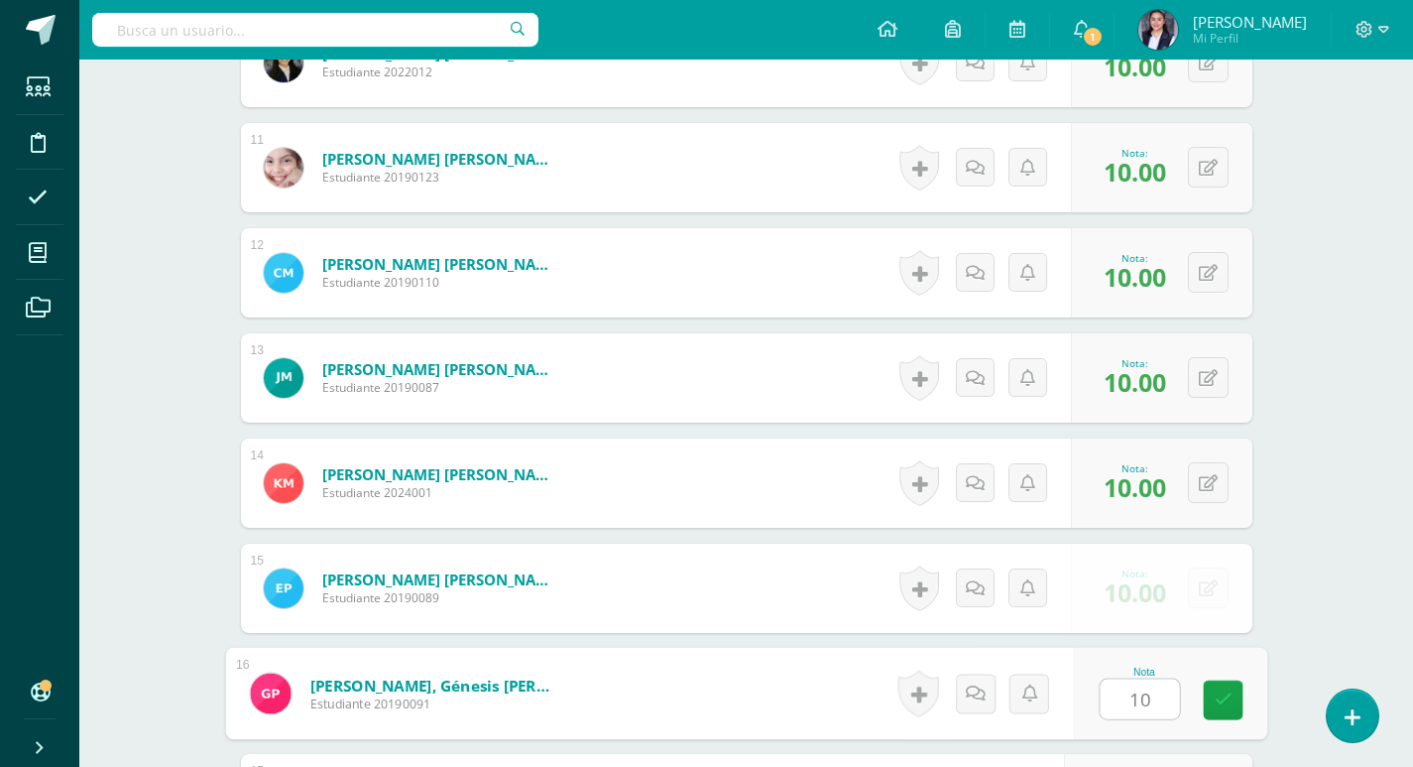
type input "10"
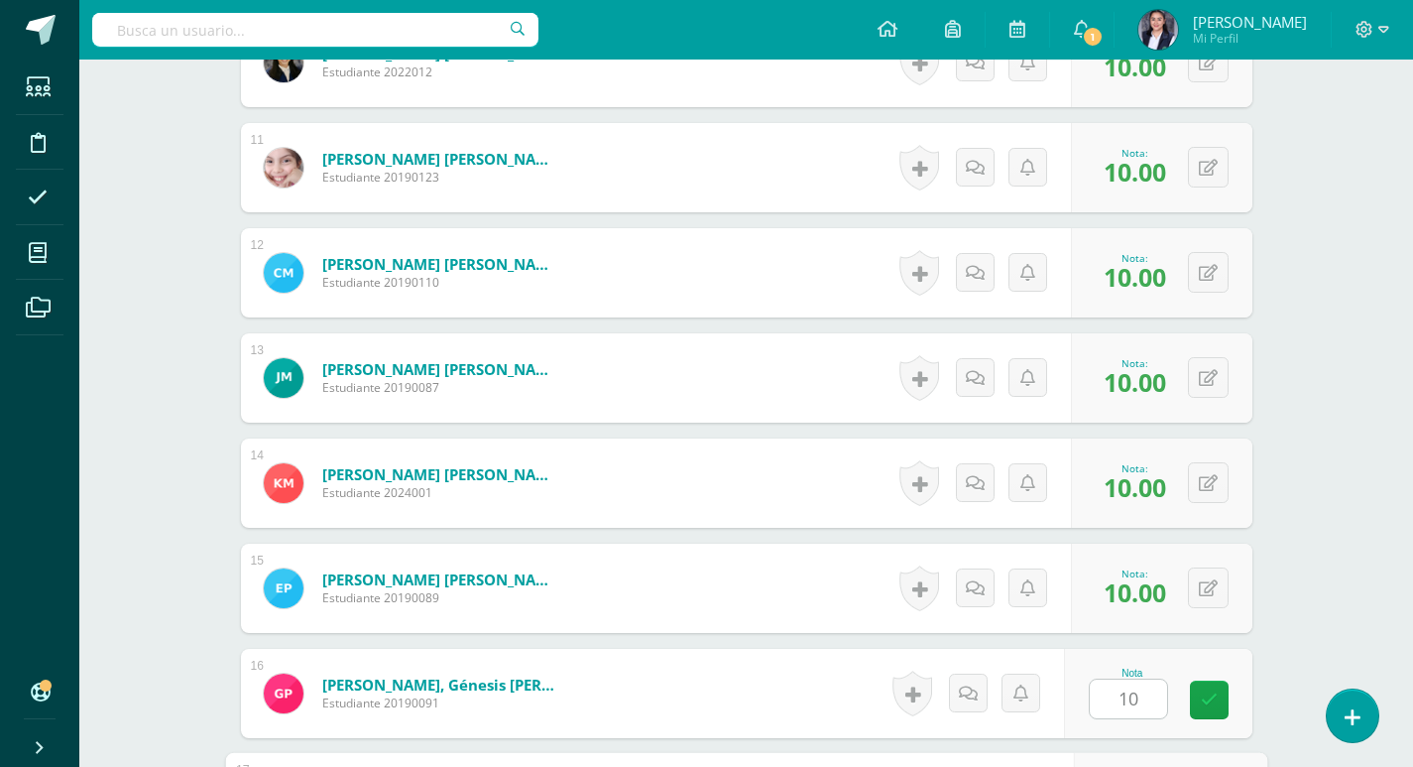
scroll to position [2038, 0]
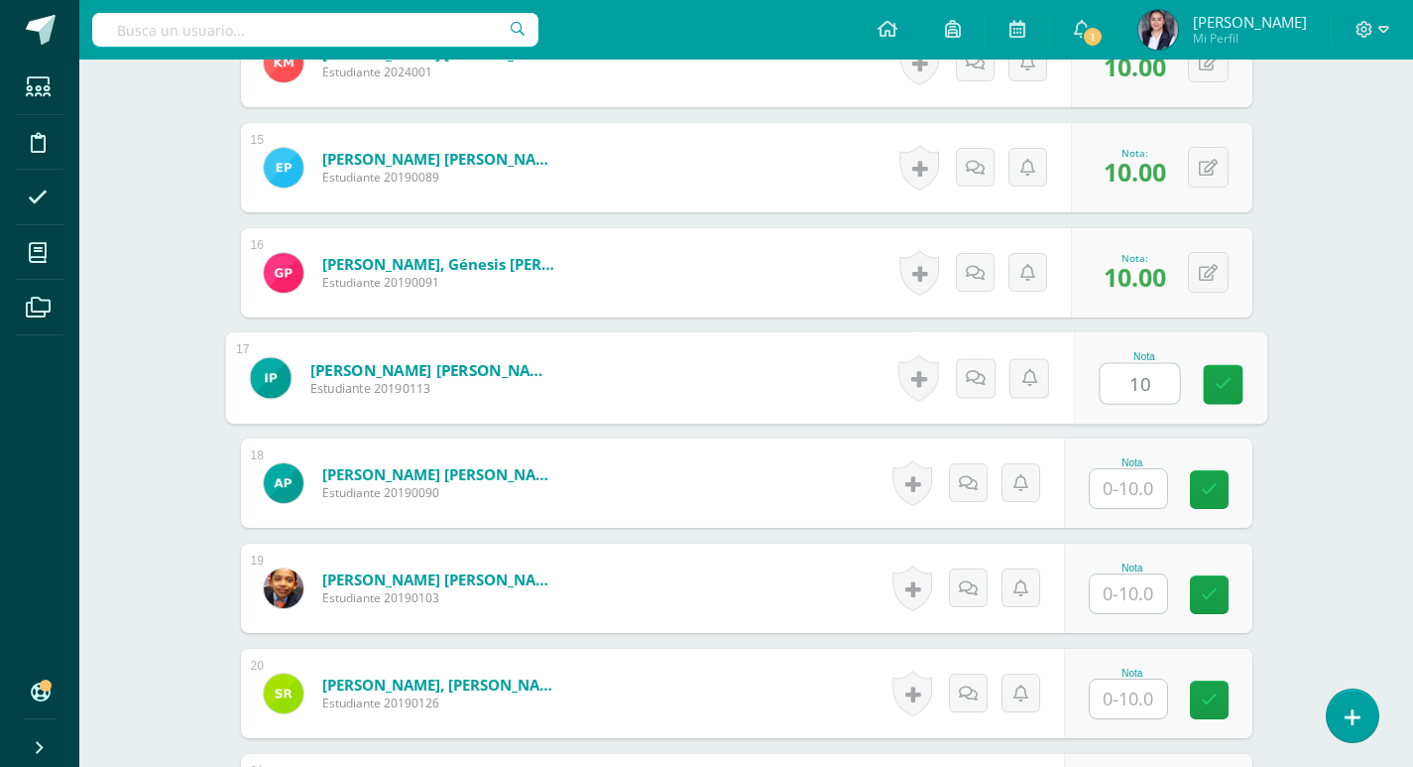
type input "10"
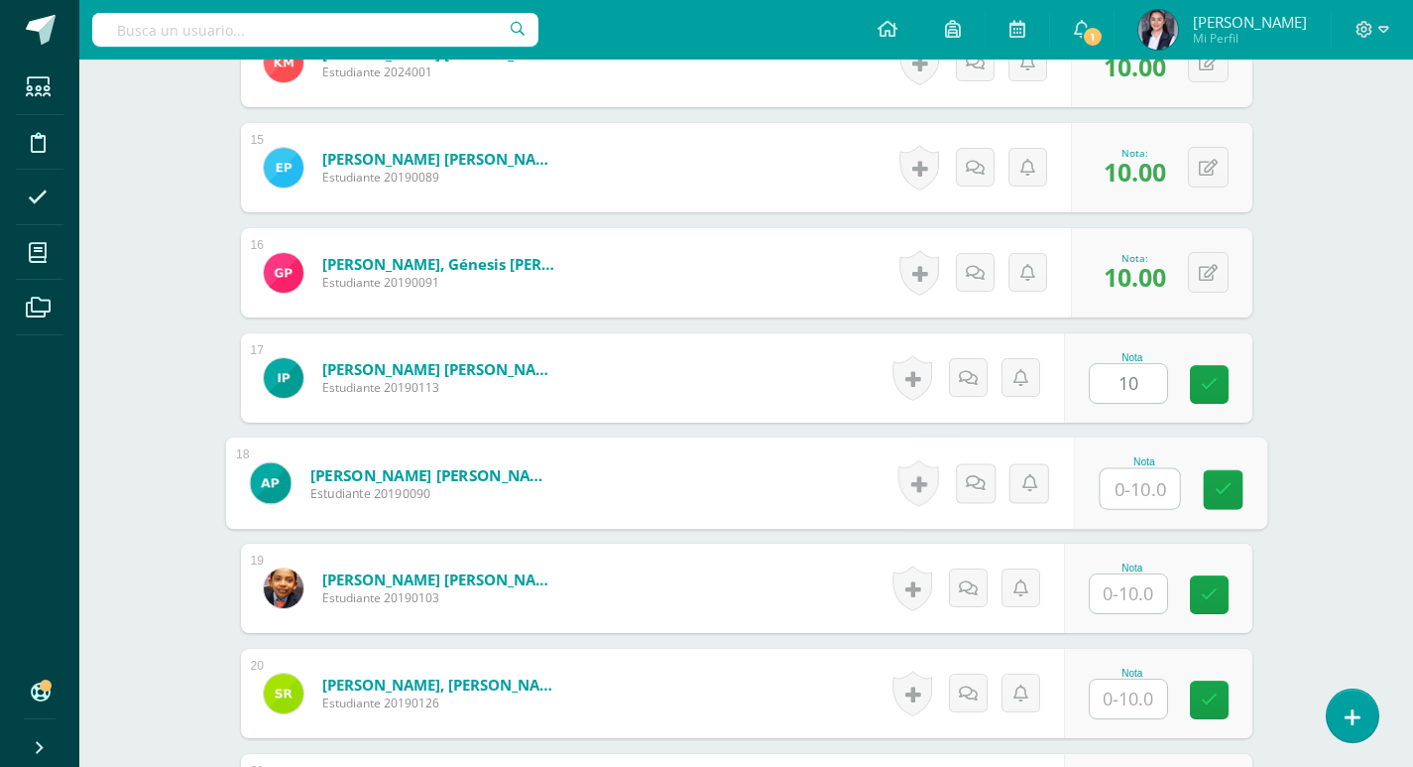
type input "1"
type input "9"
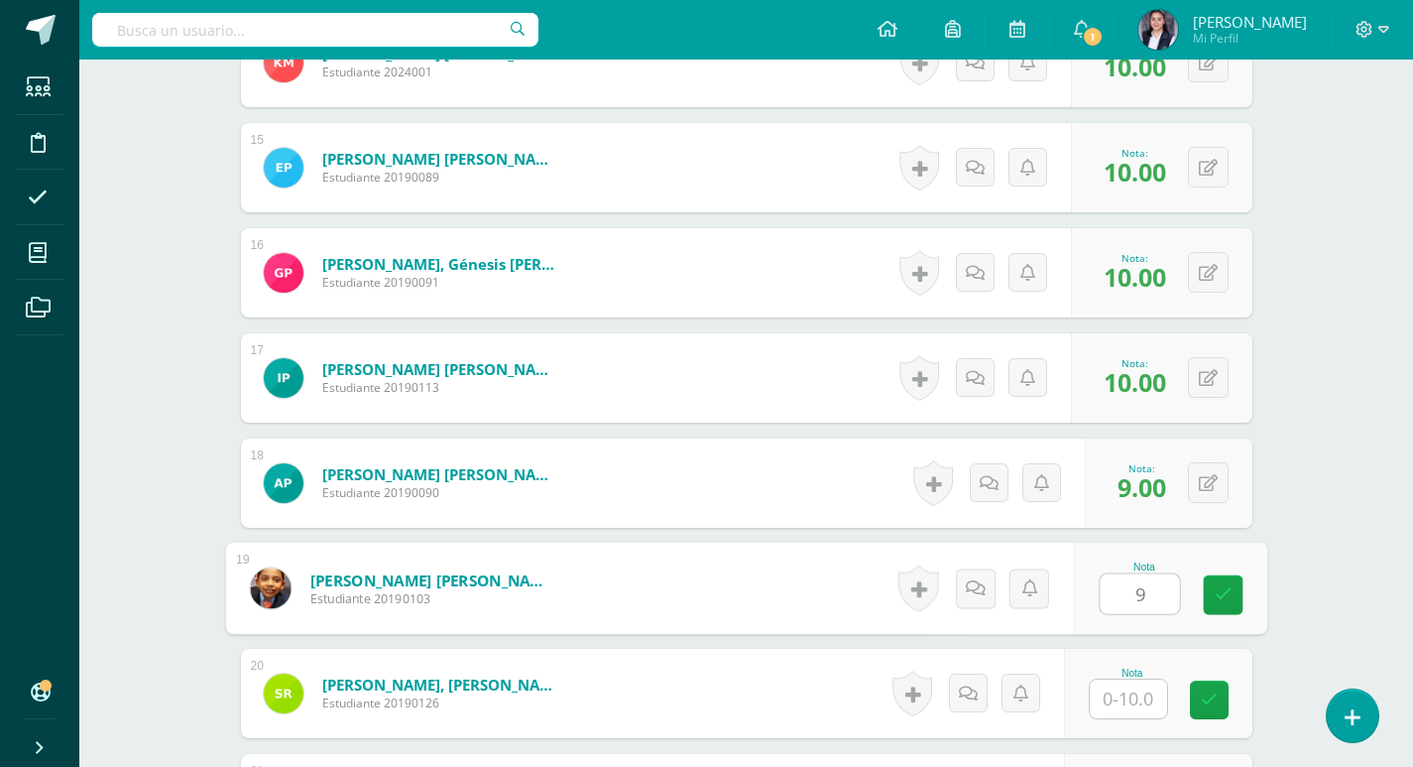
type input "9"
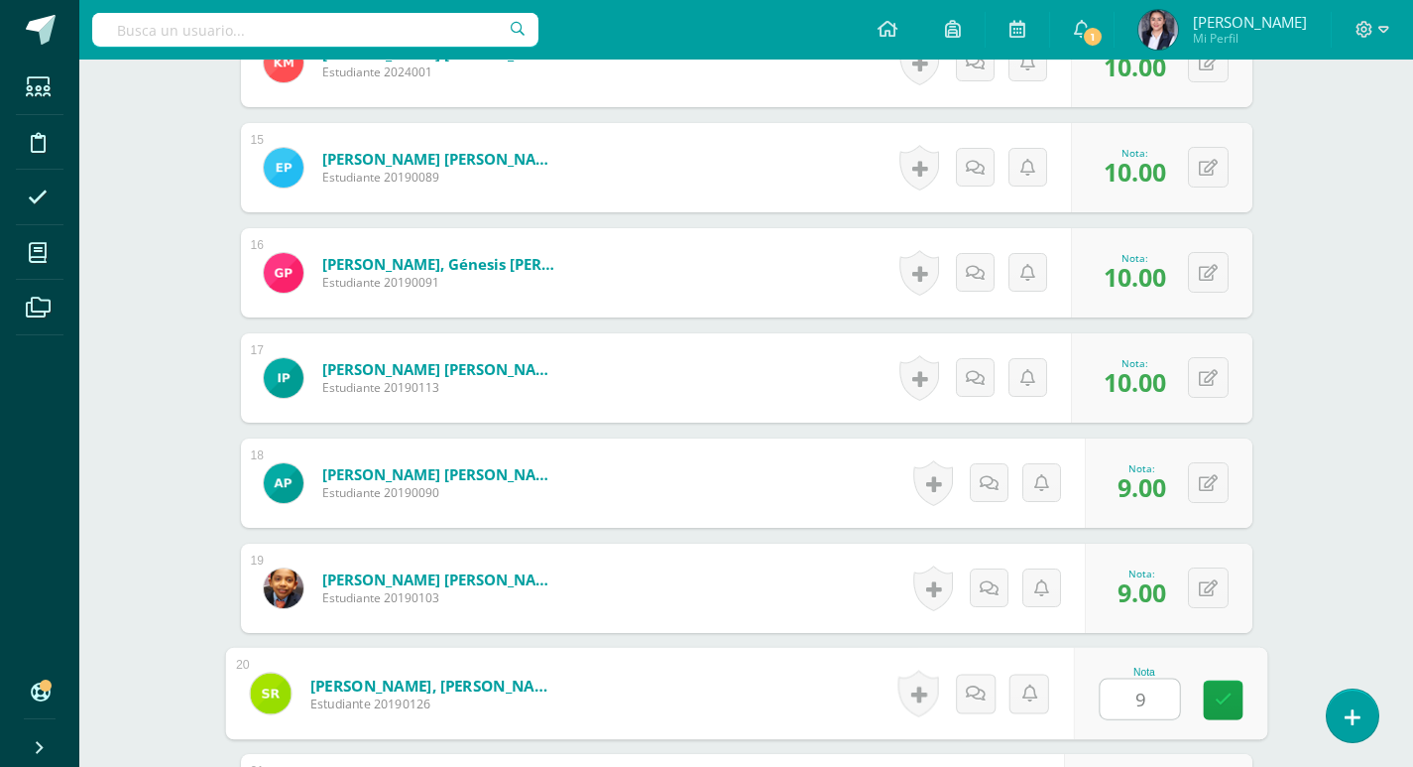
type input "9"
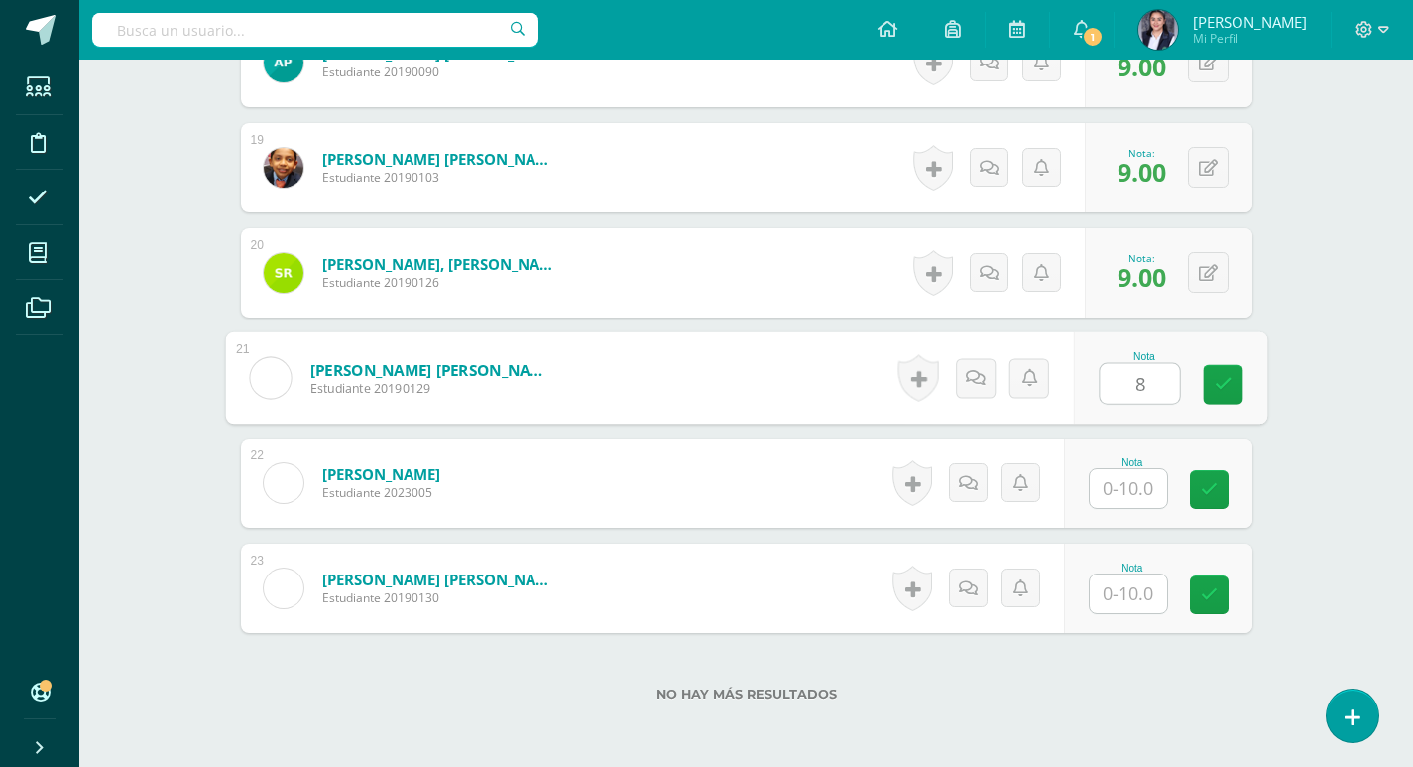
type input "8"
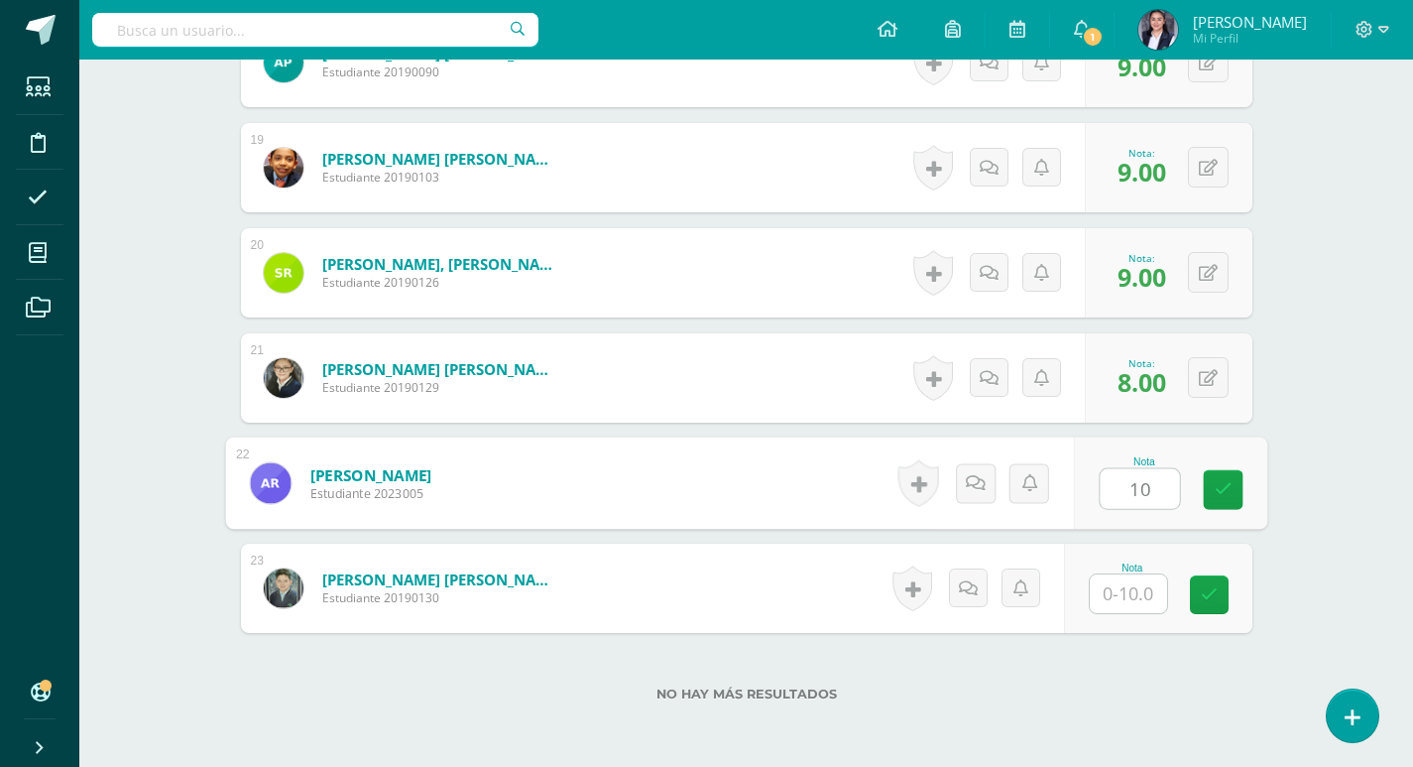
type input "10"
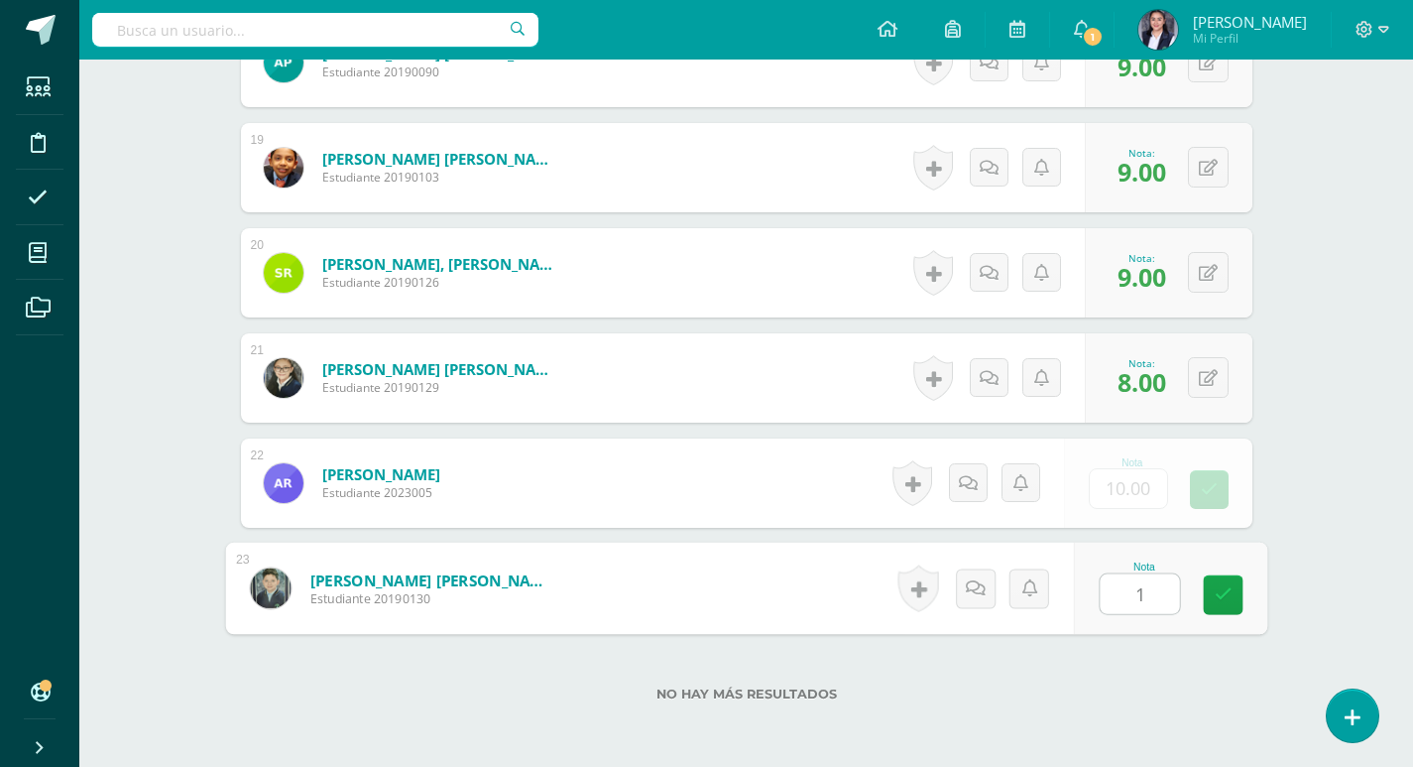
type input "10"
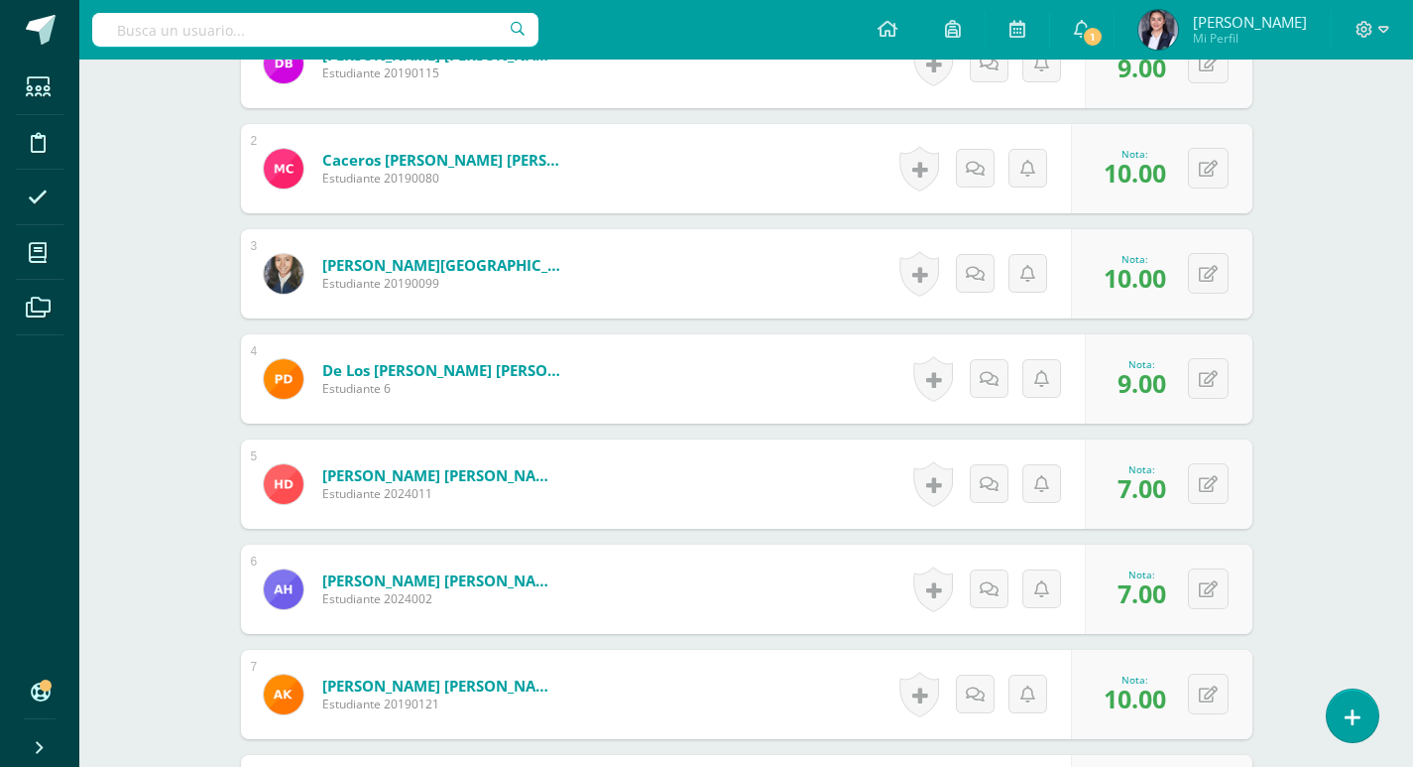
scroll to position [1341, 0]
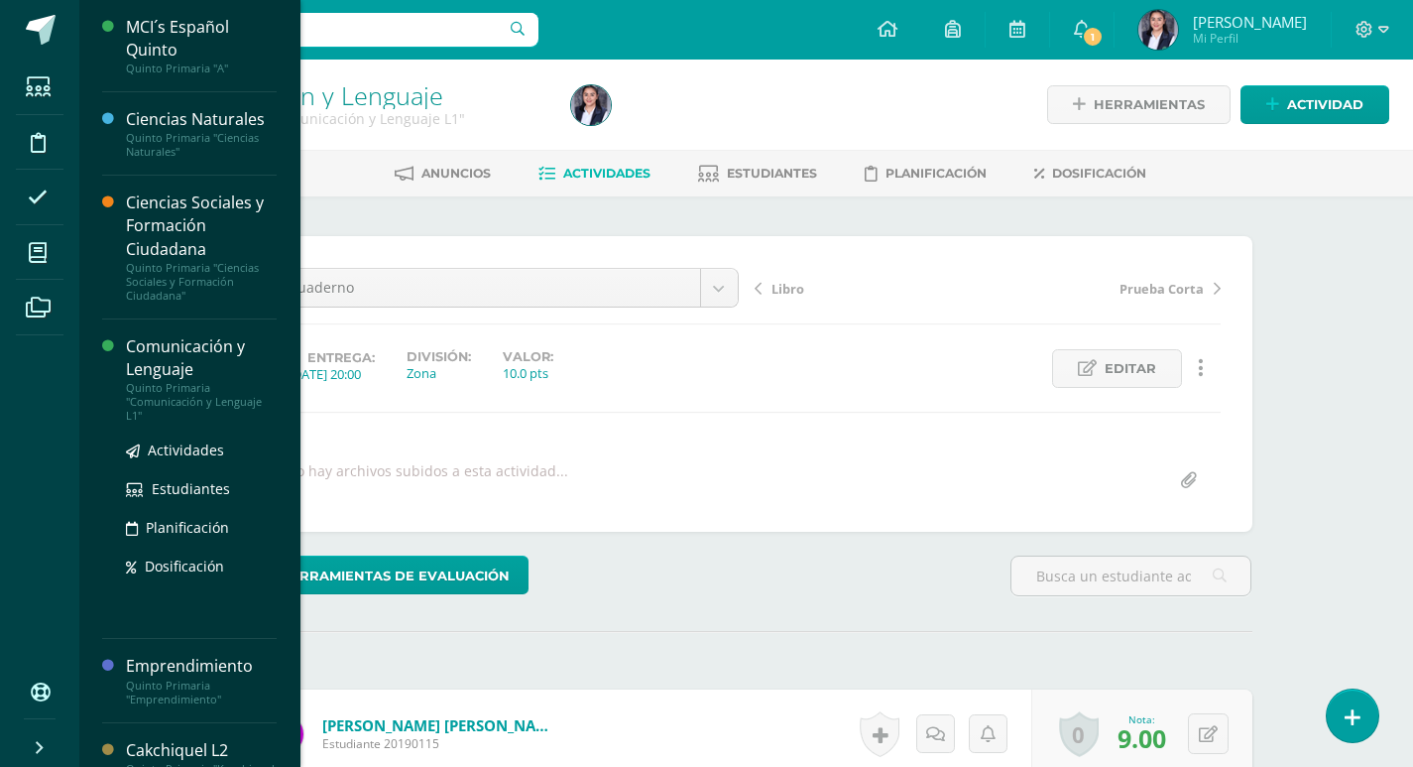
click at [152, 360] on div "Comunicación y Lenguaje" at bounding box center [201, 358] width 151 height 46
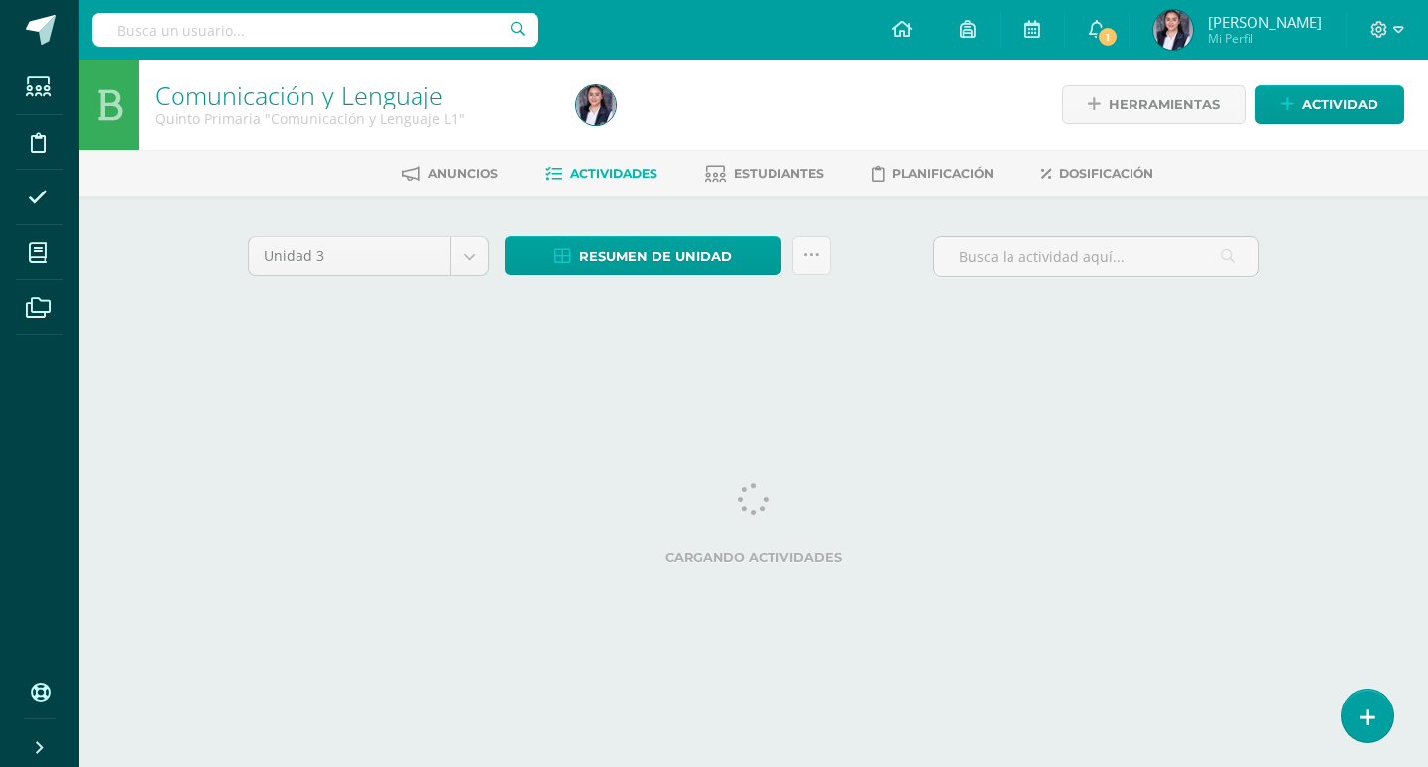
click at [1334, 370] on html "Estudiantes Disciplina Asistencia Mis cursos Archivos Soporte Centro de ayuda Ú…" at bounding box center [714, 185] width 1428 height 370
